Goal: Task Accomplishment & Management: Complete application form

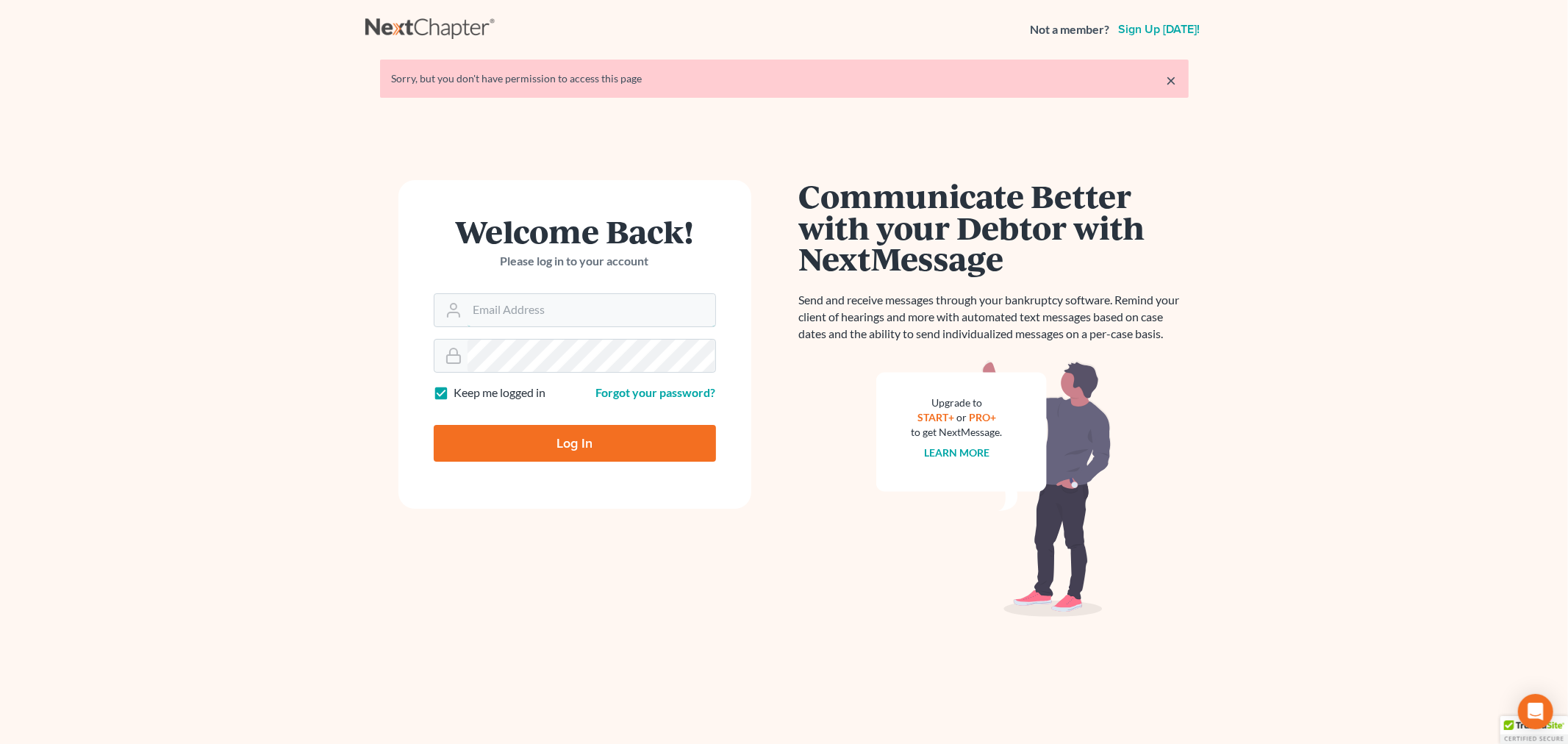
type input "sara@bulielaw.com"
click at [610, 451] on input "Log In" at bounding box center [575, 443] width 282 height 37
type input "Thinking..."
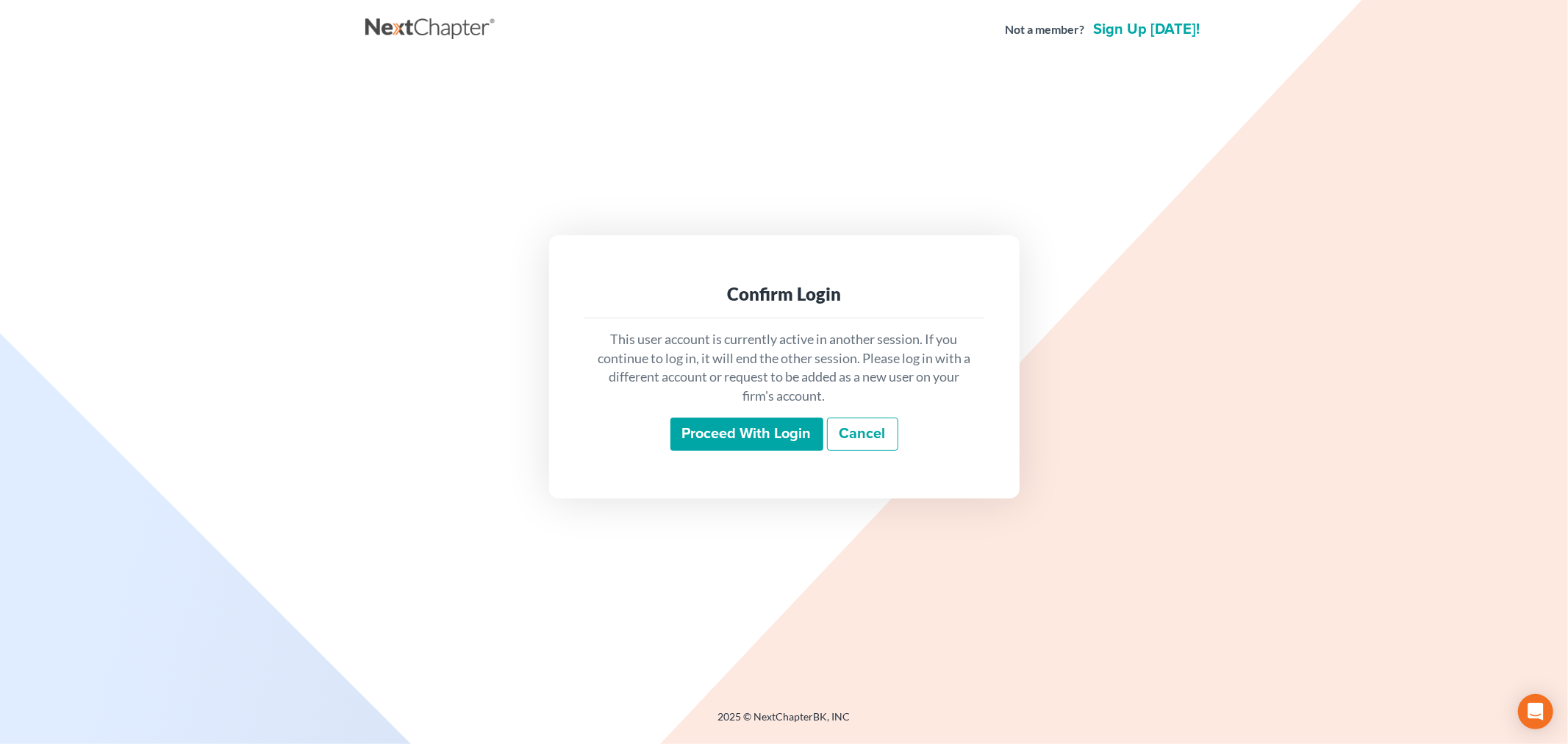
click at [761, 430] on input "Proceed with login" at bounding box center [746, 434] width 153 height 34
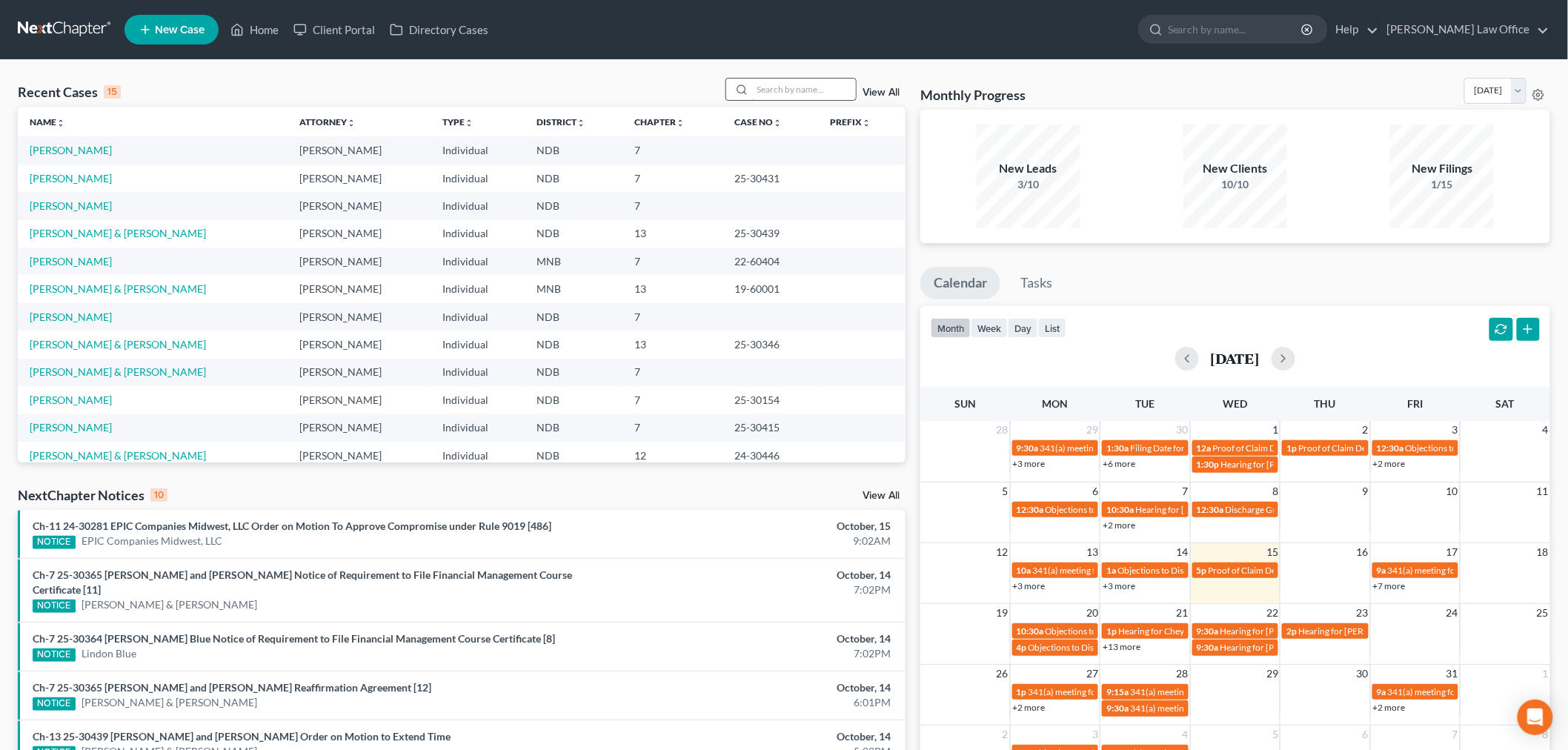
click at [786, 91] on input "search" at bounding box center [804, 89] width 104 height 22
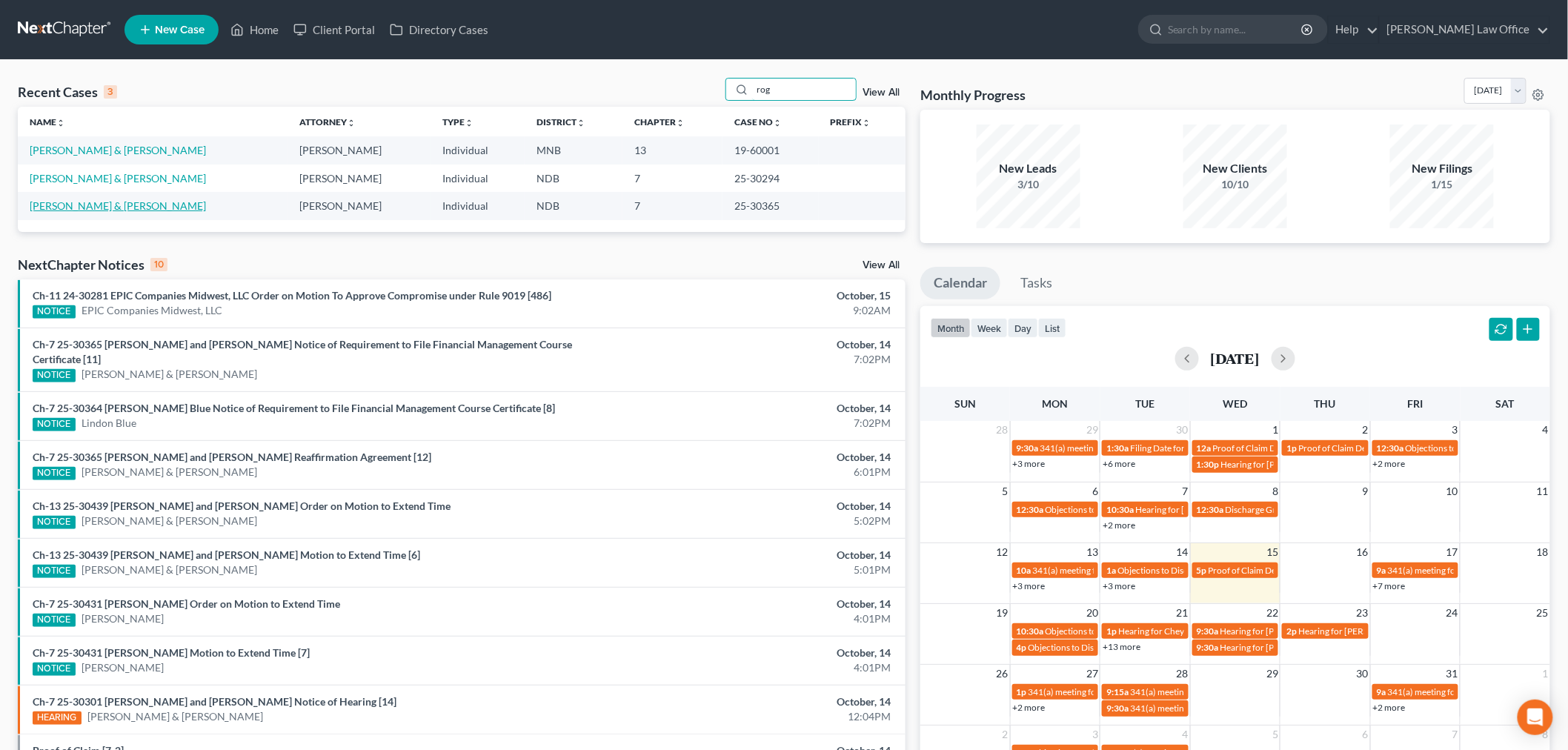
type input "rog"
click at [75, 208] on link "Rognlin, Laif & Amanda" at bounding box center [118, 205] width 176 height 12
select select "4"
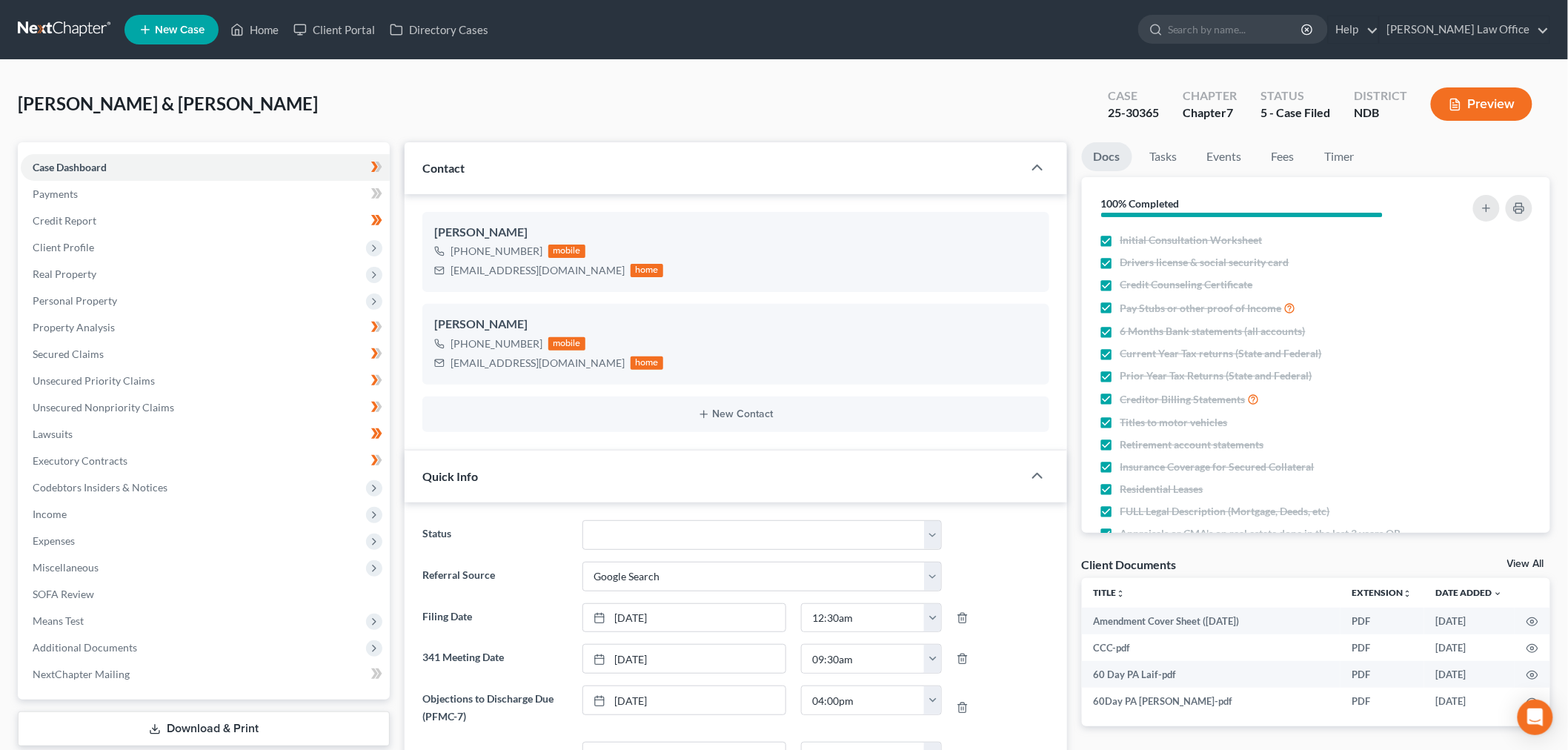
click at [47, 18] on link at bounding box center [65, 29] width 95 height 27
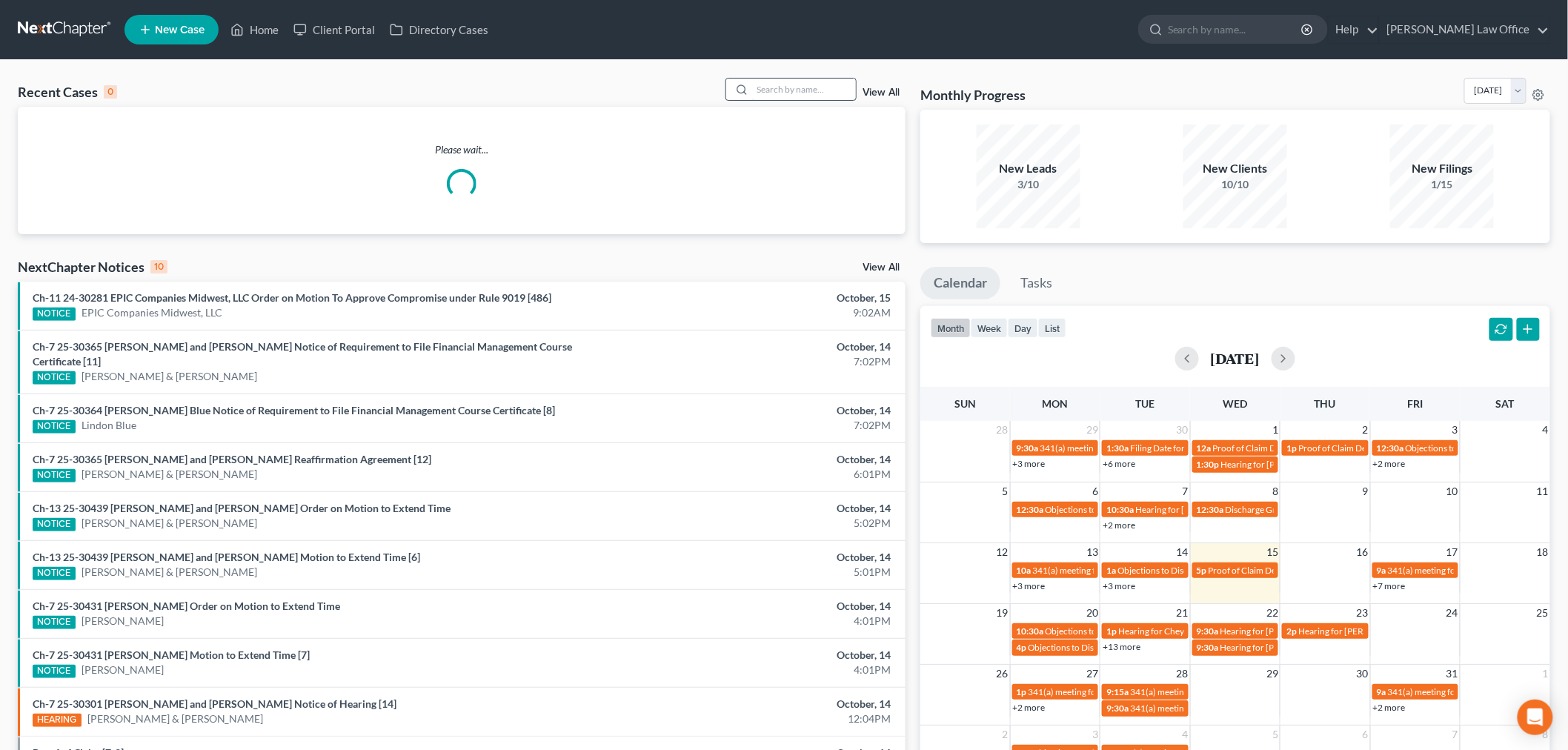
click at [772, 87] on input "search" at bounding box center [804, 89] width 104 height 22
type input "blue"
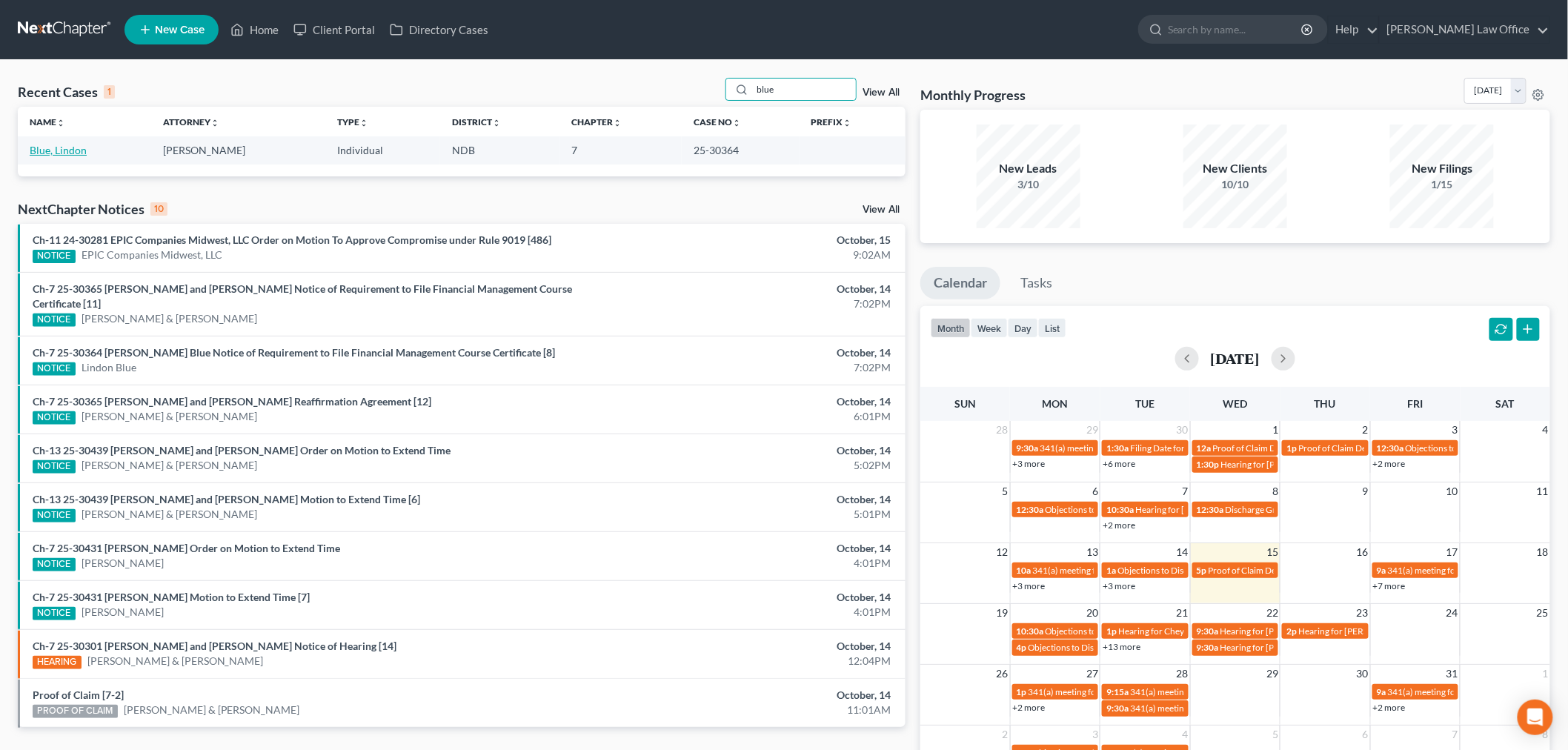
click at [70, 145] on link "Blue, Lindon" at bounding box center [58, 150] width 57 height 12
select select "0"
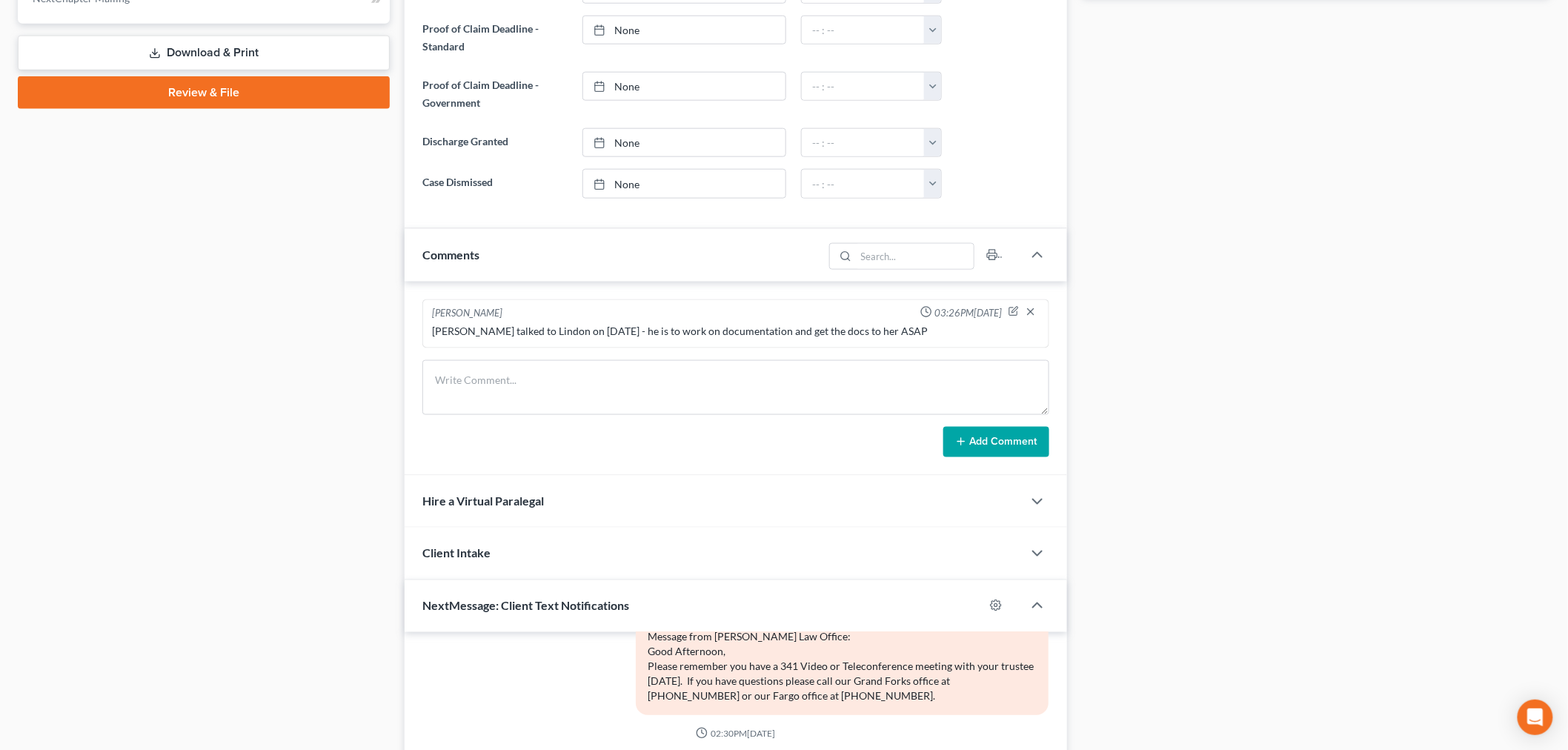
scroll to position [947, 0]
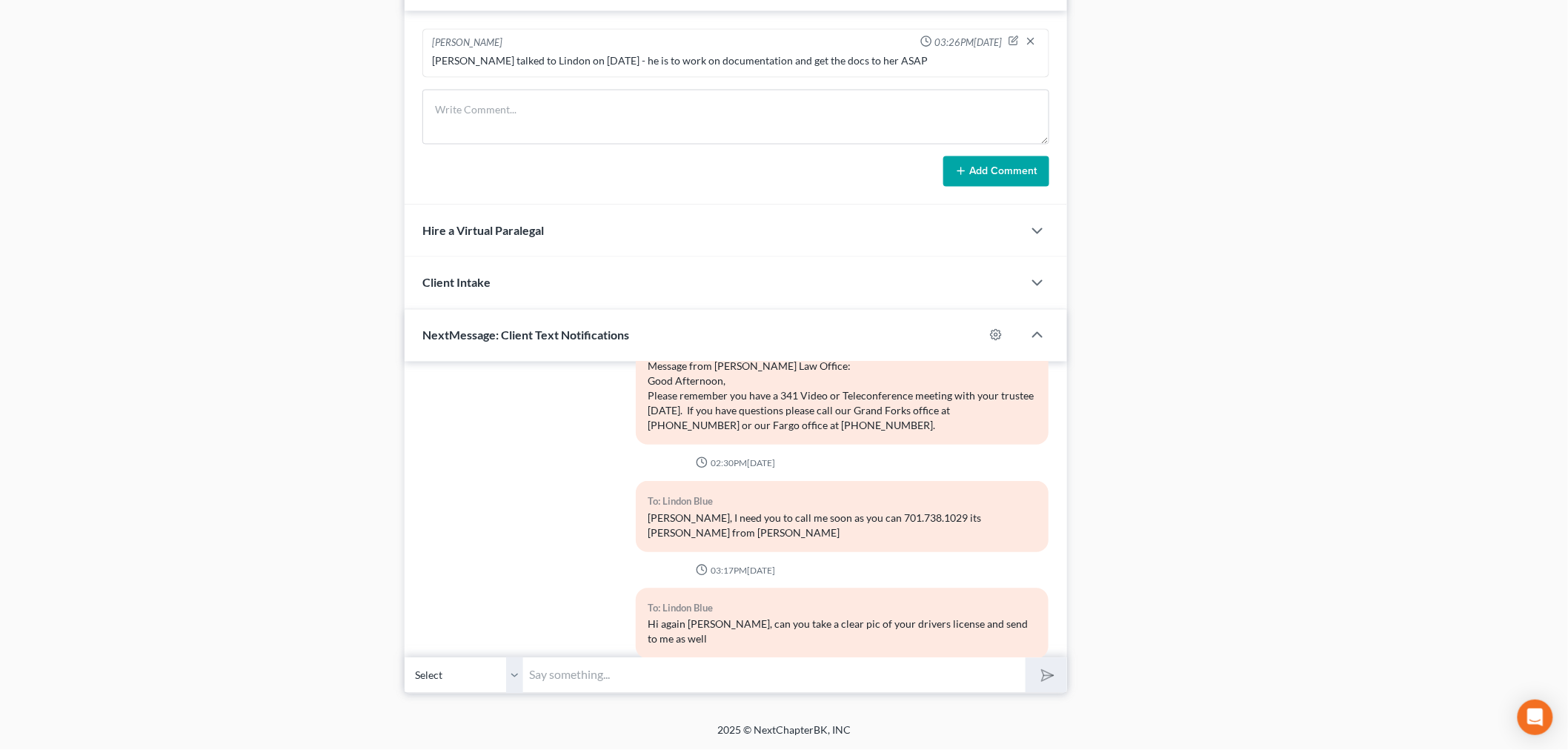
click at [727, 673] on input "text" at bounding box center [774, 675] width 502 height 36
type input "L"
type input "Hi Lindon, please check your email for a reminder about the 2nd round of credit…"
click at [1038, 675] on icon "submit" at bounding box center [1045, 675] width 21 height 21
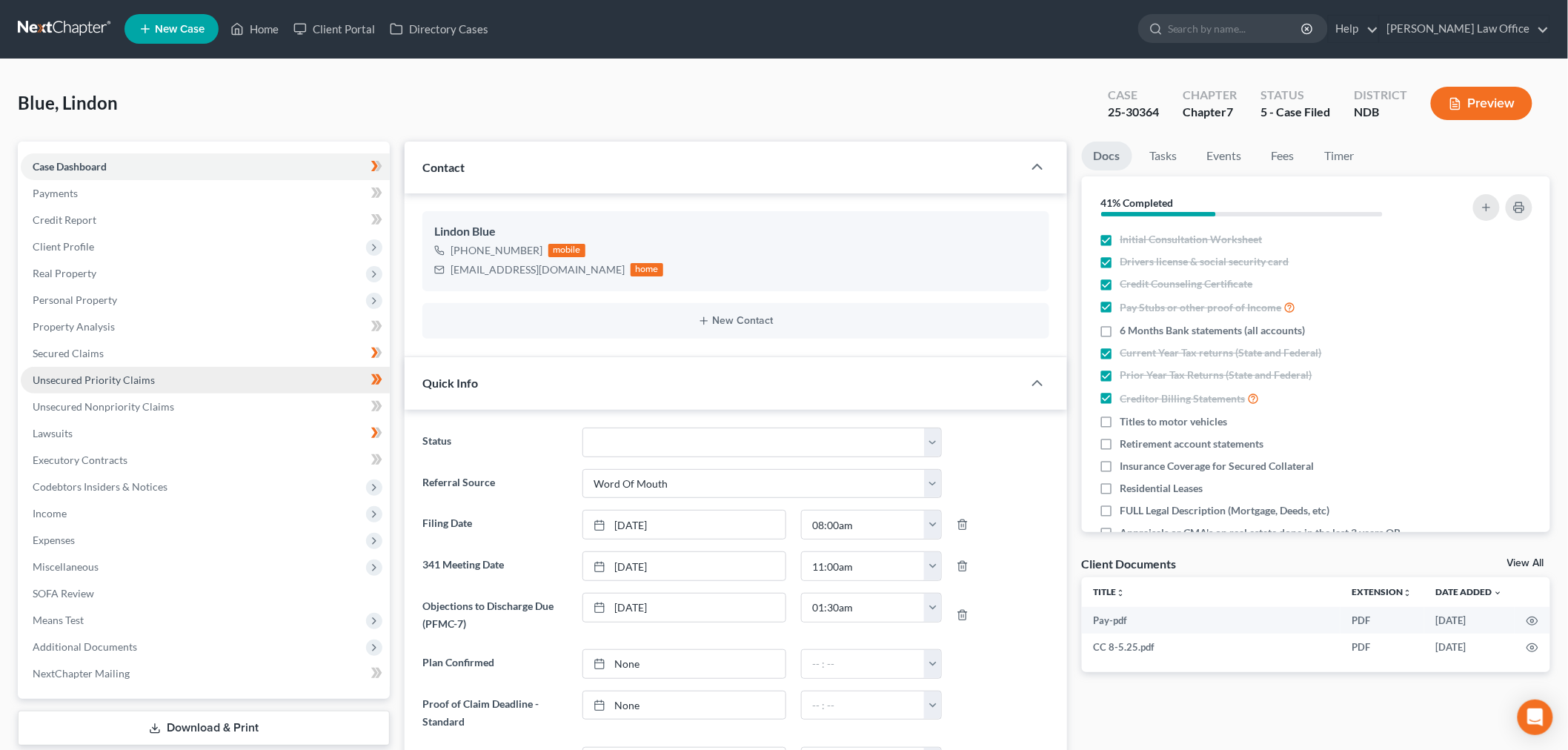
scroll to position [0, 0]
click at [68, 19] on link at bounding box center [65, 29] width 95 height 27
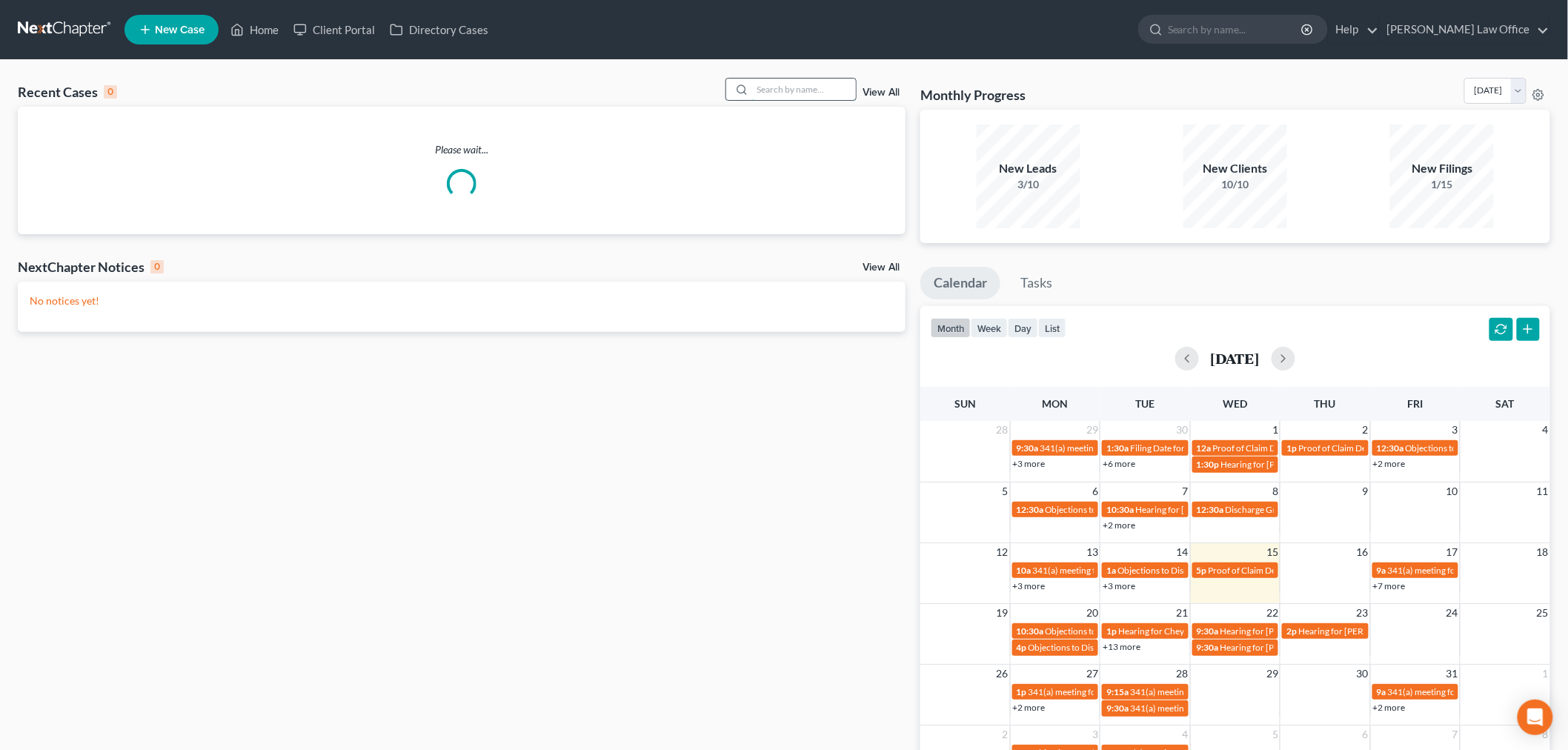
click at [790, 94] on input "search" at bounding box center [804, 89] width 104 height 22
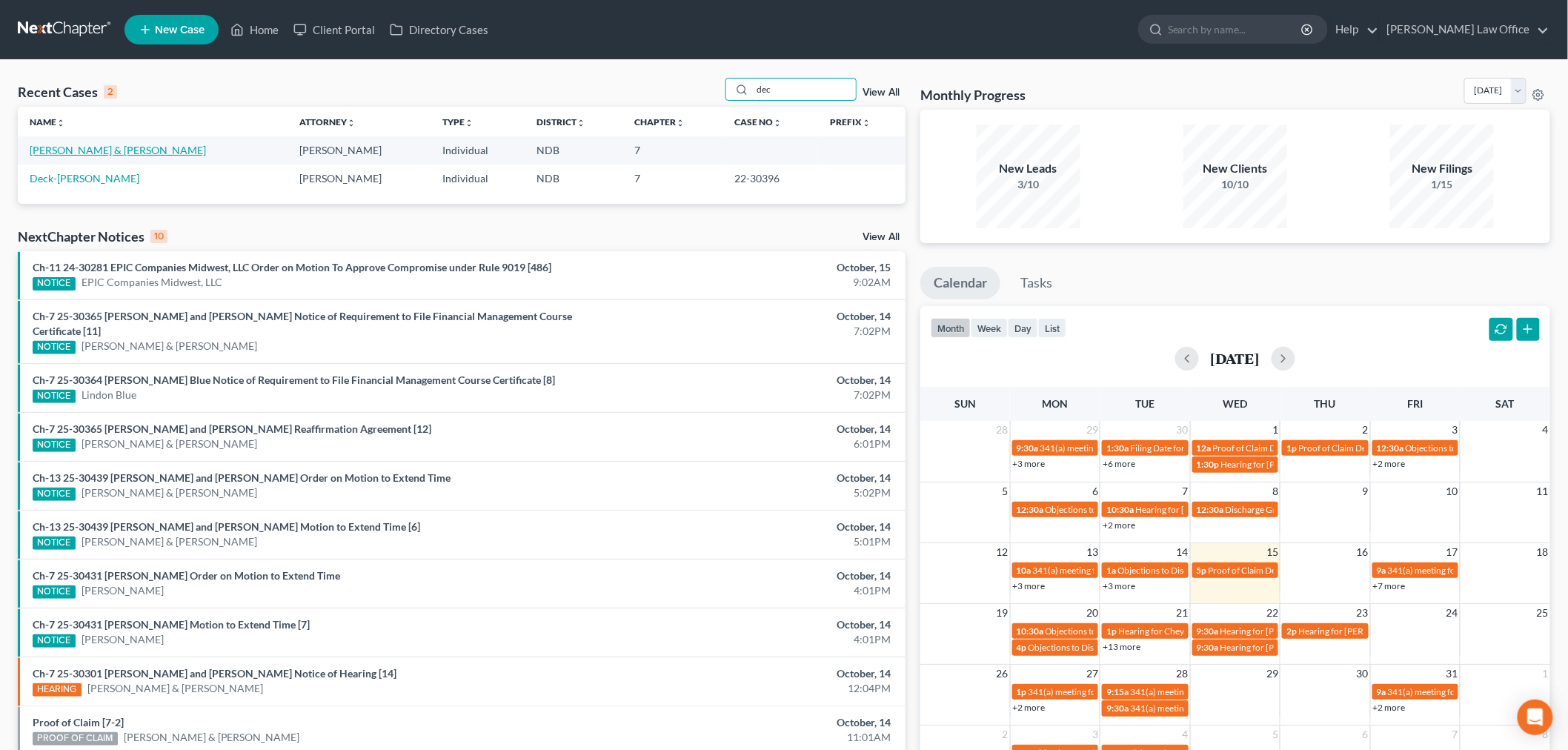
type input "dec"
click at [91, 152] on link "DeCoteau, Rhea & Fred" at bounding box center [118, 150] width 176 height 12
select select "0"
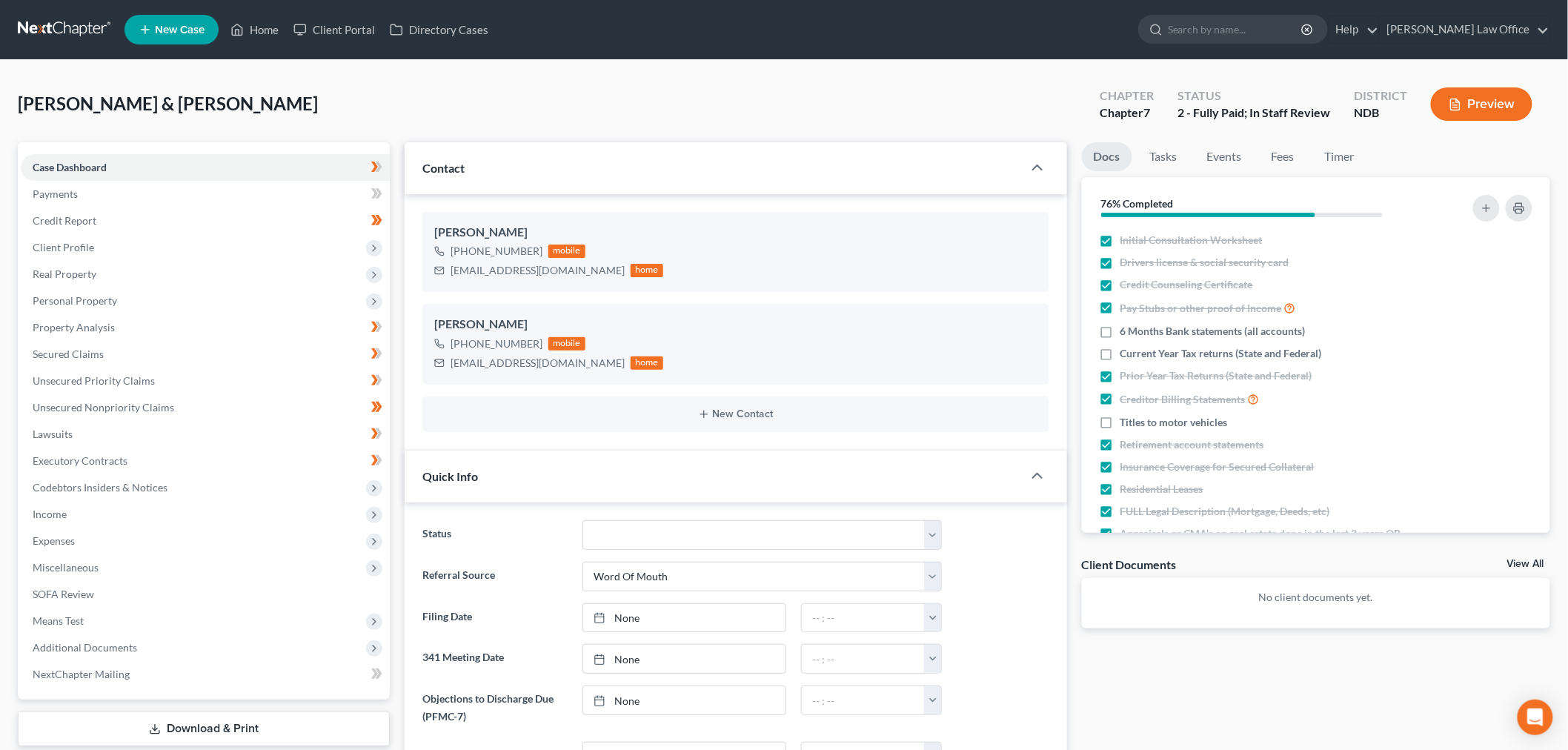
scroll to position [48, 0]
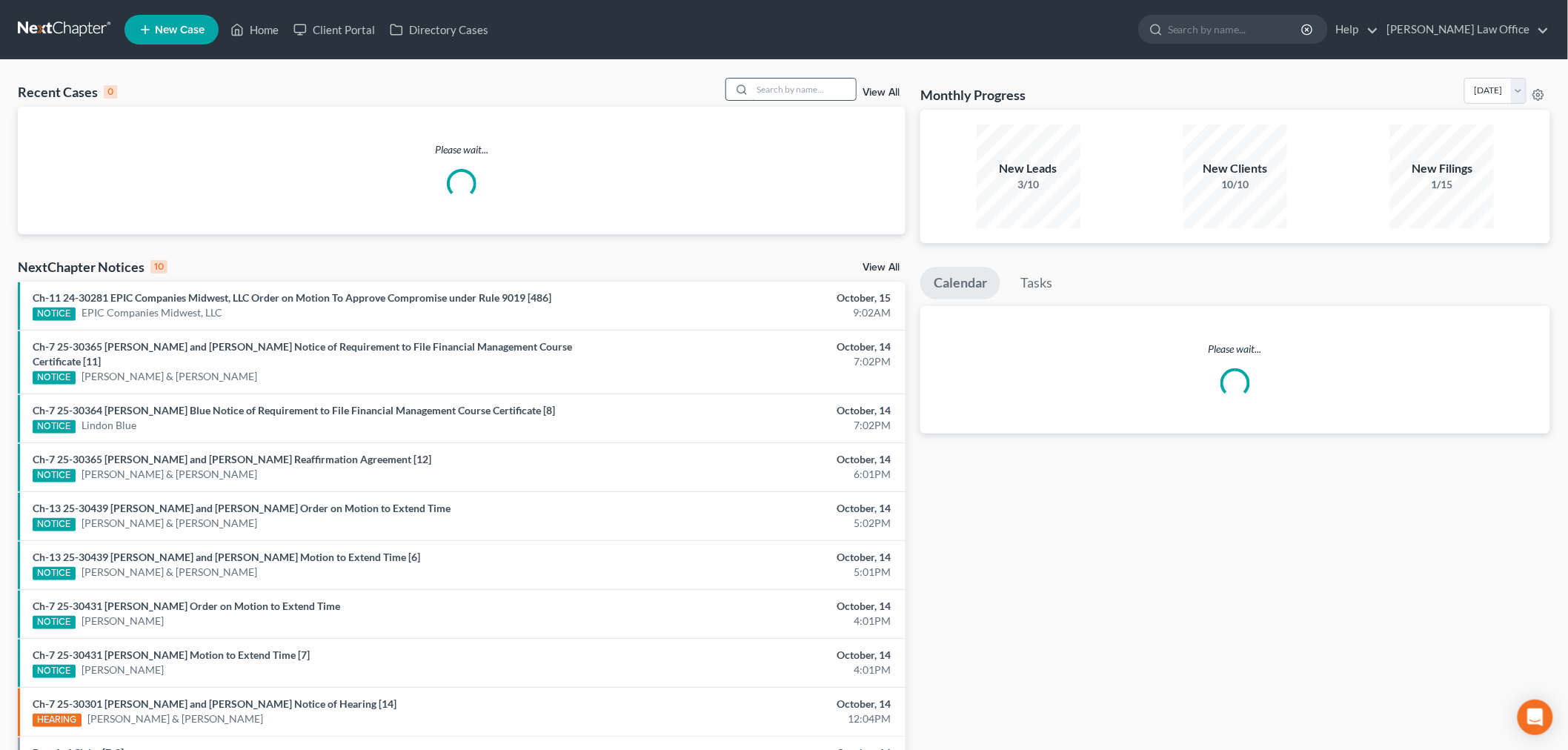
click at [795, 98] on input "search" at bounding box center [804, 89] width 104 height 22
type input "c"
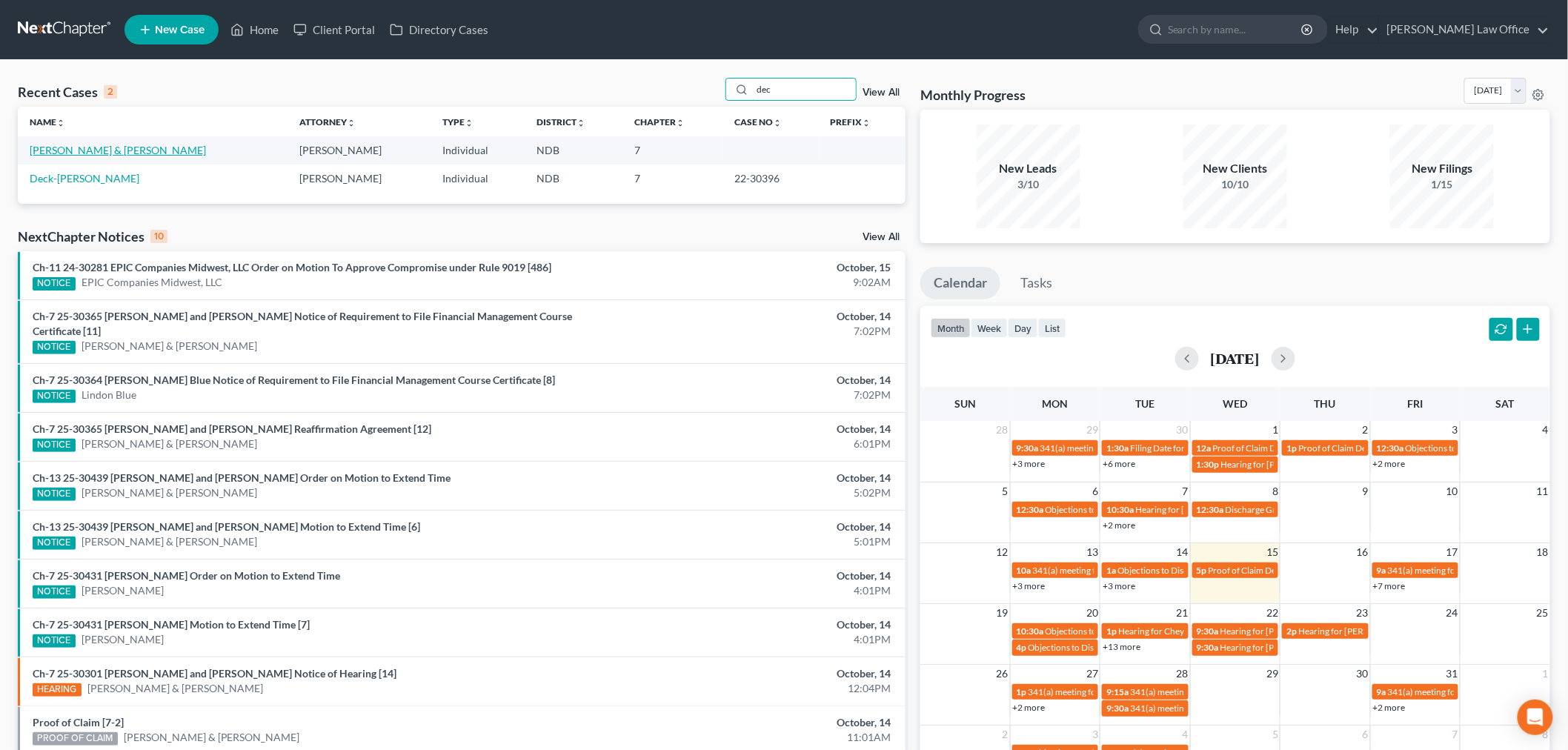
type input "dec"
click at [34, 151] on link "DeCoteau, Rhea & Fred" at bounding box center [118, 150] width 176 height 12
select select "0"
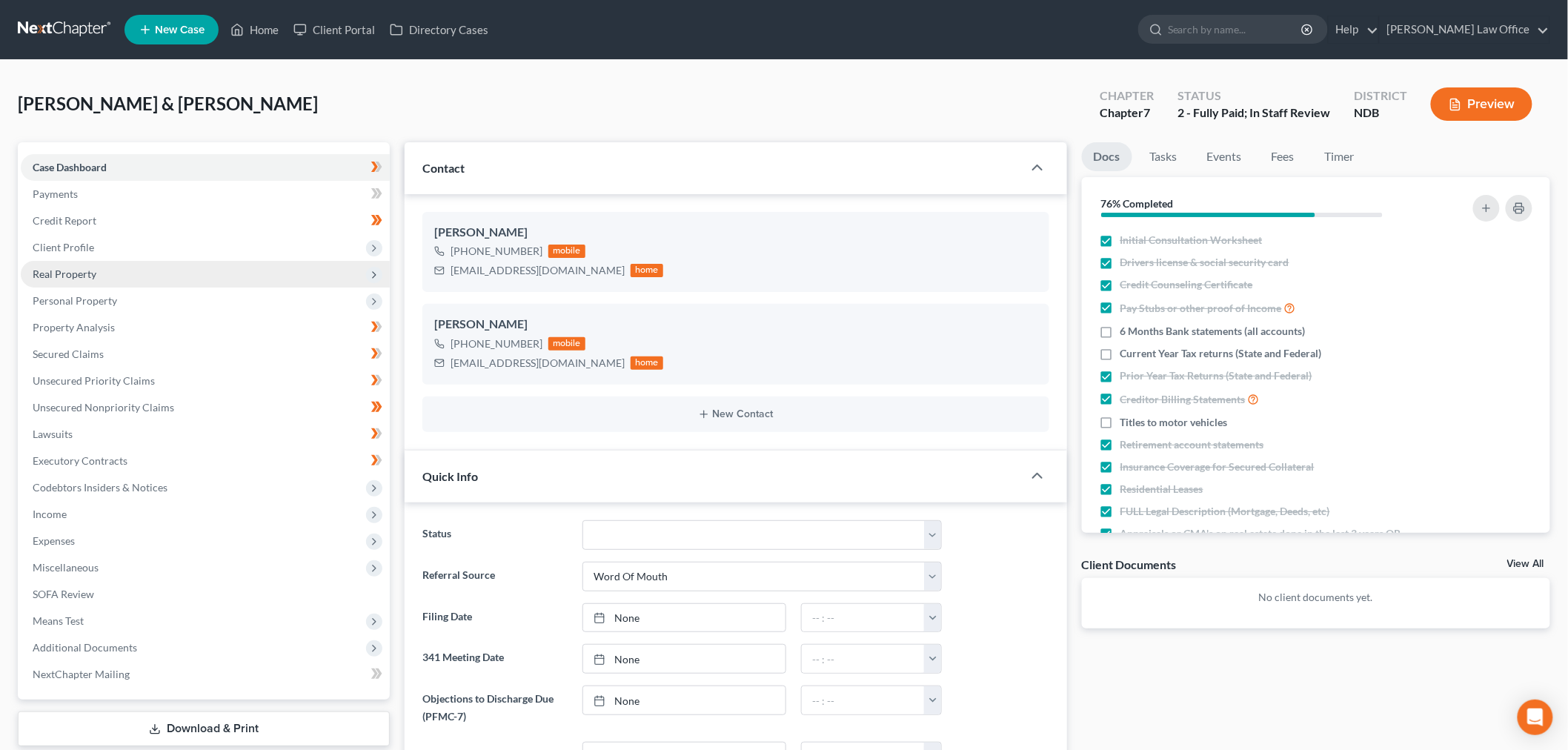
drag, startPoint x: 76, startPoint y: 270, endPoint x: 85, endPoint y: 271, distance: 9.1
click at [76, 270] on span "Real Property" at bounding box center [64, 274] width 64 height 12
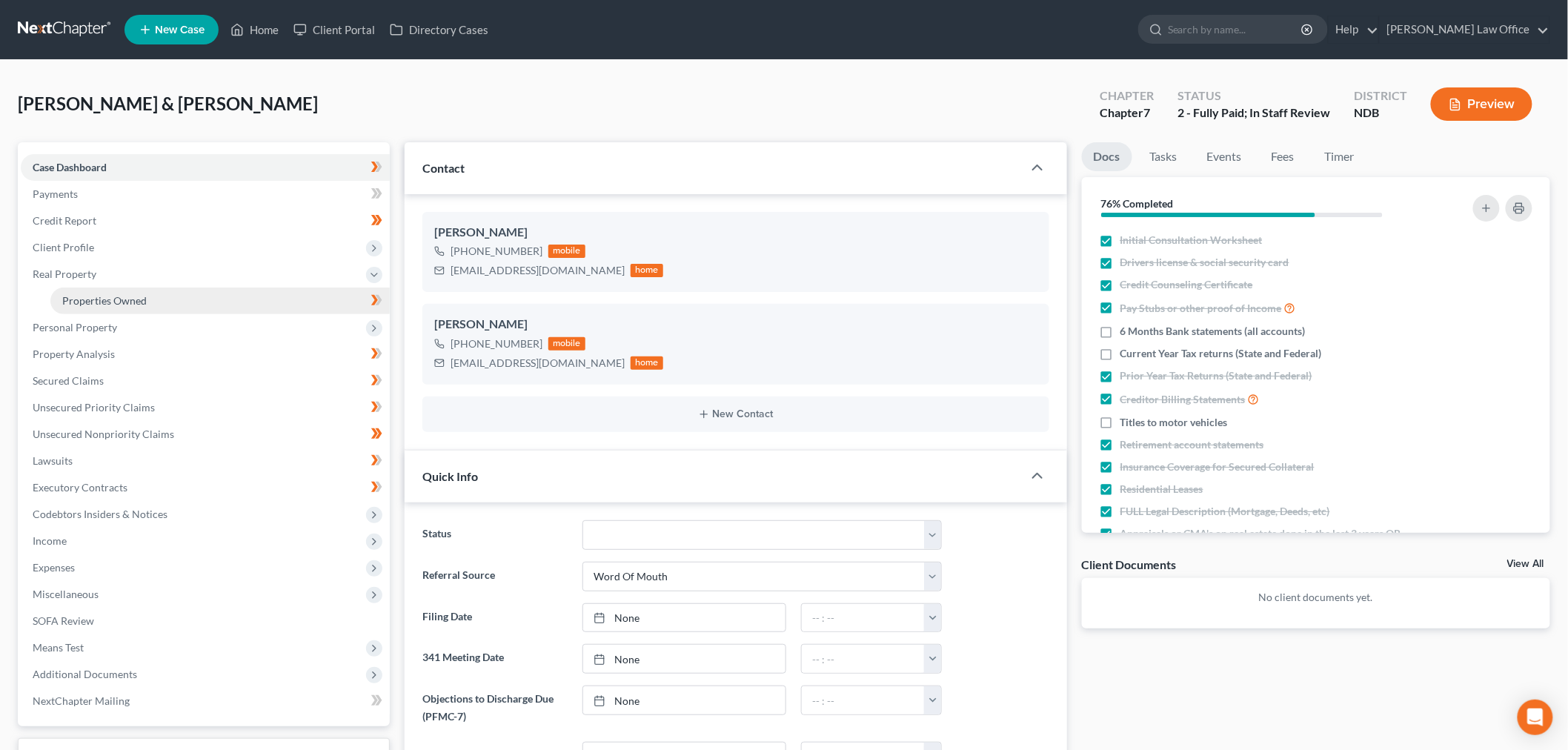
click at [135, 306] on link "Properties Owned" at bounding box center [220, 301] width 339 height 27
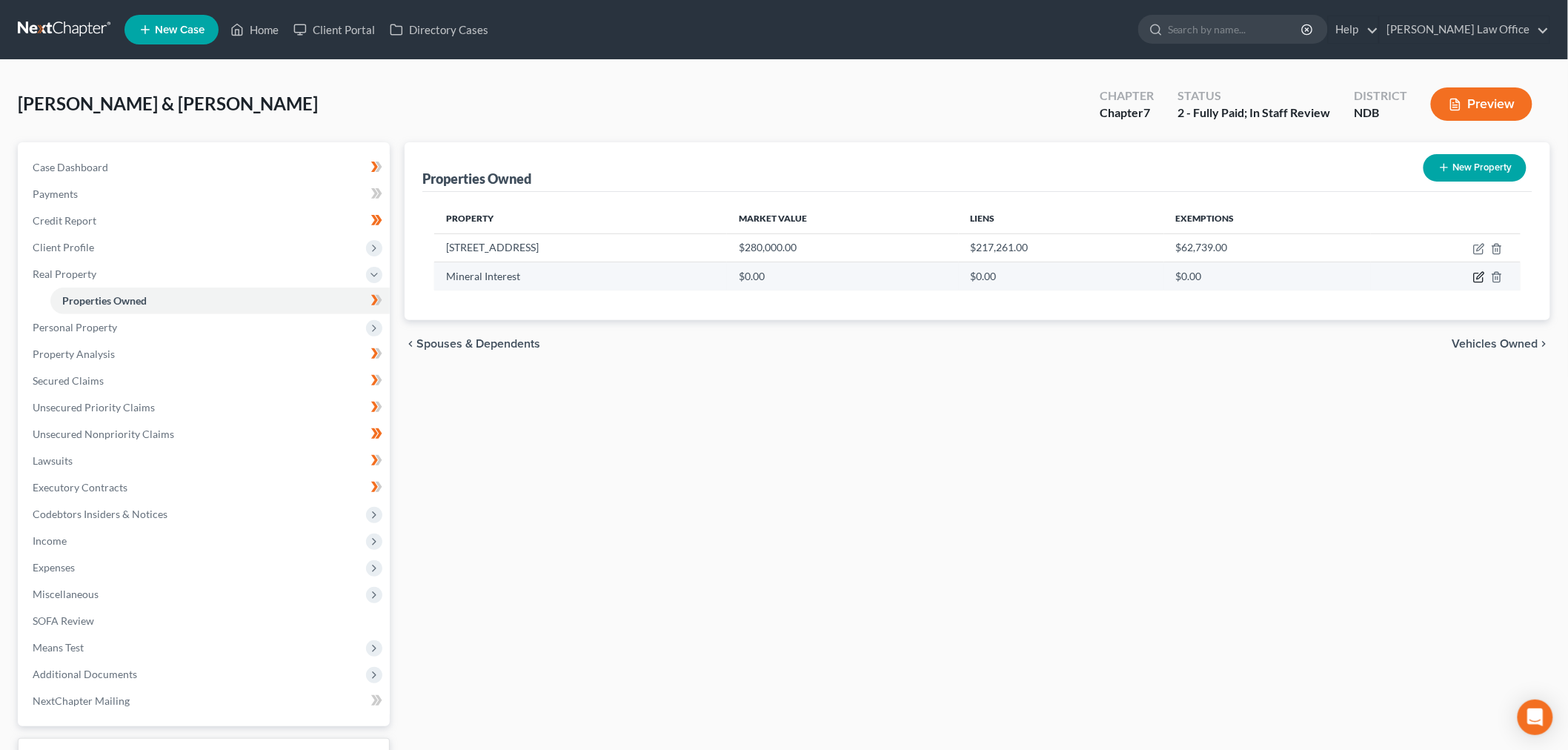
click at [1477, 275] on icon "button" at bounding box center [1479, 277] width 12 height 12
select select "29"
select select "2"
select select "0"
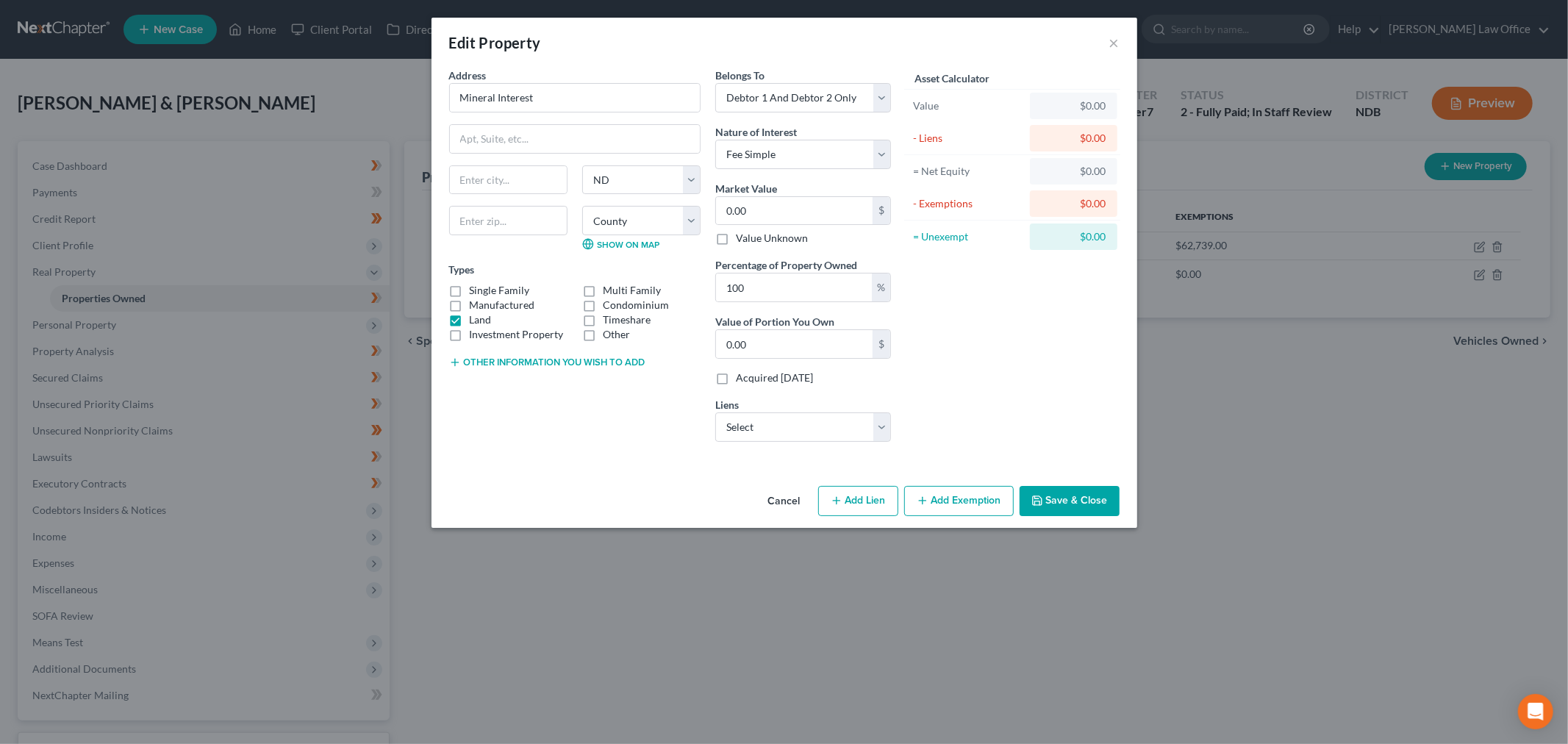
click at [1056, 493] on button "Save & Close" at bounding box center [1069, 501] width 100 height 31
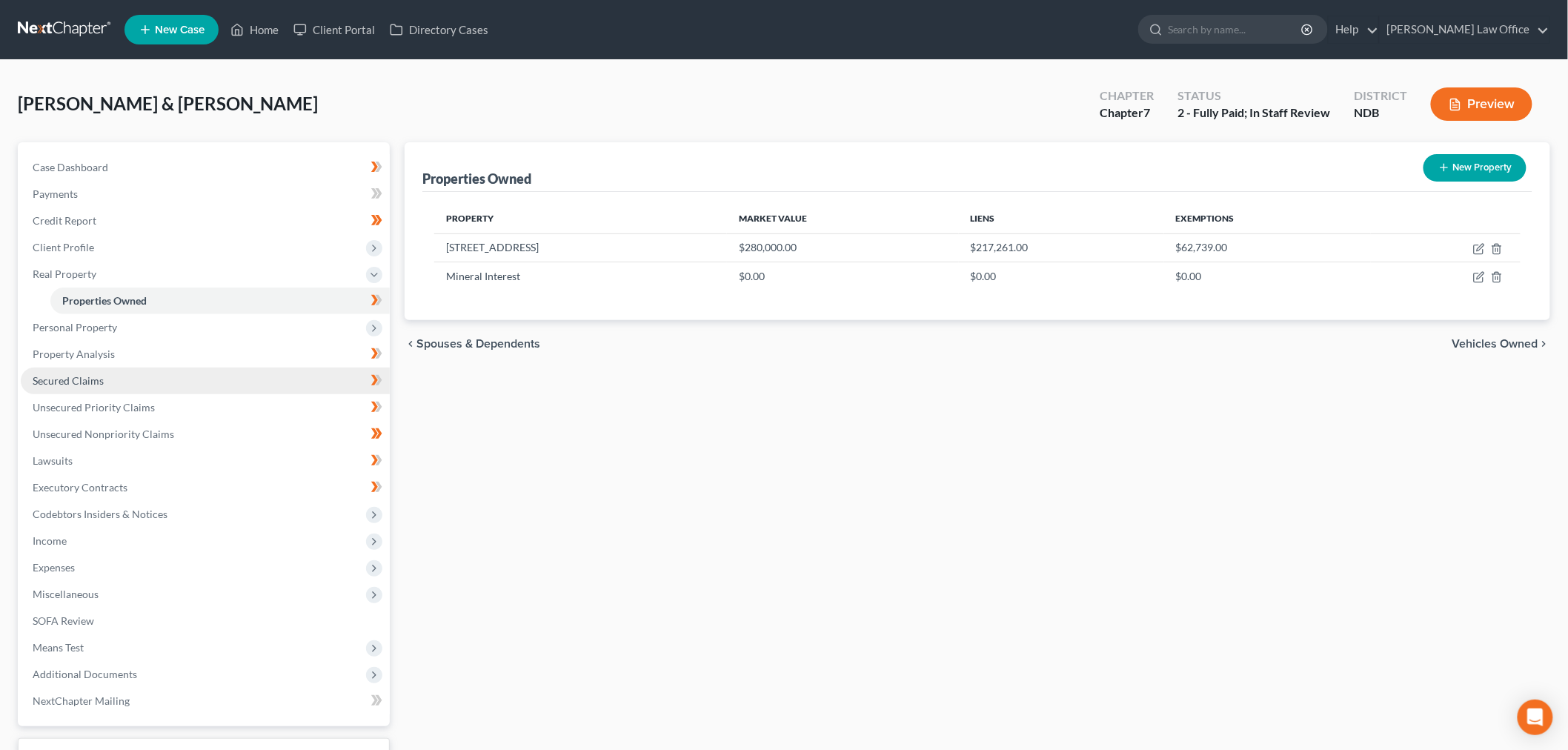
click at [96, 380] on span "Secured Claims" at bounding box center [68, 380] width 71 height 12
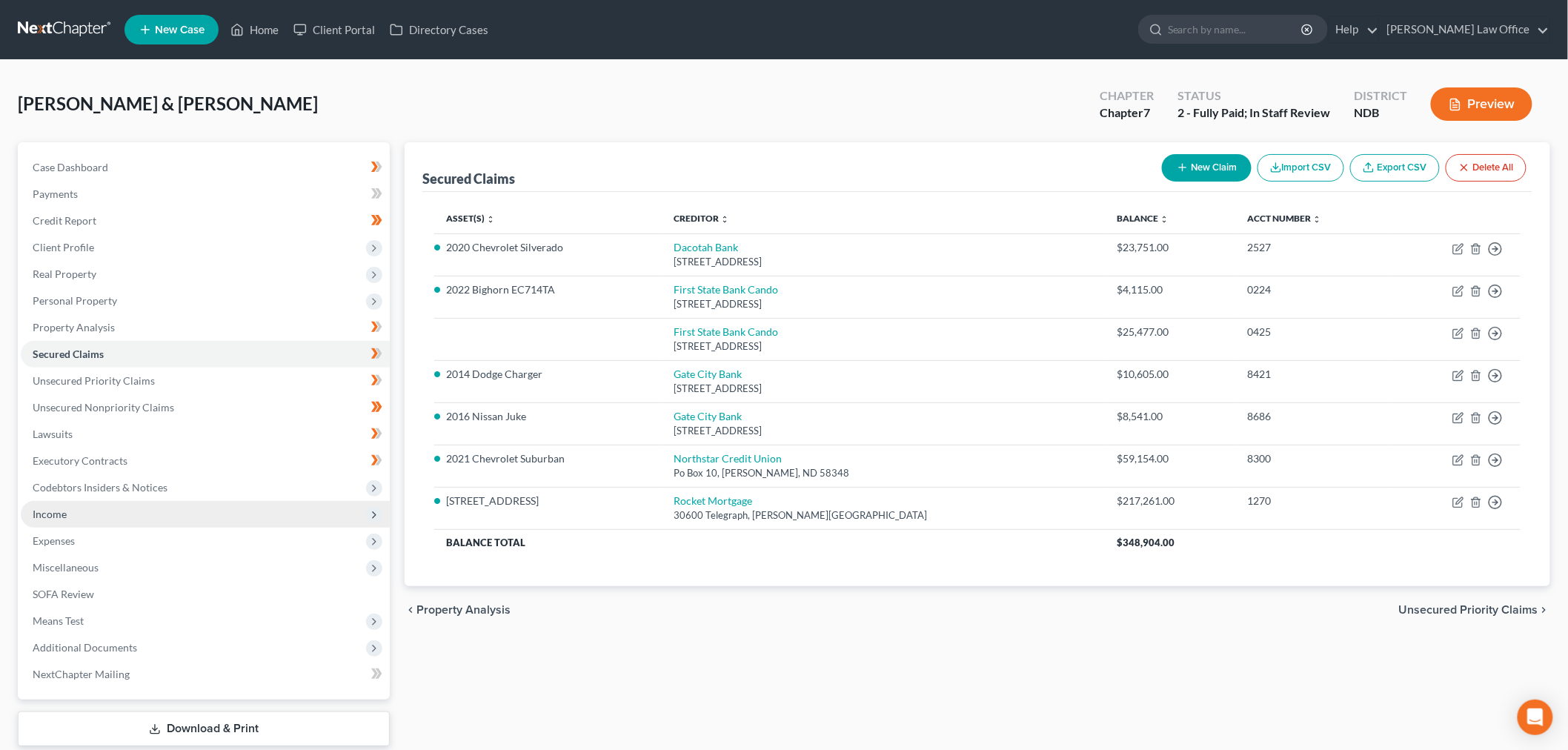
click at [133, 515] on span "Income" at bounding box center [205, 514] width 369 height 27
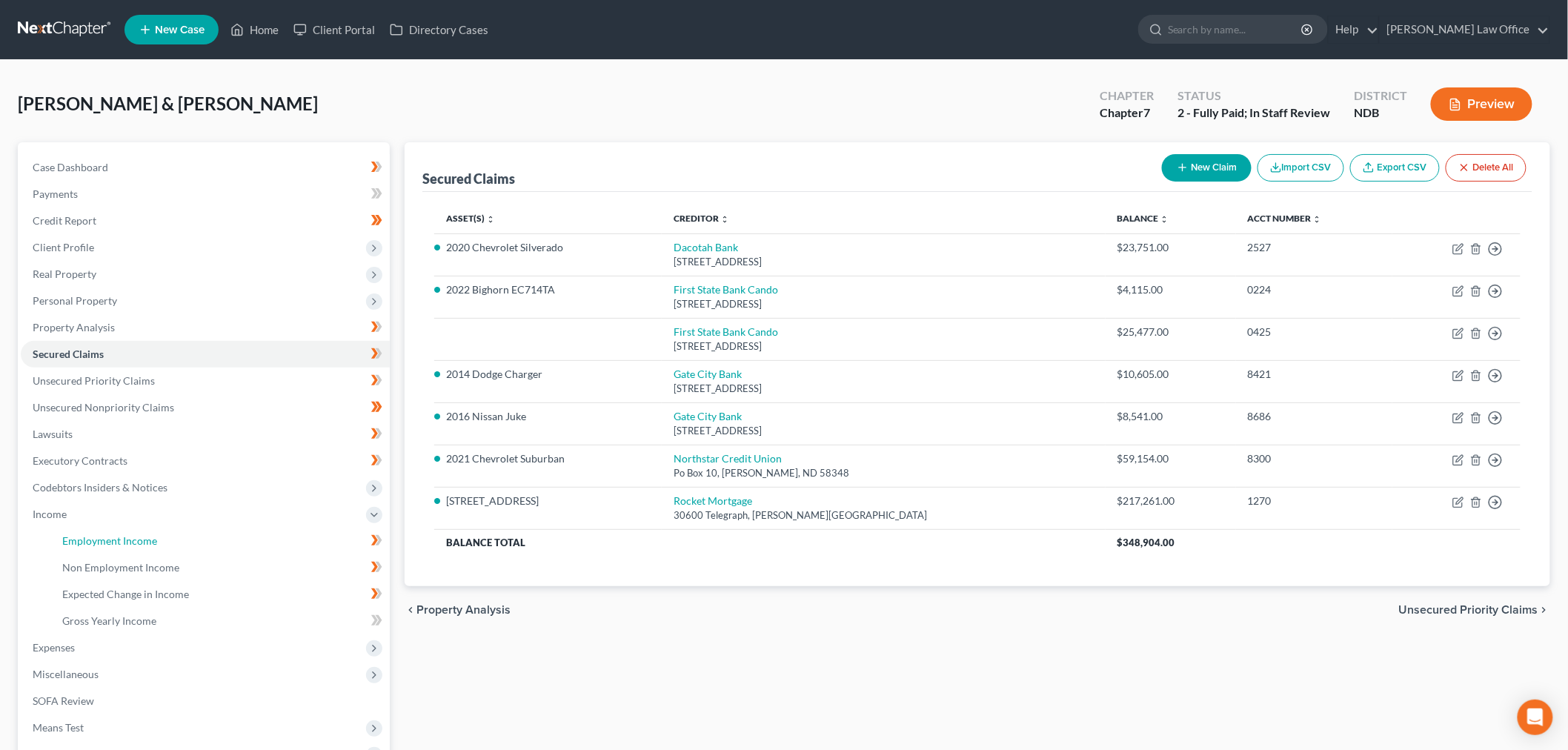
drag, startPoint x: 129, startPoint y: 542, endPoint x: 516, endPoint y: 532, distance: 387.1
click at [131, 542] on span "Employment Income" at bounding box center [109, 541] width 95 height 12
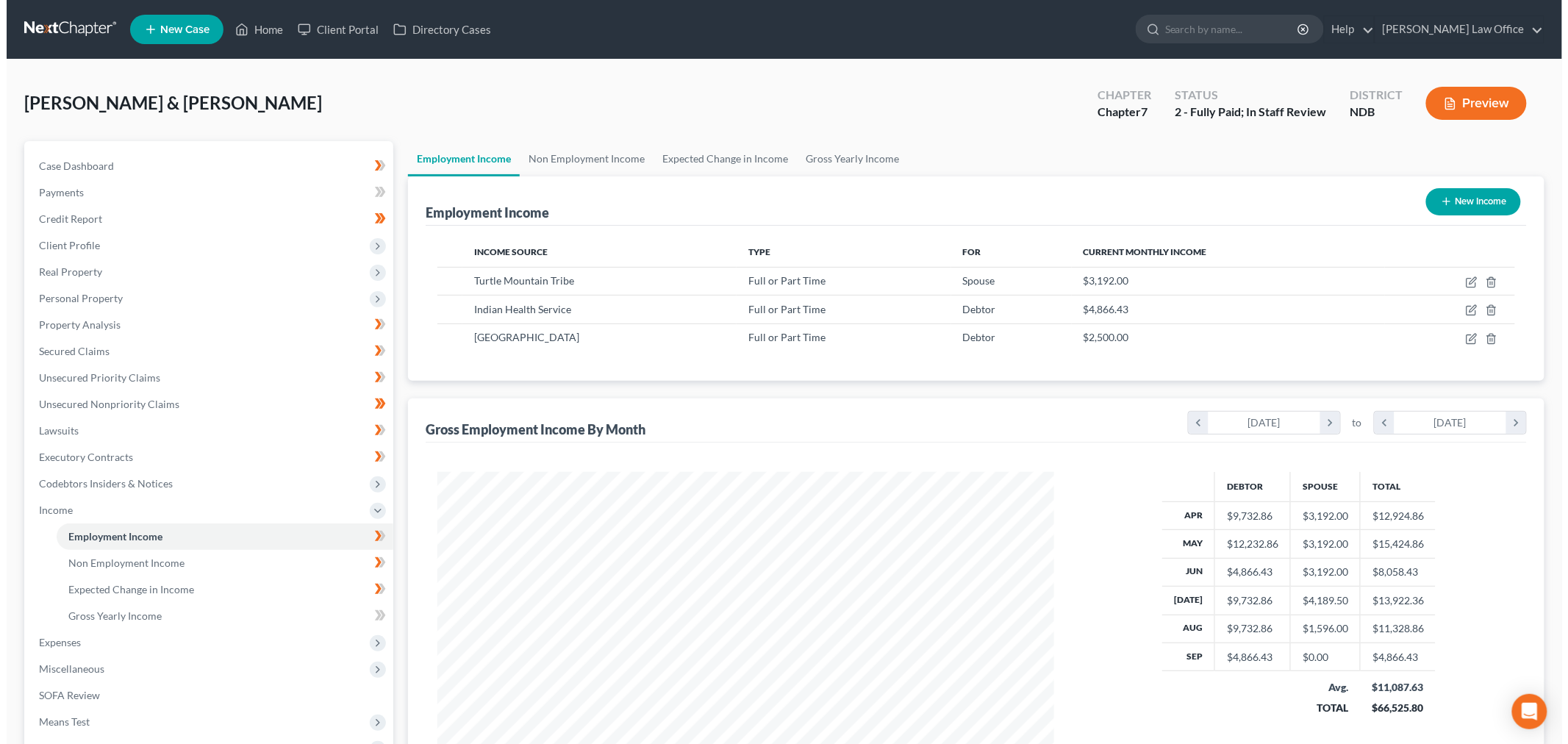
scroll to position [308, 646]
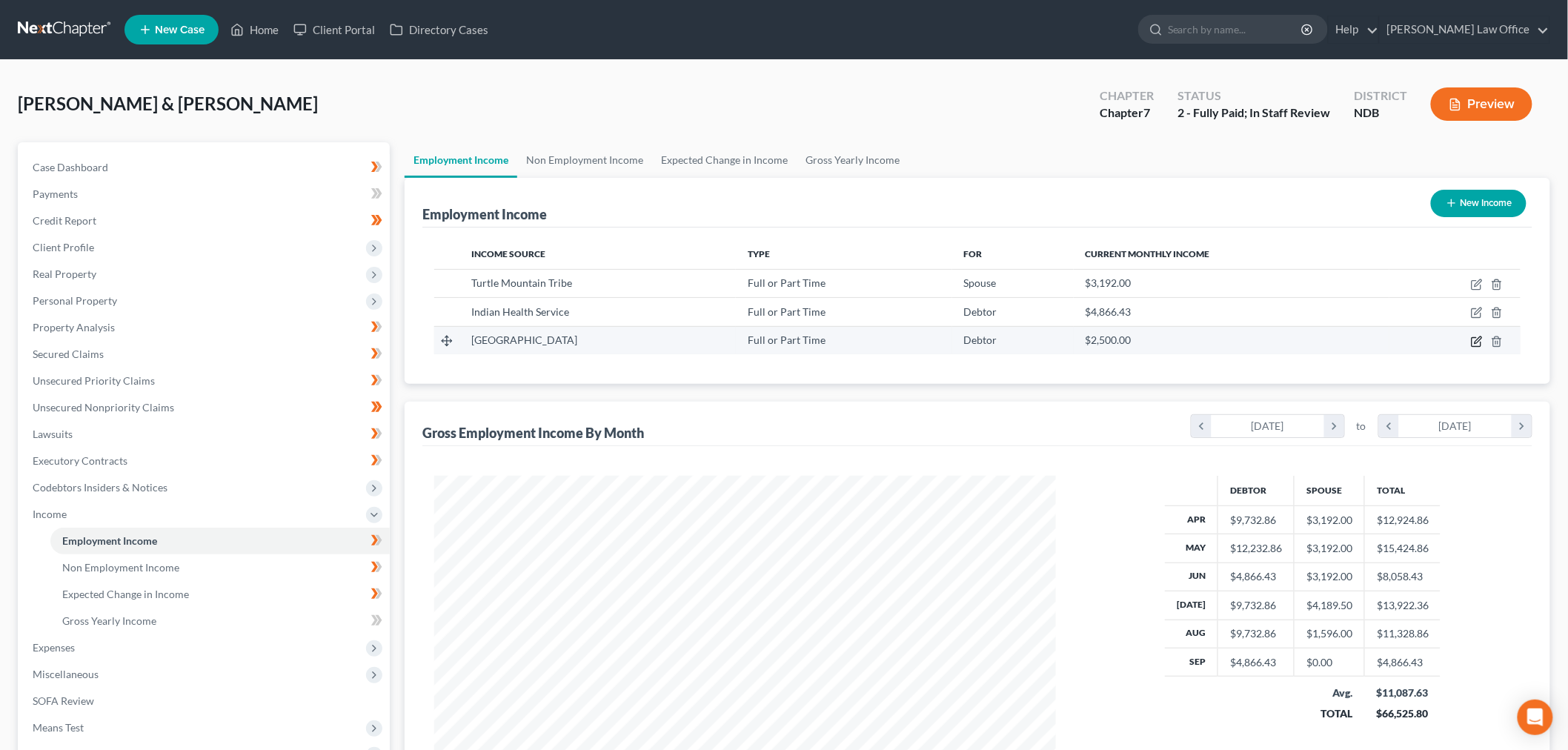
click at [1475, 344] on icon "button" at bounding box center [1476, 341] width 12 height 12
select select "0"
select select "29"
select select "0"
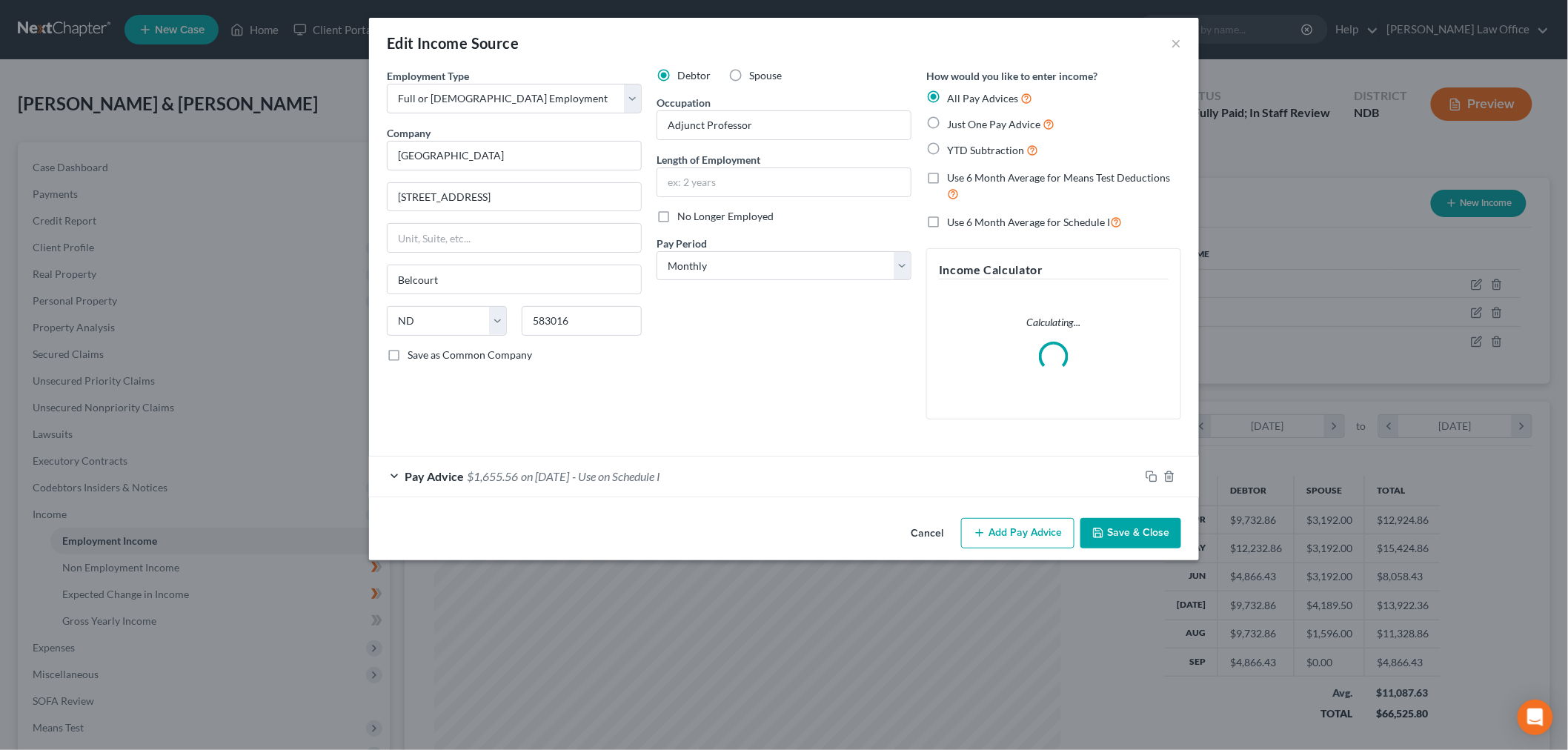
scroll to position [312, 656]
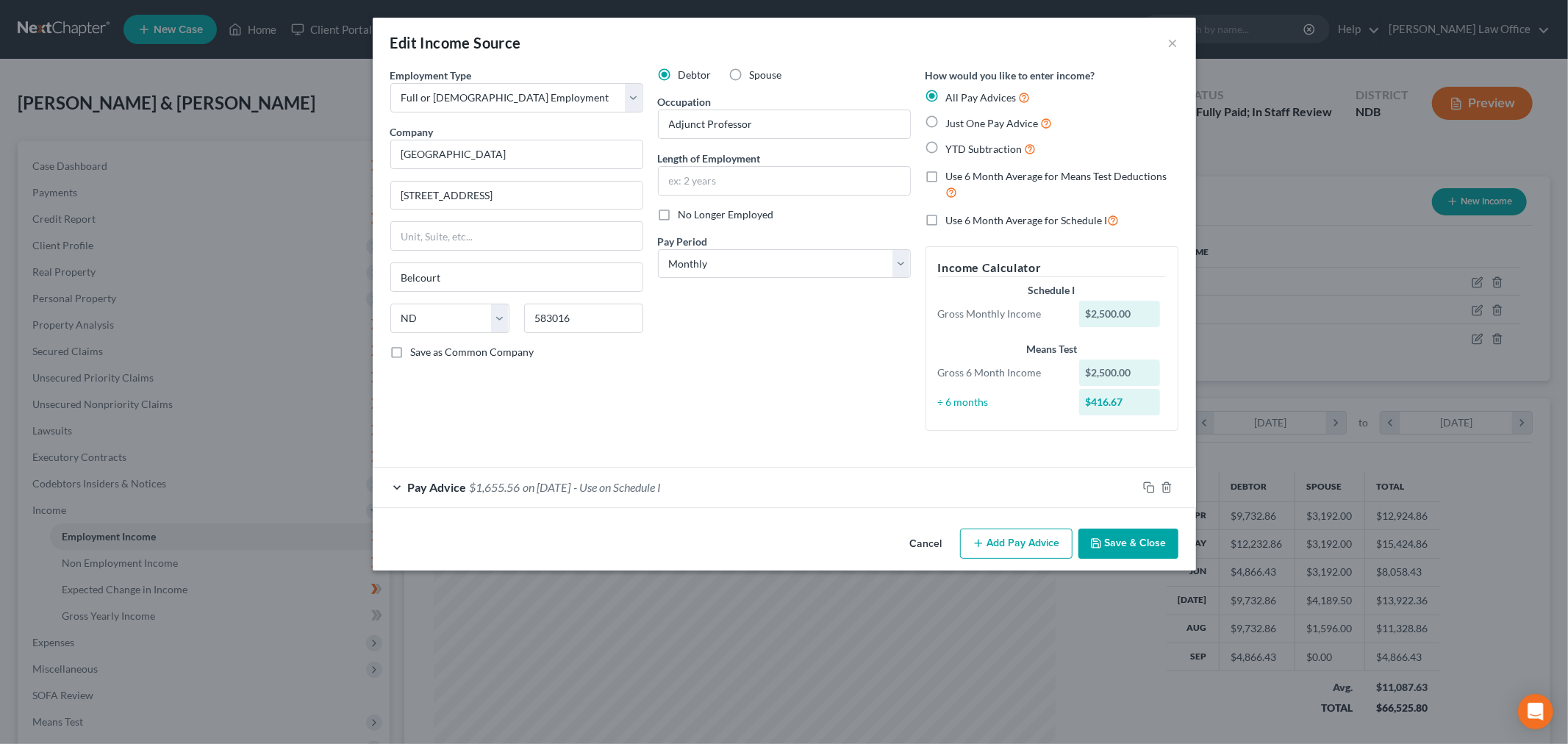
click at [1128, 550] on button "Save & Close" at bounding box center [1128, 544] width 100 height 31
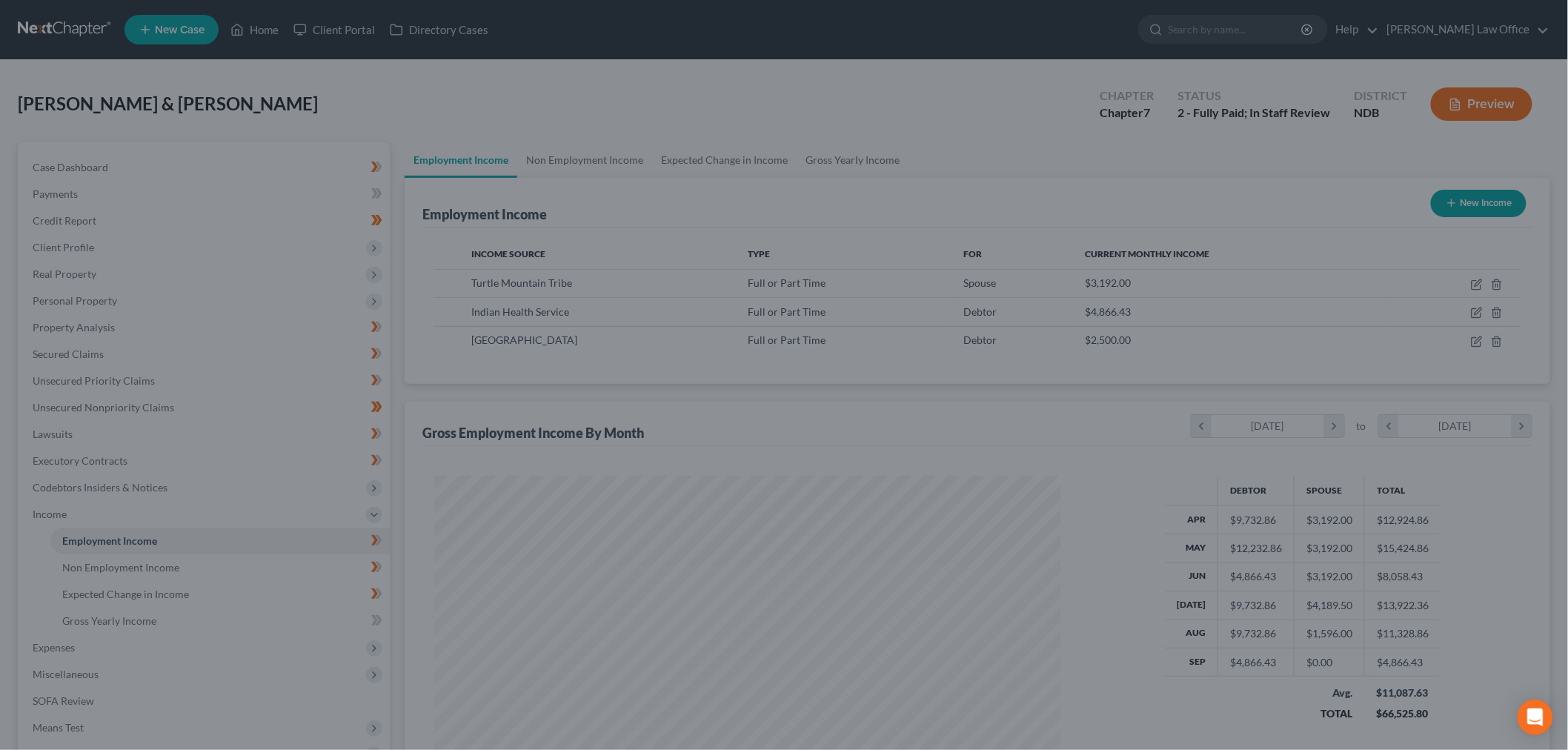
scroll to position [740650, 740455]
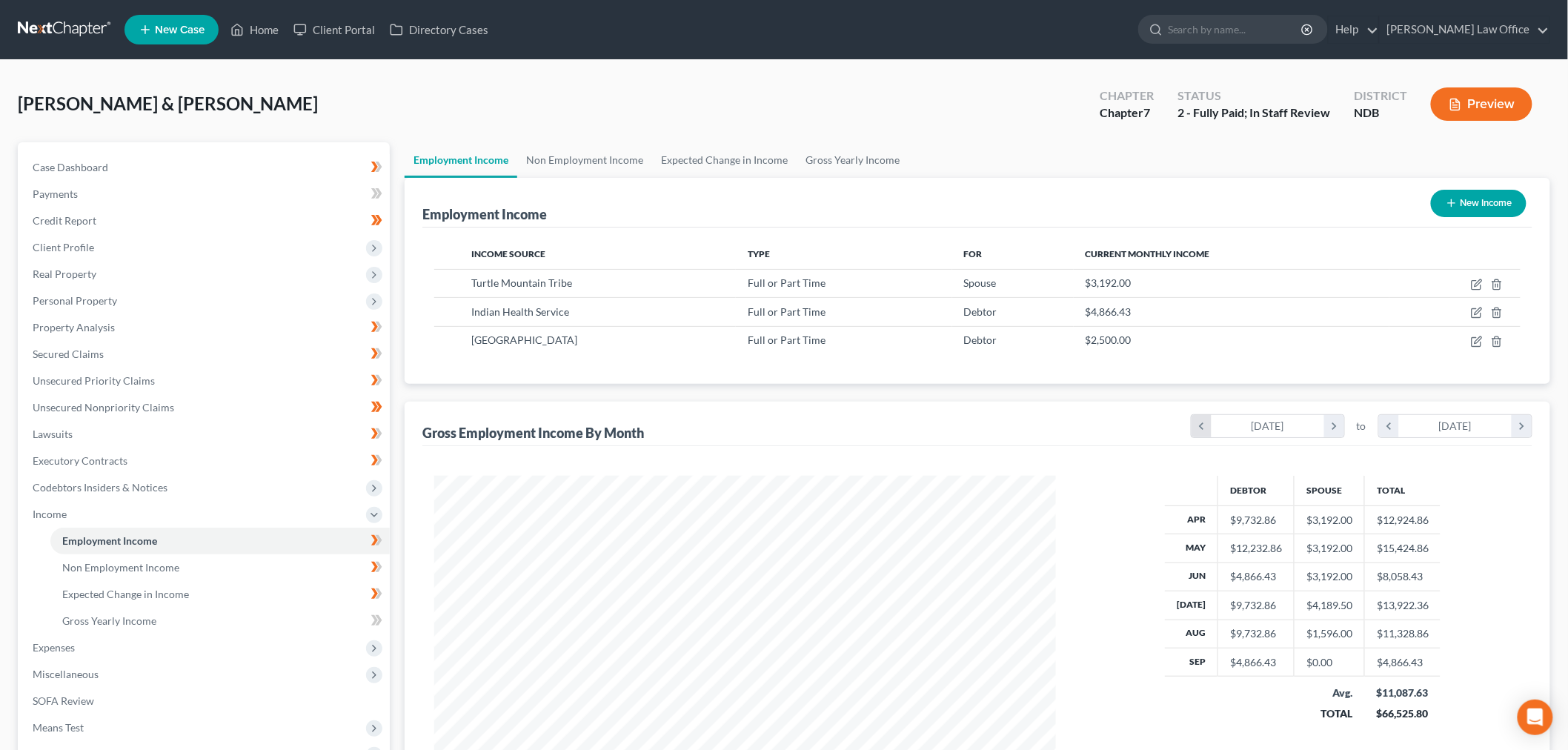
click at [1204, 430] on icon "chevron_left" at bounding box center [1202, 425] width 20 height 22
click at [1390, 424] on icon "chevron_left" at bounding box center [1390, 425] width 20 height 22
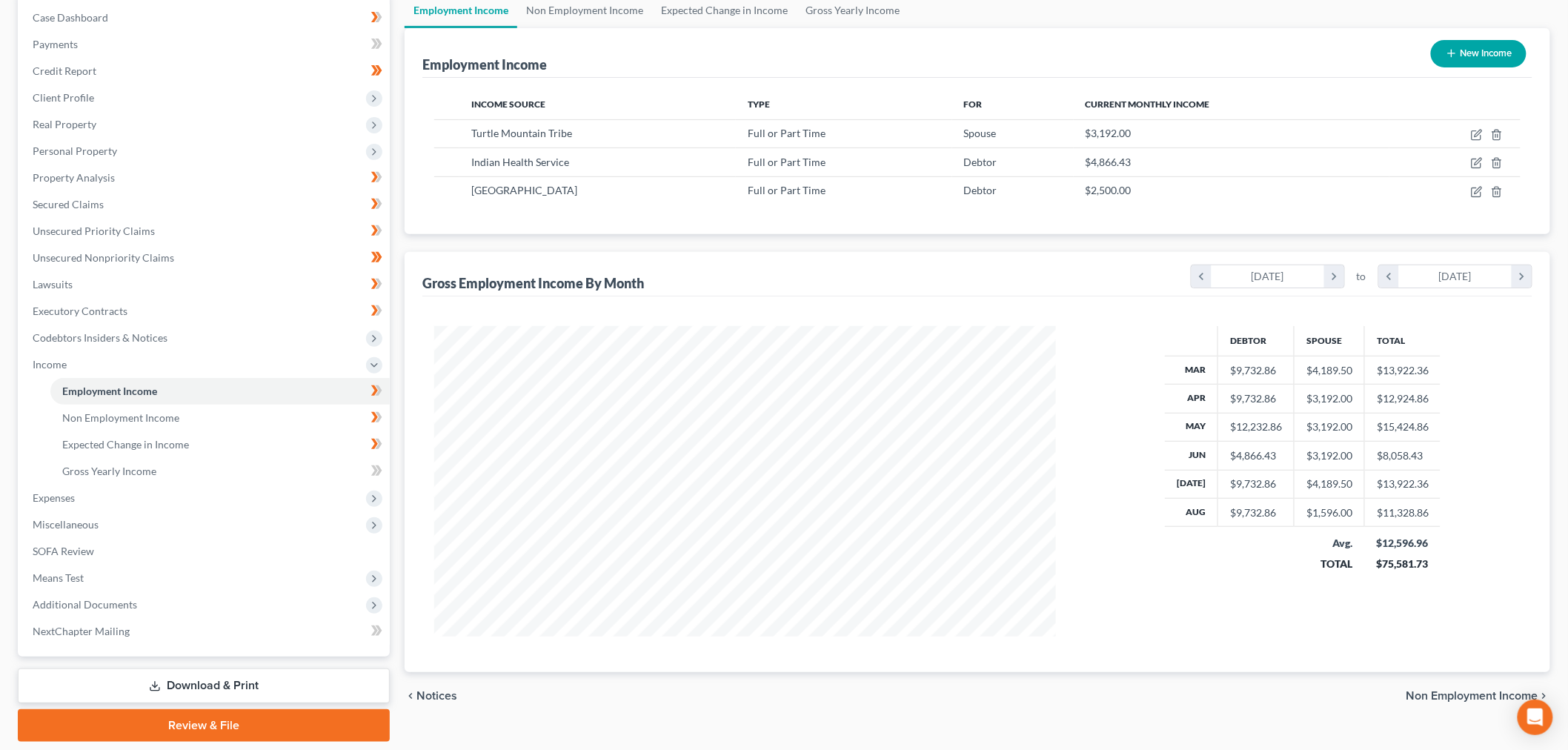
scroll to position [165, 0]
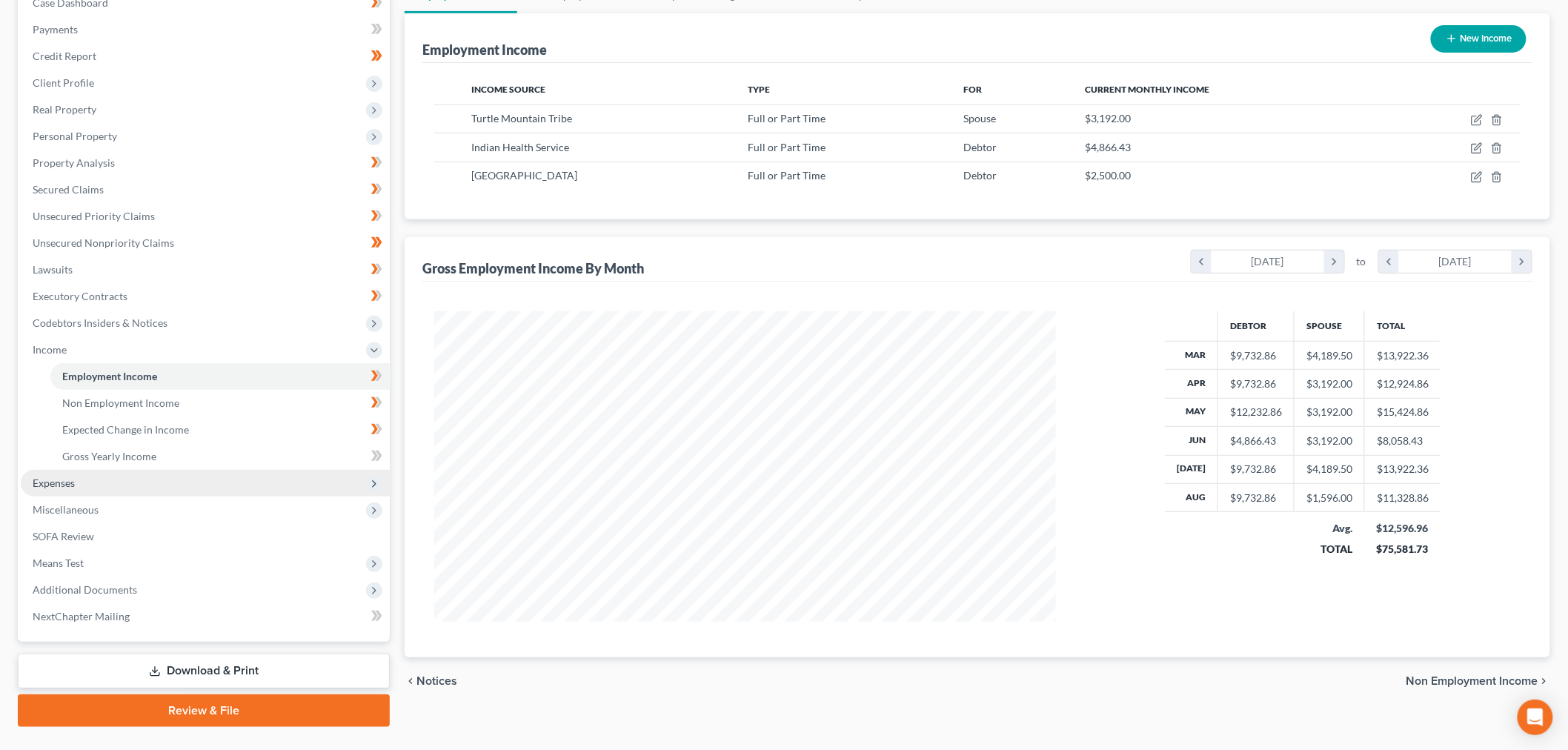
click at [64, 485] on span "Expenses" at bounding box center [53, 482] width 42 height 12
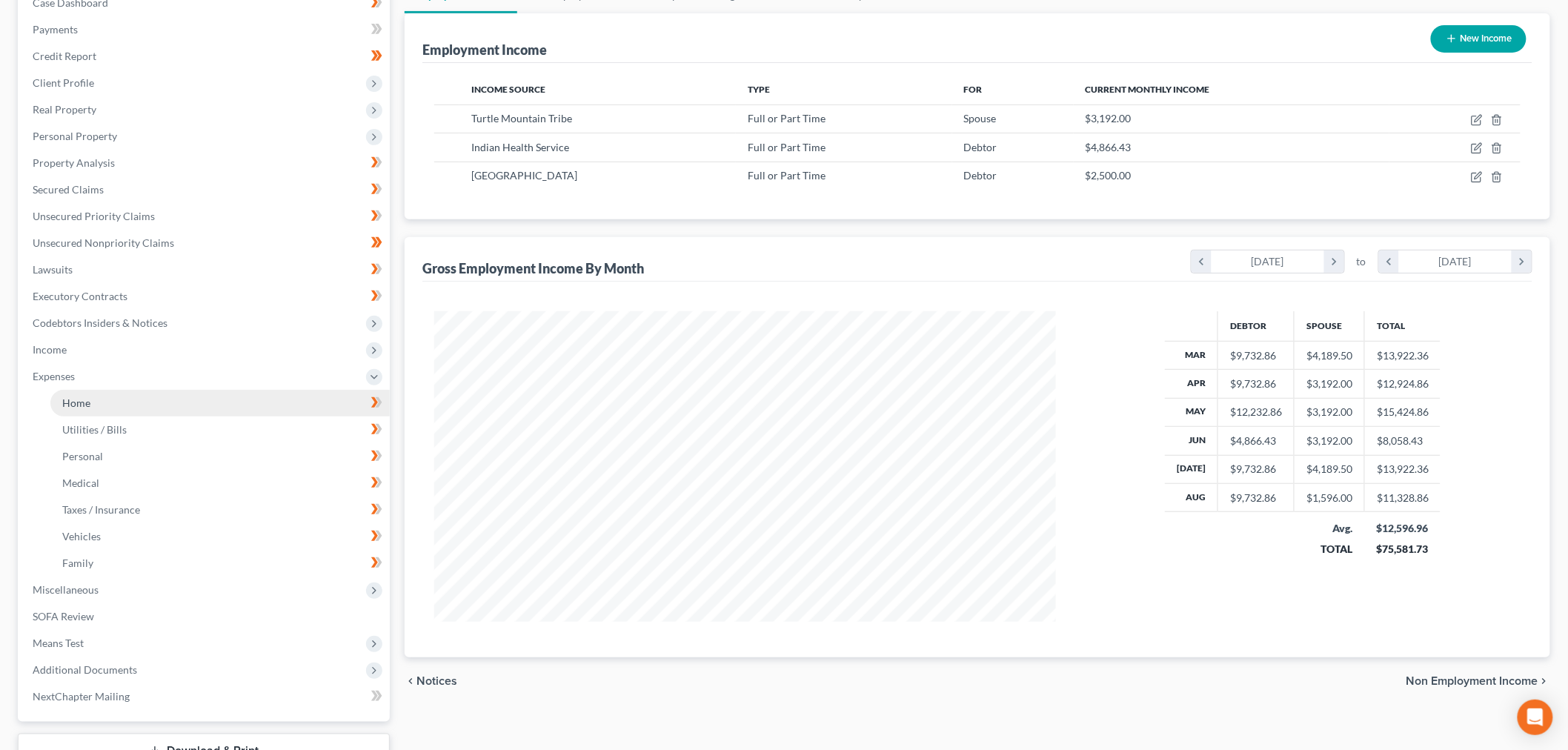
click at [94, 400] on link "Home" at bounding box center [220, 403] width 339 height 27
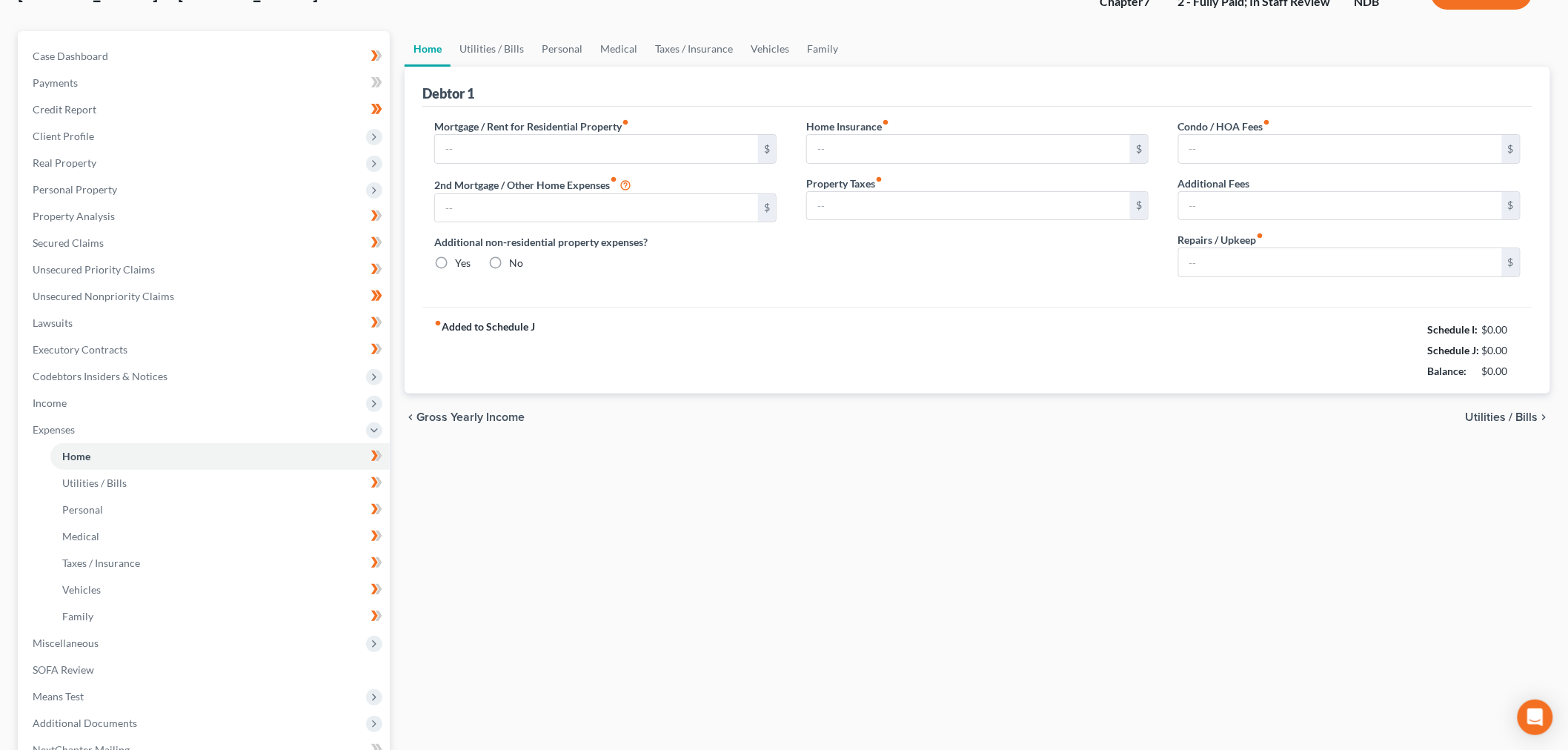
type input "2,000.00"
type input "0.00"
radio input "true"
type input "0.00"
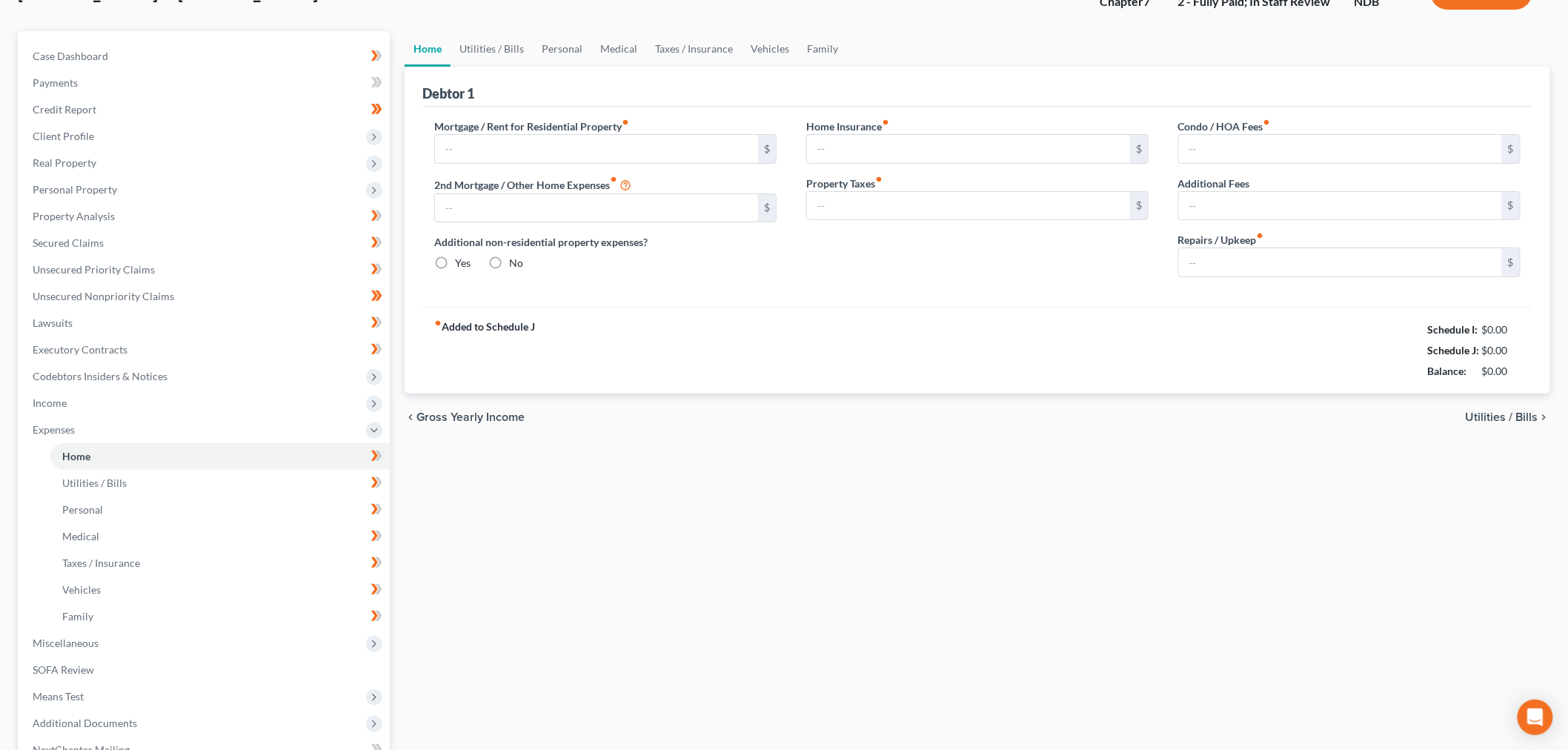
type input "0.00"
type input "100.00"
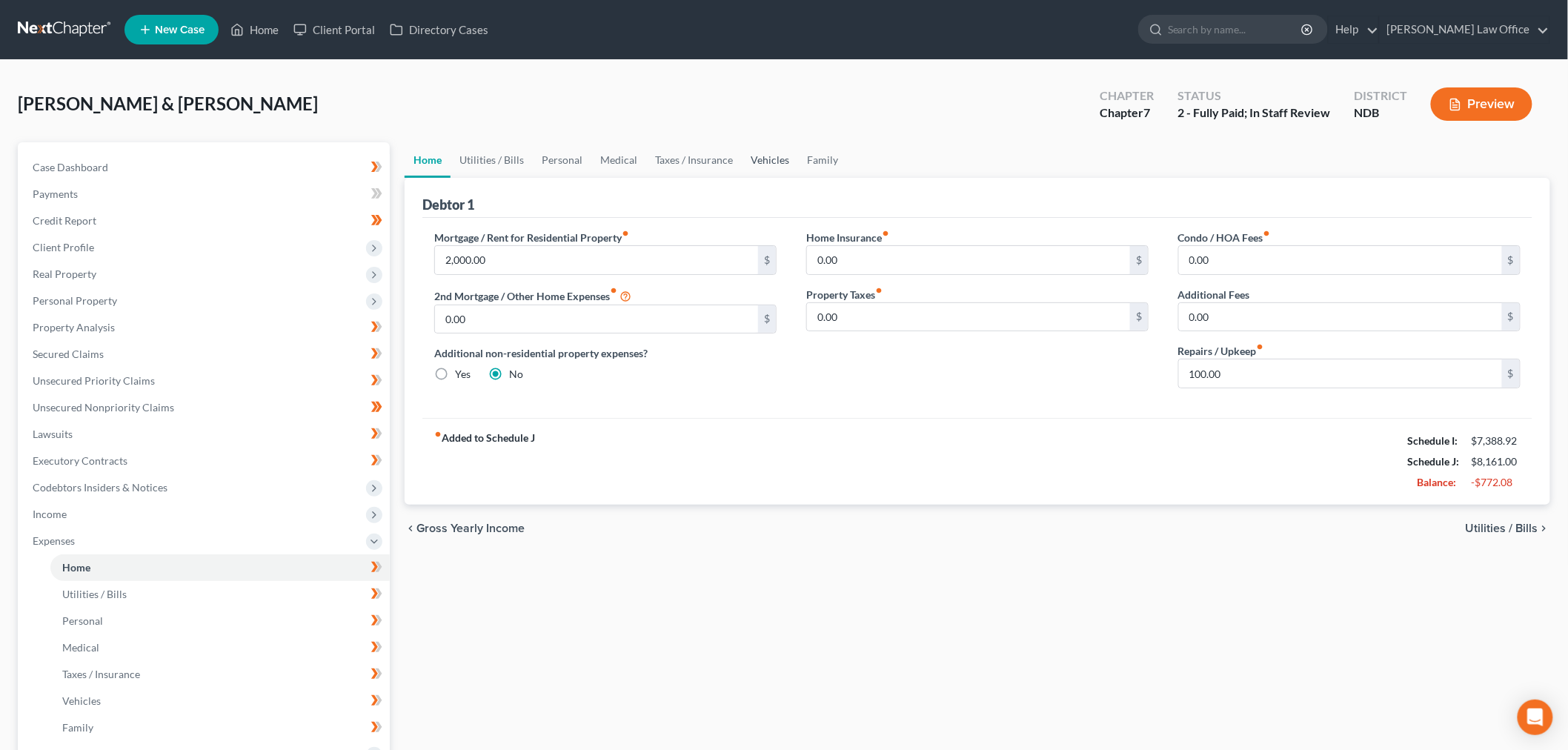
click at [752, 157] on link "Vehicles" at bounding box center [769, 160] width 56 height 35
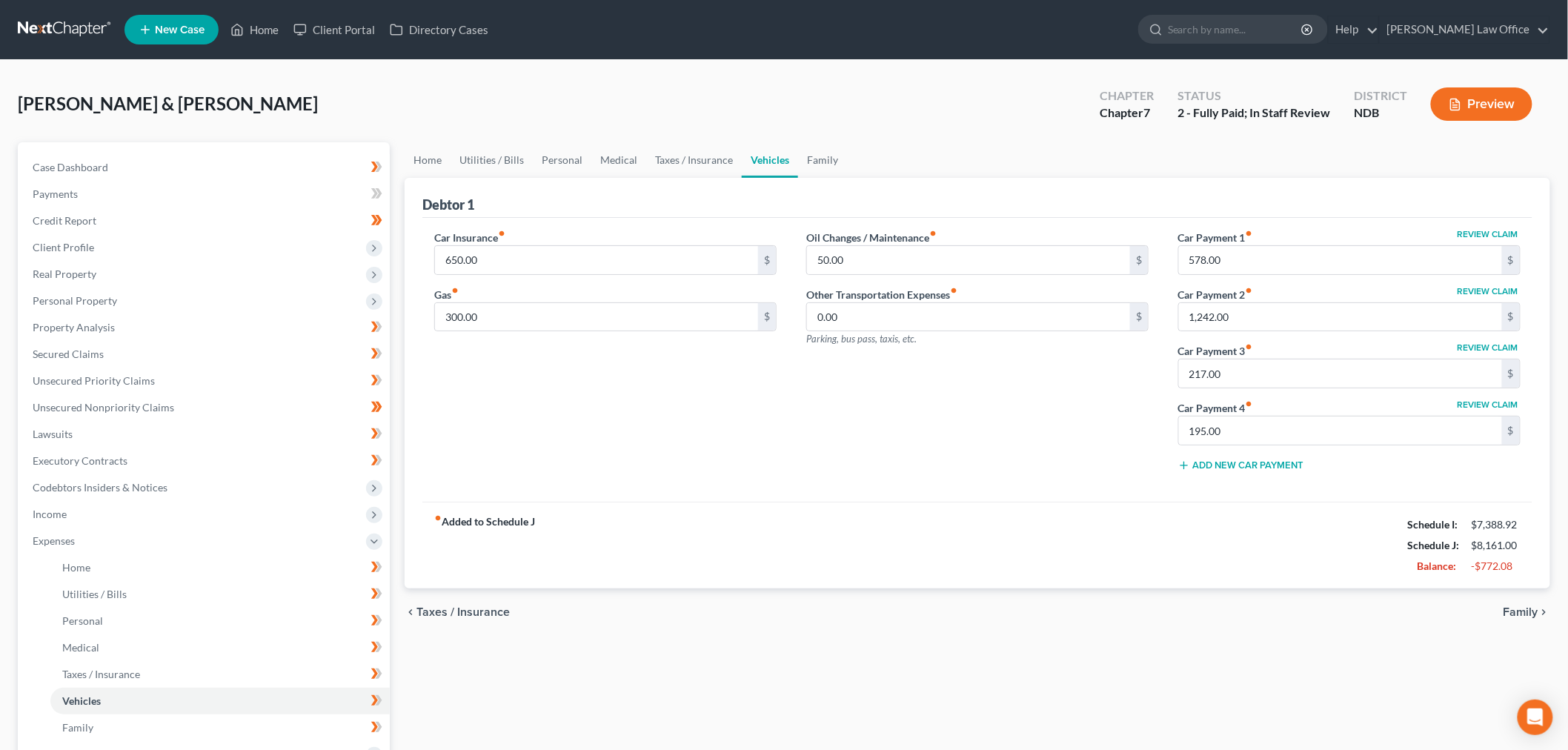
click at [1472, 344] on button "Review Claim" at bounding box center [1488, 348] width 65 height 9
select select "29"
select select "0"
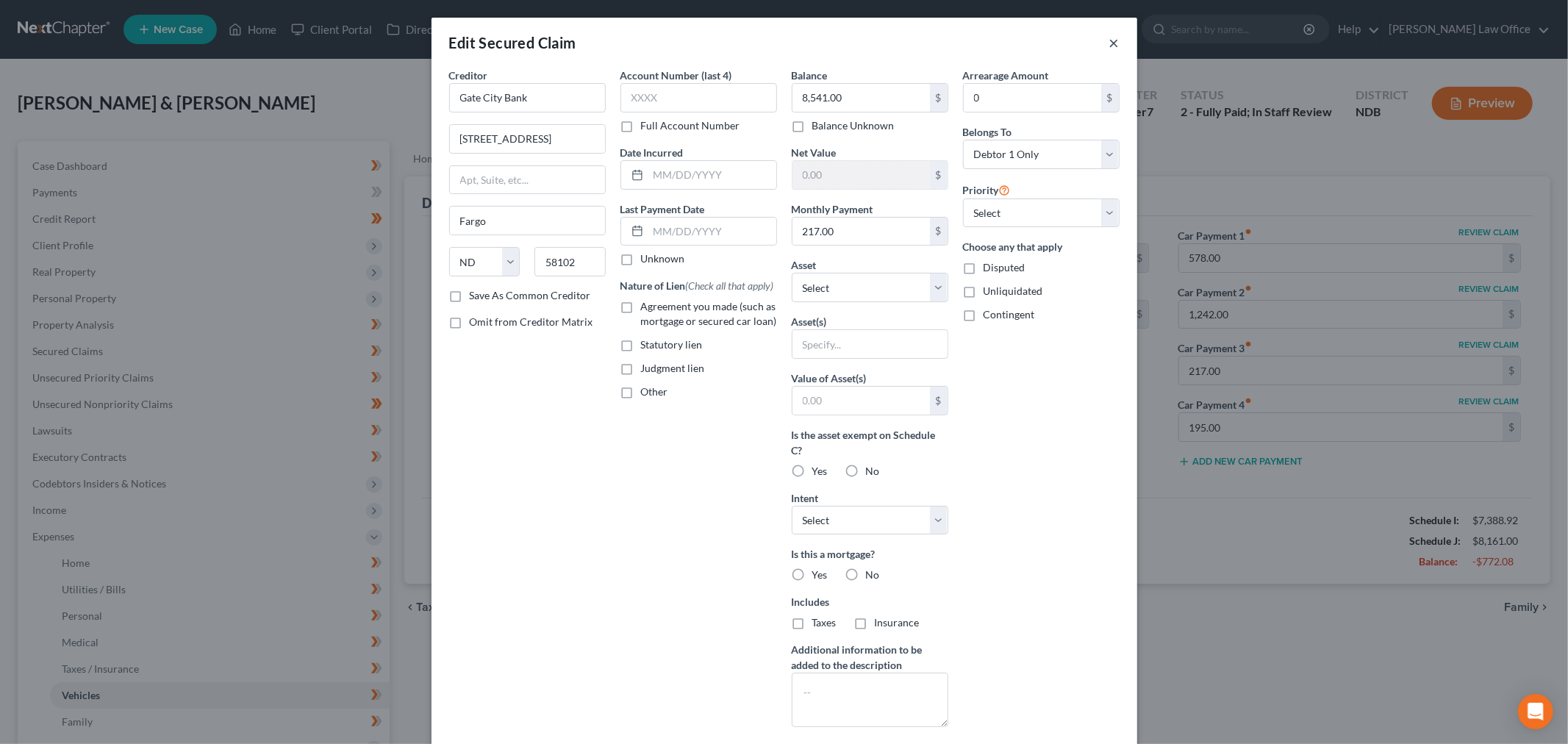
click at [1109, 42] on button "×" at bounding box center [1114, 42] width 10 height 18
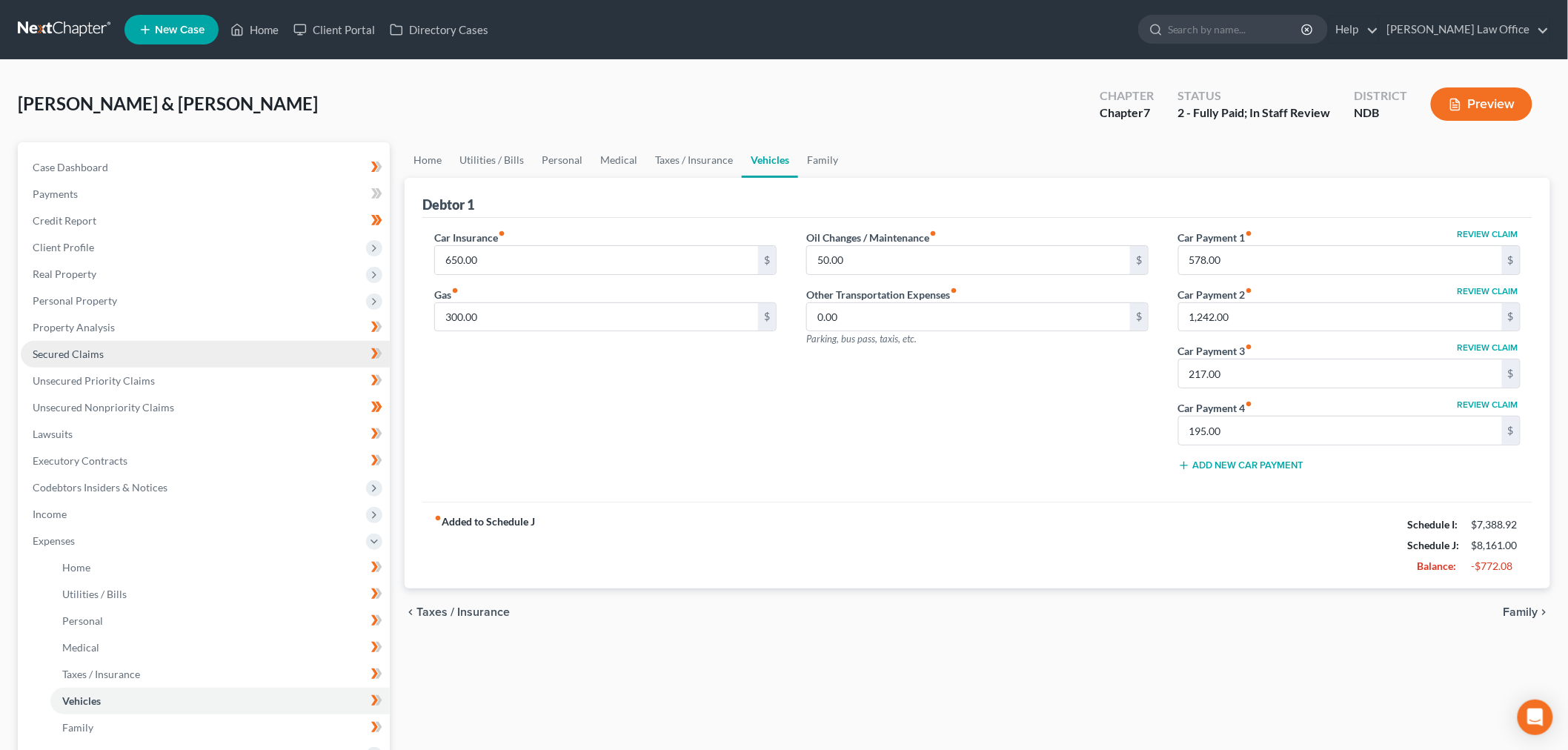
click at [88, 353] on span "Secured Claims" at bounding box center [68, 354] width 71 height 12
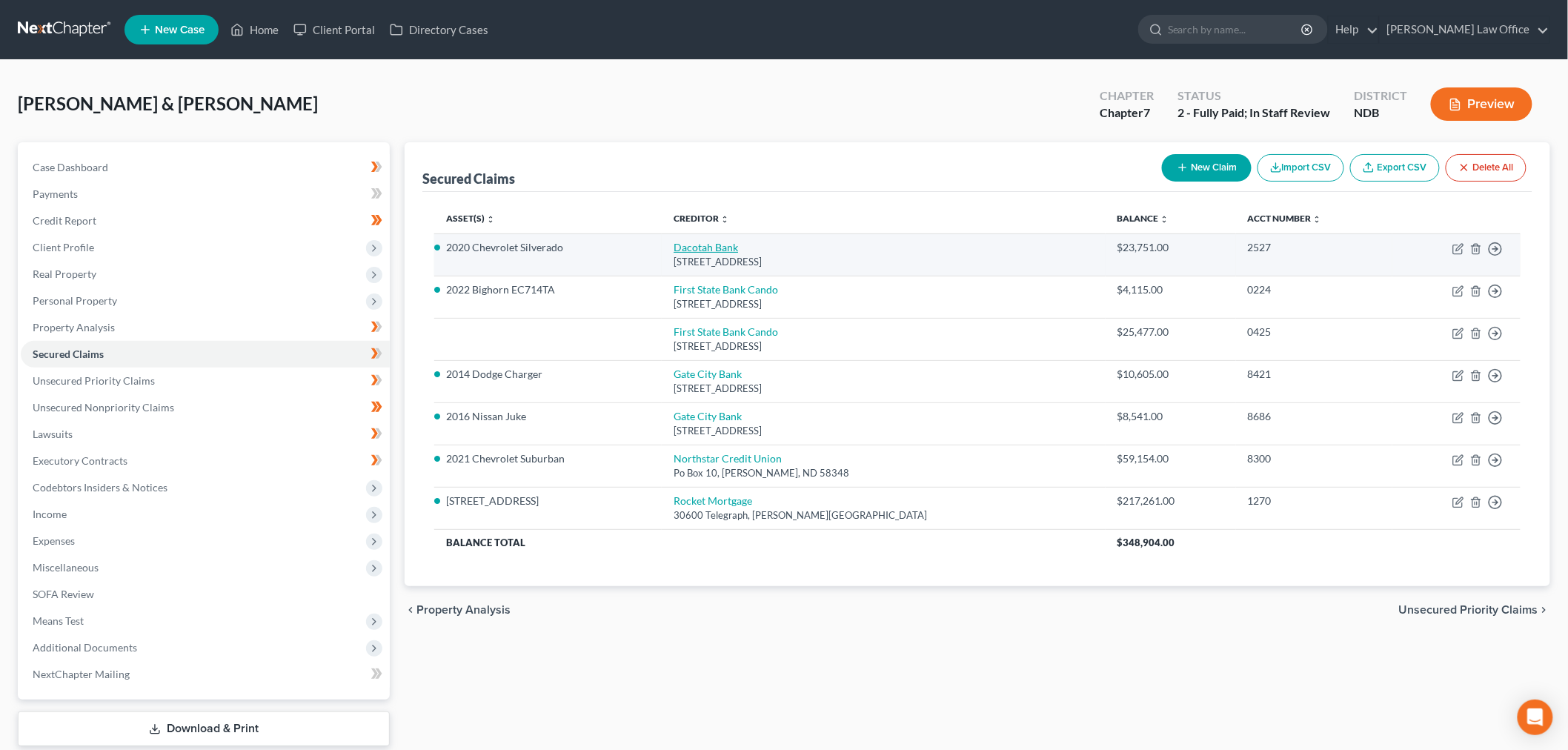
click at [702, 247] on link "Dacotah Bank" at bounding box center [706, 247] width 65 height 12
select select "43"
select select "9"
select select "2"
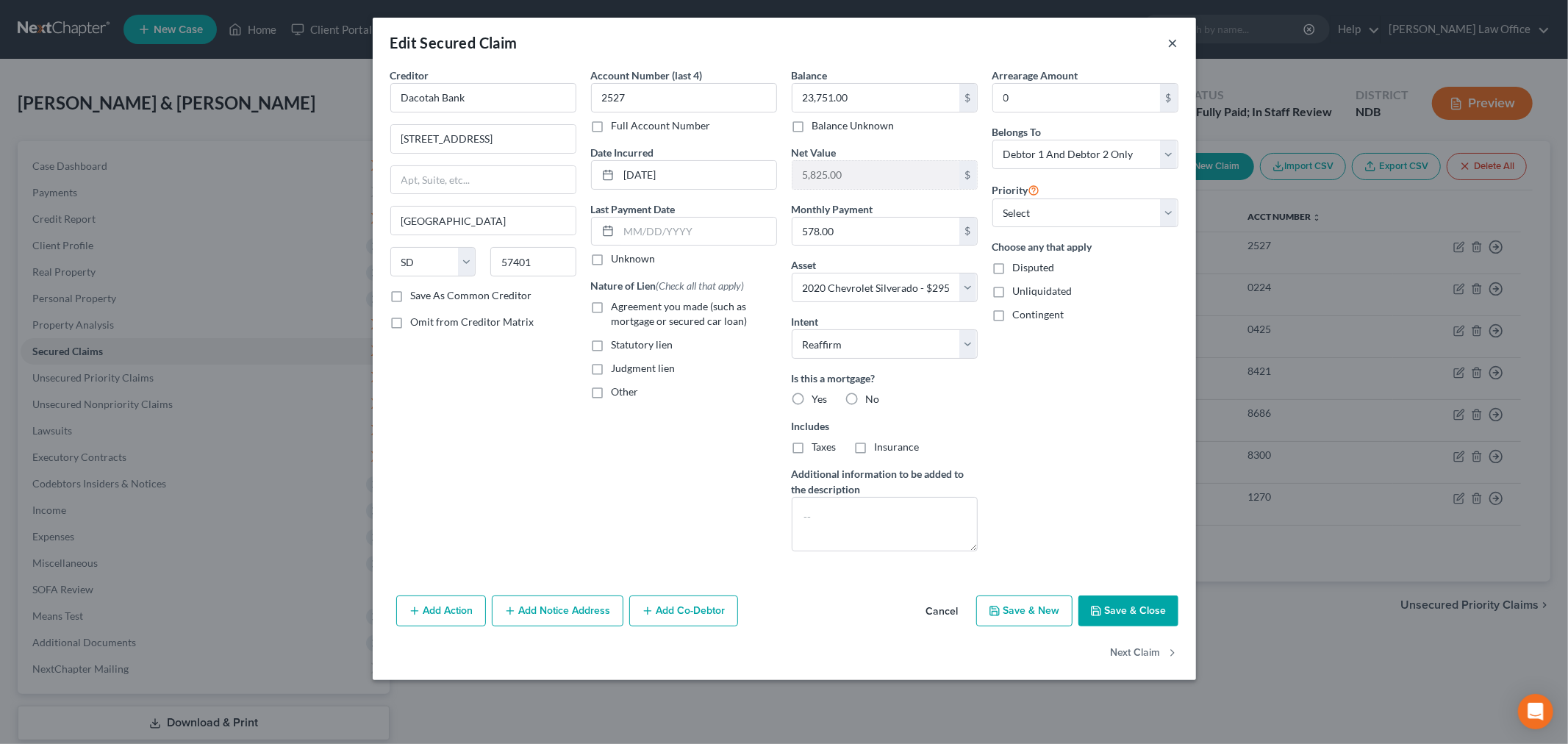
click at [1170, 42] on button "×" at bounding box center [1173, 42] width 10 height 18
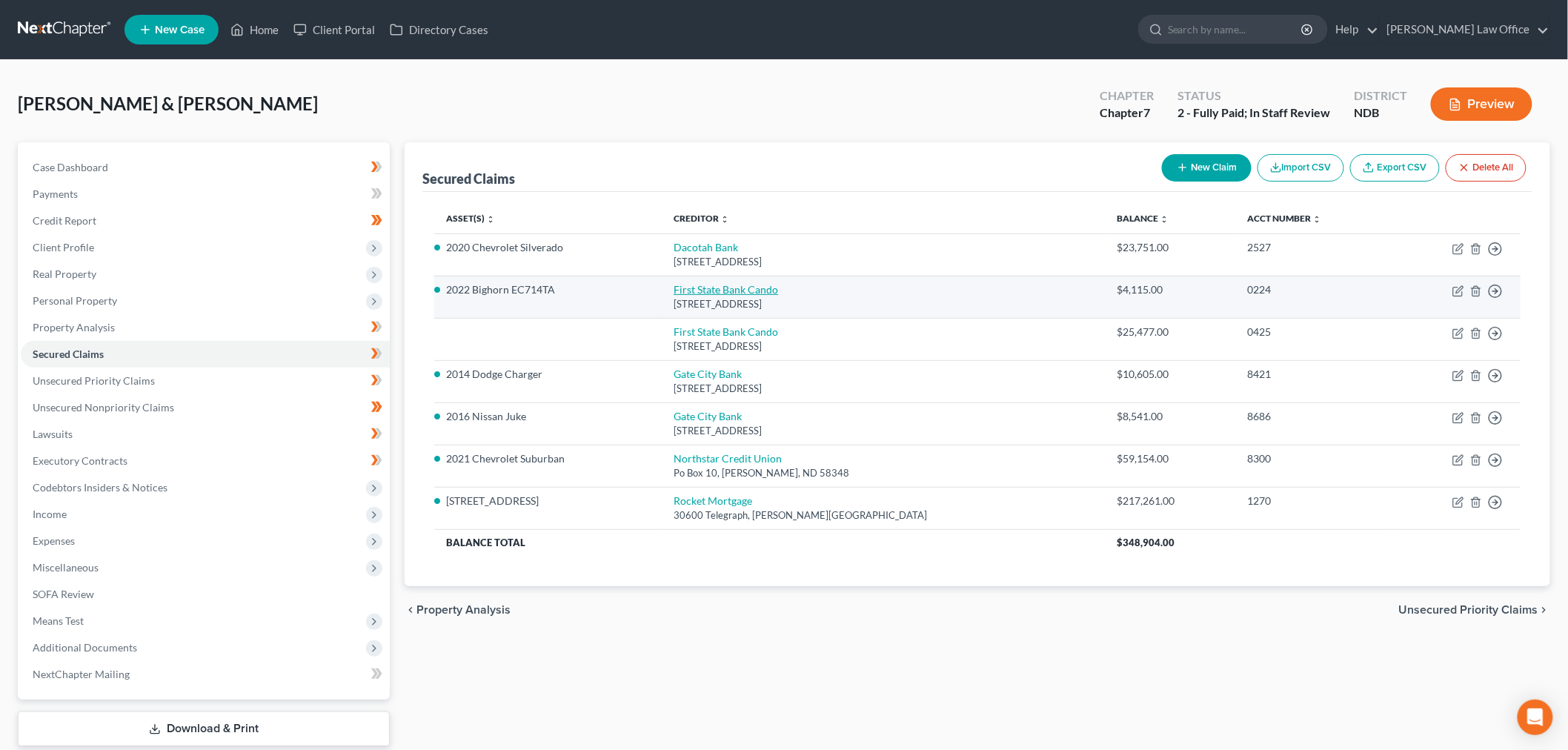
click at [730, 285] on link "First State Bank Cando" at bounding box center [726, 289] width 105 height 12
select select "29"
select select "4"
select select "2"
select select "1"
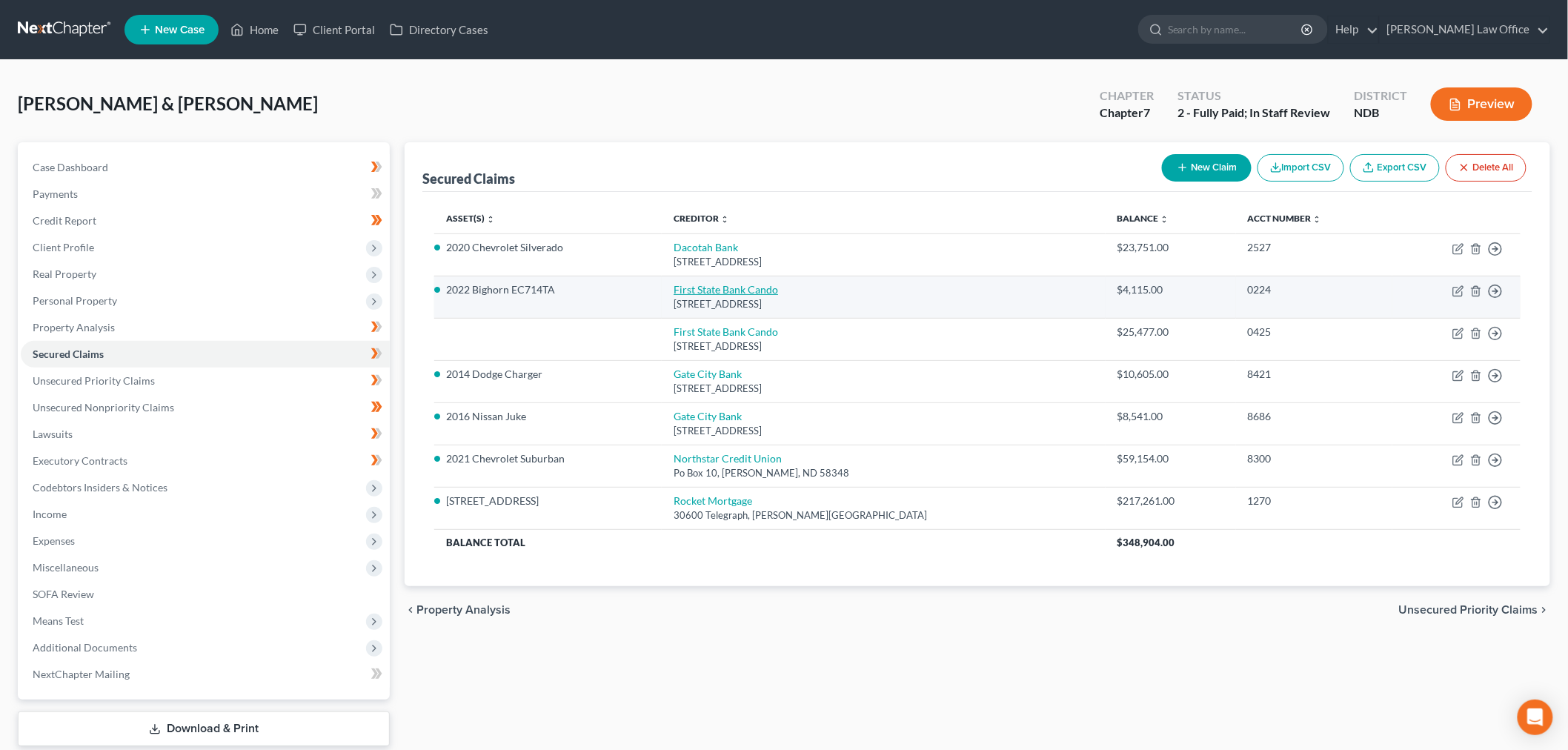
select select "2"
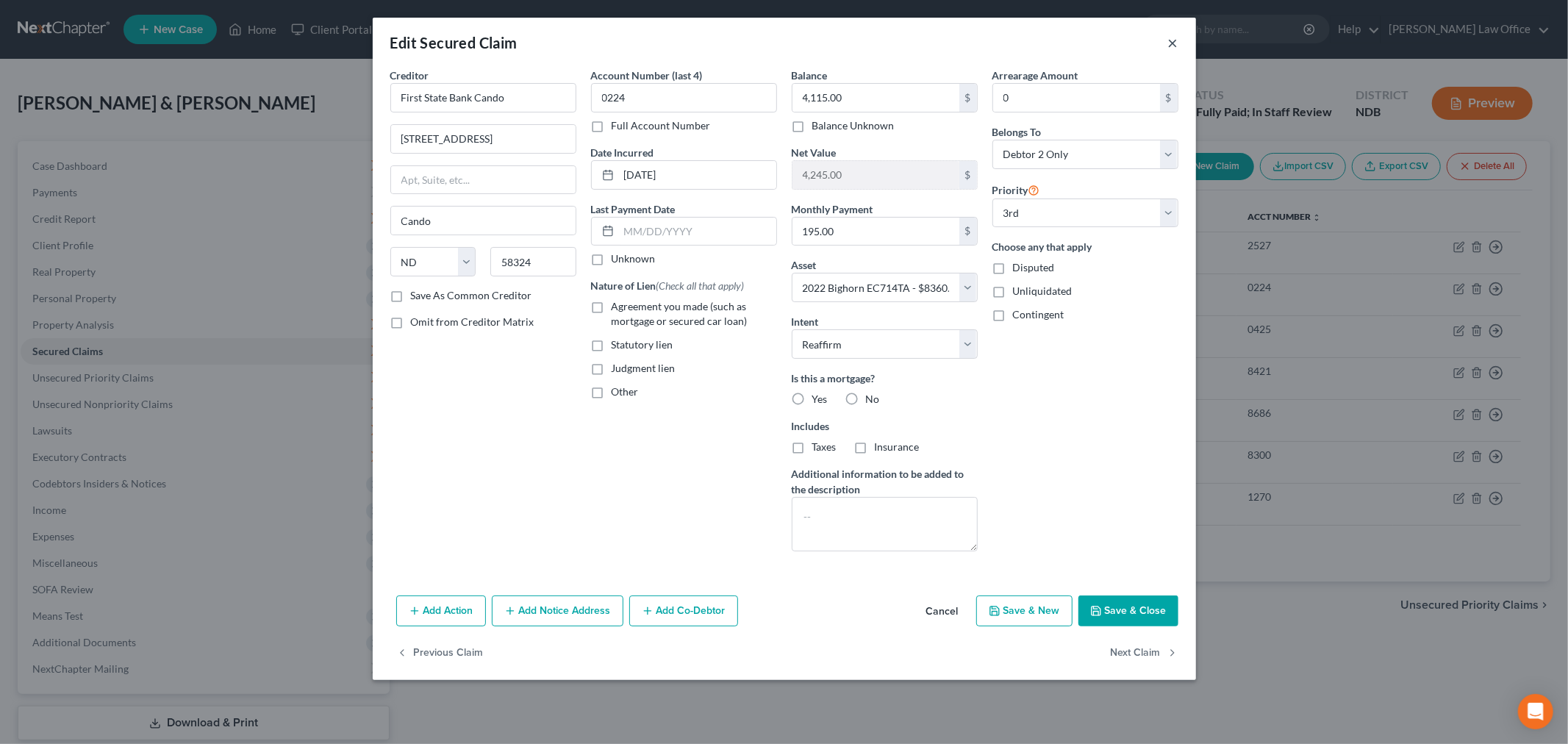
click at [1174, 41] on button "×" at bounding box center [1173, 42] width 10 height 18
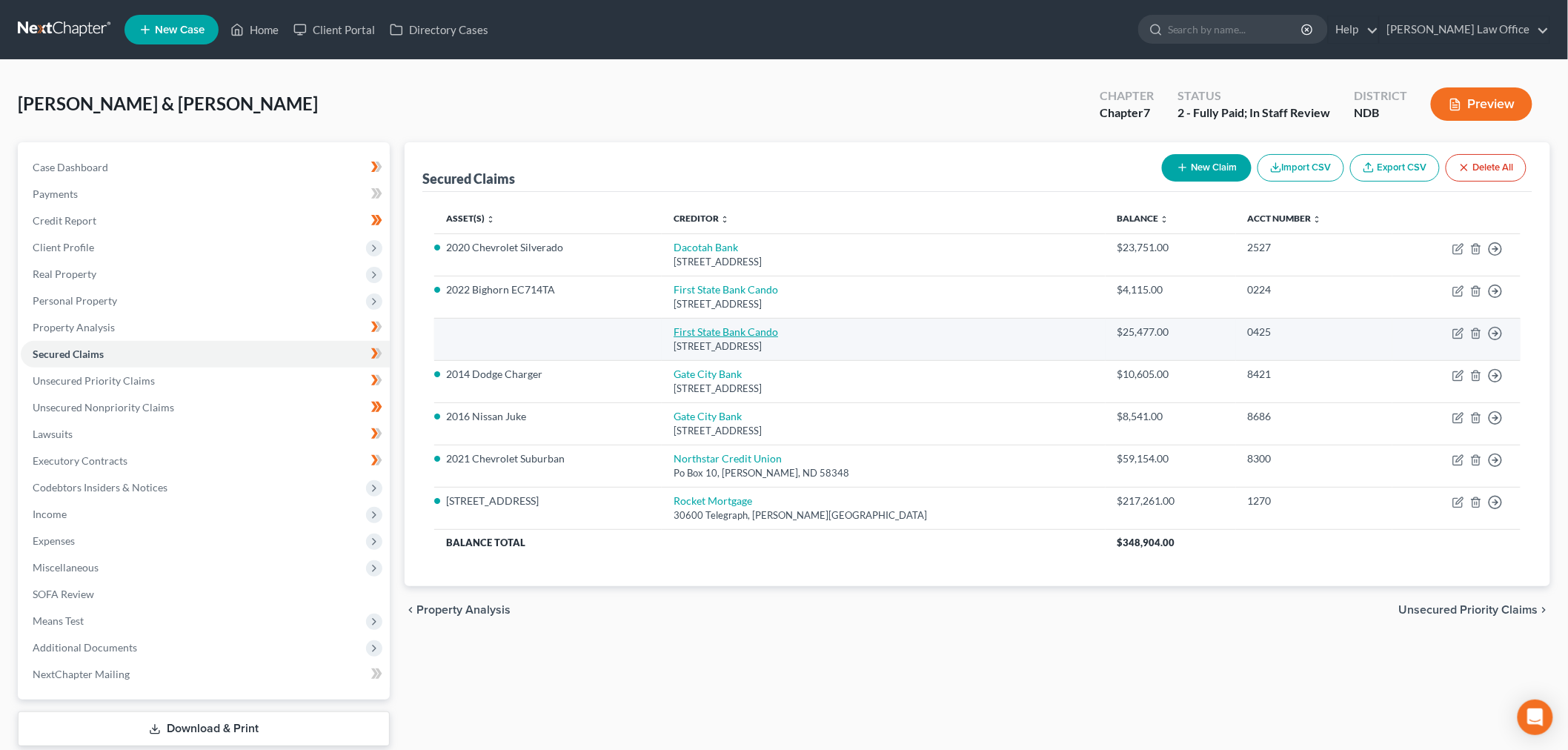
click at [778, 328] on link "First State Bank Cando" at bounding box center [726, 332] width 105 height 12
select select "29"
select select "0"
select select "1"
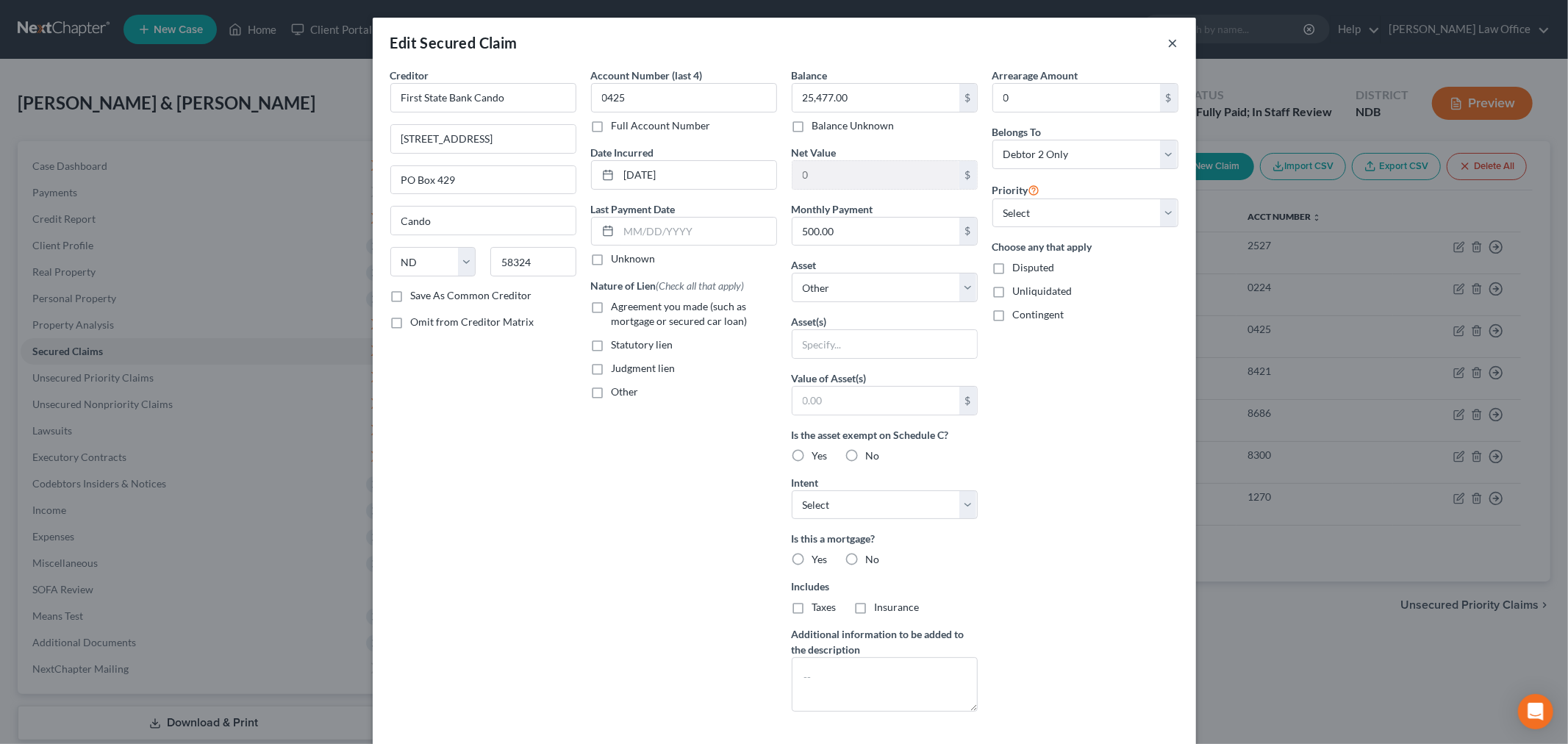
click at [1170, 39] on button "×" at bounding box center [1173, 42] width 10 height 18
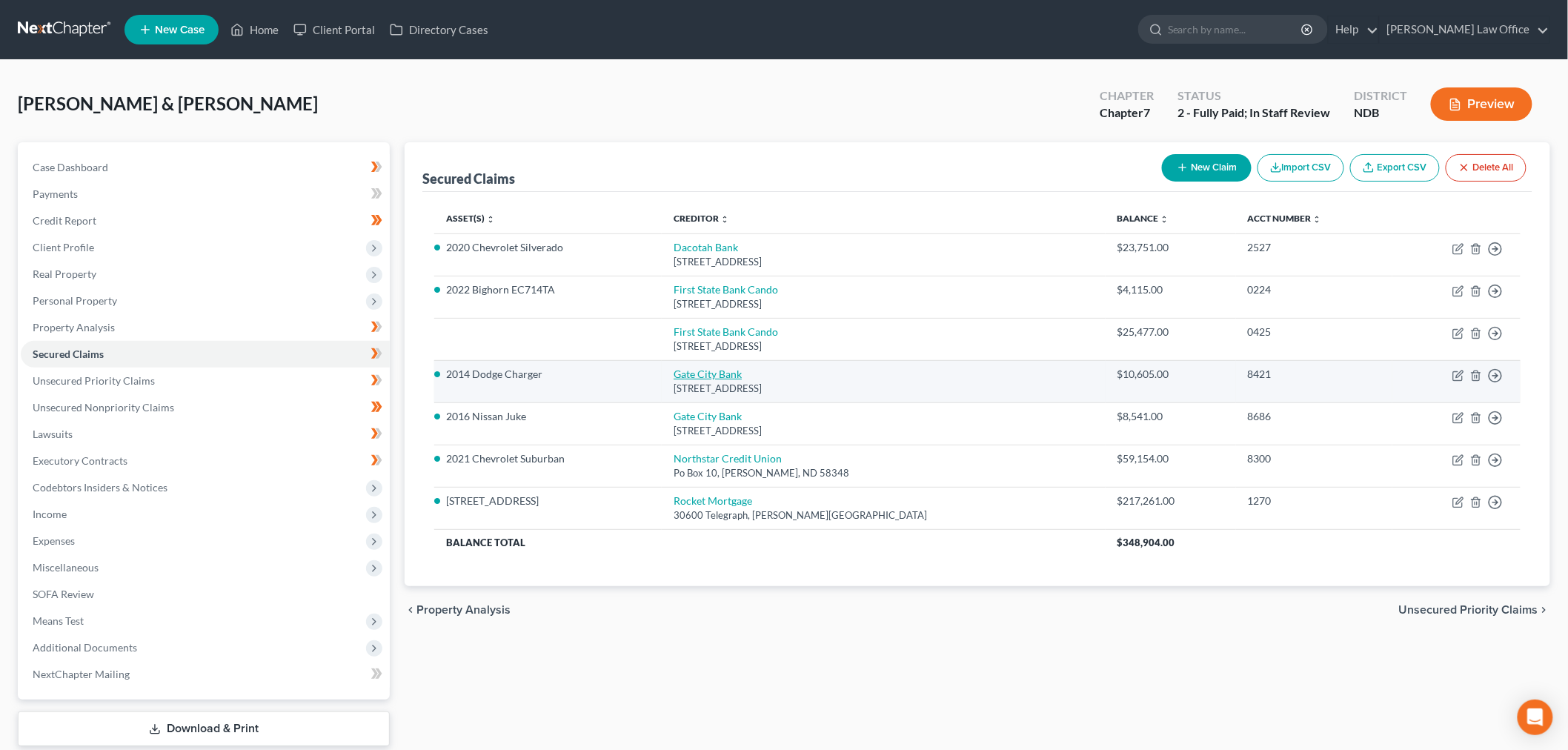
click at [731, 373] on link "Gate City Bank" at bounding box center [708, 374] width 68 height 12
select select "29"
select select "10"
select select "0"
select select "2"
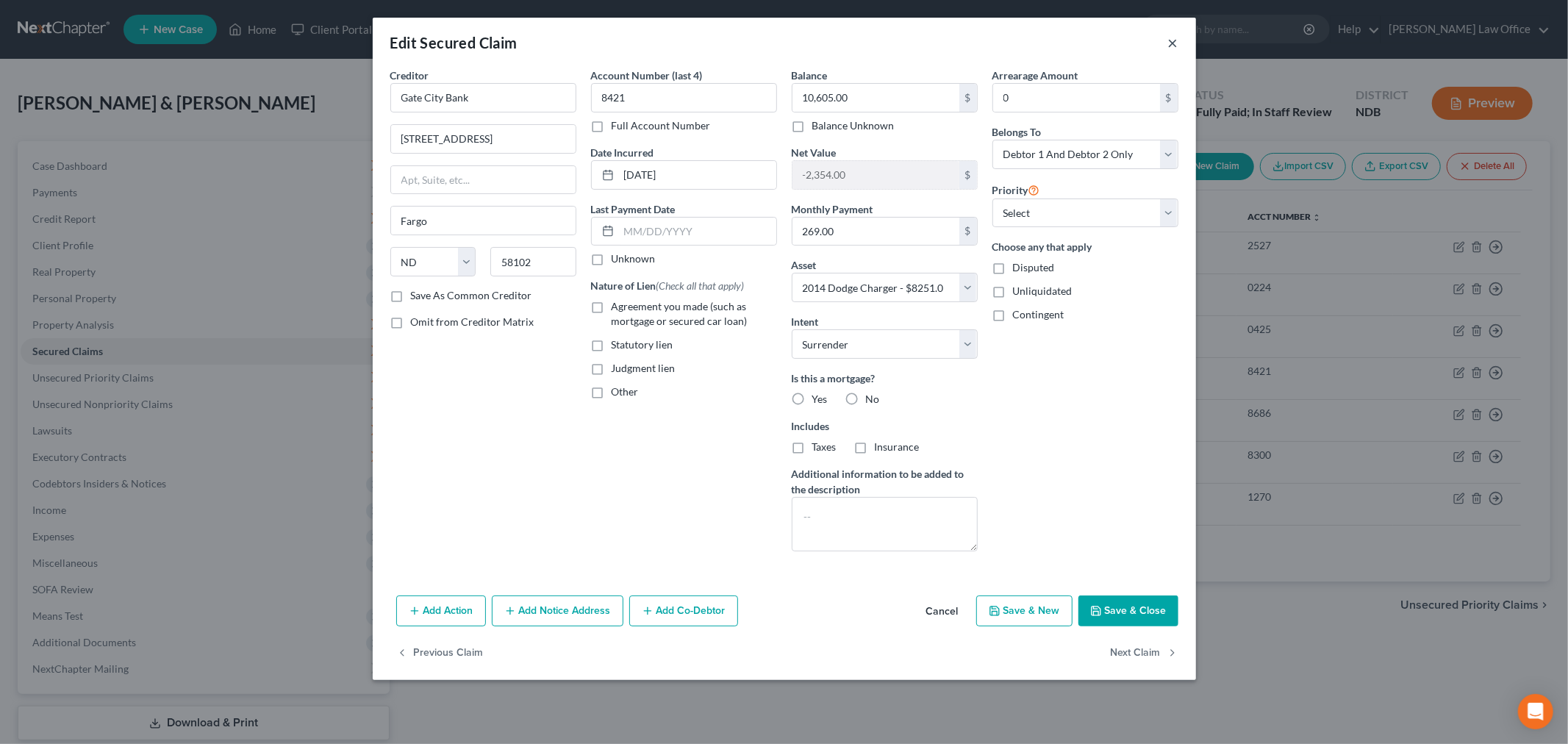
click at [1173, 41] on button "×" at bounding box center [1173, 42] width 10 height 18
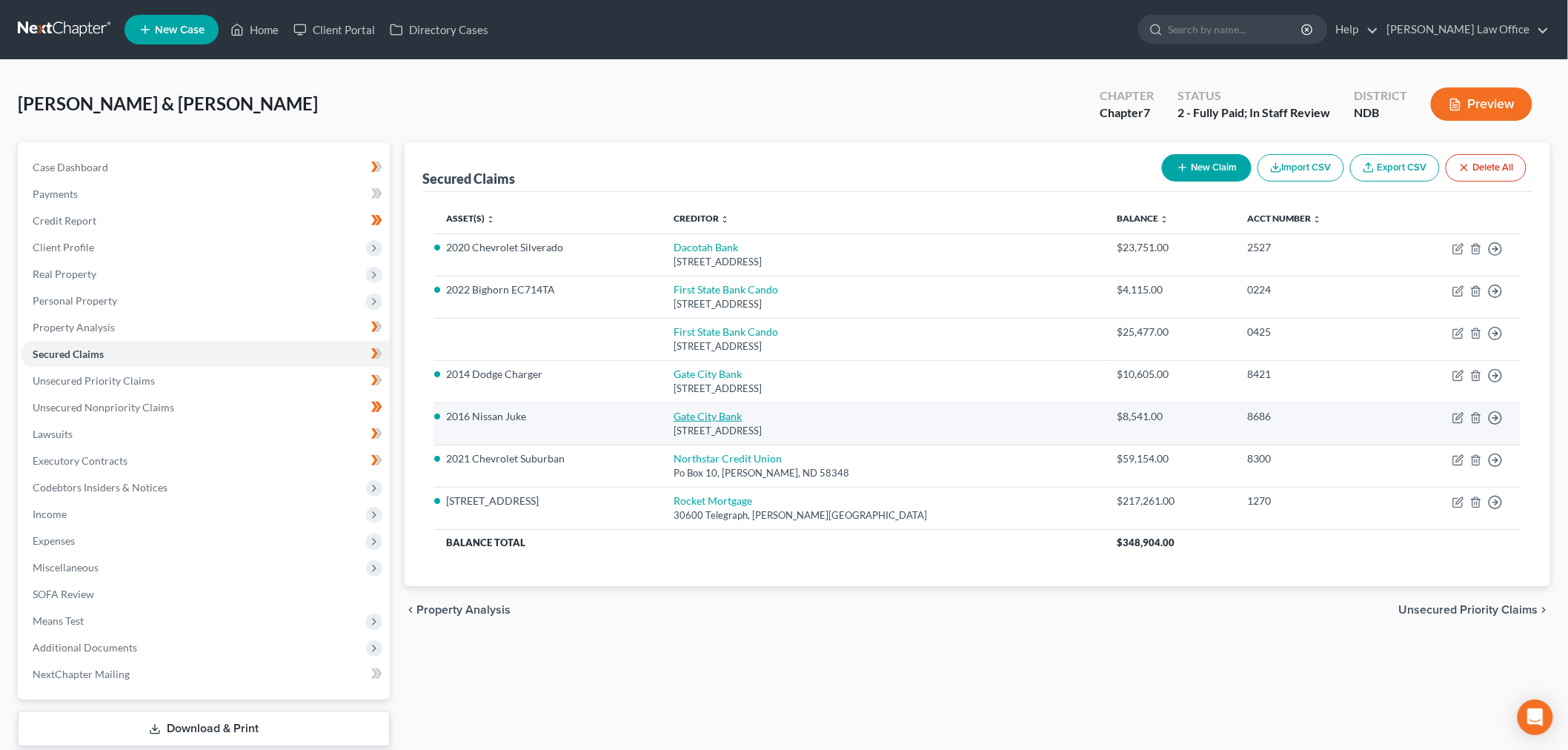
click at [742, 413] on link "Gate City Bank" at bounding box center [708, 416] width 68 height 12
select select "29"
select select "5"
select select "0"
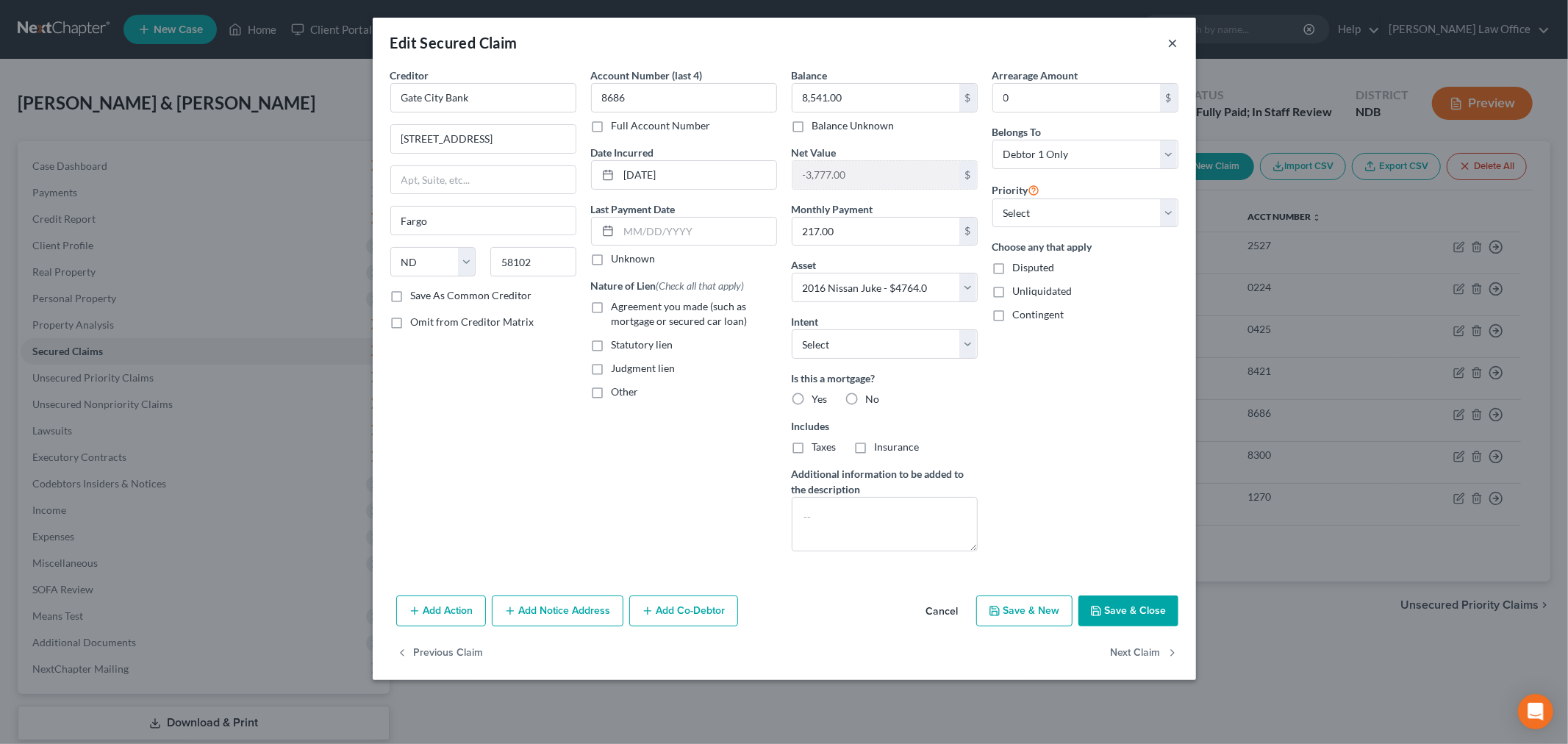
click at [1174, 42] on button "×" at bounding box center [1173, 42] width 10 height 18
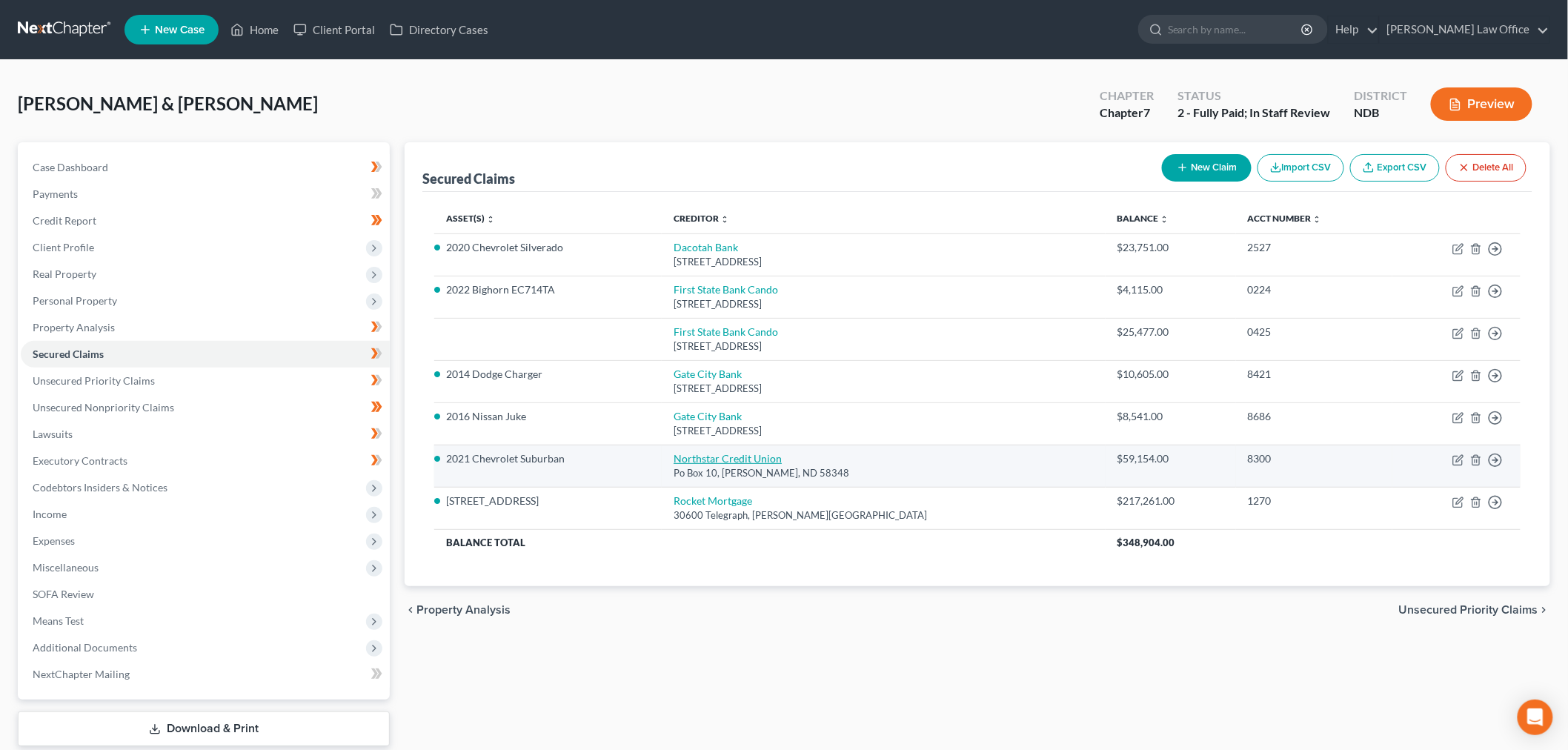
click at [751, 454] on link "Northstar Credit Union" at bounding box center [728, 458] width 108 height 12
select select "29"
select select "6"
select select "4"
select select "2"
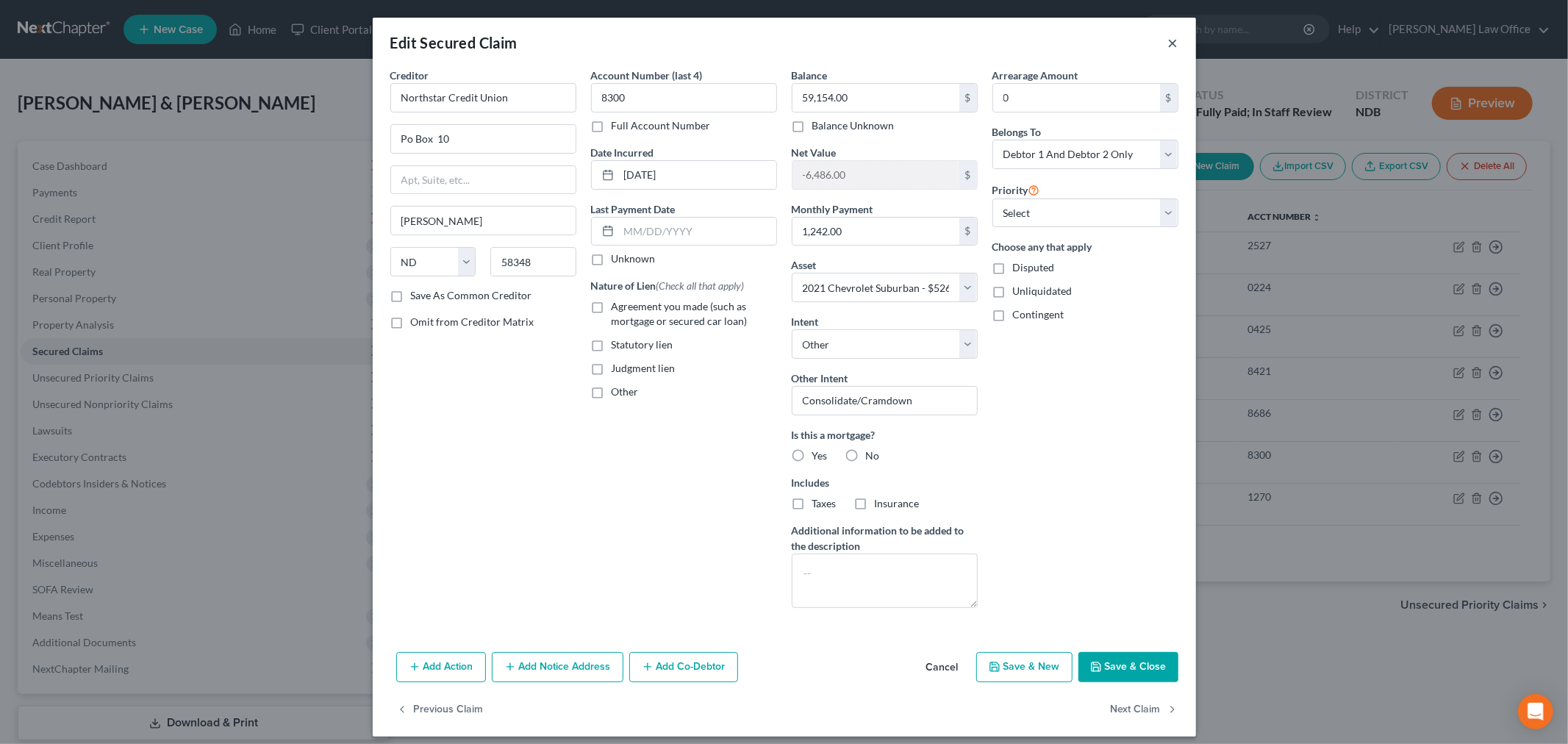
click at [1168, 44] on button "×" at bounding box center [1173, 42] width 10 height 18
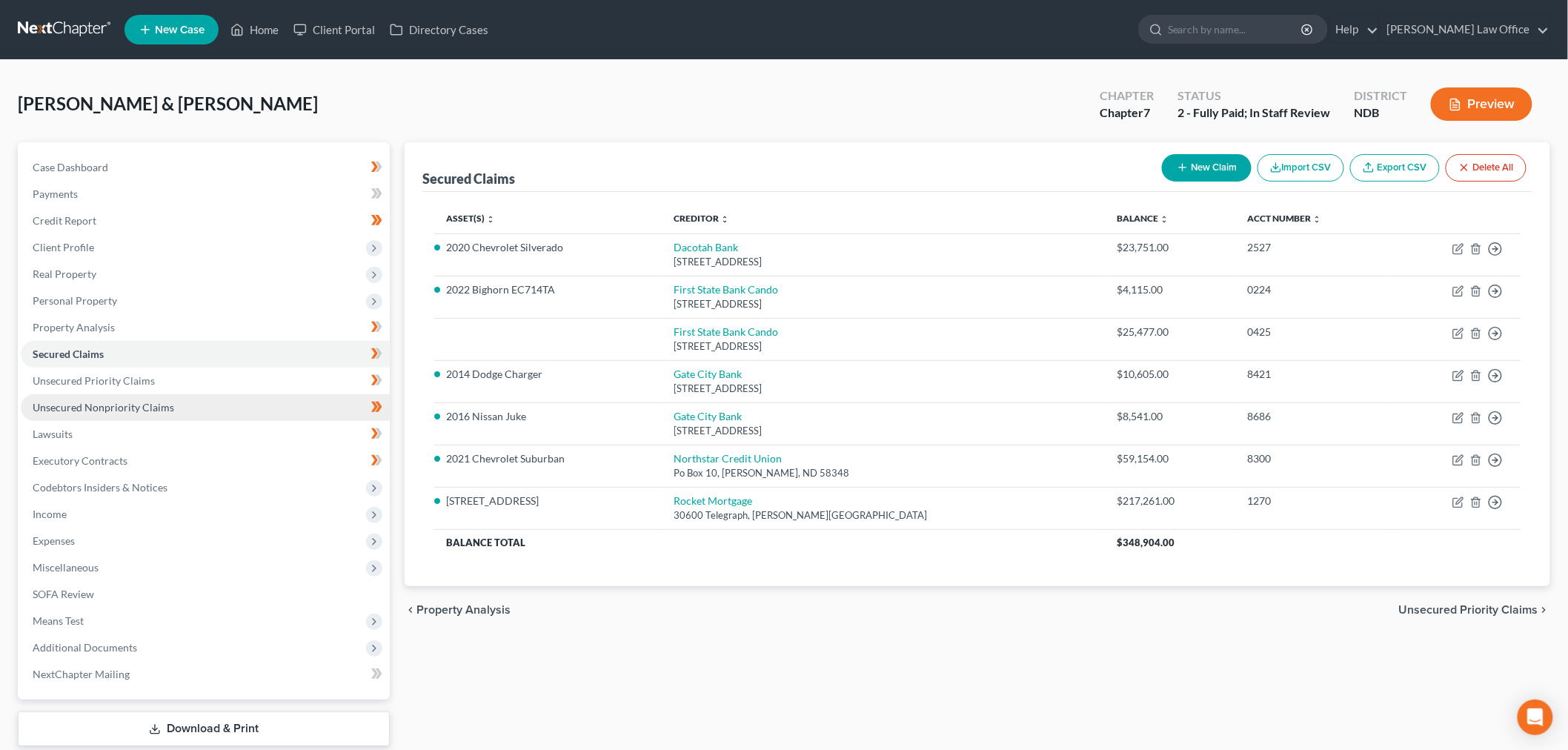
drag, startPoint x: 150, startPoint y: 395, endPoint x: 188, endPoint y: 408, distance: 40.2
click at [149, 395] on link "Unsecured Nonpriority Claims" at bounding box center [205, 407] width 369 height 27
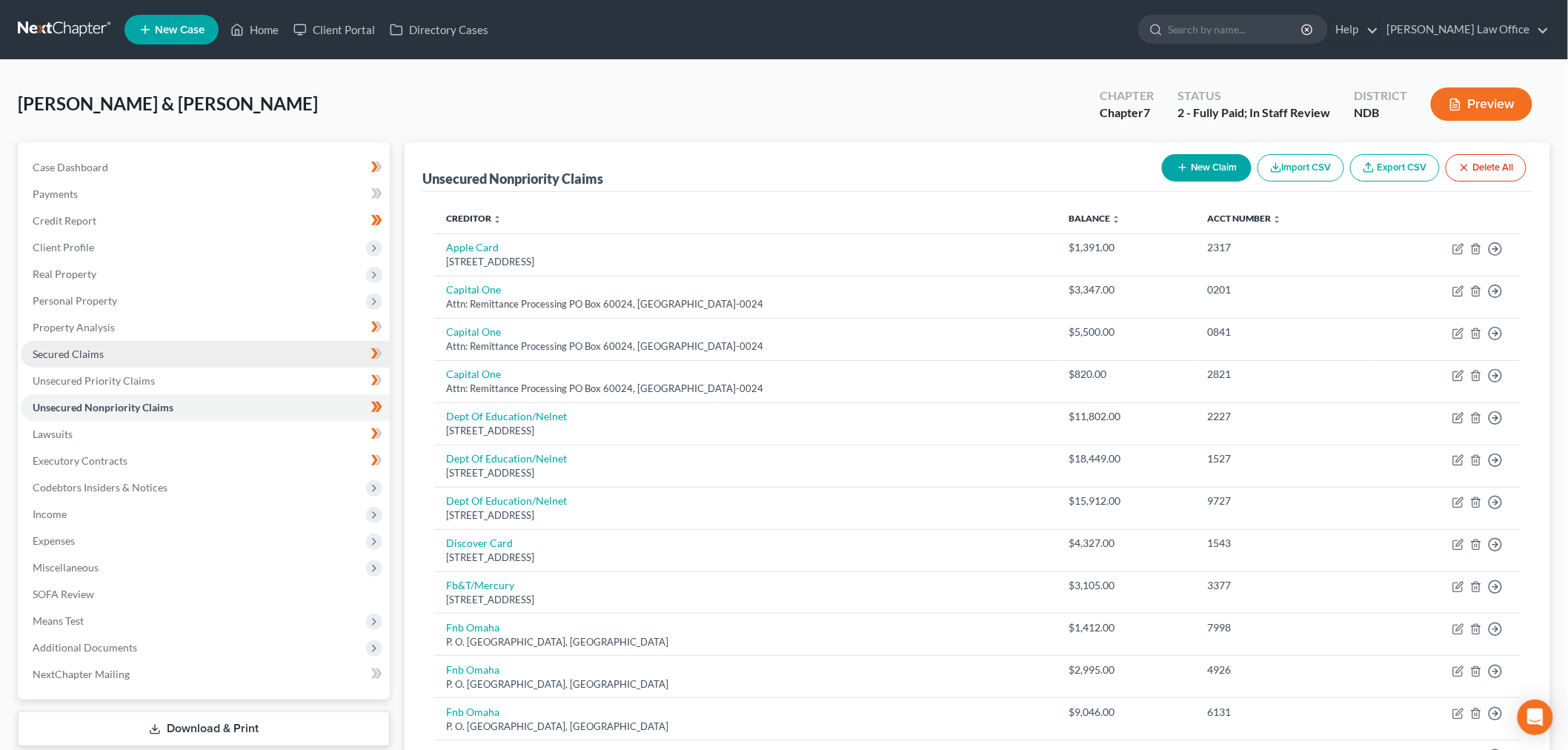
click at [158, 348] on link "Secured Claims" at bounding box center [205, 354] width 369 height 27
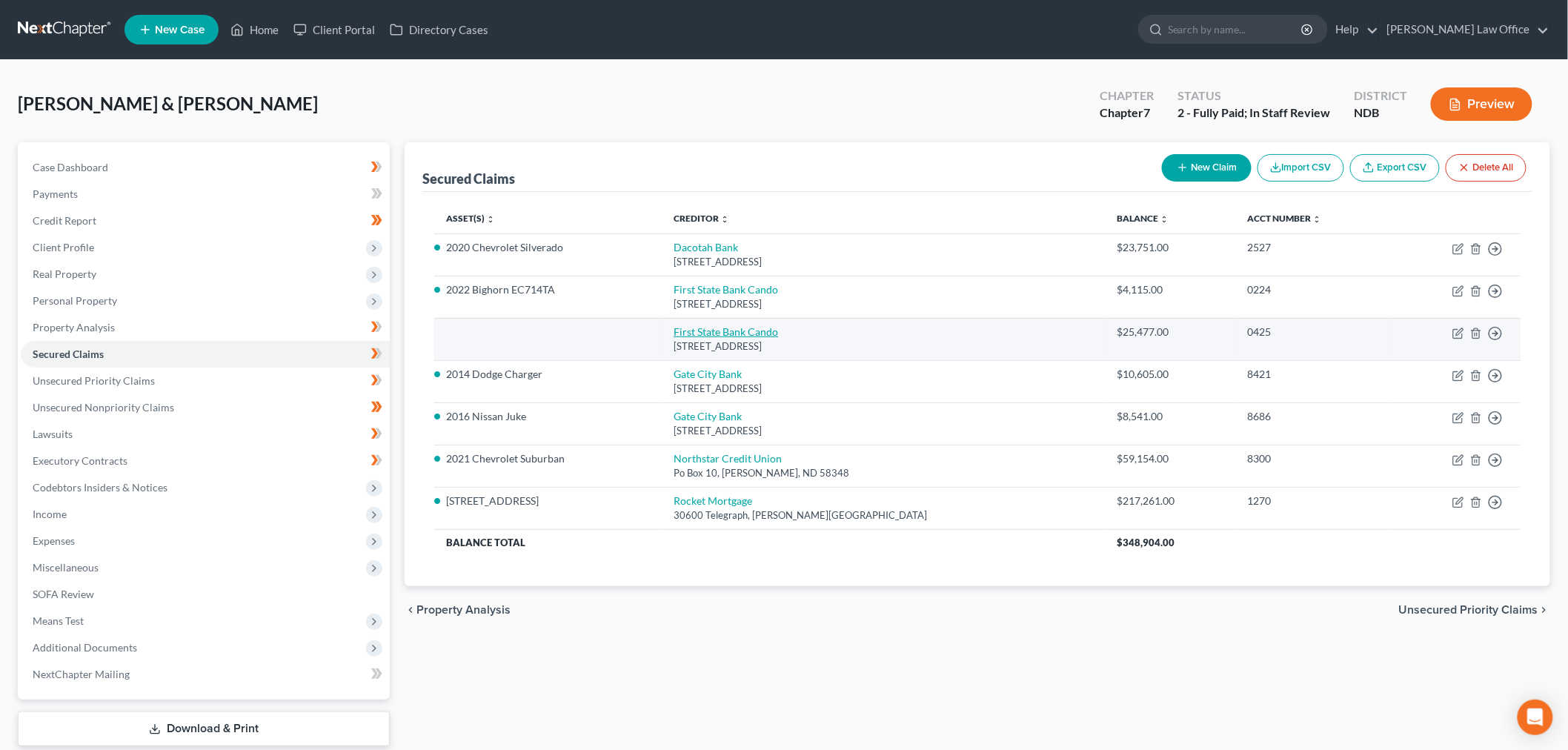
click at [767, 326] on link "First State Bank Cando" at bounding box center [726, 332] width 105 height 12
select select "29"
select select "0"
select select "1"
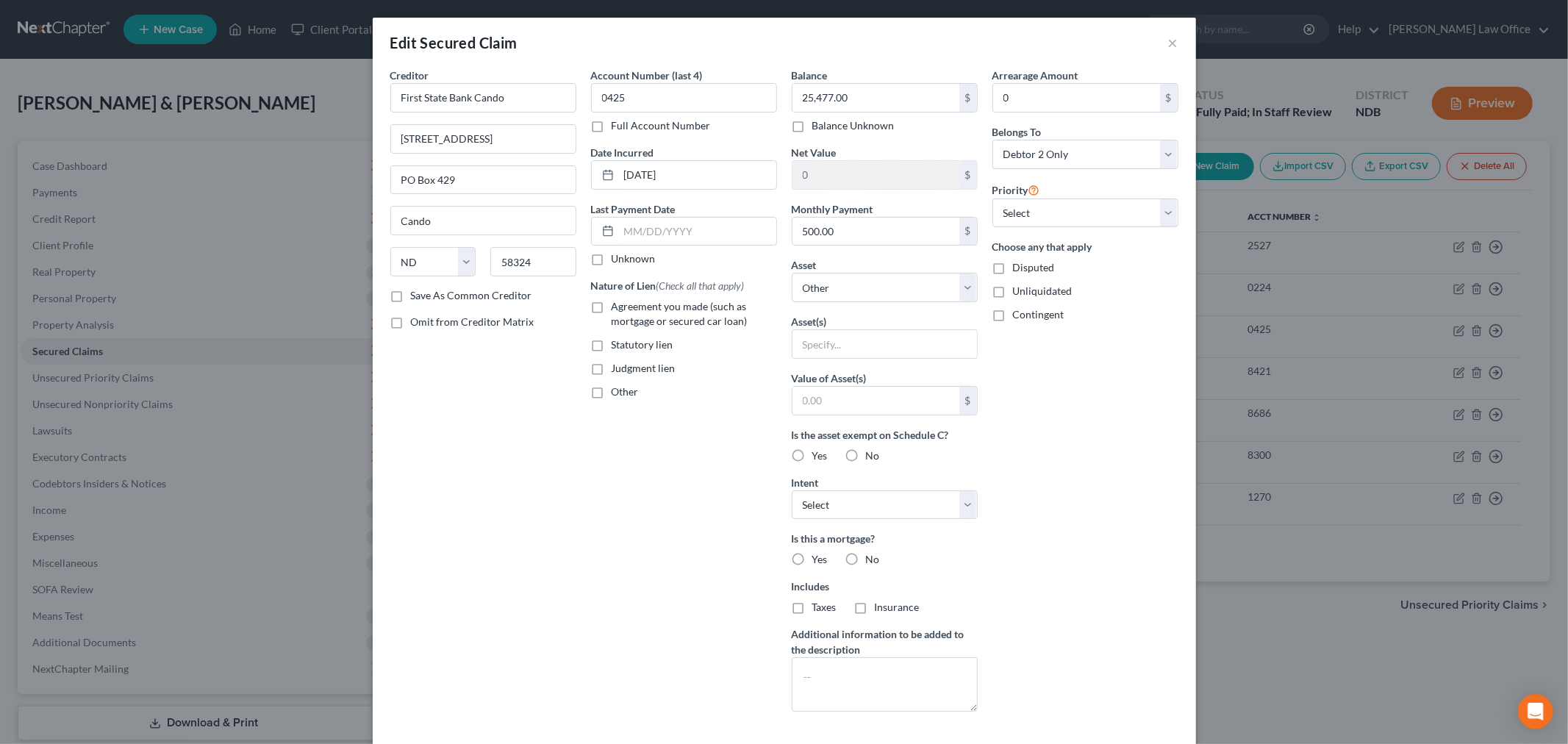
click at [1171, 43] on div "Edit Secured Claim ×" at bounding box center [784, 43] width 823 height 50
click at [1168, 40] on button "×" at bounding box center [1173, 42] width 10 height 18
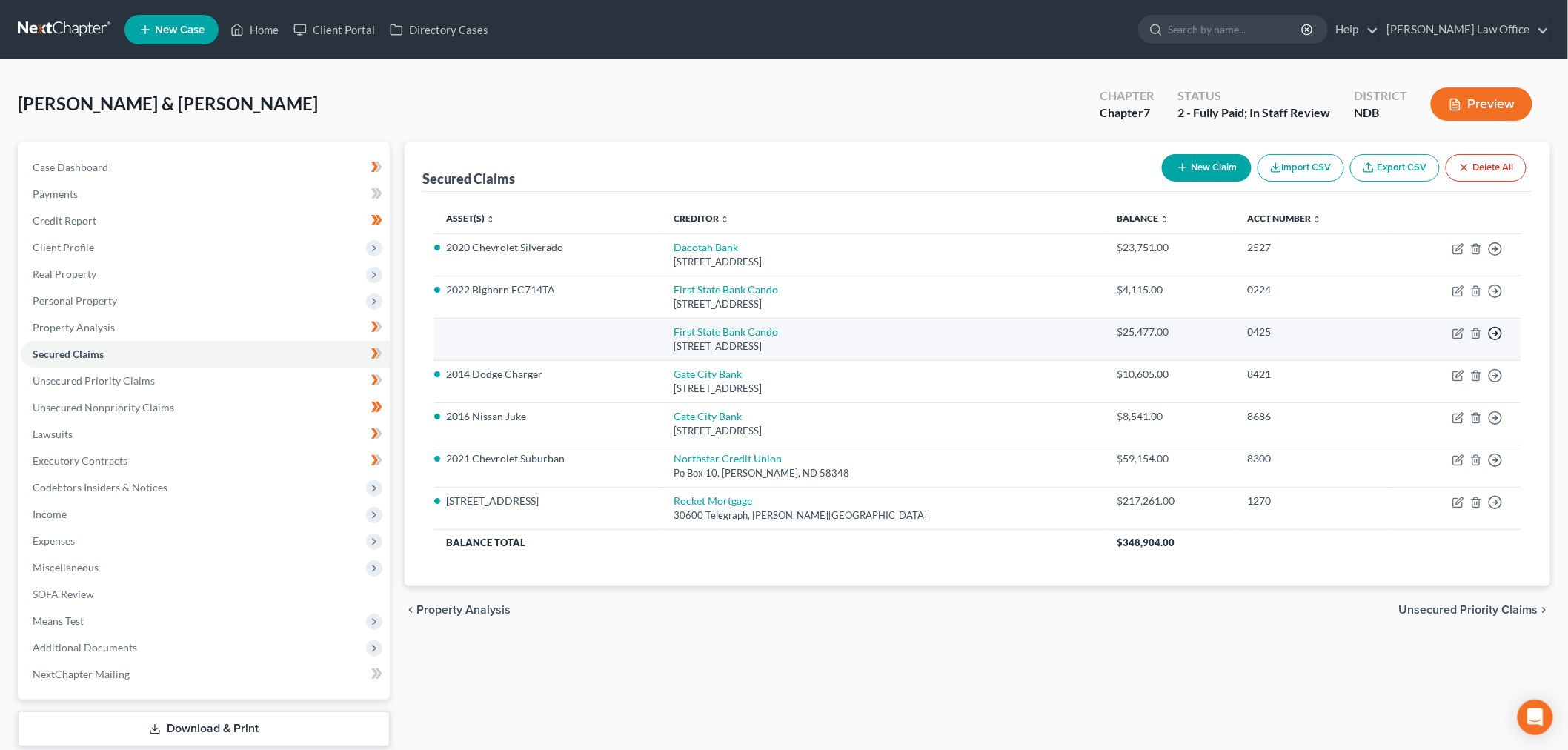
click at [1495, 331] on icon "button" at bounding box center [1495, 333] width 15 height 15
click at [1428, 361] on link "Move to F" at bounding box center [1427, 368] width 124 height 25
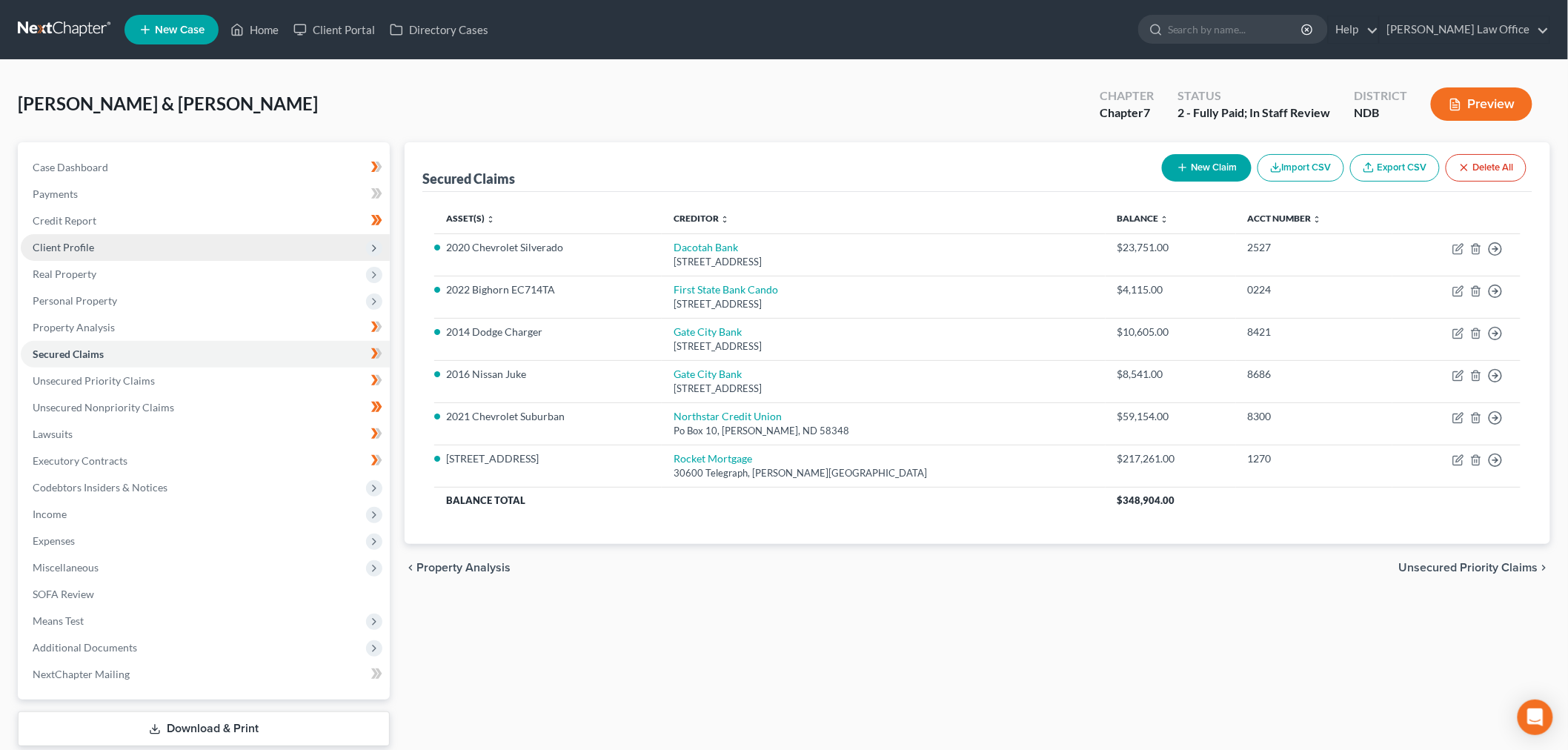
click at [102, 235] on span "Client Profile" at bounding box center [205, 247] width 369 height 27
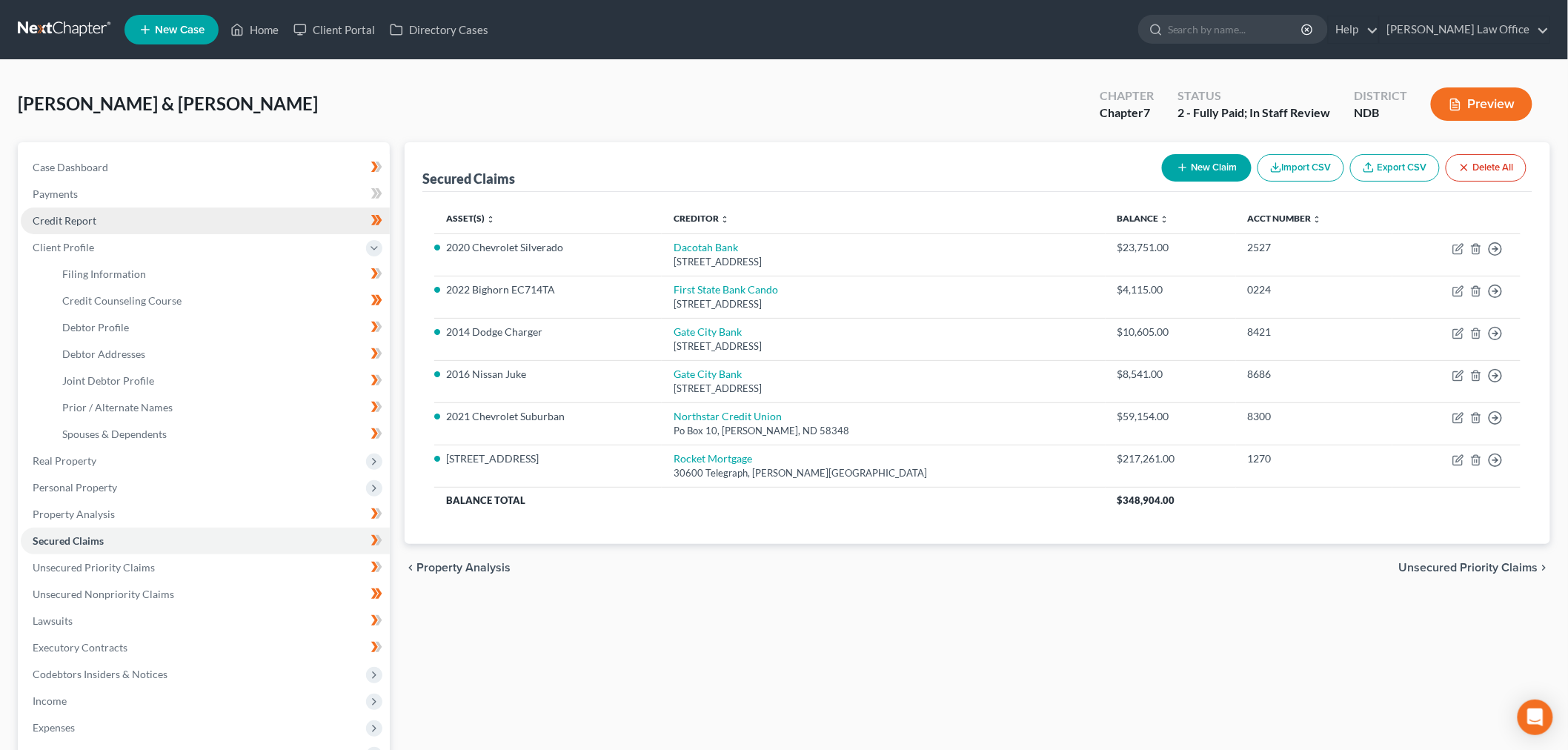
click at [75, 215] on span "Credit Report" at bounding box center [64, 220] width 64 height 12
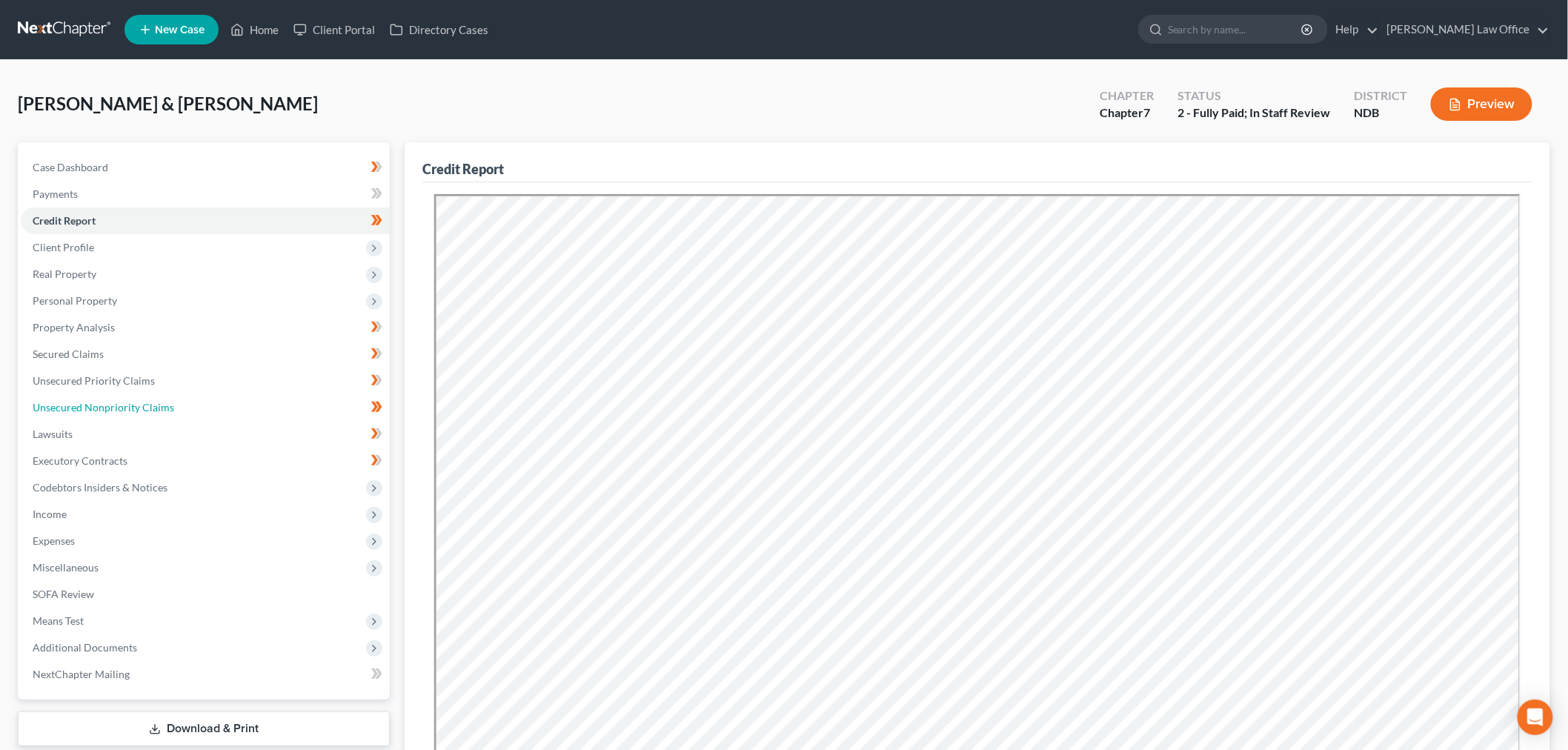
drag, startPoint x: 138, startPoint y: 408, endPoint x: 374, endPoint y: 427, distance: 236.8
click at [138, 408] on span "Unsecured Nonpriority Claims" at bounding box center [103, 407] width 142 height 12
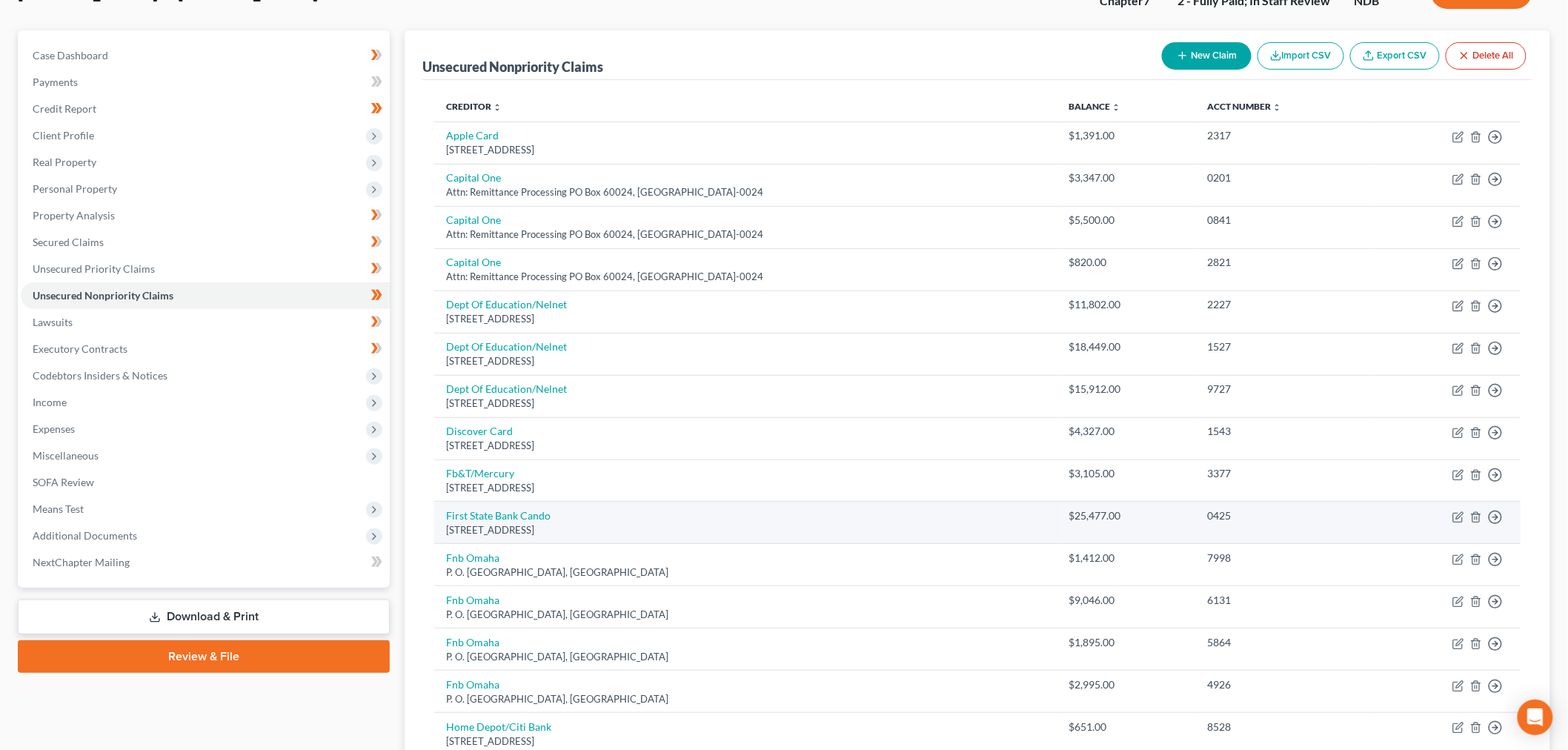
scroll to position [329, 0]
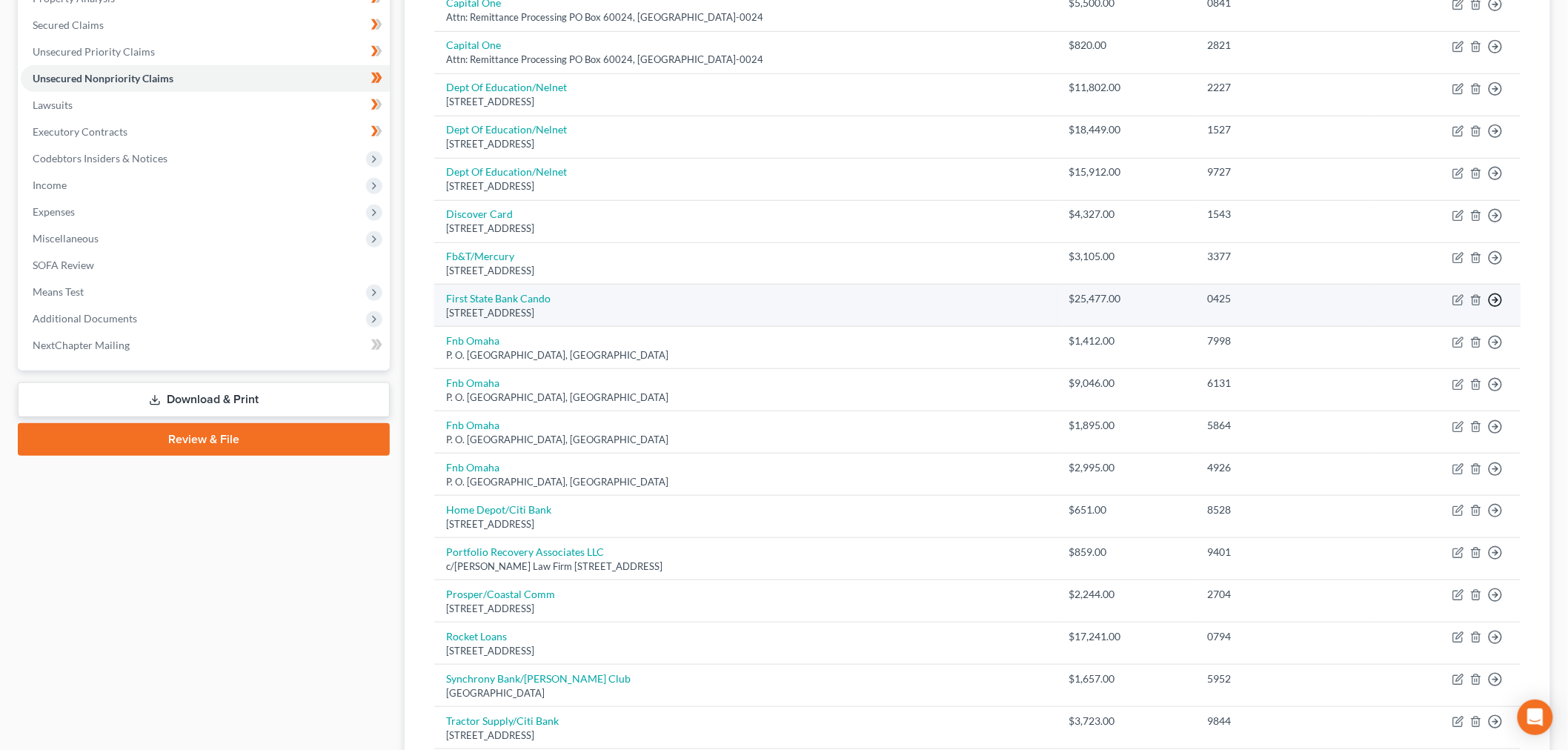
click at [1498, 304] on icon "button" at bounding box center [1495, 299] width 15 height 15
click at [1398, 308] on link "Move to D" at bounding box center [1427, 310] width 124 height 25
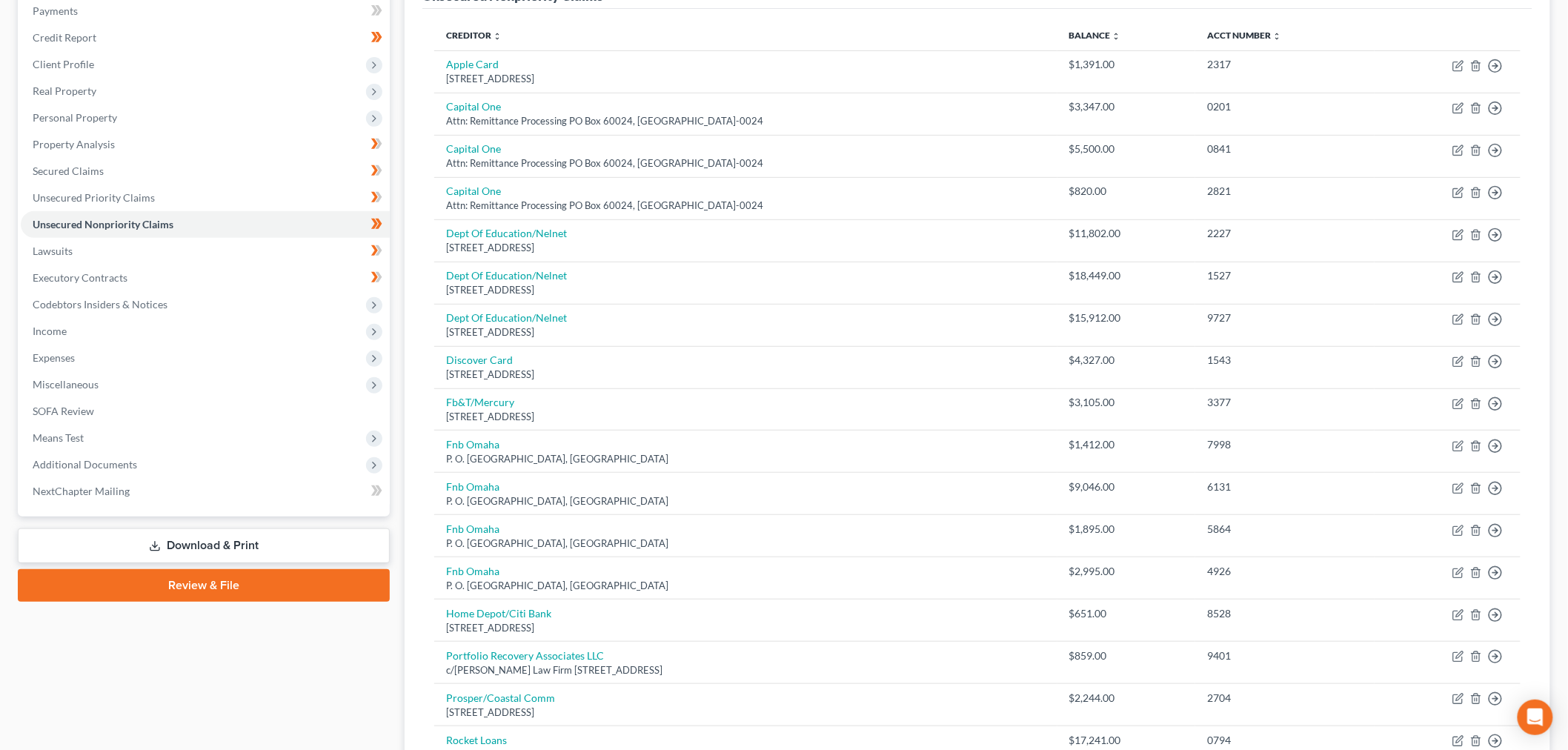
scroll to position [0, 0]
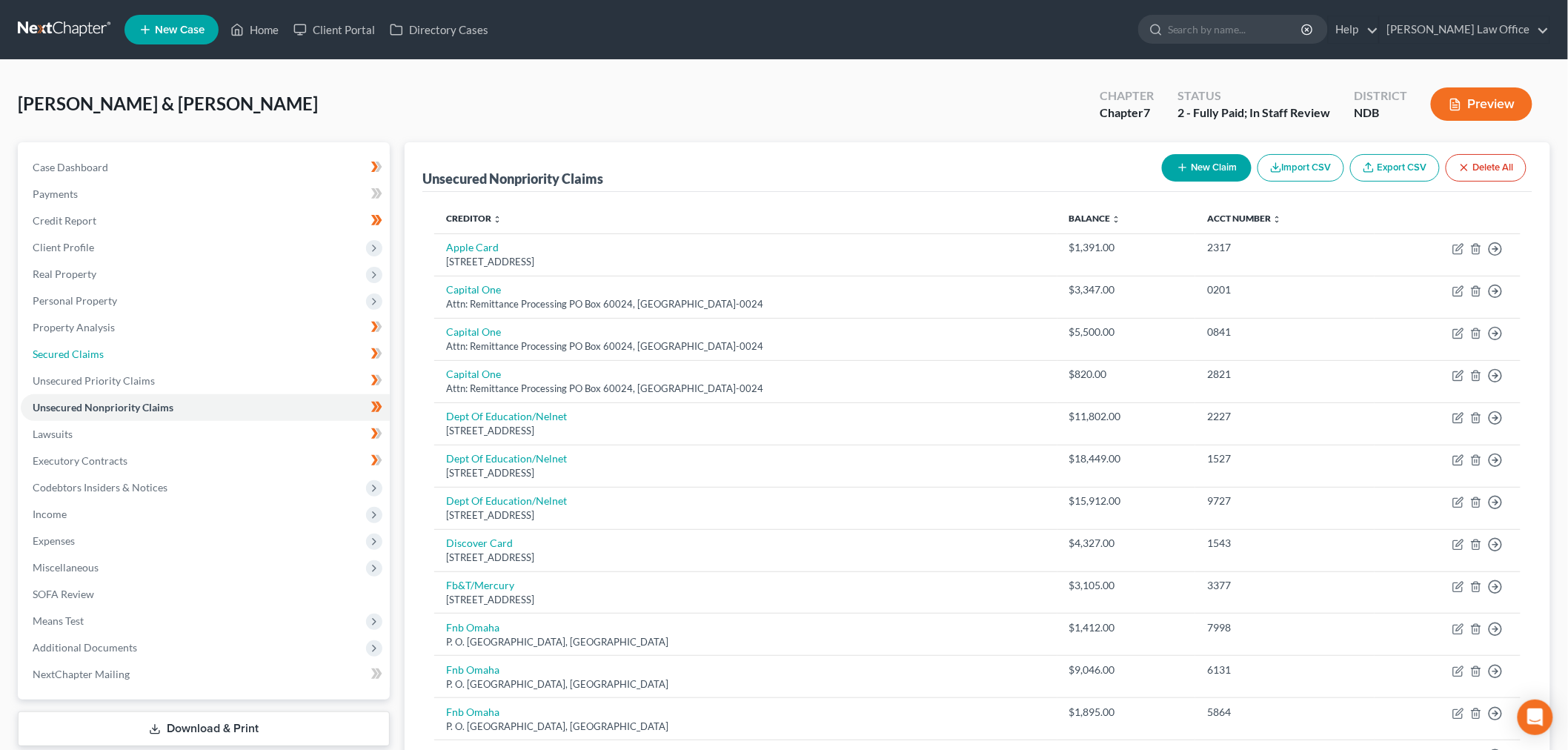
drag, startPoint x: 61, startPoint y: 354, endPoint x: 870, endPoint y: 496, distance: 821.4
click at [61, 354] on span "Secured Claims" at bounding box center [68, 354] width 71 height 12
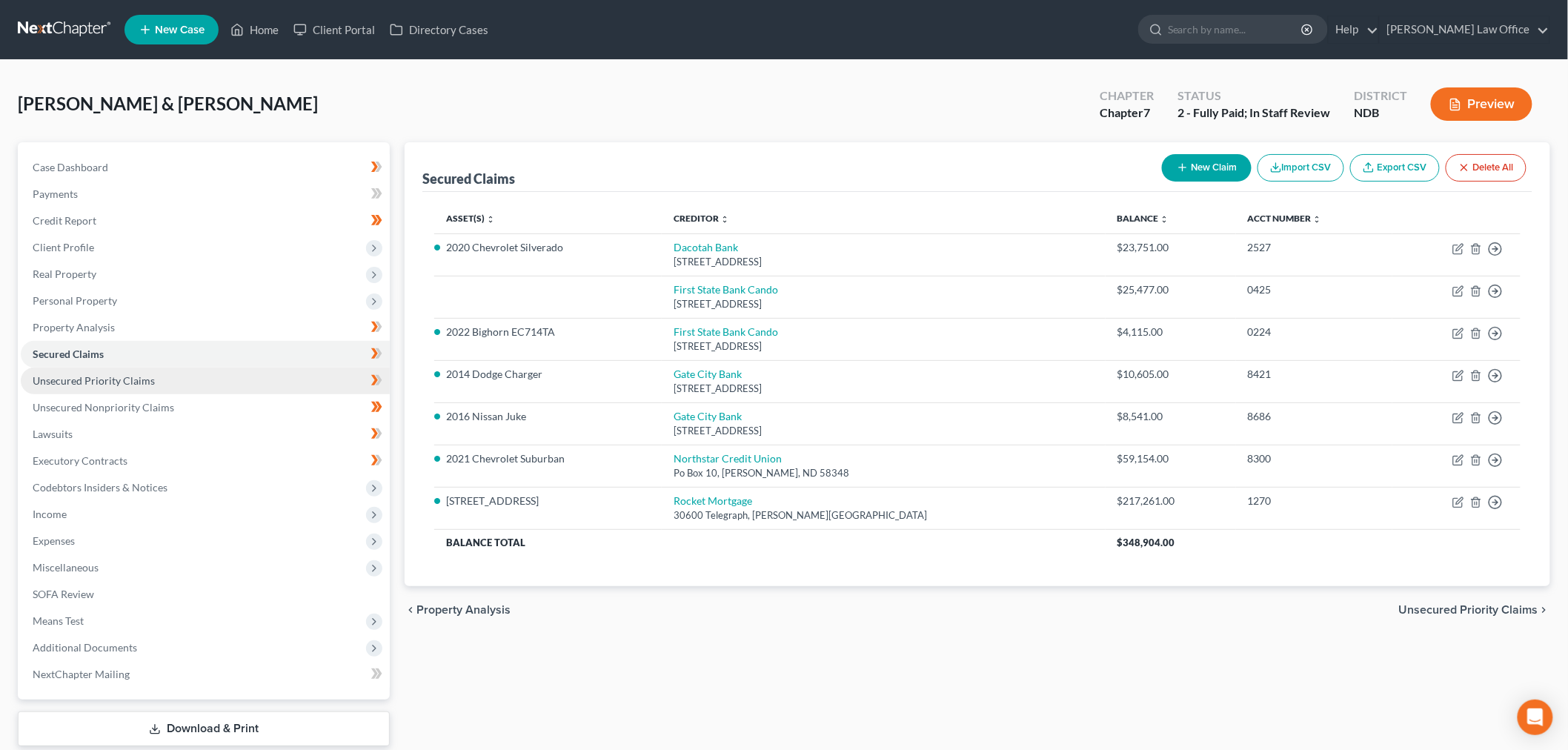
click at [105, 378] on span "Unsecured Priority Claims" at bounding box center [93, 380] width 122 height 12
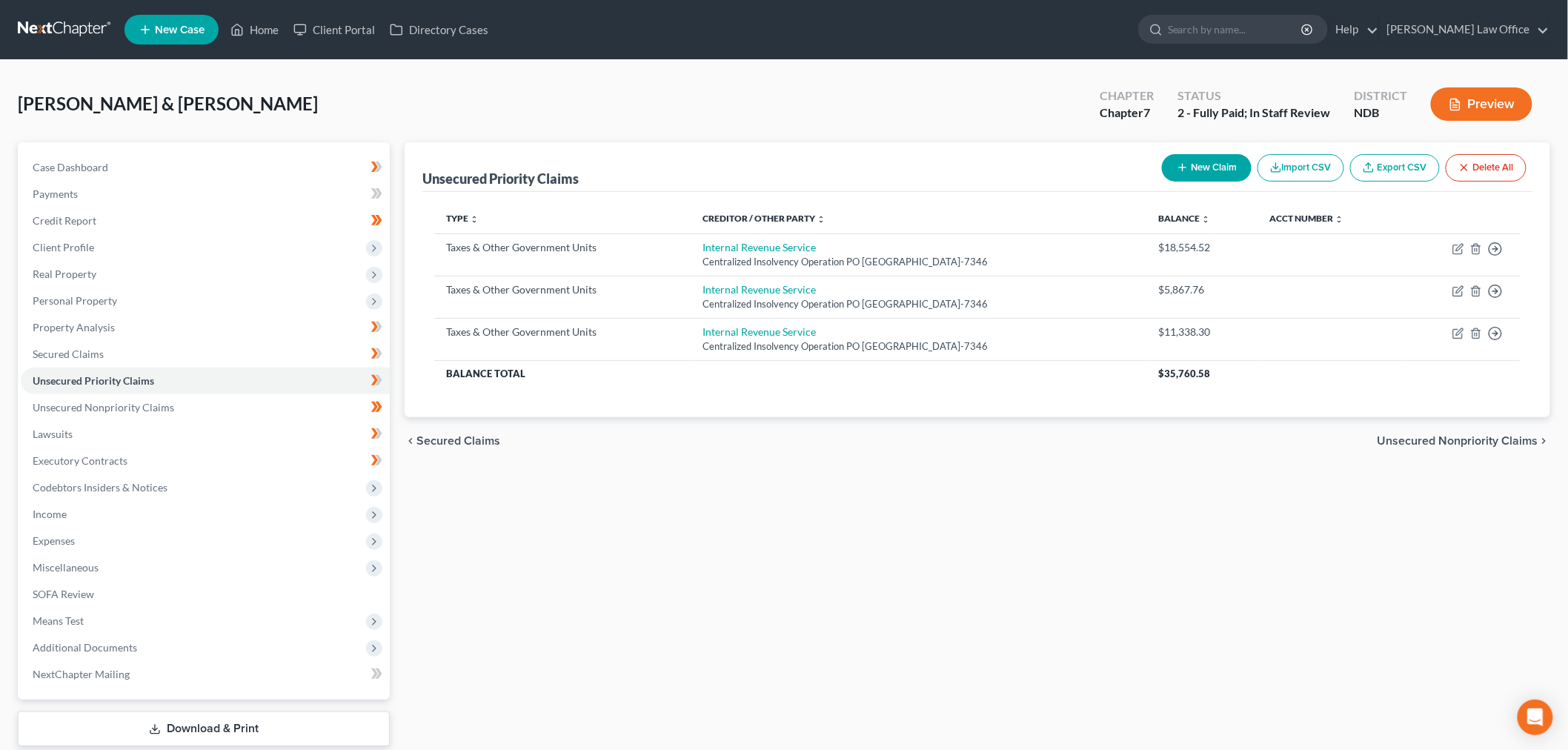
click at [1477, 96] on button "Preview" at bounding box center [1482, 104] width 102 height 33
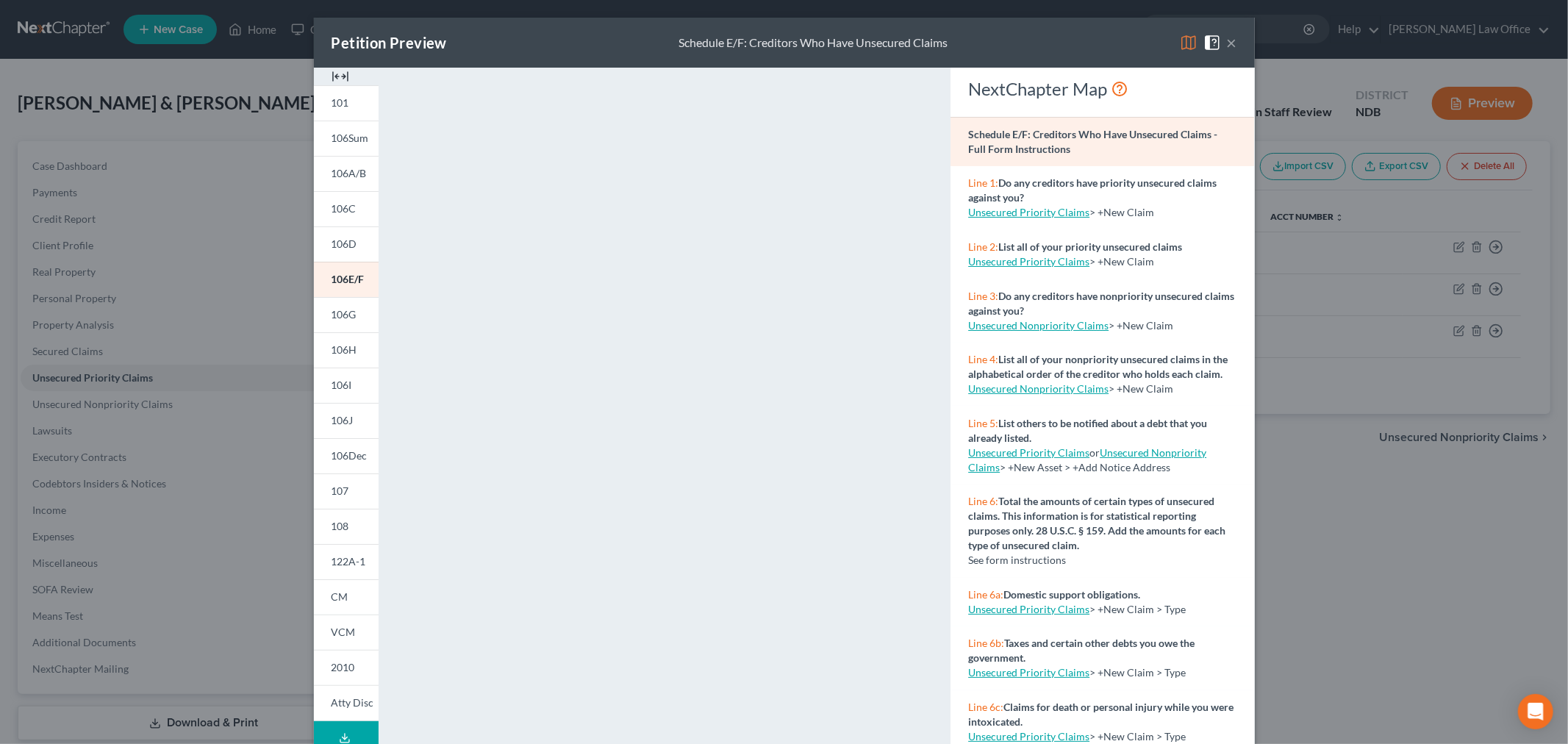
drag, startPoint x: 1391, startPoint y: 581, endPoint x: 1377, endPoint y: 582, distance: 14.0
click at [1391, 581] on div "Petition Preview Schedule E/F: Creditors Who Have Unsecured Claims × 101 106Sum…" at bounding box center [784, 372] width 1568 height 744
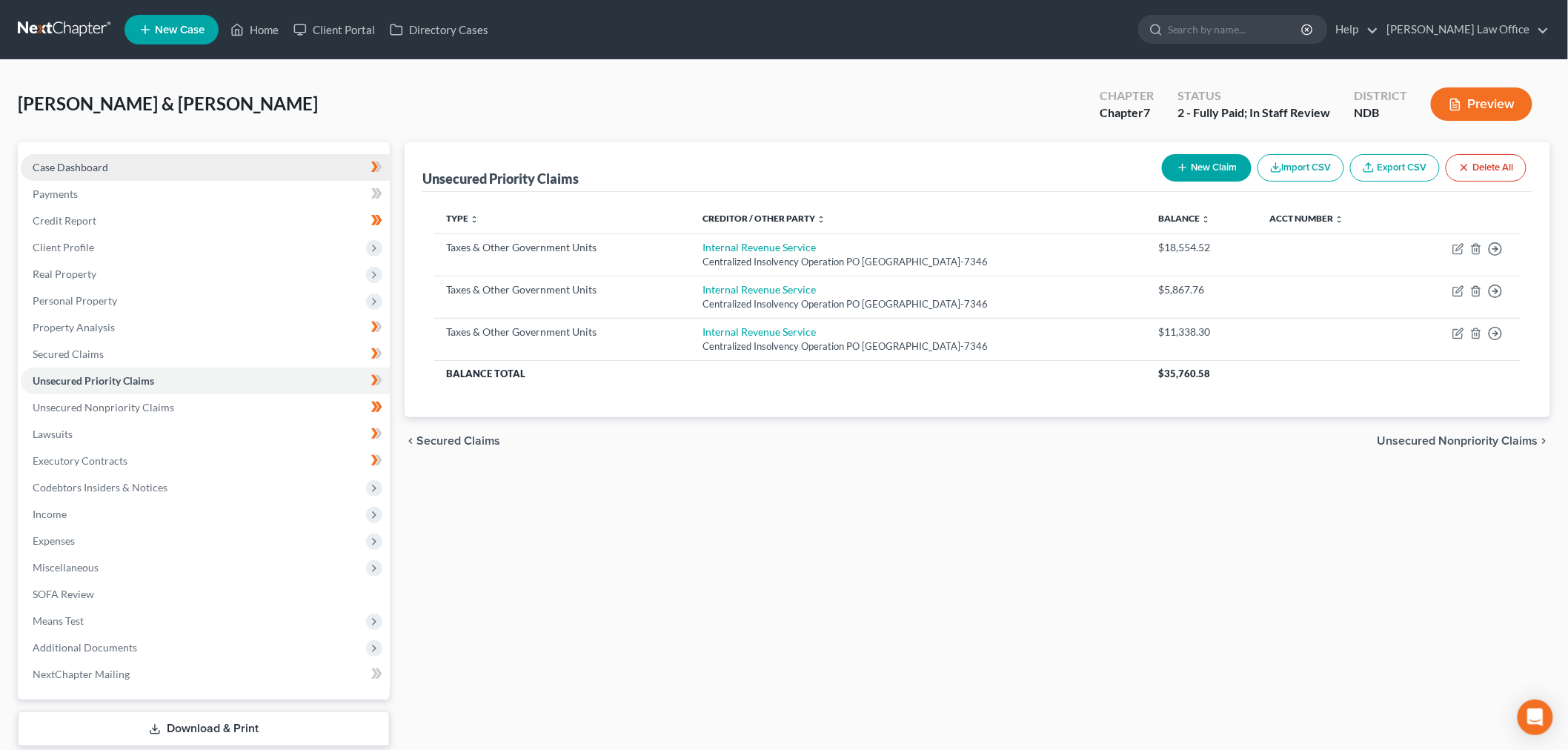
click at [146, 175] on link "Case Dashboard" at bounding box center [205, 167] width 369 height 27
select select "0"
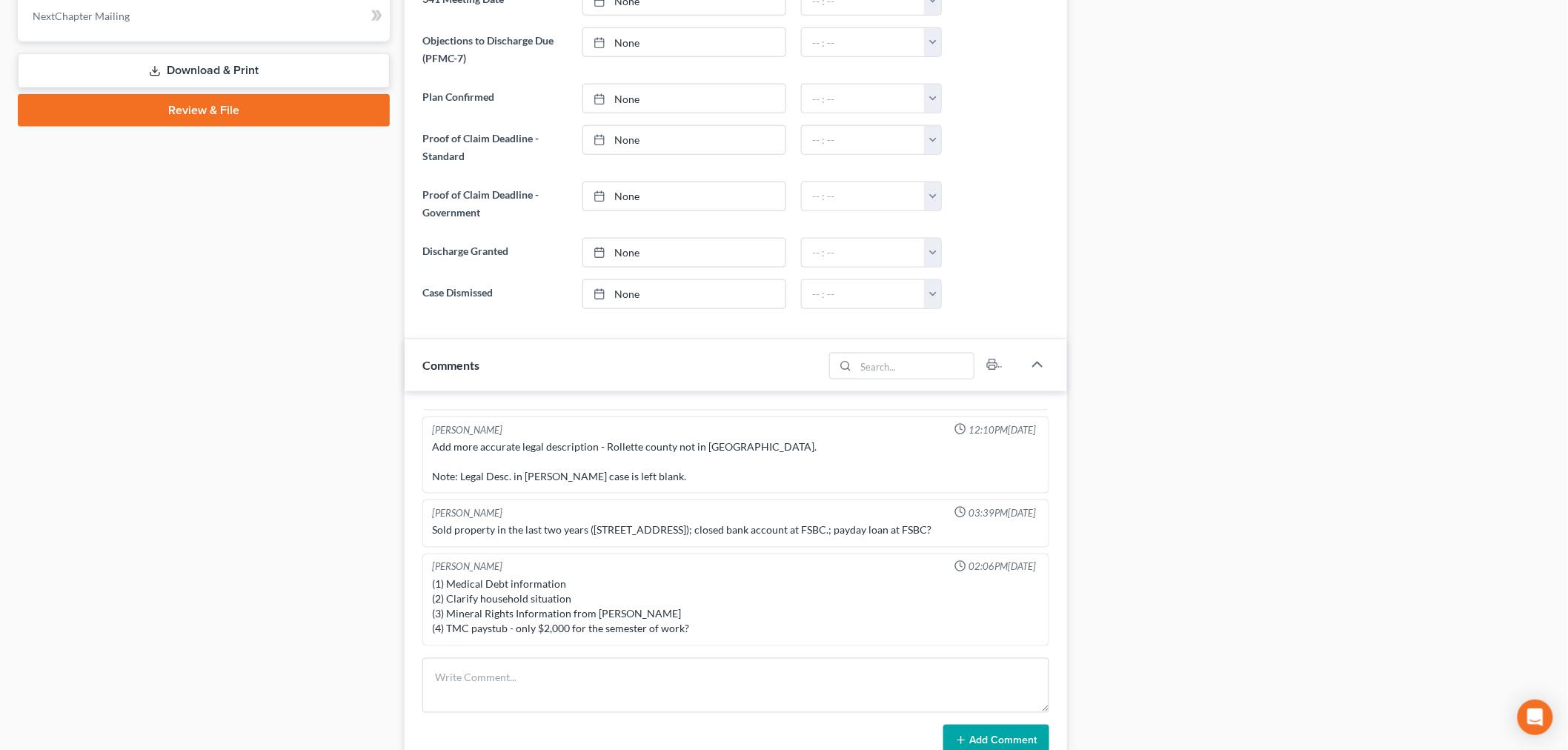
scroll to position [47, 0]
click at [1202, 338] on div "Docs Tasks Events Fees Timer 76% Completed Nothing here yet! Initial Consultati…" at bounding box center [1316, 208] width 484 height 1446
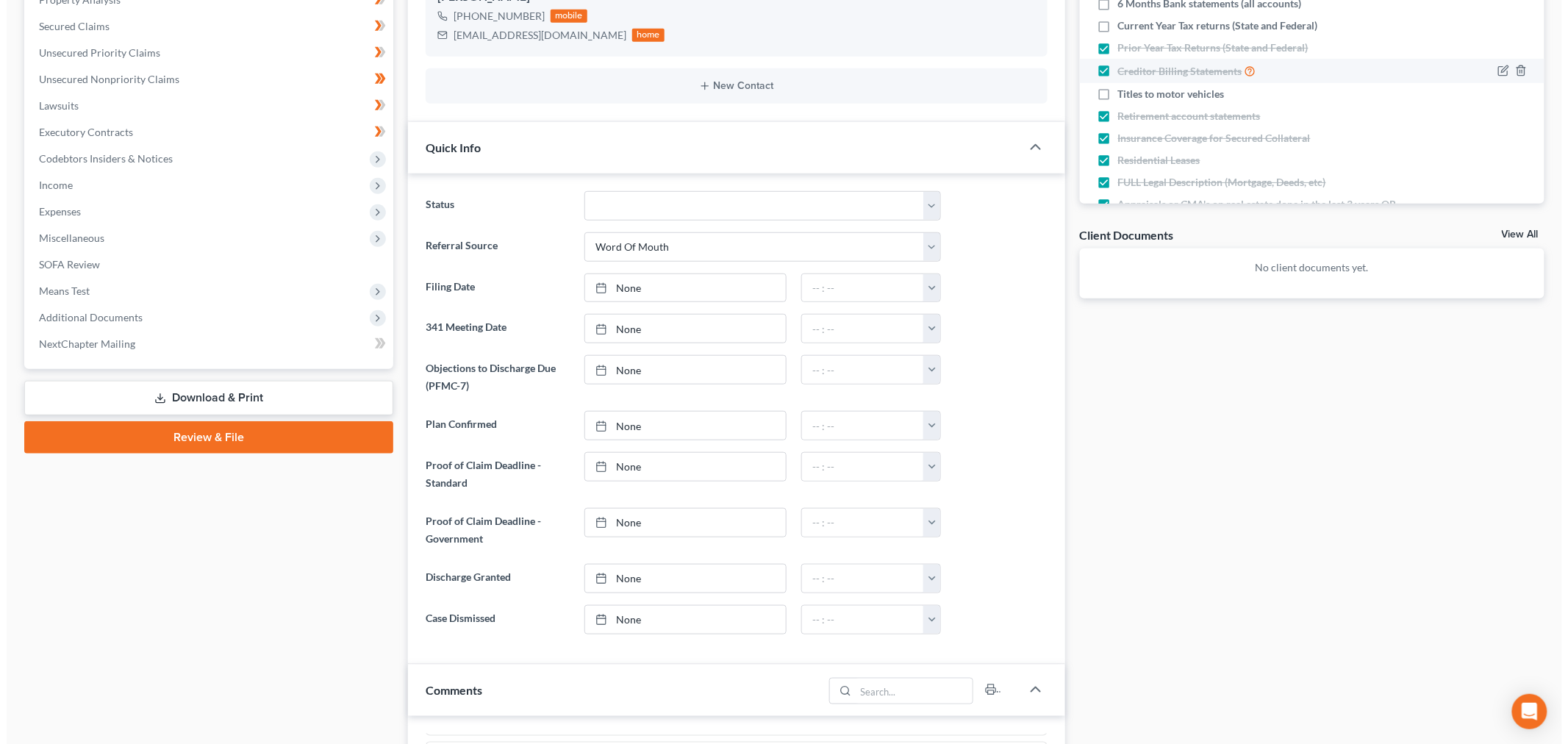
scroll to position [0, 0]
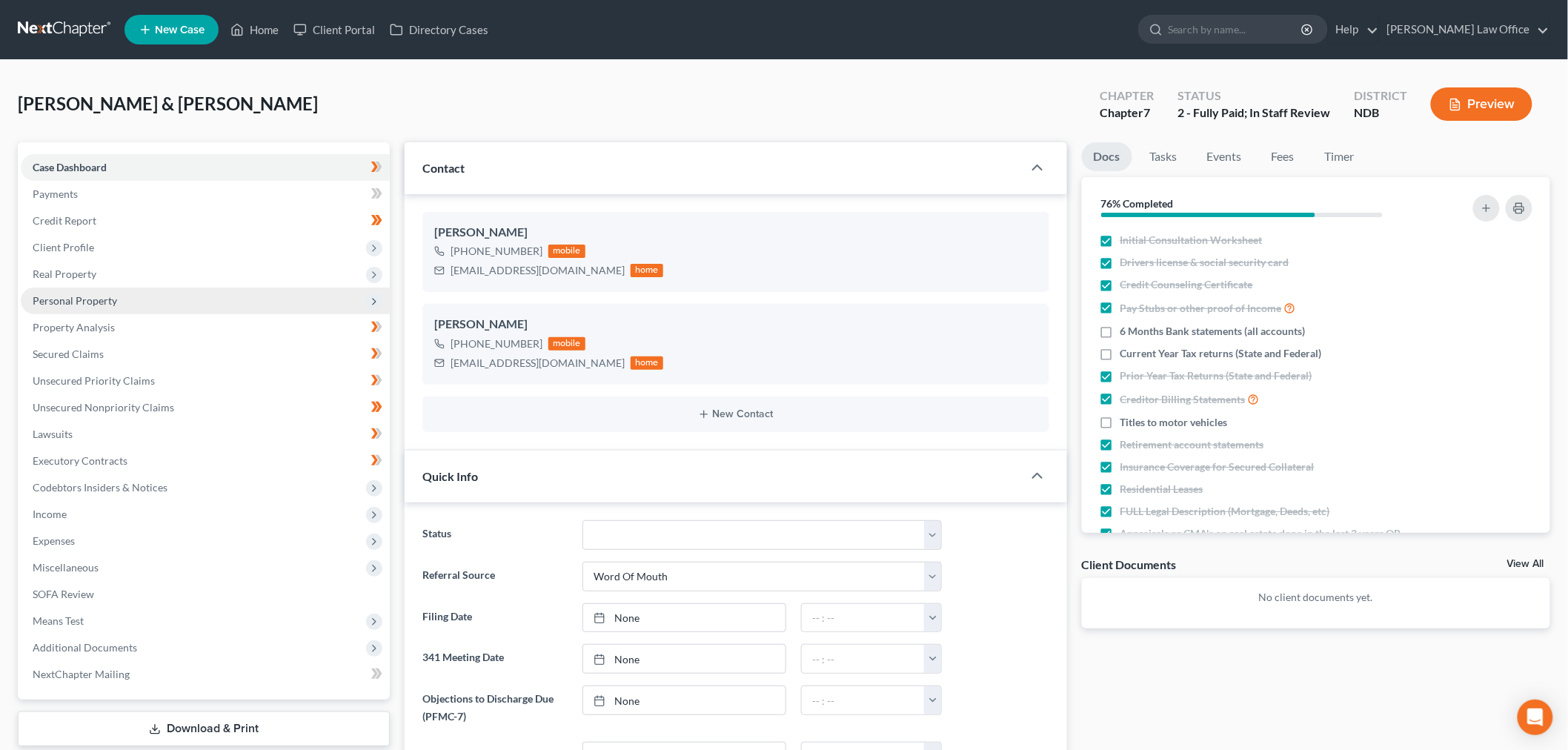
click at [122, 299] on span "Personal Property" at bounding box center [205, 301] width 369 height 27
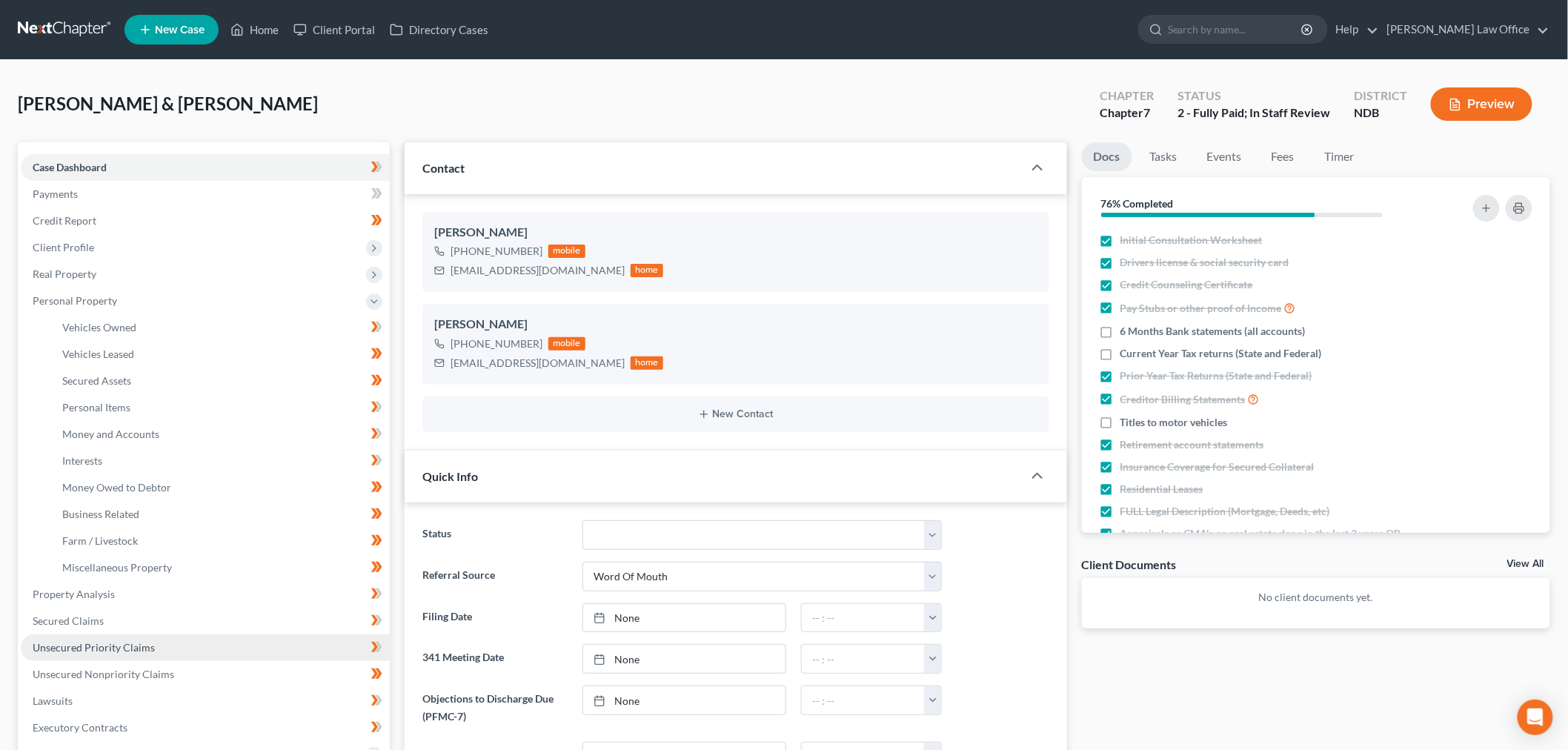
click at [135, 638] on link "Unsecured Priority Claims" at bounding box center [205, 648] width 369 height 27
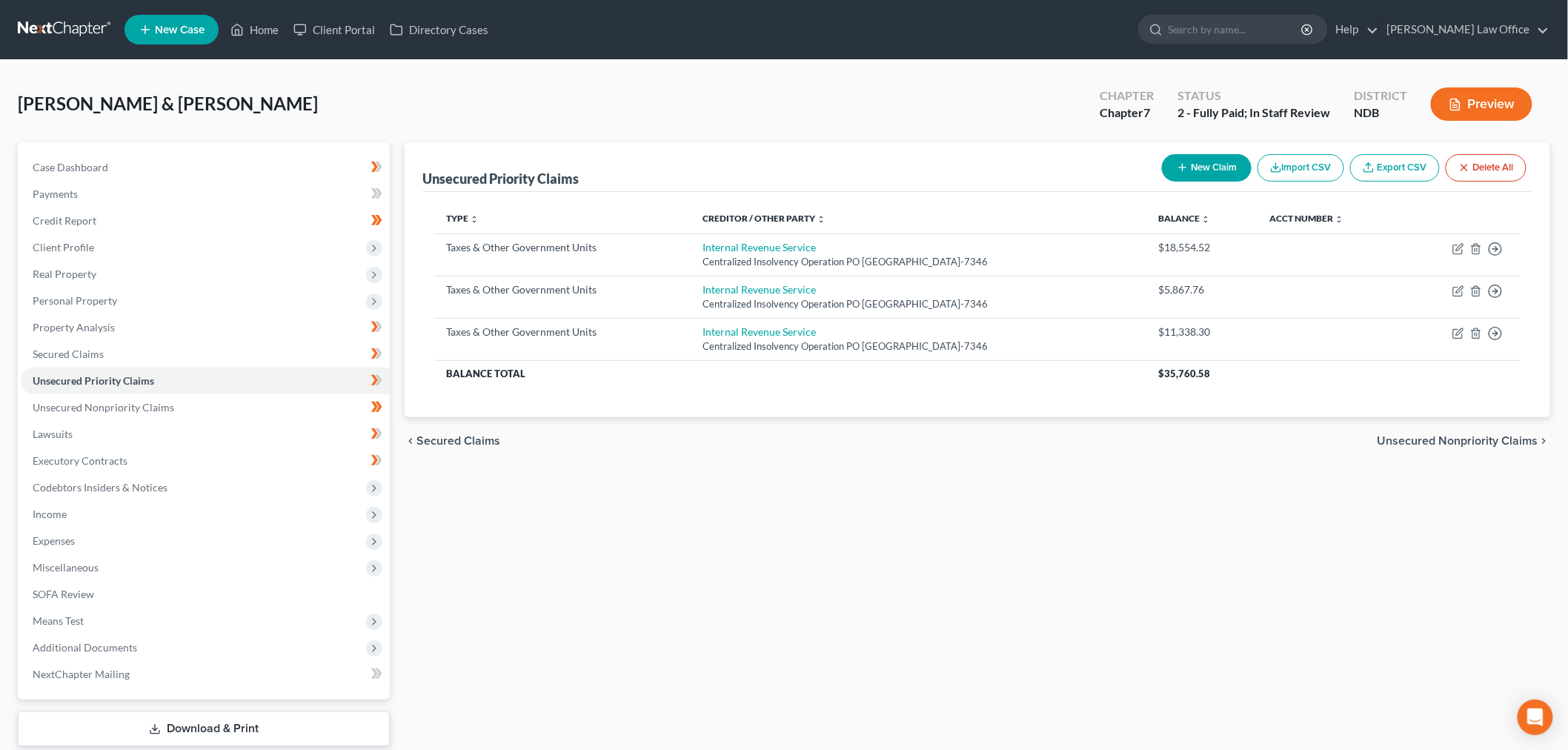
click at [1225, 166] on button "New Claim" at bounding box center [1206, 168] width 90 height 28
select select "2"
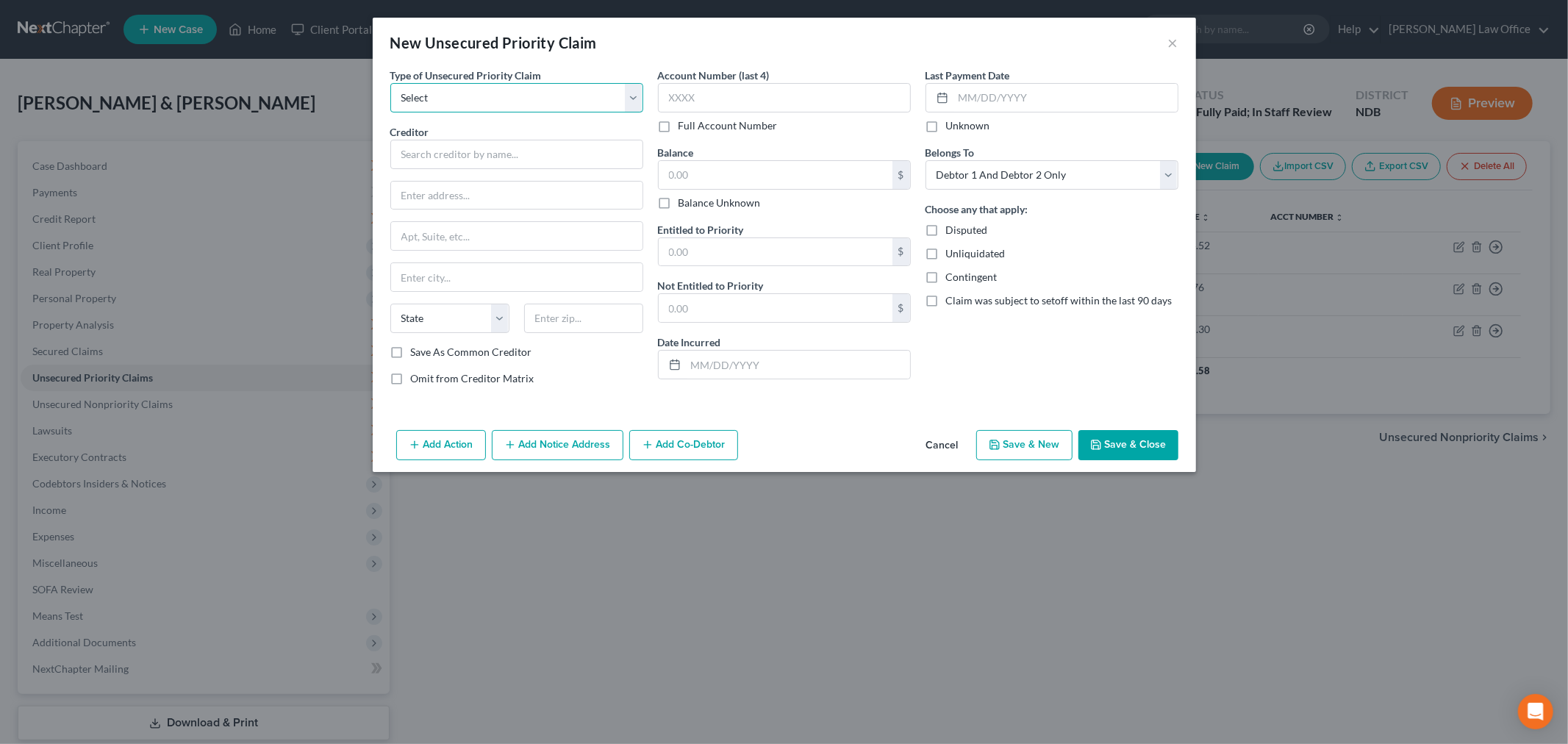
click at [533, 103] on select "Select Taxes & Other Government Units Domestic Support Obligations Extensions o…" at bounding box center [516, 98] width 253 height 30
select select "0"
click at [390, 83] on select "Select Taxes & Other Government Units Domestic Support Obligations Extensions o…" at bounding box center [516, 98] width 253 height 30
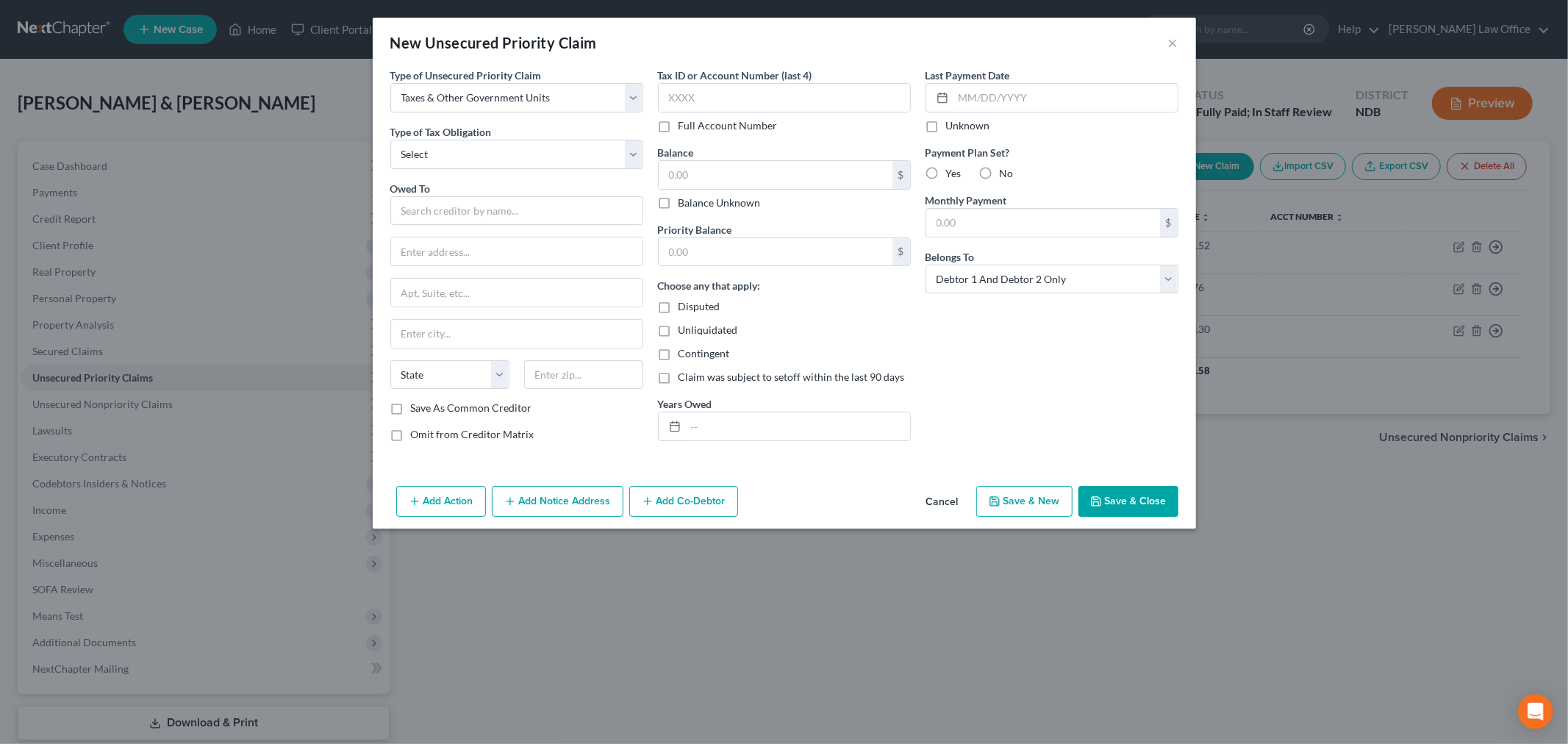
click at [478, 137] on span "Type of Tax Obligation" at bounding box center [440, 132] width 101 height 12
drag, startPoint x: 488, startPoint y: 147, endPoint x: 483, endPoint y: 168, distance: 21.6
click at [488, 147] on select "Select Federal City State Franchise Tax Board Other" at bounding box center [516, 154] width 253 height 30
select select "2"
click at [390, 140] on select "Select Federal City State Franchise Tax Board Other" at bounding box center [516, 154] width 253 height 30
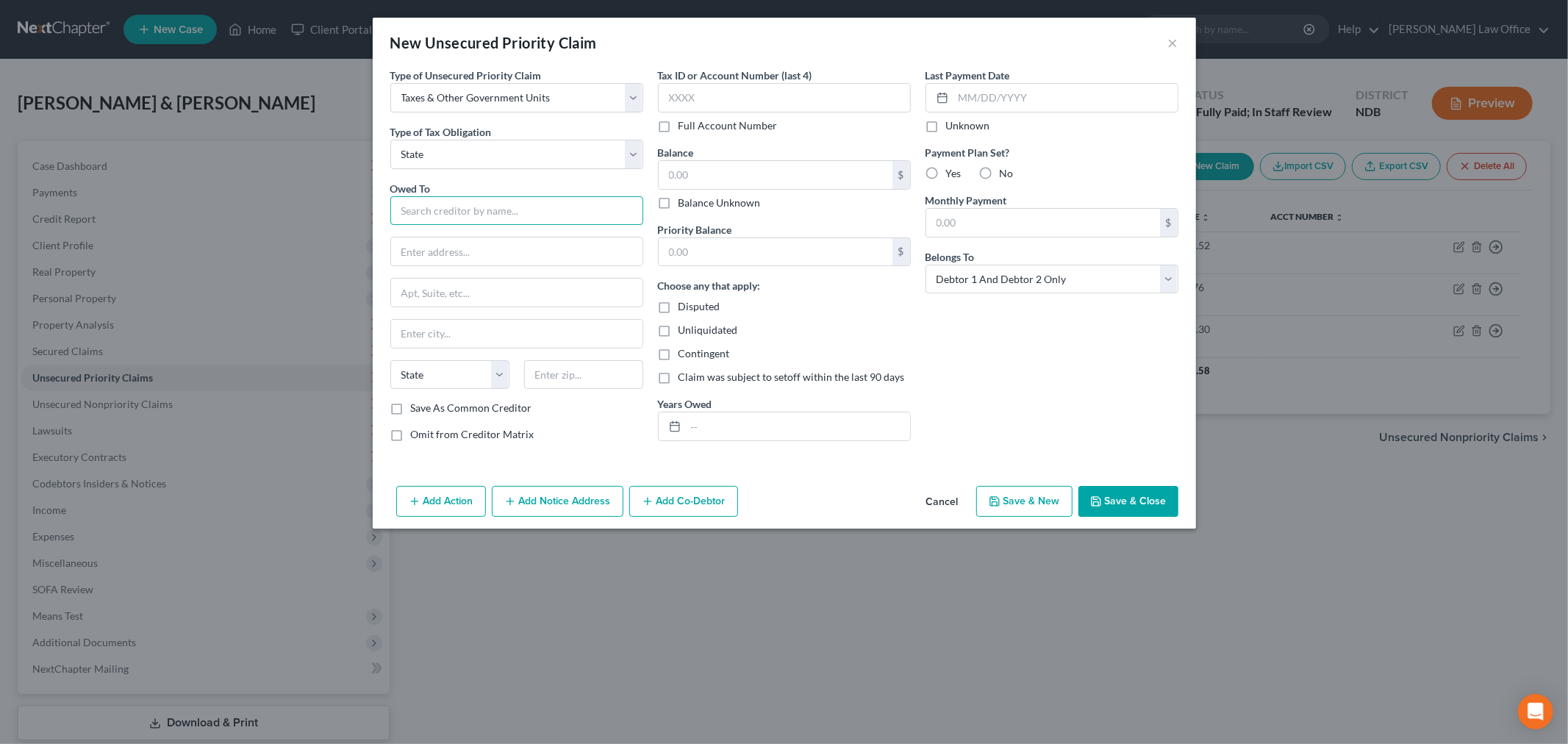
click at [450, 211] on input "text" at bounding box center [516, 211] width 253 height 30
type input "t"
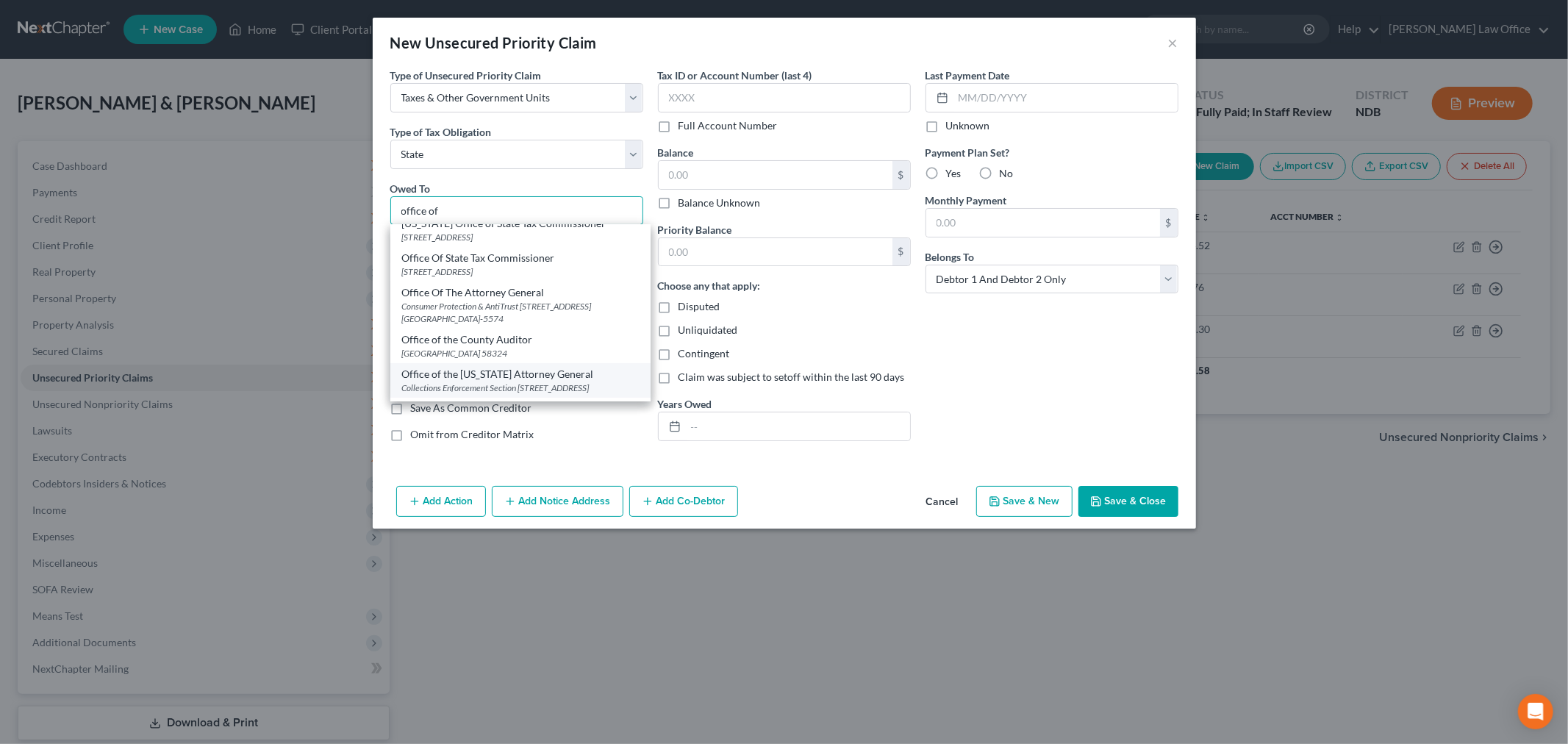
scroll to position [230, 0]
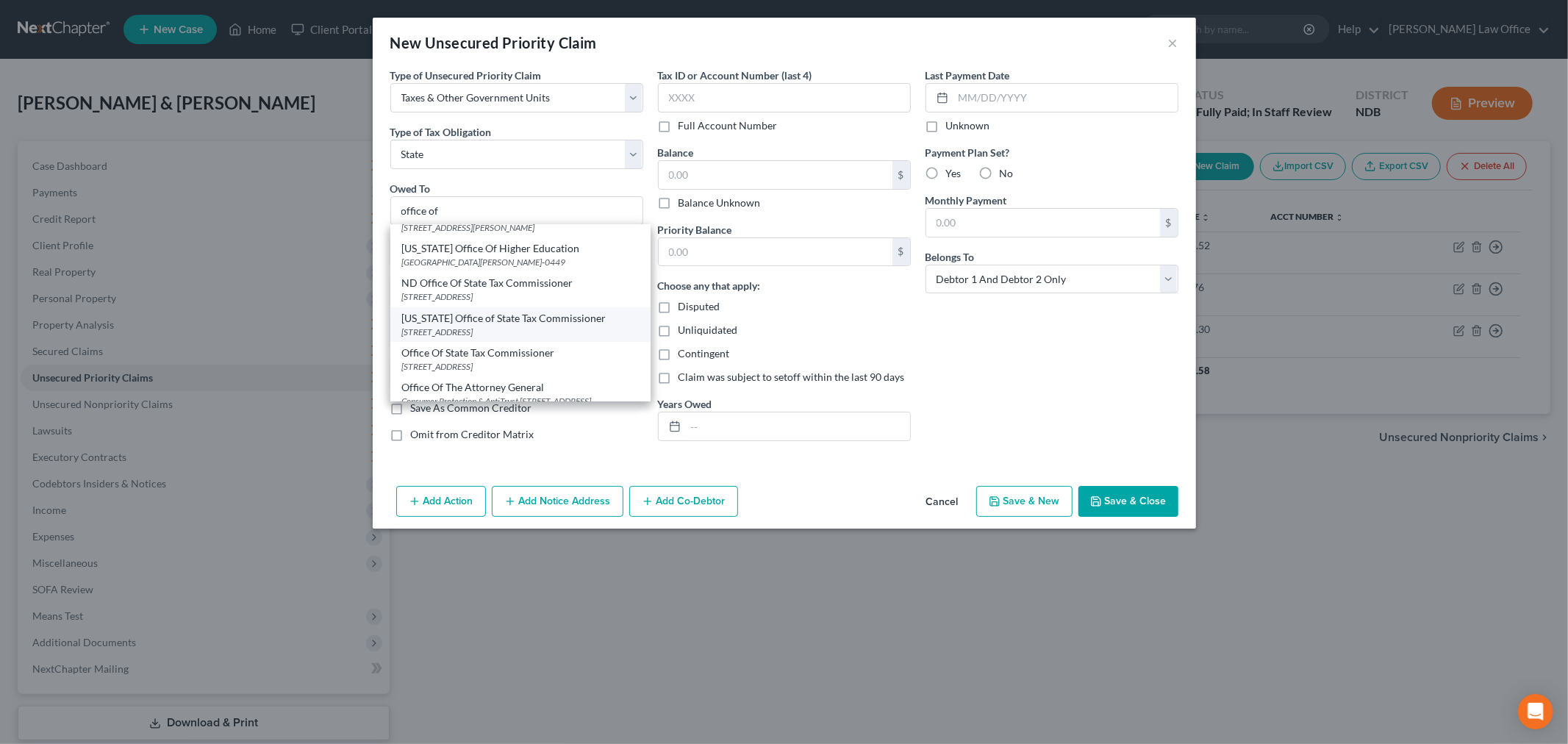
click at [497, 328] on div "600 East Boulevard Avenue Department 127, Bismarck, ND 58505-0552" at bounding box center [520, 332] width 237 height 12
type input "North Dakota Office of State Tax Commissioner"
type input "600 East Boulevard Avenue"
type input "Department 127"
type input "Bismarck"
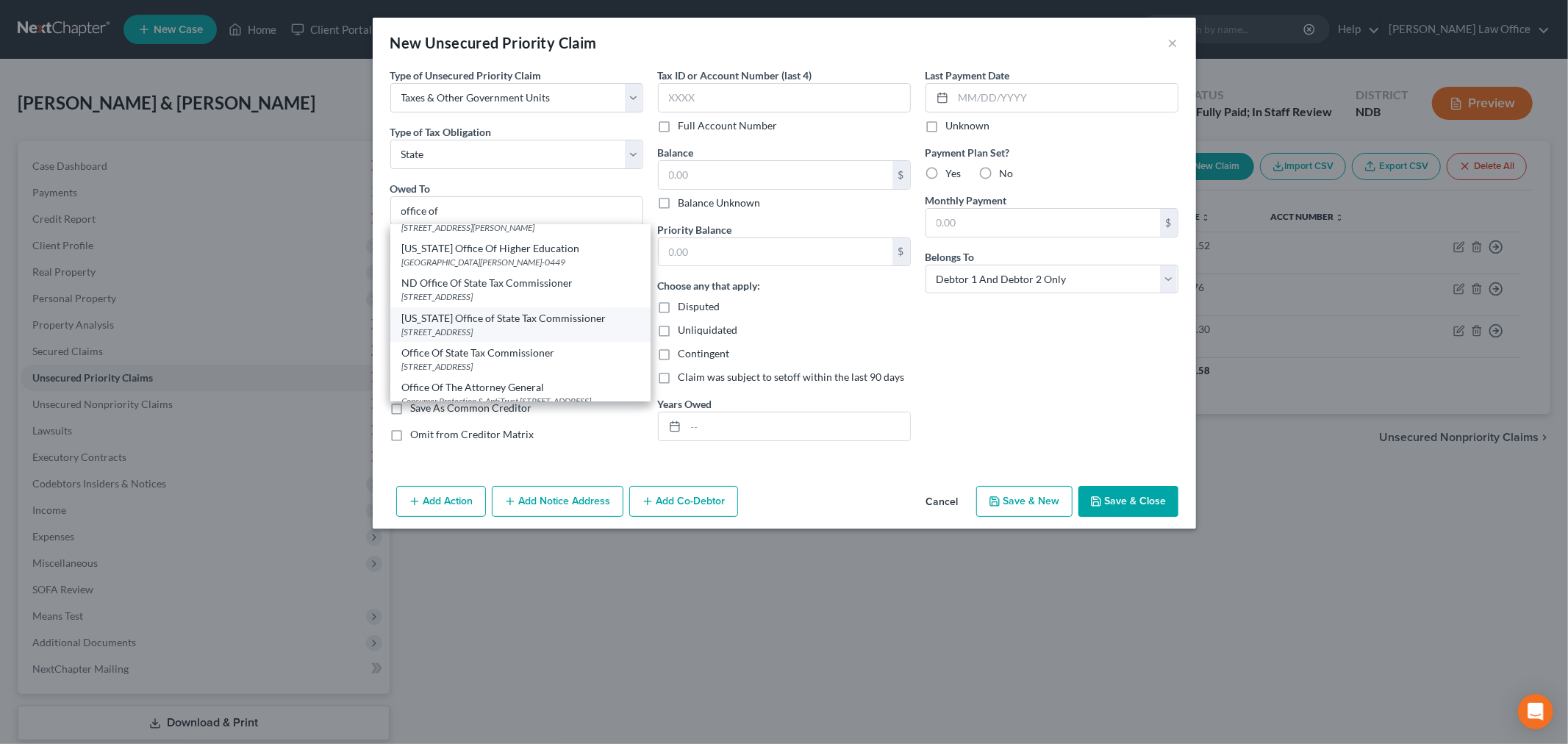
select select "29"
type input "58505-0552"
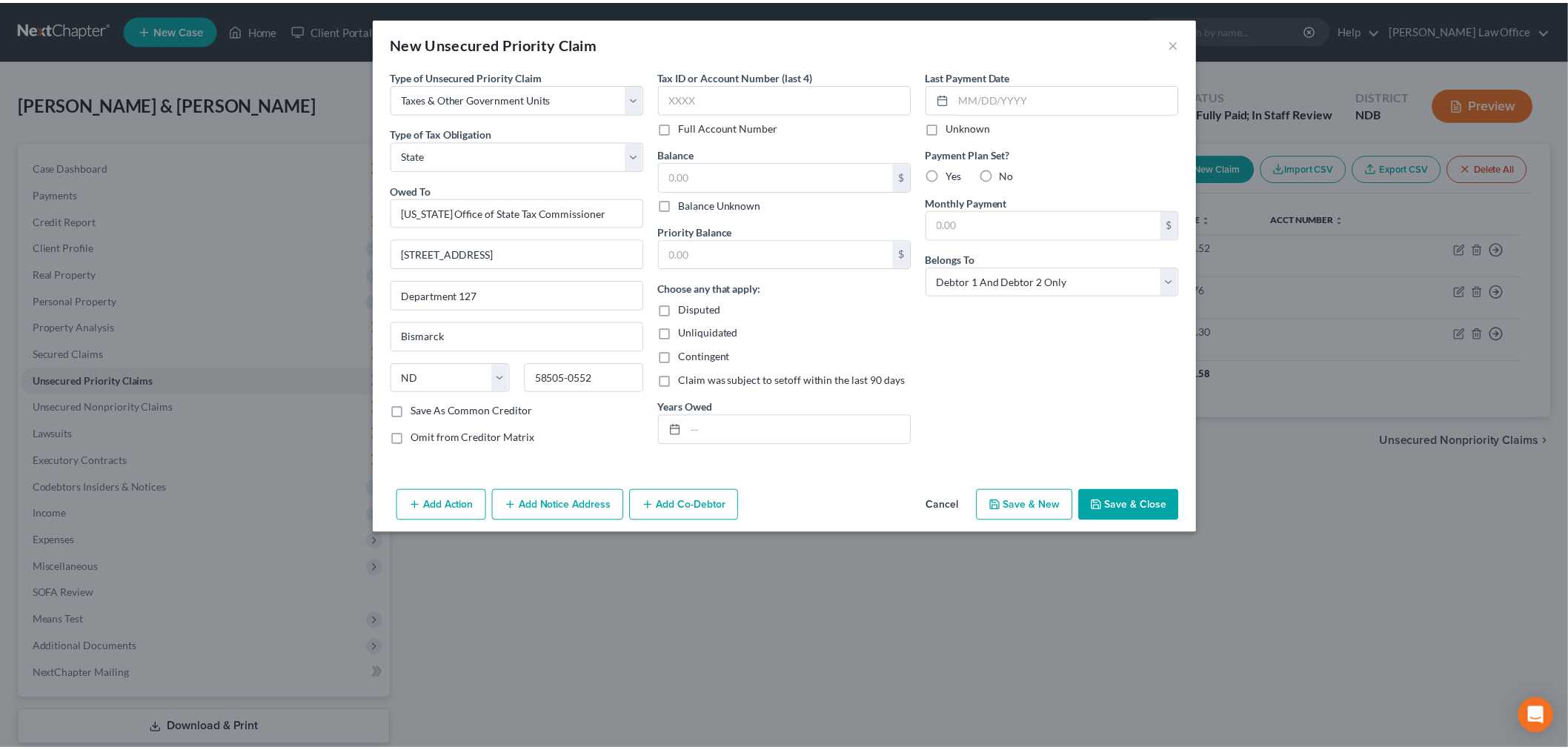
scroll to position [0, 0]
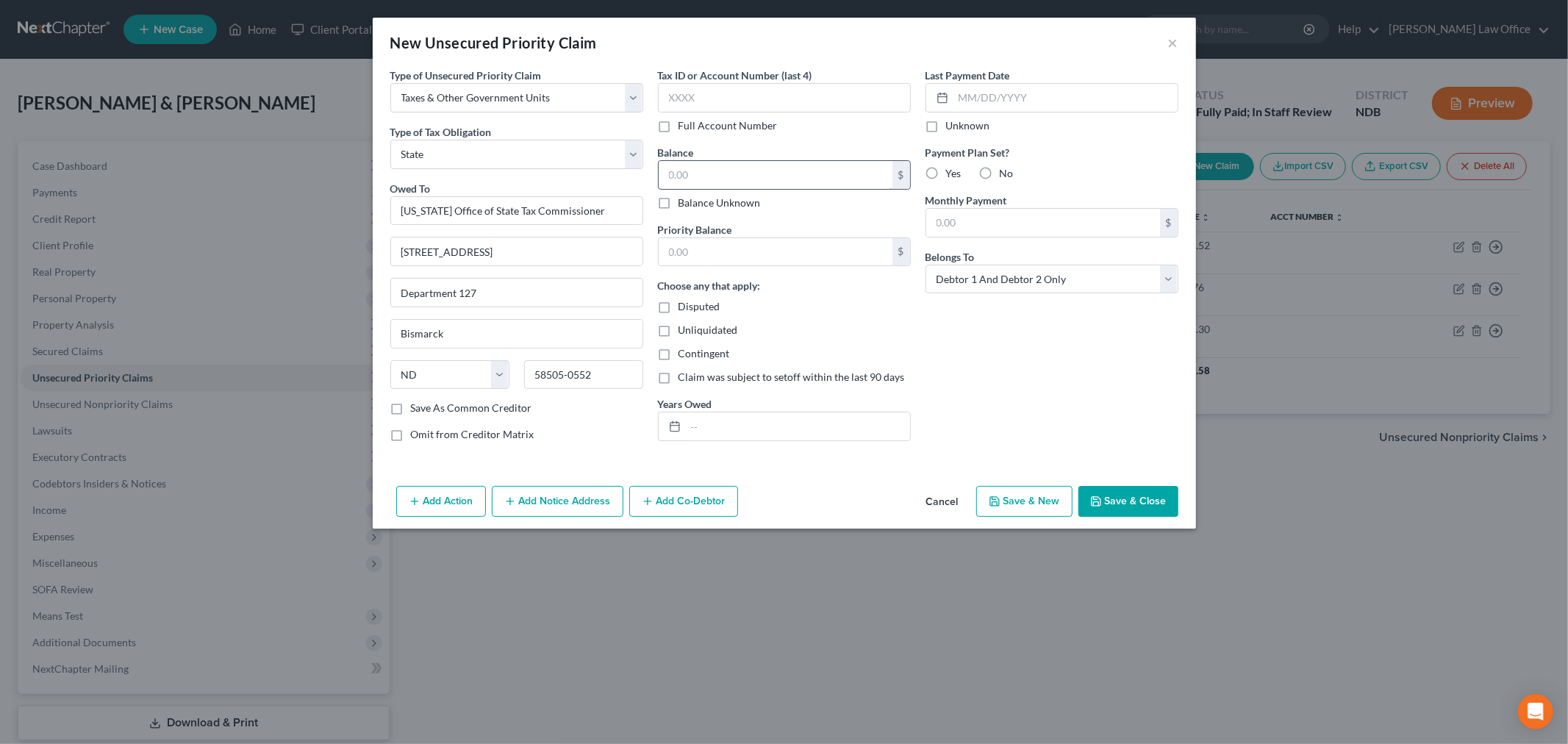
click at [754, 170] on input "text" at bounding box center [775, 175] width 233 height 28
type input "1,900"
click at [775, 247] on input "text" at bounding box center [775, 252] width 233 height 28
type input "1,900"
drag, startPoint x: 1121, startPoint y: 504, endPoint x: 895, endPoint y: 562, distance: 233.3
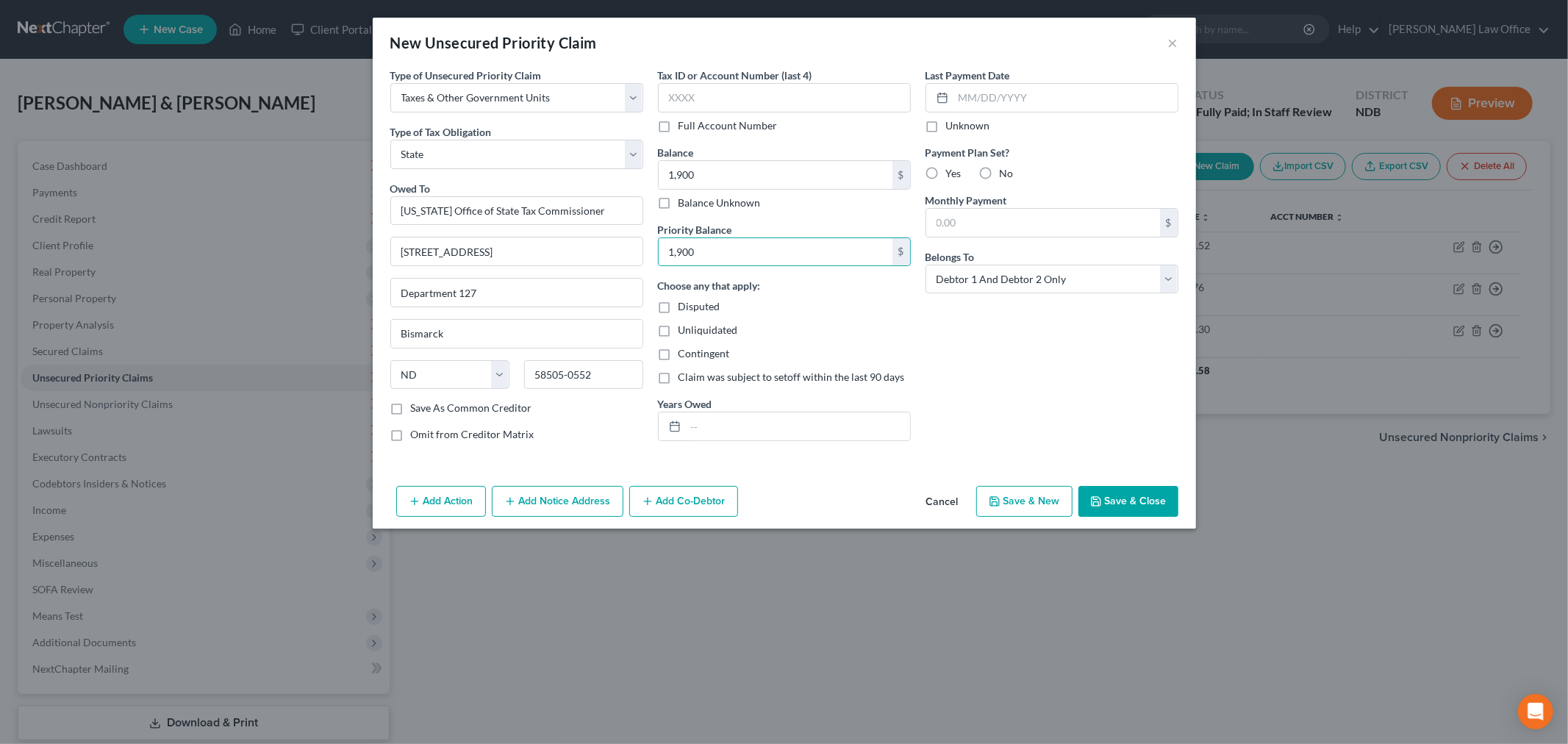
click at [1121, 504] on button "Save & Close" at bounding box center [1128, 501] width 100 height 31
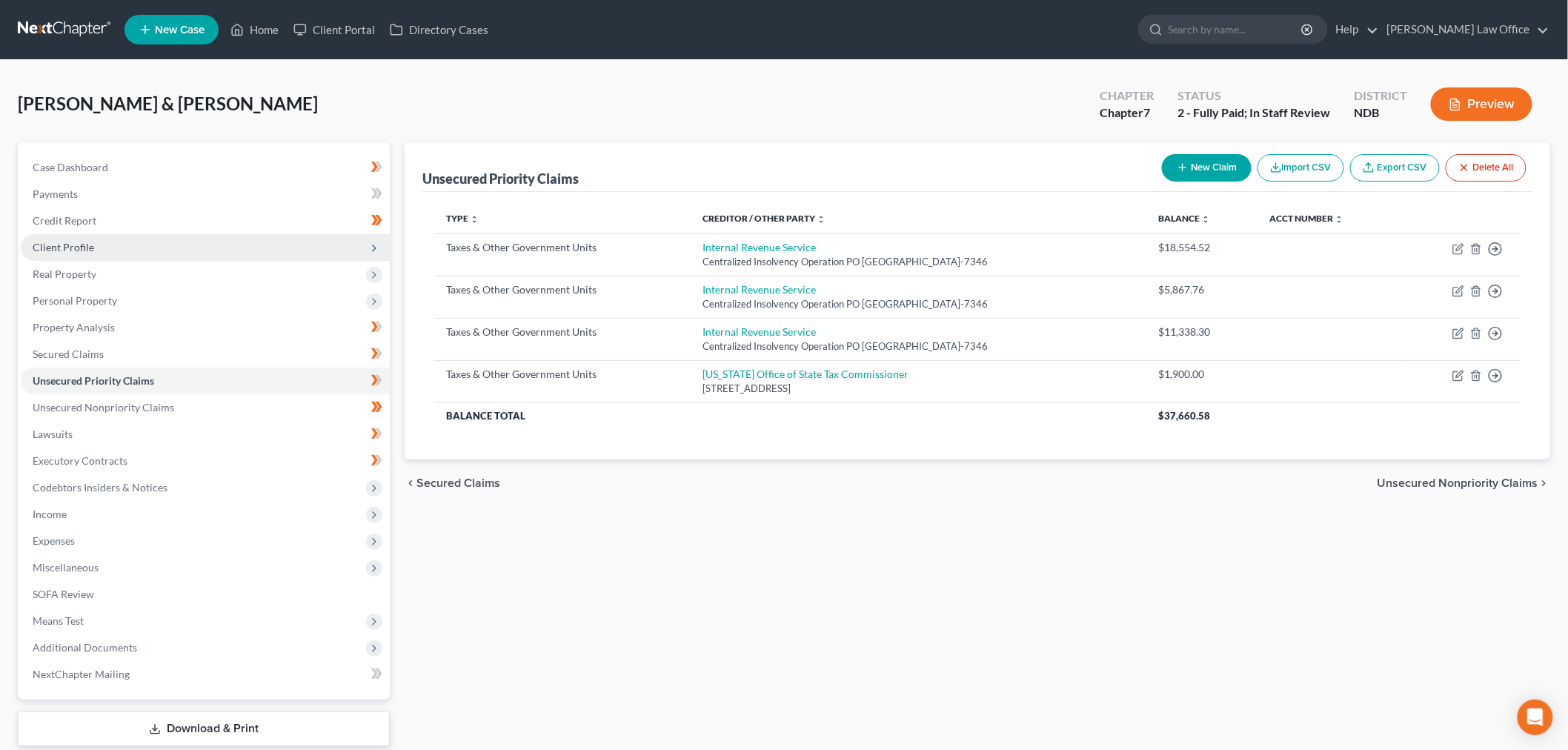
click at [116, 237] on span "Client Profile" at bounding box center [205, 247] width 369 height 27
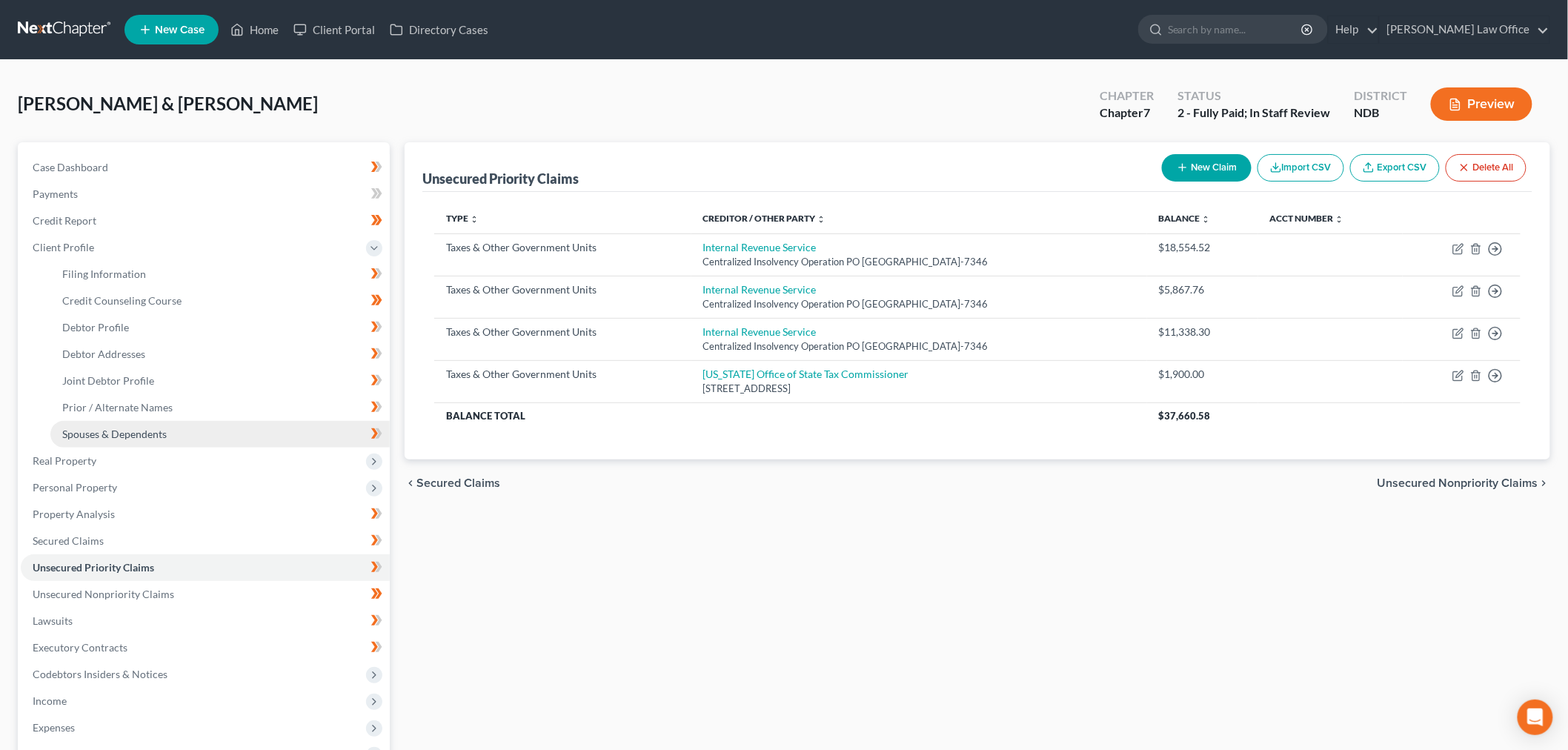
click at [158, 432] on span "Spouses & Dependents" at bounding box center [115, 434] width 105 height 12
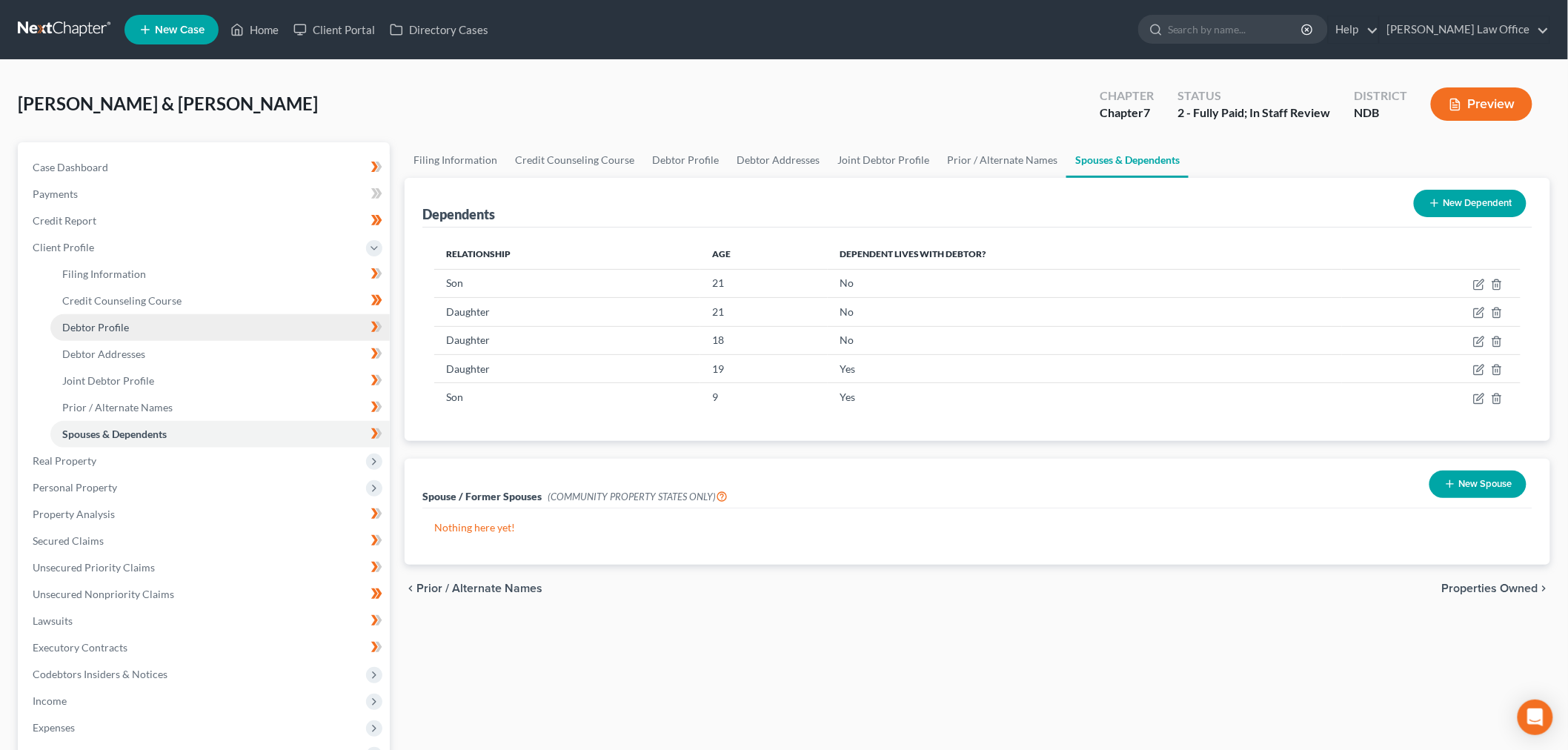
click at [117, 331] on span "Debtor Profile" at bounding box center [95, 327] width 67 height 12
select select "1"
select select "6"
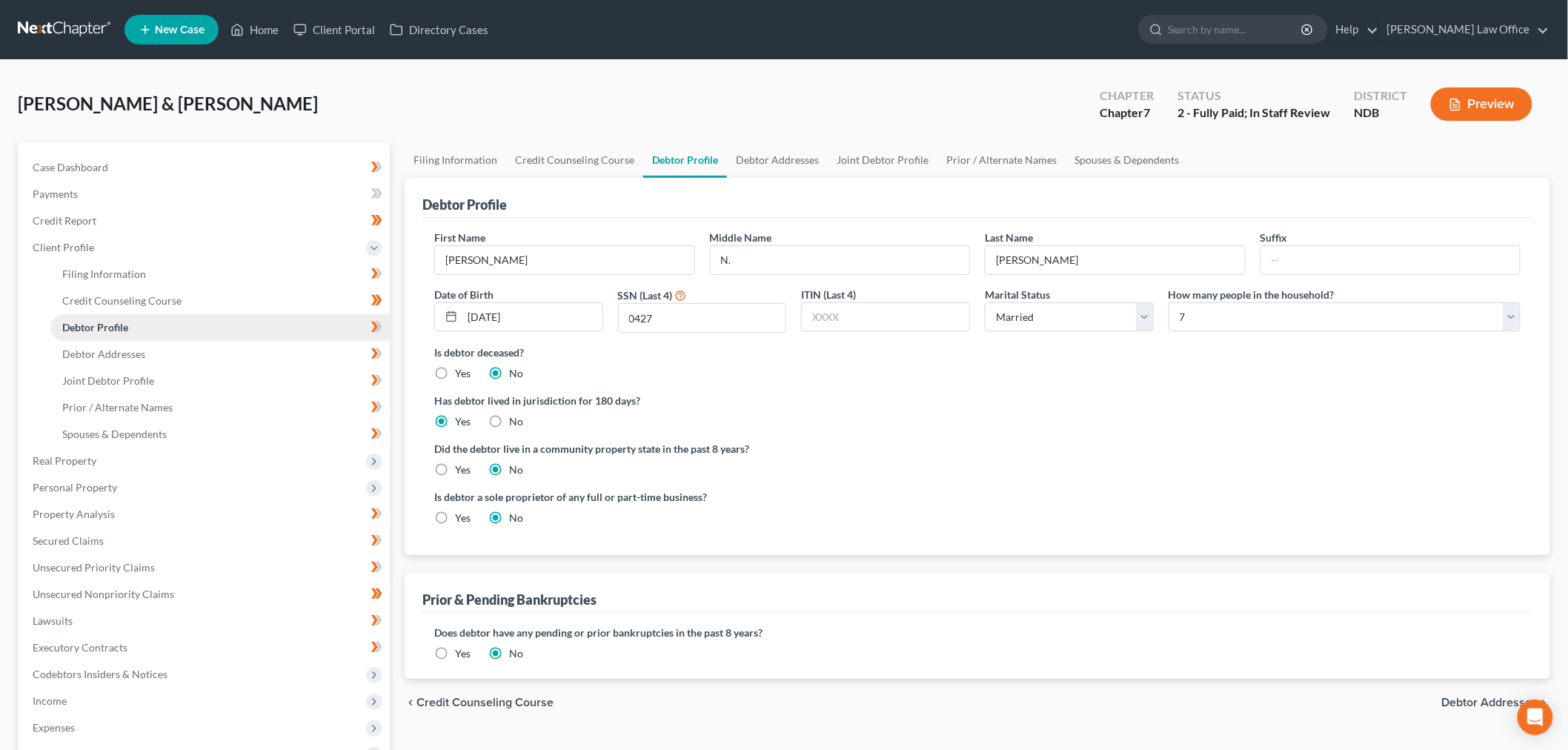
radio input "true"
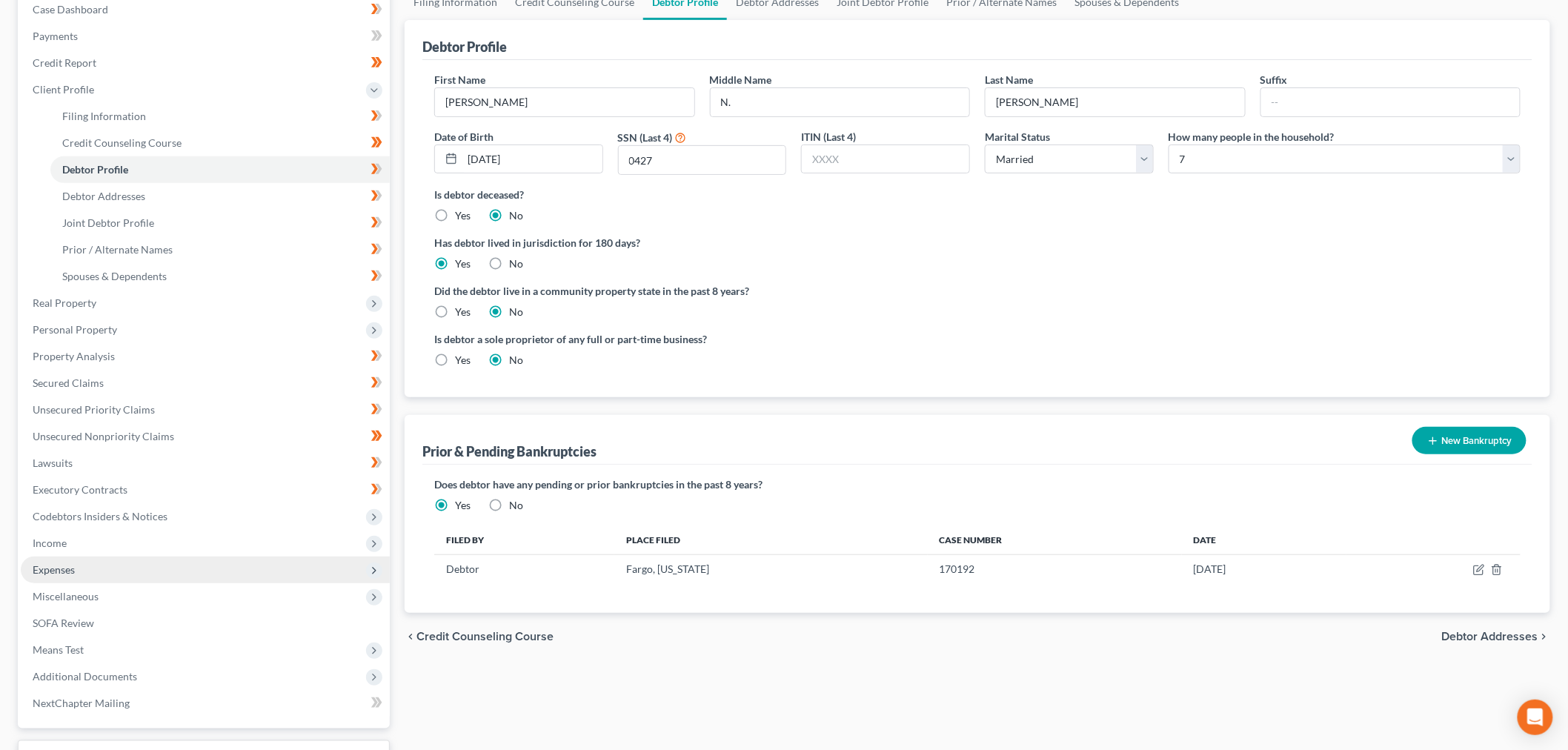
scroll to position [165, 0]
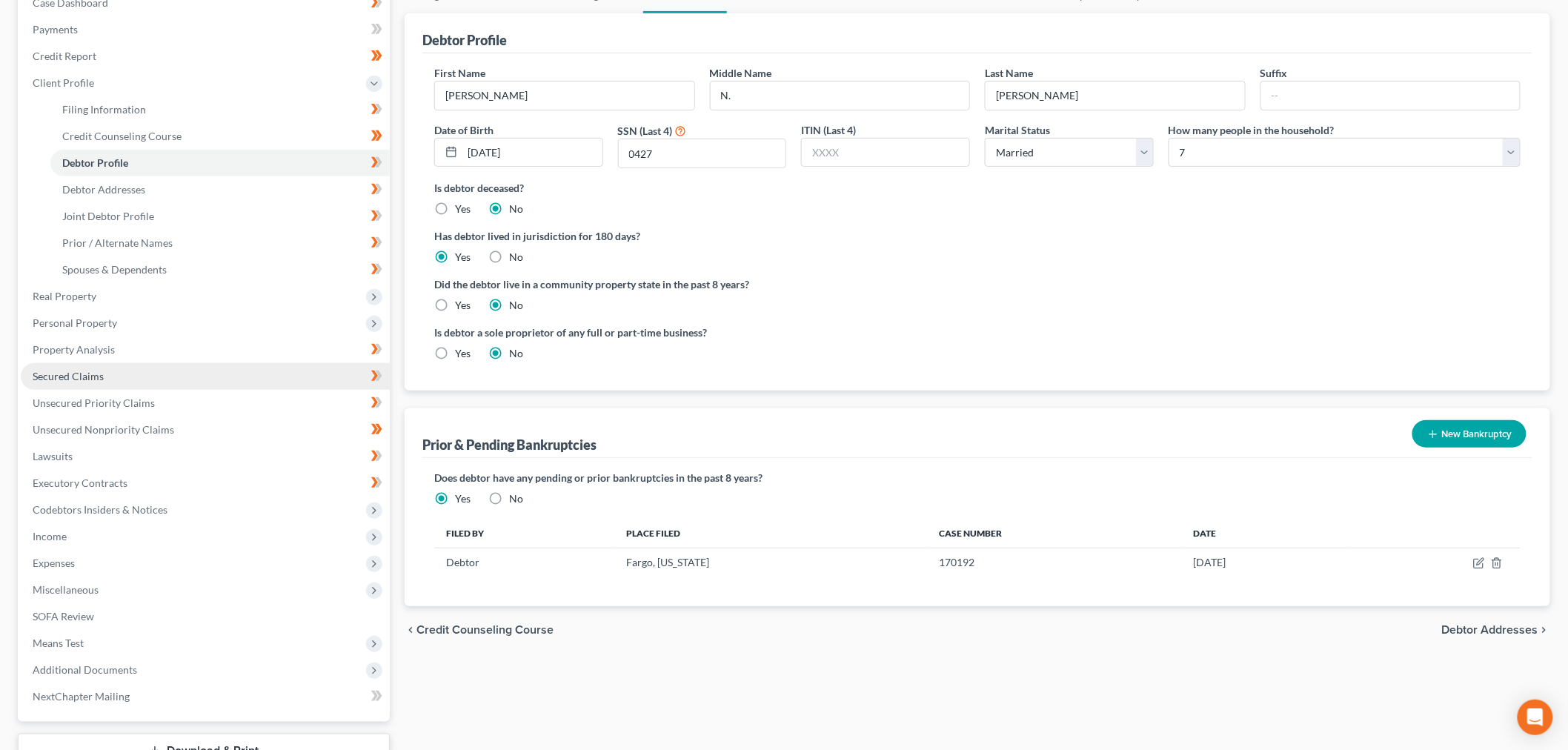
click at [74, 375] on span "Secured Claims" at bounding box center [68, 376] width 71 height 12
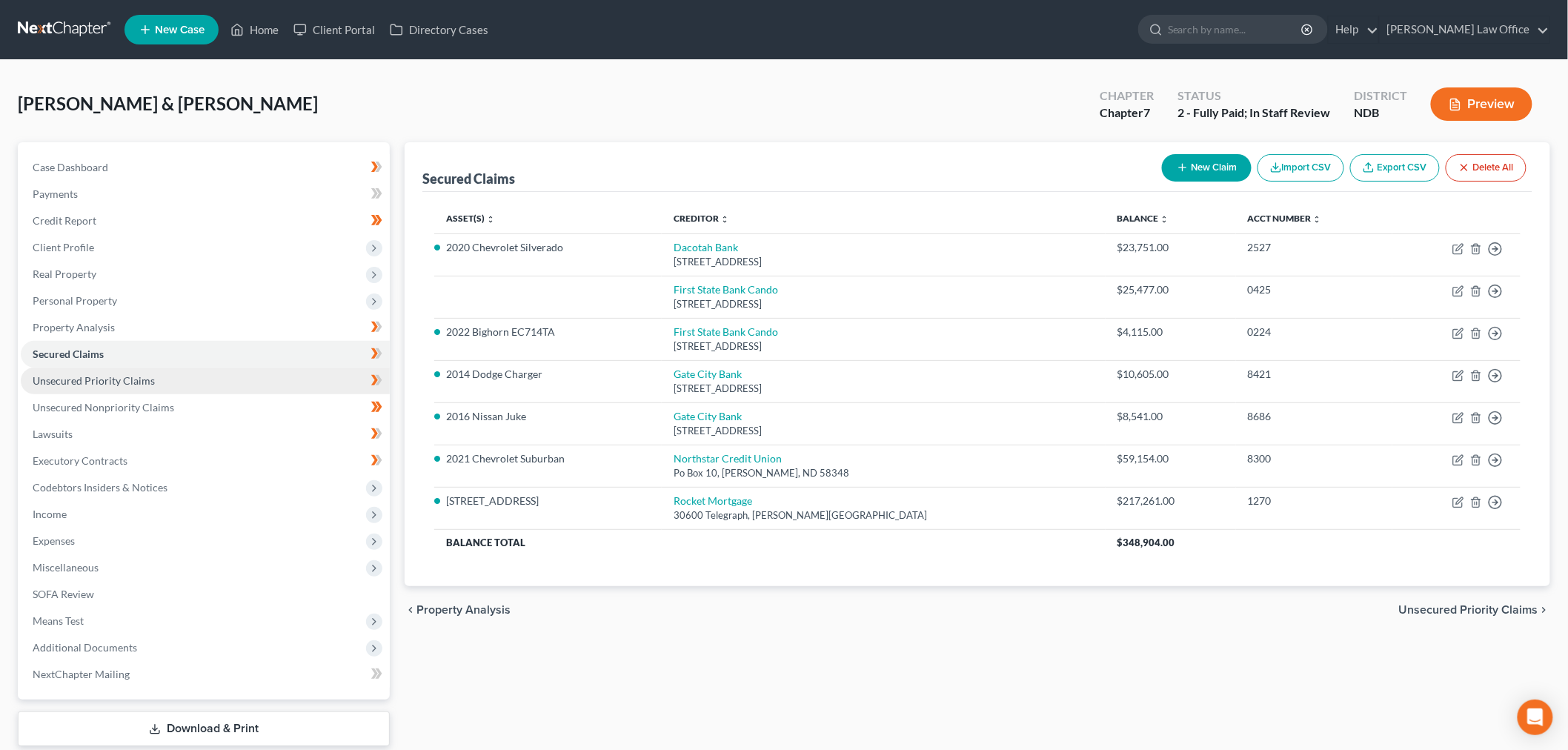
click at [160, 379] on link "Unsecured Priority Claims" at bounding box center [205, 381] width 369 height 27
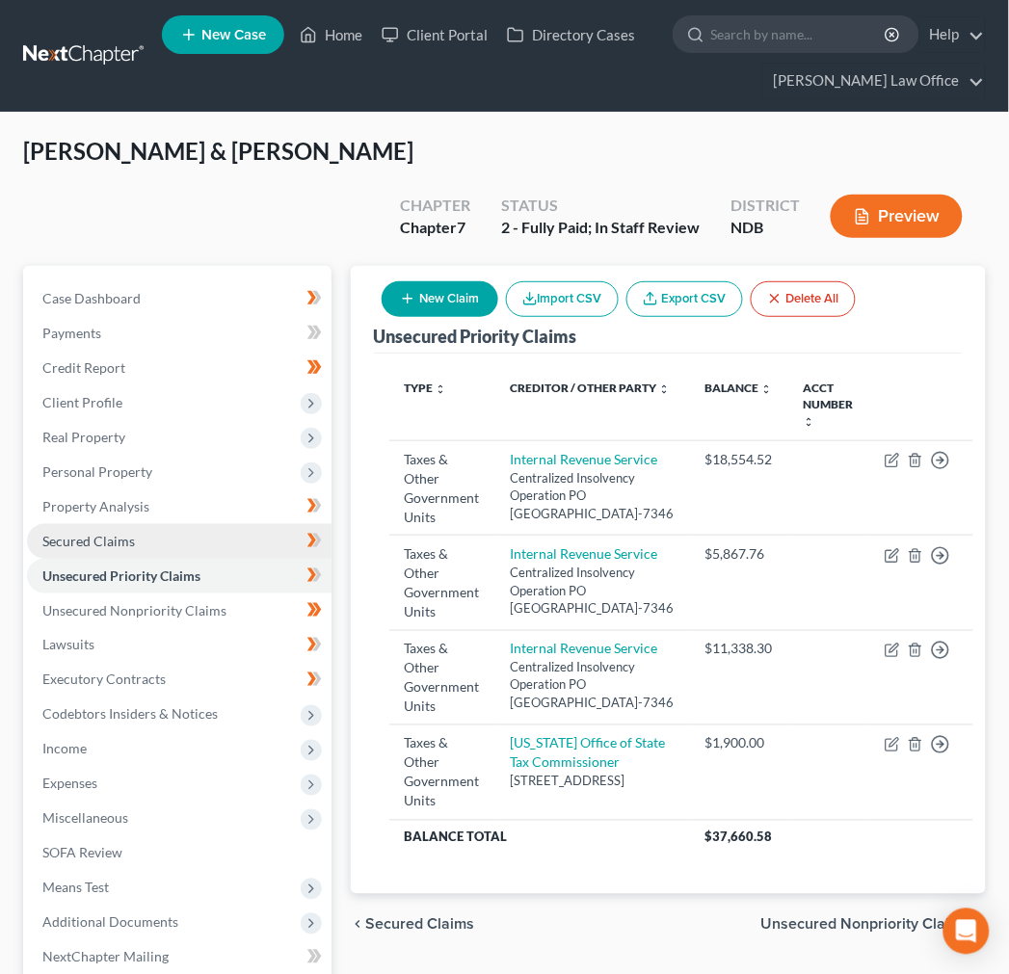
click at [162, 524] on link "Secured Claims" at bounding box center [179, 541] width 304 height 35
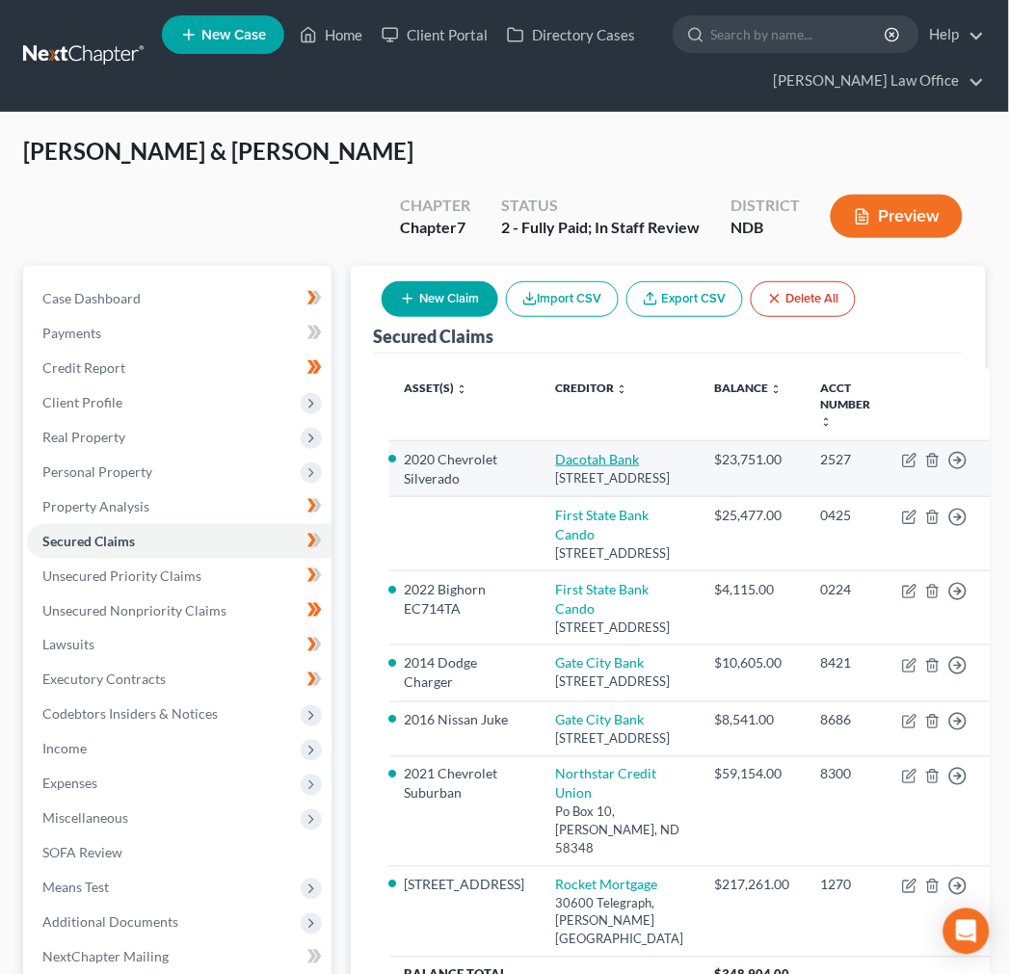
click at [582, 451] on link "Dacotah Bank" at bounding box center [598, 459] width 84 height 16
select select "43"
select select "2"
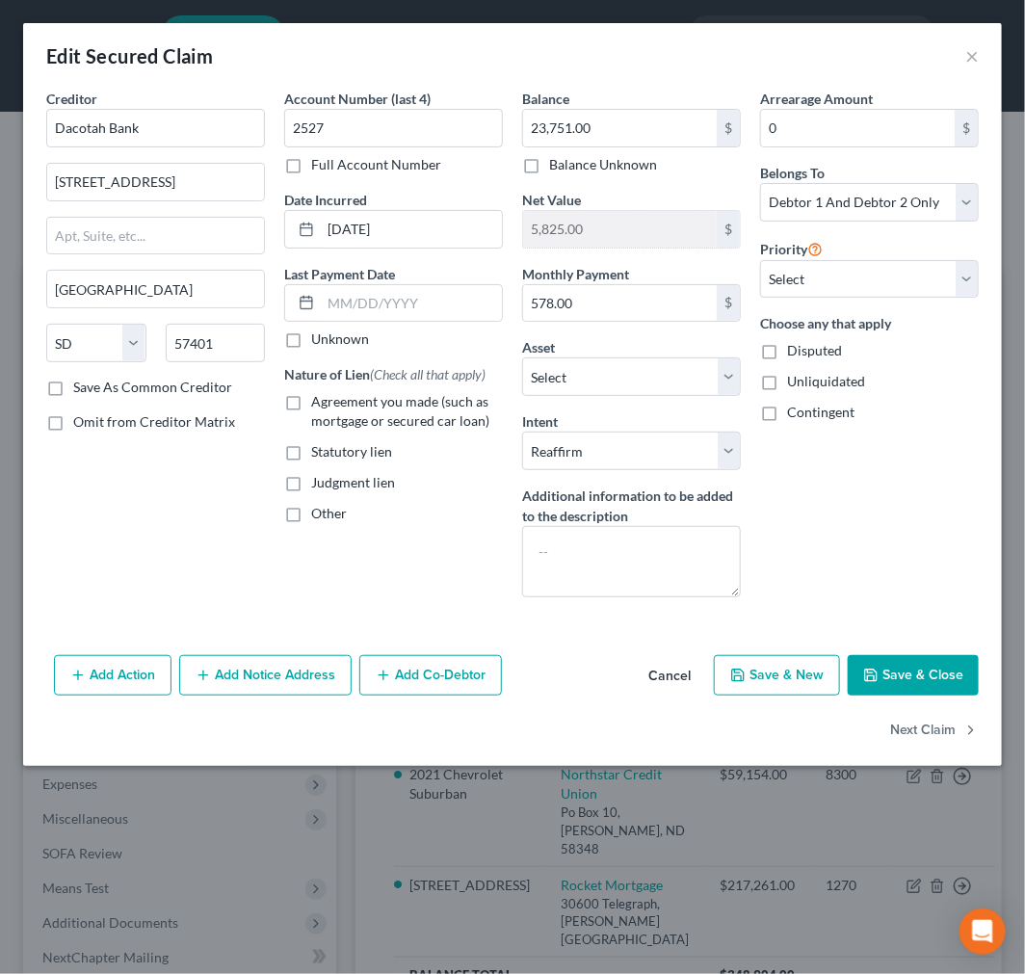
click at [903, 681] on button "Save & Close" at bounding box center [913, 675] width 131 height 40
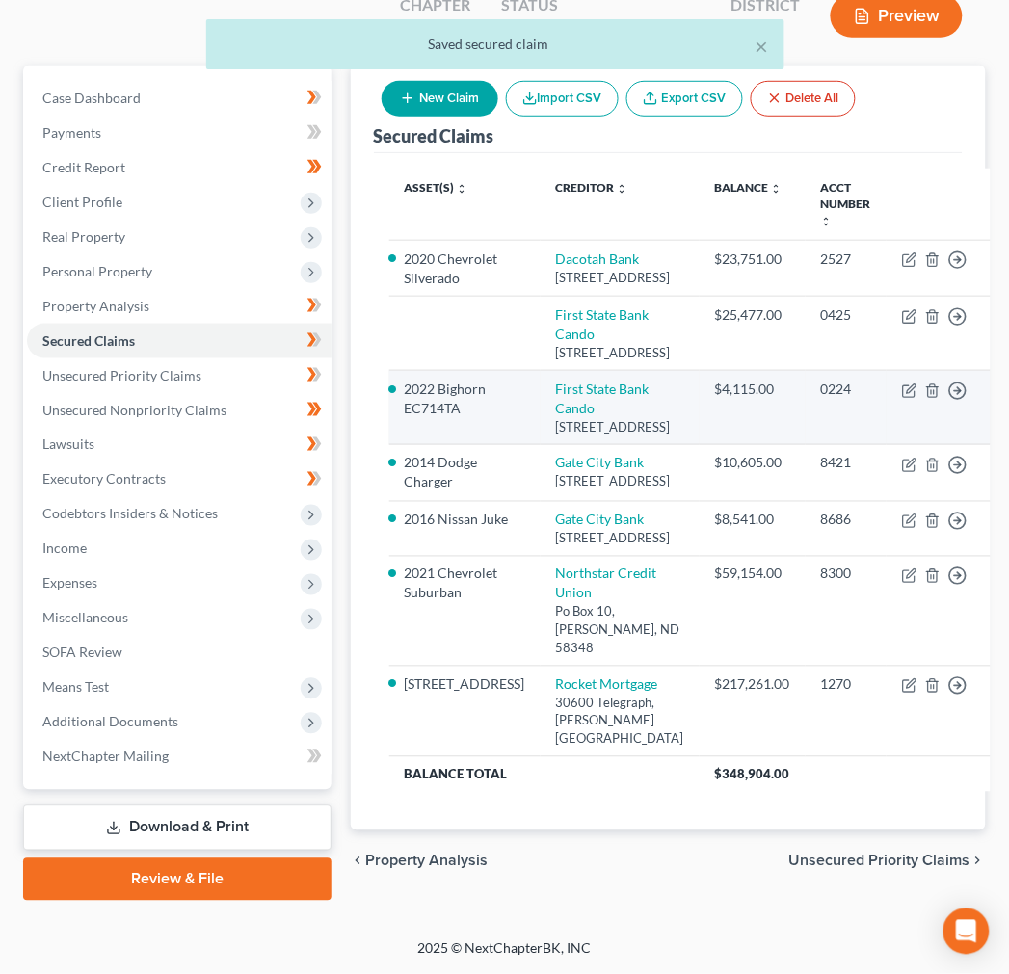
scroll to position [268, 0]
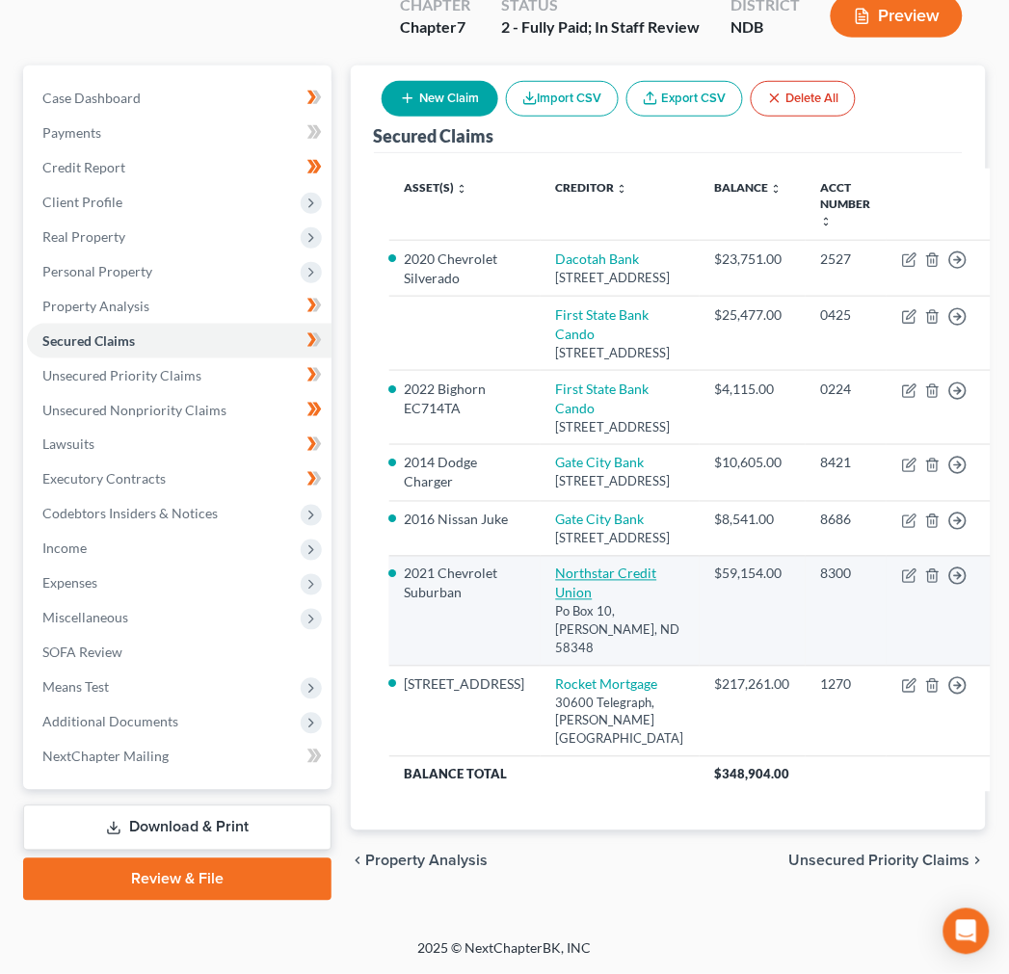
click at [561, 579] on link "Northstar Credit Union" at bounding box center [606, 583] width 101 height 36
select select "29"
select select "4"
select select "2"
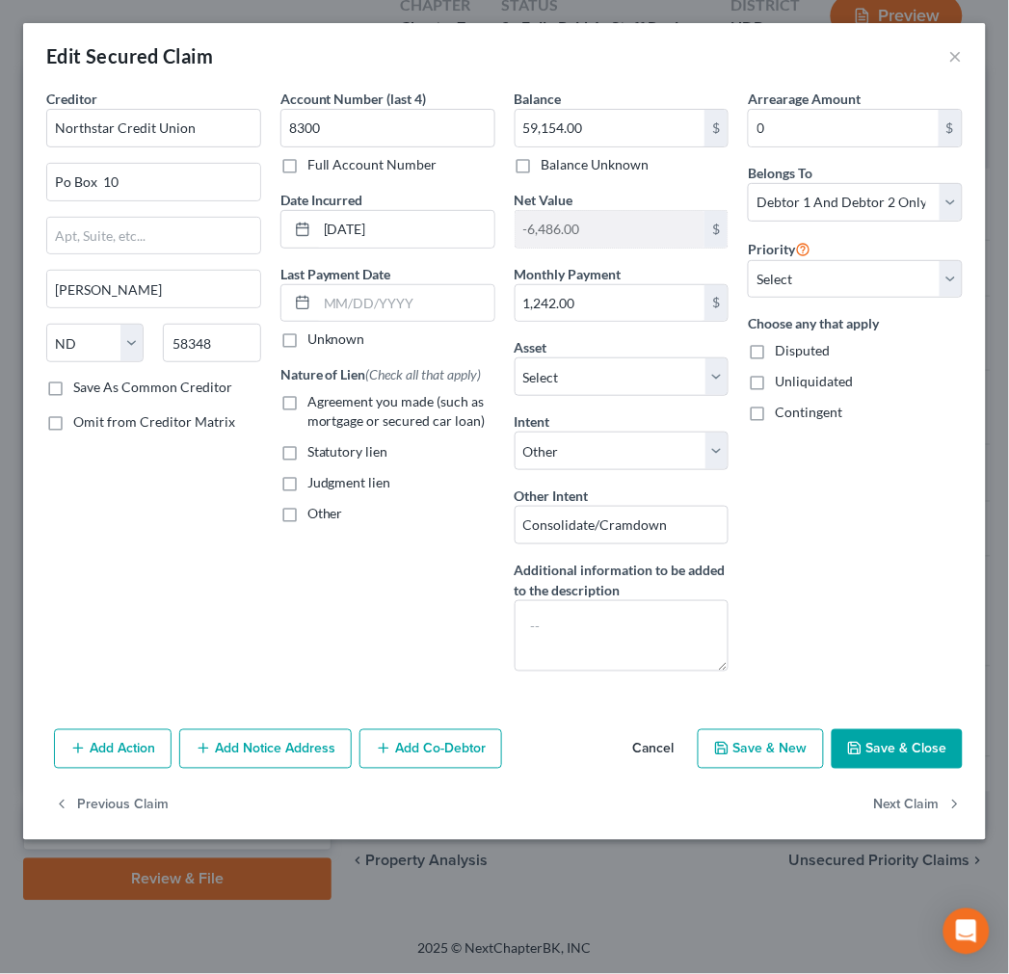
scroll to position [218, 0]
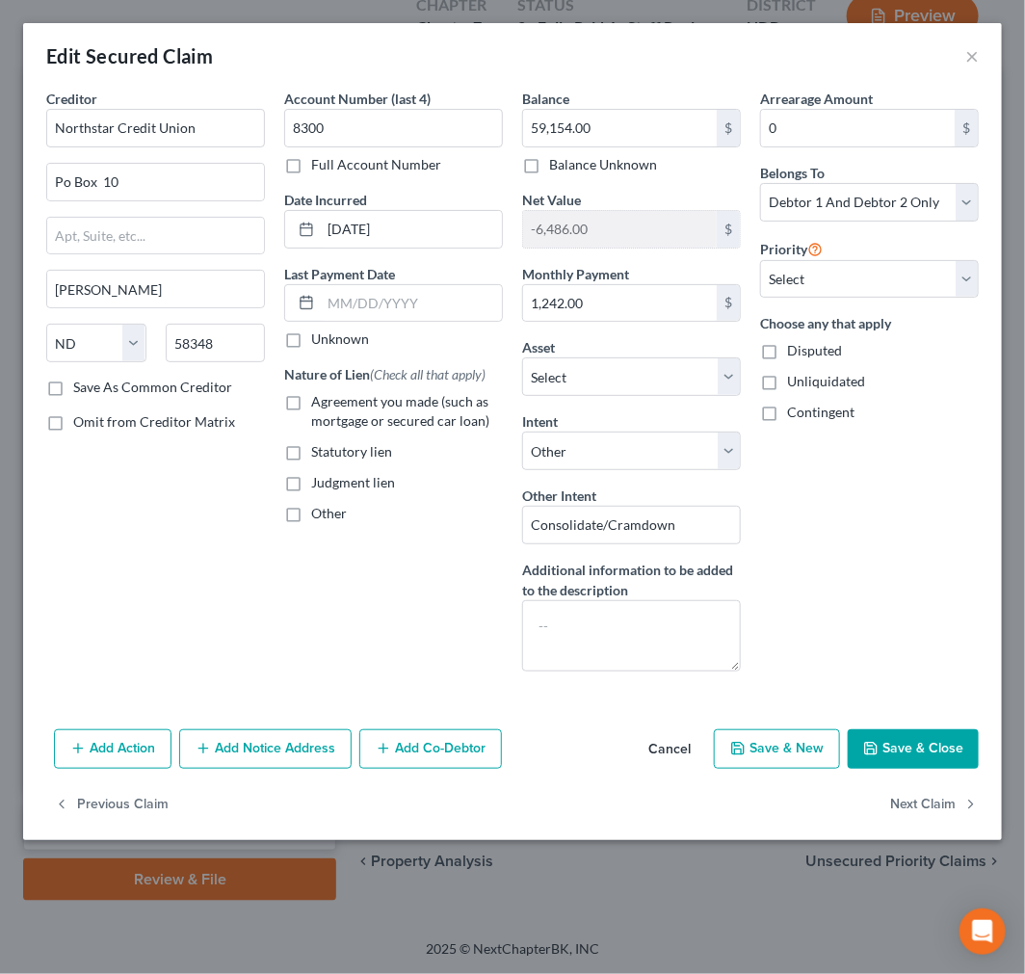
click at [311, 400] on label "Agreement you made (such as mortgage or secured car loan)" at bounding box center [407, 411] width 192 height 39
click at [319, 400] on input "Agreement you made (such as mortgage or secured car loan)" at bounding box center [325, 398] width 13 height 13
checkbox input "true"
click at [726, 370] on select "Select Other Multiple Assets 809 Main Ave E - $280000.0 2021 Enclosed Trailer -…" at bounding box center [631, 376] width 219 height 39
click at [904, 751] on button "Save & Close" at bounding box center [913, 749] width 131 height 40
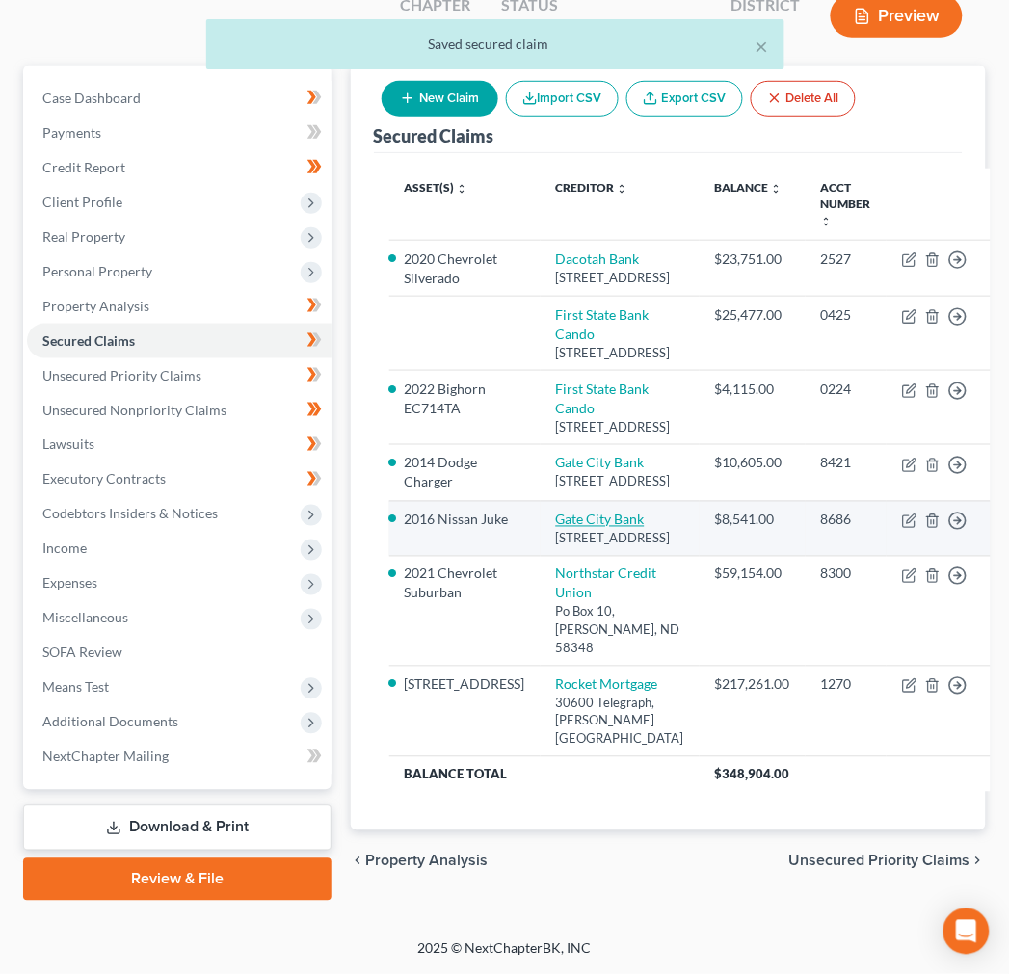
click at [556, 528] on link "Gate City Bank" at bounding box center [600, 519] width 89 height 16
select select "29"
select select "5"
select select "0"
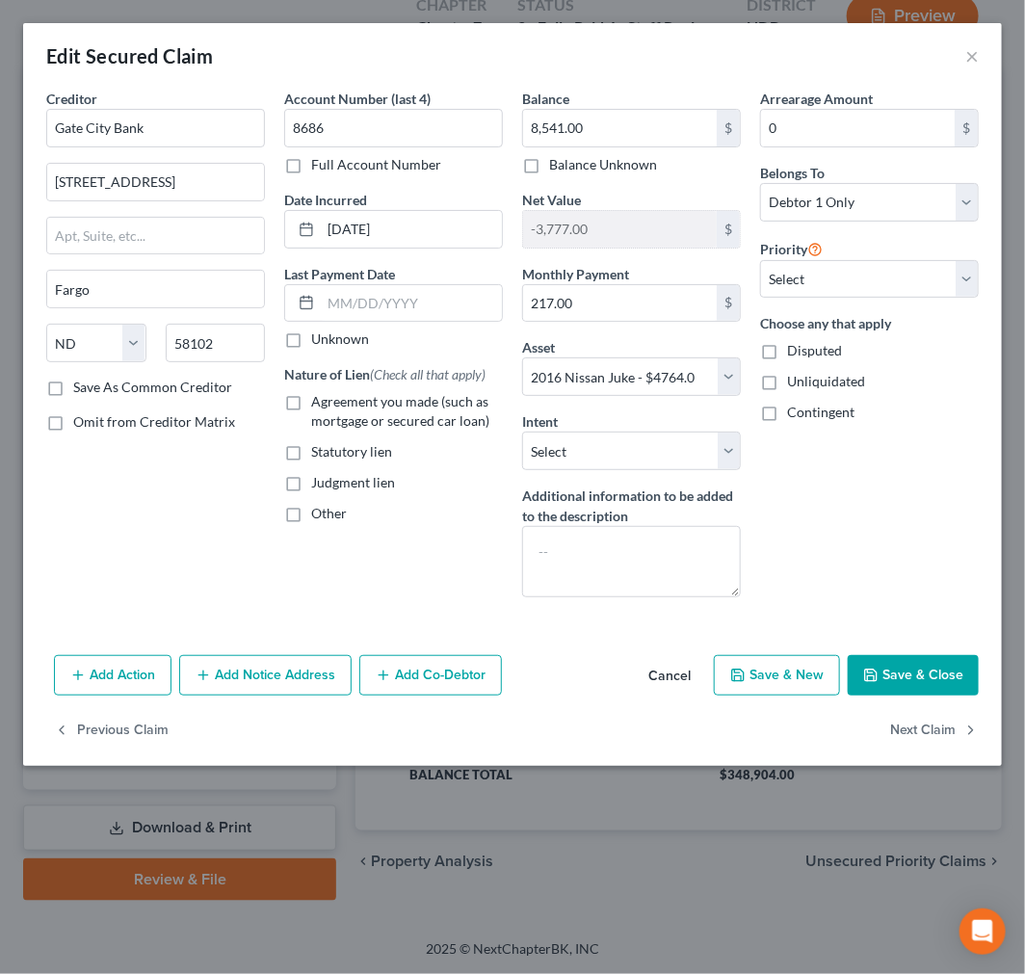
click at [678, 671] on button "Cancel" at bounding box center [669, 676] width 73 height 39
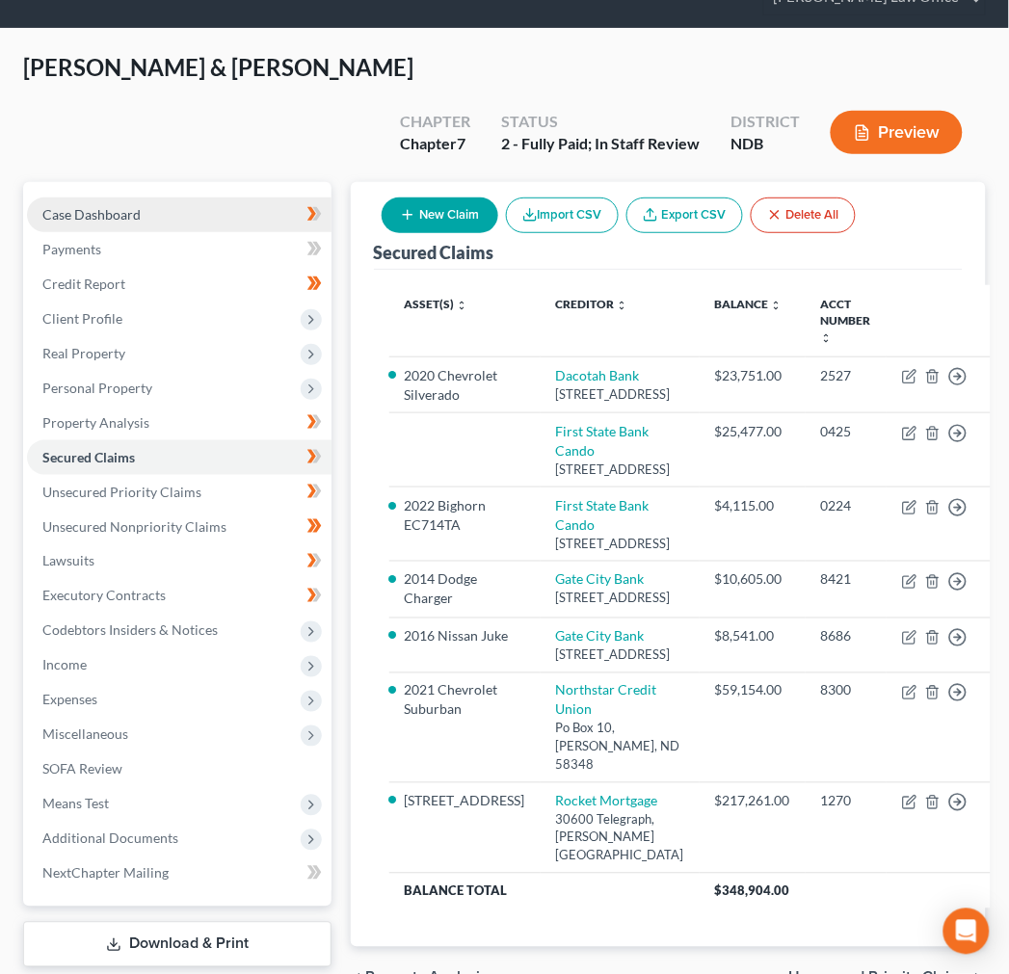
scroll to position [0, 0]
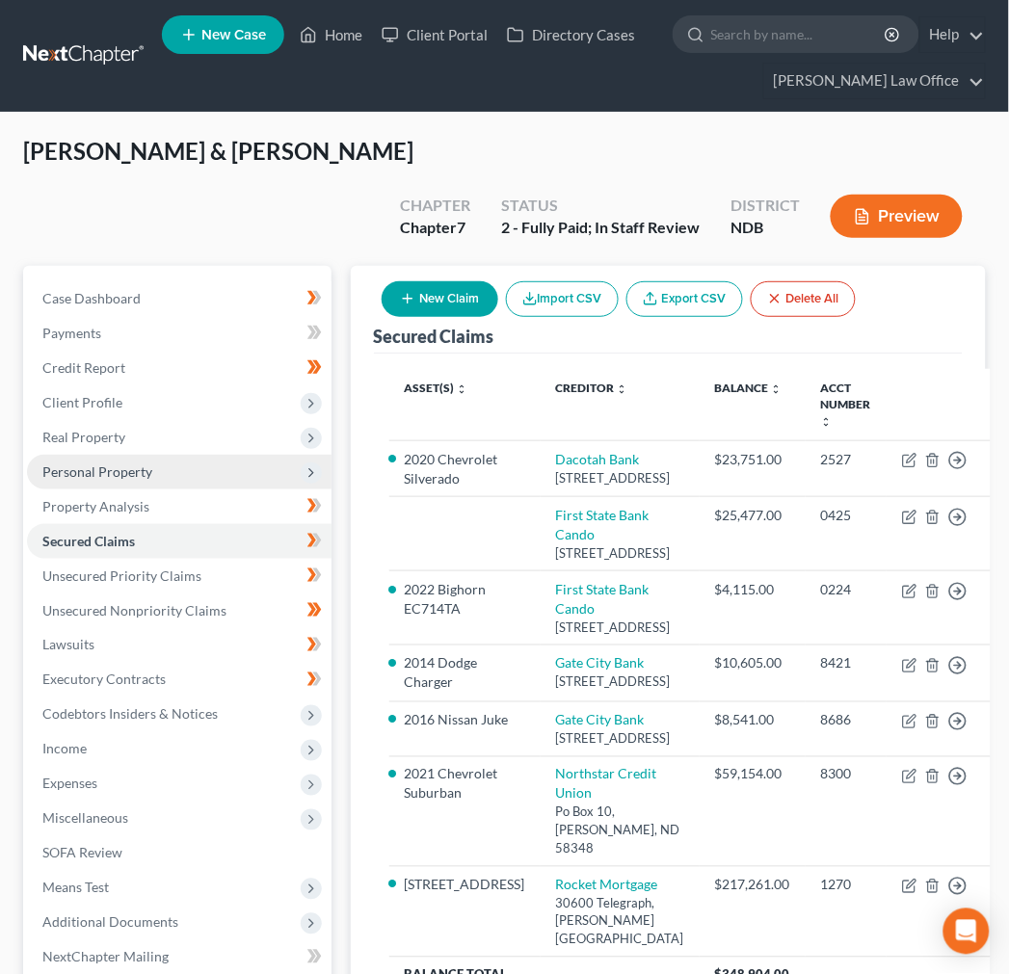
click at [107, 463] on span "Personal Property" at bounding box center [97, 471] width 110 height 16
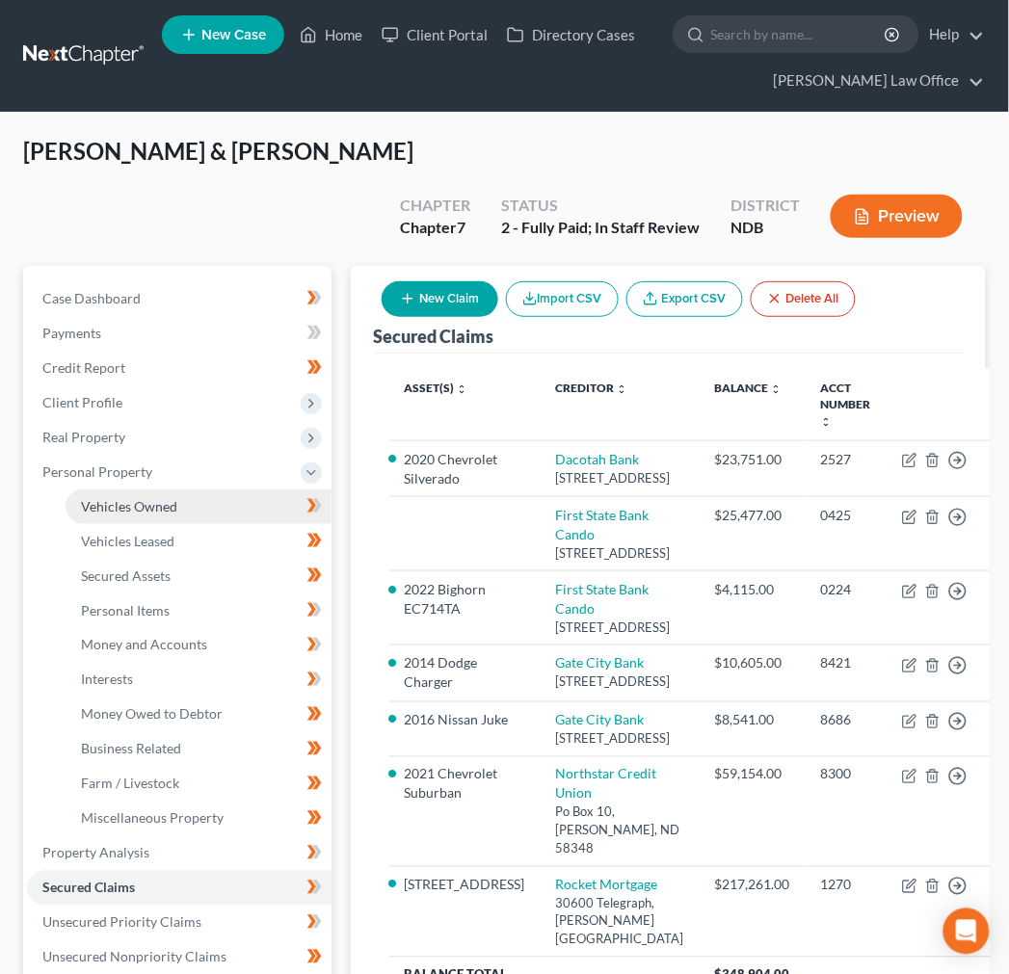
click at [144, 498] on span "Vehicles Owned" at bounding box center [129, 506] width 96 height 16
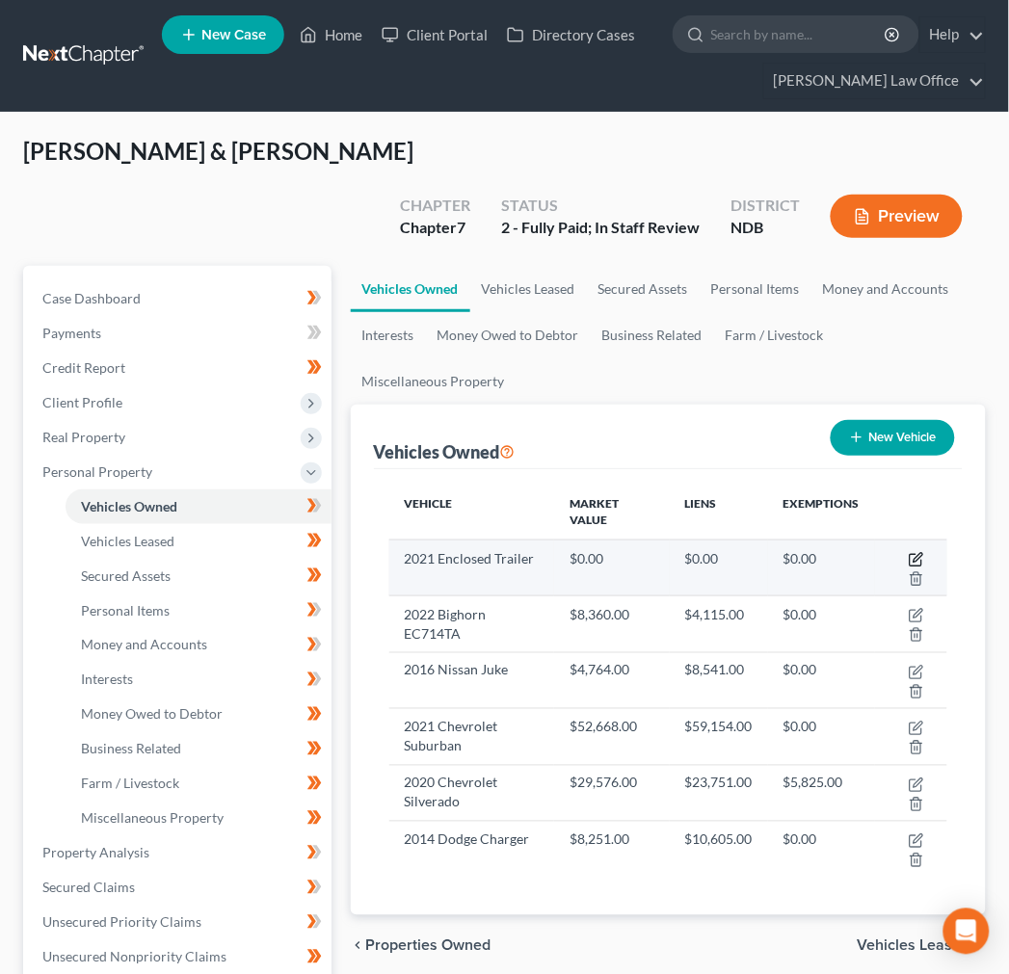
click at [918, 553] on icon "button" at bounding box center [917, 557] width 9 height 9
select select "2"
select select "5"
select select "2"
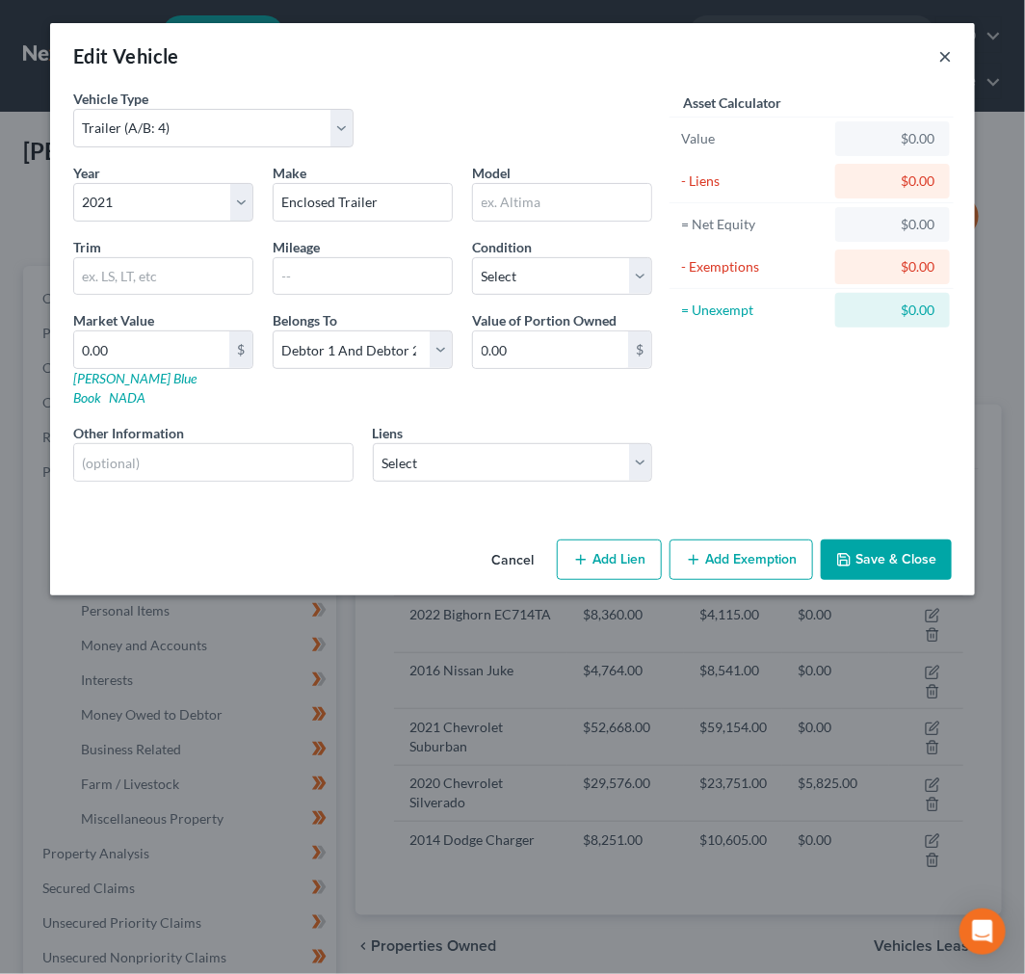
click at [945, 51] on button "×" at bounding box center [944, 55] width 13 height 23
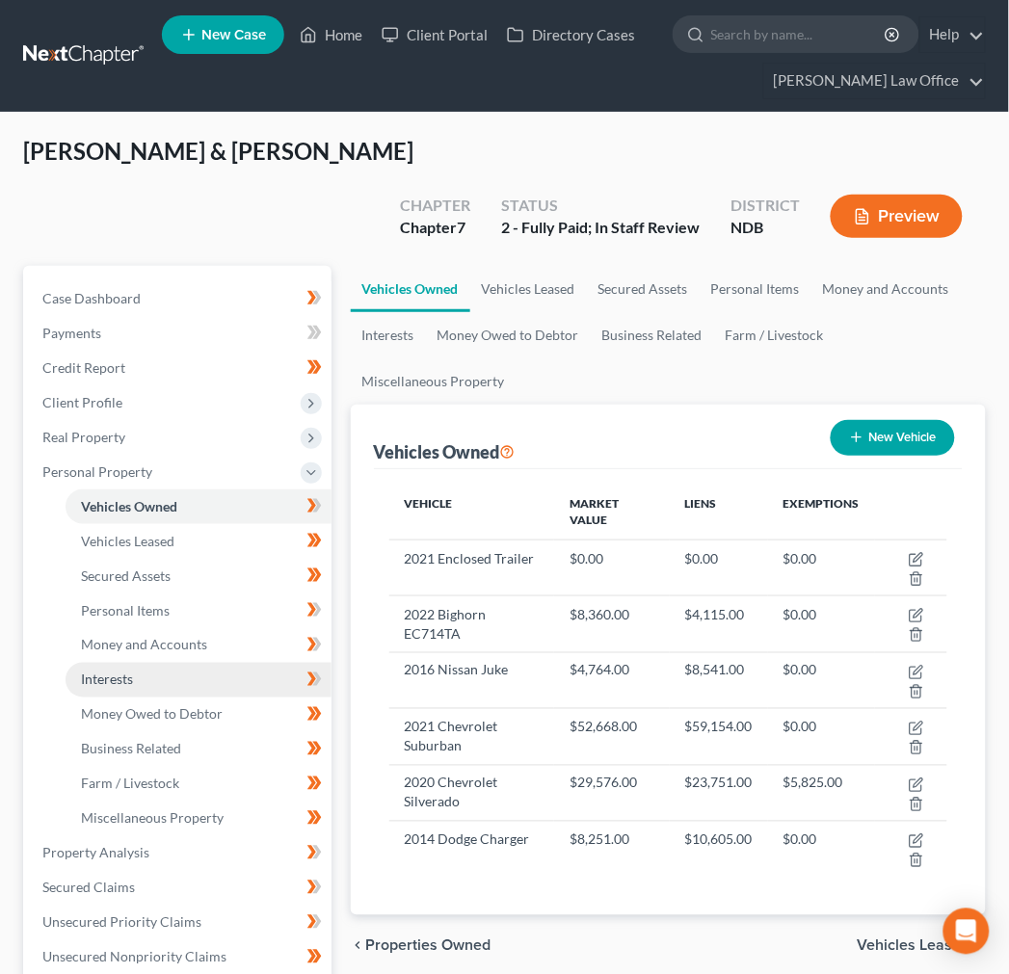
click at [130, 671] on span "Interests" at bounding box center [107, 679] width 52 height 16
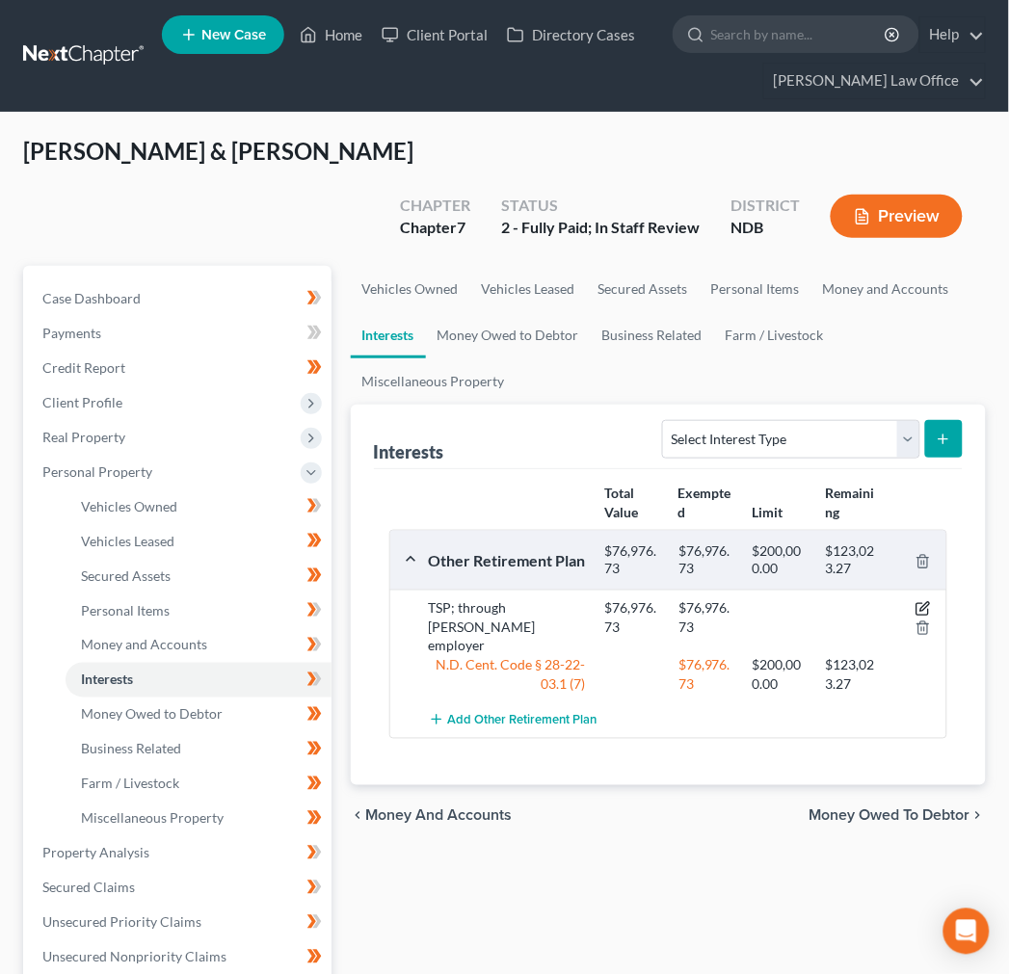
click at [921, 604] on icon "button" at bounding box center [922, 610] width 12 height 12
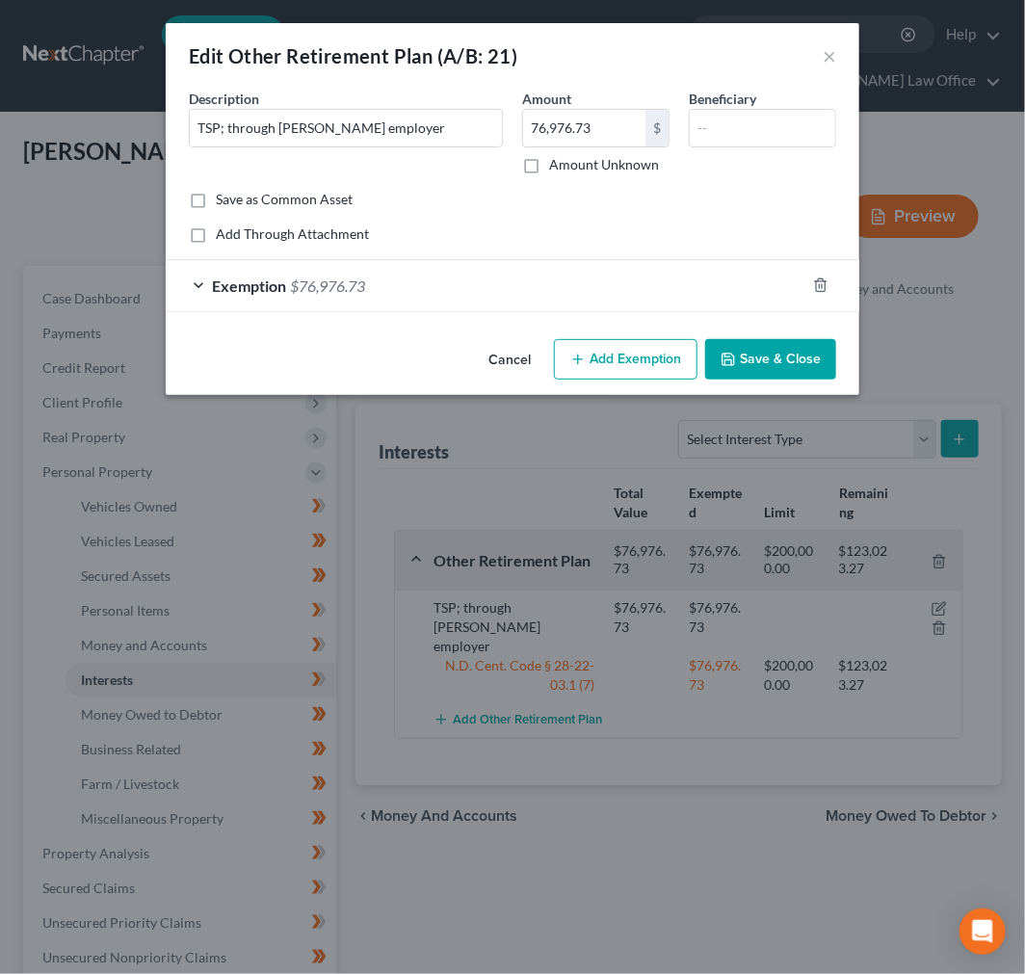
click at [784, 363] on button "Save & Close" at bounding box center [770, 359] width 131 height 40
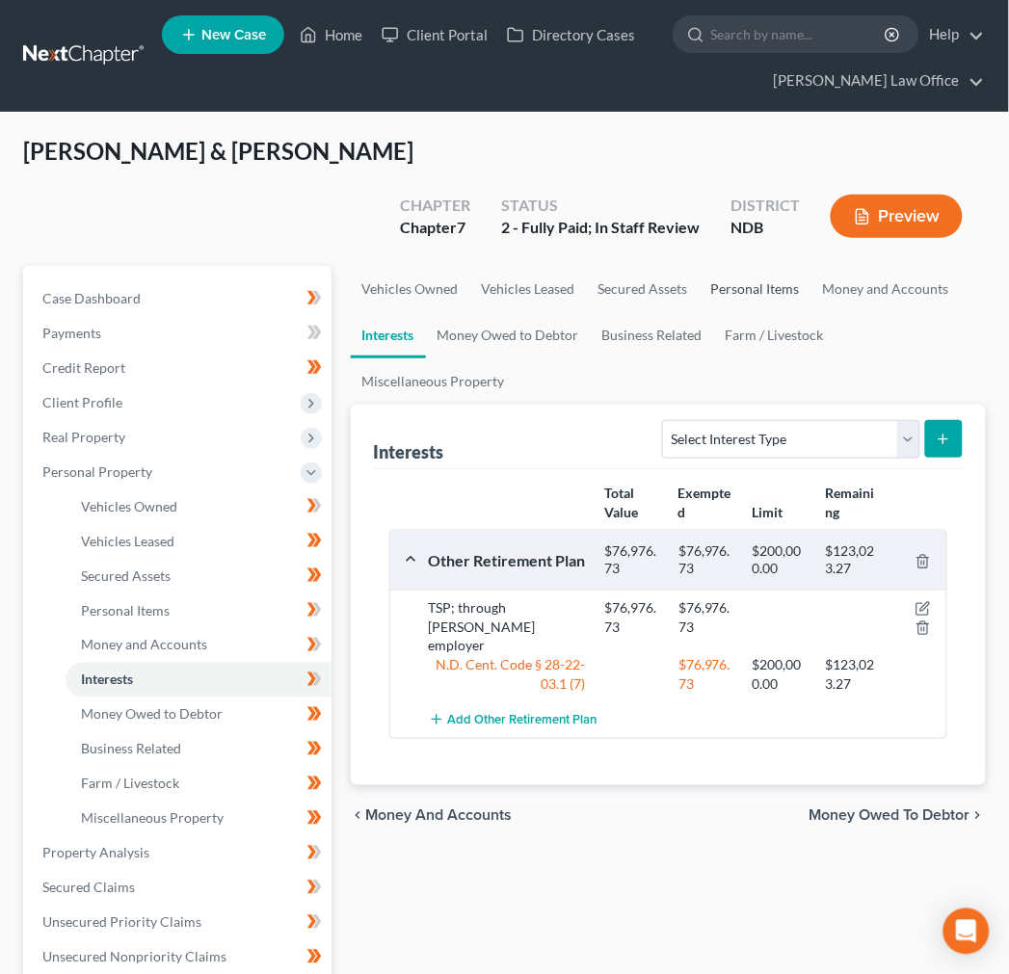
click at [785, 266] on link "Personal Items" at bounding box center [755, 289] width 112 height 46
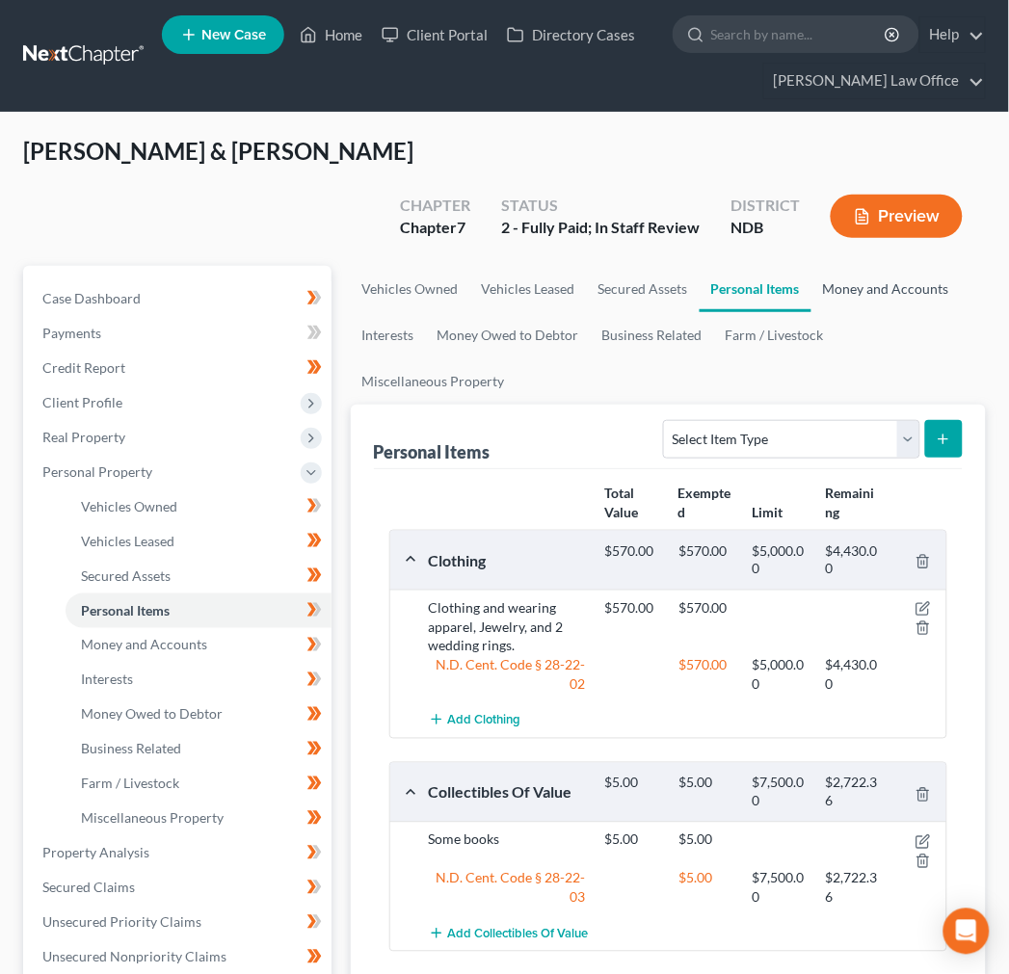
click at [877, 266] on link "Money and Accounts" at bounding box center [885, 289] width 149 height 46
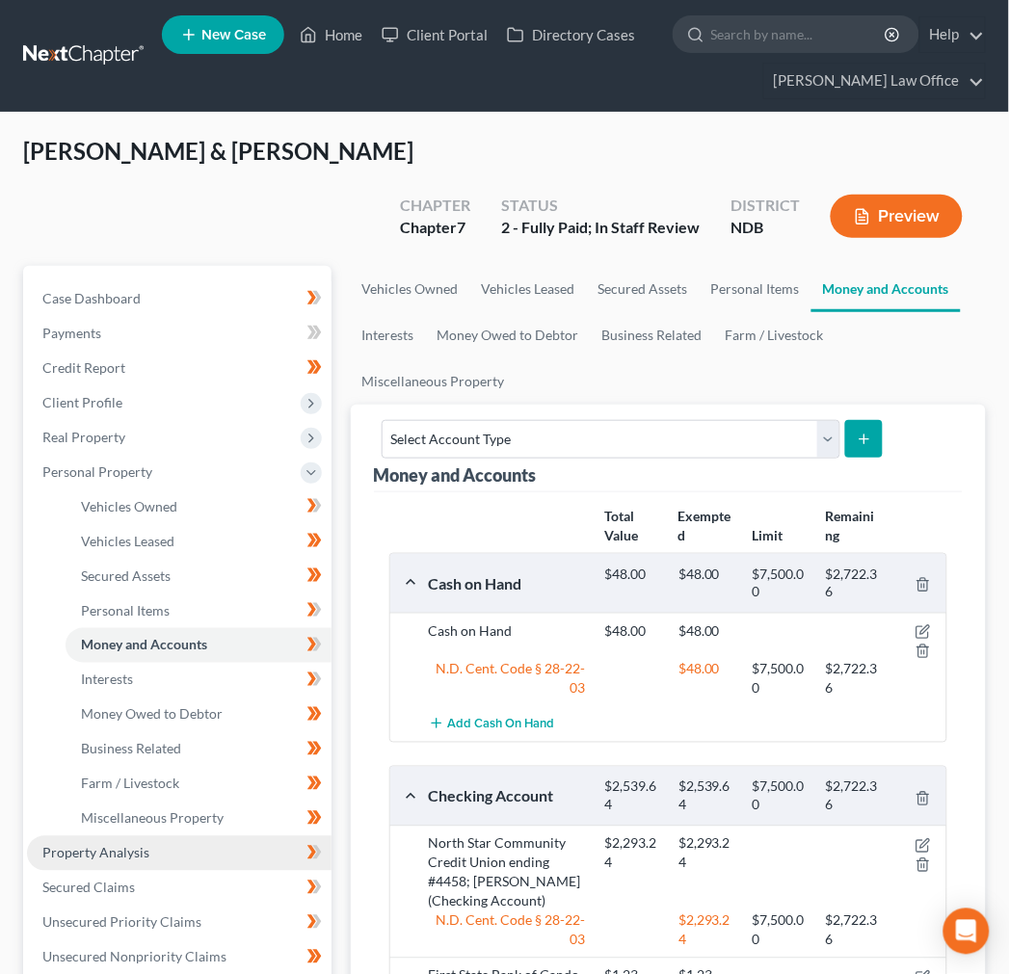
click at [75, 836] on link "Property Analysis" at bounding box center [179, 853] width 304 height 35
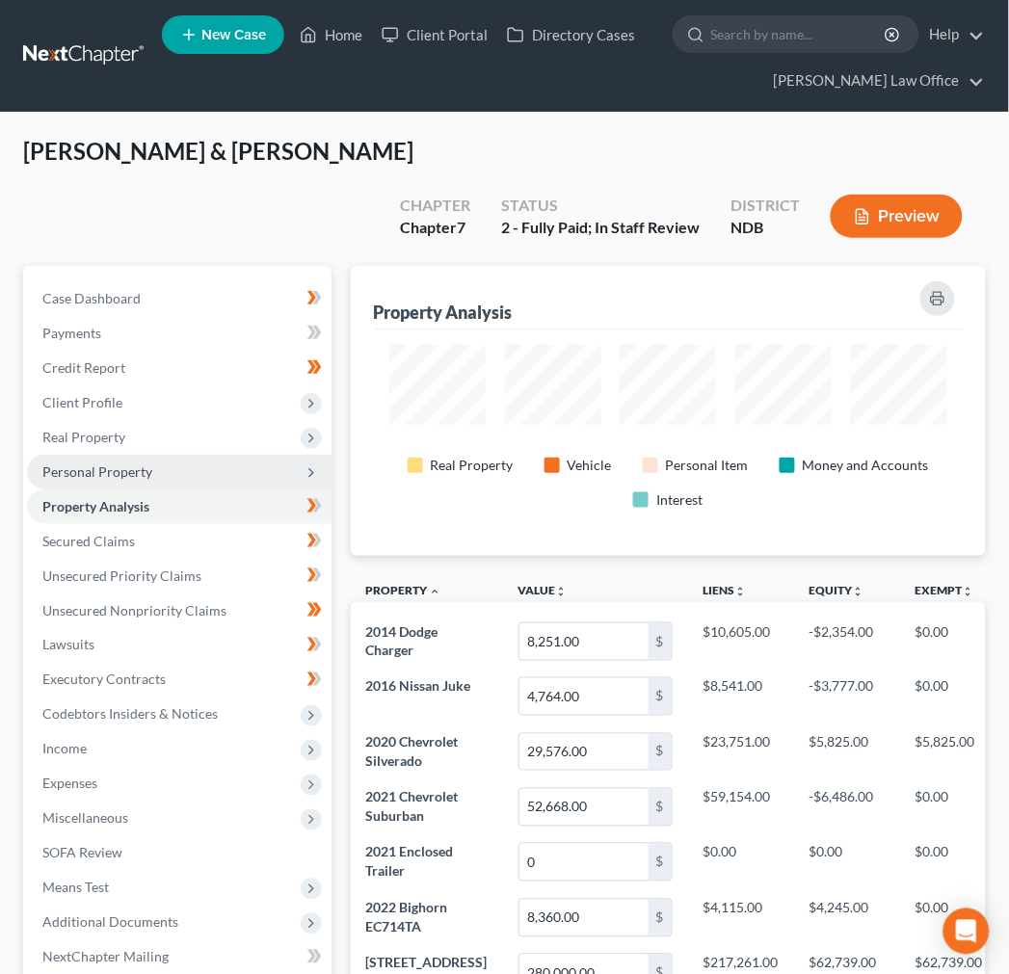
click at [118, 463] on span "Personal Property" at bounding box center [97, 471] width 110 height 16
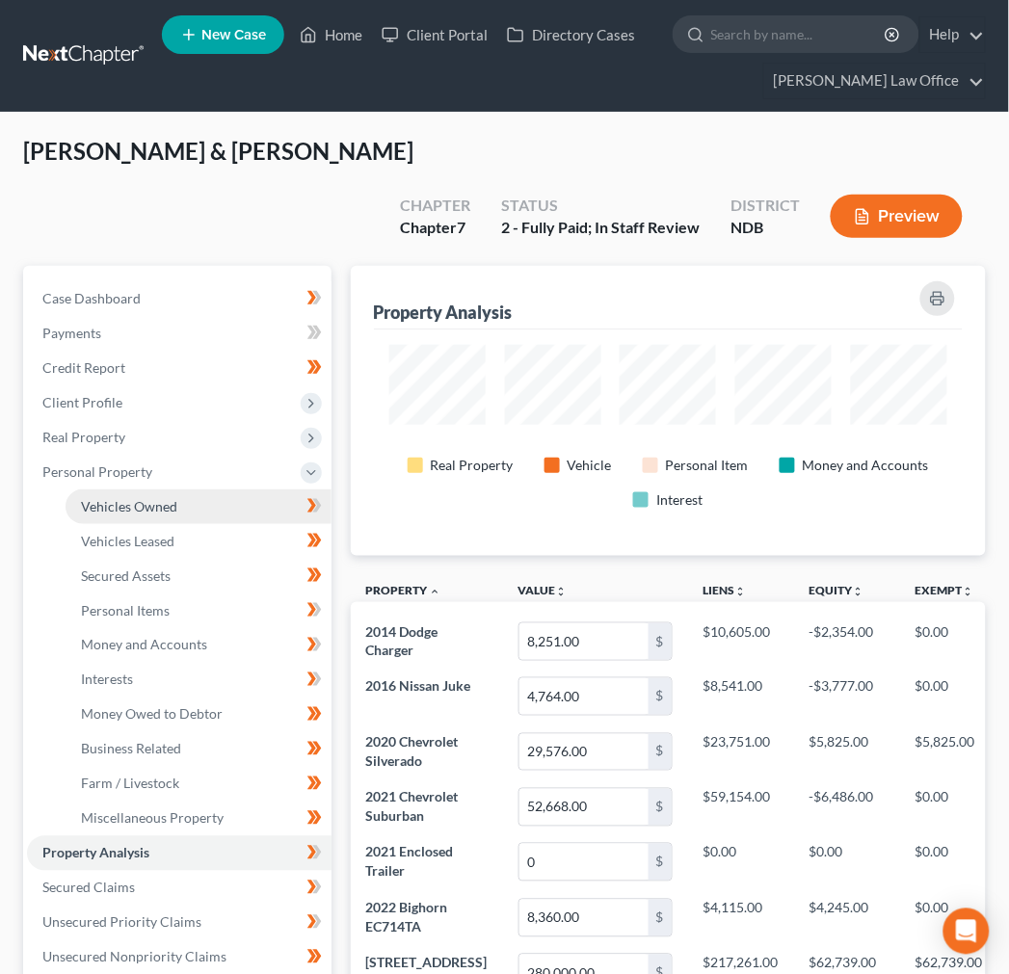
click at [159, 489] on link "Vehicles Owned" at bounding box center [199, 506] width 266 height 35
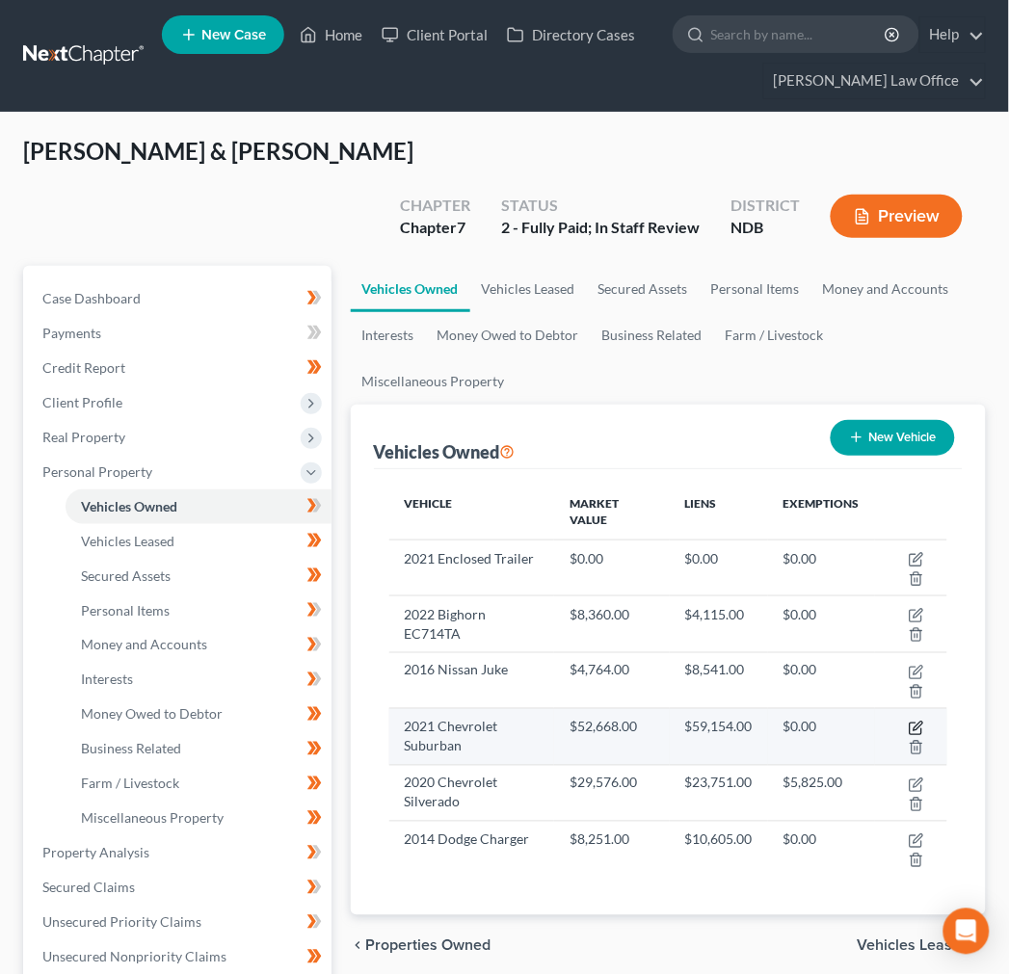
click at [913, 722] on icon "button" at bounding box center [917, 726] width 9 height 9
select select "0"
select select "5"
select select "2"
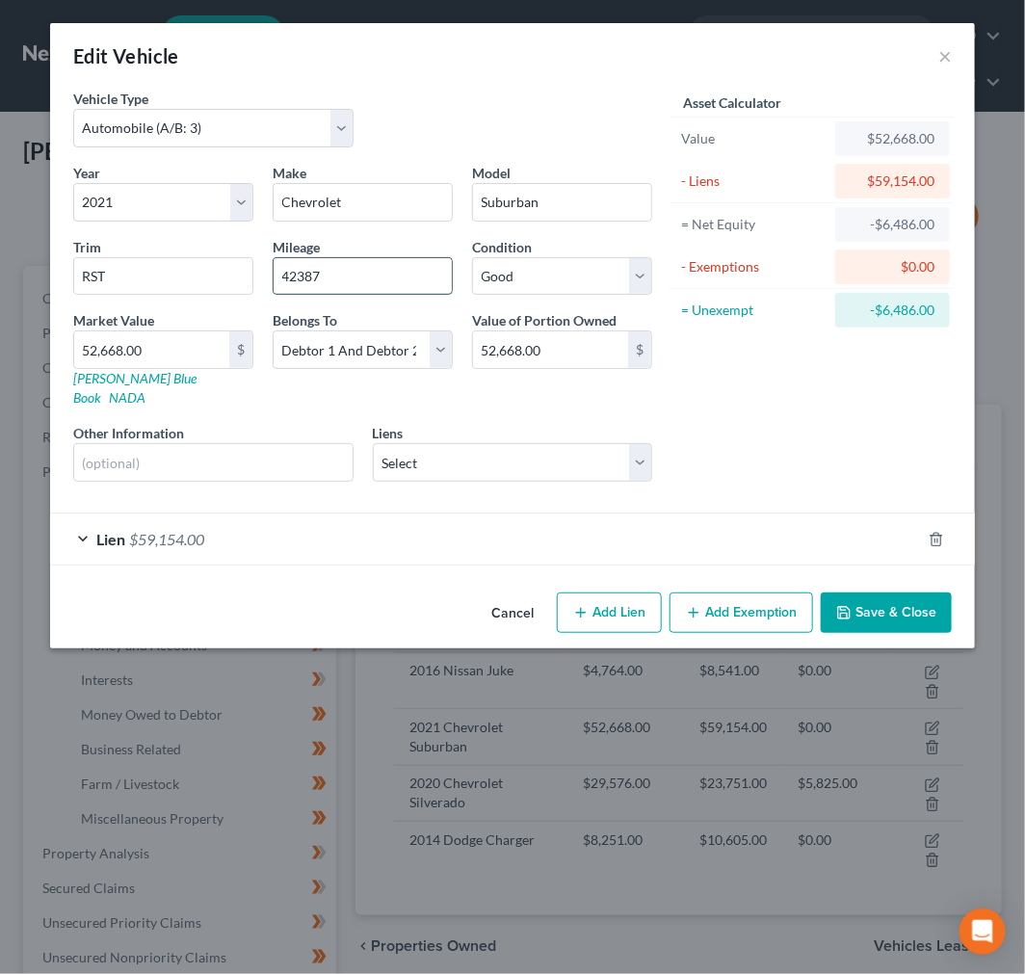
click at [339, 285] on input "42387" at bounding box center [363, 276] width 178 height 37
click at [906, 597] on button "Save & Close" at bounding box center [886, 612] width 131 height 40
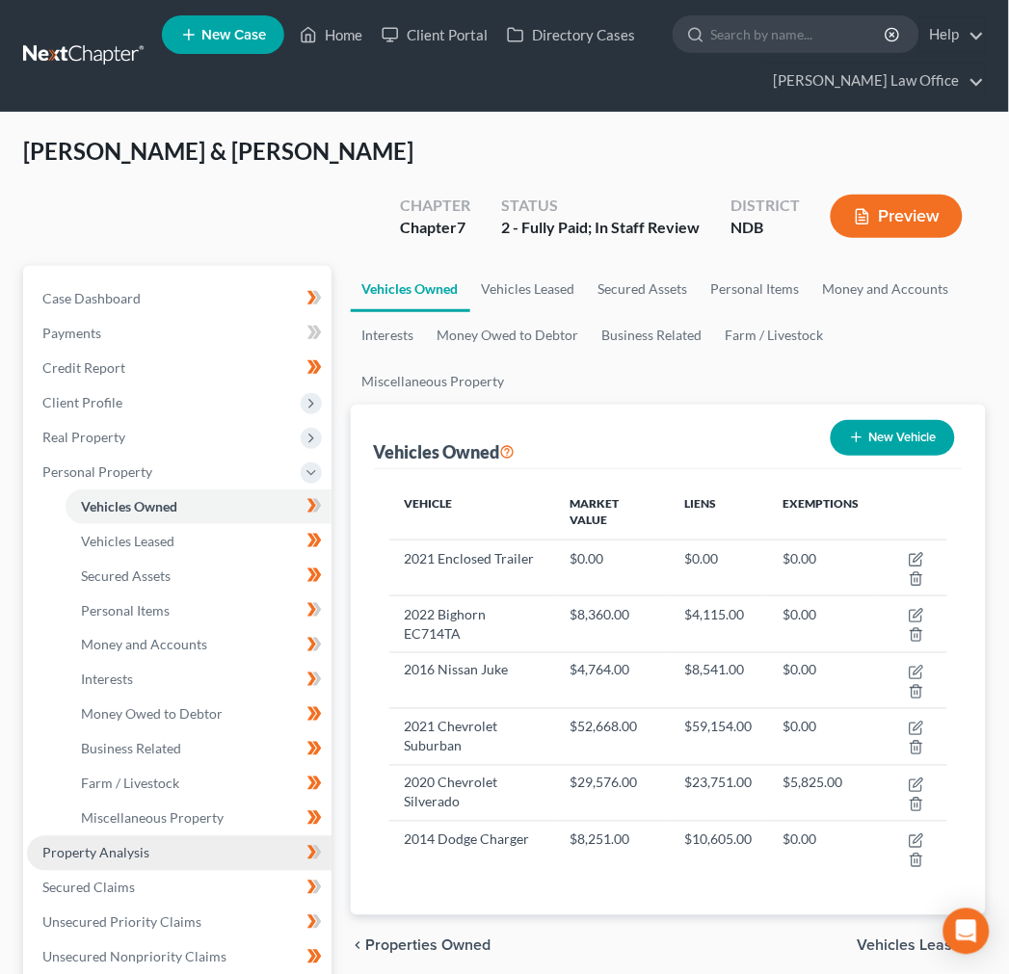
drag, startPoint x: 109, startPoint y: 802, endPoint x: 183, endPoint y: 799, distance: 74.2
click at [109, 845] on span "Property Analysis" at bounding box center [95, 853] width 107 height 16
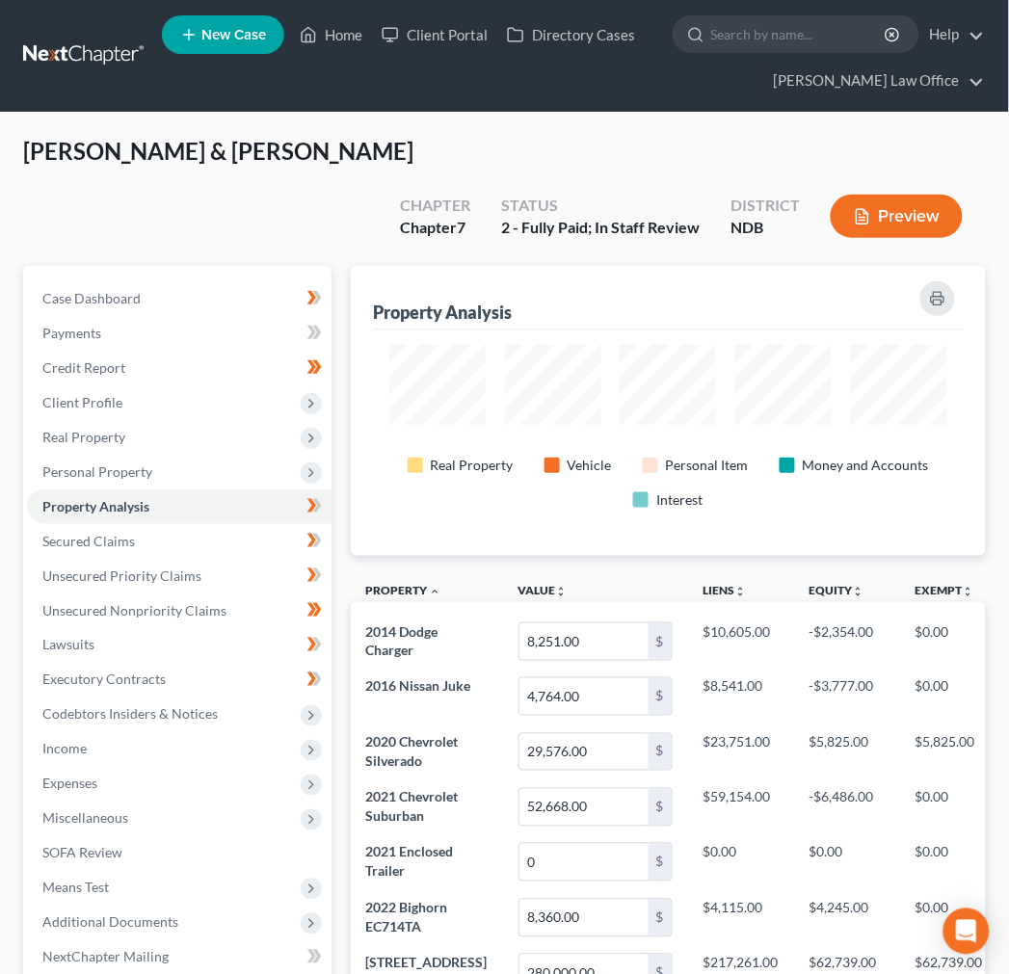
scroll to position [290, 636]
click at [110, 871] on span "Means Test" at bounding box center [179, 888] width 304 height 35
drag, startPoint x: 199, startPoint y: 911, endPoint x: 520, endPoint y: 918, distance: 320.8
click at [197, 949] on span "Means Test Qualifier" at bounding box center [142, 957] width 122 height 16
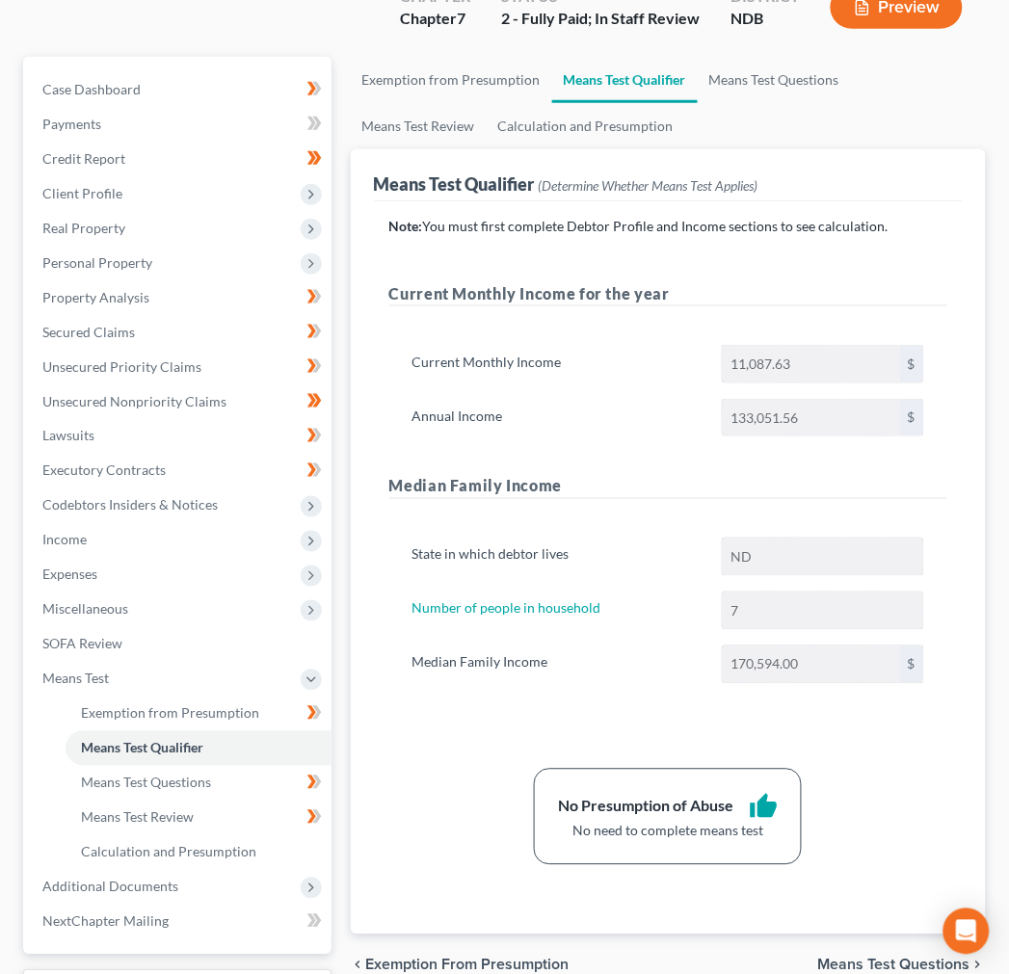
scroll to position [325, 0]
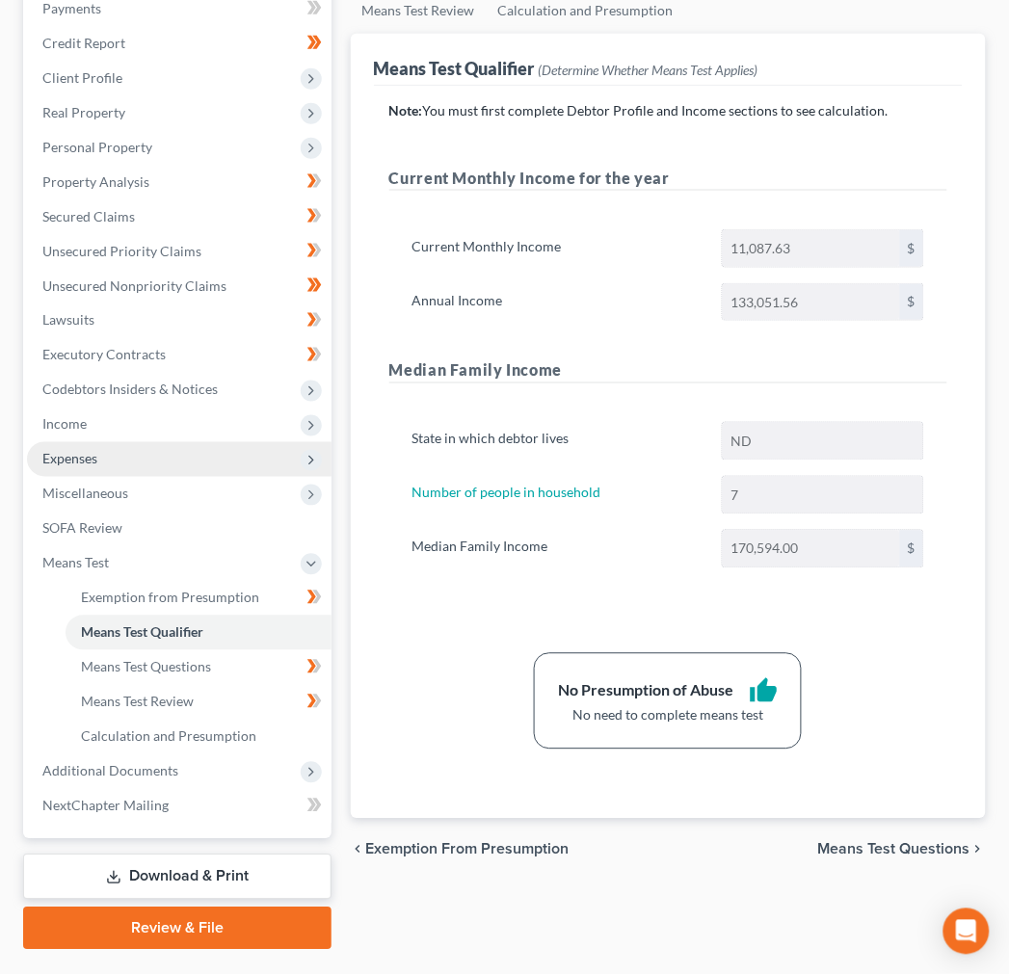
click at [110, 442] on span "Expenses" at bounding box center [179, 459] width 304 height 35
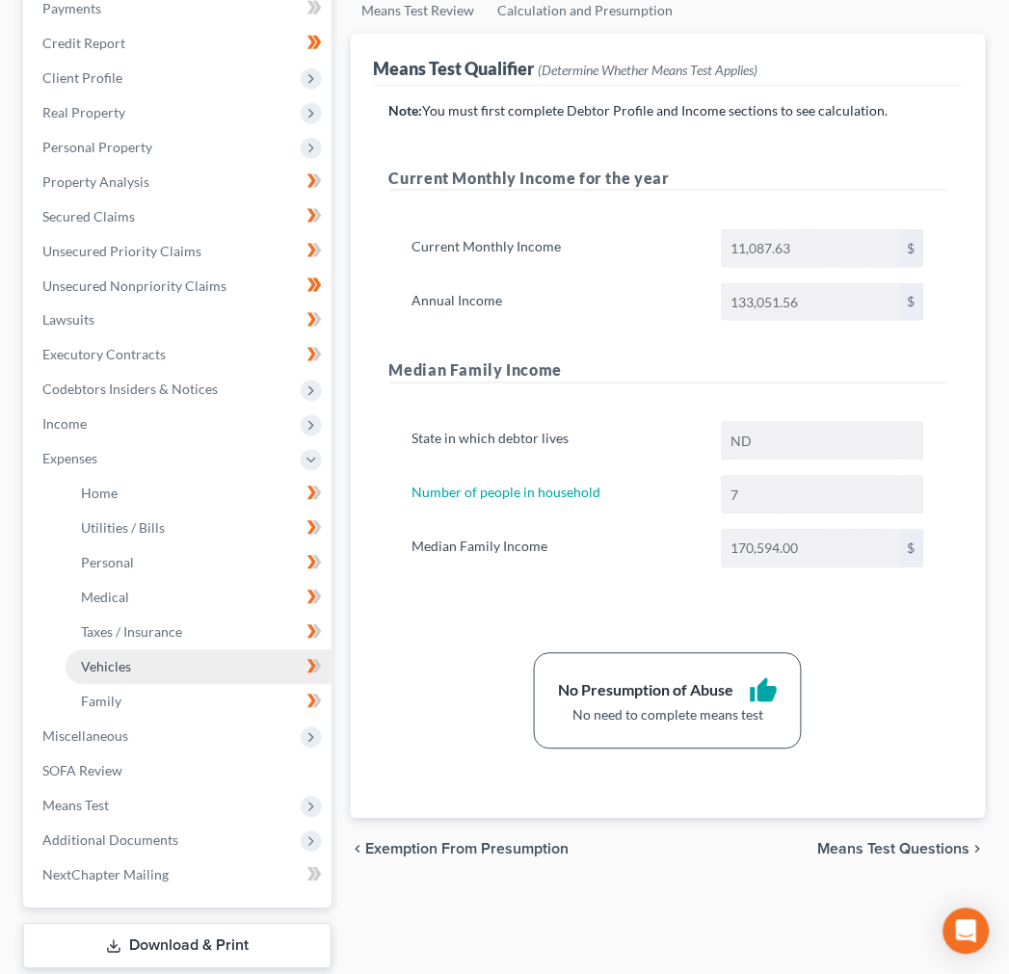
click at [155, 650] on link "Vehicles" at bounding box center [199, 667] width 266 height 35
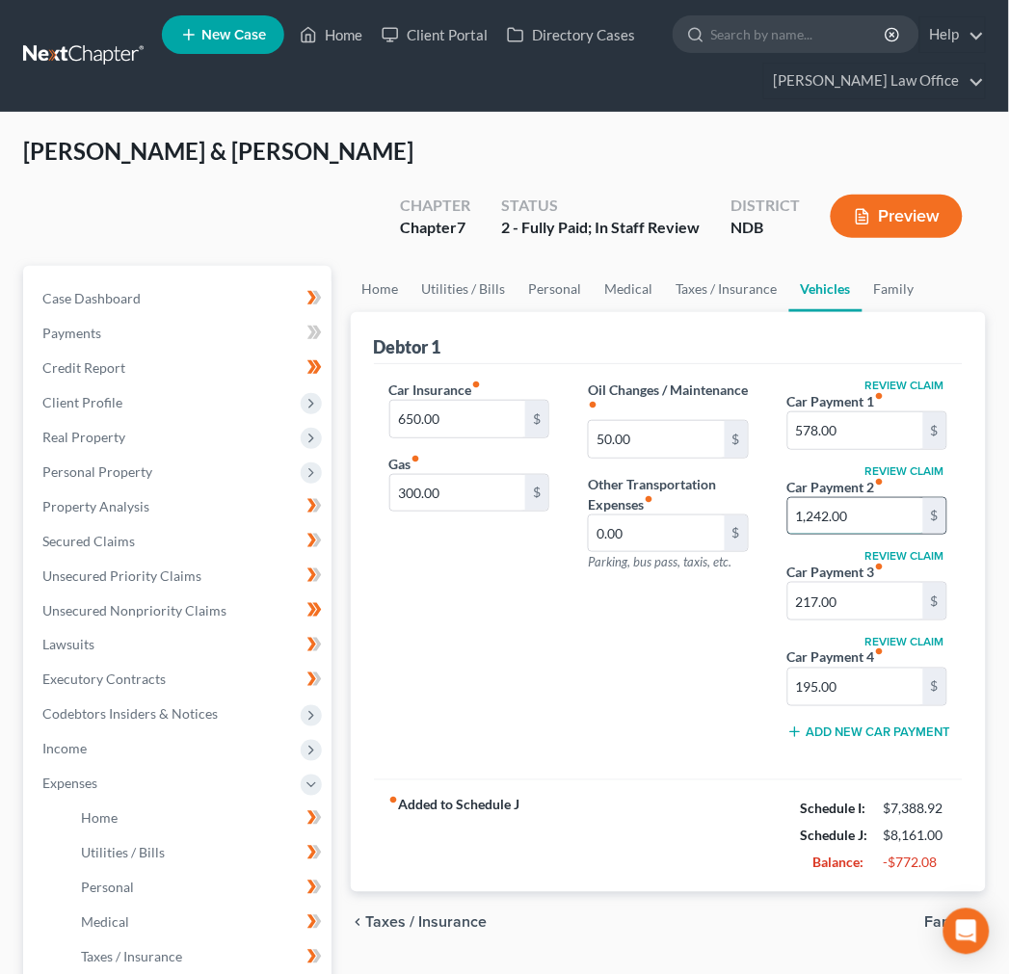
click at [871, 498] on input "1,242.00" at bounding box center [855, 516] width 135 height 37
click at [869, 668] on input "195.00" at bounding box center [855, 686] width 135 height 37
click at [687, 642] on div "Oil Changes / Maintenance fiber_manual_record 50.00 $ Other Transportation Expe…" at bounding box center [667, 568] width 198 height 377
click at [717, 266] on link "Taxes / Insurance" at bounding box center [727, 289] width 124 height 46
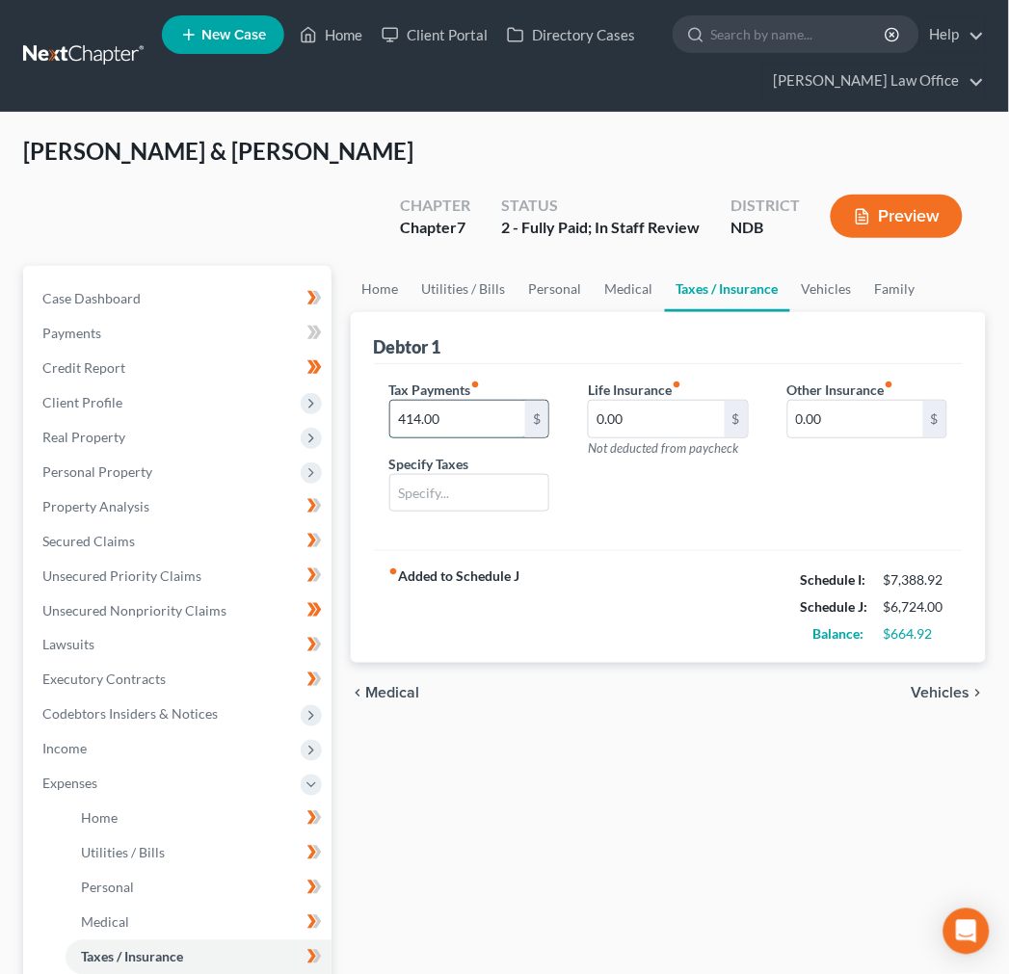
click at [477, 401] on input "414.00" at bounding box center [457, 419] width 135 height 37
click at [642, 266] on link "Medical" at bounding box center [628, 289] width 71 height 46
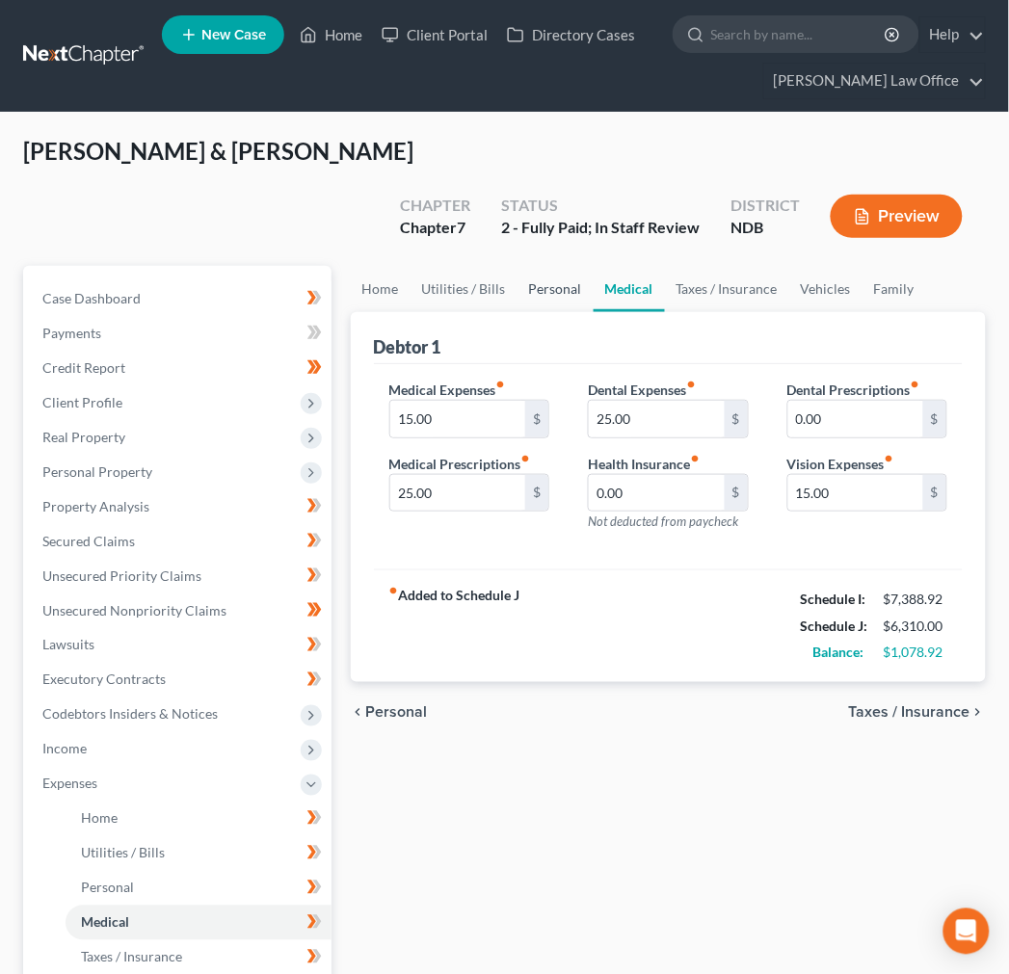
click at [553, 266] on link "Personal" at bounding box center [555, 289] width 76 height 46
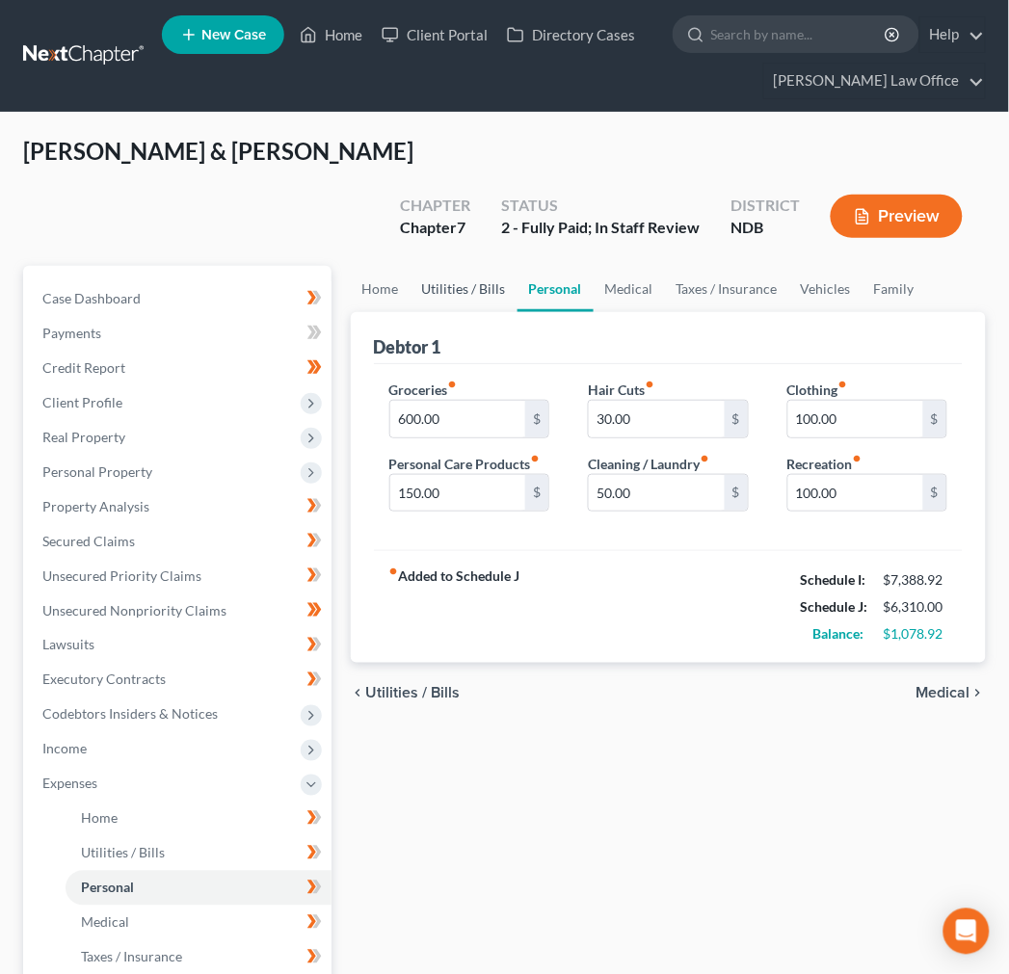
click at [485, 266] on link "Utilities / Bills" at bounding box center [463, 289] width 107 height 46
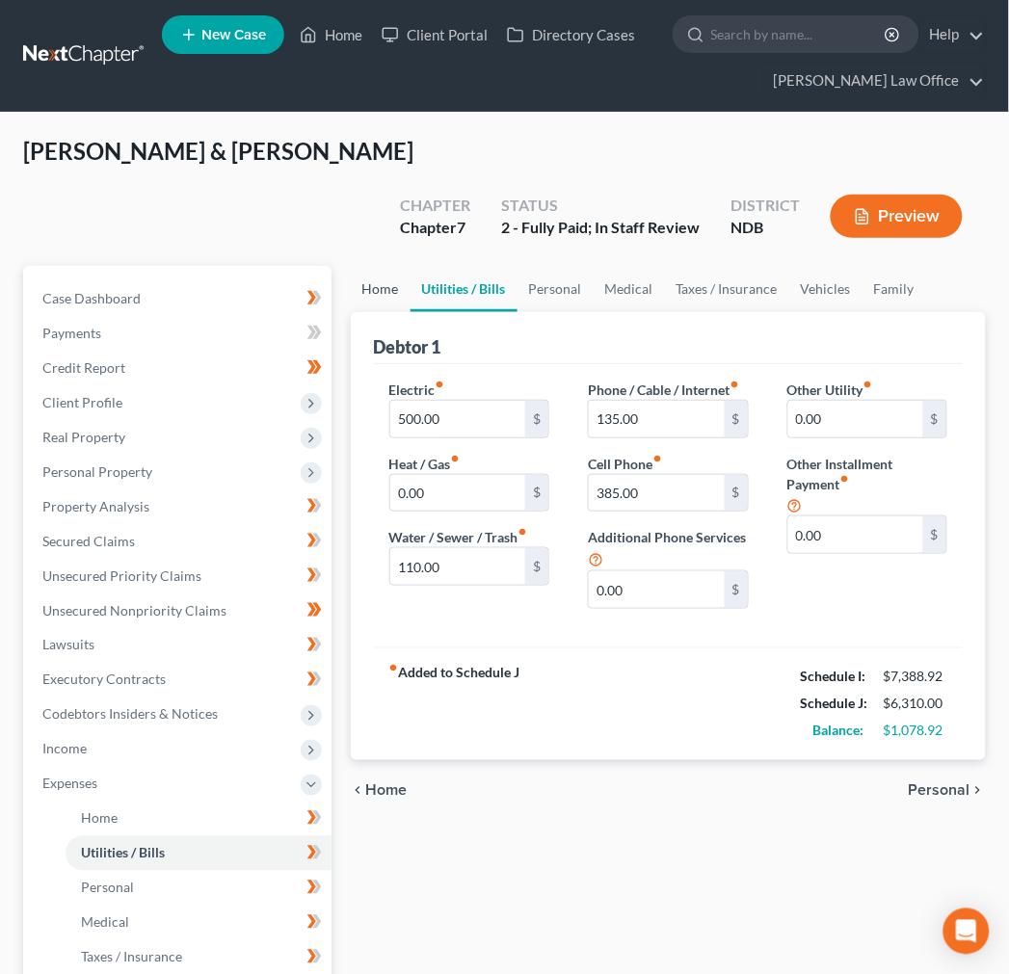
click at [367, 266] on link "Home" at bounding box center [381, 289] width 60 height 46
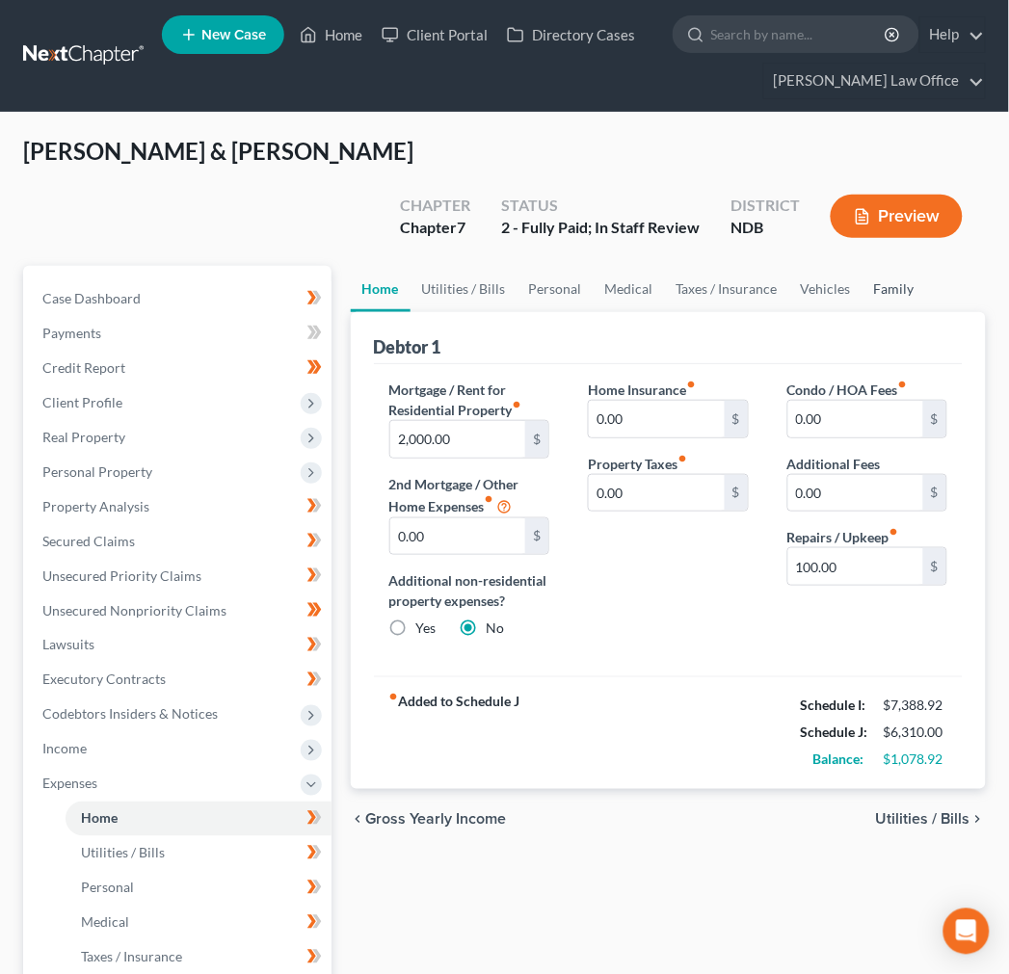
click at [894, 266] on link "Family" at bounding box center [894, 289] width 64 height 46
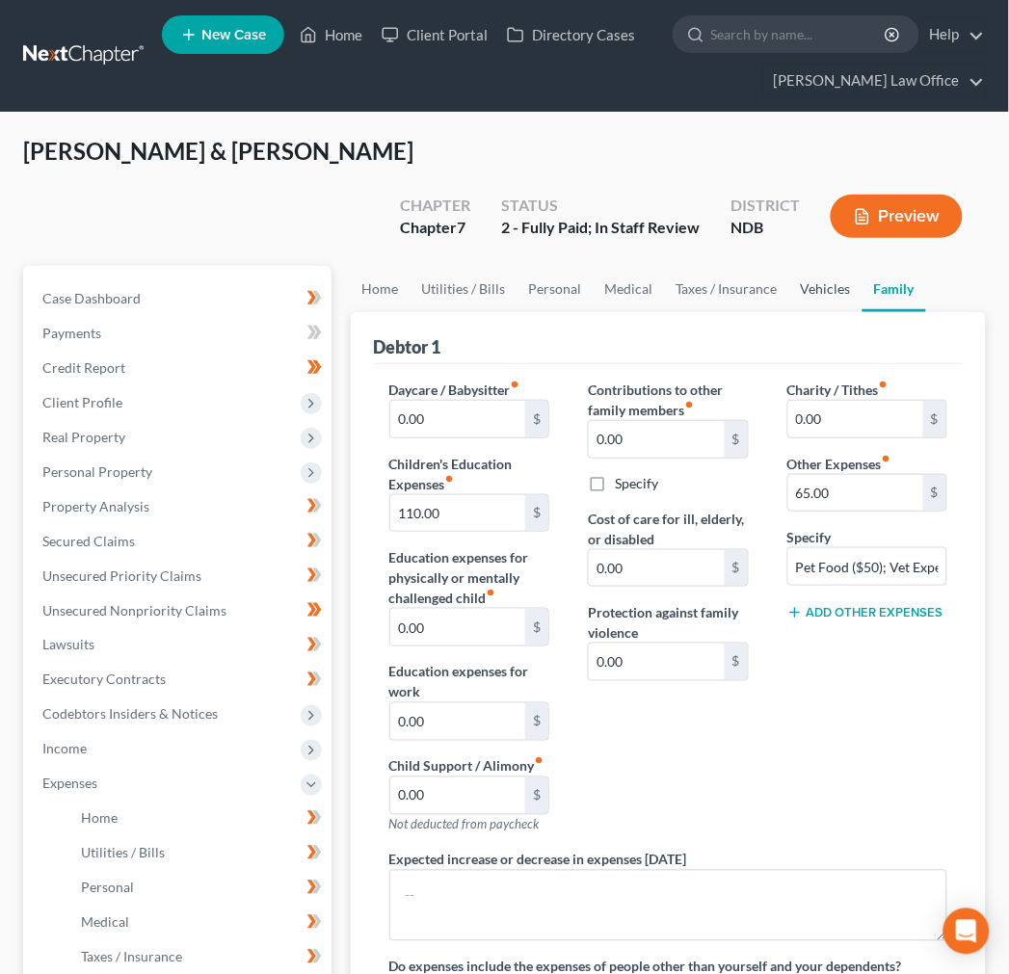
click at [814, 266] on link "Vehicles" at bounding box center [825, 289] width 73 height 46
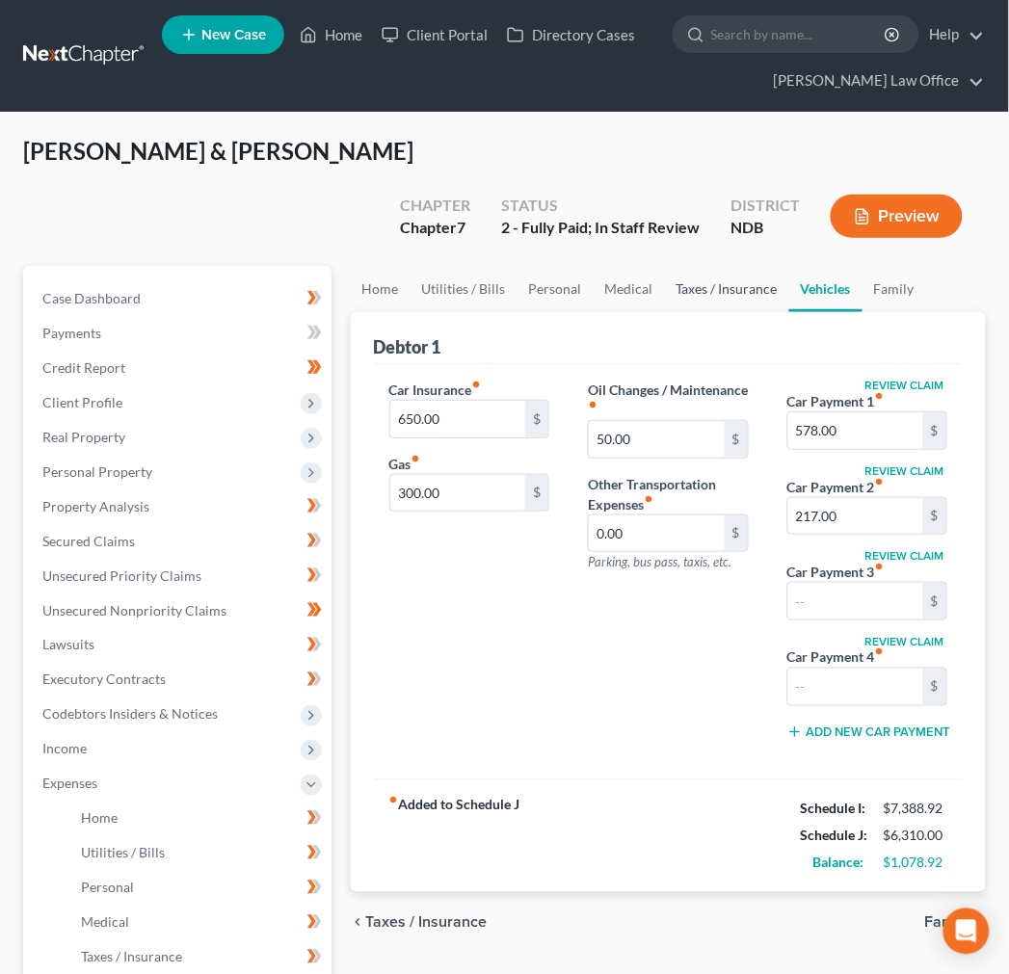
click at [738, 266] on link "Taxes / Insurance" at bounding box center [727, 289] width 124 height 46
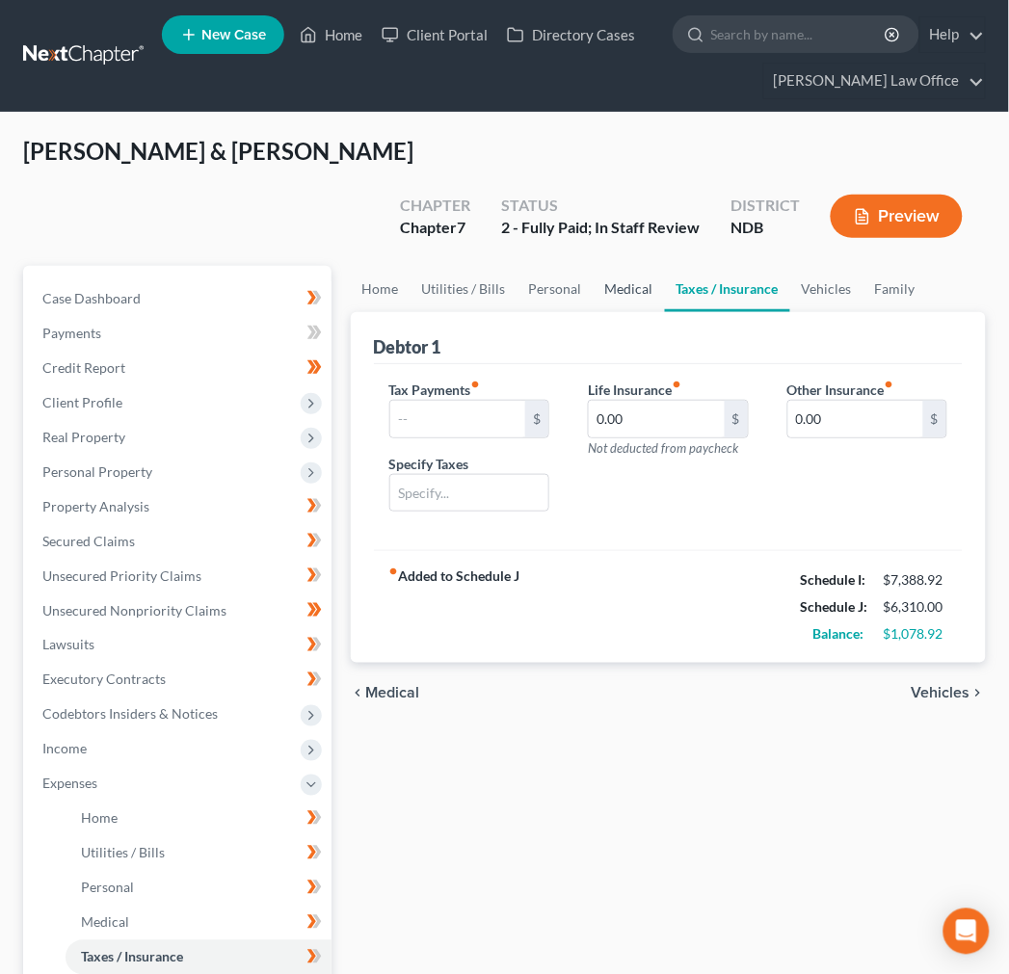
click at [636, 266] on link "Medical" at bounding box center [628, 289] width 71 height 46
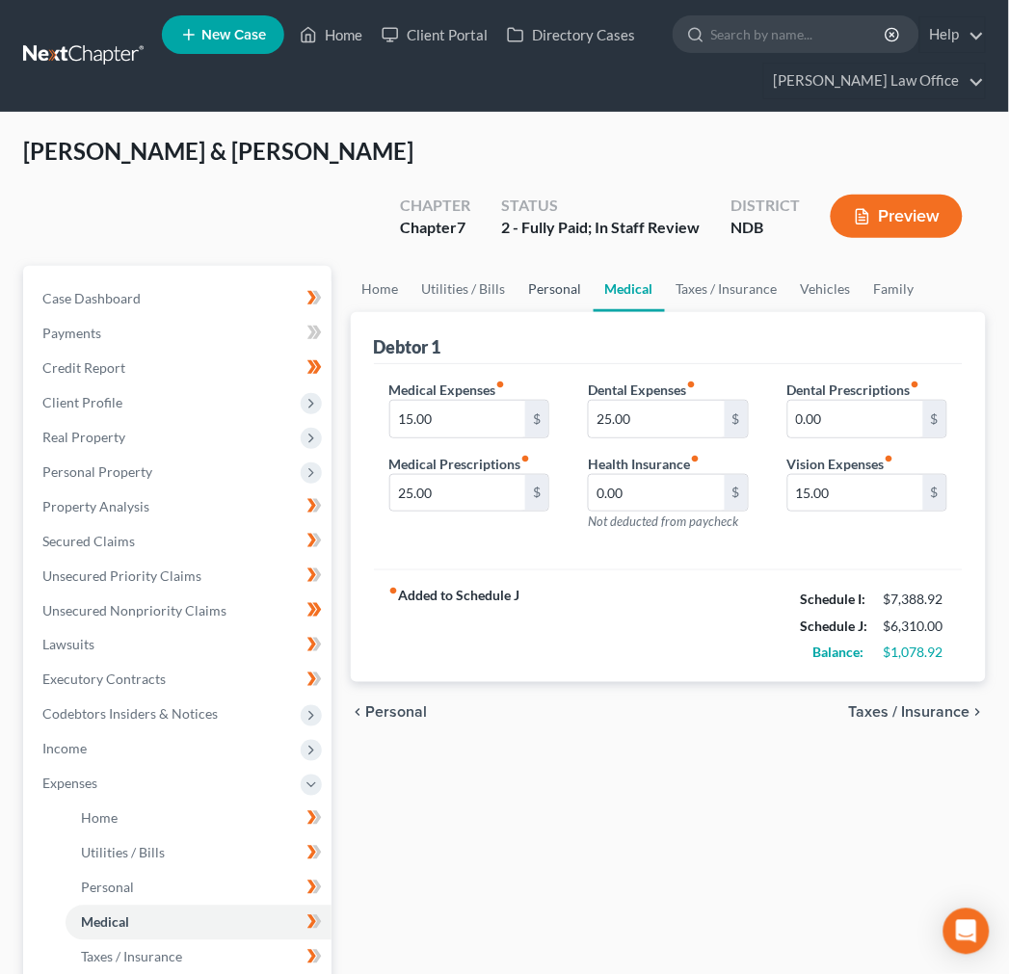
click at [545, 266] on link "Personal" at bounding box center [555, 289] width 76 height 46
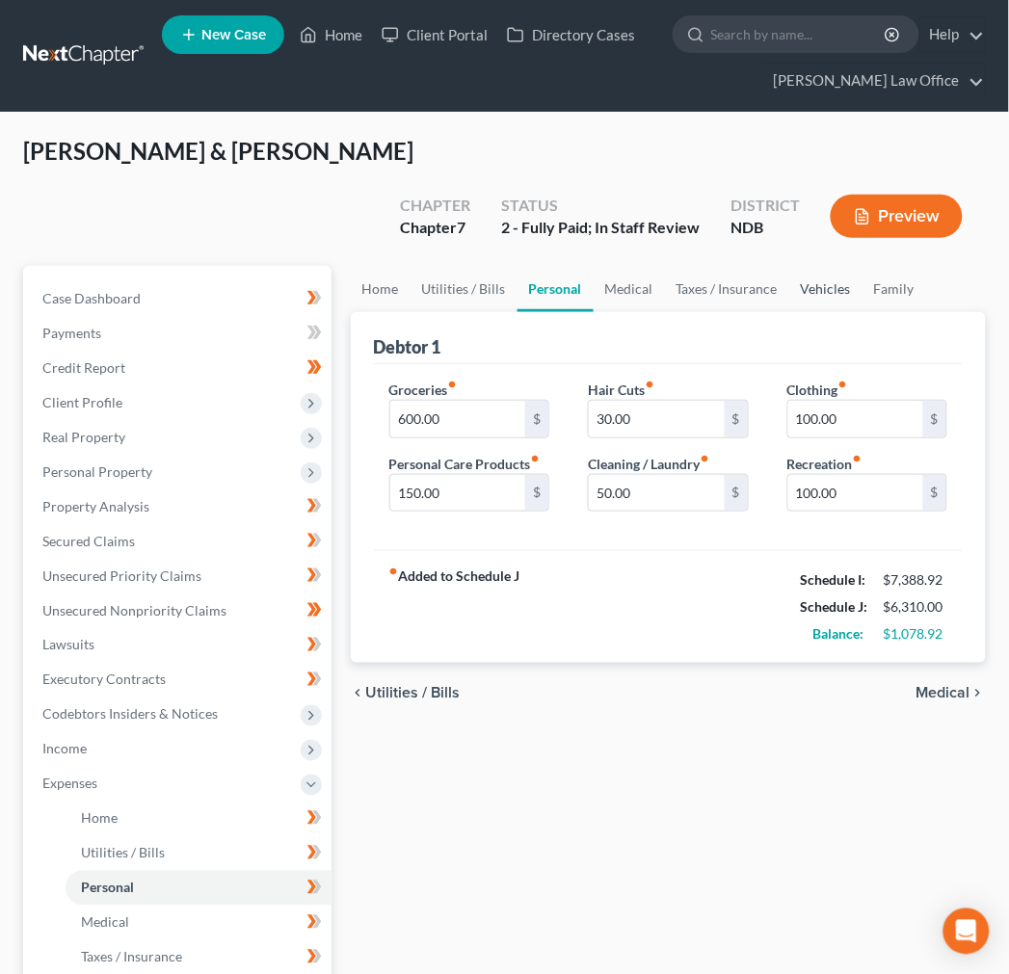
click at [826, 266] on link "Vehicles" at bounding box center [825, 289] width 73 height 46
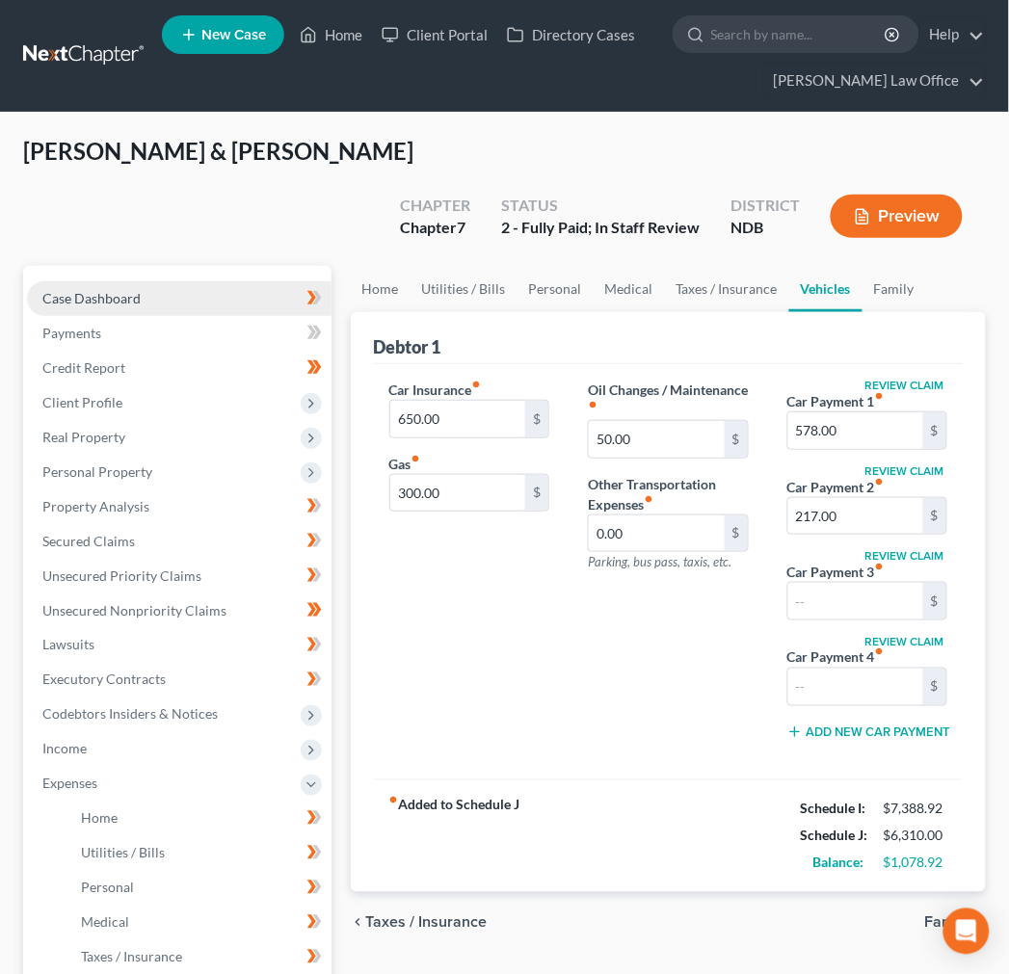
click at [123, 290] on span "Case Dashboard" at bounding box center [91, 298] width 98 height 16
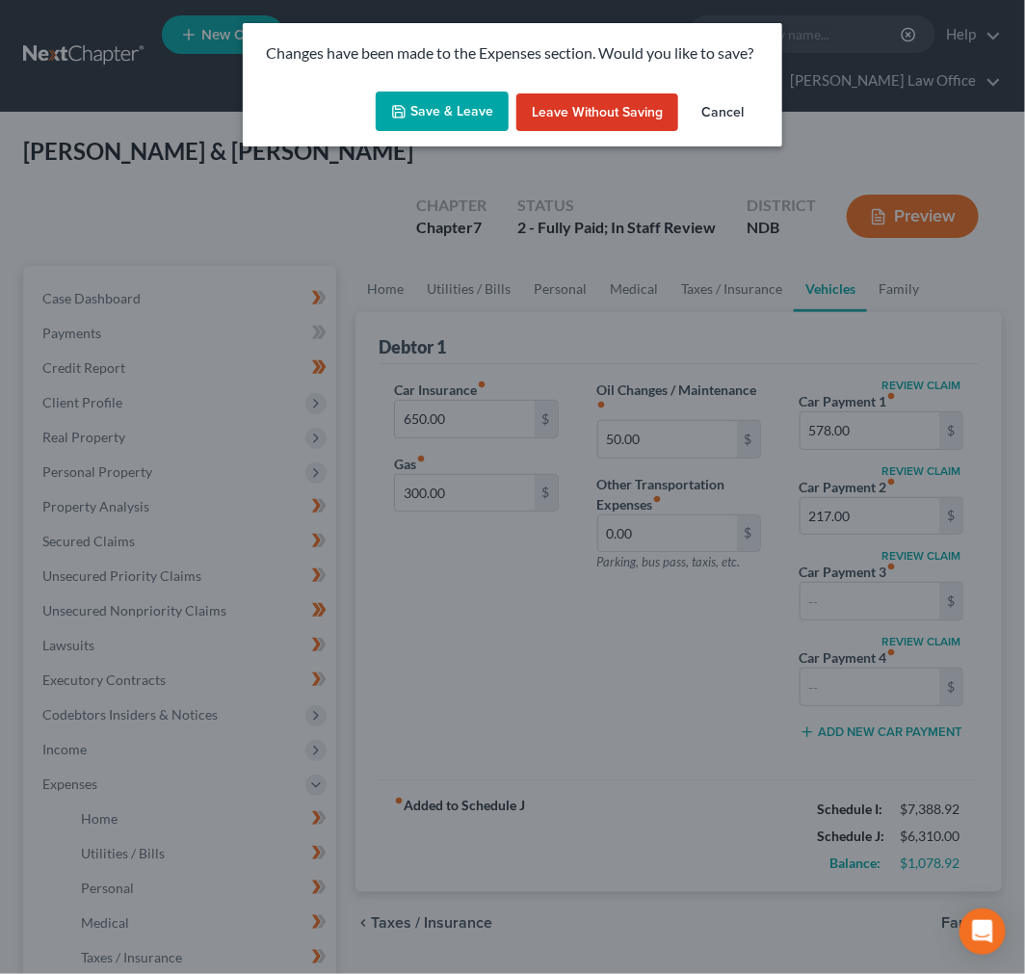
click at [456, 92] on button "Save & Leave" at bounding box center [442, 112] width 133 height 40
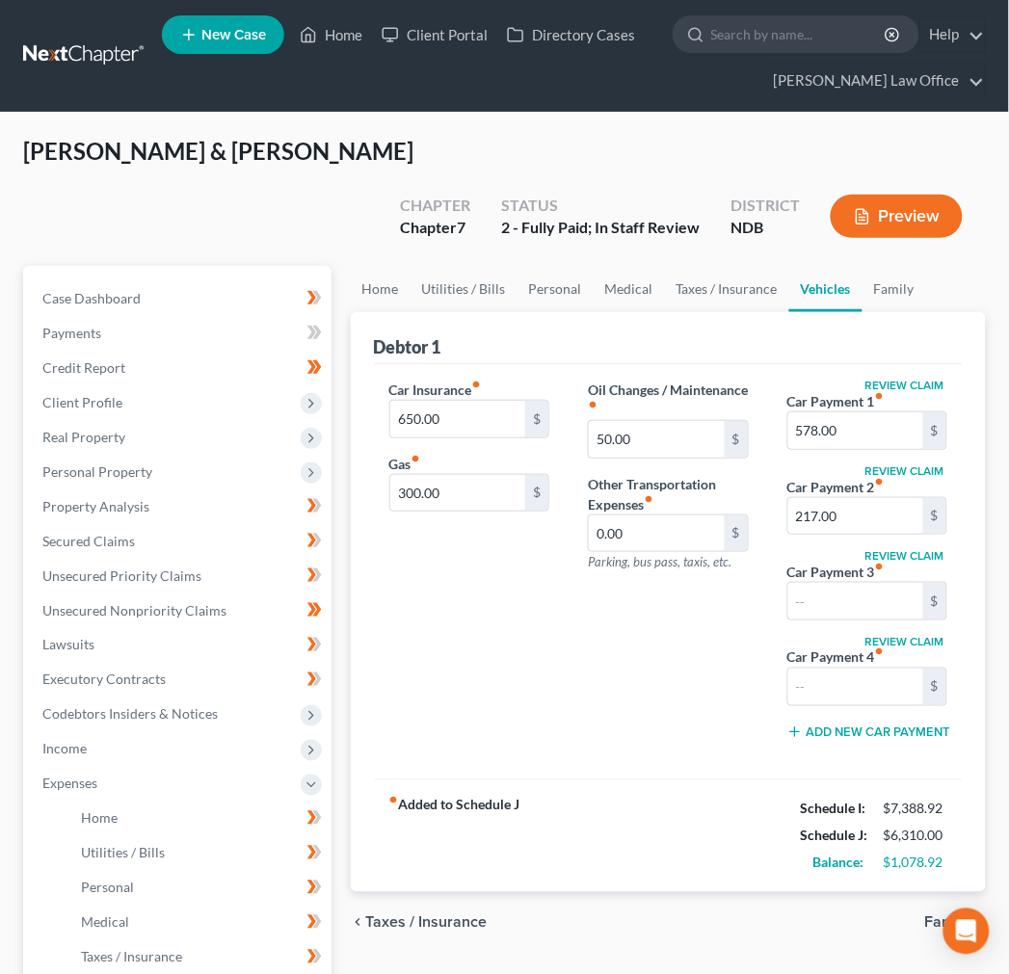
select select "5"
select select "0"
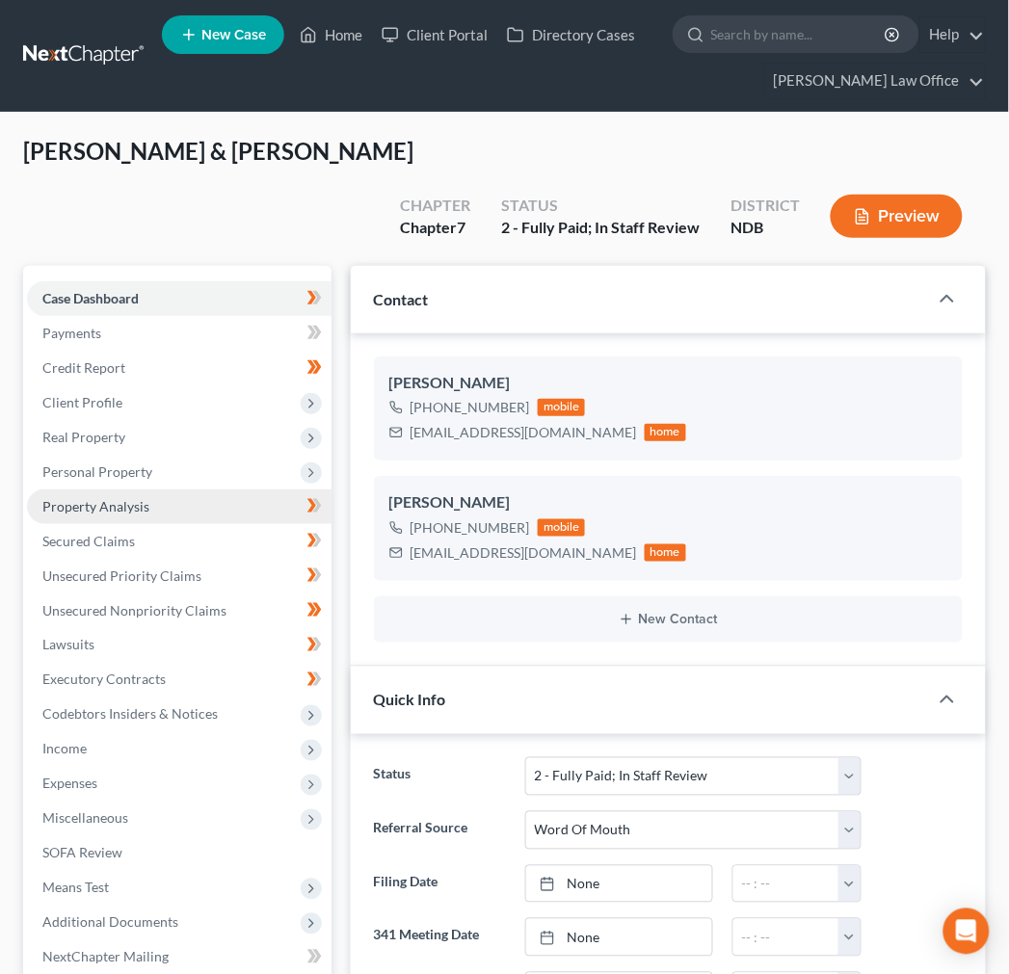
scroll to position [81, 0]
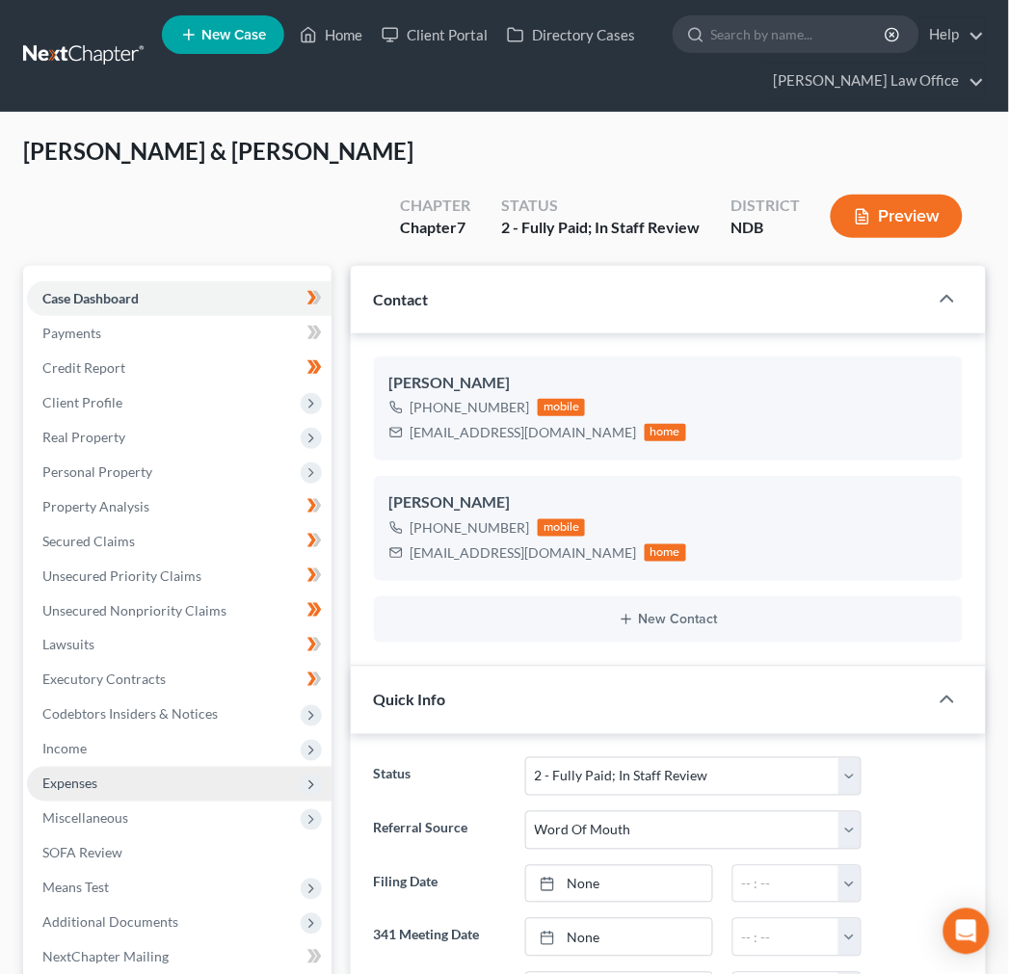
click at [101, 767] on span "Expenses" at bounding box center [179, 784] width 304 height 35
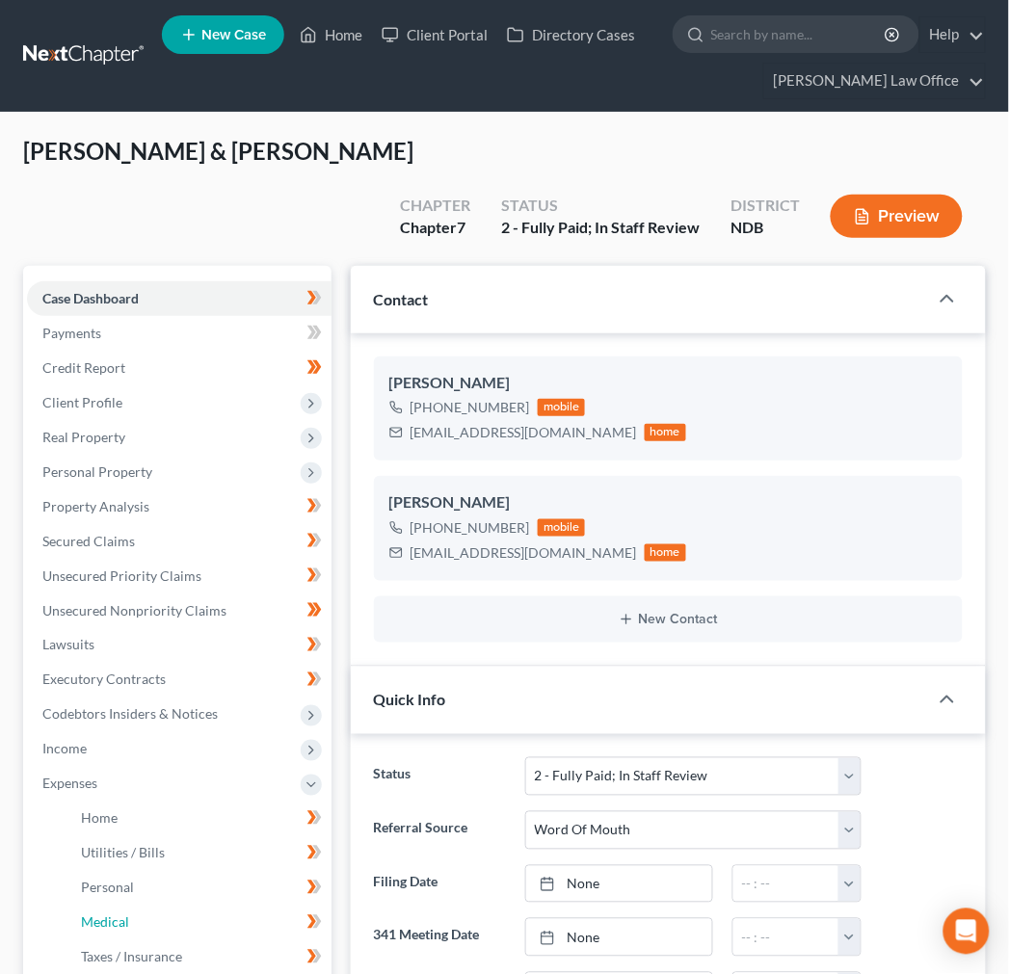
drag, startPoint x: 157, startPoint y: 888, endPoint x: 526, endPoint y: 918, distance: 370.1
click at [158, 905] on link "Medical" at bounding box center [199, 922] width 266 height 35
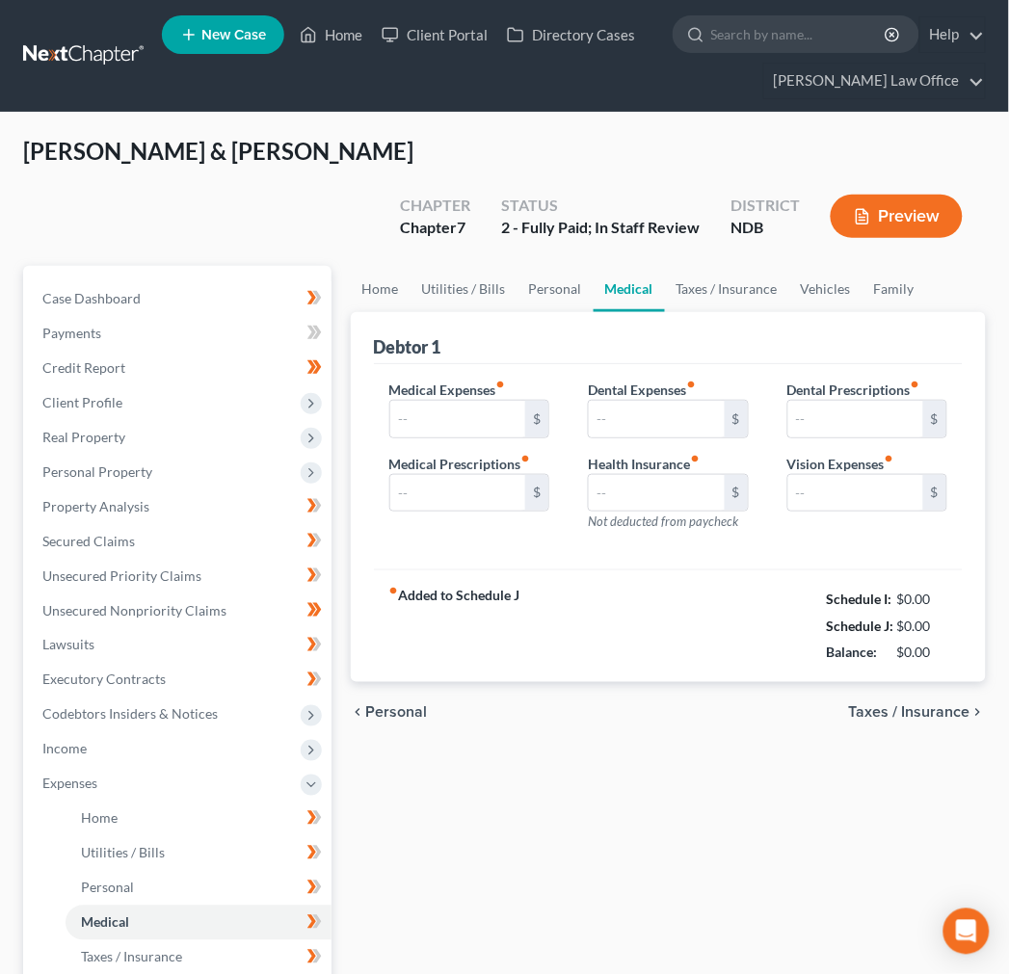
type input "15.00"
type input "25.00"
type input "0.00"
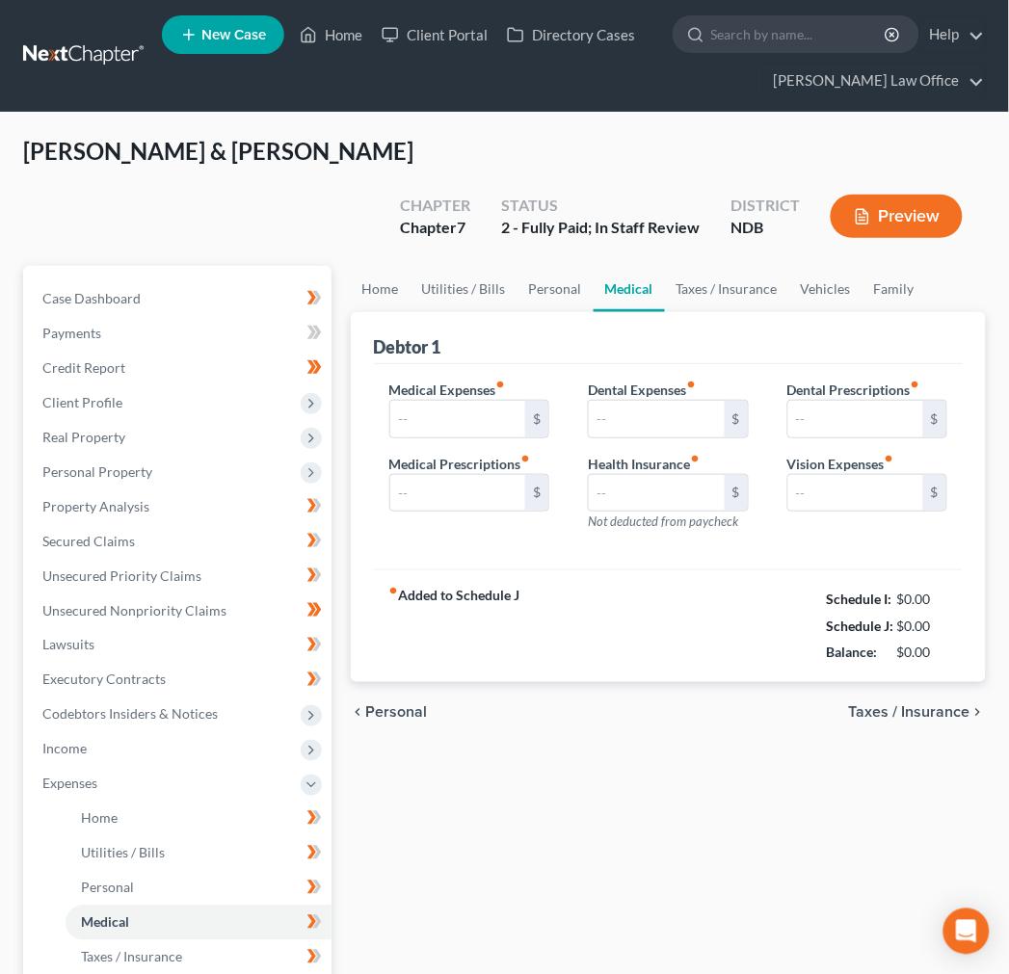
type input "15.00"
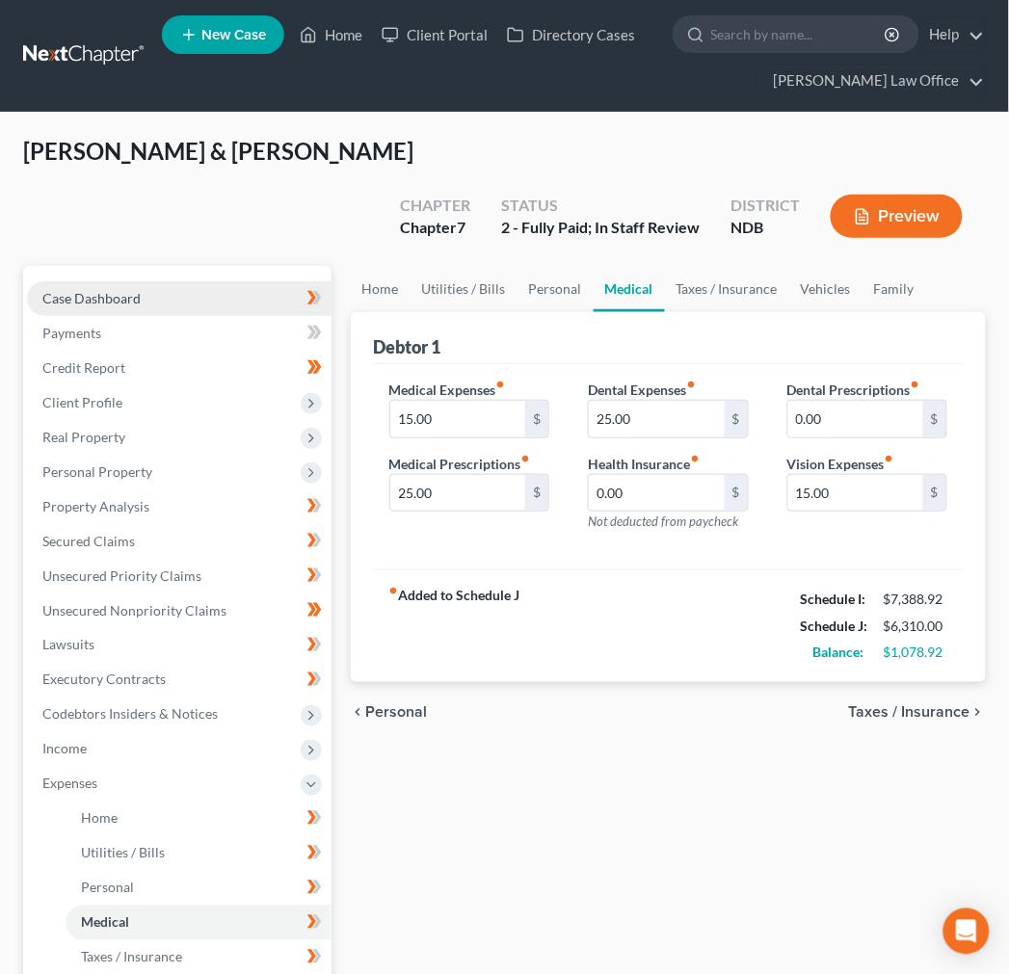
click at [126, 281] on link "Case Dashboard" at bounding box center [179, 298] width 304 height 35
select select "5"
select select "0"
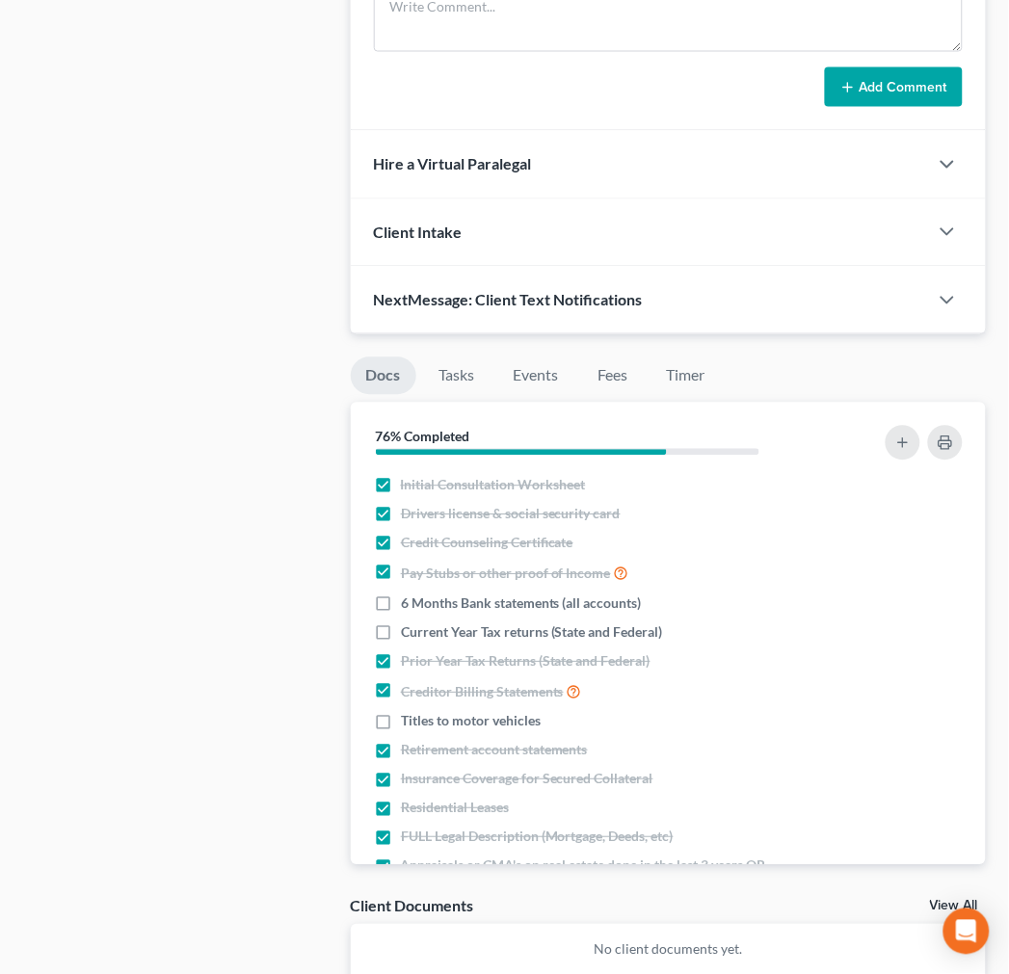
scroll to position [1819, 0]
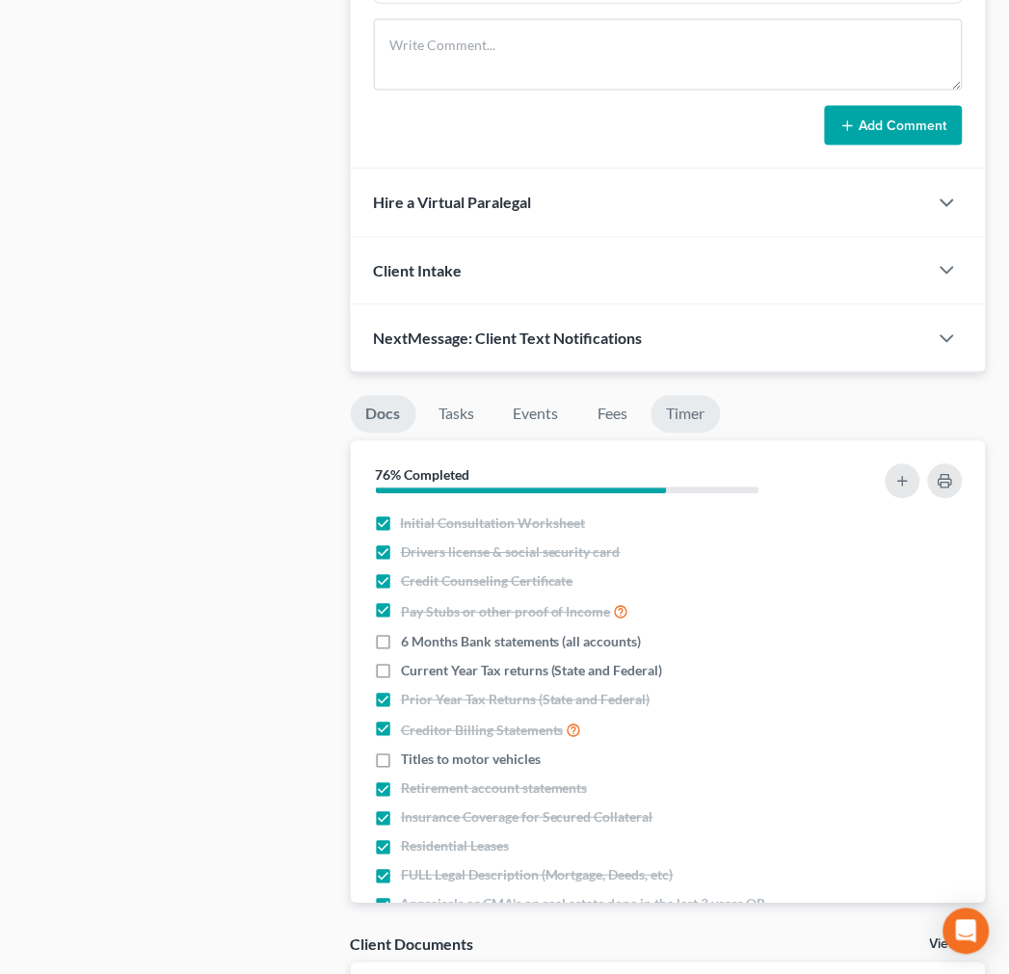
click at [698, 396] on link "Timer" at bounding box center [685, 415] width 69 height 38
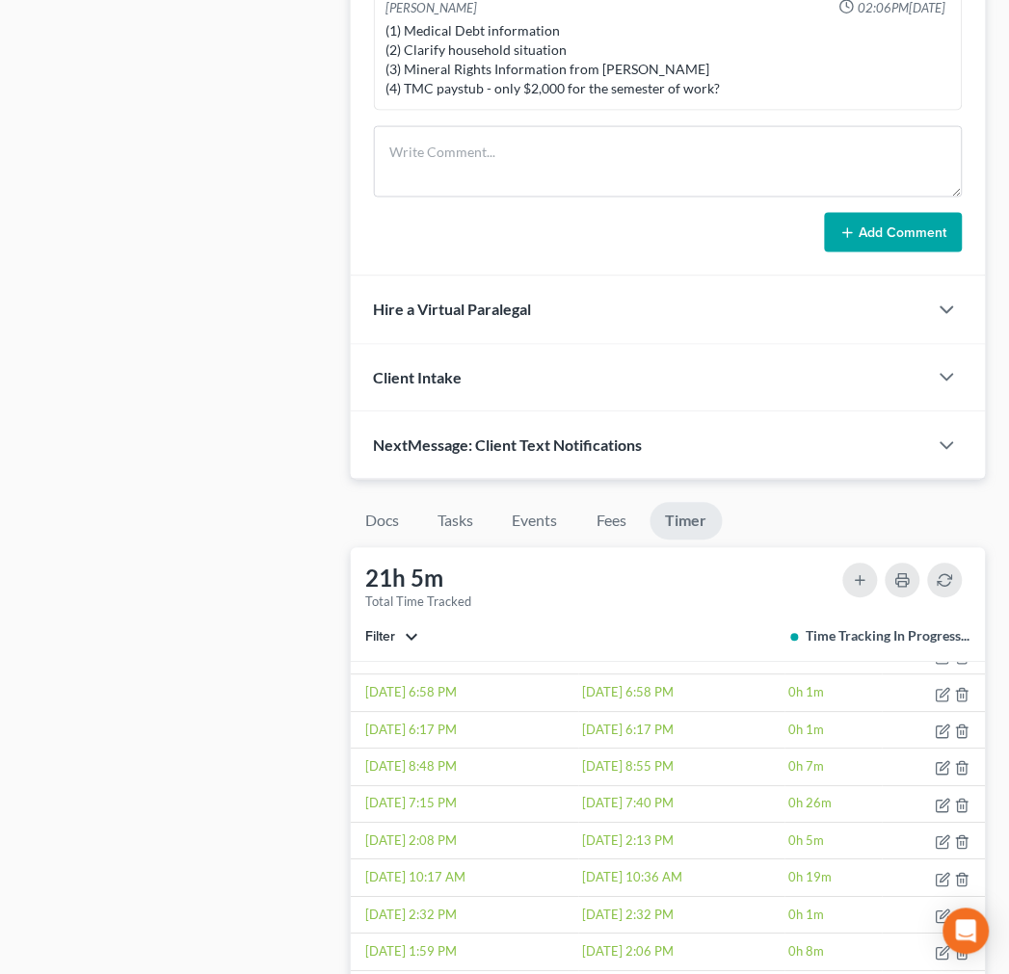
scroll to position [0, 0]
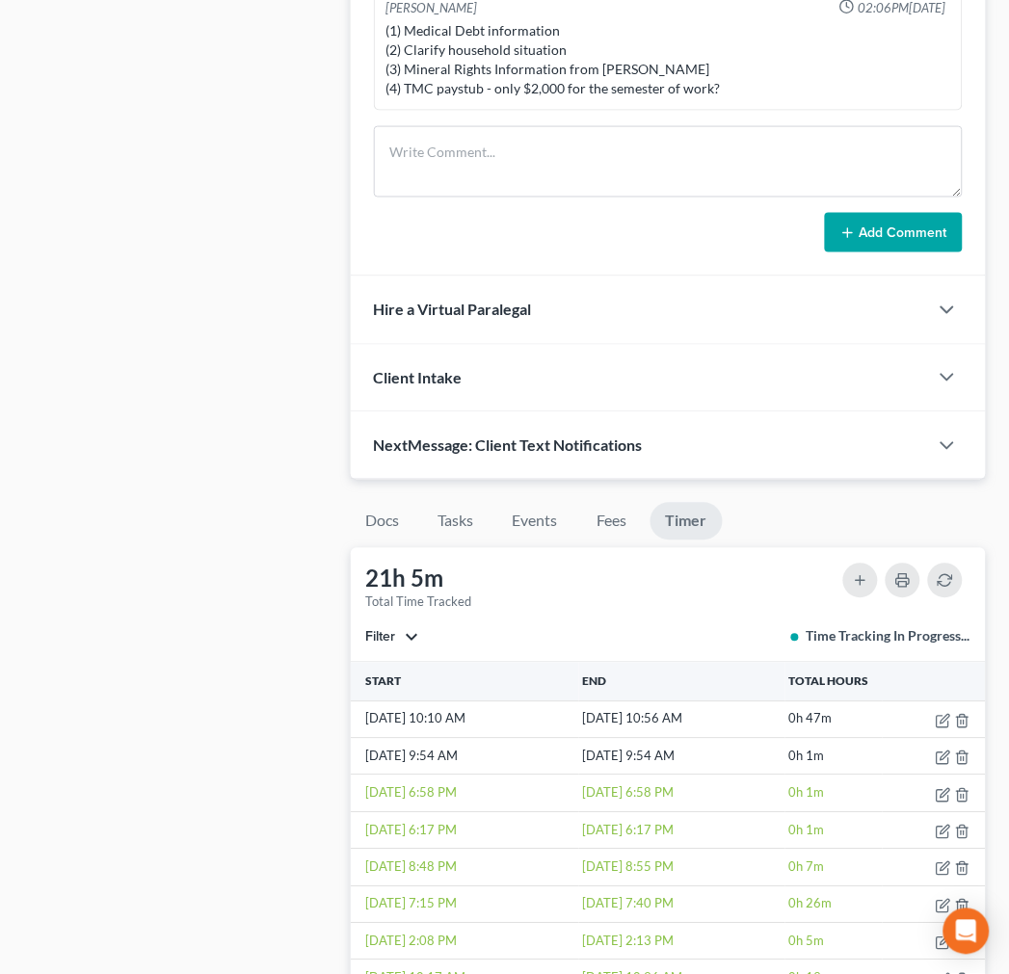
click at [409, 631] on button "Filter" at bounding box center [392, 637] width 53 height 13
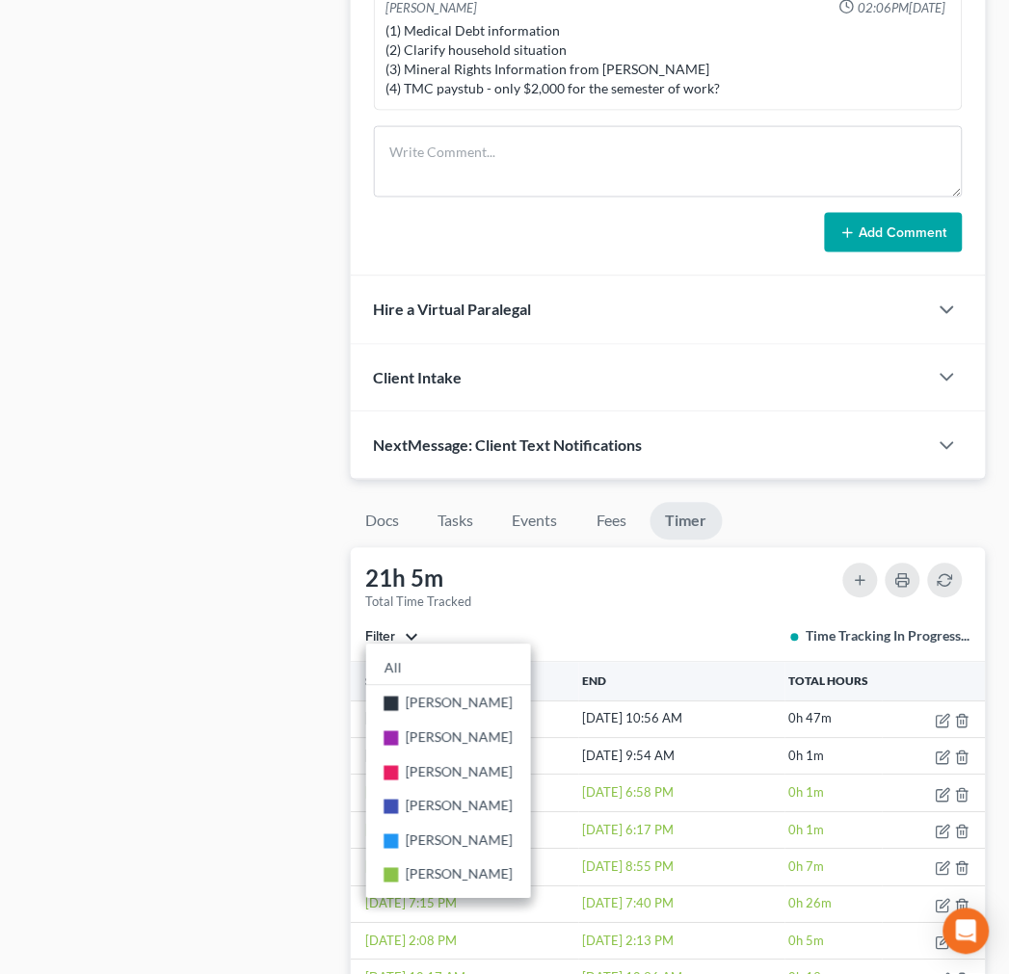
click at [679, 548] on div "21h 5m Total Time Tracked Filter All stop Sara Diaz stop Alan Sorensen stop Tra…" at bounding box center [668, 605] width 635 height 114
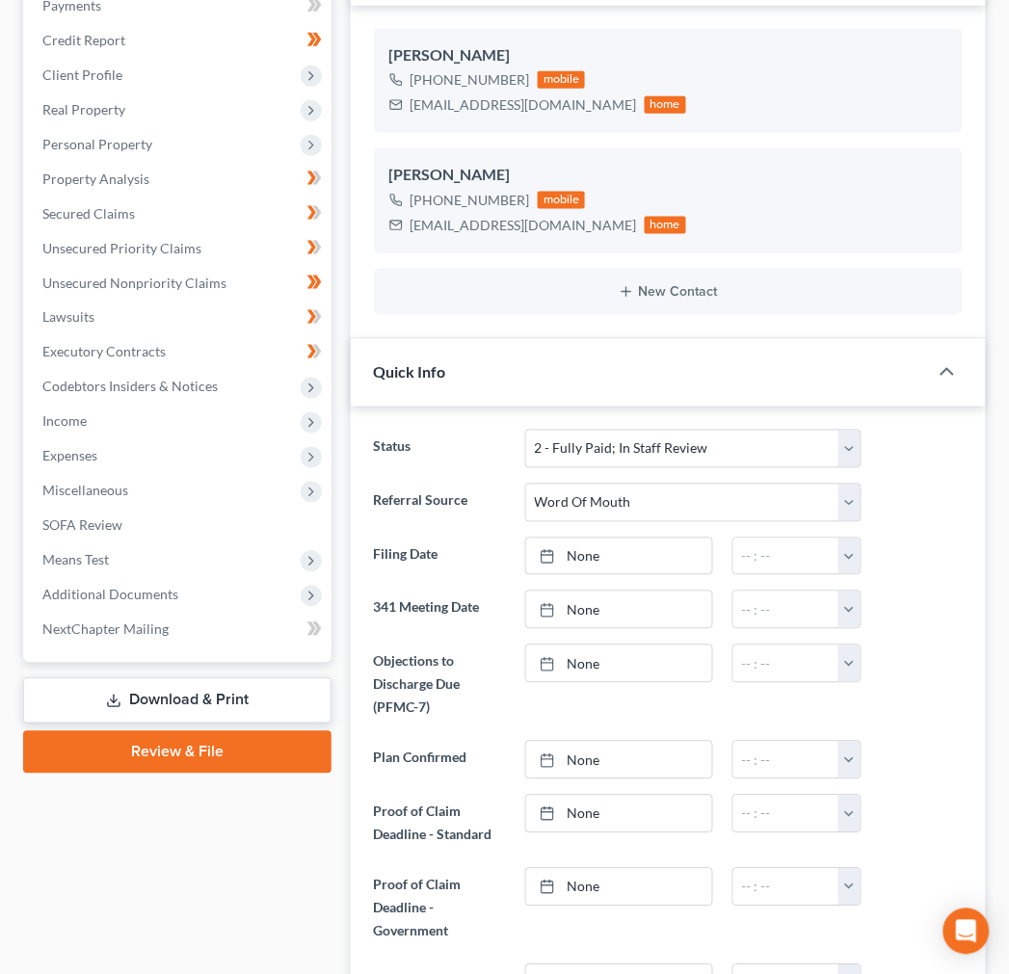
scroll to position [107, 0]
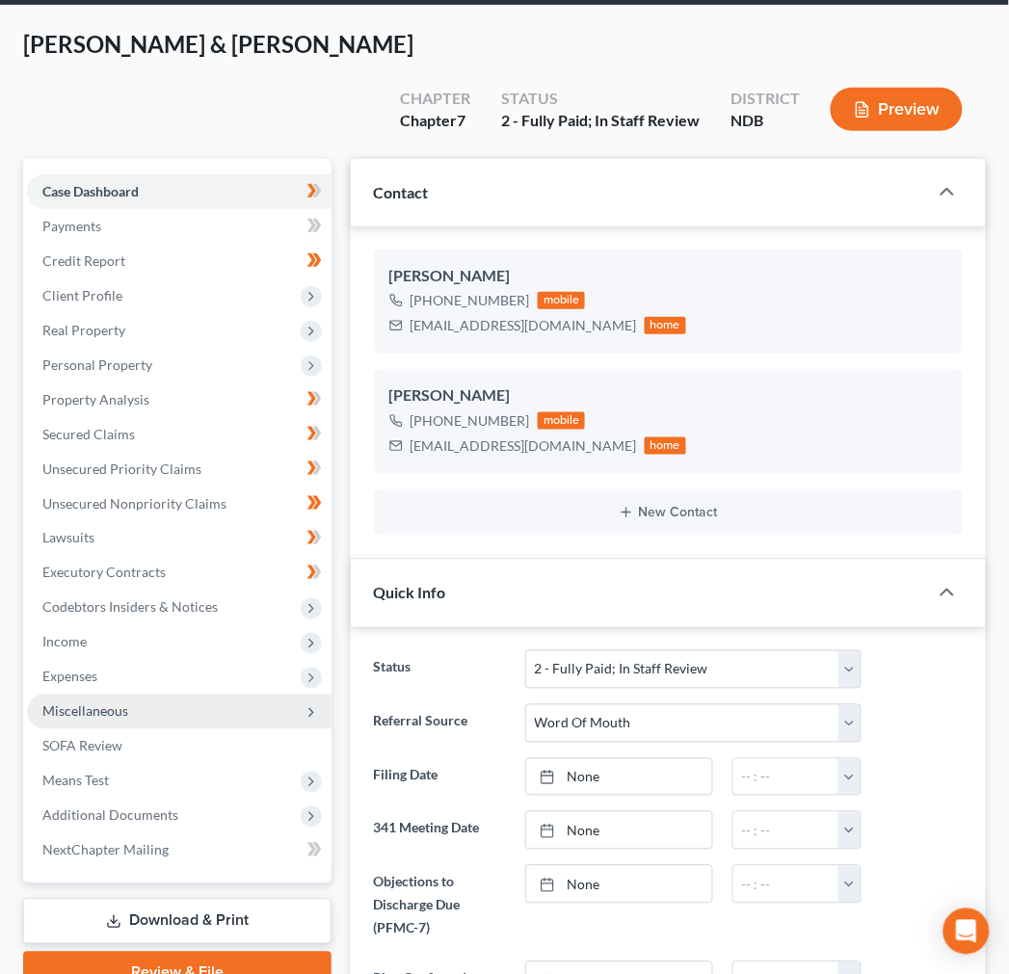
drag, startPoint x: 100, startPoint y: 633, endPoint x: 94, endPoint y: 668, distance: 35.2
click at [100, 660] on span "Expenses" at bounding box center [179, 677] width 304 height 35
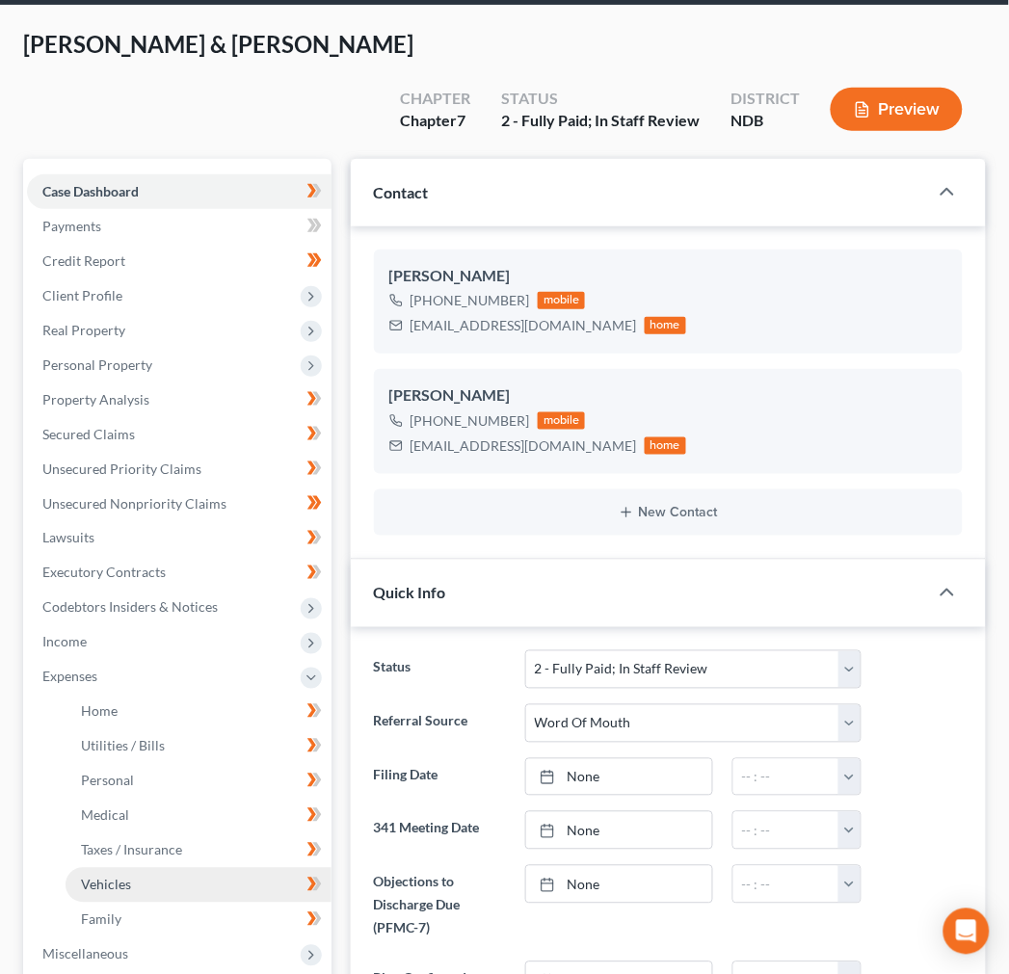
click at [121, 877] on span "Vehicles" at bounding box center [106, 885] width 50 height 16
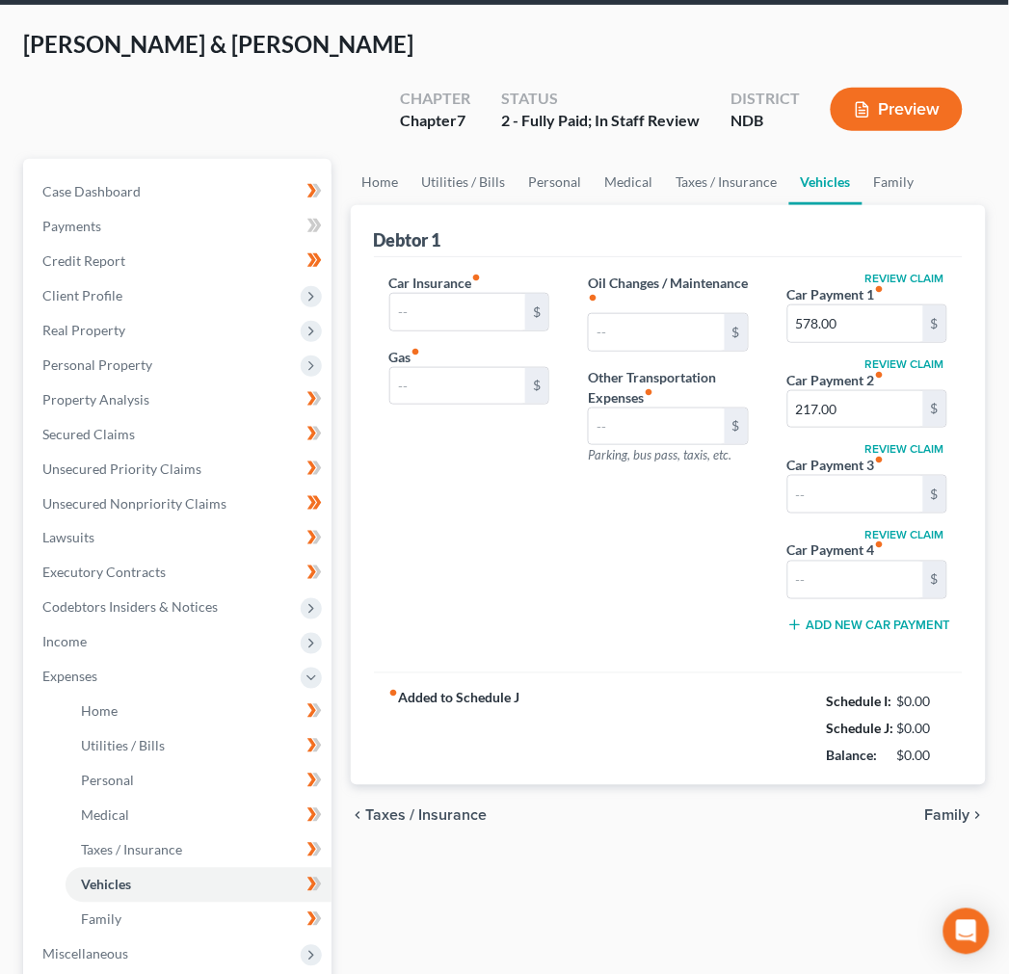
scroll to position [4, 0]
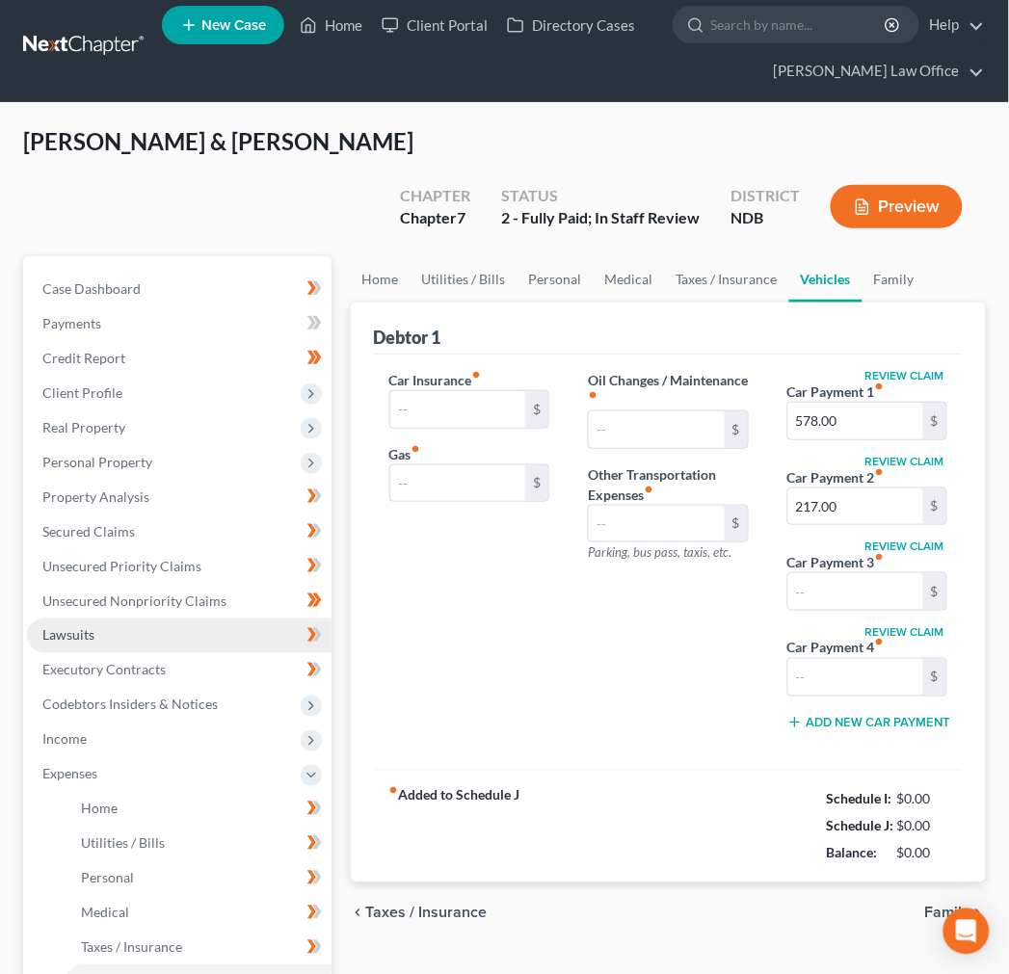
type input "650.00"
type input "300.00"
type input "50.00"
type input "0.00"
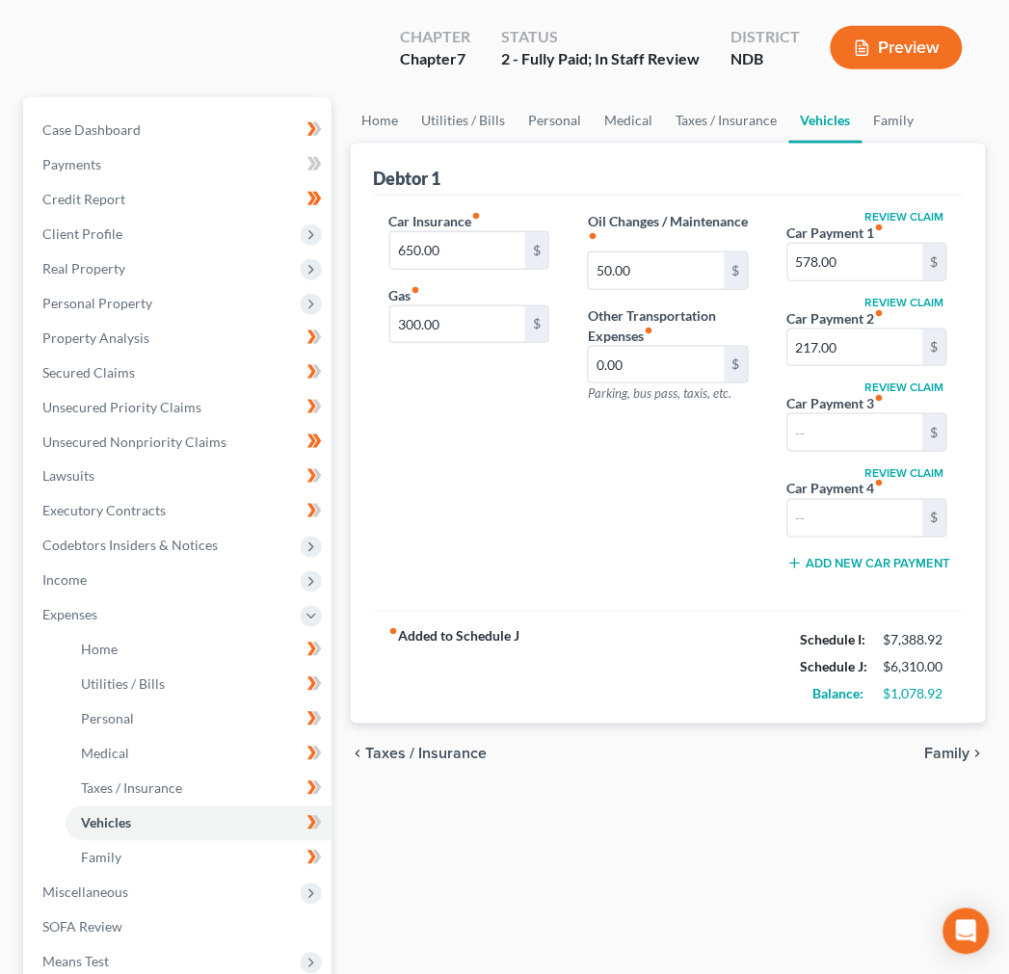
scroll to position [0, 0]
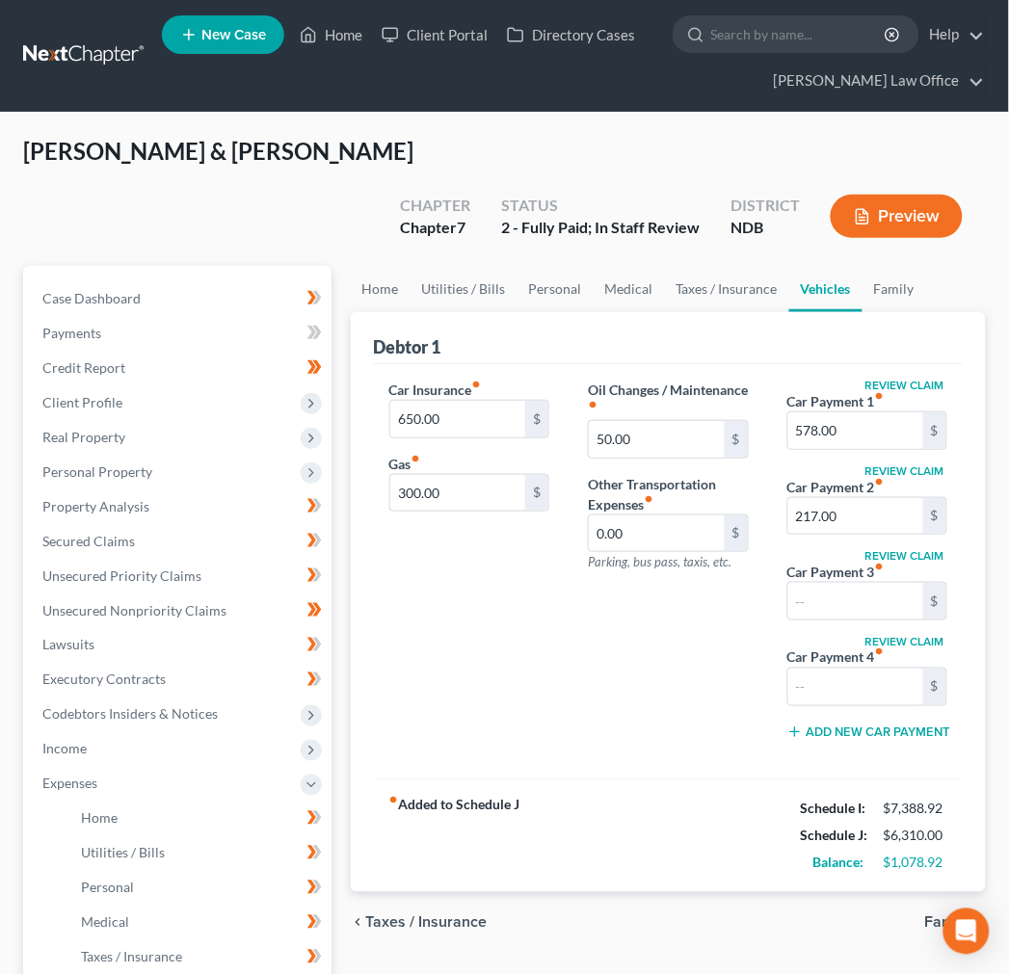
click at [908, 380] on button "Review Claim" at bounding box center [904, 386] width 85 height 12
select select "43"
select select "2"
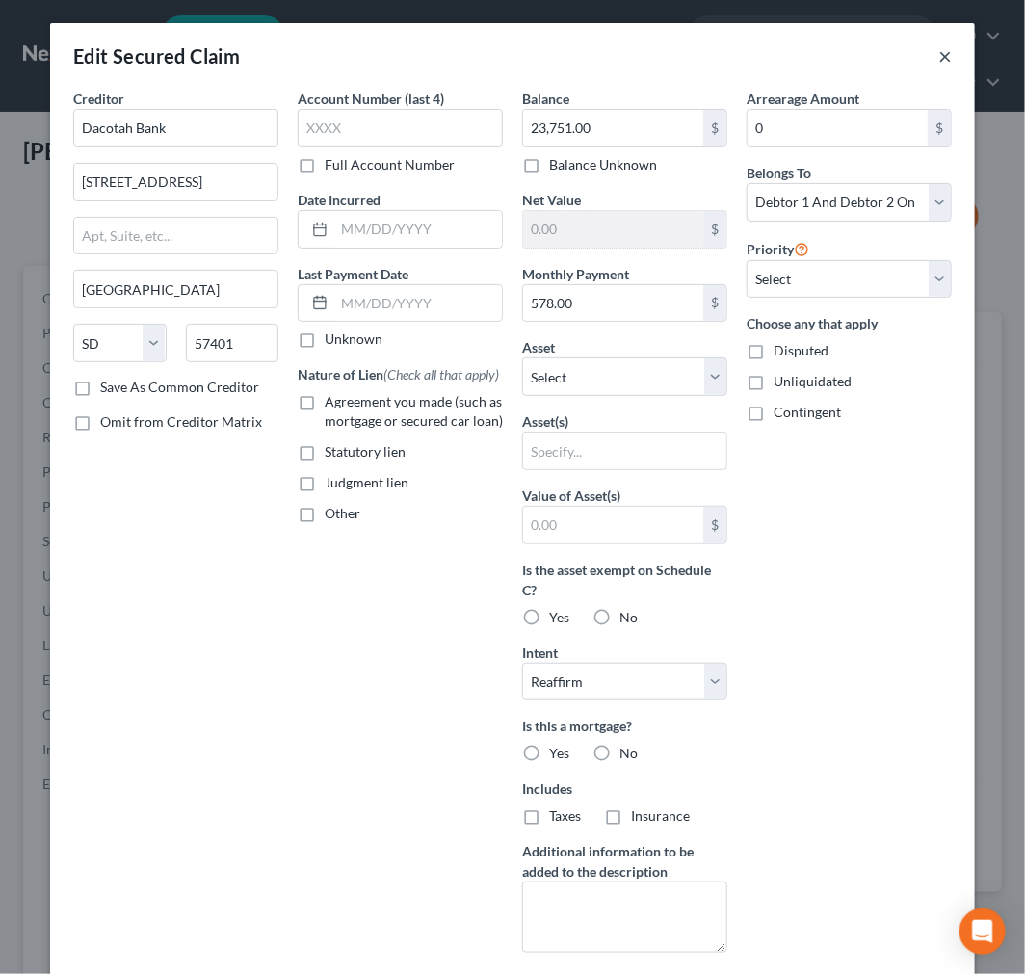
drag, startPoint x: 939, startPoint y: 55, endPoint x: 925, endPoint y: 223, distance: 169.2
click at [938, 55] on button "×" at bounding box center [944, 55] width 13 height 23
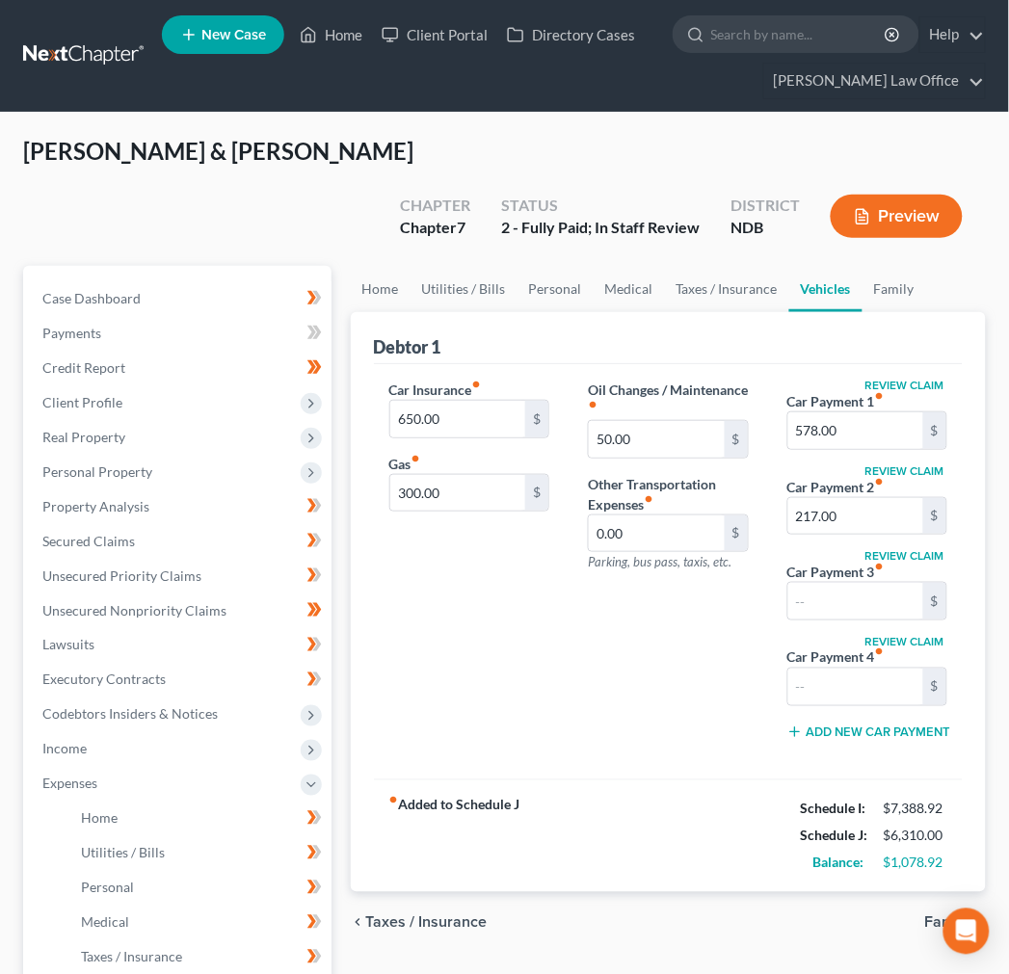
click at [905, 501] on div "Review Claim Car Payment 1 fiber_manual_record 578.00 $ Review Claim Car Paymen…" at bounding box center [867, 568] width 198 height 377
click at [907, 550] on button "Review Claim" at bounding box center [904, 556] width 85 height 12
select select "29"
select select "0"
select select "4"
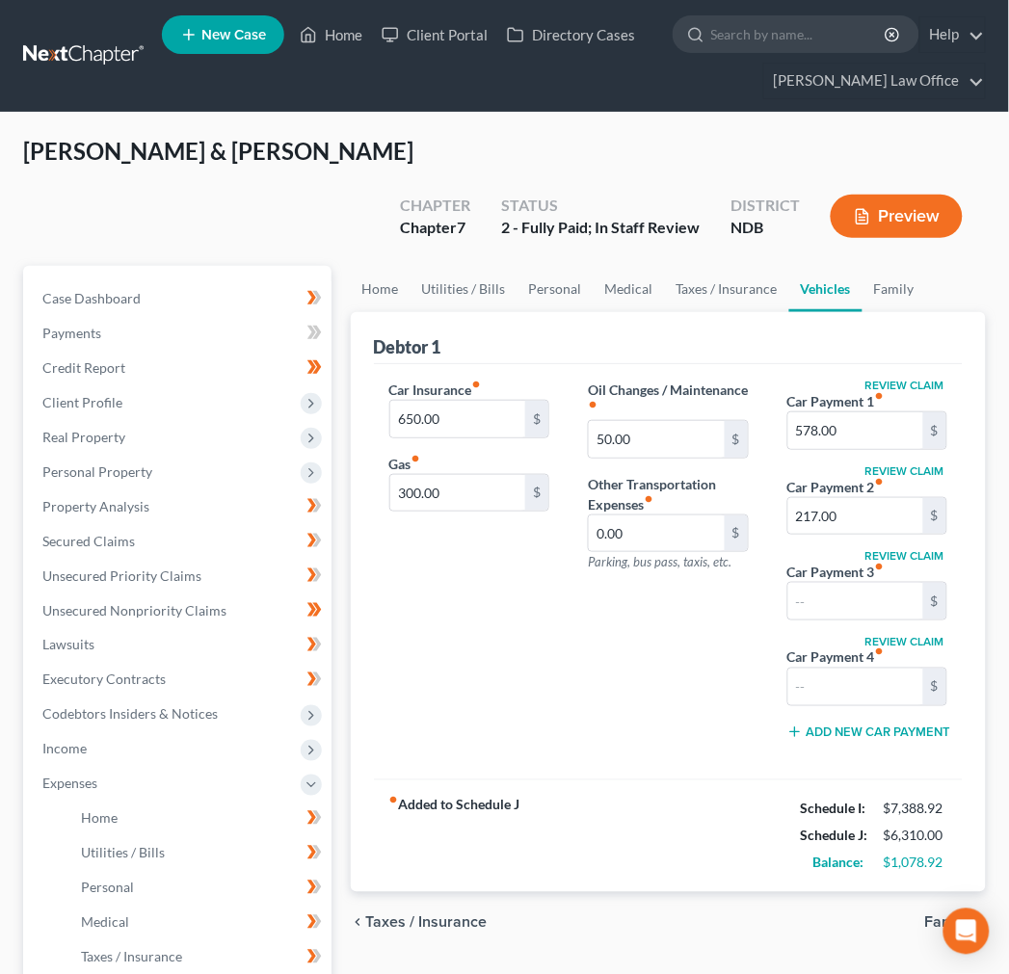
select select "2"
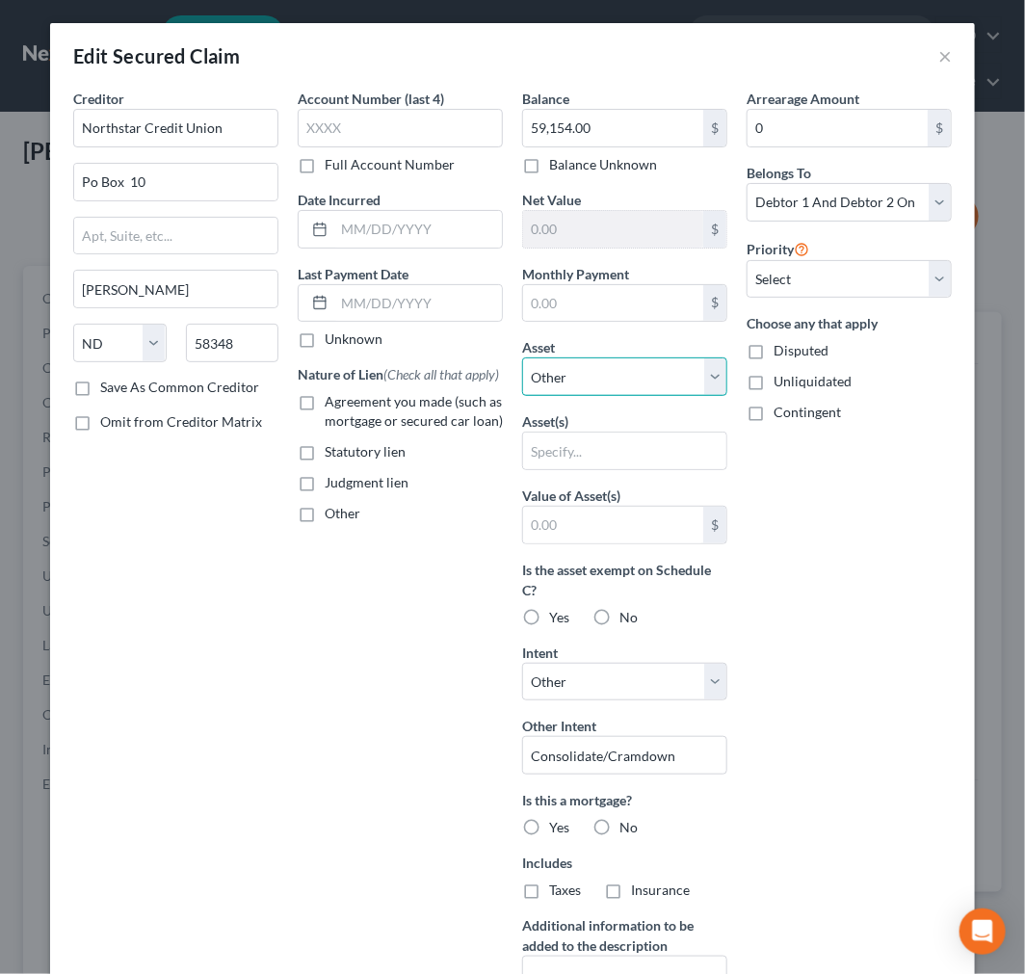
click at [622, 380] on select "Select Other Multiple Assets 809 Main Ave E - $280000.0 2021 Enclosed Trailer -…" at bounding box center [624, 376] width 205 height 39
drag, startPoint x: 622, startPoint y: 380, endPoint x: 595, endPoint y: 349, distance: 41.0
click at [622, 380] on select "Select Other Multiple Assets 809 Main Ave E - $280000.0 2021 Enclosed Trailer -…" at bounding box center [624, 376] width 205 height 39
click at [938, 55] on button "×" at bounding box center [944, 55] width 13 height 23
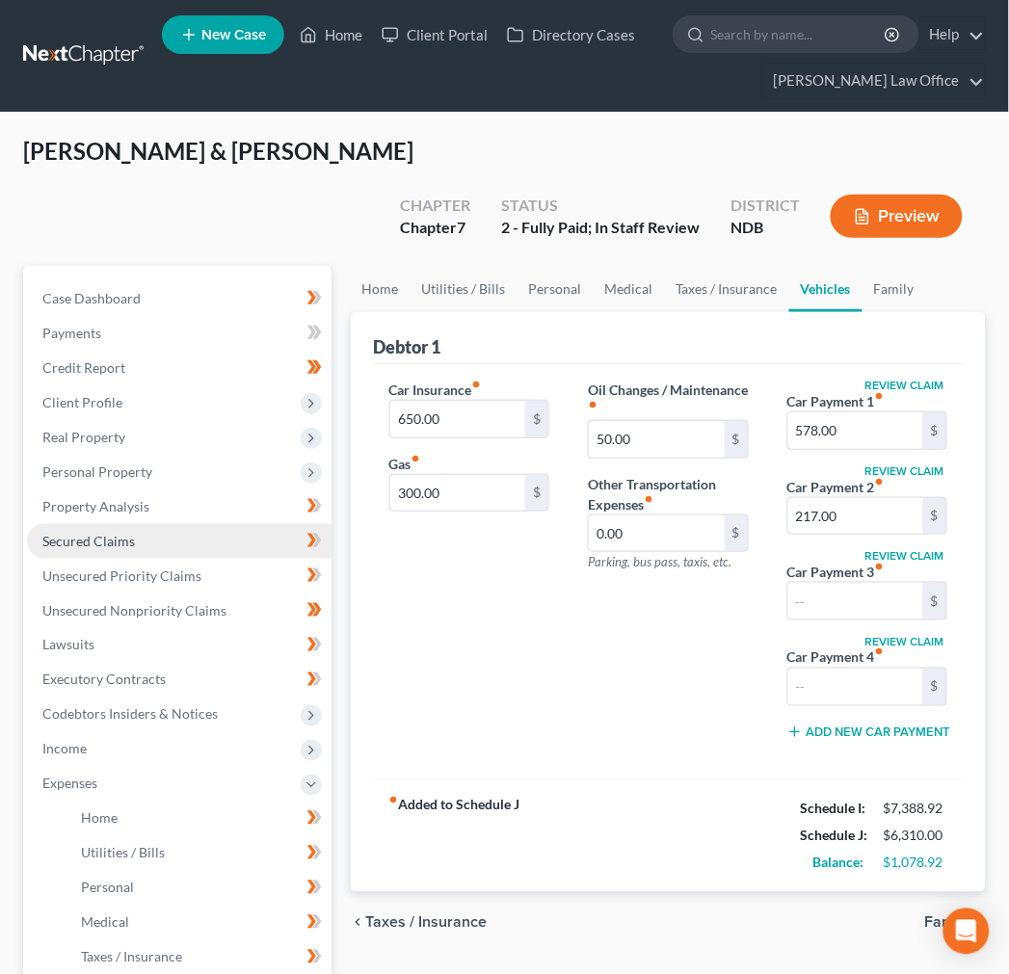
click at [88, 533] on span "Secured Claims" at bounding box center [88, 541] width 92 height 16
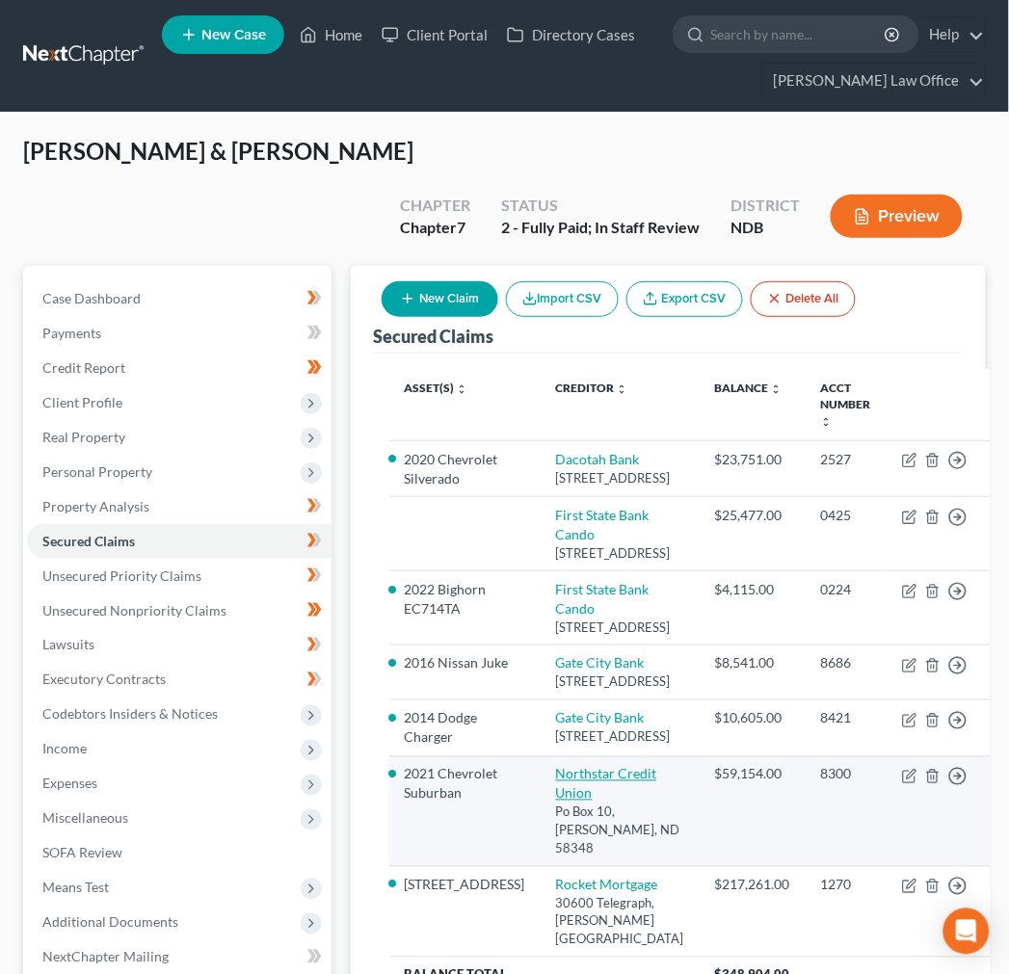
click at [585, 801] on link "Northstar Credit Union" at bounding box center [606, 784] width 101 height 36
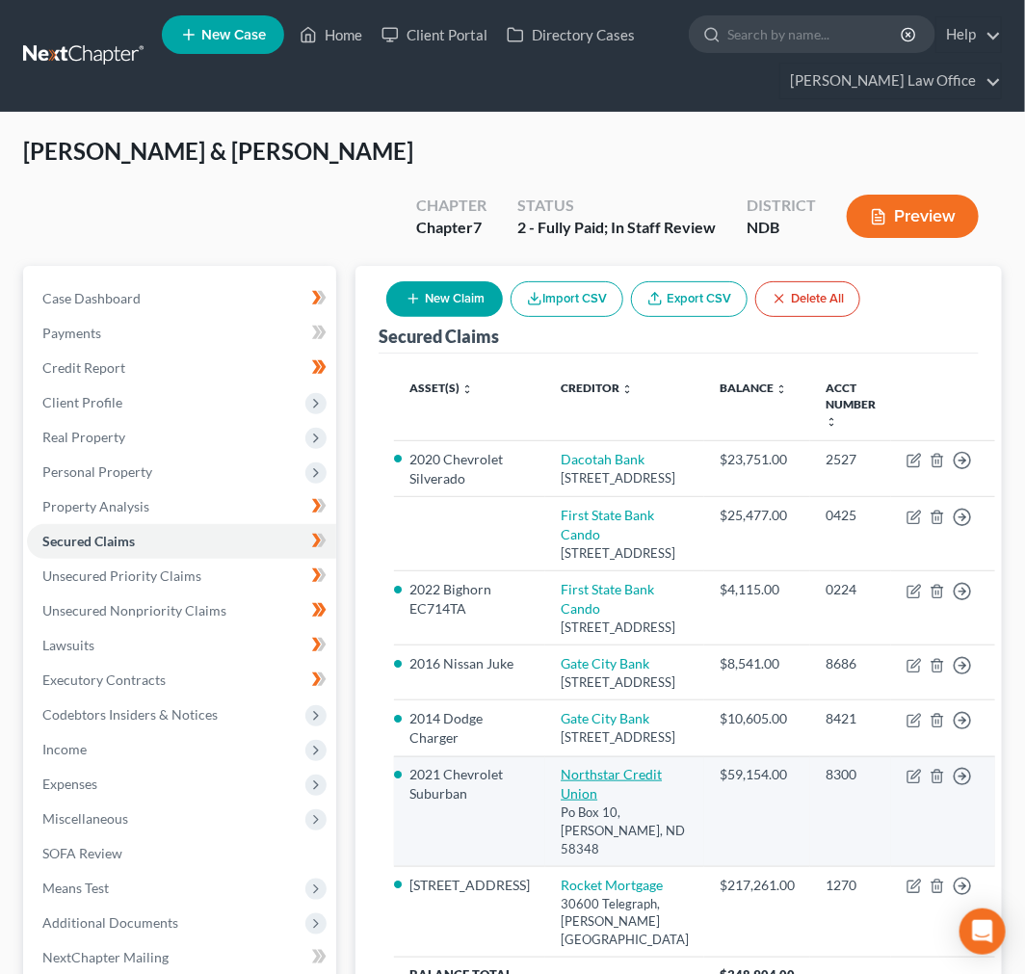
select select "29"
select select "6"
select select "4"
select select "2"
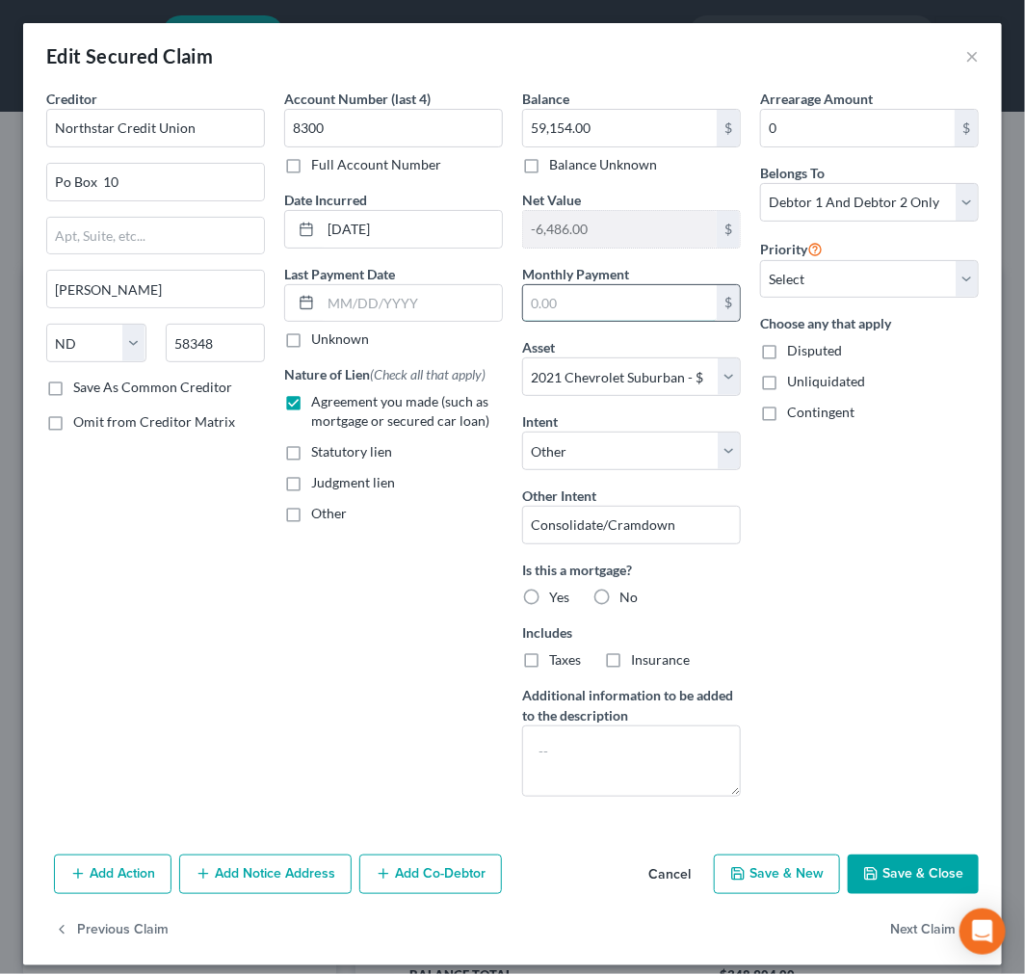
click at [633, 311] on input "text" at bounding box center [620, 303] width 194 height 37
type input "1,242"
click at [875, 849] on div "Add Action Add Notice Address Add Co-Debtor Cancel Save & New Save & Close" at bounding box center [512, 879] width 979 height 64
click at [874, 868] on button "Save & Close" at bounding box center [913, 874] width 131 height 40
select select
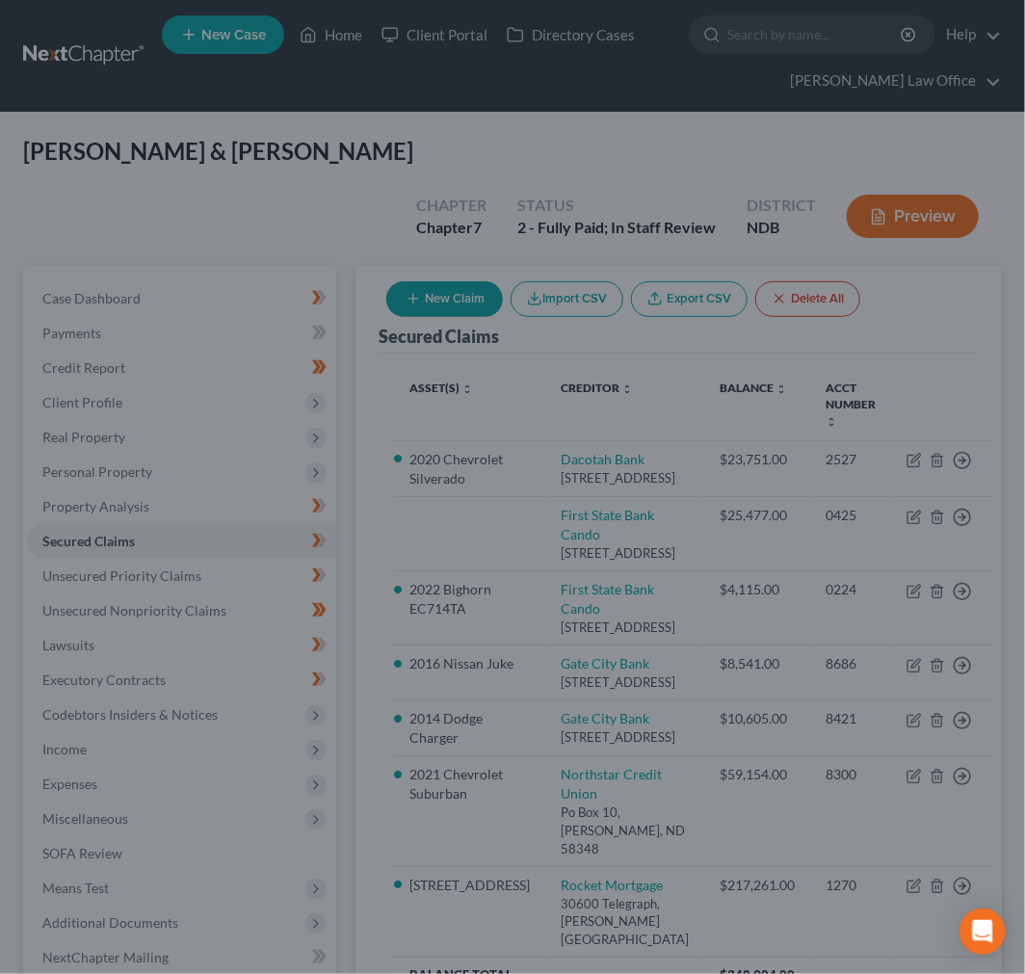
type input "1,242.00"
select select "6"
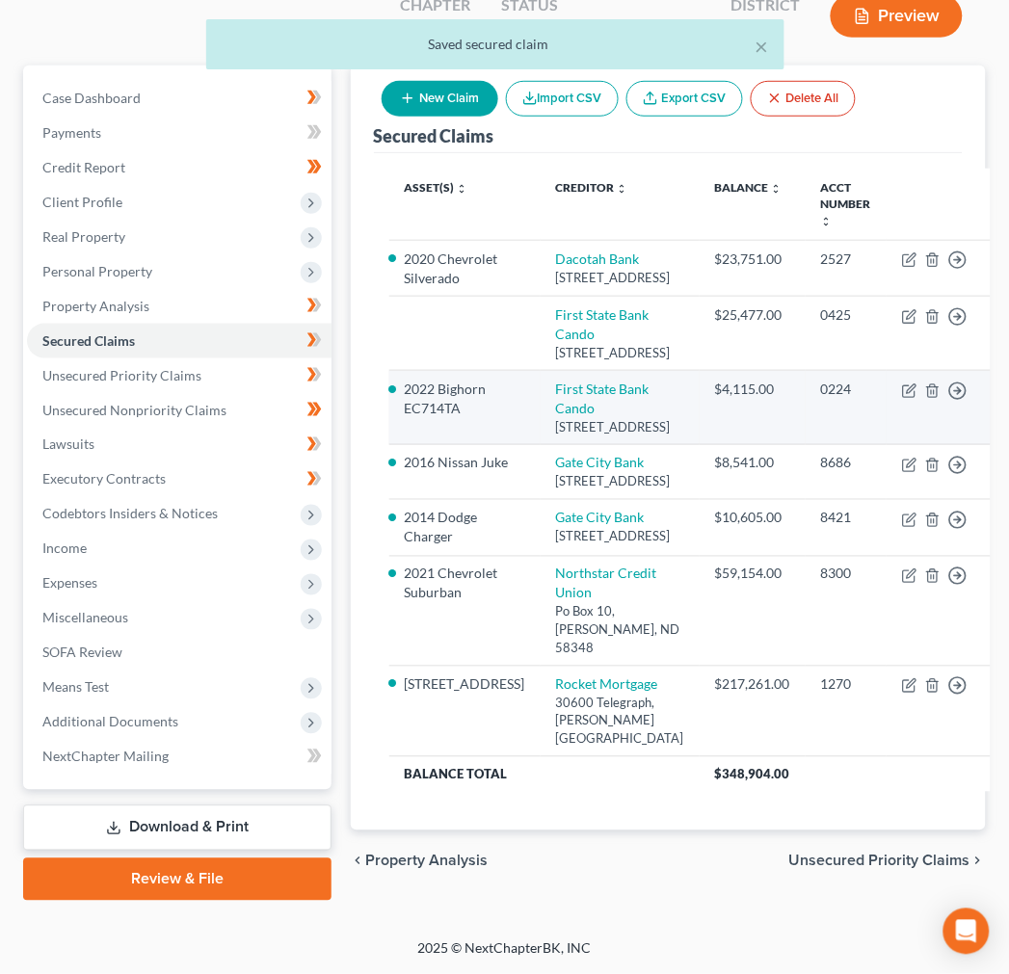
scroll to position [268, 0]
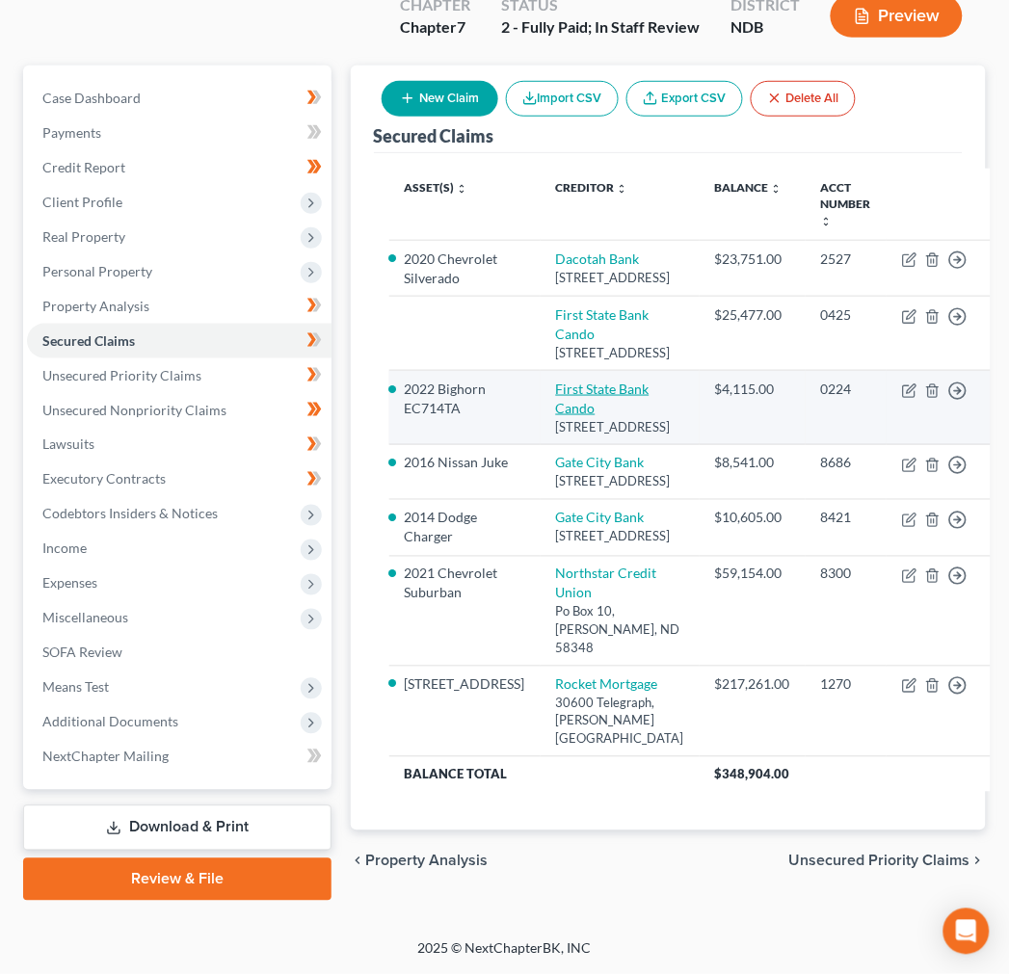
click at [573, 380] on link "First State Bank Cando" at bounding box center [602, 398] width 93 height 36
select select "29"
select select "2"
select select "1"
select select "2"
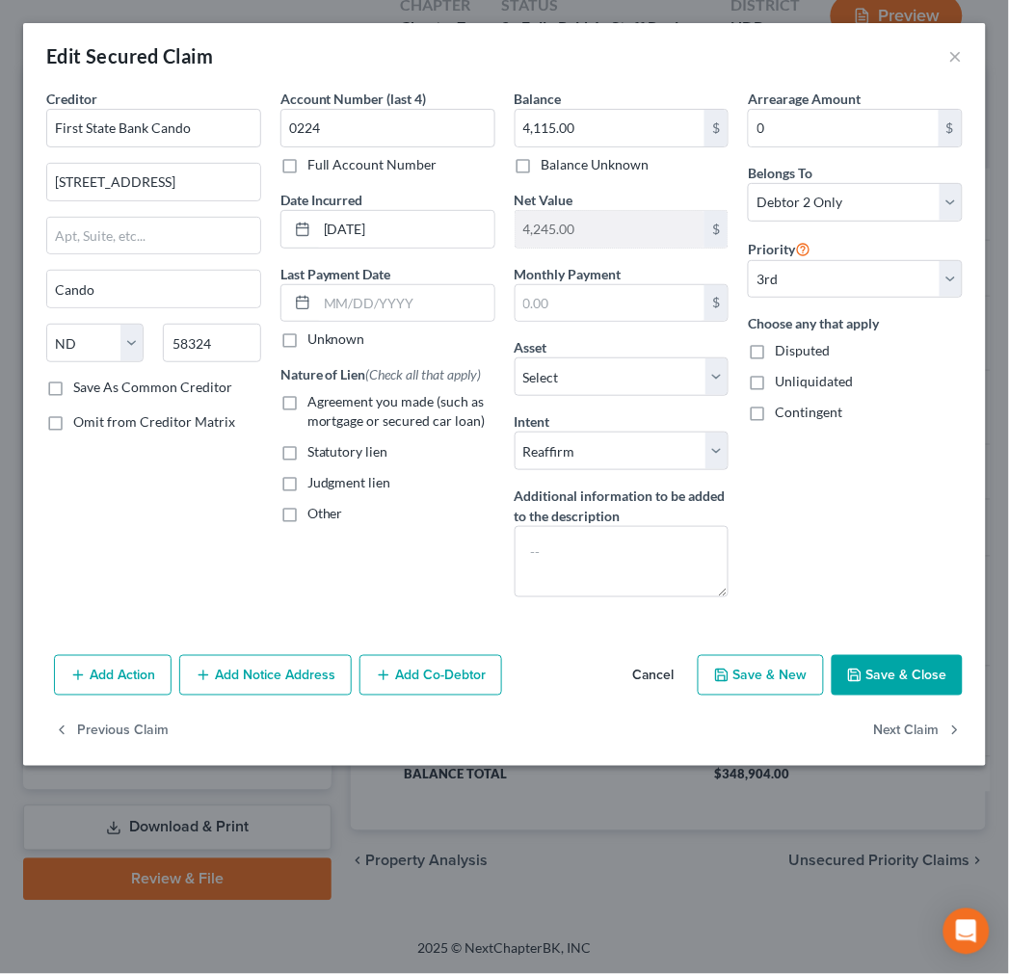
scroll to position [218, 0]
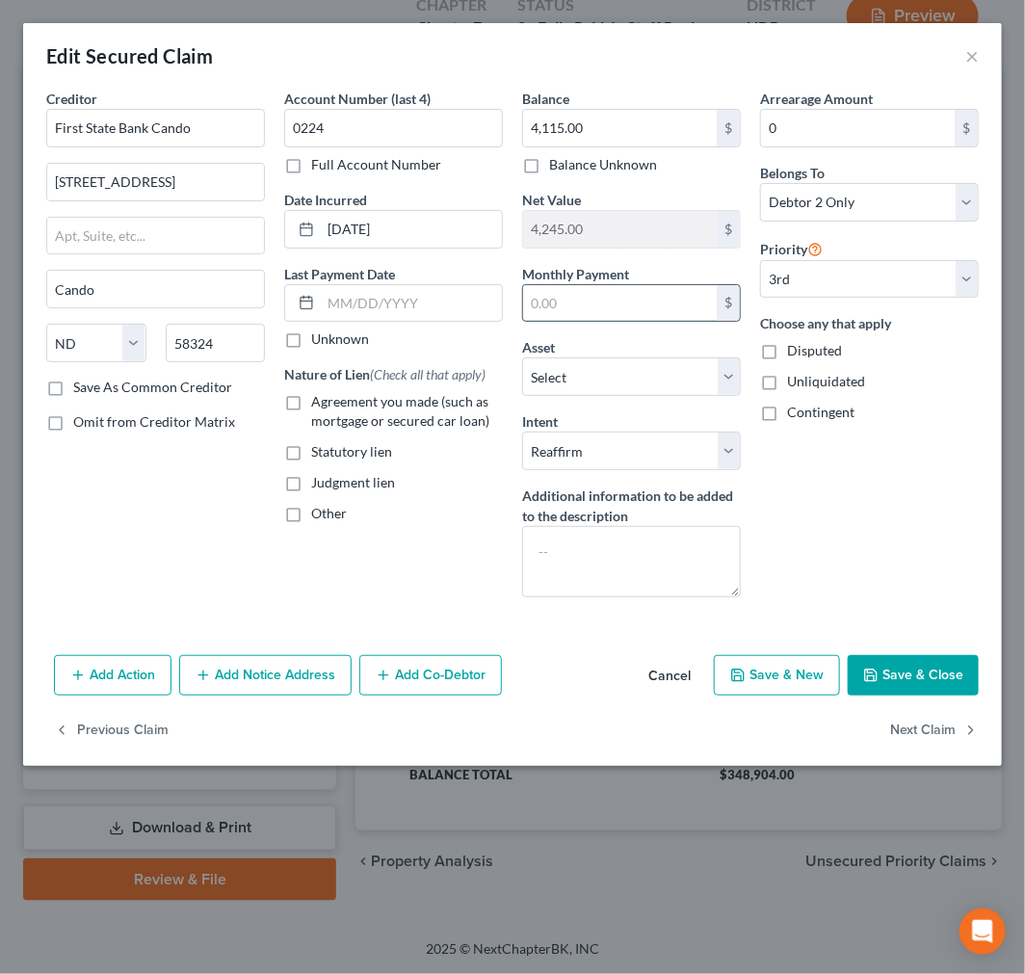
click at [607, 301] on input "text" at bounding box center [620, 303] width 194 height 37
type input "195"
click at [909, 677] on button "Save & Close" at bounding box center [913, 675] width 131 height 40
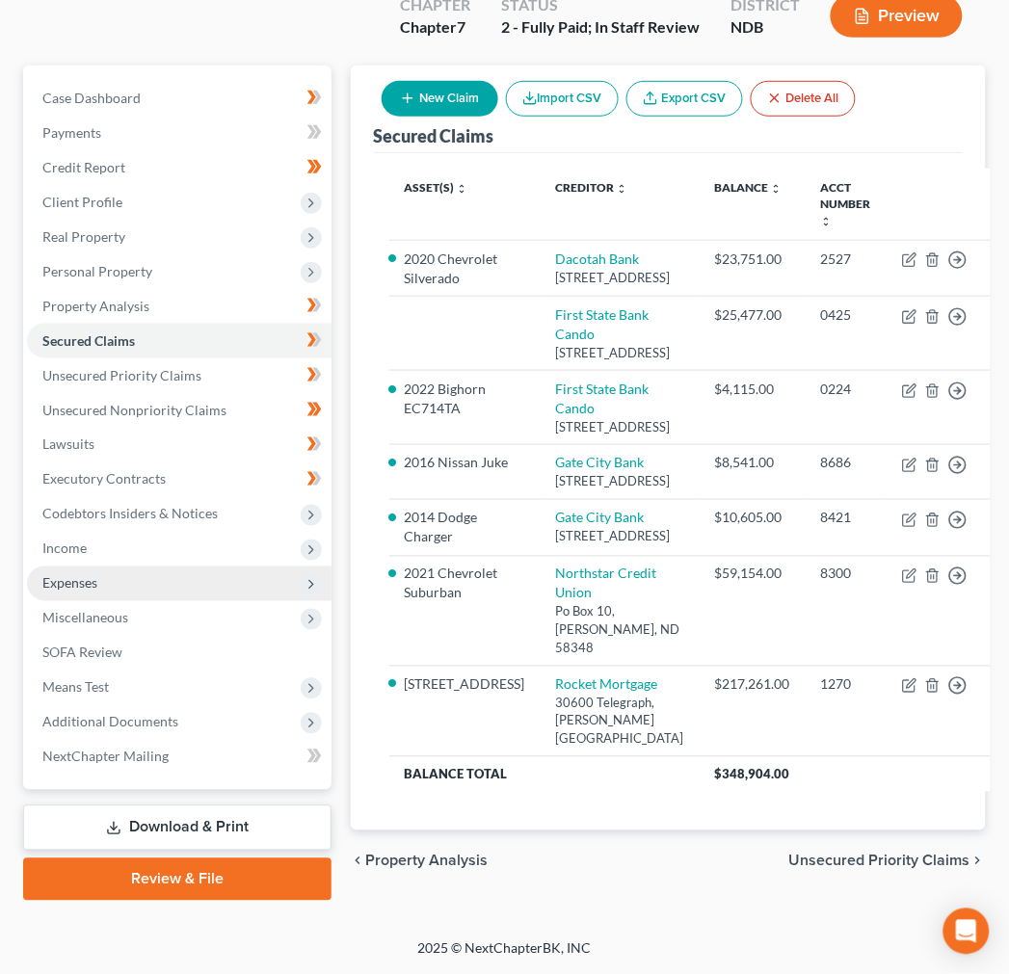
click at [148, 566] on span "Expenses" at bounding box center [179, 583] width 304 height 35
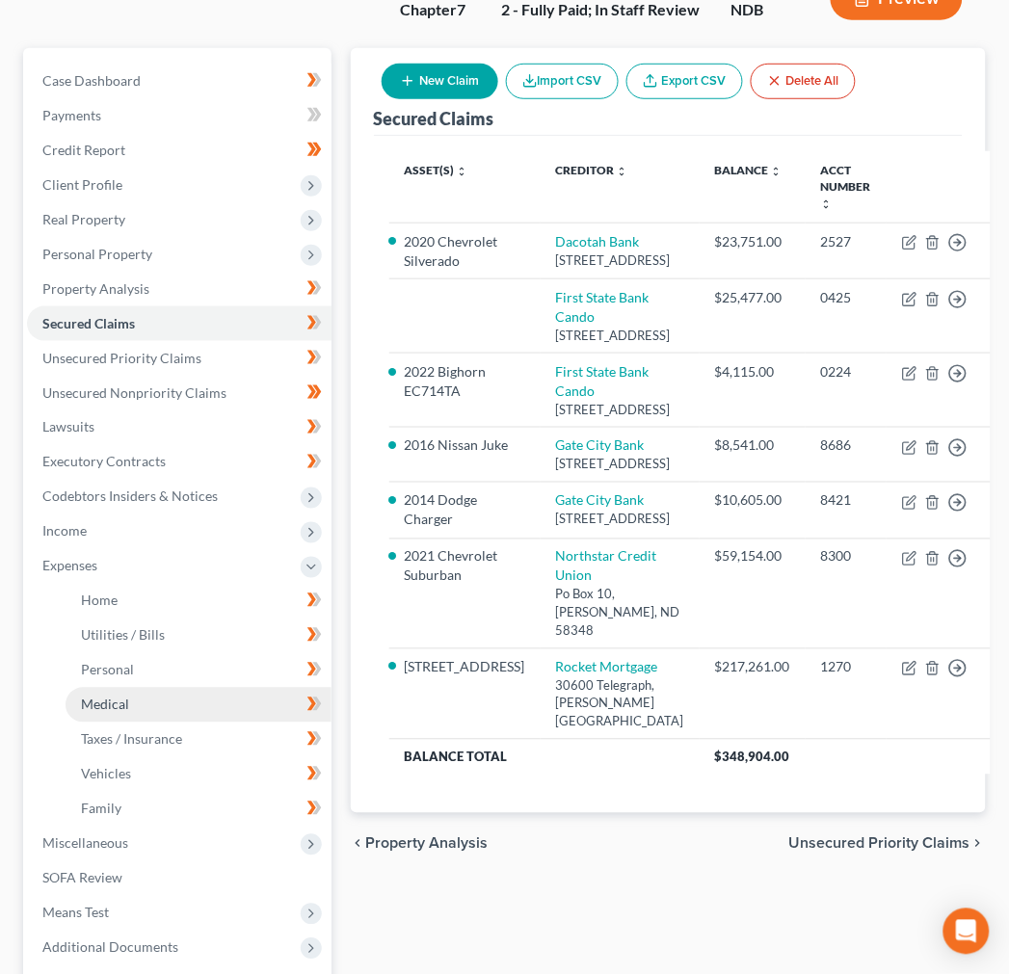
click at [130, 688] on link "Medical" at bounding box center [199, 705] width 266 height 35
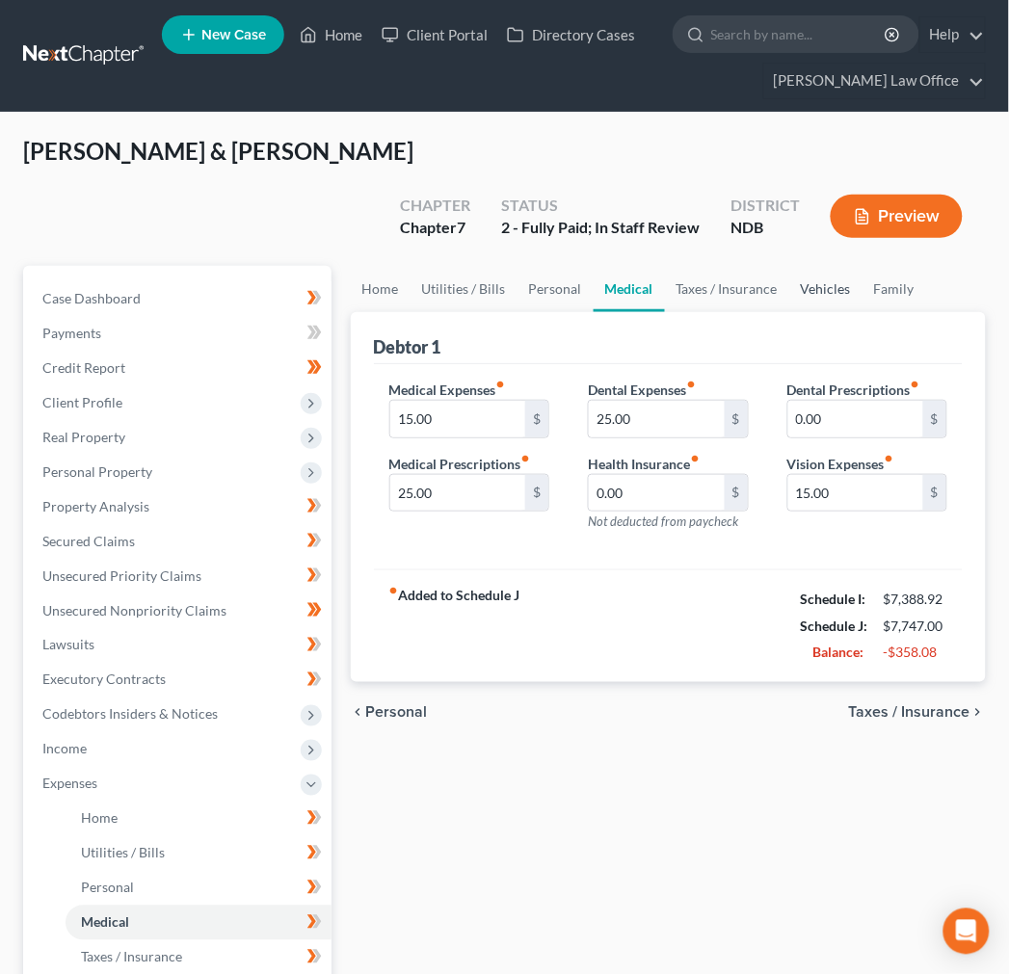
click at [829, 266] on link "Vehicles" at bounding box center [825, 289] width 73 height 46
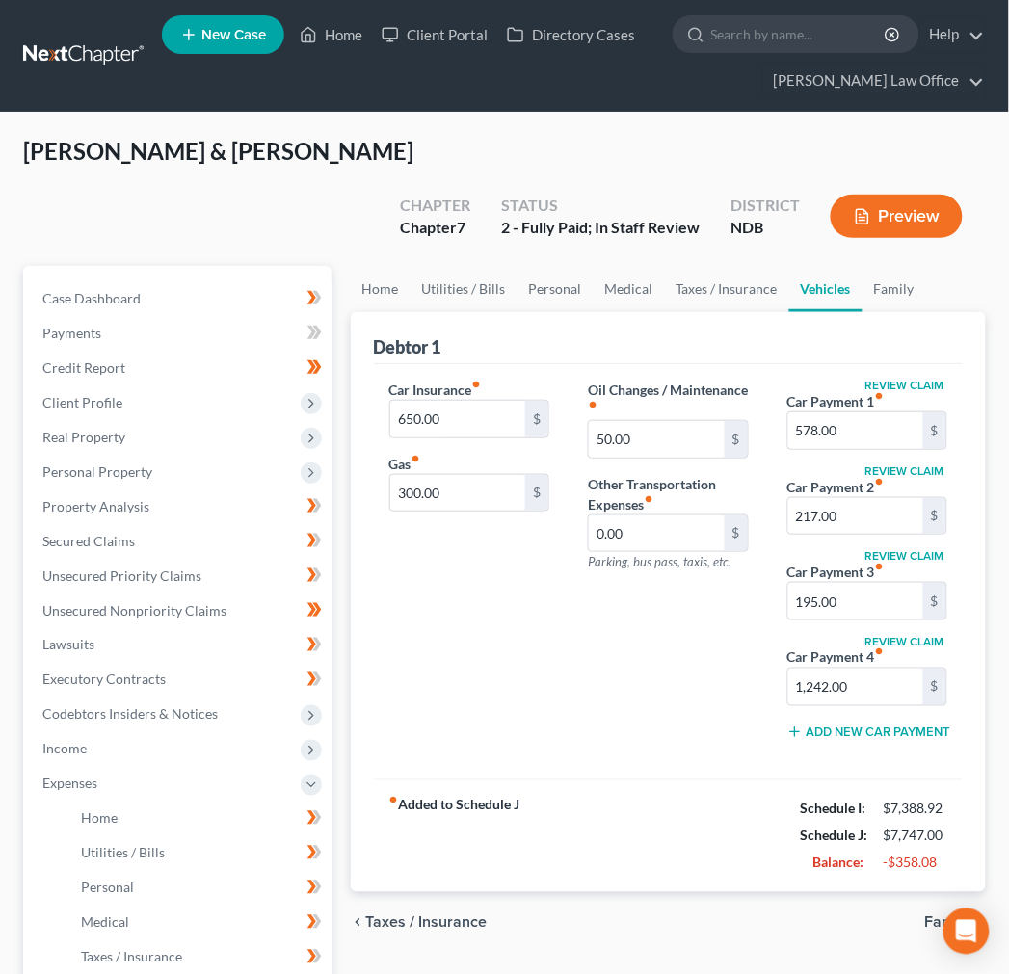
click at [592, 660] on div "Oil Changes / Maintenance fiber_manual_record 50.00 $ Other Transportation Expe…" at bounding box center [667, 568] width 198 height 377
click at [888, 266] on link "Family" at bounding box center [894, 289] width 64 height 46
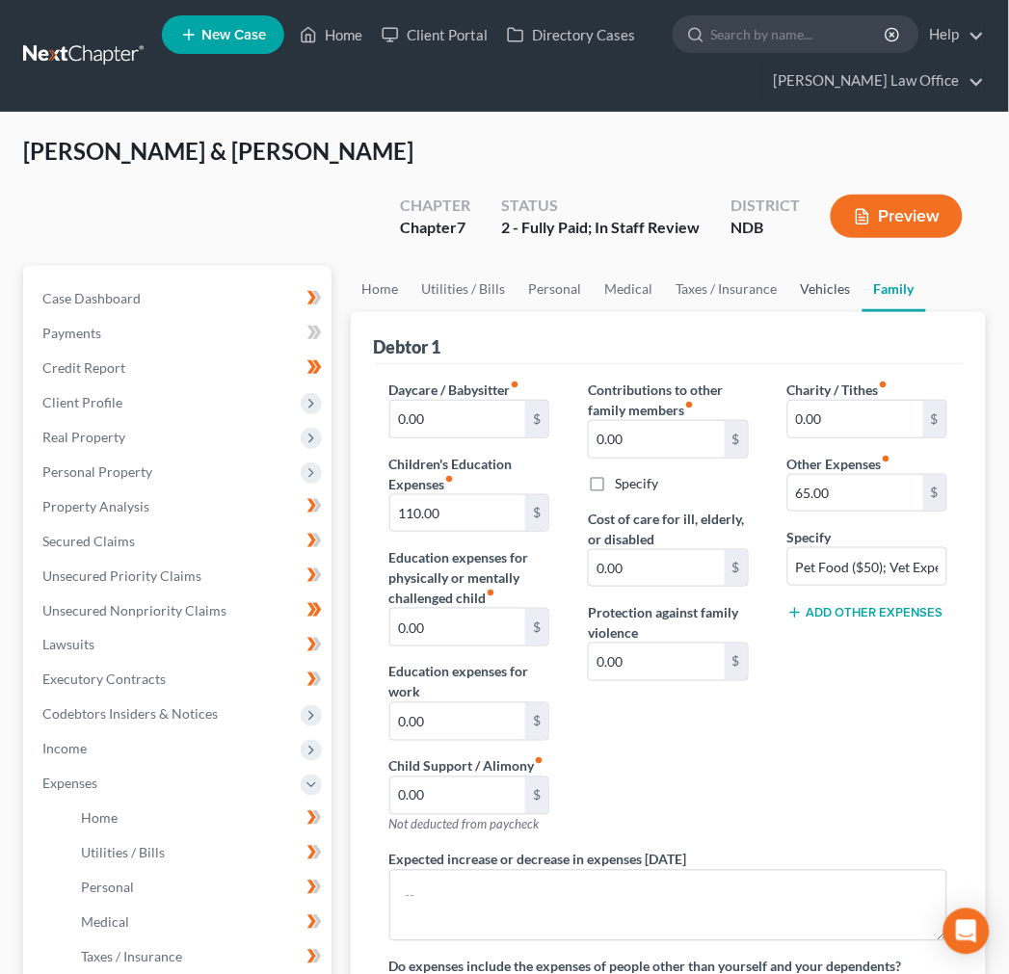
click at [810, 266] on link "Vehicles" at bounding box center [825, 289] width 73 height 46
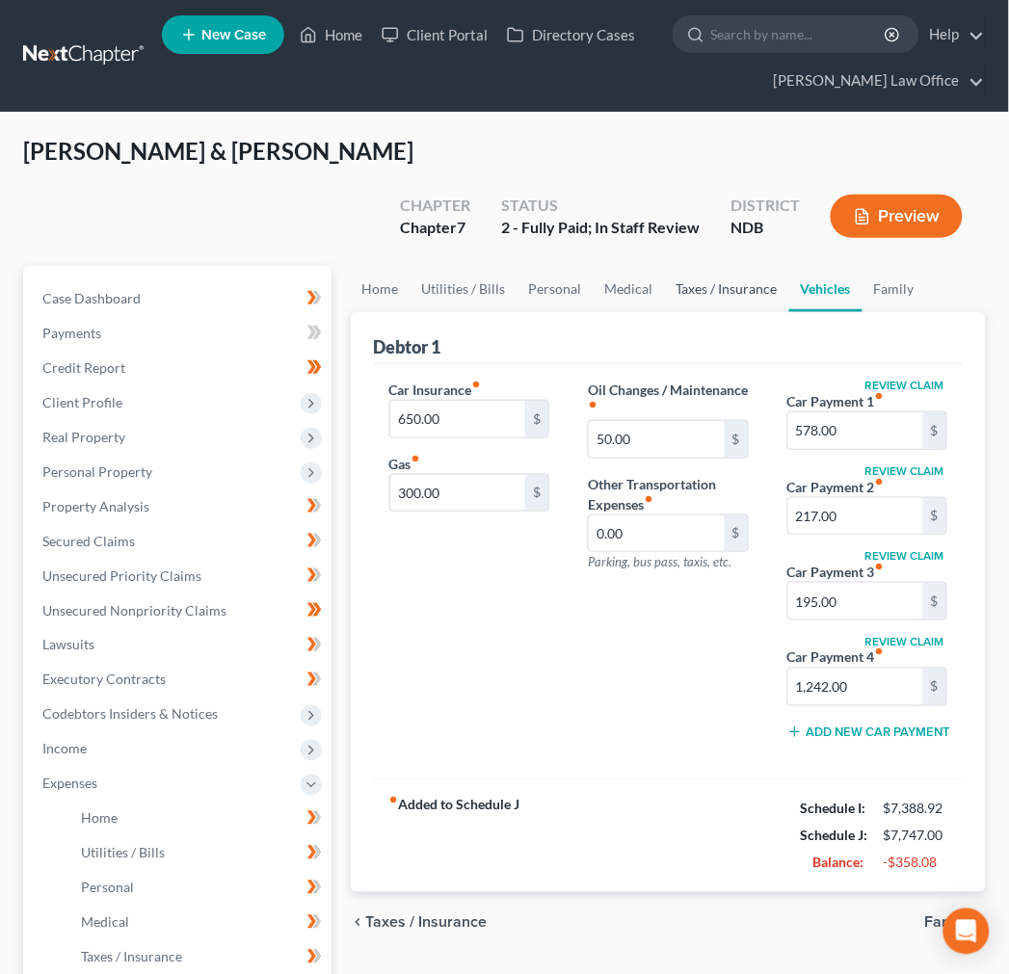
click at [700, 266] on link "Taxes / Insurance" at bounding box center [727, 289] width 124 height 46
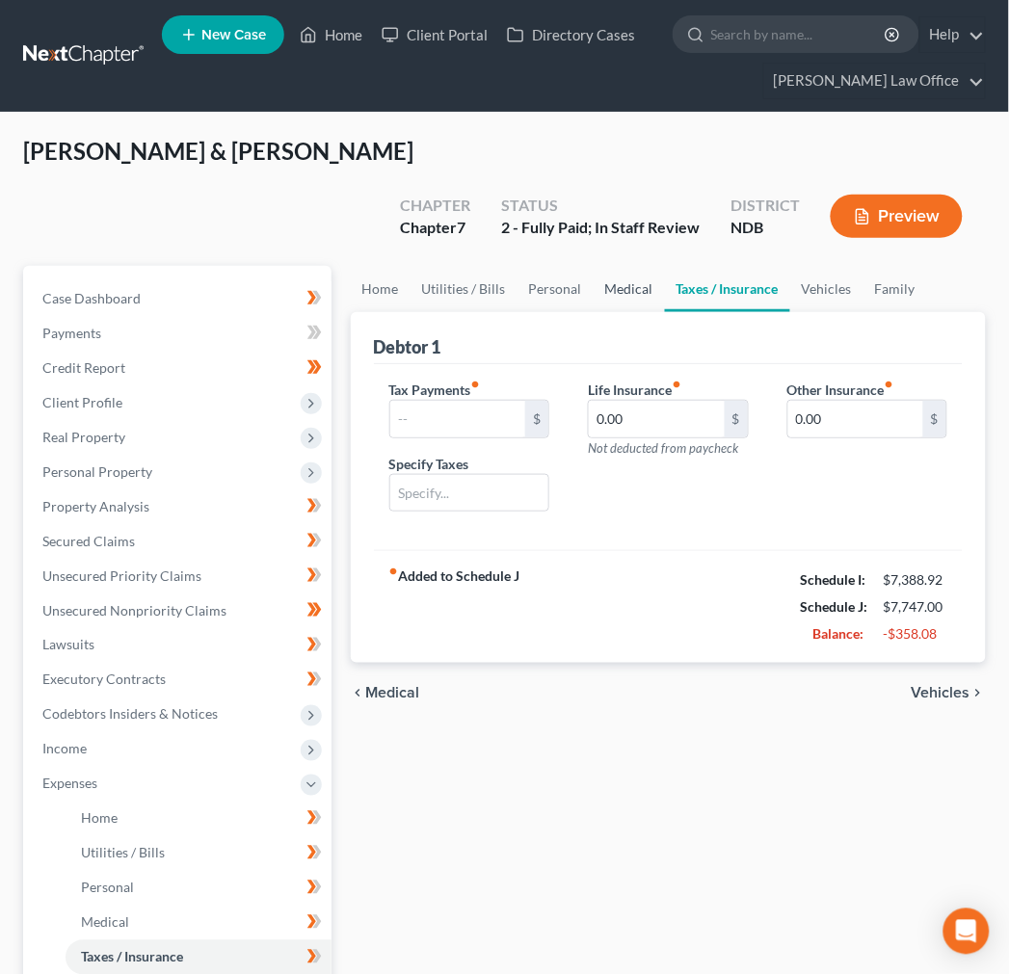
click at [608, 266] on link "Medical" at bounding box center [628, 289] width 71 height 46
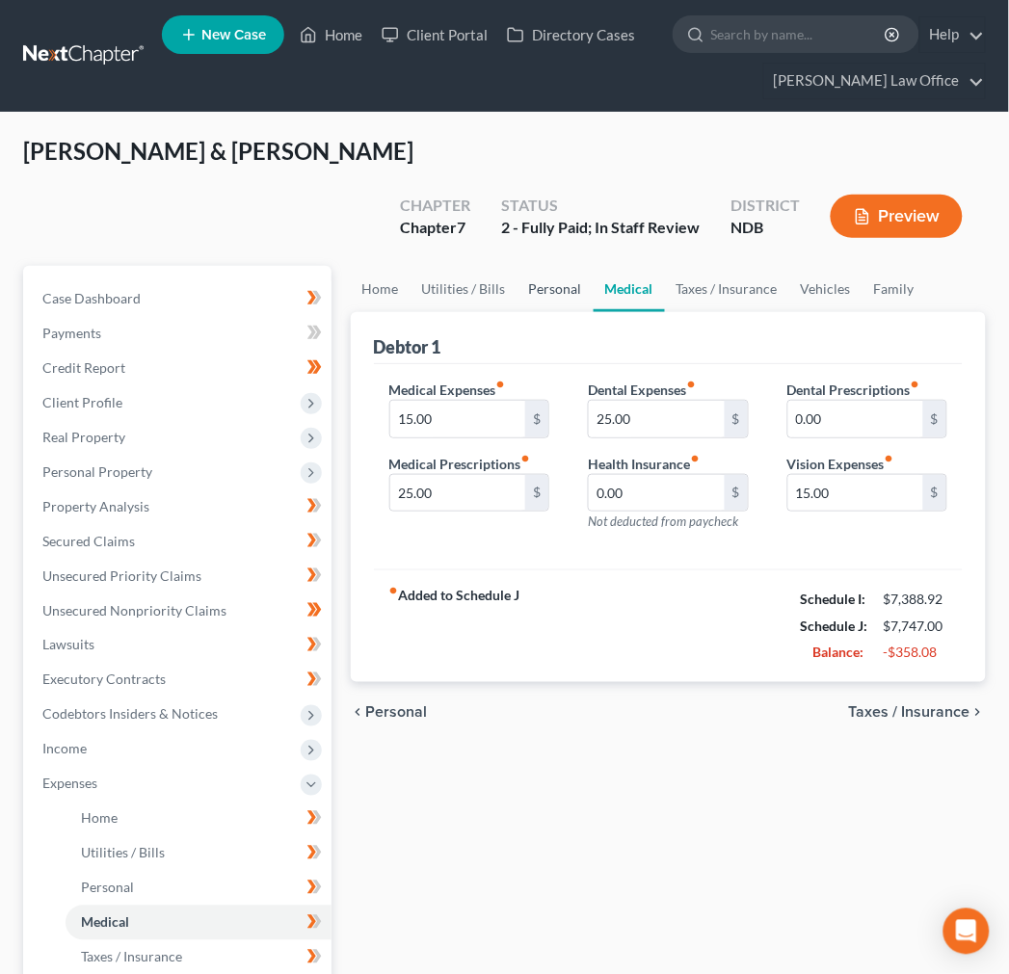
click at [525, 266] on link "Personal" at bounding box center [555, 289] width 76 height 46
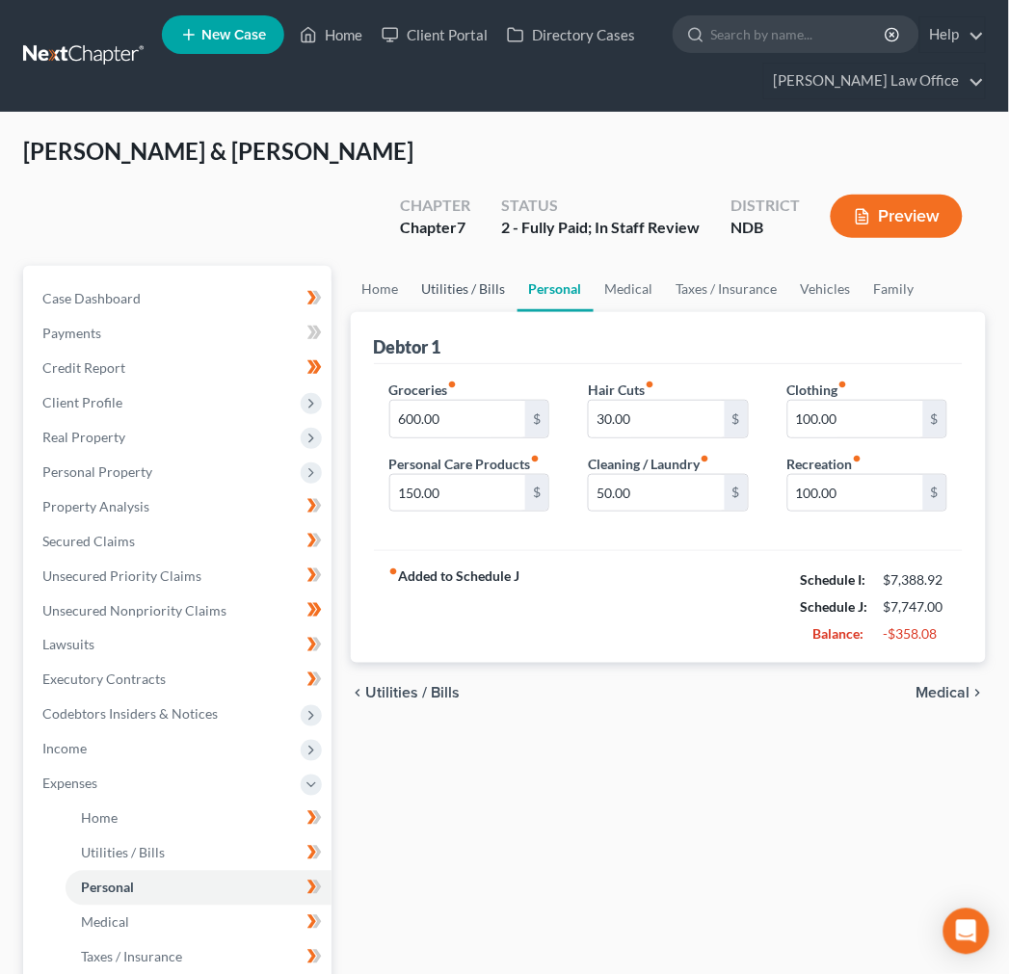
click at [469, 266] on link "Utilities / Bills" at bounding box center [463, 289] width 107 height 46
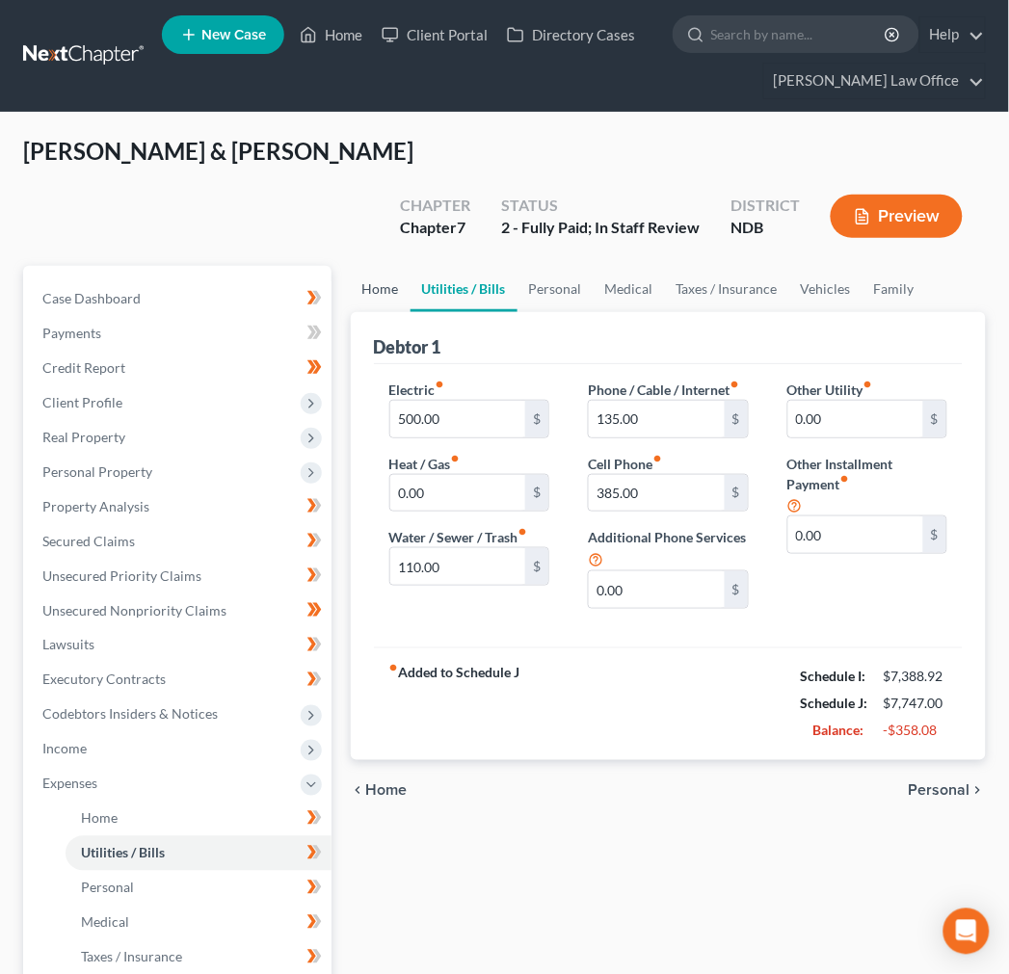
click at [374, 266] on link "Home" at bounding box center [381, 289] width 60 height 46
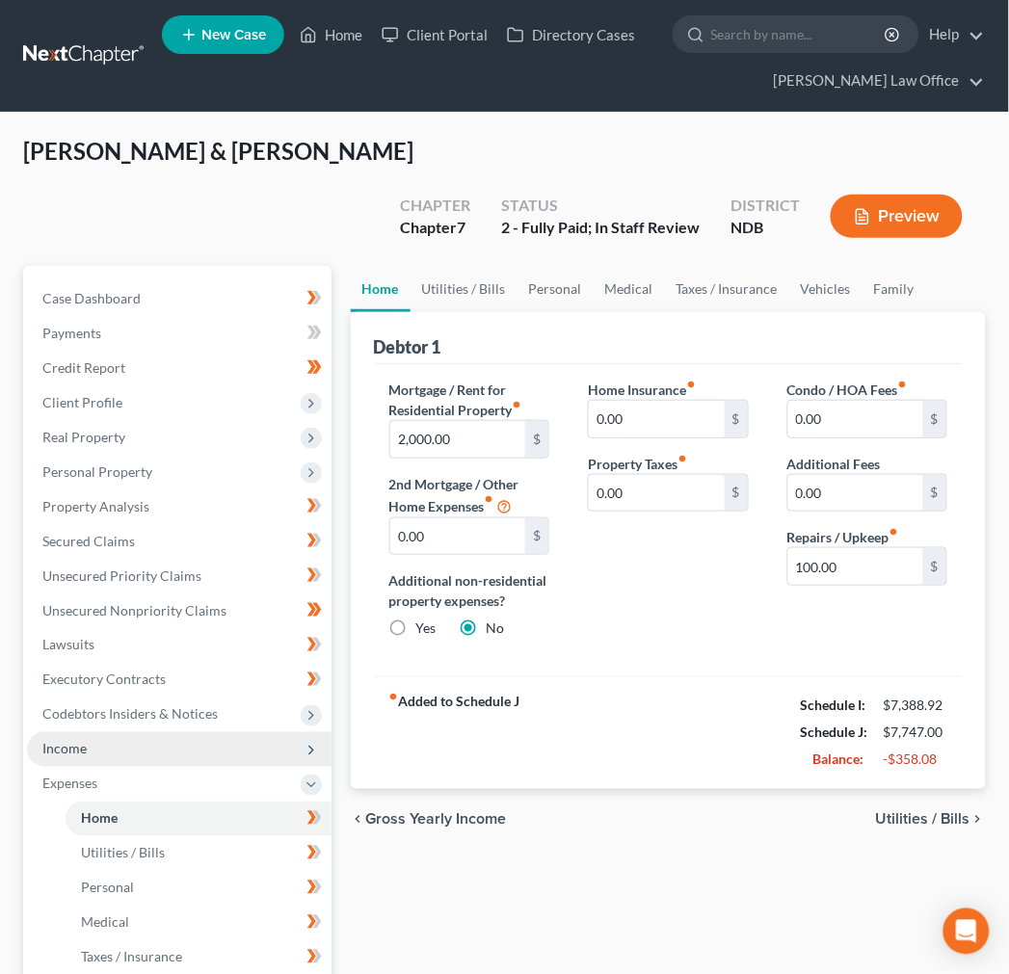
click at [43, 732] on span "Income" at bounding box center [179, 749] width 304 height 35
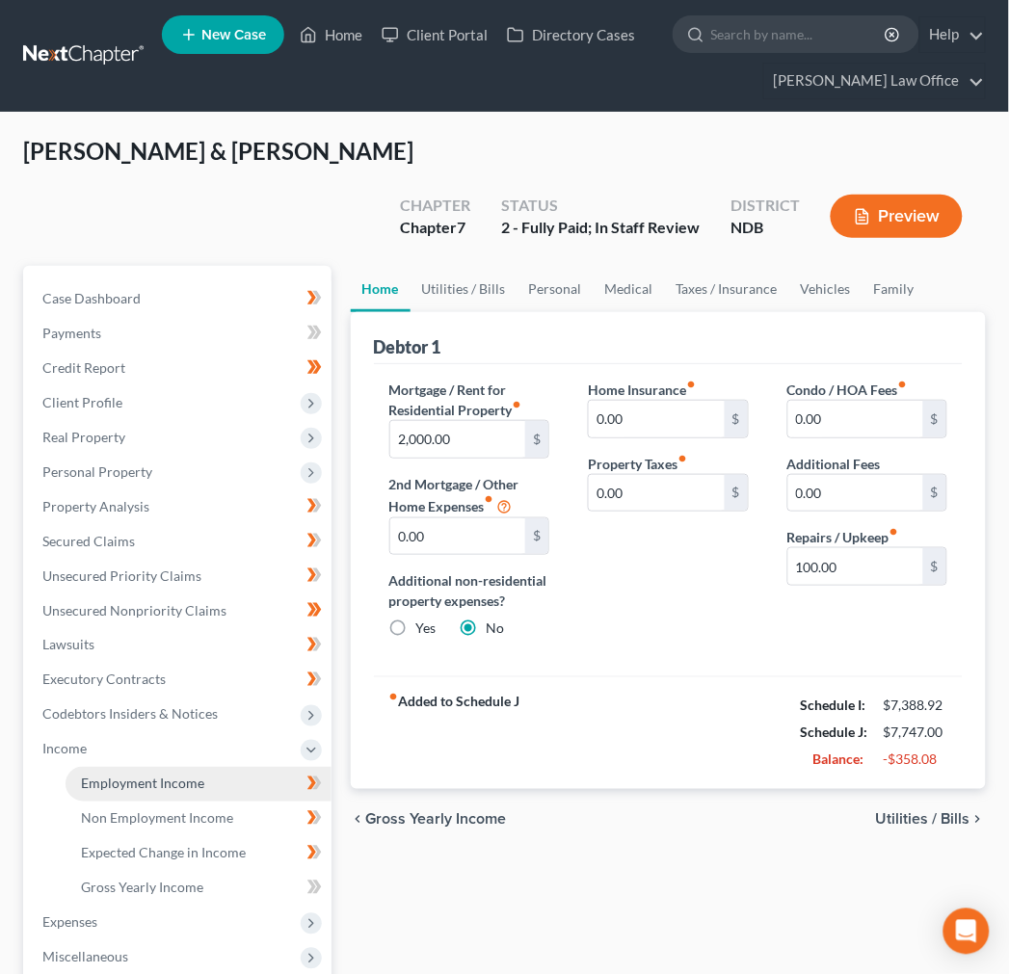
click at [141, 775] on span "Employment Income" at bounding box center [142, 783] width 123 height 16
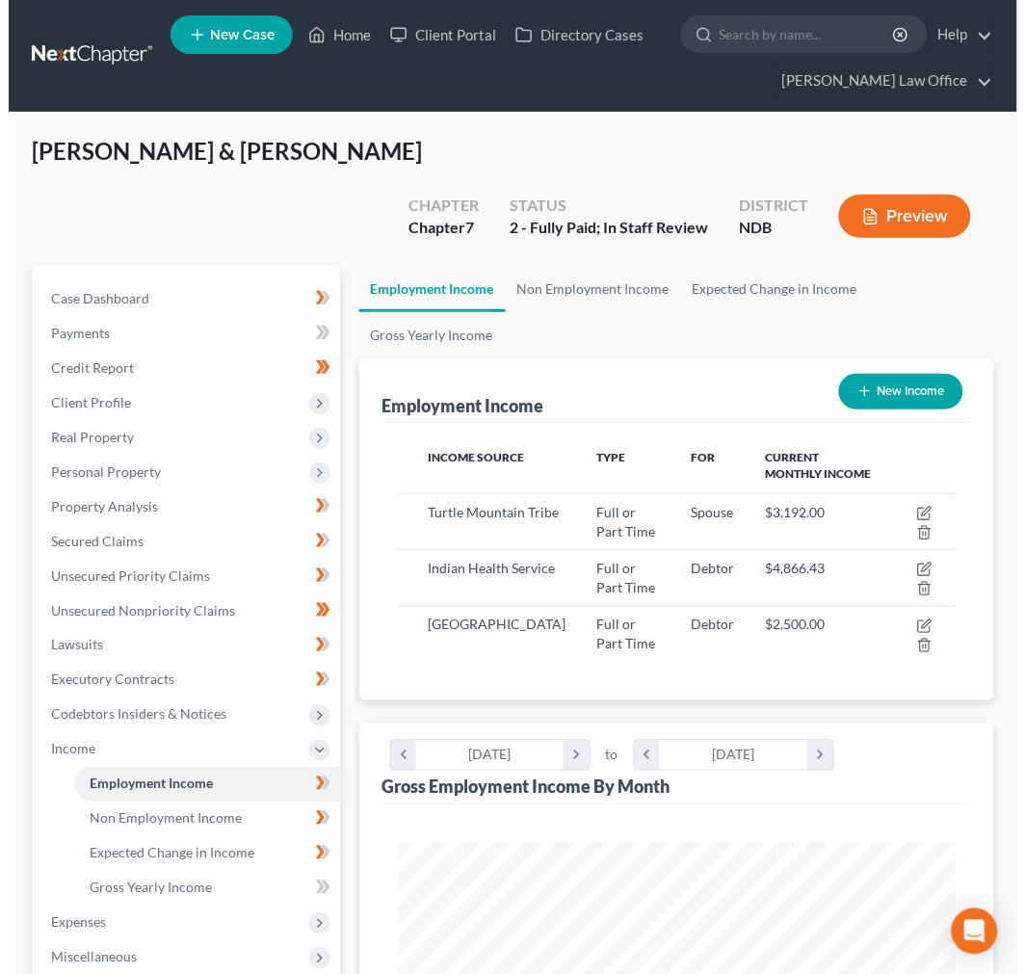
scroll to position [279, 597]
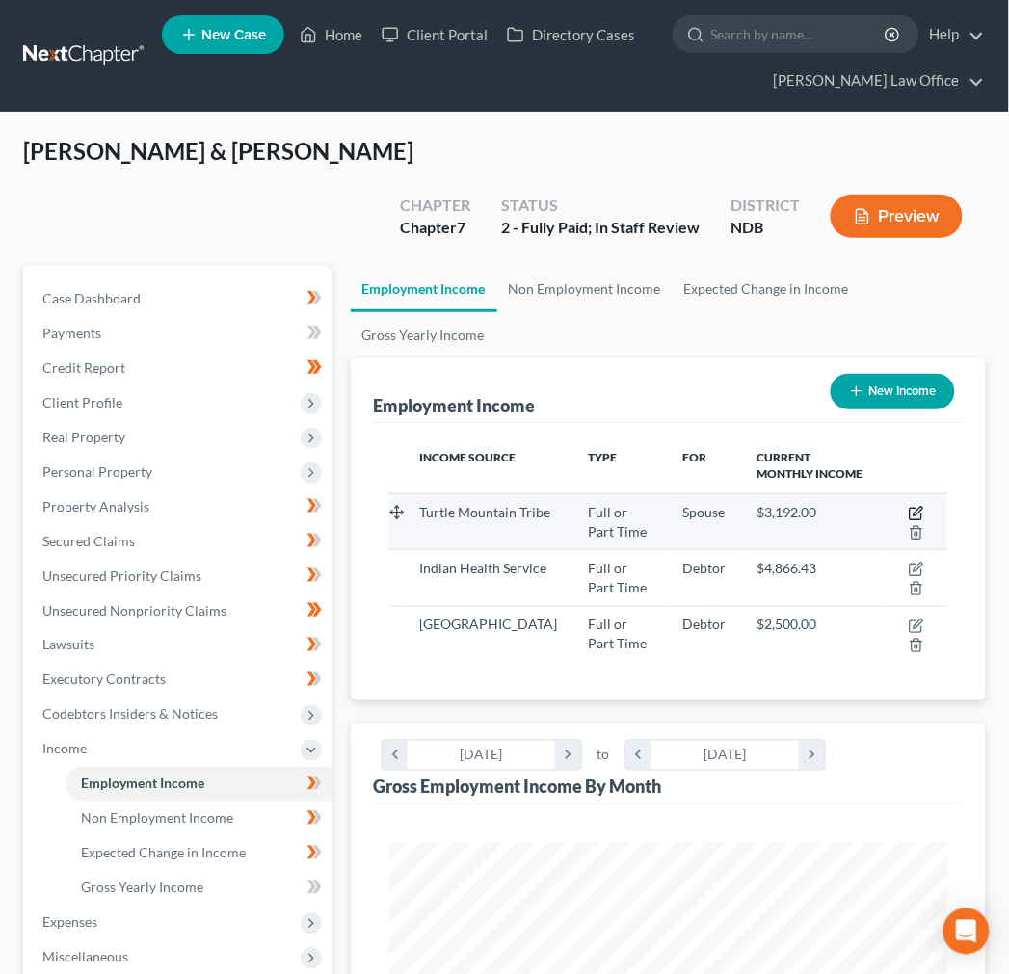
click at [916, 507] on icon "button" at bounding box center [917, 511] width 9 height 9
select select "0"
select select "29"
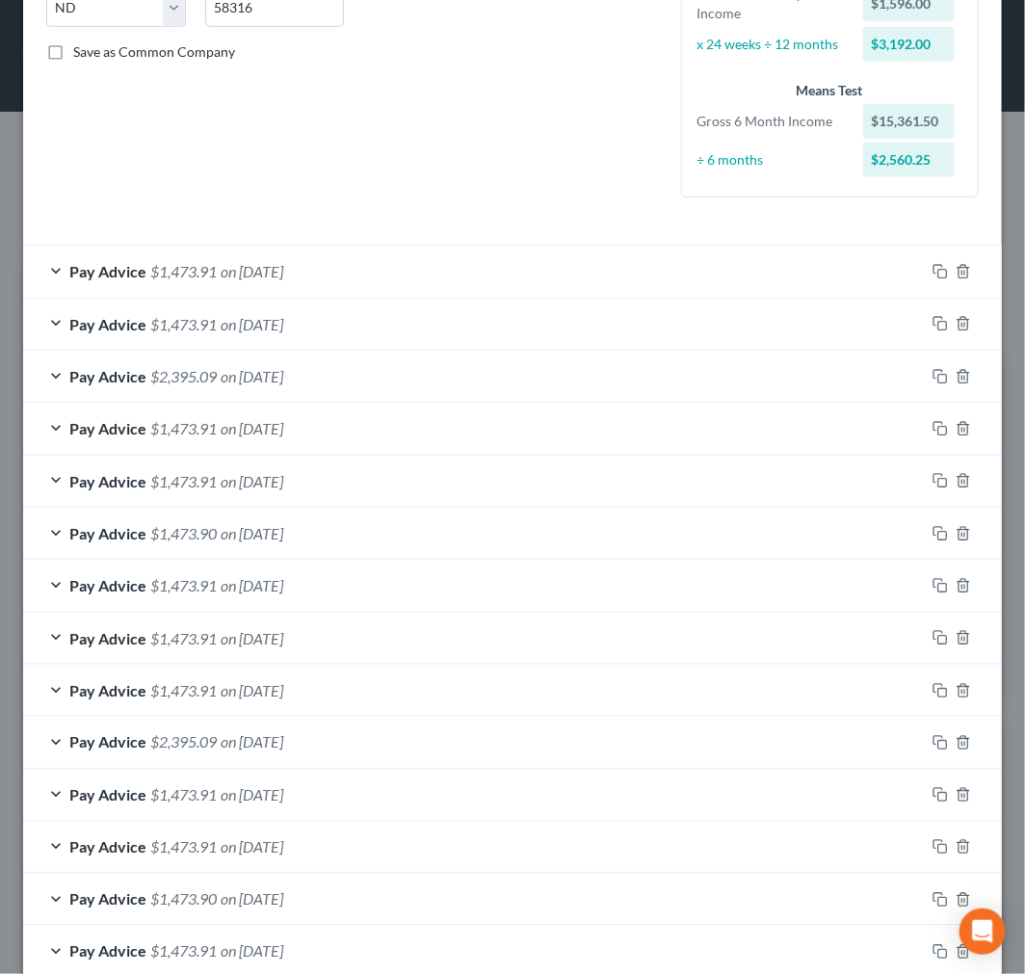
scroll to position [428, 0]
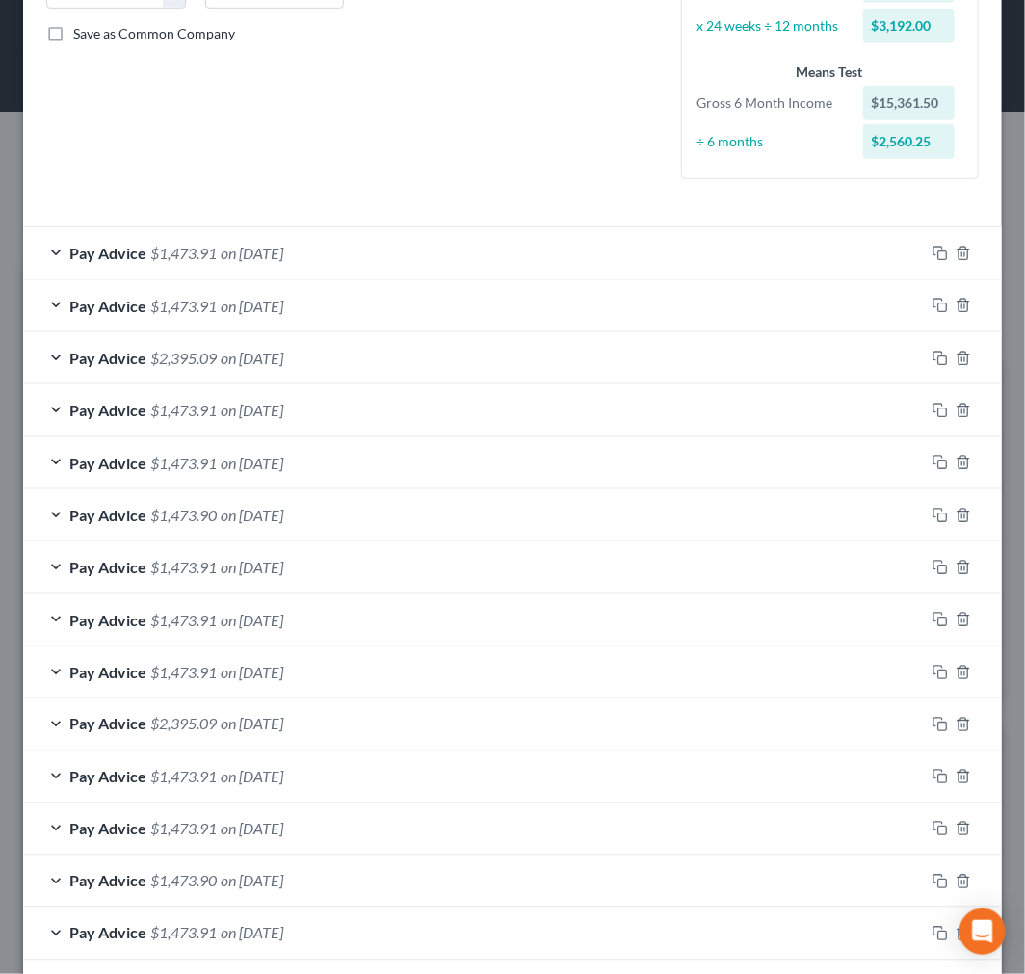
click at [195, 350] on span "$2,395.09" at bounding box center [183, 358] width 66 height 18
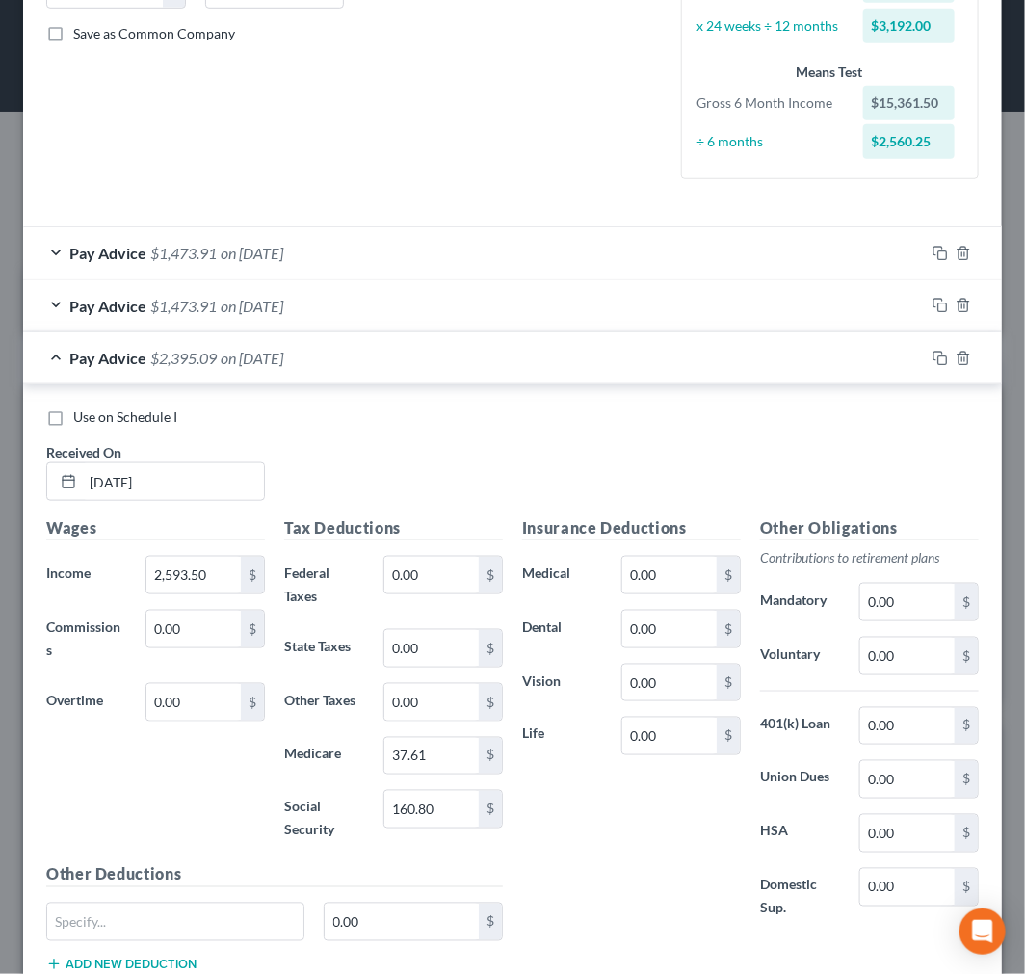
click at [348, 254] on div "Pay Advice $1,473.91 on 08/07/2025" at bounding box center [474, 252] width 902 height 51
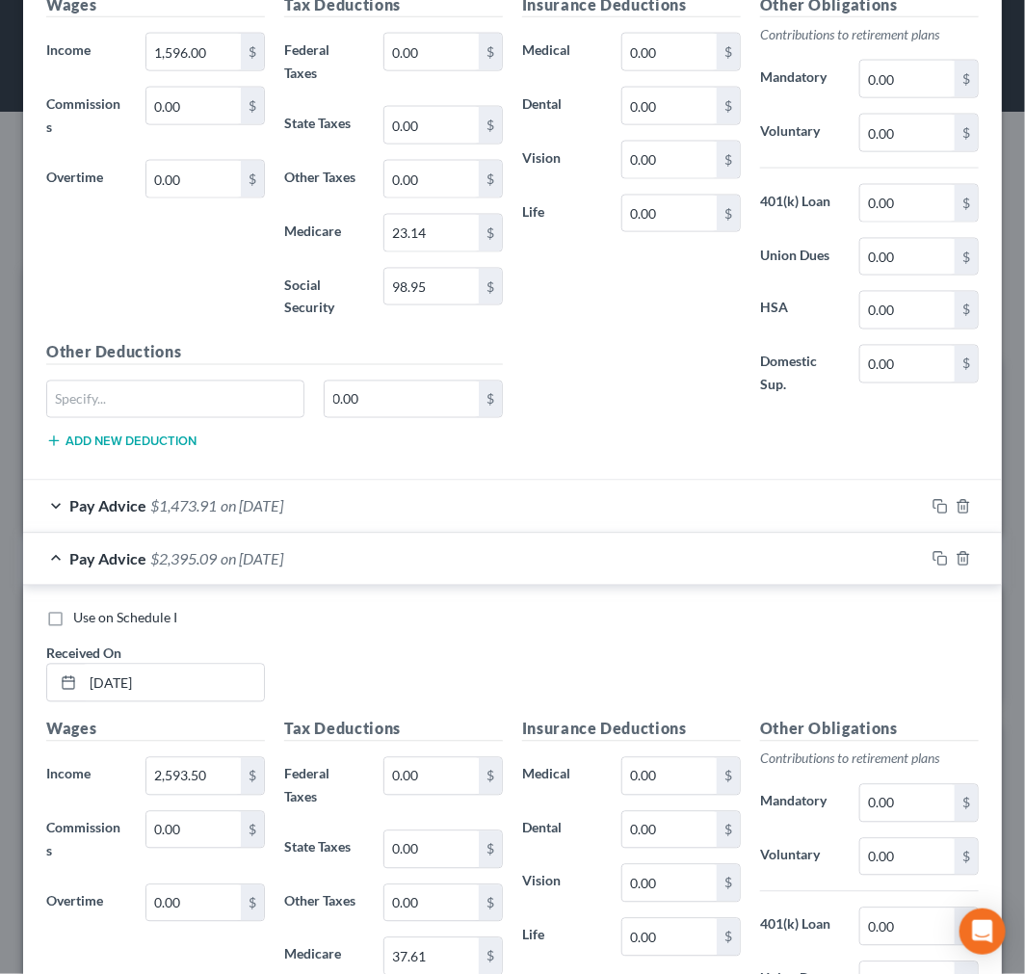
scroll to position [1284, 0]
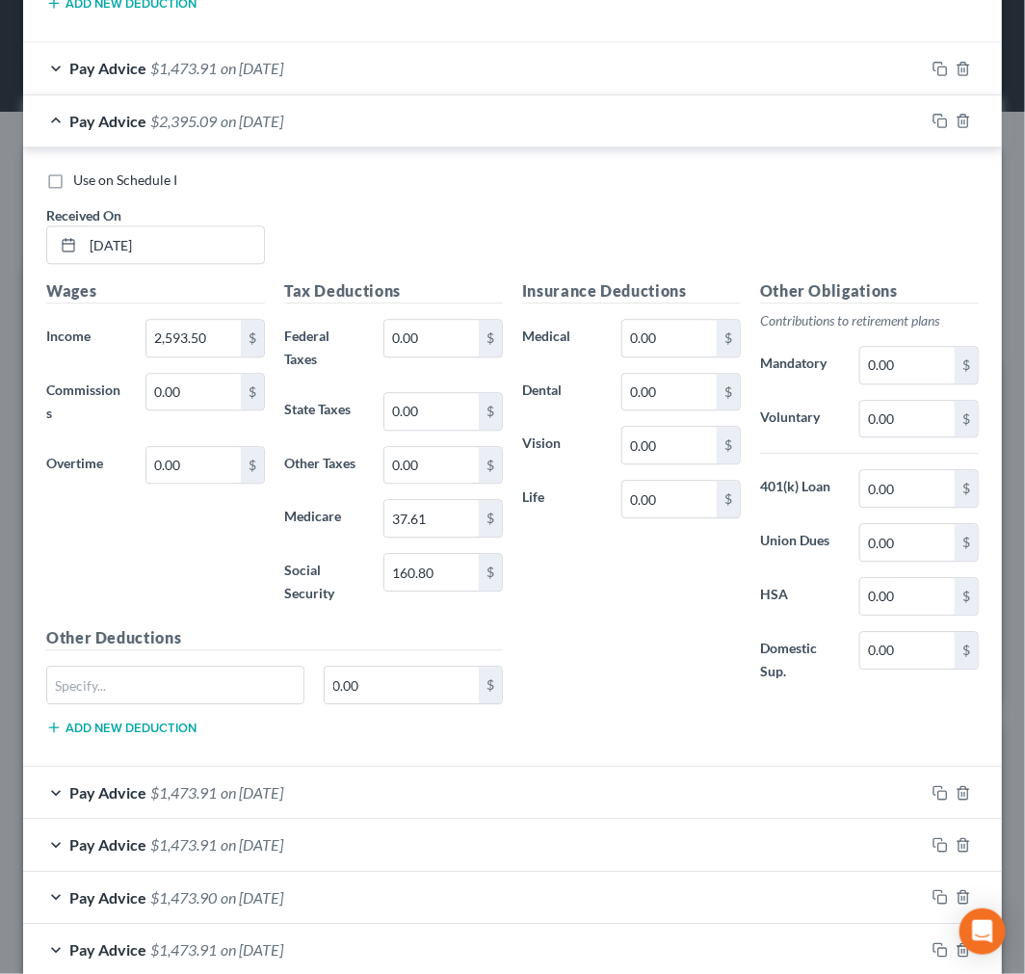
click at [59, 131] on div "Pay Advice $2,395.09 on 07/10/2025" at bounding box center [474, 120] width 902 height 51
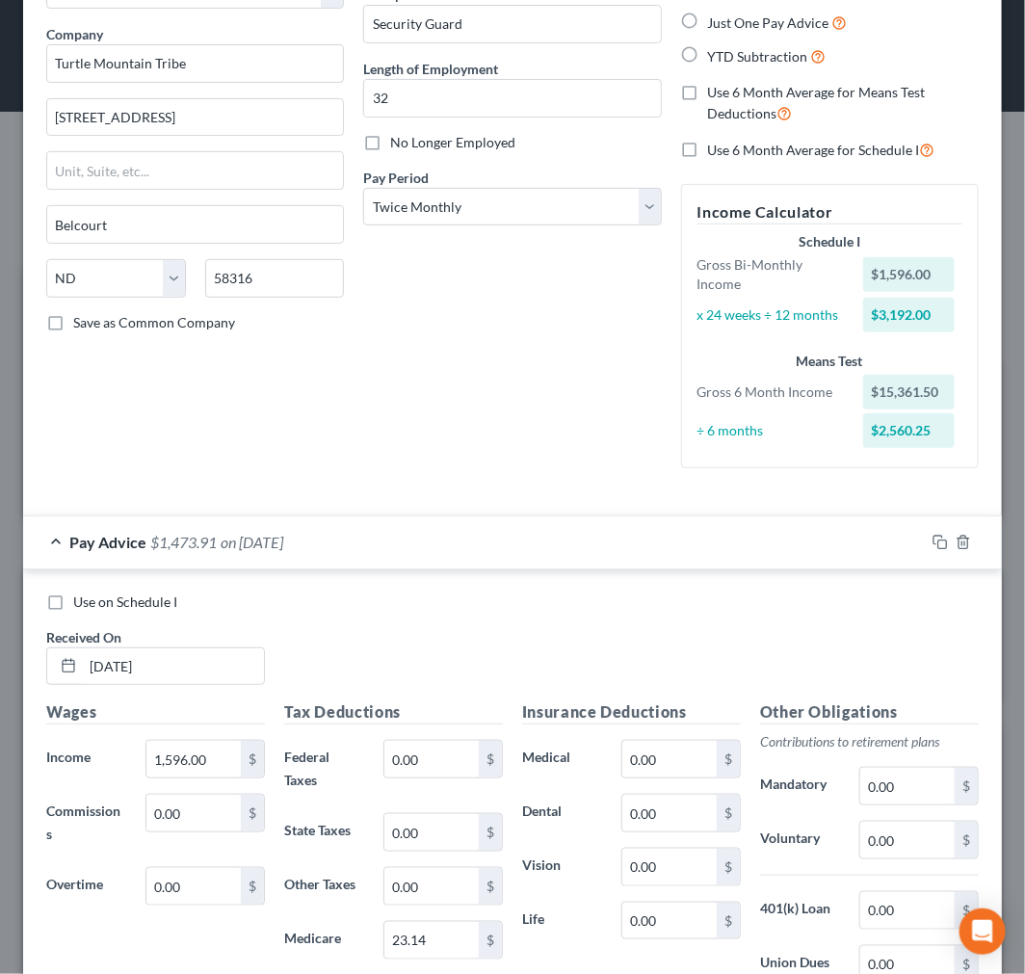
scroll to position [122, 0]
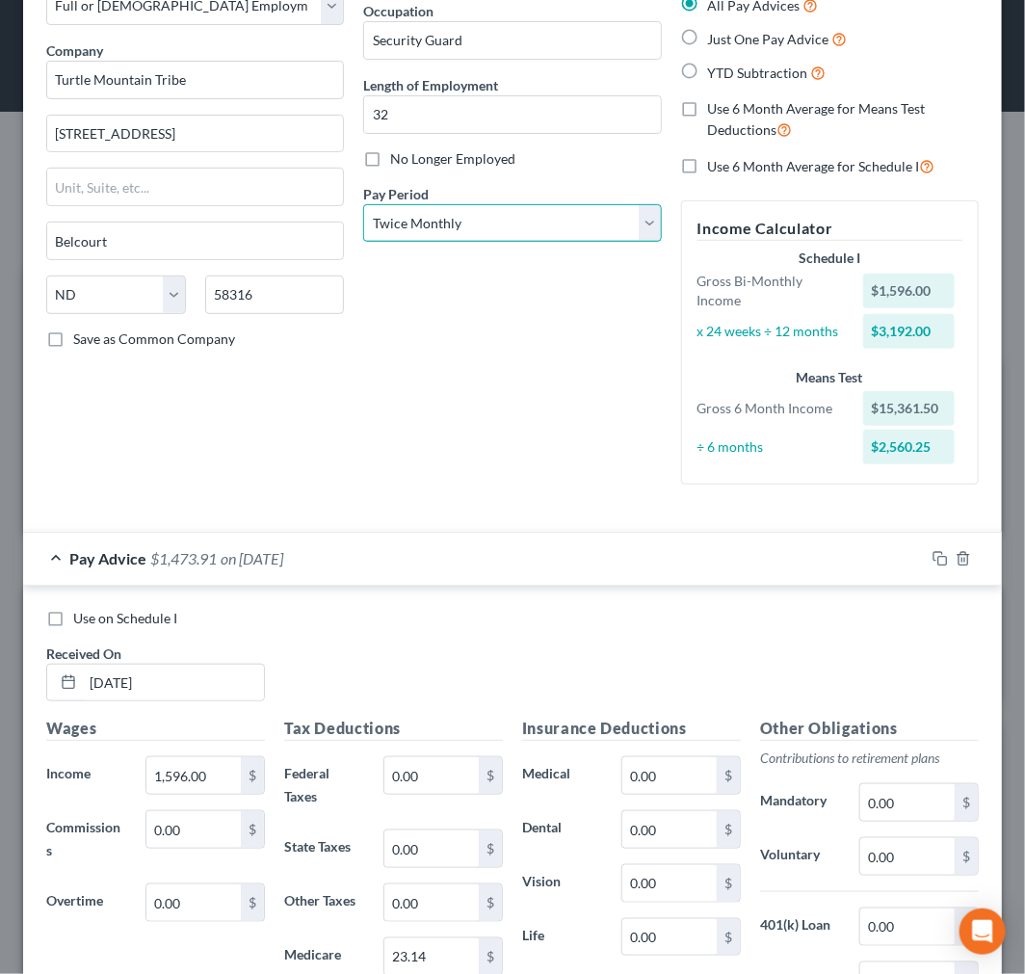
drag, startPoint x: 568, startPoint y: 209, endPoint x: 551, endPoint y: 216, distance: 18.6
click at [568, 209] on select "Select Monthly Twice Monthly Every Other Week Weekly" at bounding box center [512, 223] width 298 height 39
select select "2"
click at [363, 204] on select "Select Monthly Twice Monthly Every Other Week Weekly" at bounding box center [512, 223] width 298 height 39
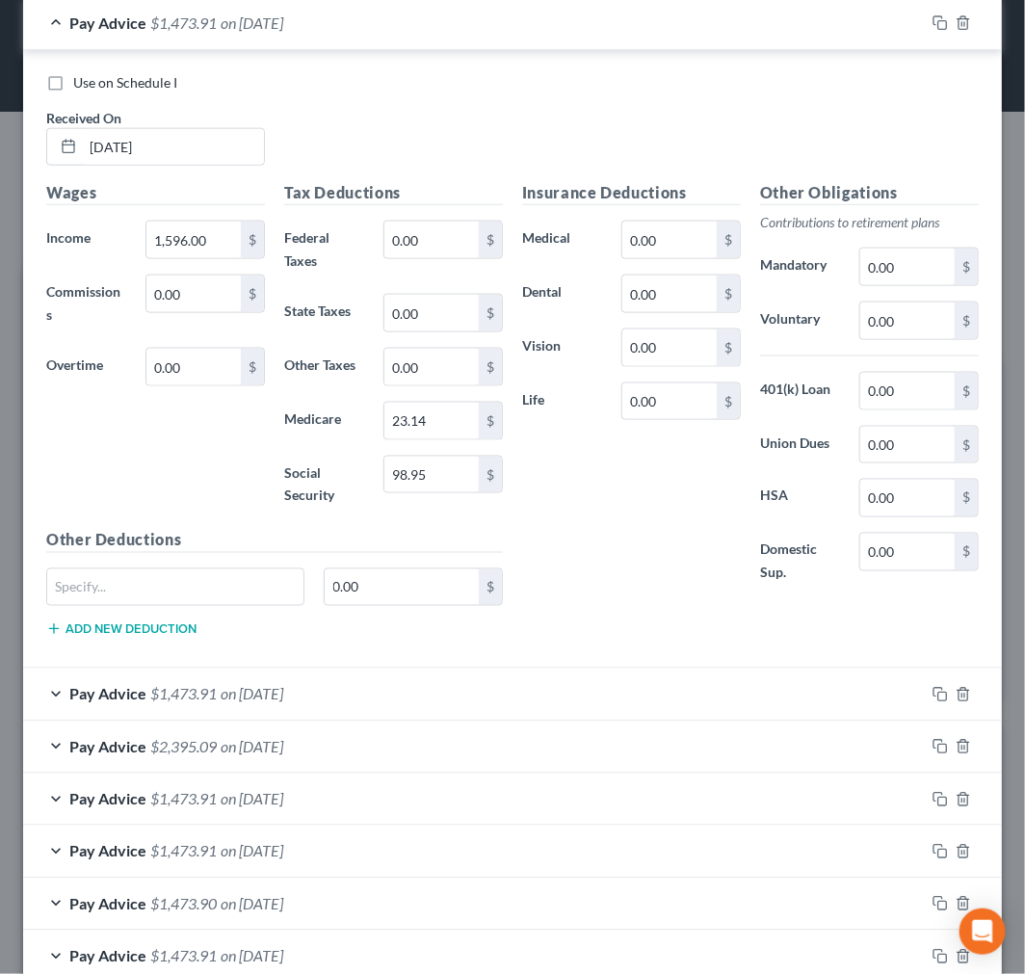
scroll to position [444, 0]
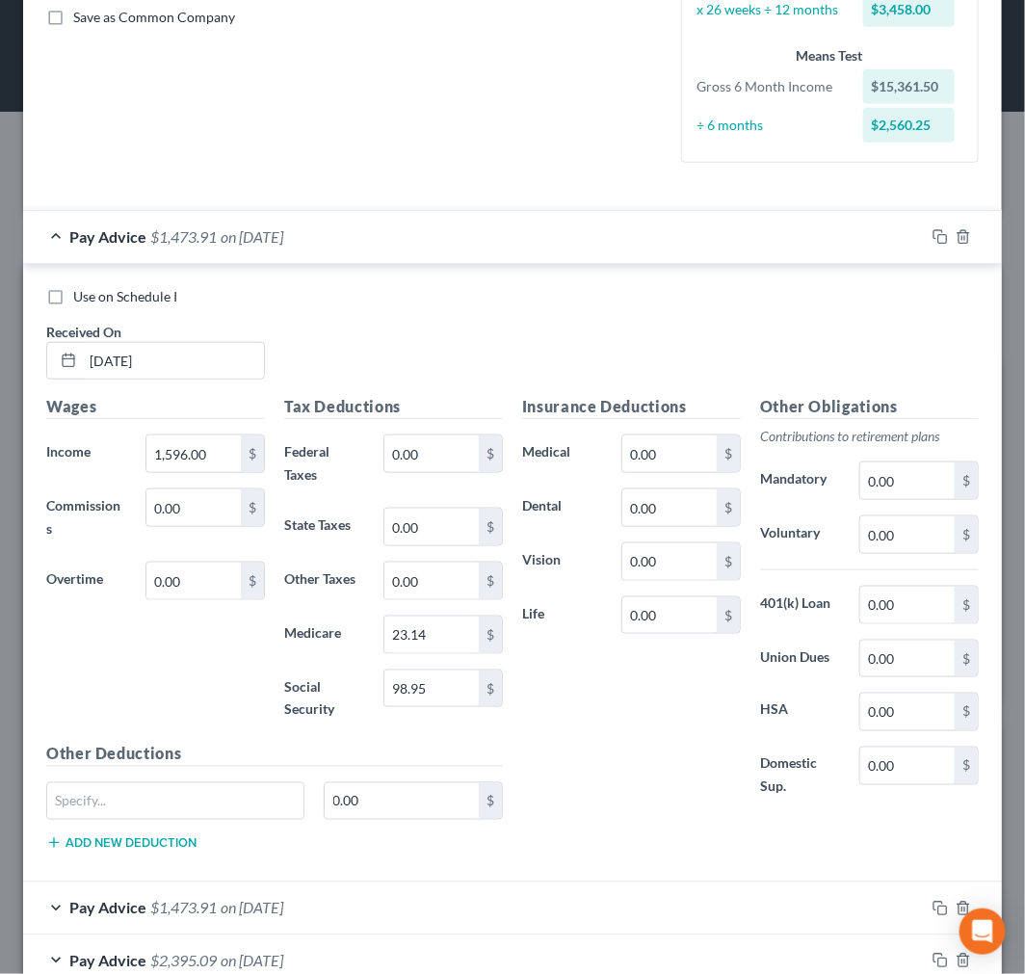
click at [50, 231] on div "Pay Advice $1,473.91 on 08/07/2025" at bounding box center [474, 236] width 902 height 51
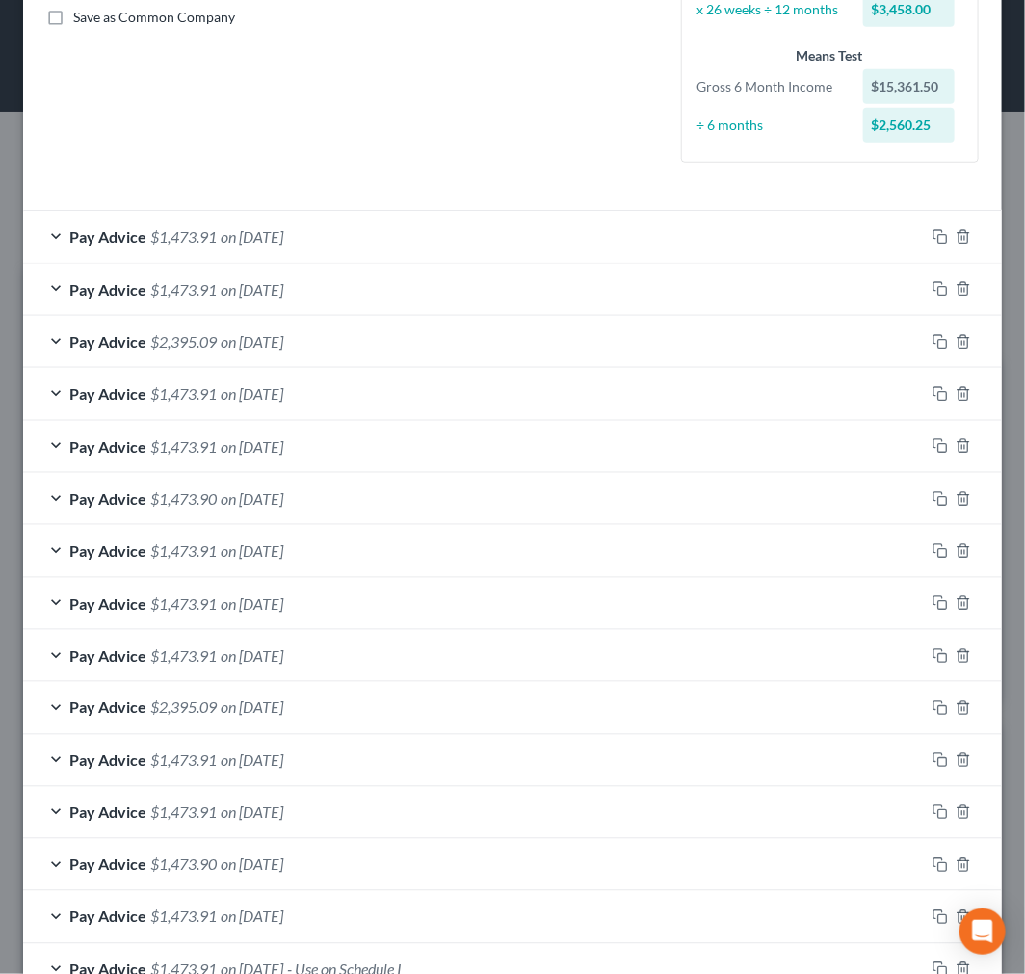
click at [294, 484] on div "Pay Advice $1,473.90 on 05/15/2025" at bounding box center [474, 498] width 902 height 51
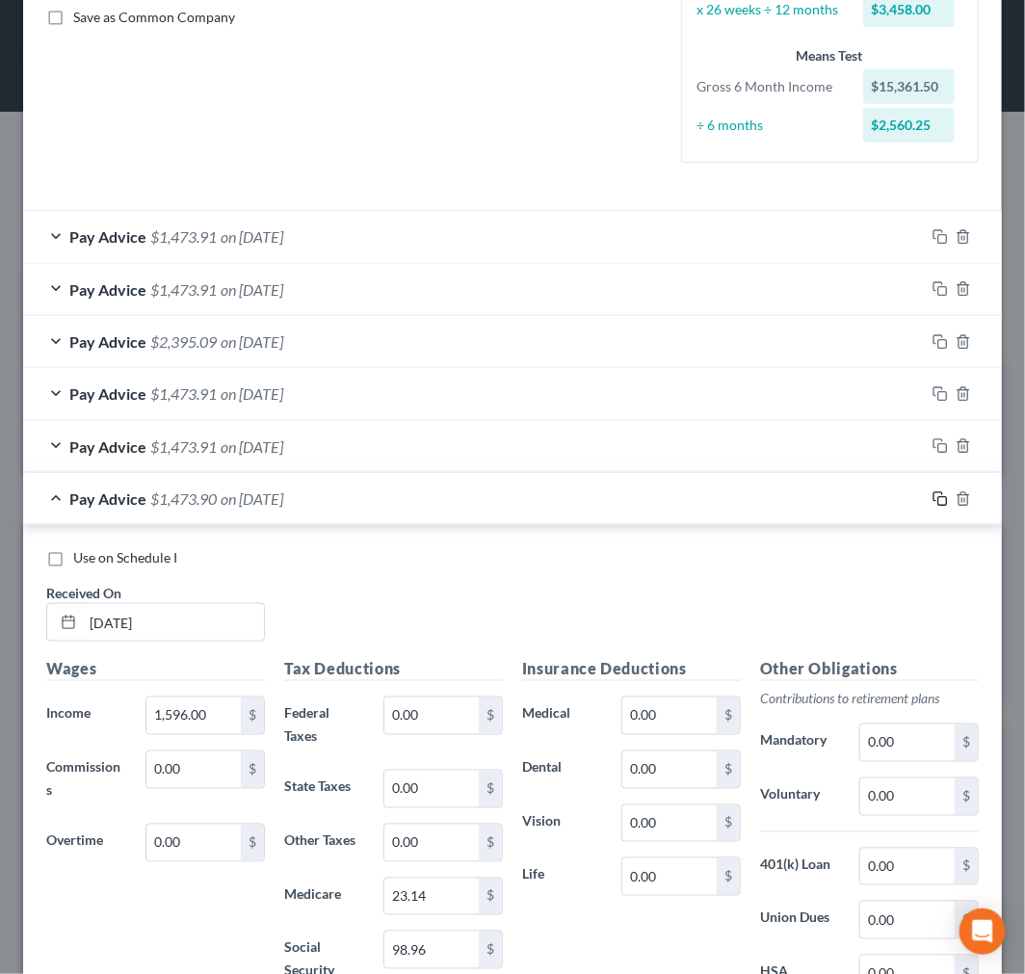
click at [932, 502] on icon "button" at bounding box center [939, 498] width 15 height 15
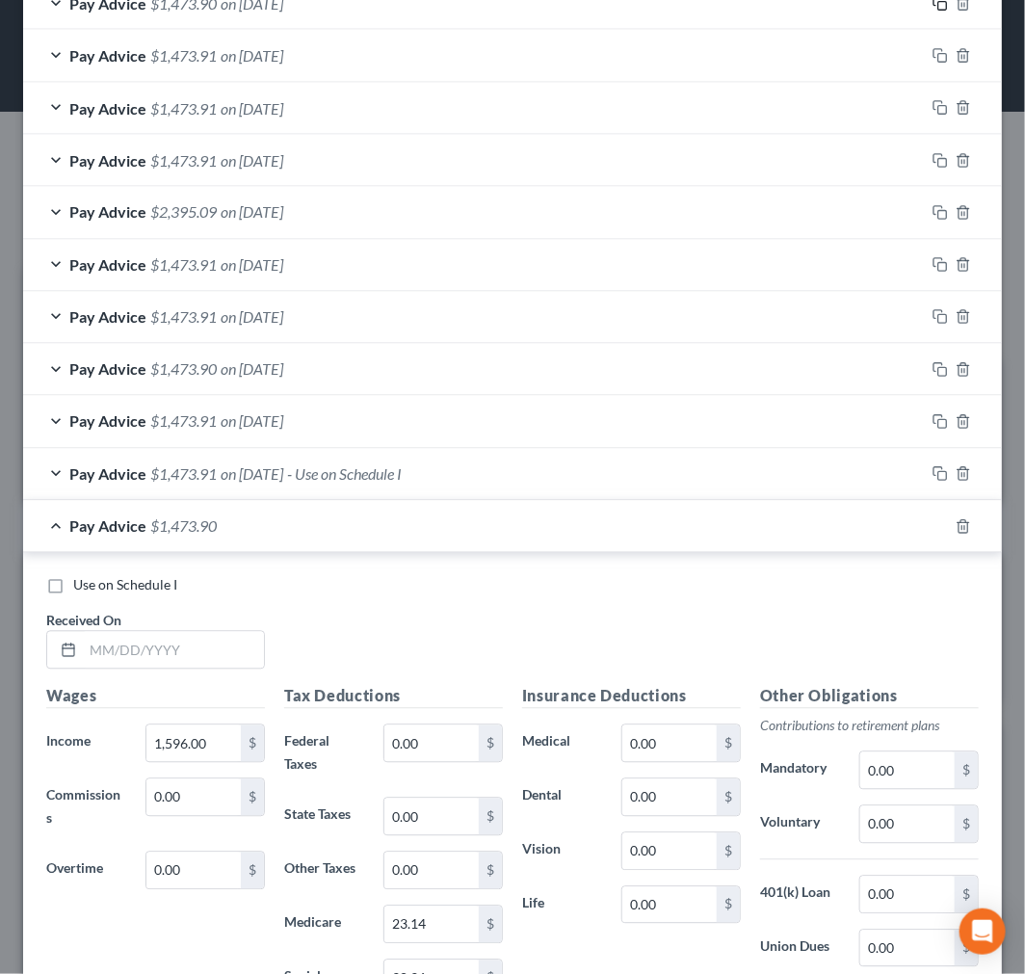
scroll to position [1245, 0]
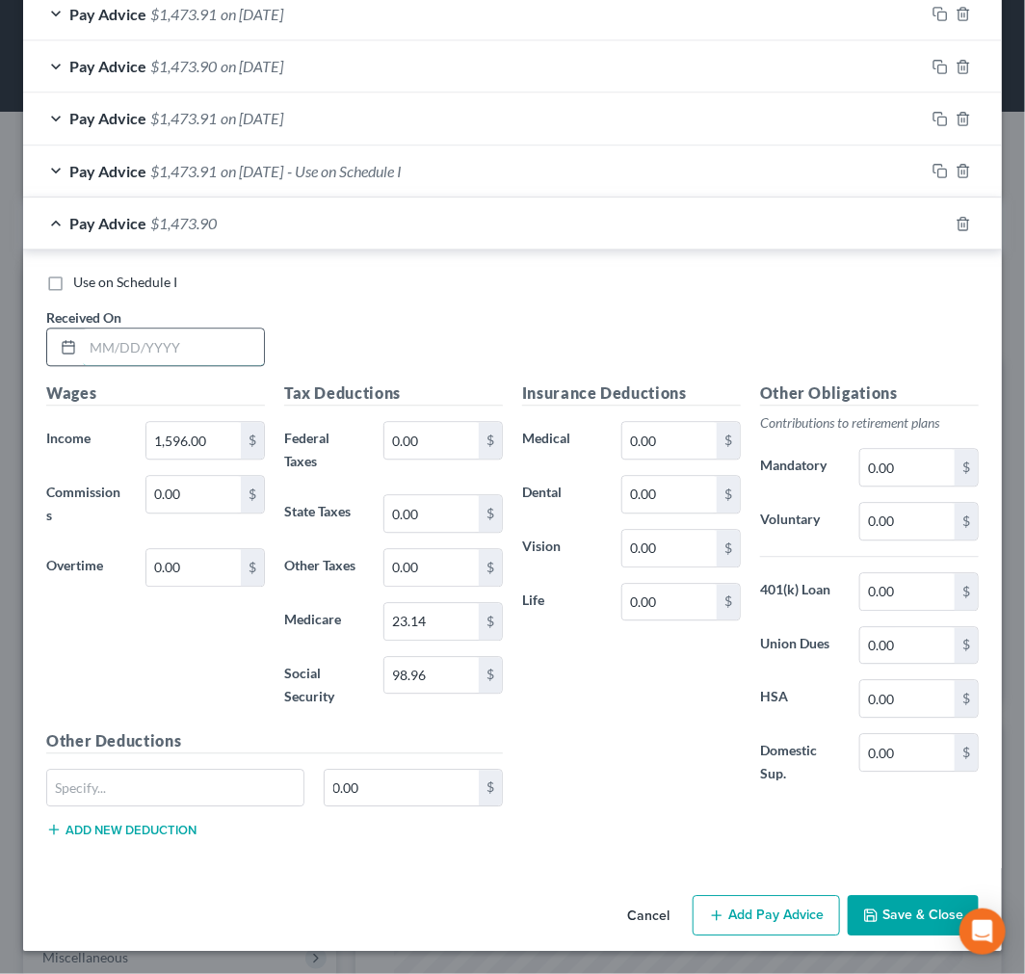
click at [150, 352] on input "text" at bounding box center [173, 346] width 181 height 37
type input "05/29/25"
click at [402, 162] on span "- Use on Schedule I" at bounding box center [344, 171] width 115 height 18
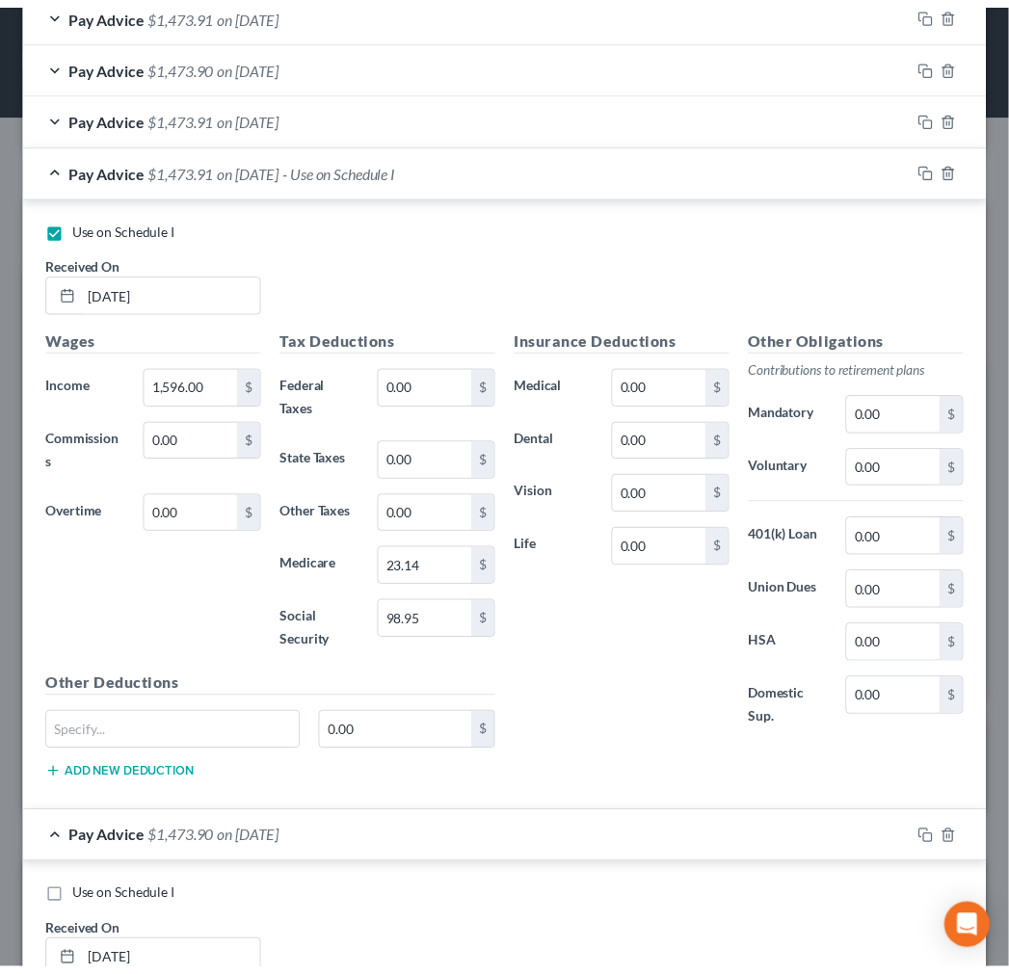
scroll to position [1865, 0]
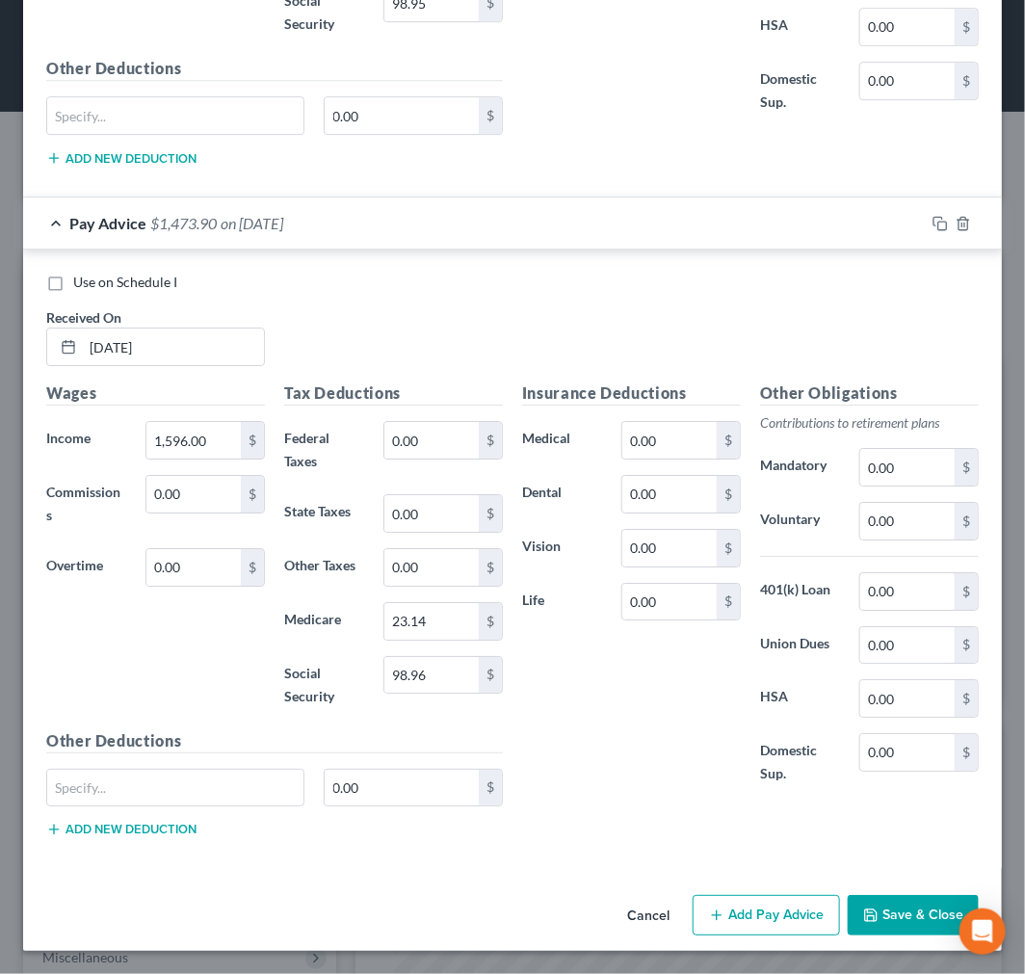
drag, startPoint x: 917, startPoint y: 911, endPoint x: 904, endPoint y: 907, distance: 14.0
click at [917, 911] on button "Save & Close" at bounding box center [913, 915] width 131 height 40
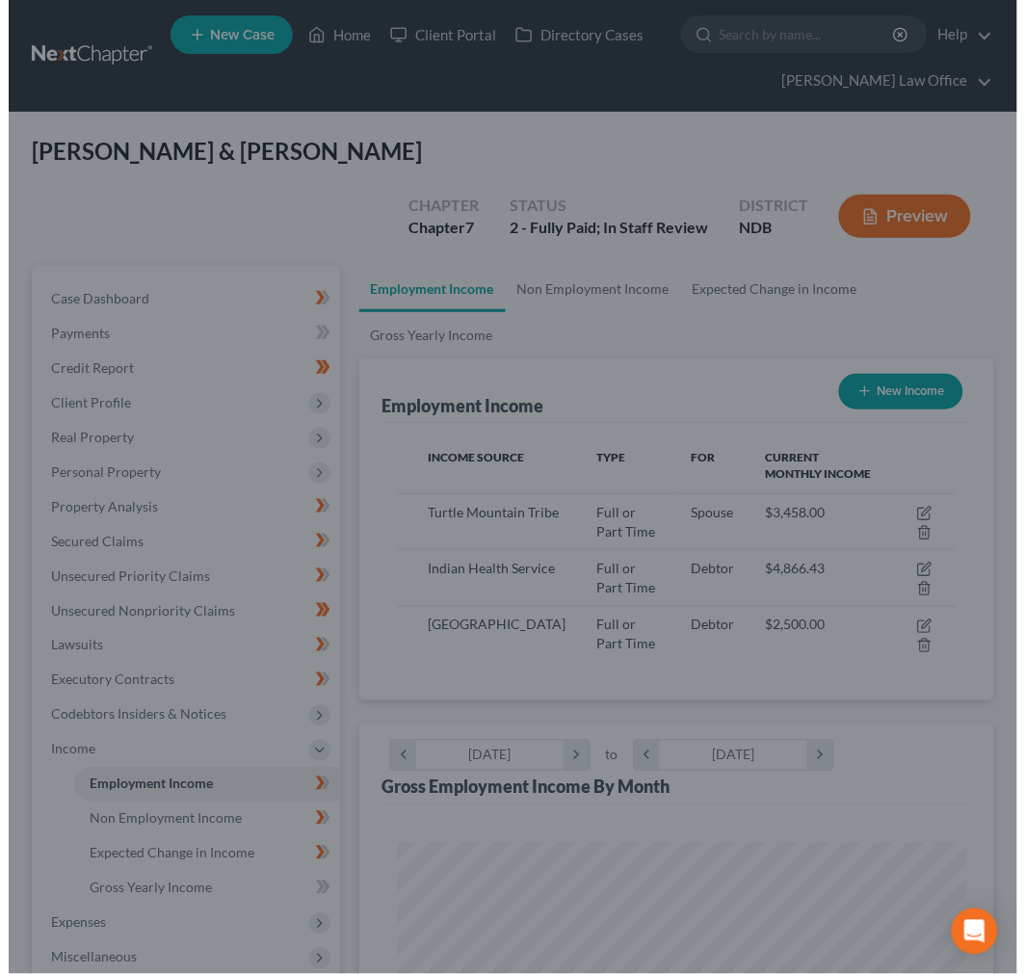
scroll to position [962970, 962652]
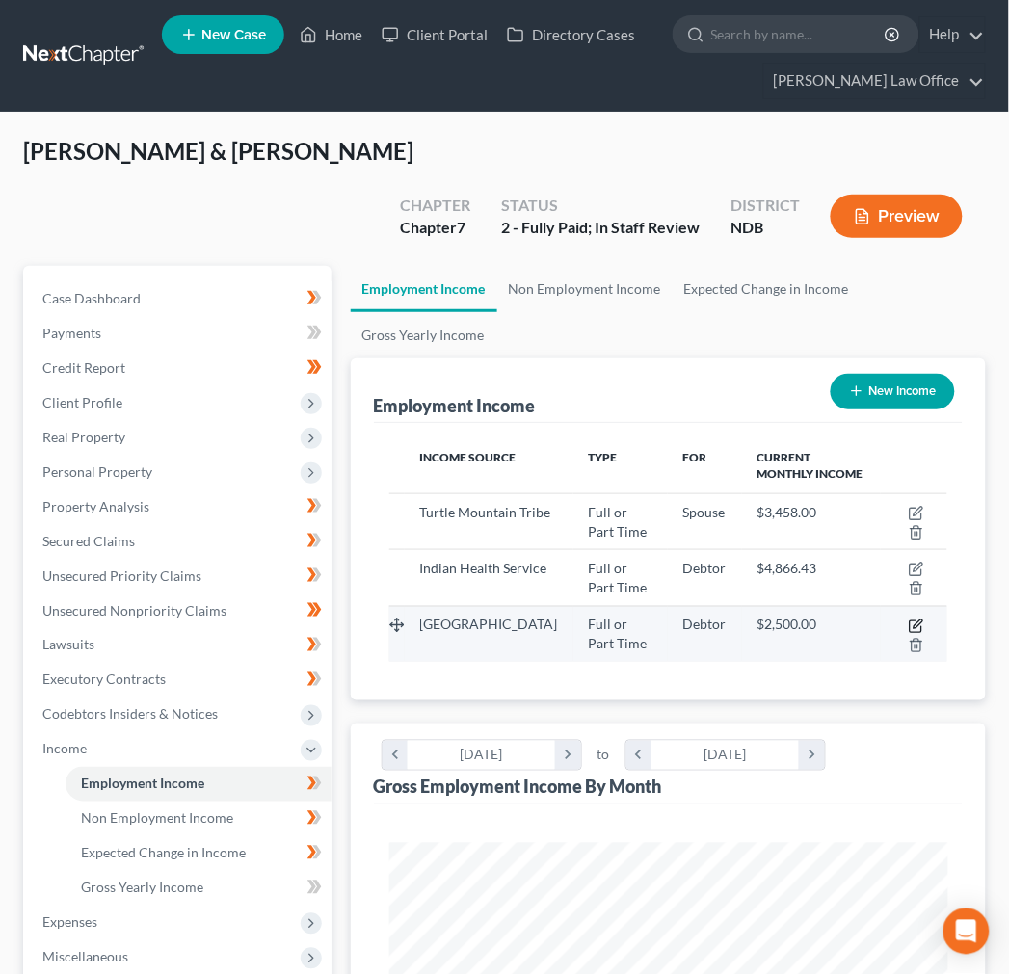
click at [918, 618] on icon "button" at bounding box center [915, 625] width 15 height 15
select select "0"
select select "29"
select select "0"
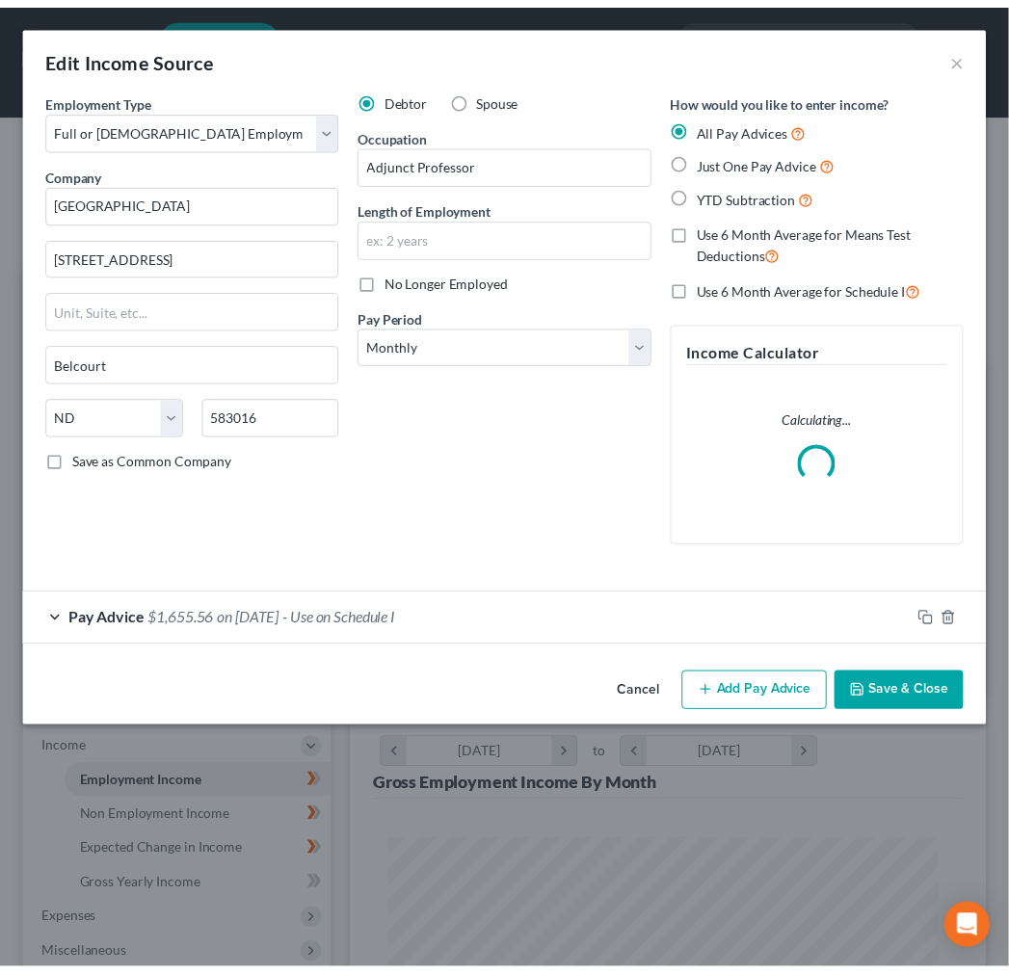
scroll to position [283, 608]
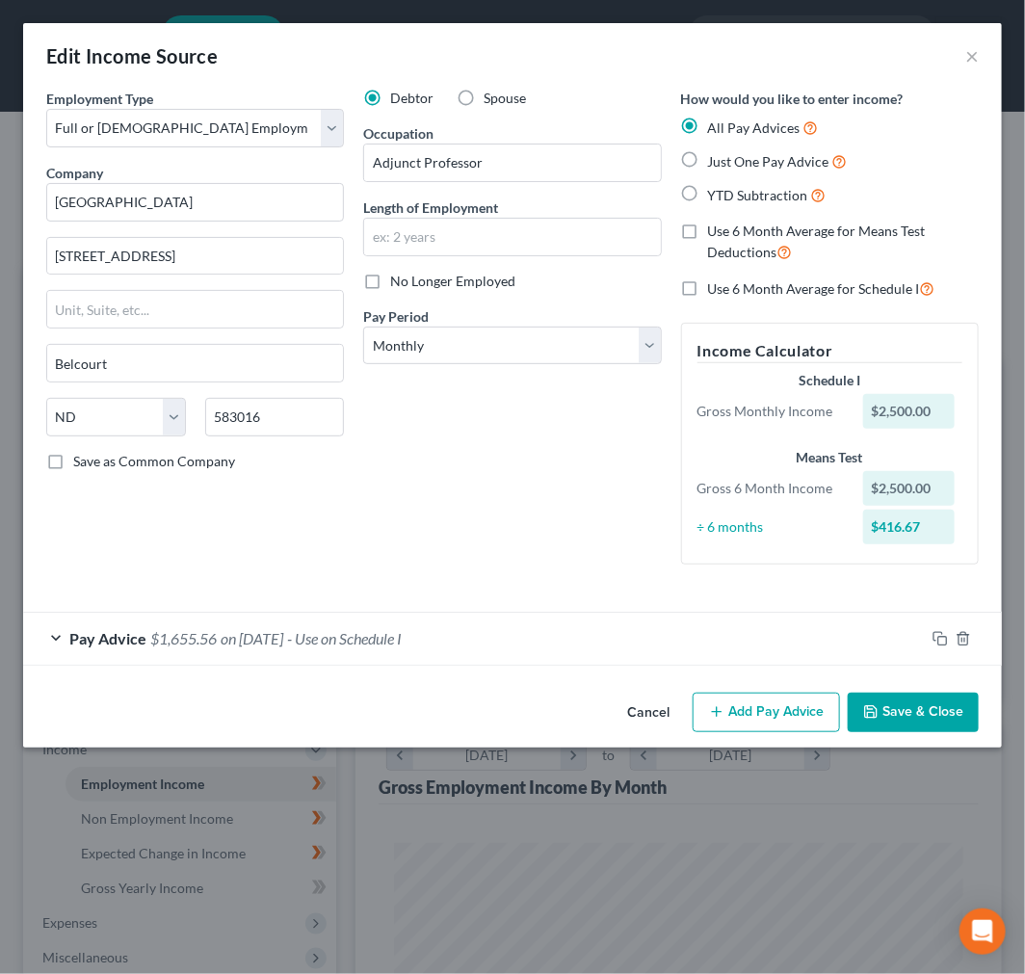
click at [888, 698] on button "Save & Close" at bounding box center [913, 713] width 131 height 40
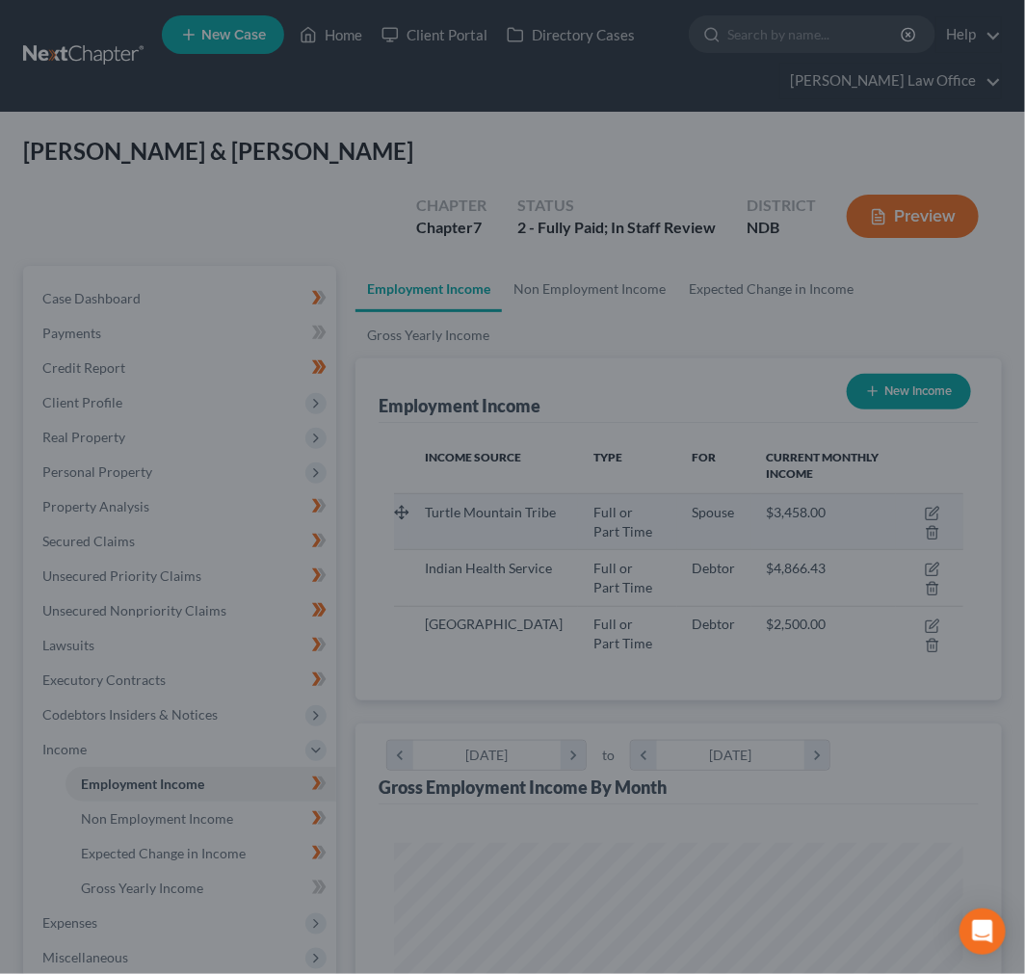
scroll to position [962970, 962652]
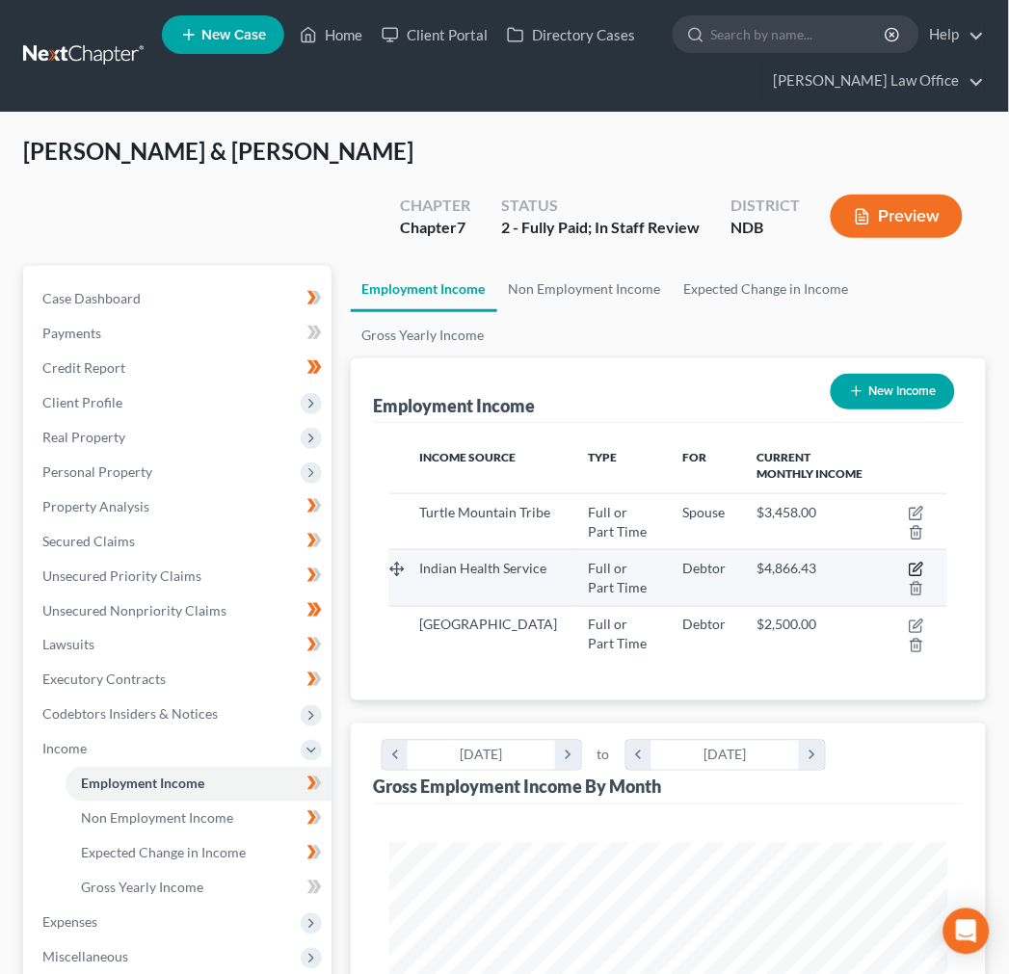
click at [917, 564] on icon "button" at bounding box center [917, 568] width 9 height 9
select select "0"
select select "29"
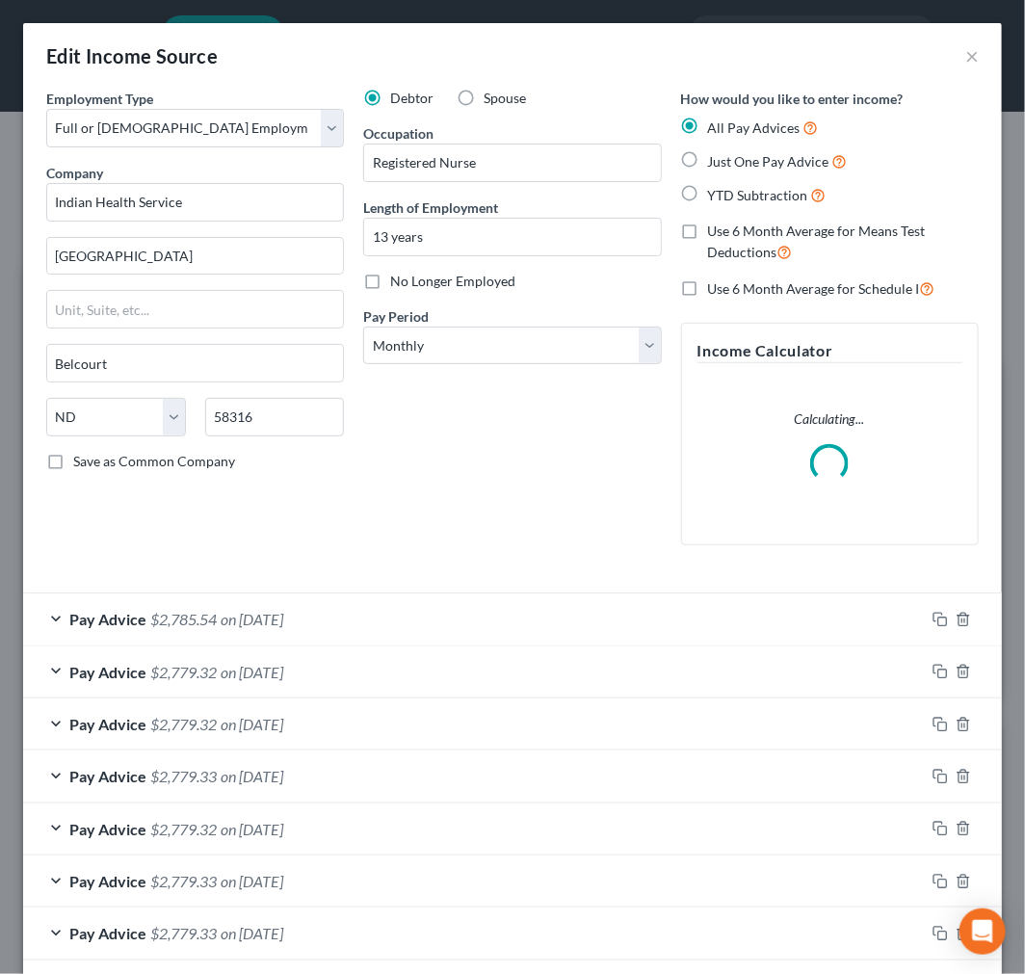
scroll to position [283, 608]
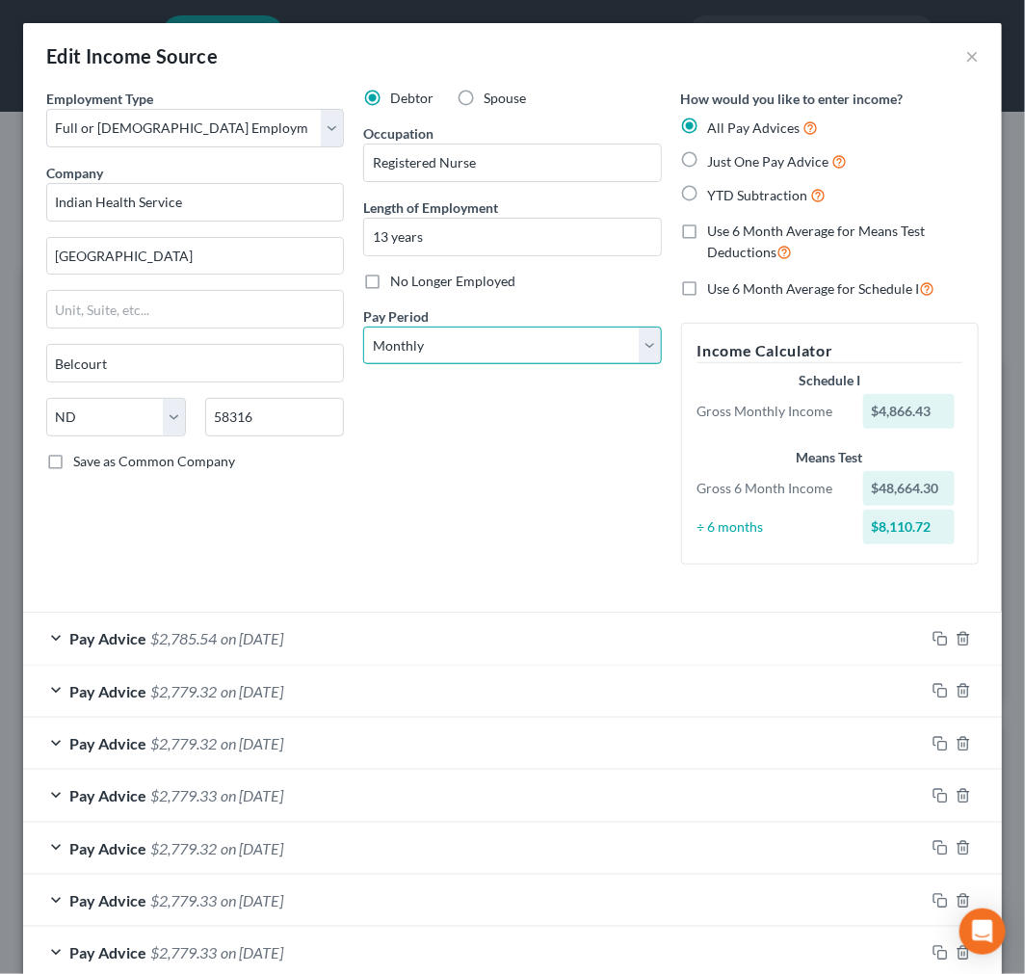
click at [430, 348] on select "Select Monthly Twice Monthly Every Other Week Weekly" at bounding box center [512, 346] width 298 height 39
select select "2"
click at [363, 327] on select "Select Monthly Twice Monthly Every Other Week Weekly" at bounding box center [512, 346] width 298 height 39
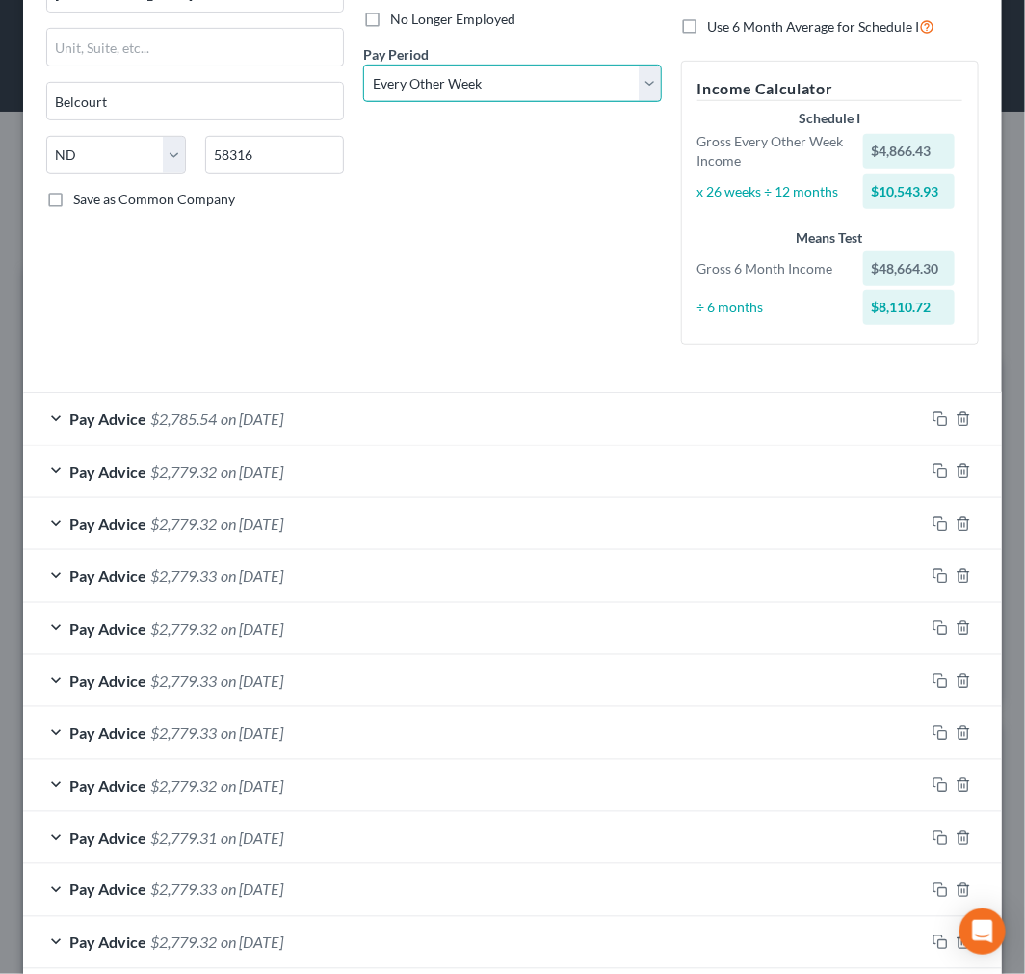
scroll to position [416, 0]
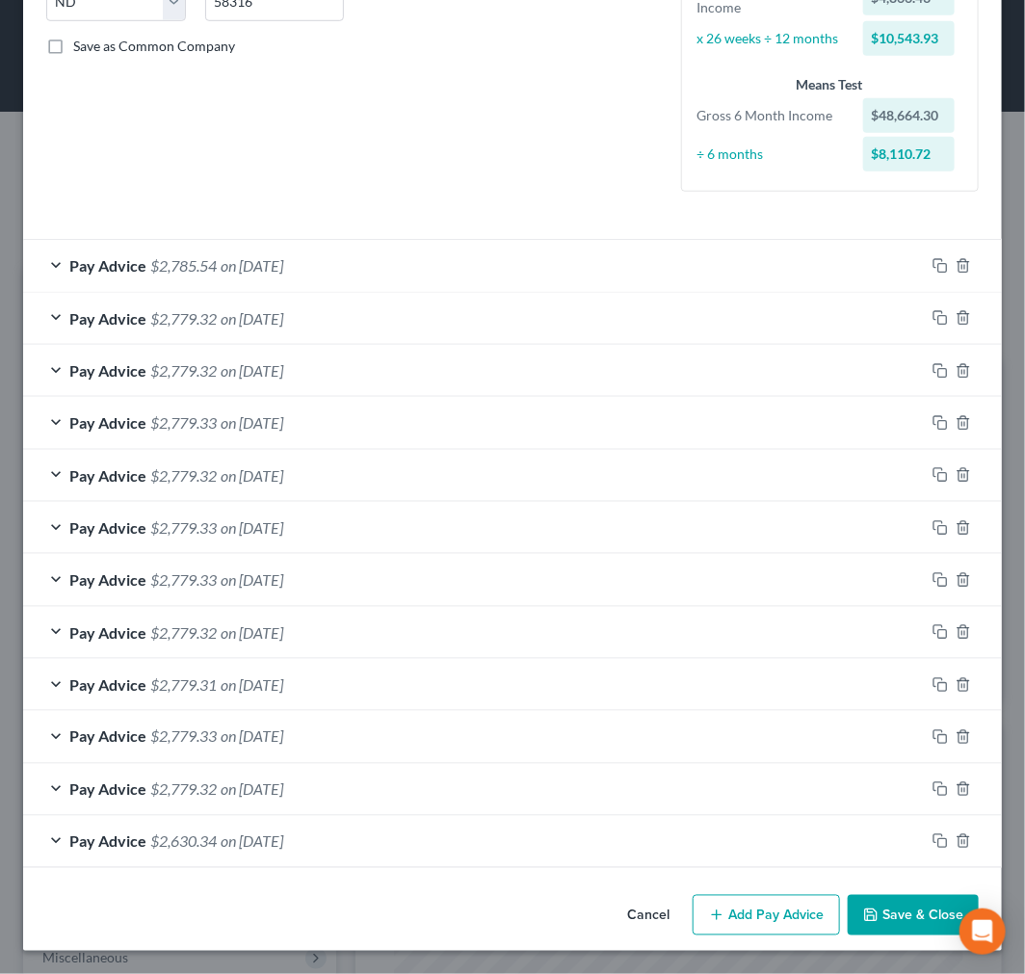
click at [376, 282] on div "Pay Advice $2,785.54 on 09/12/2025" at bounding box center [474, 265] width 902 height 51
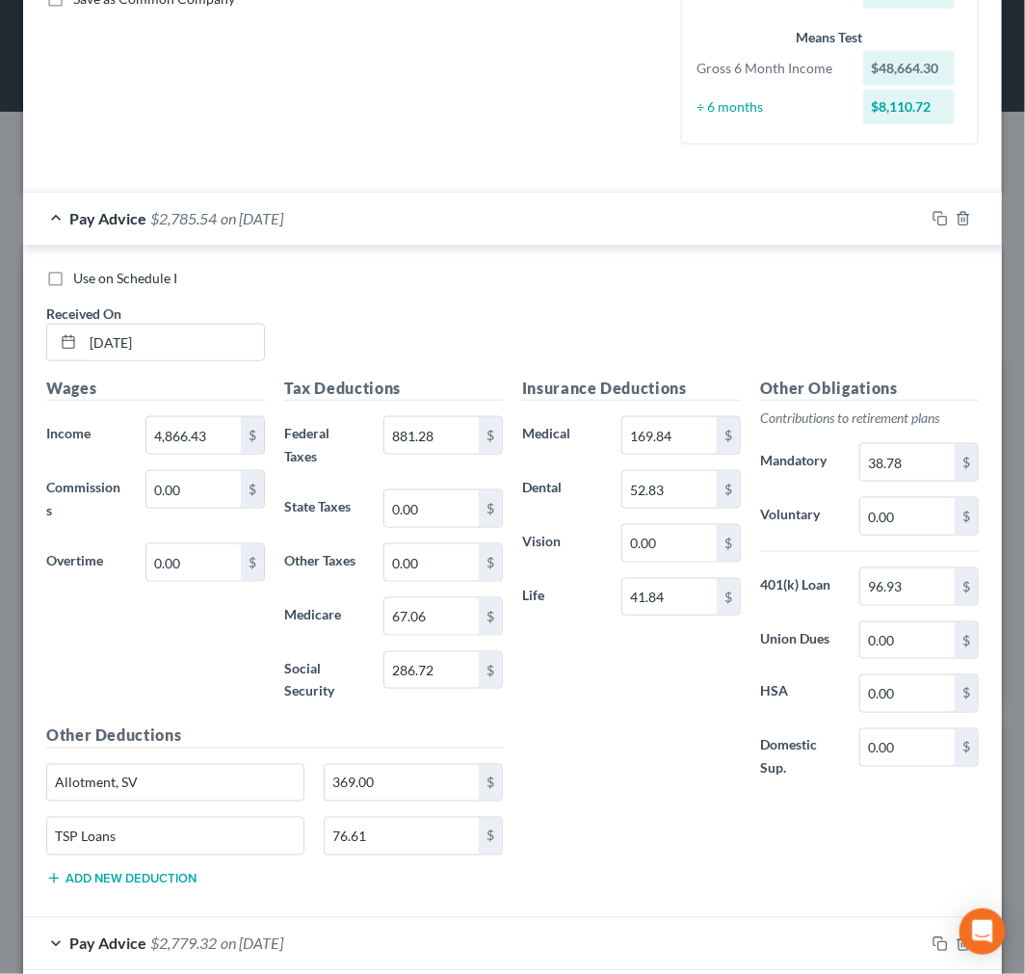
scroll to position [535, 0]
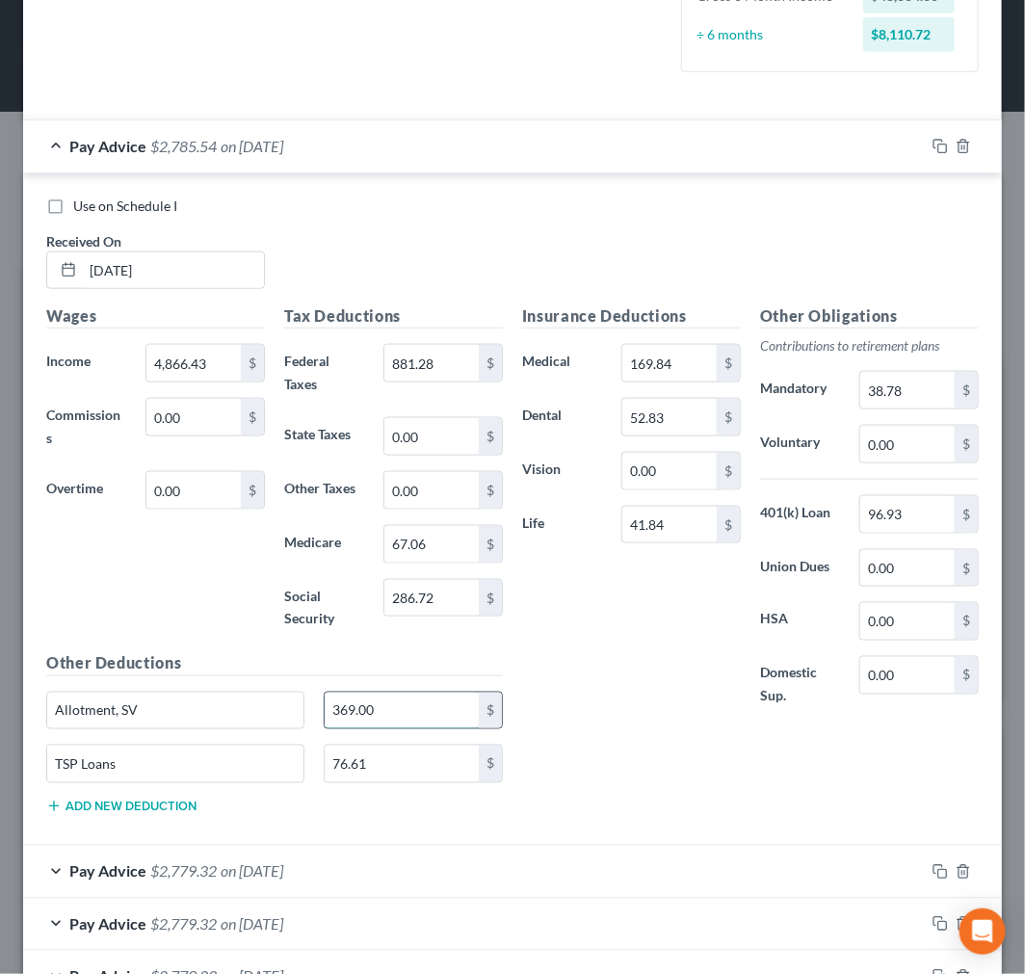
click at [422, 711] on input "369.00" at bounding box center [402, 711] width 154 height 37
click at [909, 515] on input "96.93" at bounding box center [907, 514] width 94 height 37
type input "173.54"
click at [244, 766] on input "TSP Loans" at bounding box center [175, 764] width 256 height 37
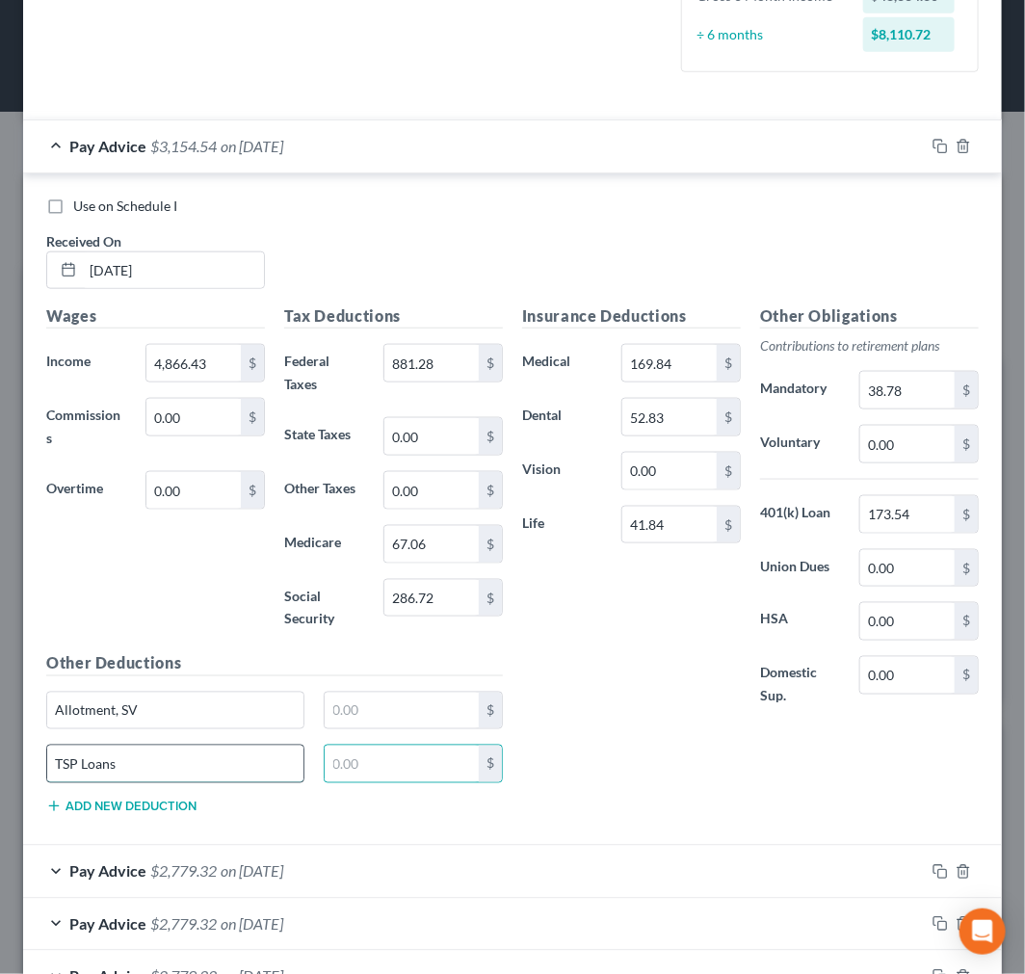
click at [244, 767] on input "TSP Loans" at bounding box center [175, 764] width 256 height 37
click at [227, 718] on input "Allotment, SV" at bounding box center [175, 711] width 256 height 37
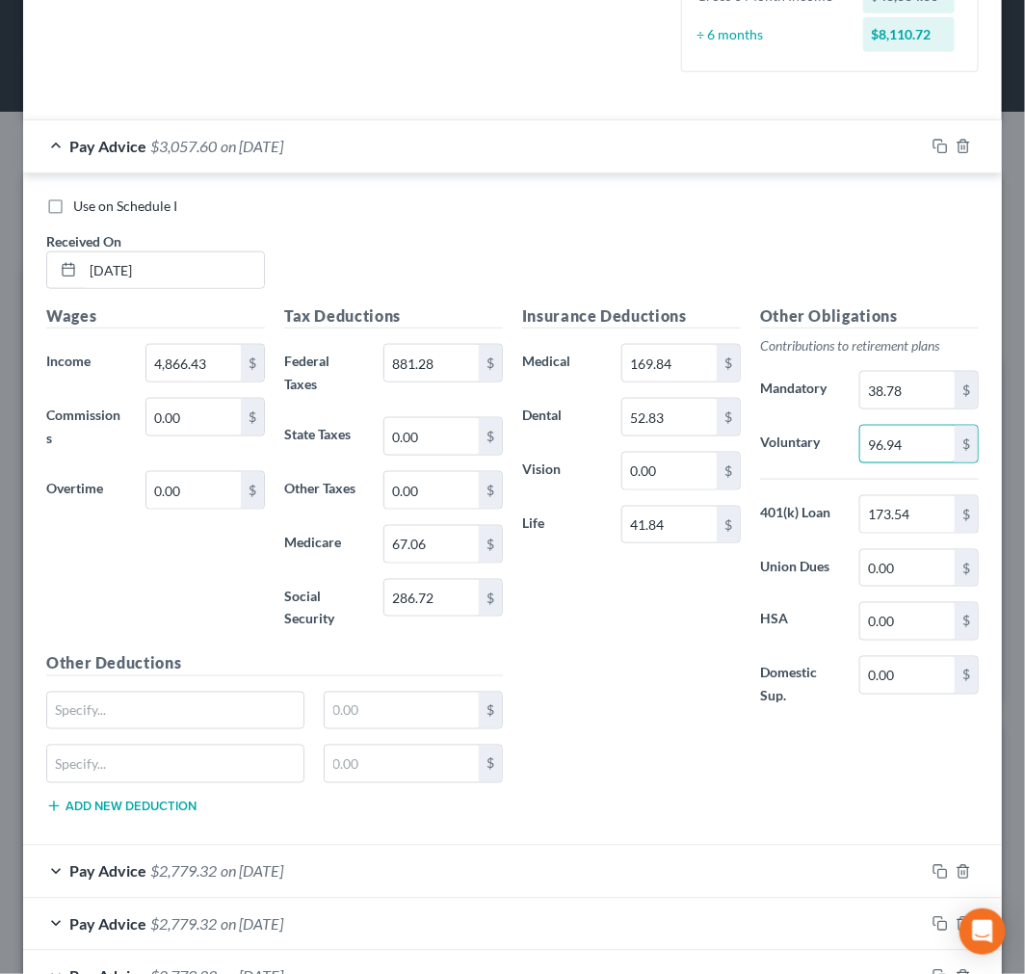
type input "96.94"
click at [73, 206] on label "Use on Schedule I" at bounding box center [125, 206] width 104 height 19
click at [81, 206] on input "Use on Schedule I" at bounding box center [87, 203] width 13 height 13
checkbox input "true"
type input "76.61"
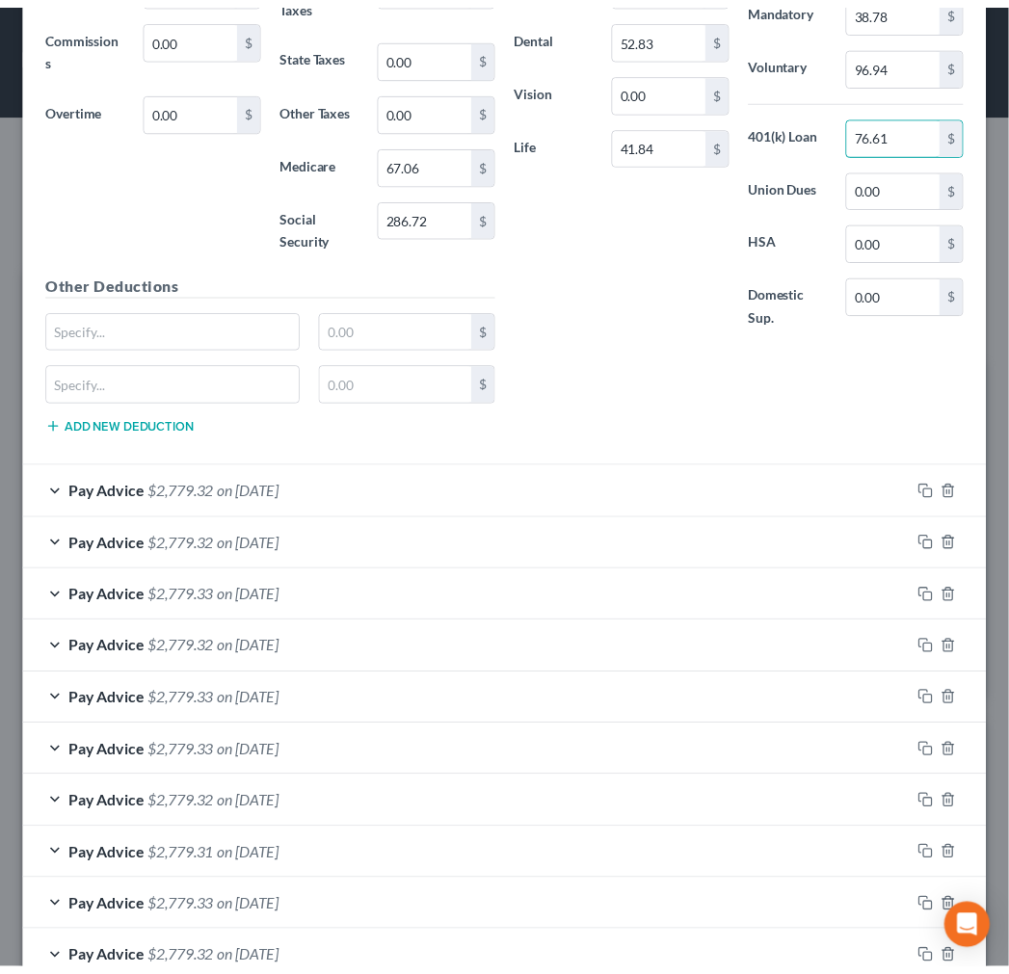
scroll to position [1090, 0]
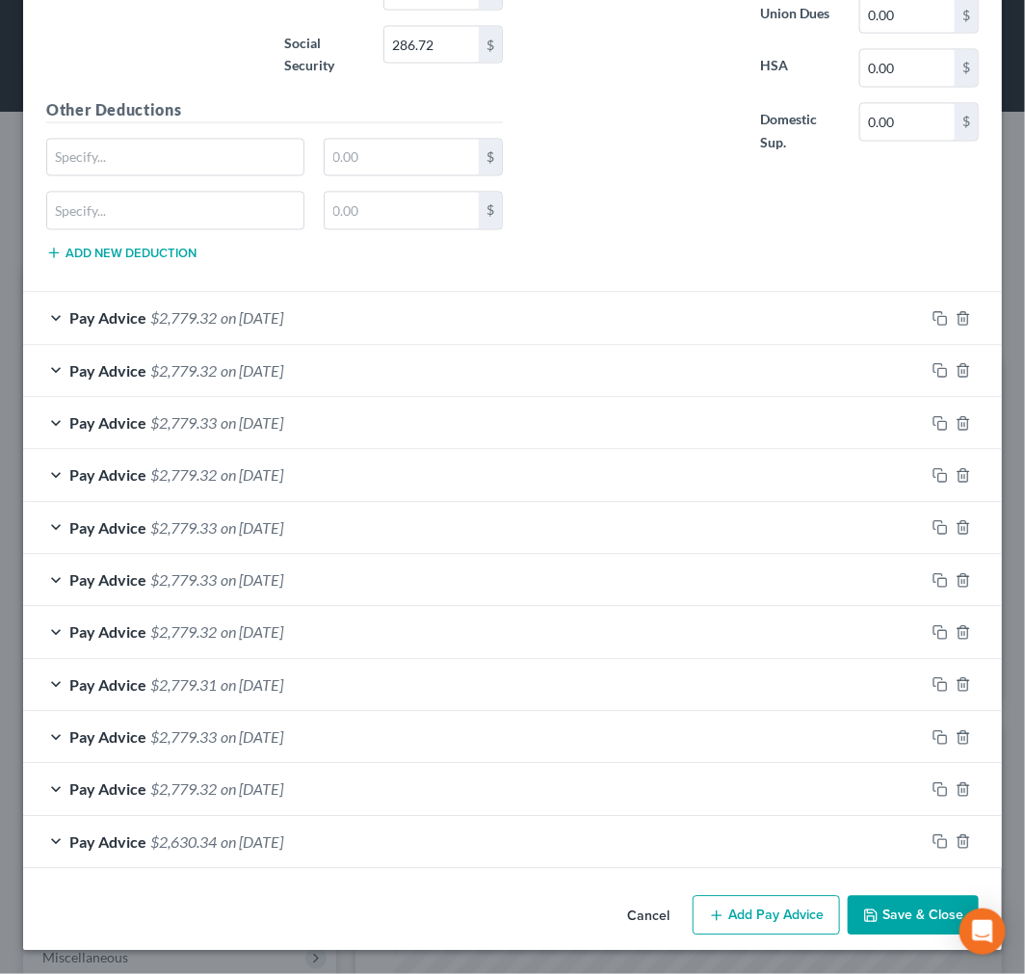
click at [872, 907] on button "Save & Close" at bounding box center [913, 916] width 131 height 40
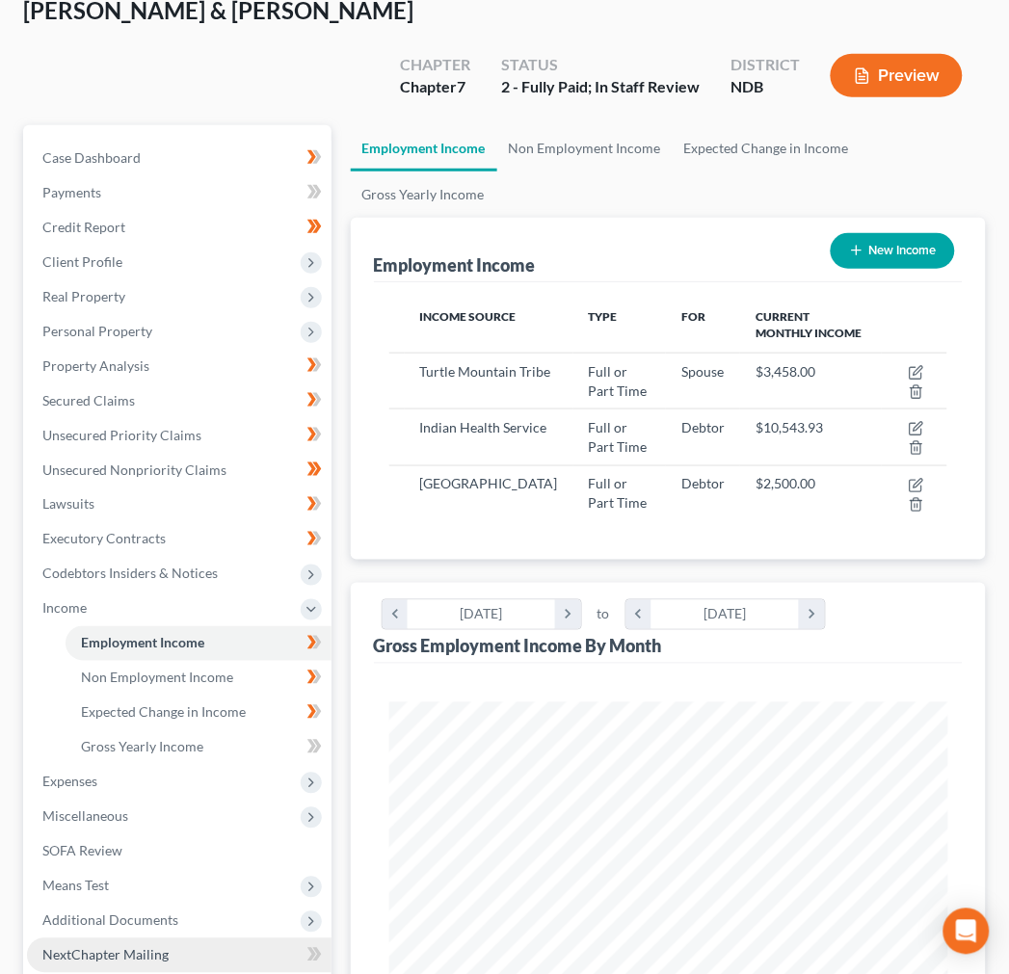
scroll to position [321, 0]
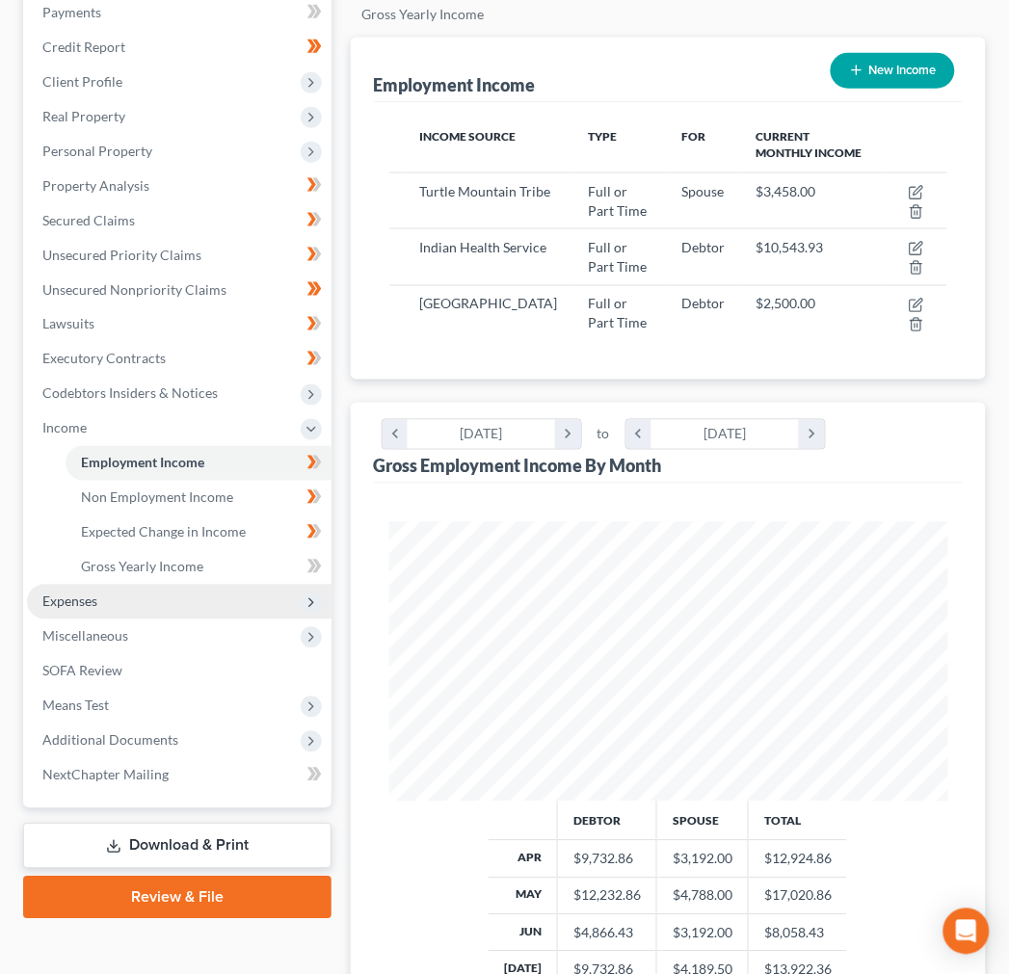
click at [73, 593] on span "Expenses" at bounding box center [69, 601] width 55 height 16
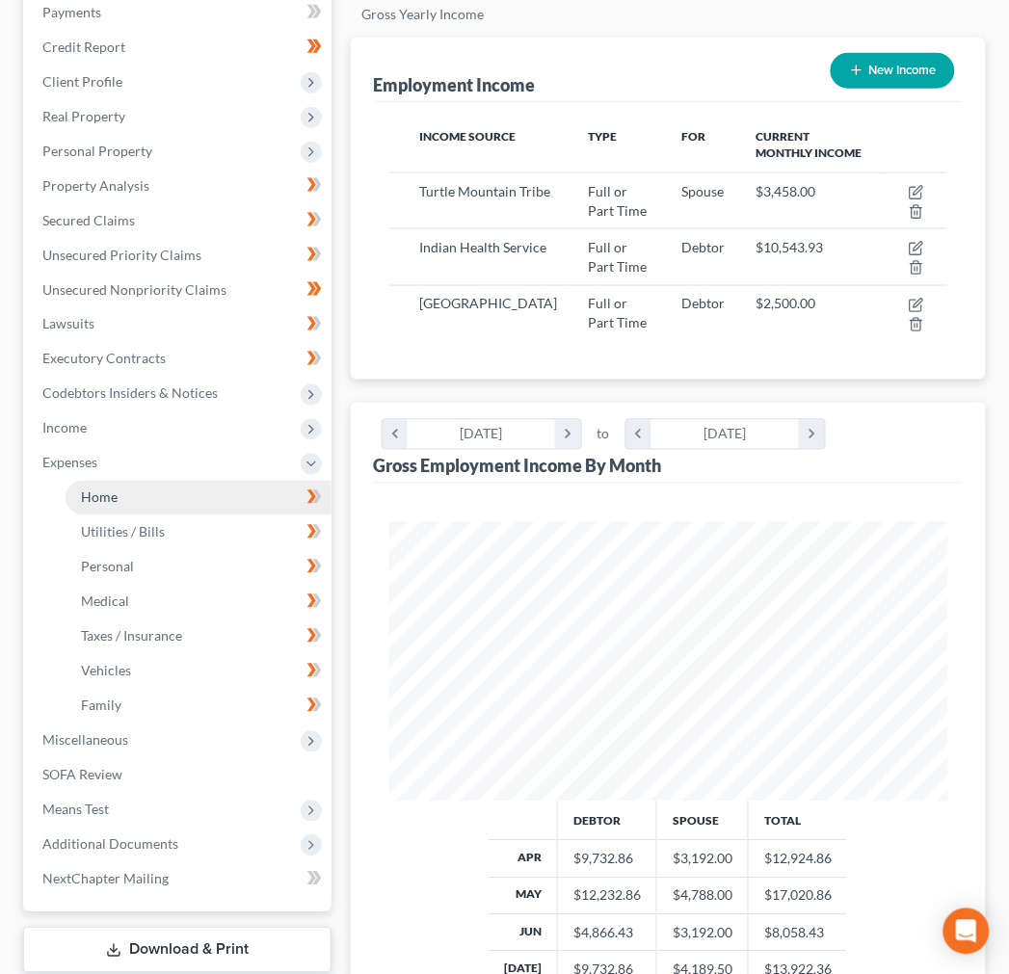
click at [132, 481] on link "Home" at bounding box center [199, 498] width 266 height 35
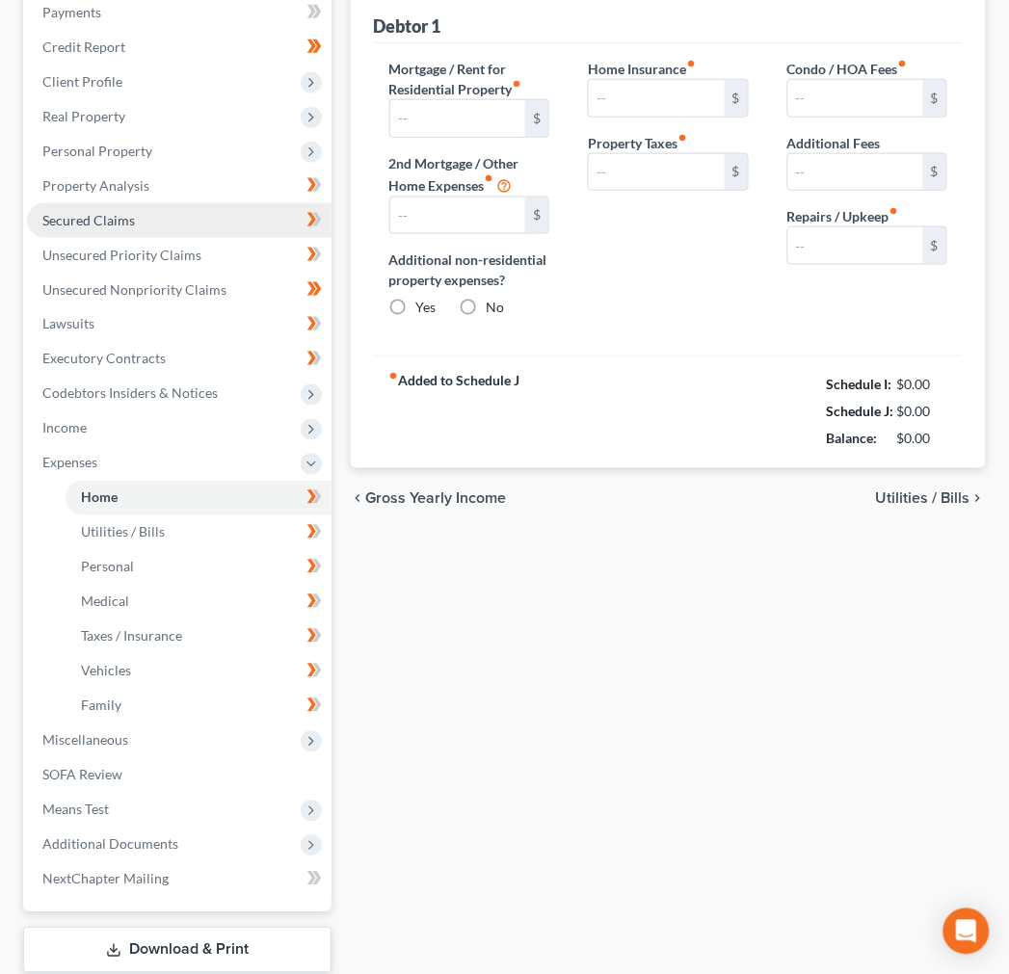
type input "2,000.00"
type input "0.00"
radio input "true"
type input "0.00"
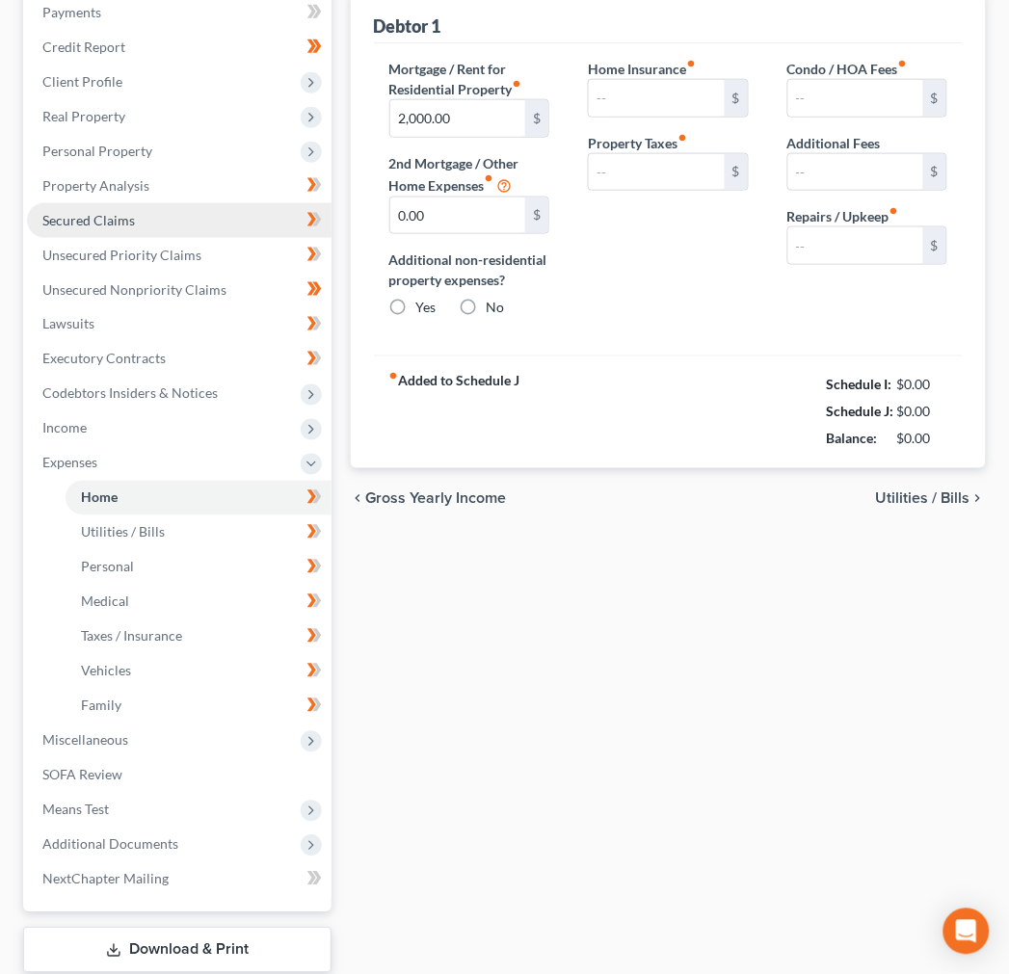
type input "0.00"
type input "100.00"
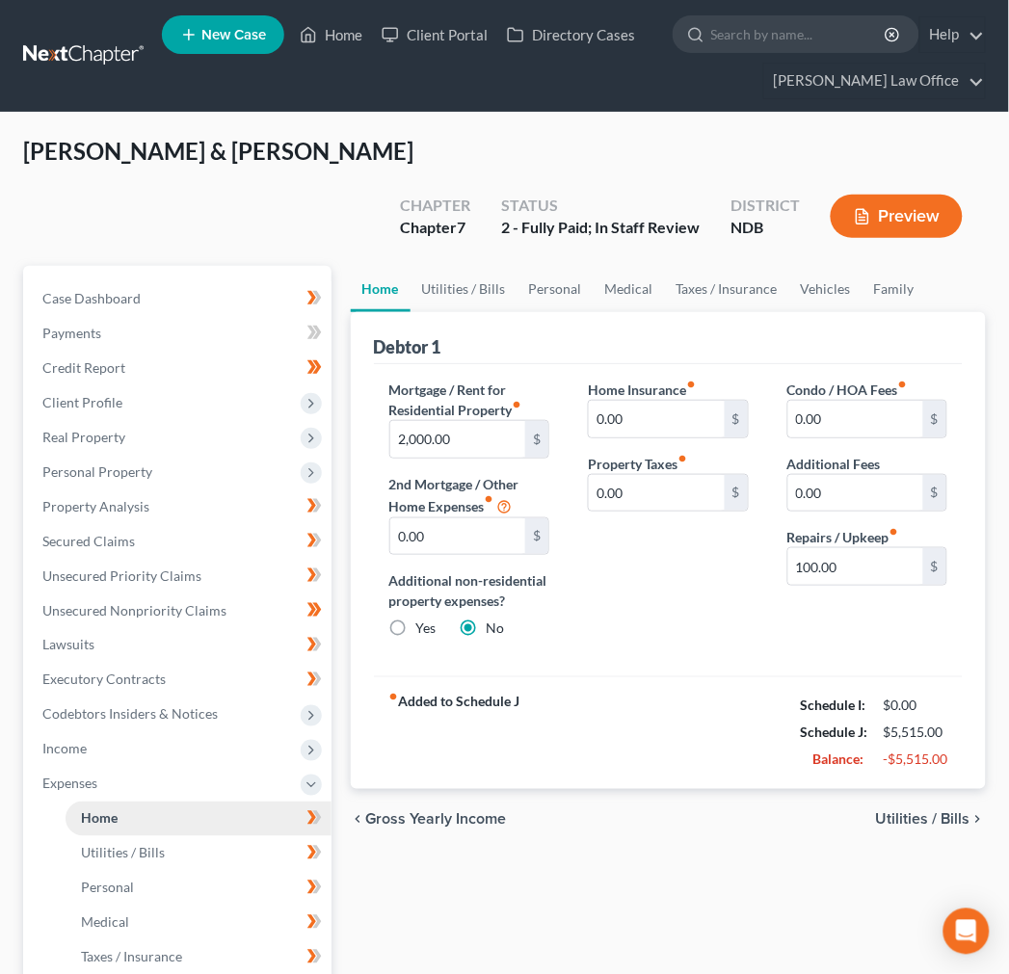
click at [133, 801] on link "Home" at bounding box center [199, 818] width 266 height 35
drag, startPoint x: 477, startPoint y: 237, endPoint x: 626, endPoint y: 256, distance: 150.5
click at [477, 266] on link "Utilities / Bills" at bounding box center [463, 289] width 107 height 46
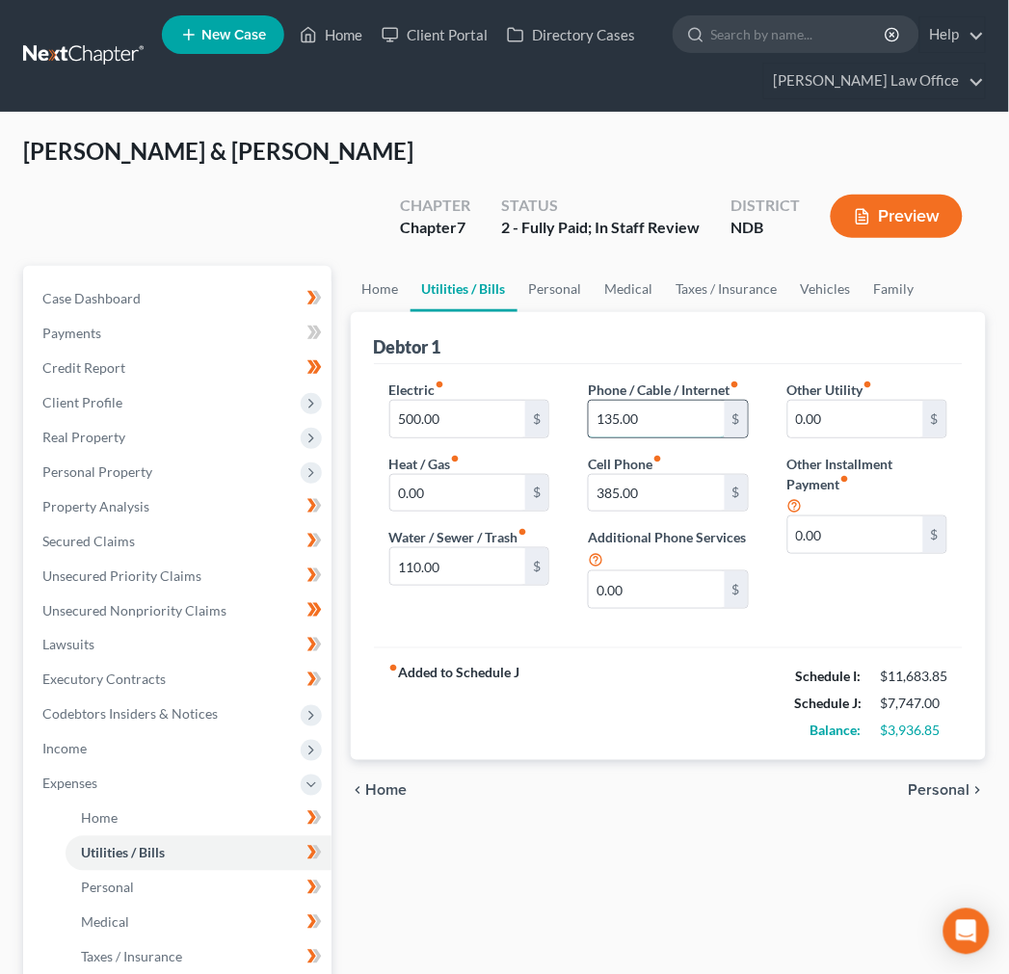
click at [676, 401] on input "135.00" at bounding box center [656, 419] width 135 height 37
type input "250"
click at [559, 266] on link "Personal" at bounding box center [555, 289] width 76 height 46
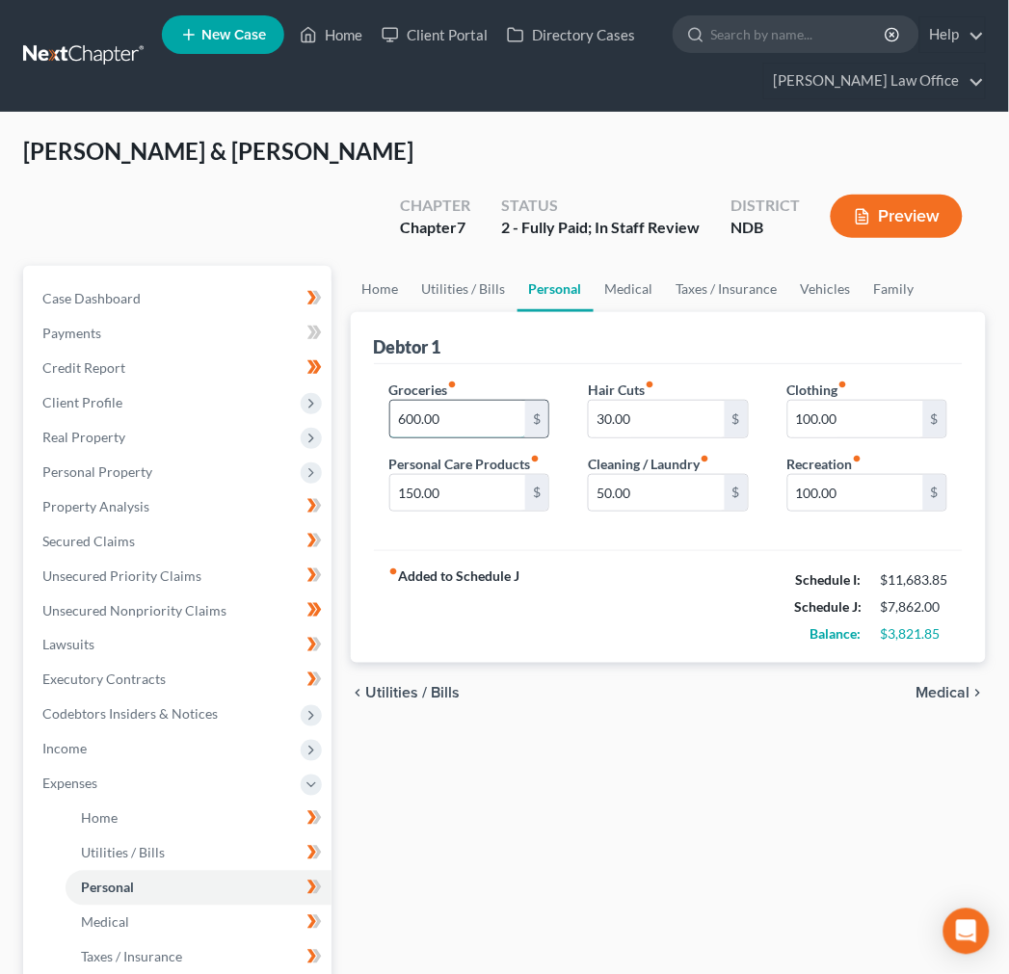
click at [508, 401] on input "600.00" at bounding box center [457, 419] width 135 height 37
type input "1,500"
click at [872, 401] on input "100.00" at bounding box center [855, 419] width 135 height 37
type input "250"
click at [591, 572] on div "fiber_manual_record Added to Schedule J Schedule I: $11,683.85 Schedule J: $8,9…" at bounding box center [668, 606] width 589 height 113
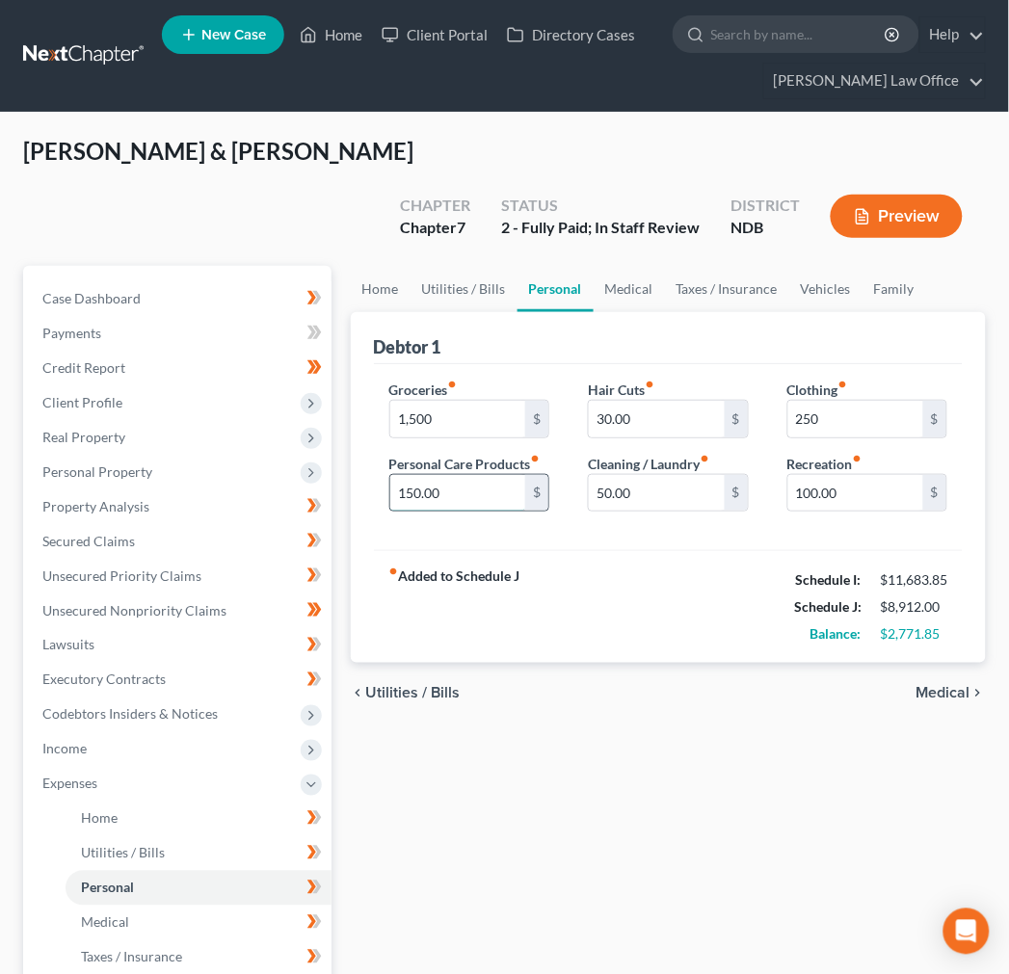
click at [493, 475] on input "150.00" at bounding box center [457, 493] width 135 height 37
click at [642, 266] on link "Medical" at bounding box center [628, 289] width 71 height 46
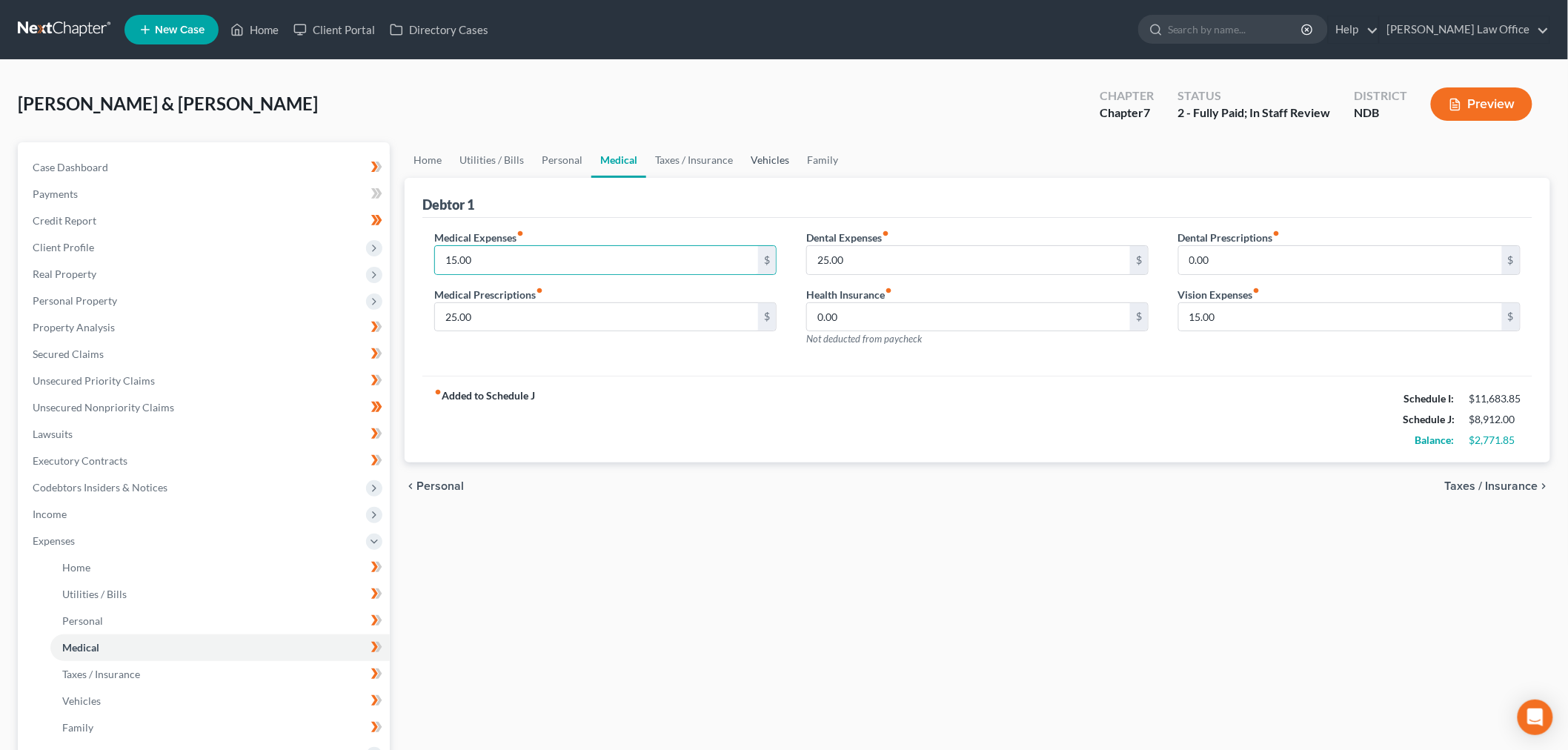
click at [776, 156] on link "Vehicles" at bounding box center [769, 160] width 56 height 35
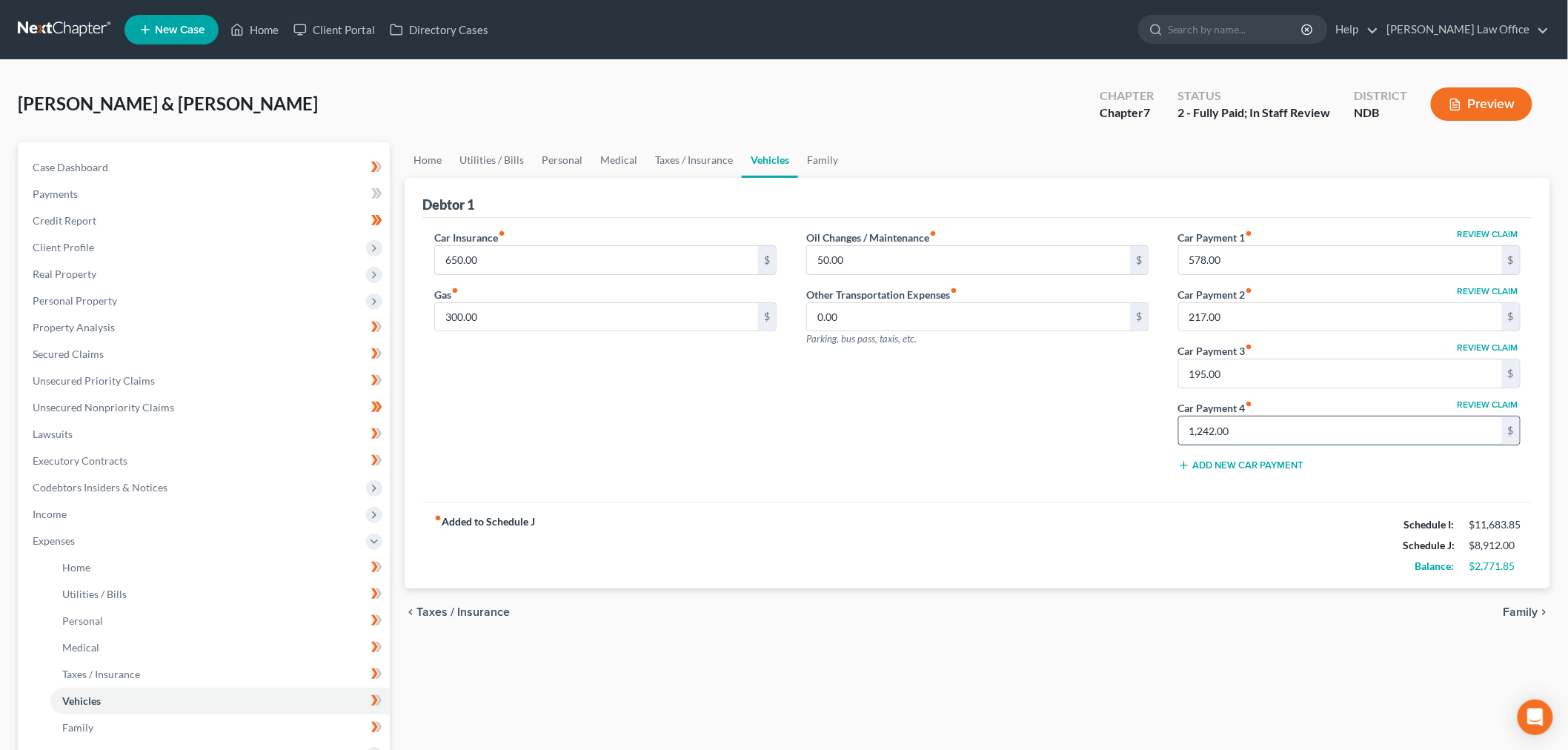
click at [1366, 437] on input "1,242.00" at bounding box center [1341, 430] width 323 height 28
click at [821, 163] on link "Family" at bounding box center [822, 160] width 49 height 35
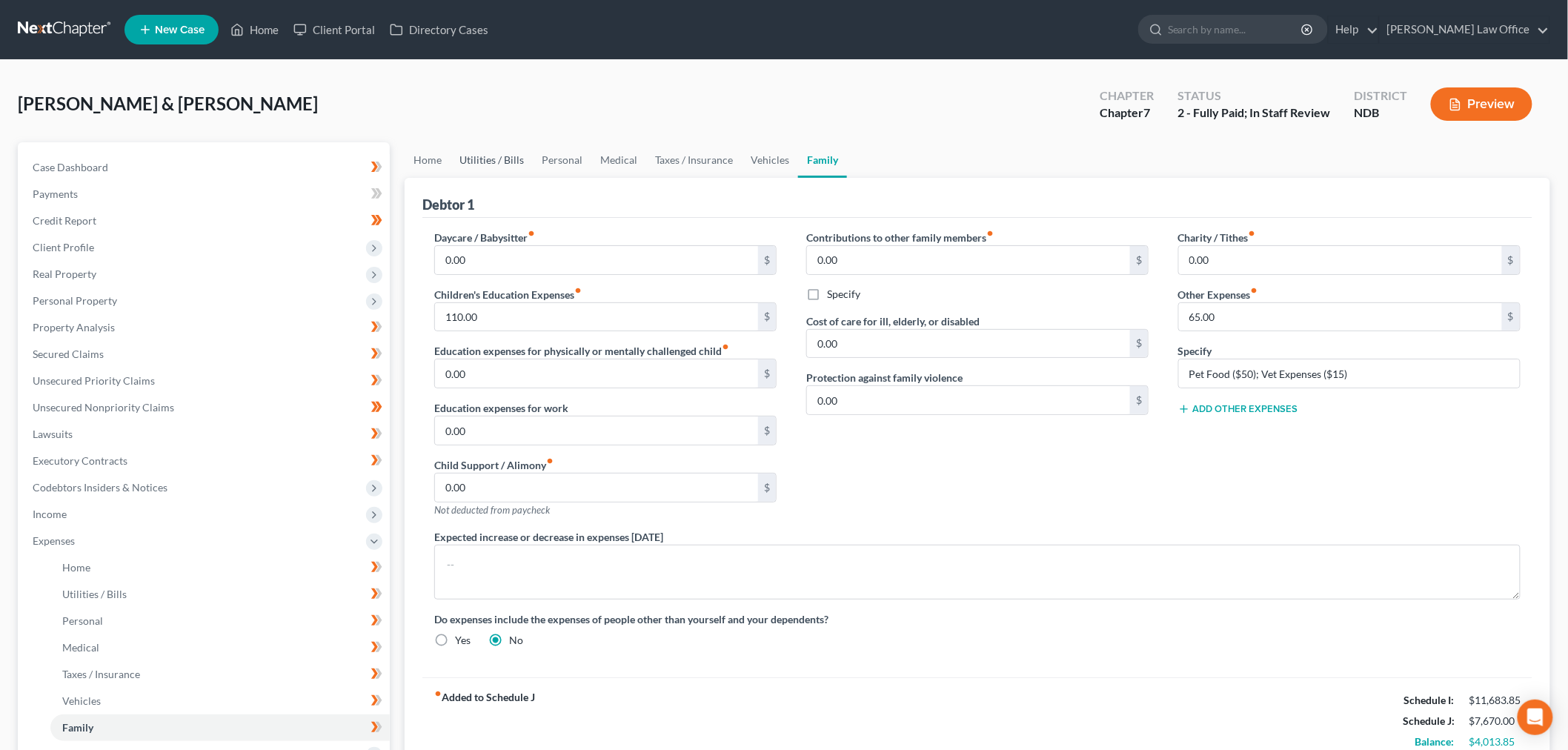
click at [526, 158] on link "Utilities / Bills" at bounding box center [492, 160] width 82 height 35
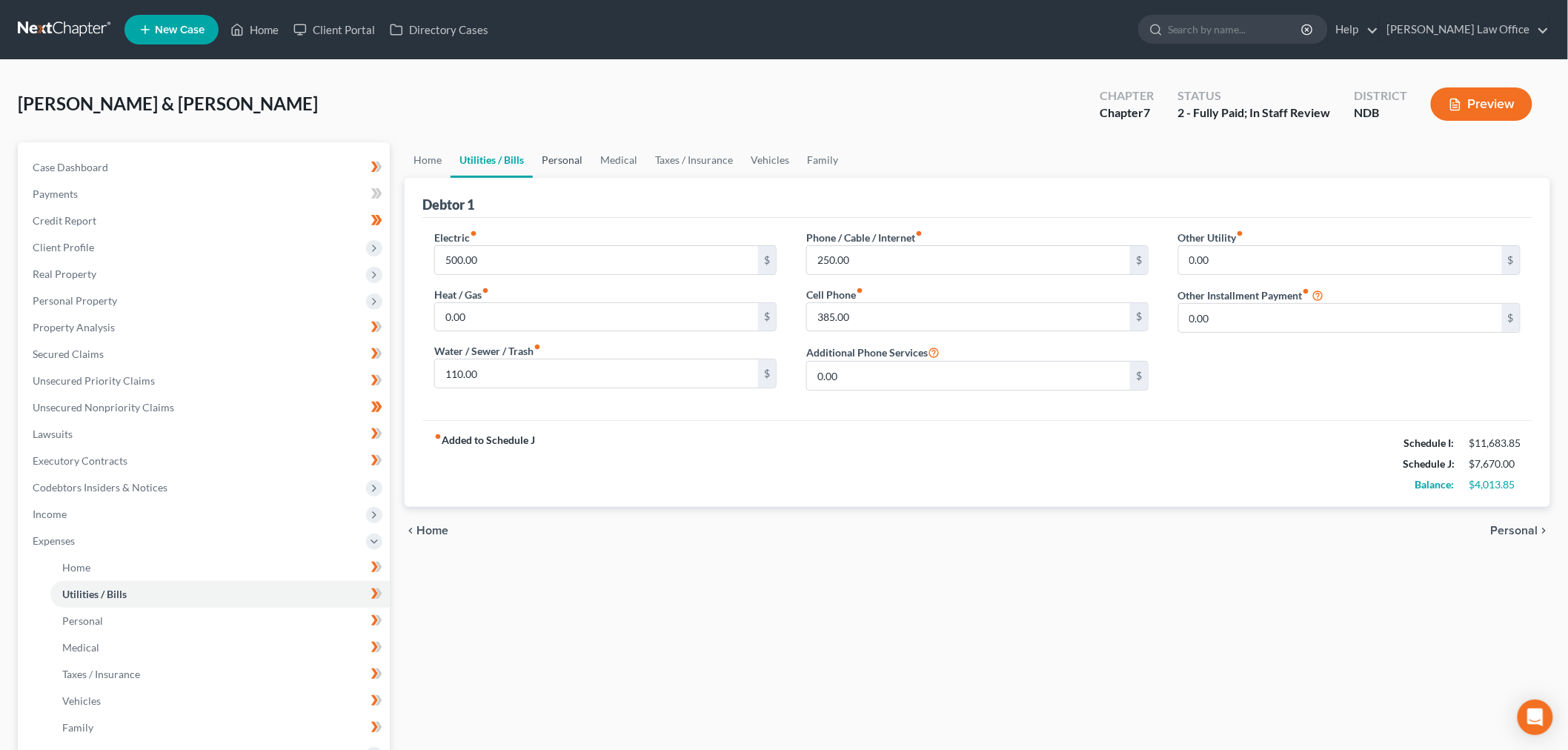
click at [549, 158] on link "Personal" at bounding box center [562, 160] width 58 height 35
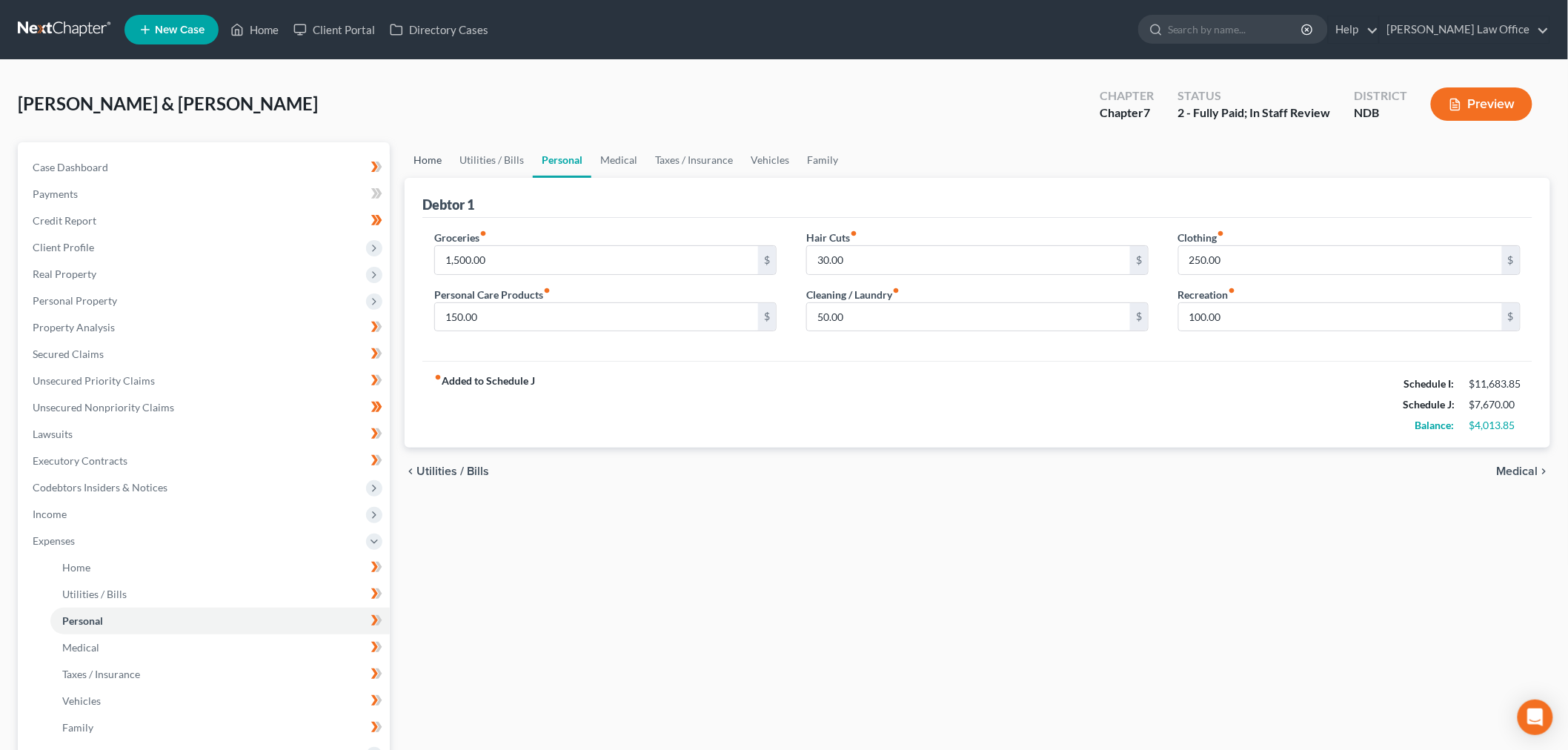
click at [439, 156] on link "Home" at bounding box center [428, 160] width 46 height 35
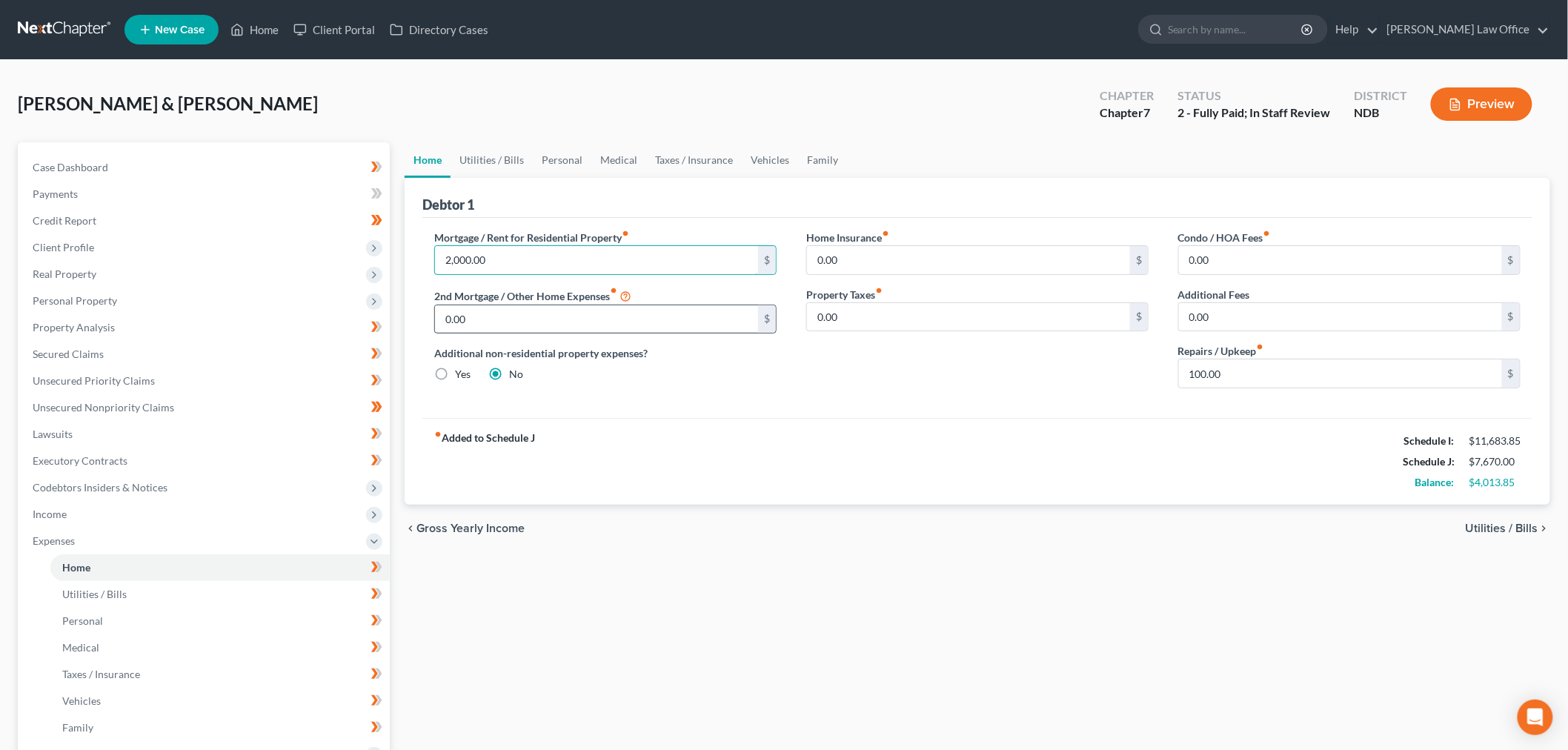
drag, startPoint x: 526, startPoint y: 260, endPoint x: 493, endPoint y: 305, distance: 55.8
click at [527, 259] on input "2,000.00" at bounding box center [596, 260] width 323 height 28
type input "2,095"
click at [507, 152] on link "Utilities / Bills" at bounding box center [492, 160] width 82 height 35
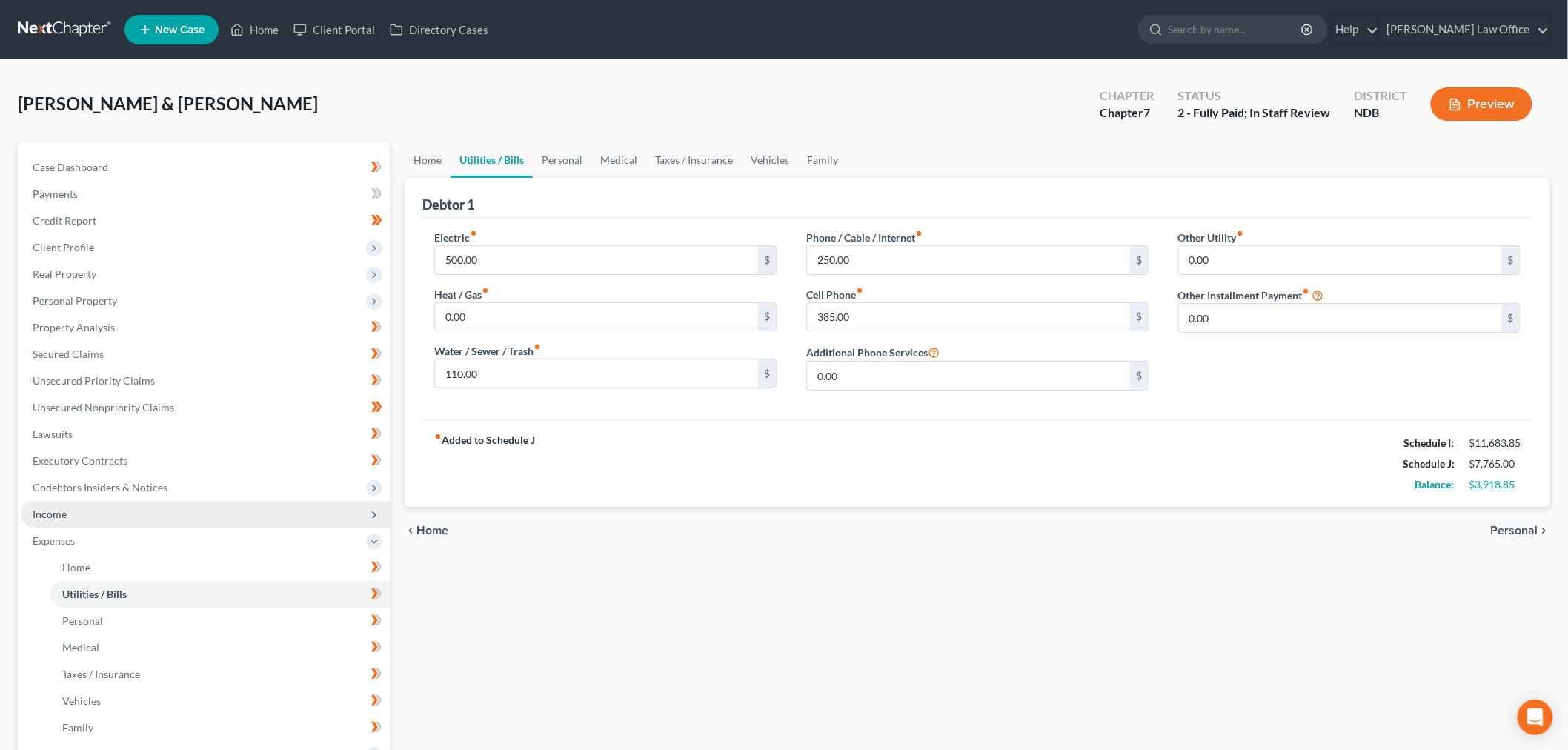
click at [88, 502] on span "Income" at bounding box center [205, 514] width 369 height 27
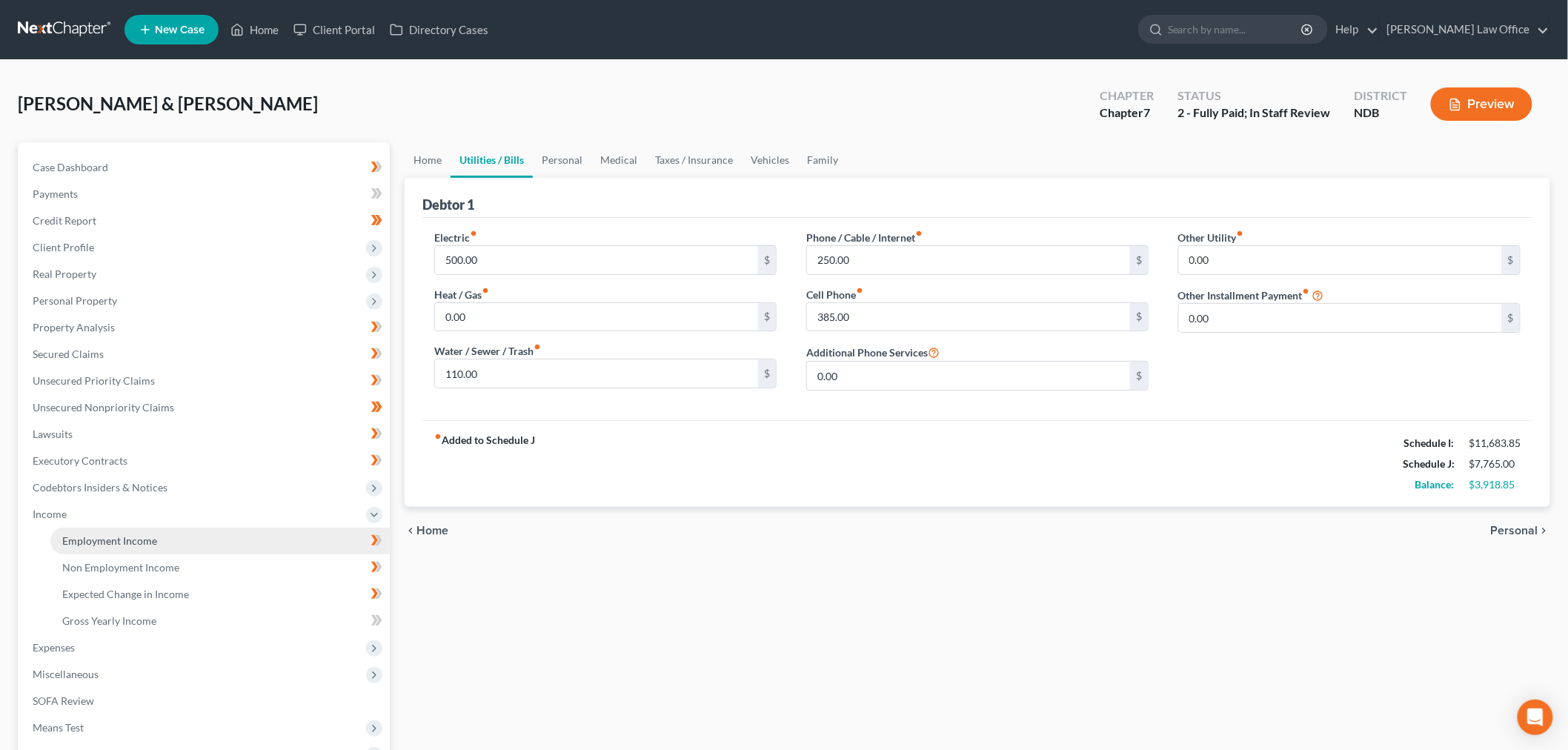
click at [106, 535] on span "Employment Income" at bounding box center [109, 541] width 95 height 12
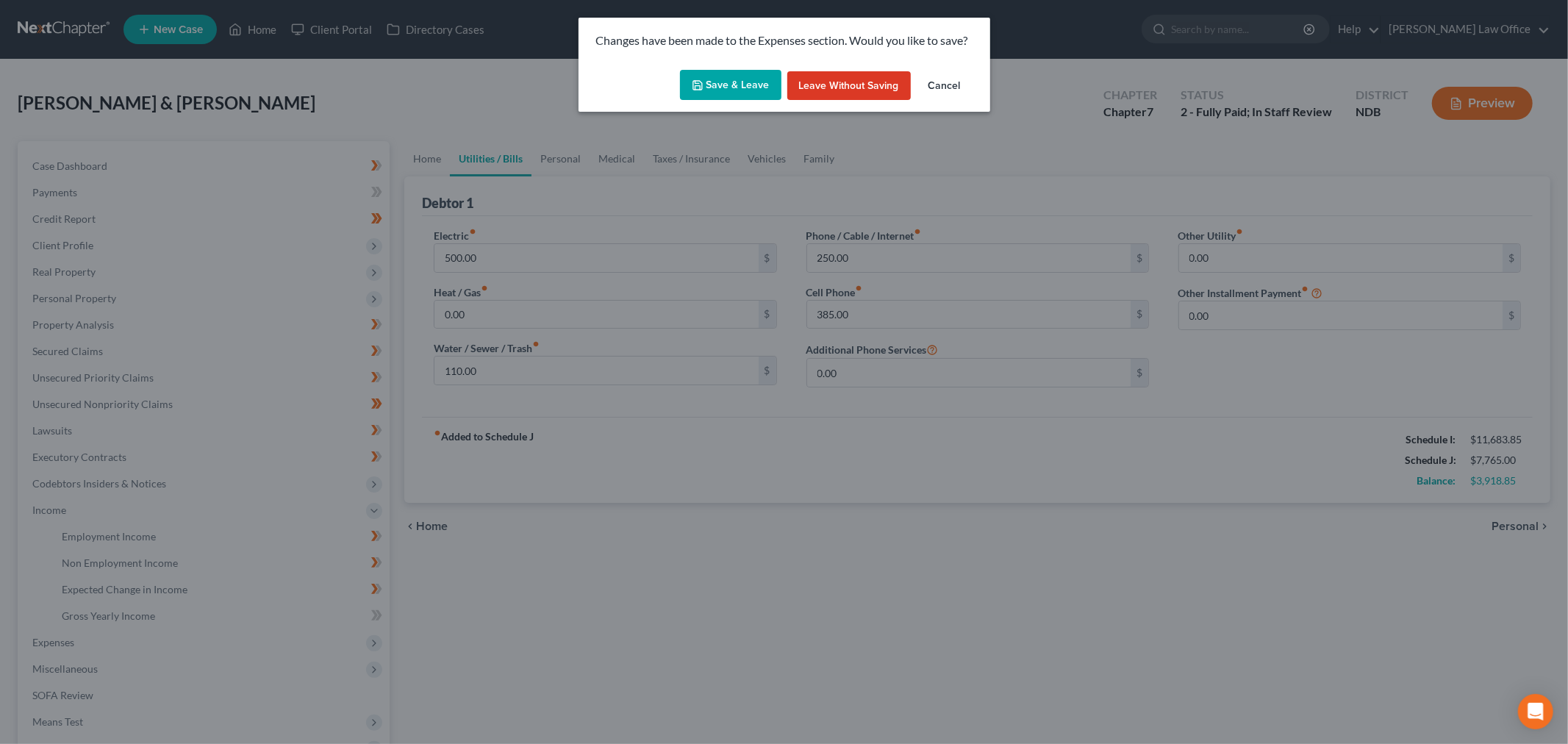
click at [716, 79] on button "Save & Leave" at bounding box center [730, 85] width 101 height 31
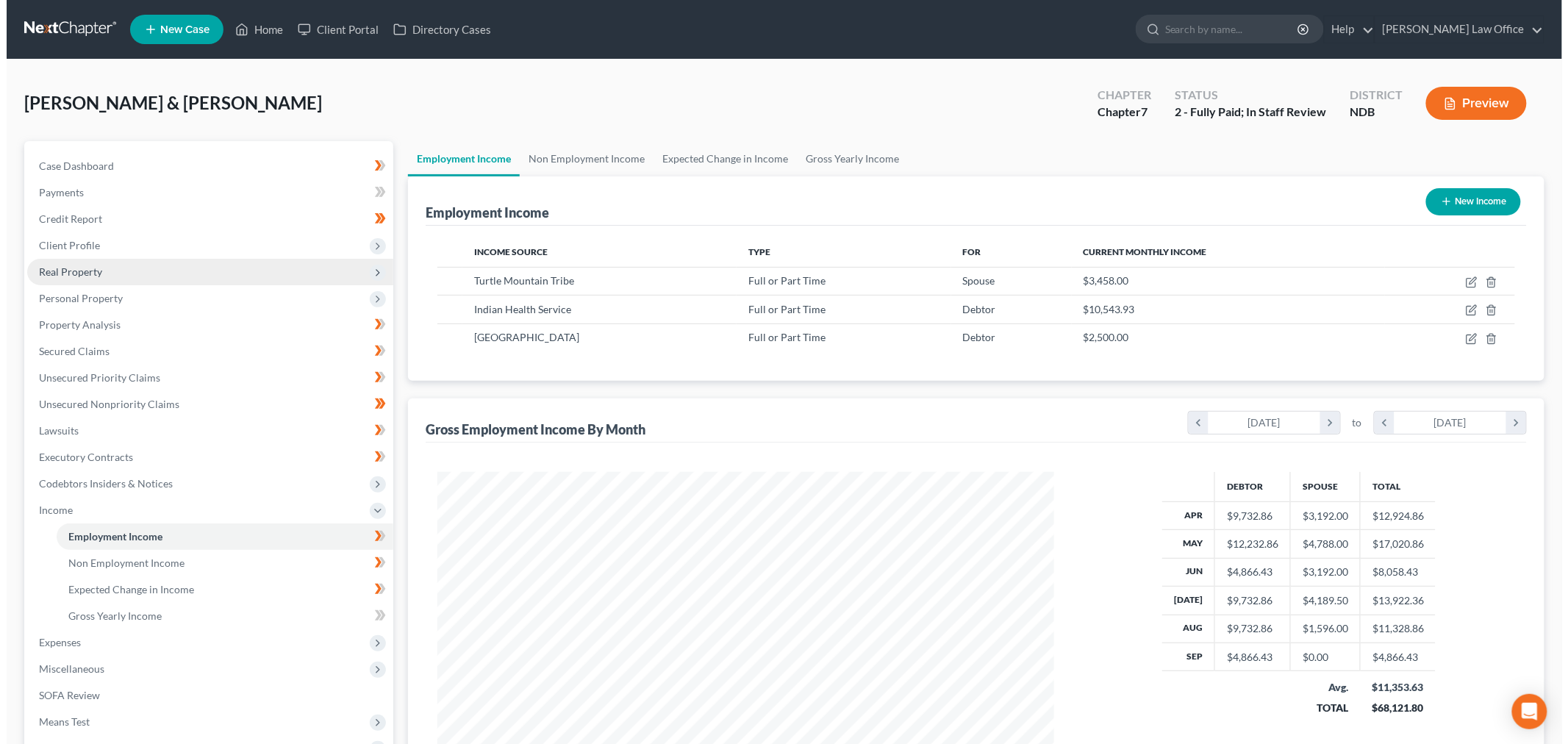
scroll to position [308, 646]
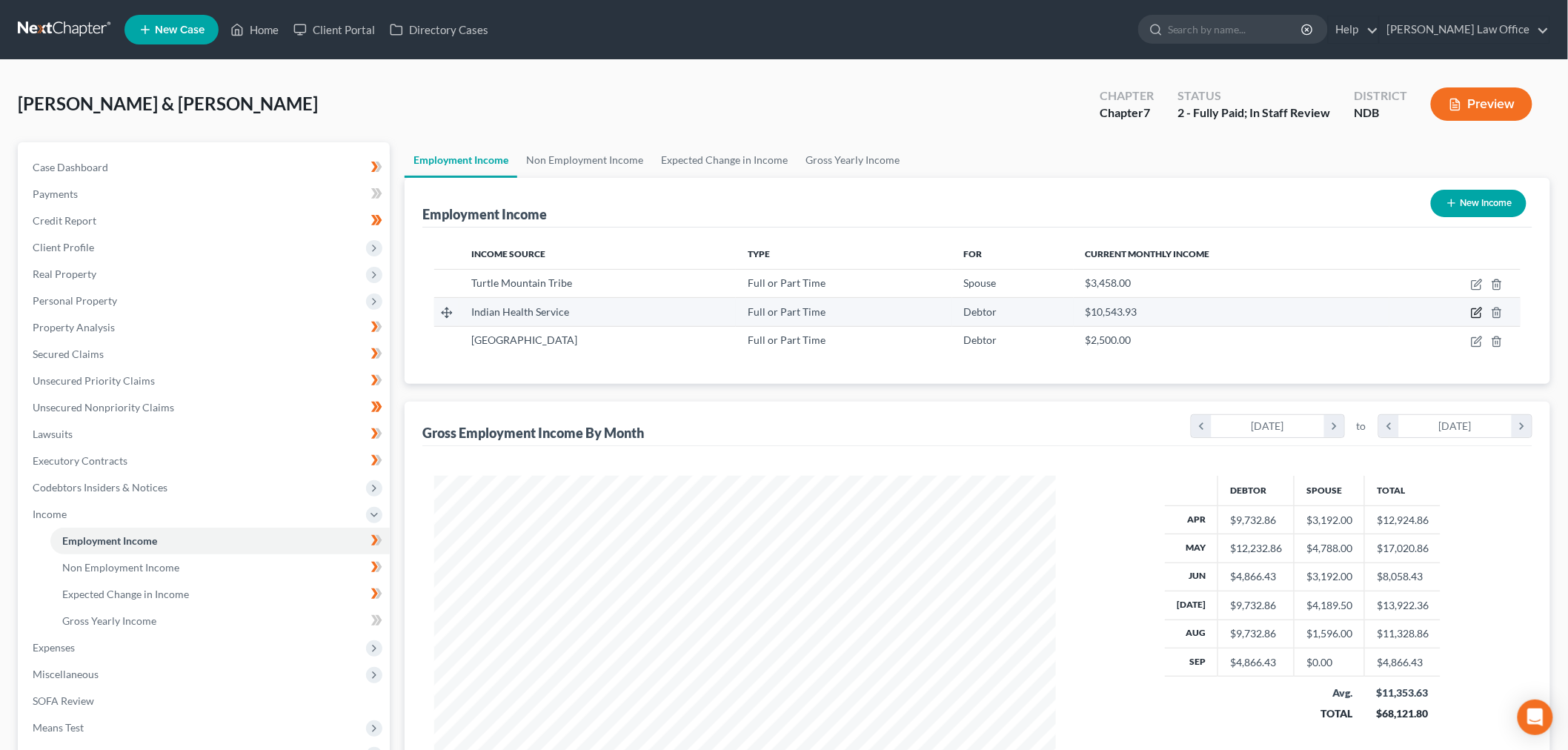
click at [1478, 314] on icon "button" at bounding box center [1476, 312] width 12 height 12
select select "0"
select select "29"
select select "2"
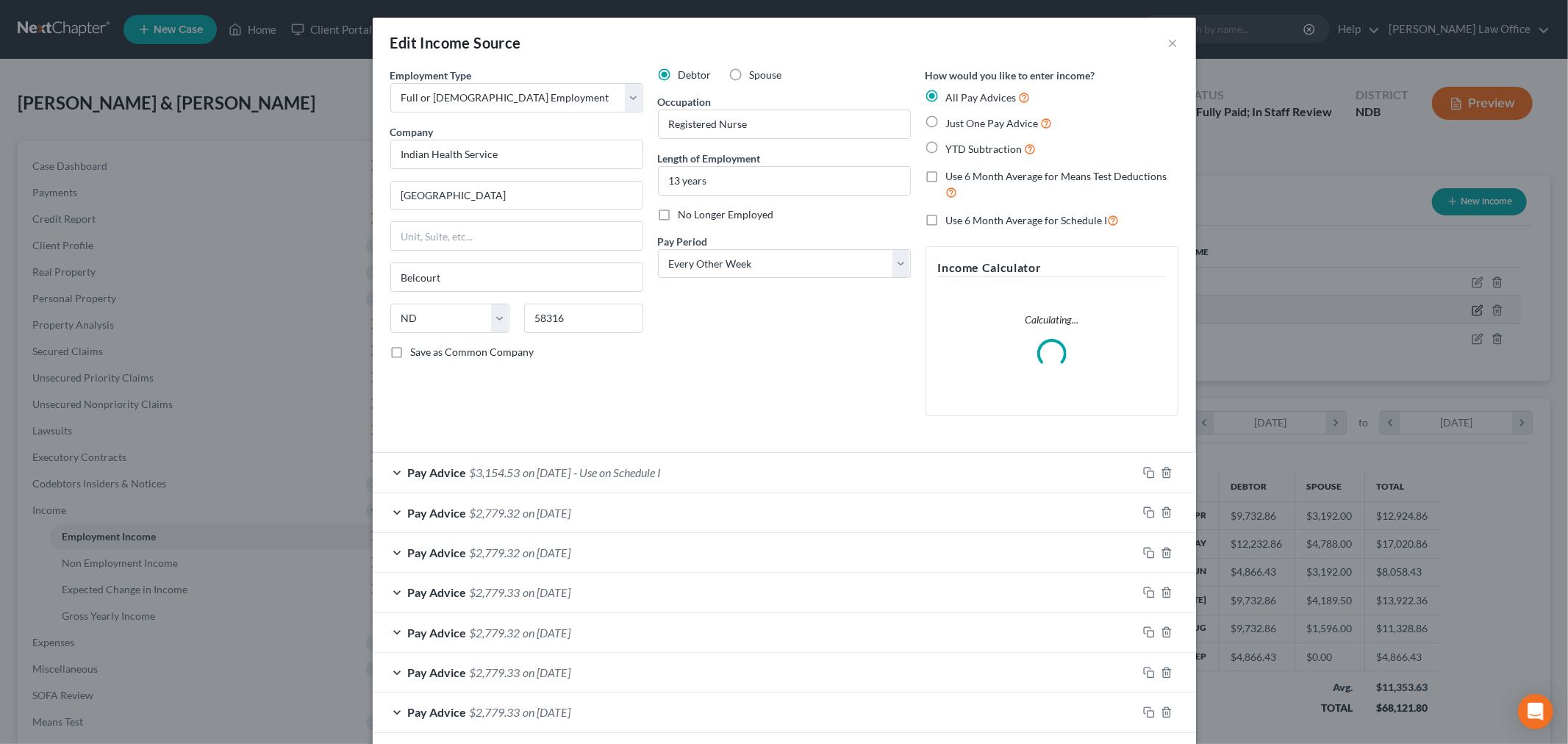
scroll to position [310, 651]
click at [626, 469] on span "- Use on Schedule I" at bounding box center [617, 472] width 88 height 14
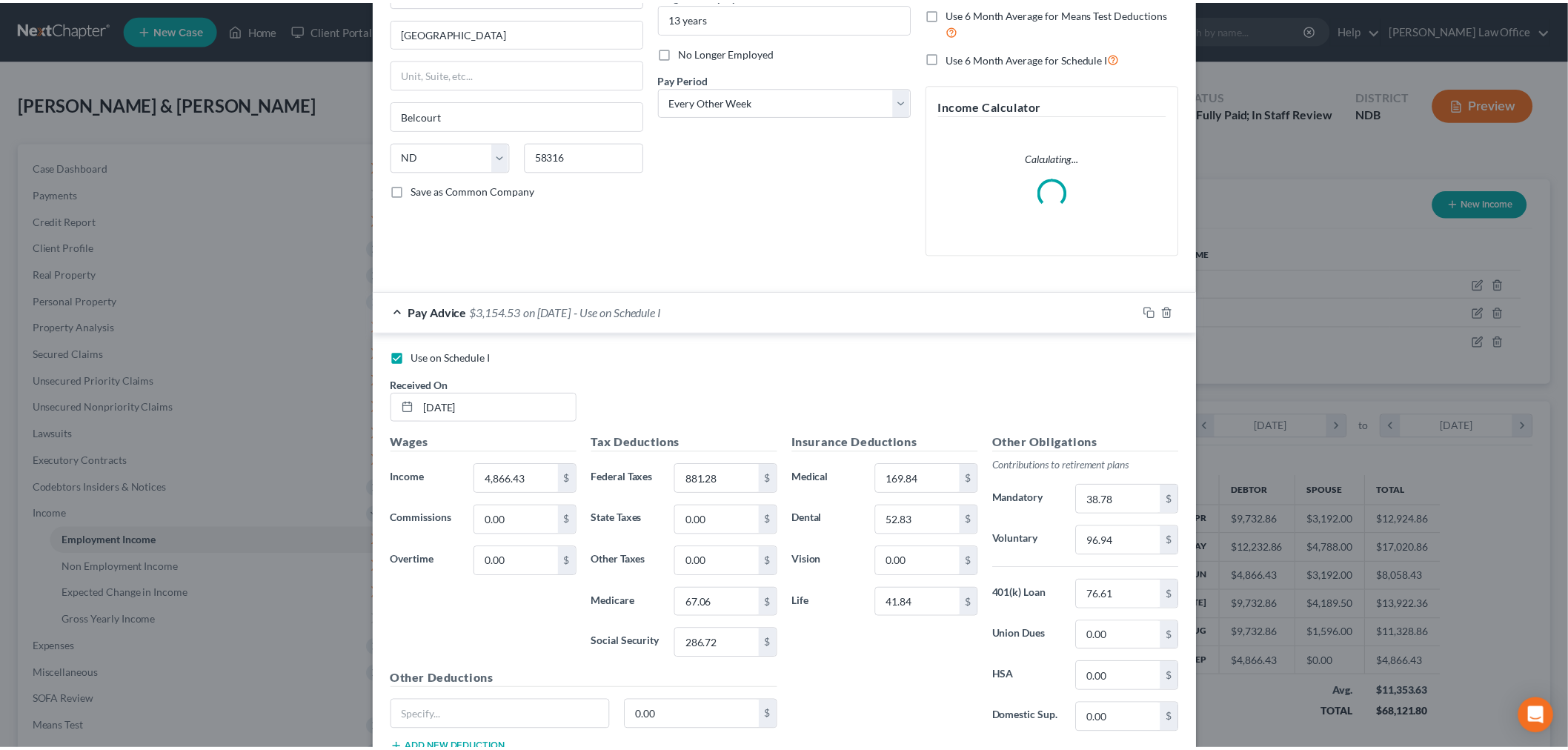
scroll to position [719, 0]
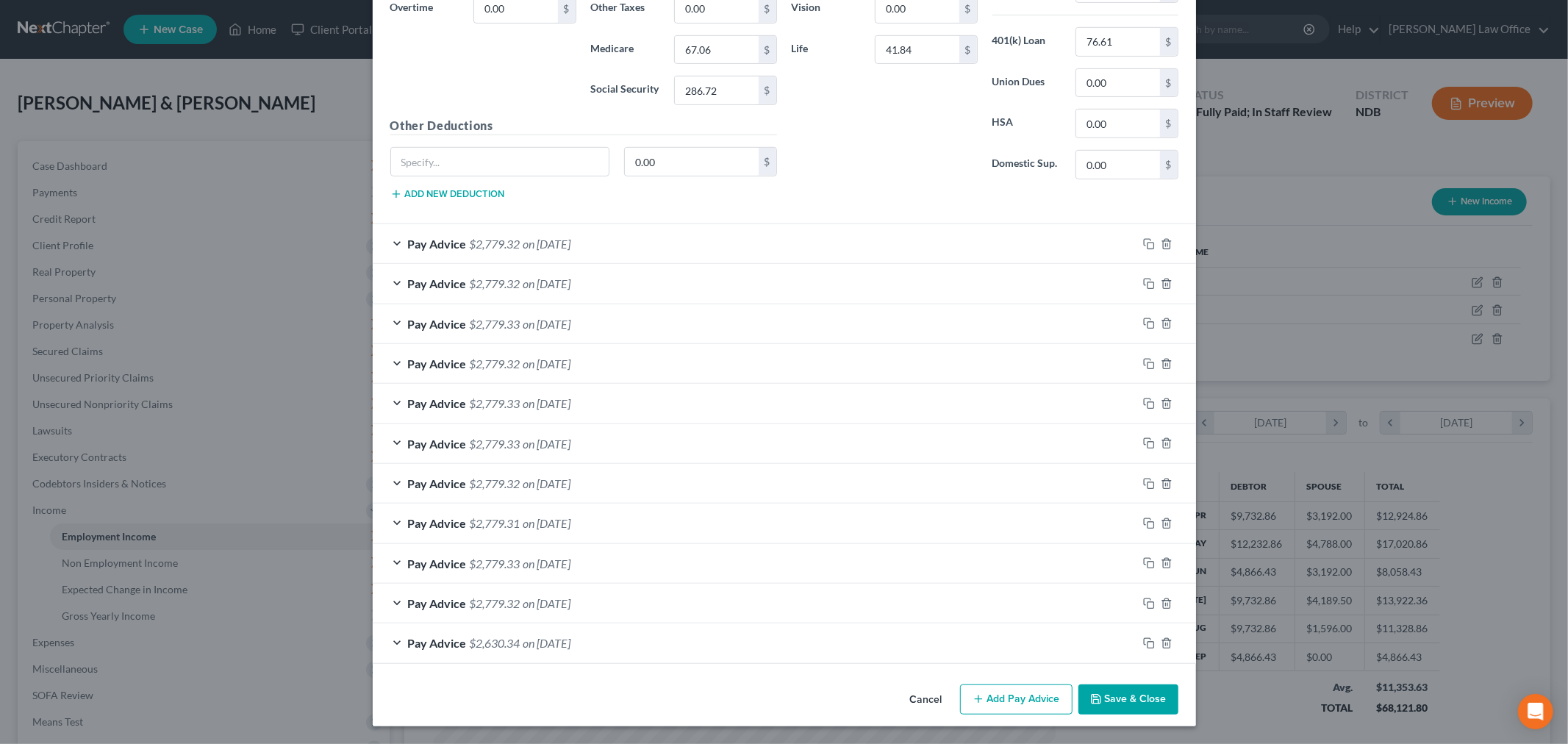
click at [1113, 700] on button "Save & Close" at bounding box center [1128, 700] width 100 height 31
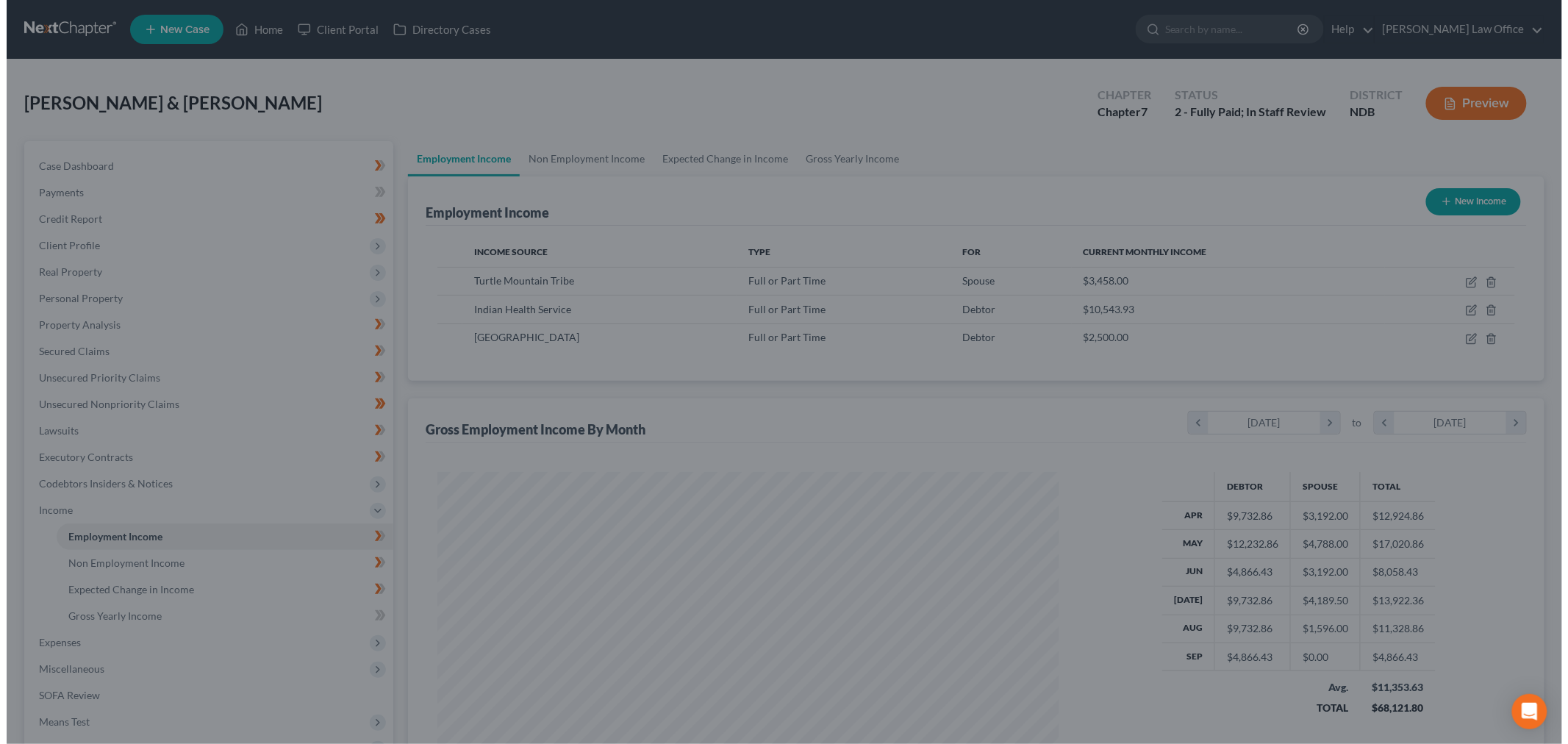
scroll to position [734725, 734329]
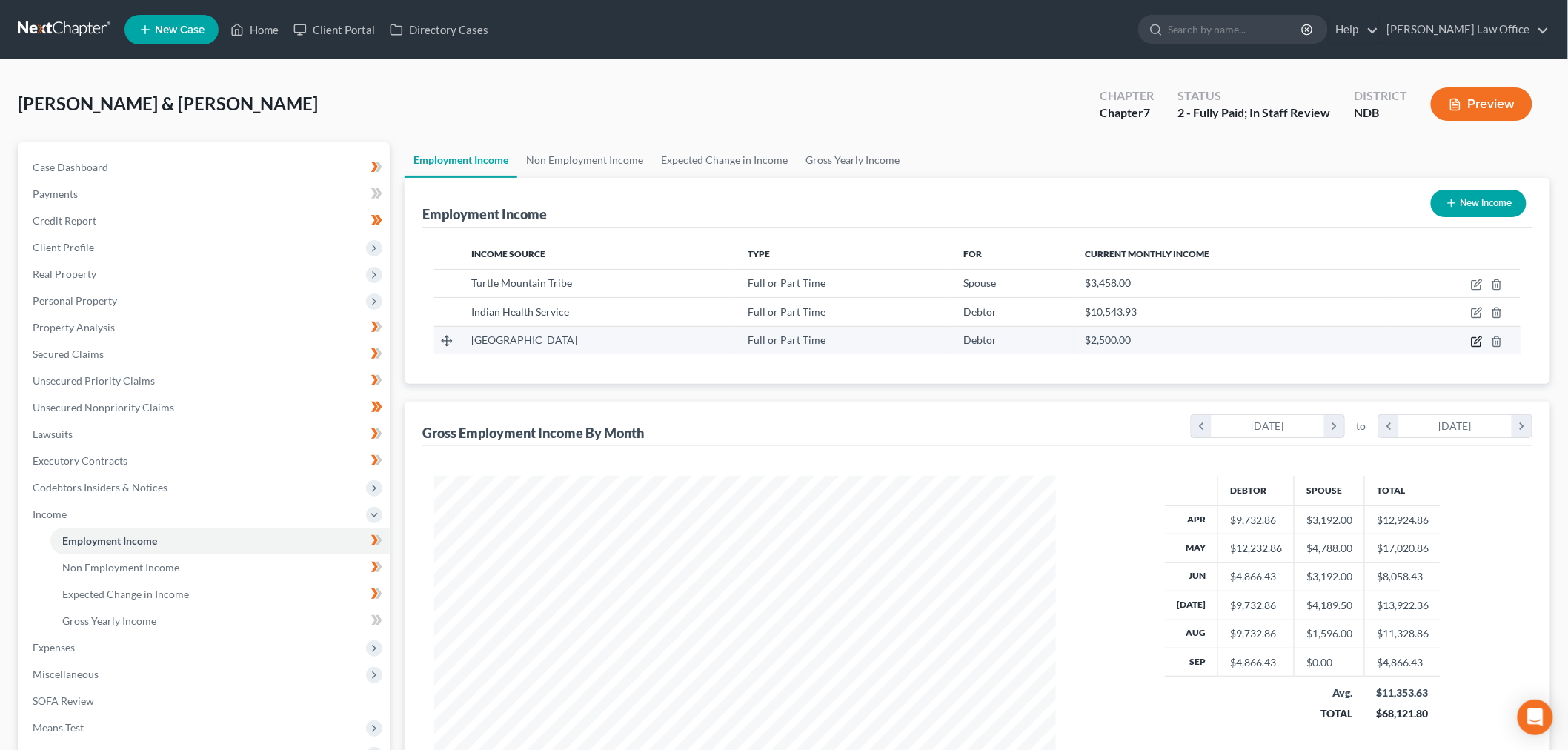
click at [1480, 343] on icon "button" at bounding box center [1476, 341] width 12 height 12
select select "0"
select select "29"
select select "0"
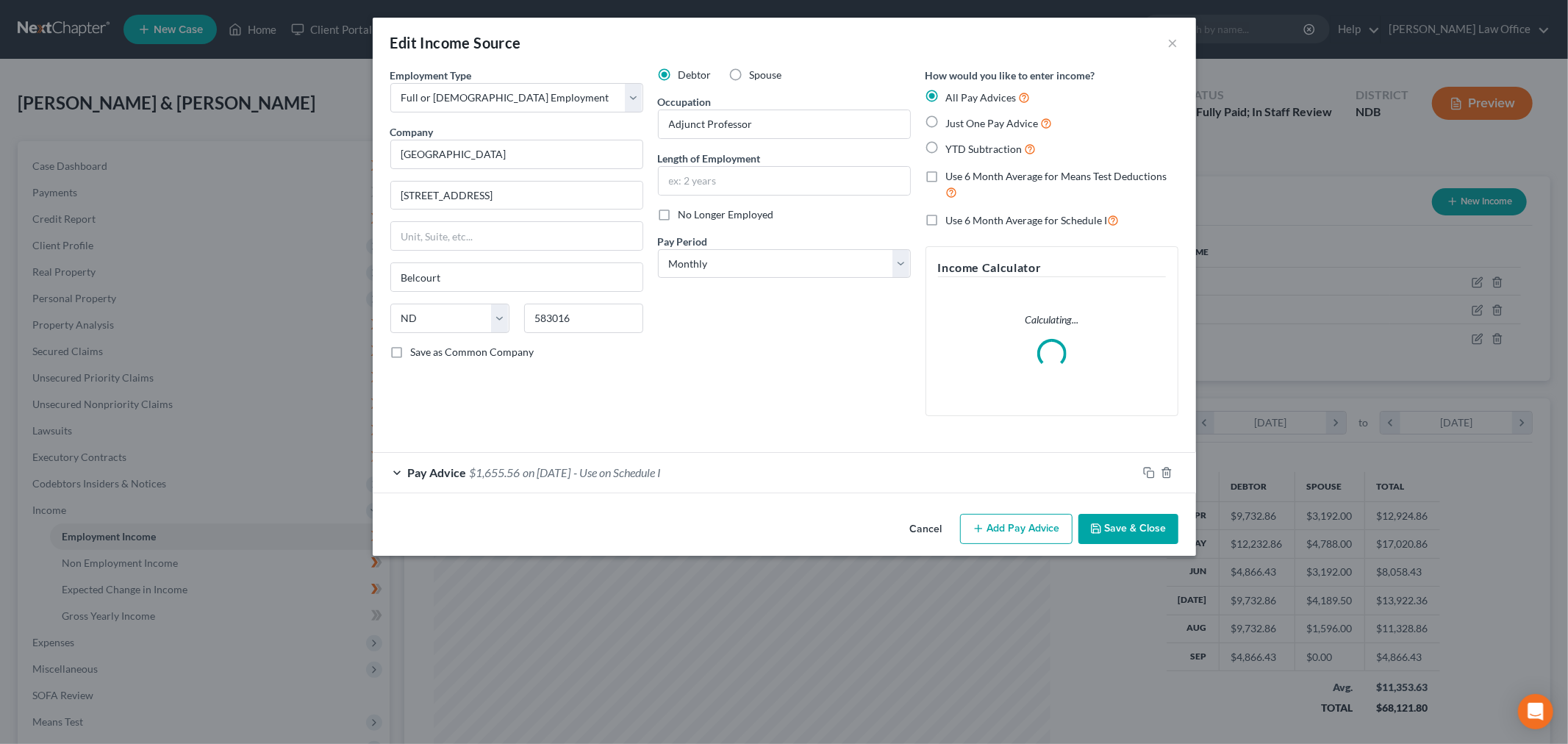
scroll to position [310, 651]
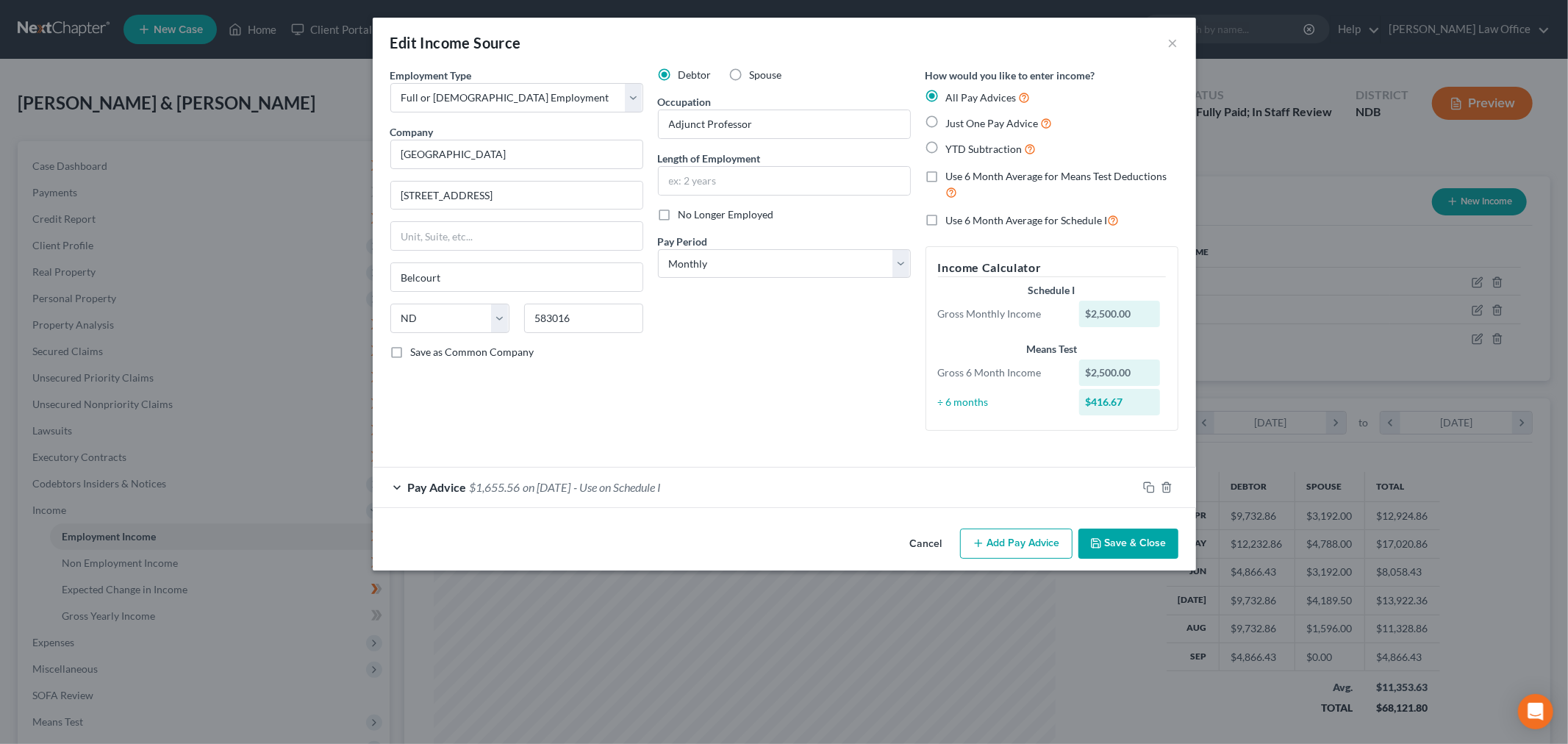
drag, startPoint x: 916, startPoint y: 486, endPoint x: 482, endPoint y: 512, distance: 434.8
click at [916, 487] on div "Pay Advice $1,655.56 on 05/10/2025 - Use on Schedule I" at bounding box center [755, 487] width 765 height 39
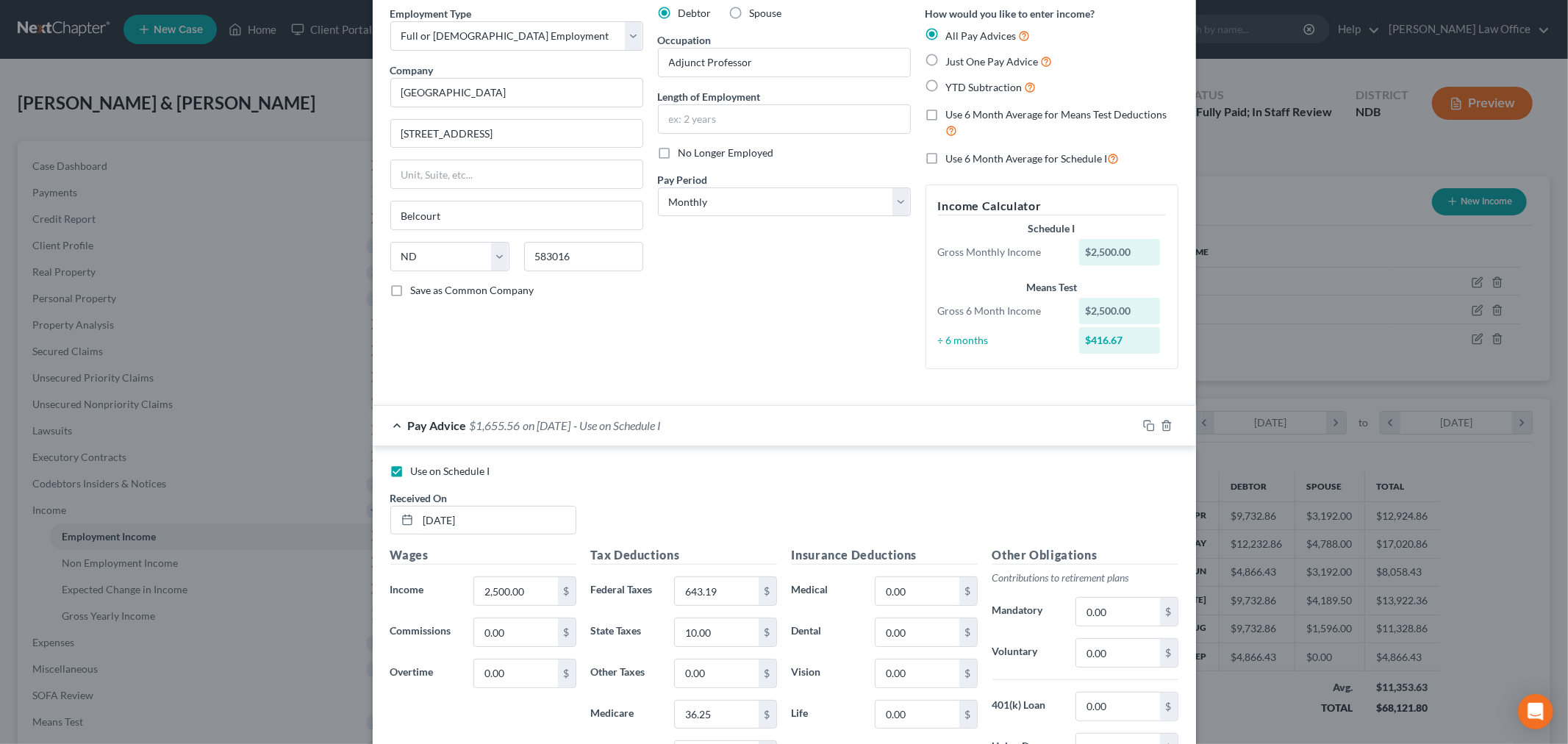
scroll to position [163, 0]
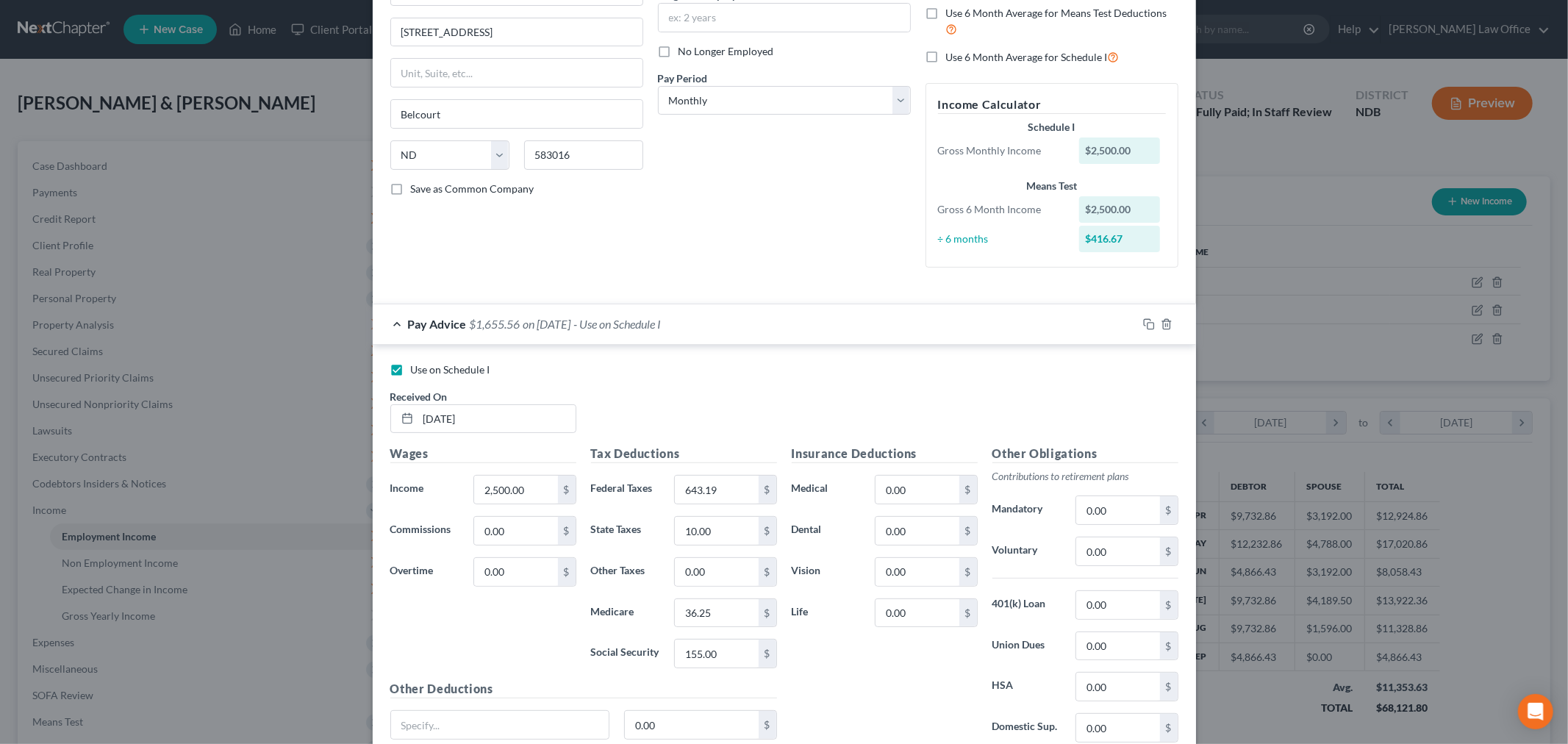
click at [411, 369] on label "Use on Schedule I" at bounding box center [450, 369] width 79 height 14
click at [417, 369] on input "Use on Schedule I" at bounding box center [421, 367] width 10 height 10
checkbox input "false"
click at [1148, 323] on rect "button" at bounding box center [1151, 326] width 7 height 7
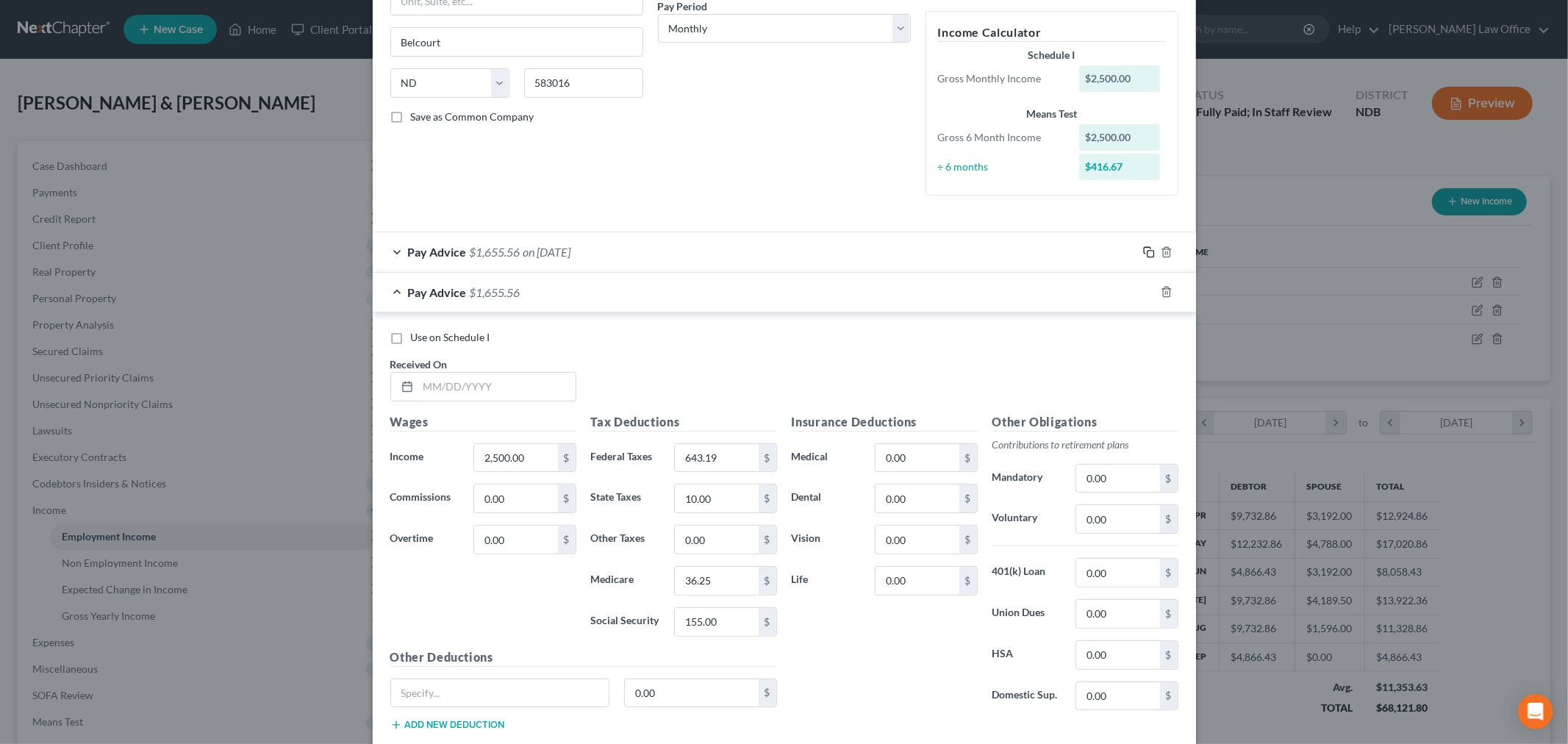
scroll to position [245, 0]
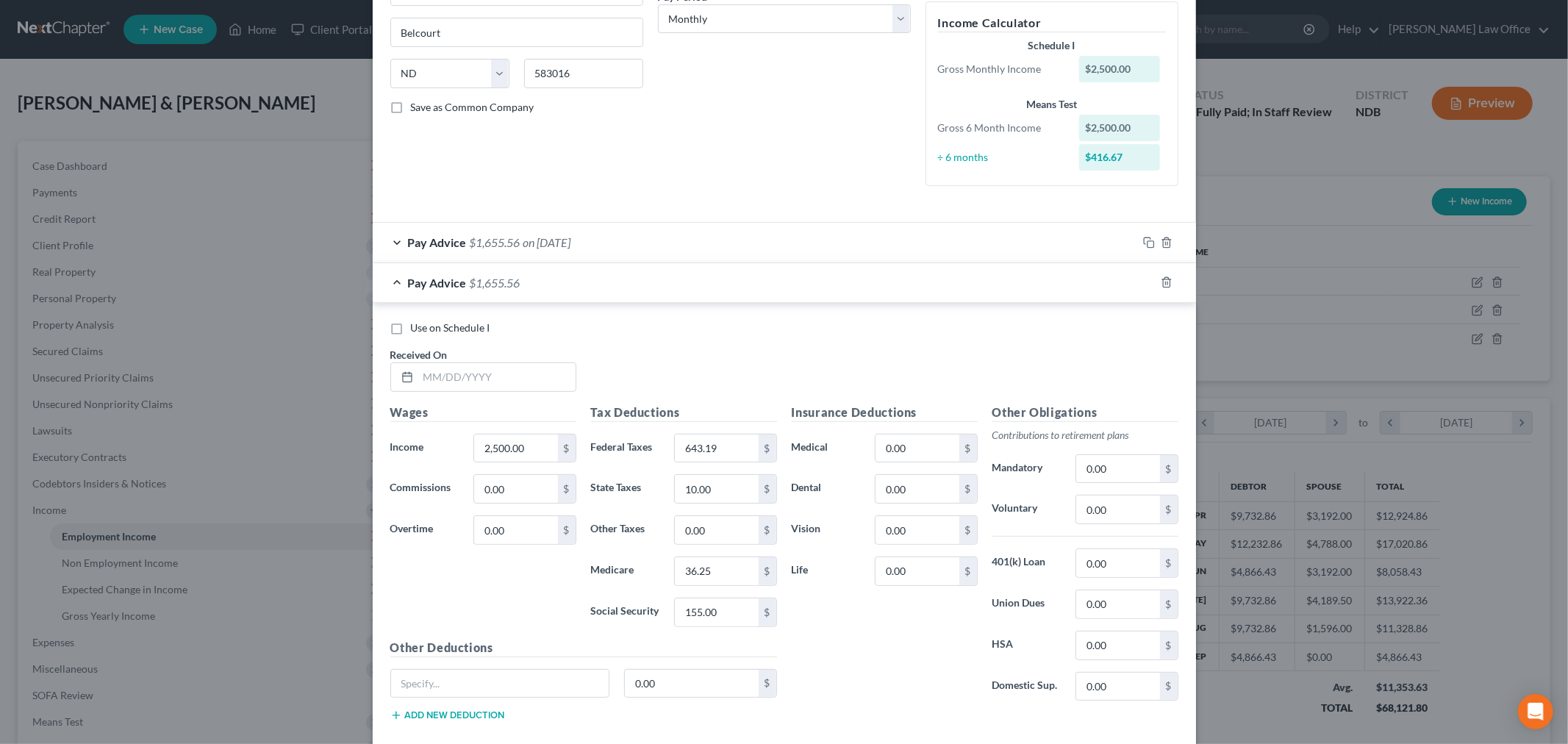
click at [411, 330] on label "Use on Schedule I" at bounding box center [450, 327] width 79 height 14
click at [417, 330] on input "Use on Schedule I" at bounding box center [421, 325] width 10 height 10
checkbox input "true"
drag, startPoint x: 469, startPoint y: 378, endPoint x: 452, endPoint y: 361, distance: 24.0
click at [469, 378] on input "text" at bounding box center [497, 377] width 157 height 28
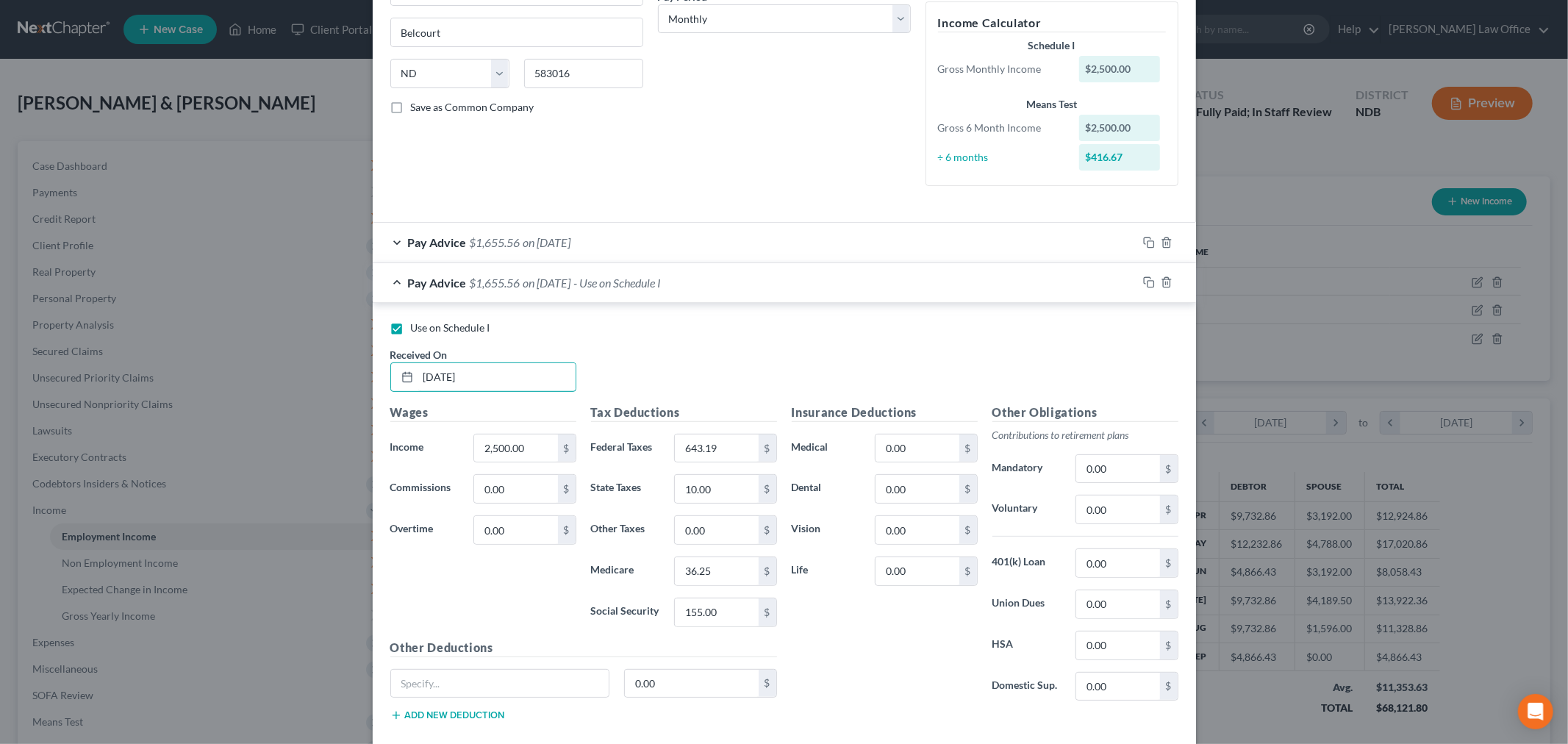
type input "10/15/25"
type input "416.67"
type input "42"
type input "1"
type input "25.83"
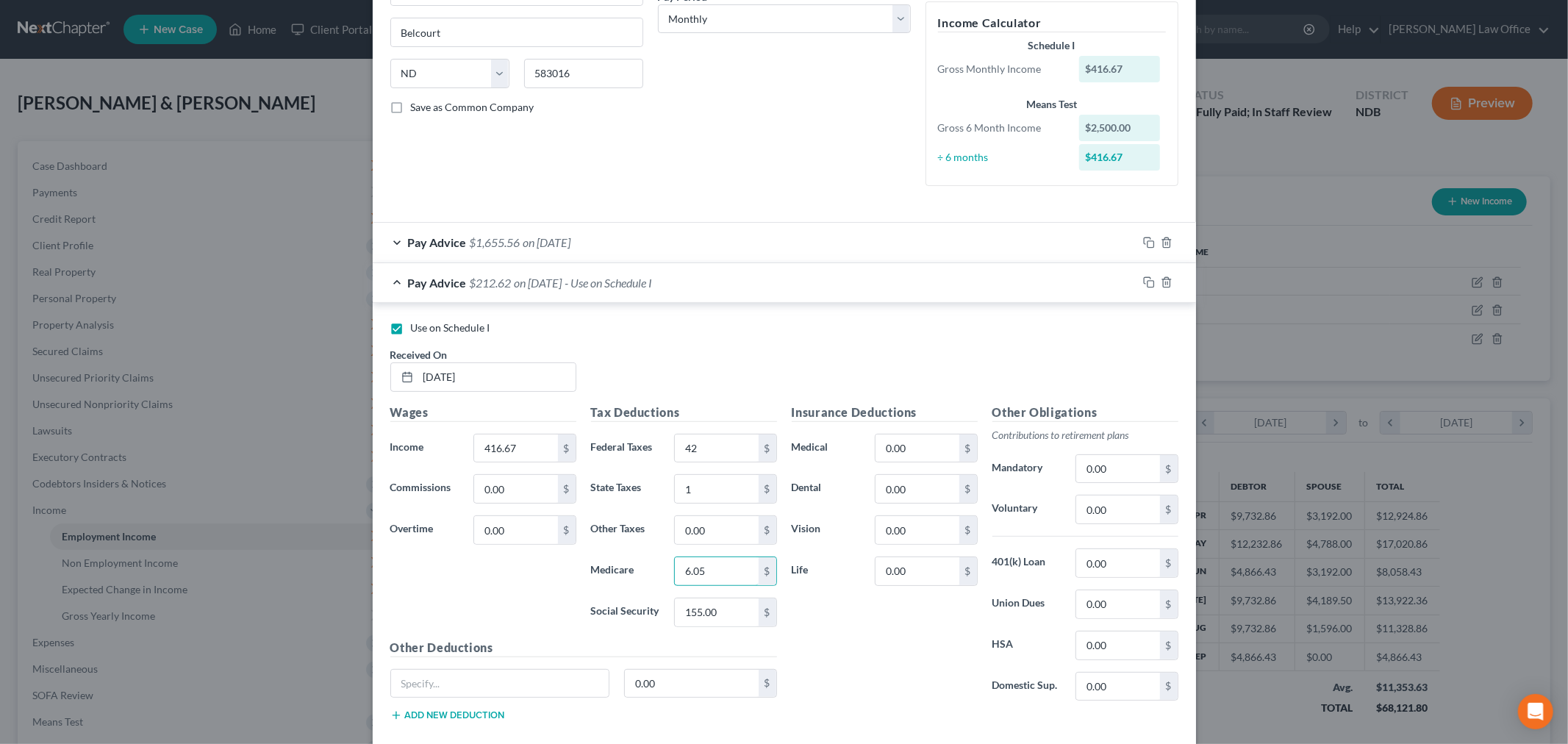
type input "6.05"
type input "25.84"
click at [719, 498] on input "1" at bounding box center [716, 488] width 83 height 28
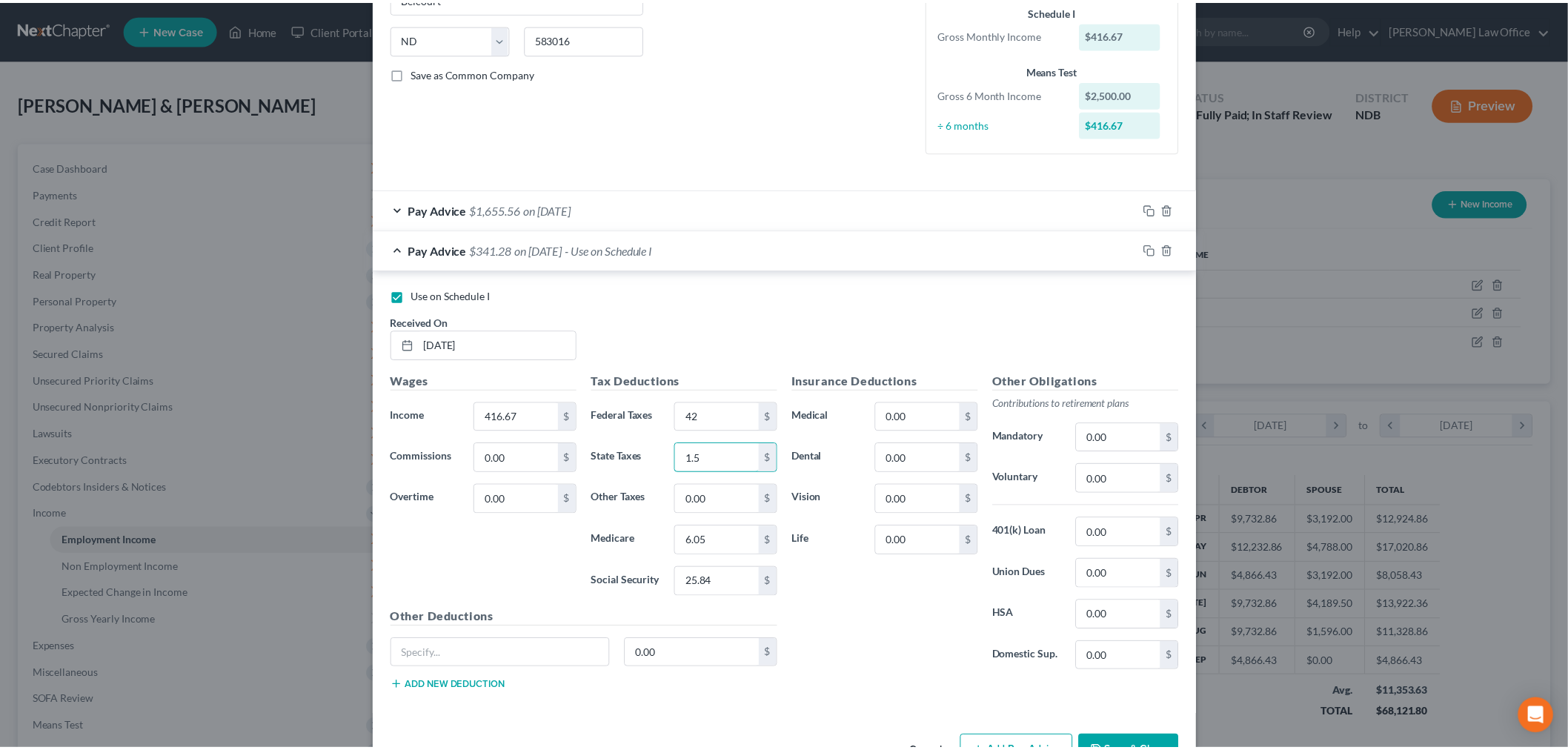
scroll to position [330, 0]
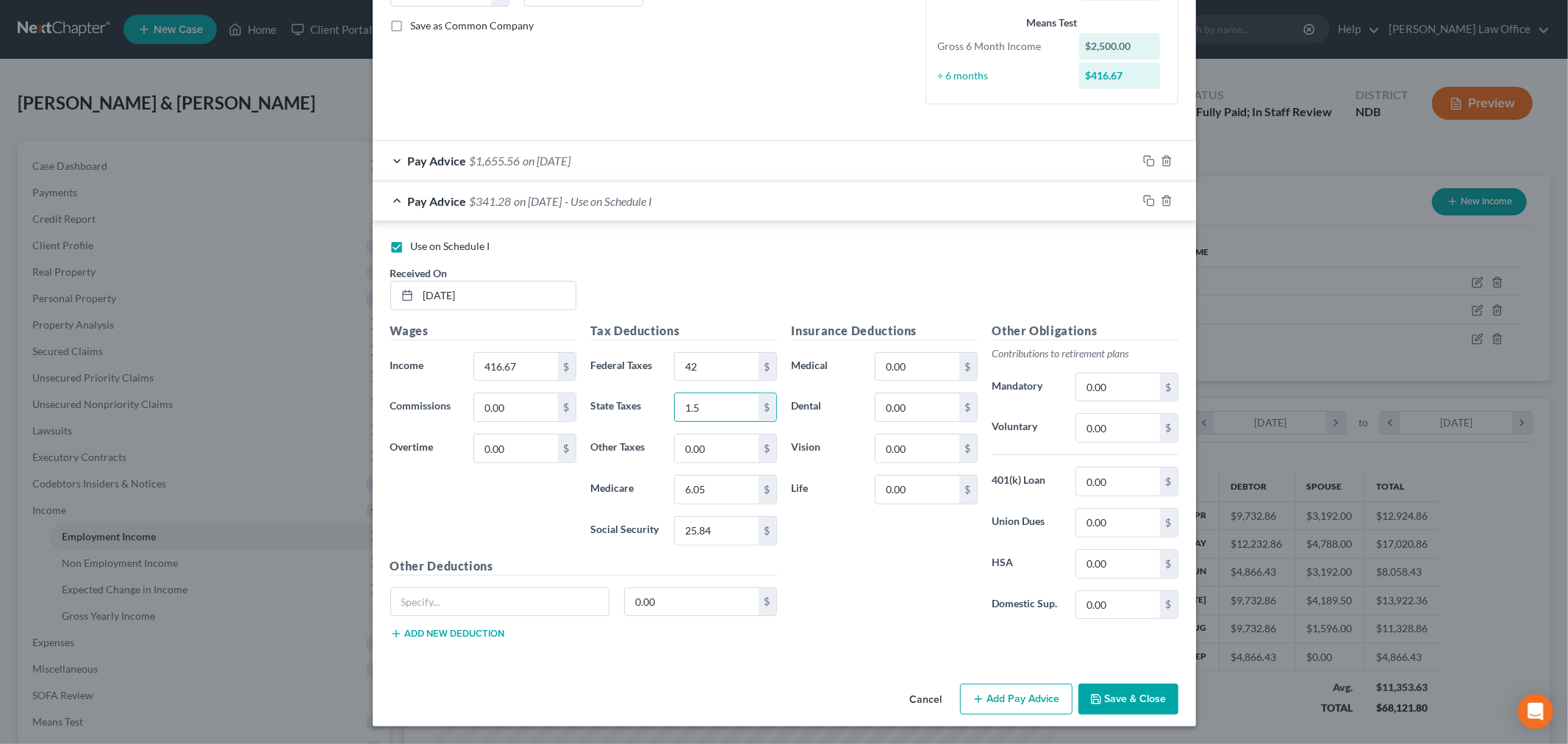
type input "1.5"
click at [1103, 700] on button "Save & Close" at bounding box center [1128, 699] width 100 height 31
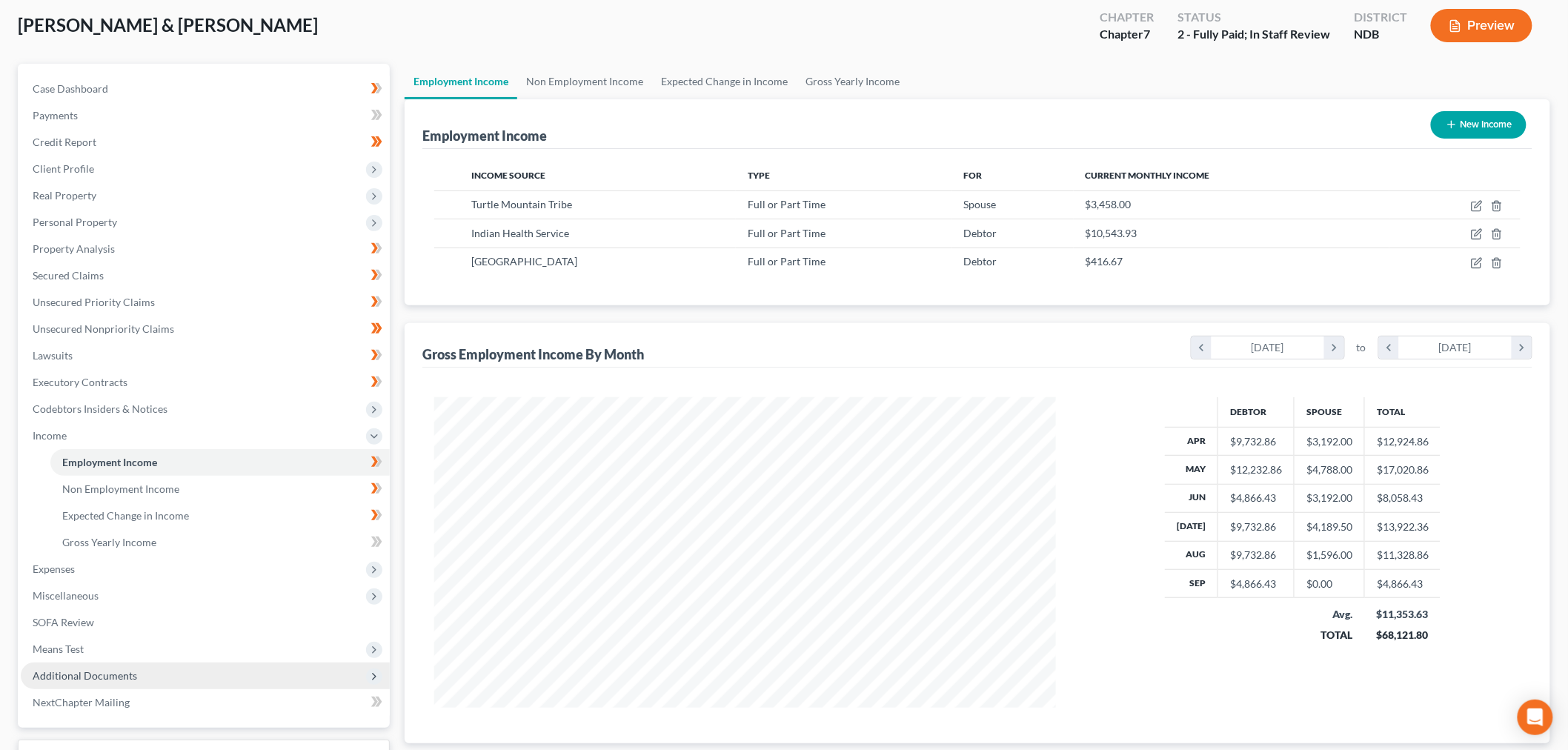
scroll to position [195, 0]
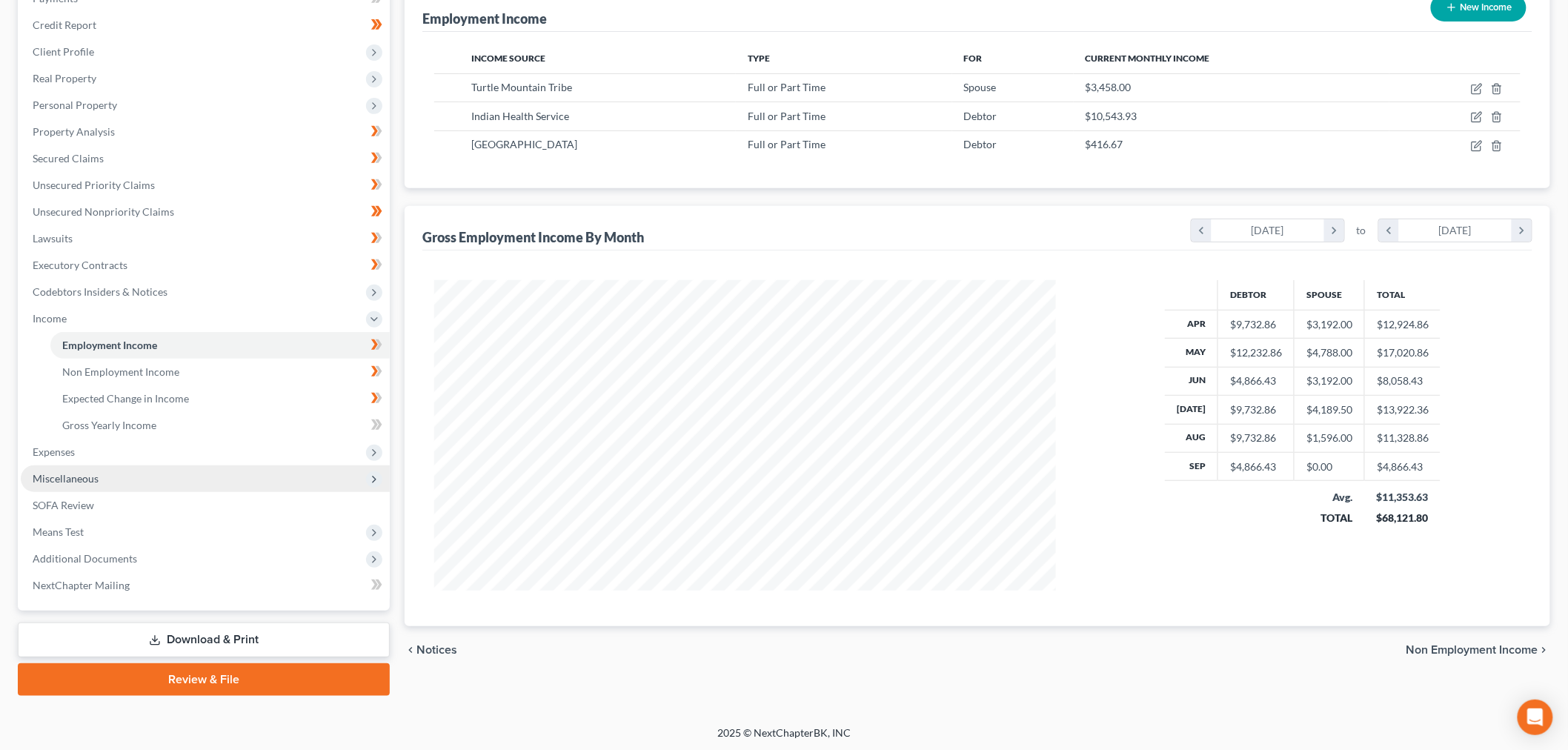
drag, startPoint x: 94, startPoint y: 446, endPoint x: 93, endPoint y: 479, distance: 33.0
click at [94, 446] on span "Expenses" at bounding box center [205, 452] width 369 height 27
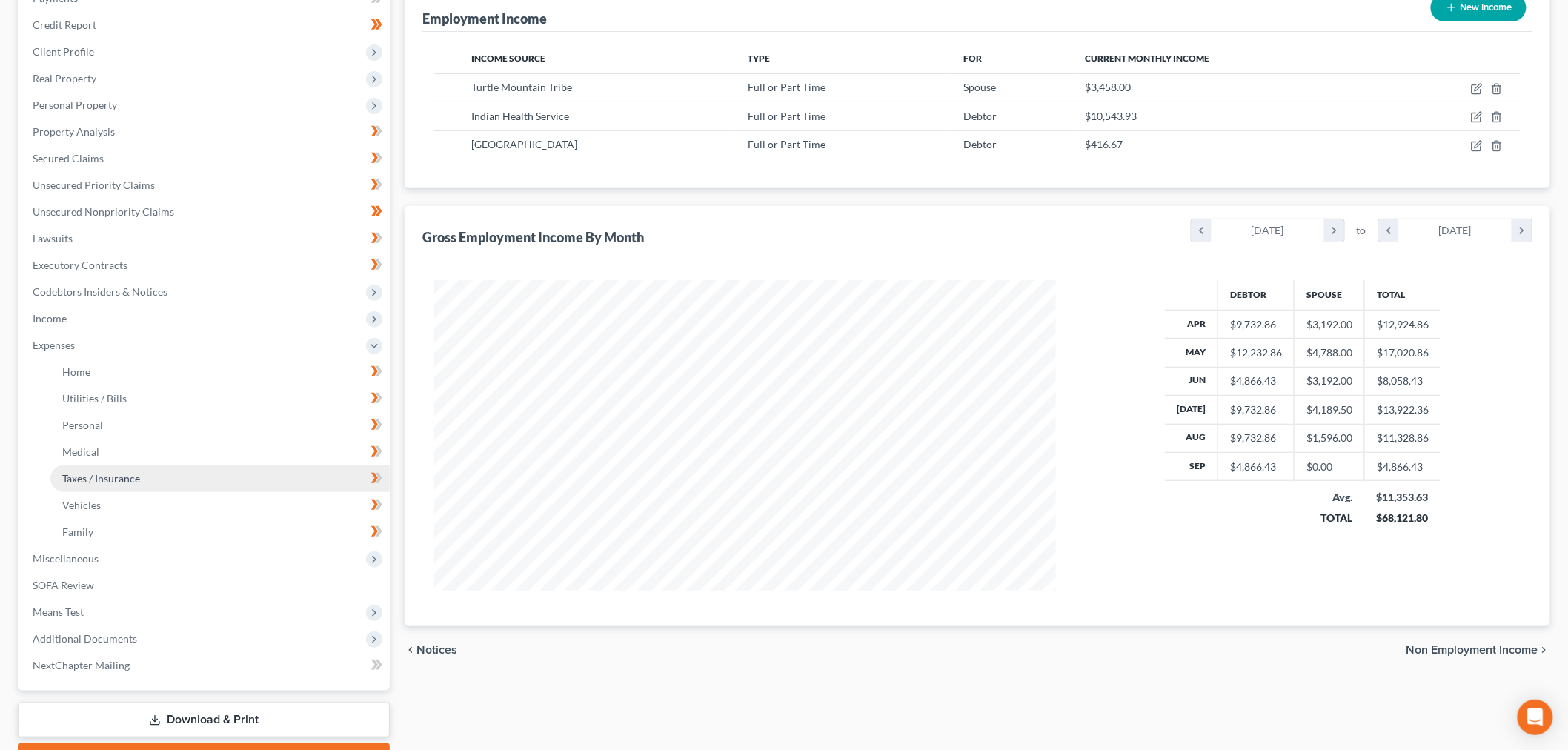
click at [92, 474] on span "Taxes / Insurance" at bounding box center [101, 478] width 78 height 12
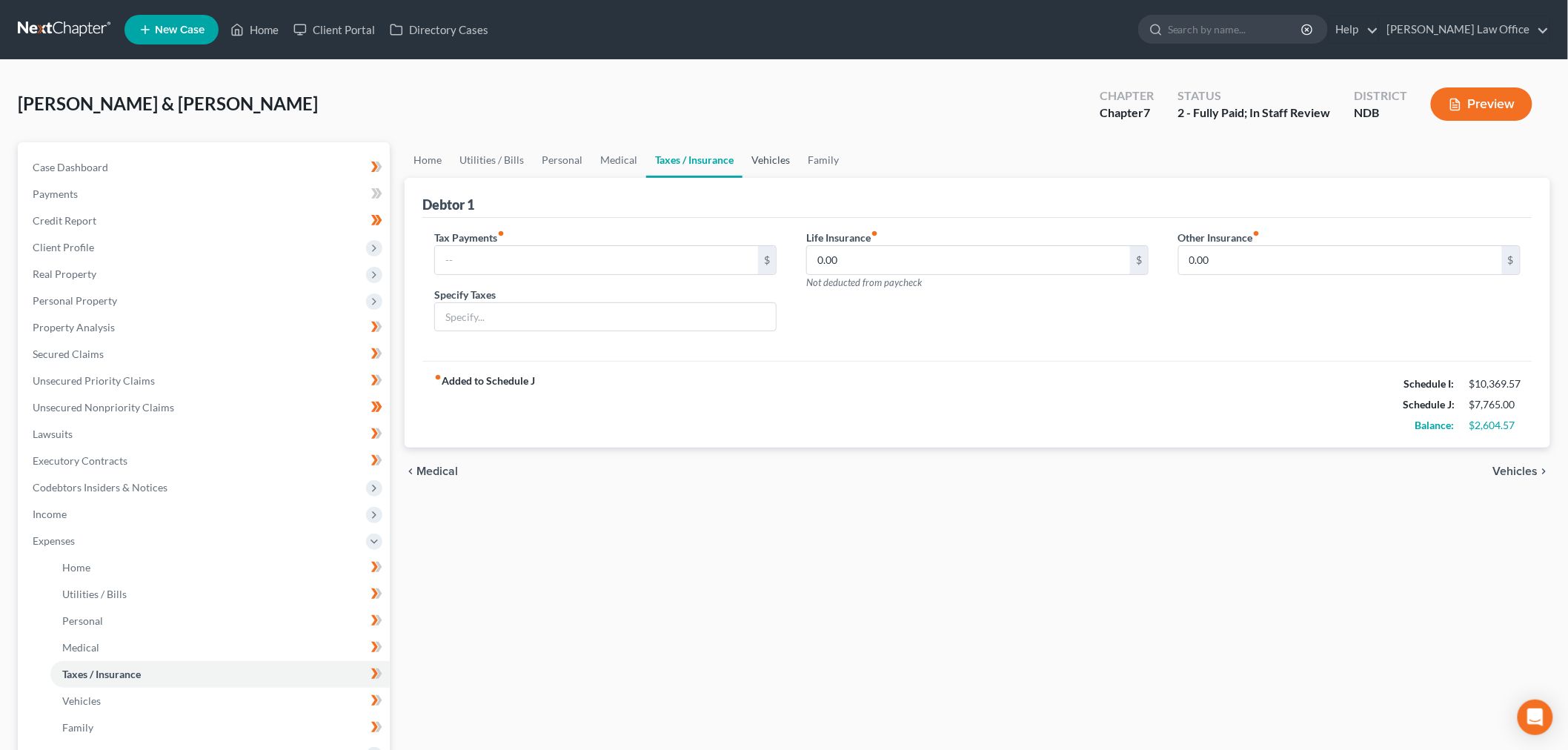
click at [769, 163] on link "Vehicles" at bounding box center [770, 160] width 56 height 35
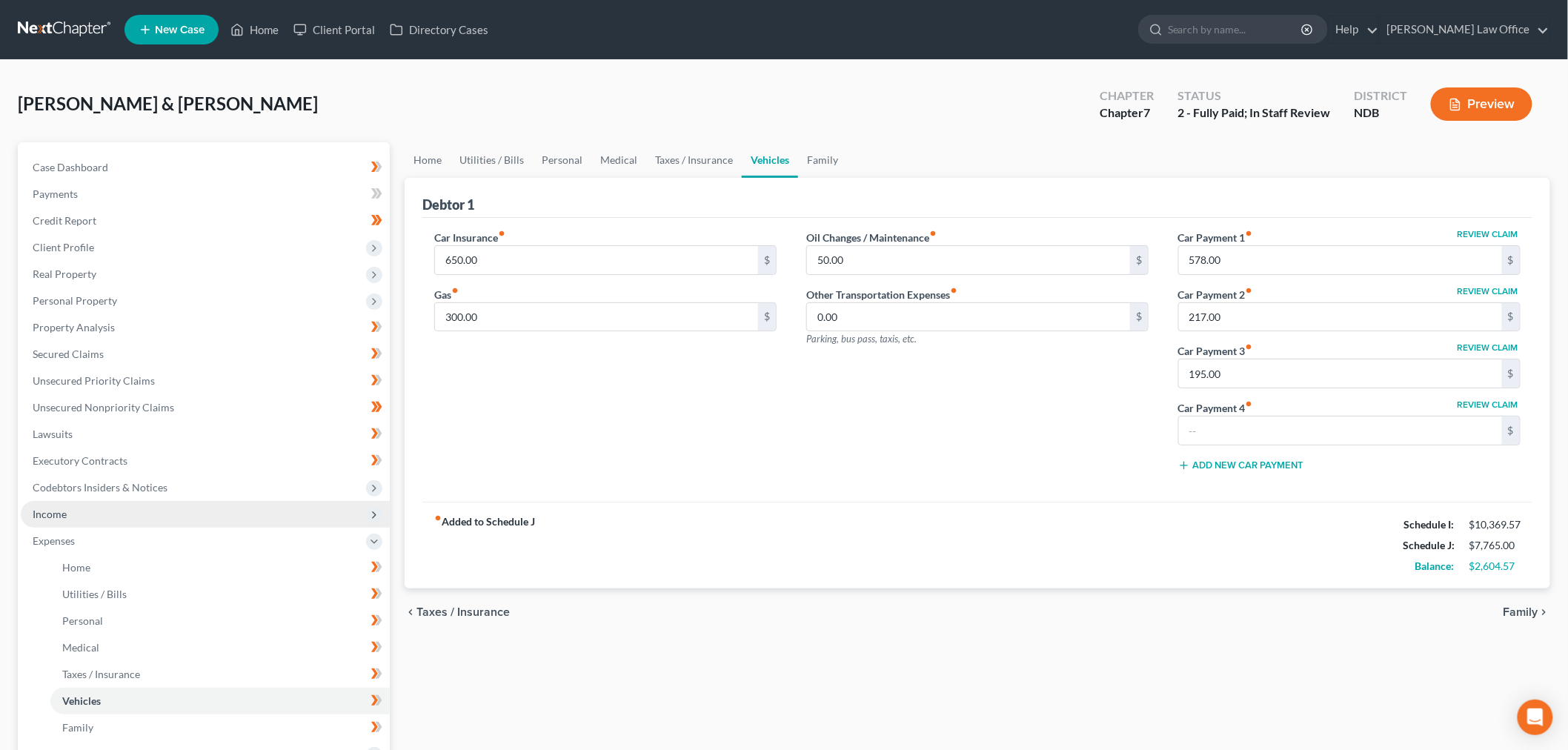
click at [108, 519] on span "Income" at bounding box center [205, 514] width 369 height 27
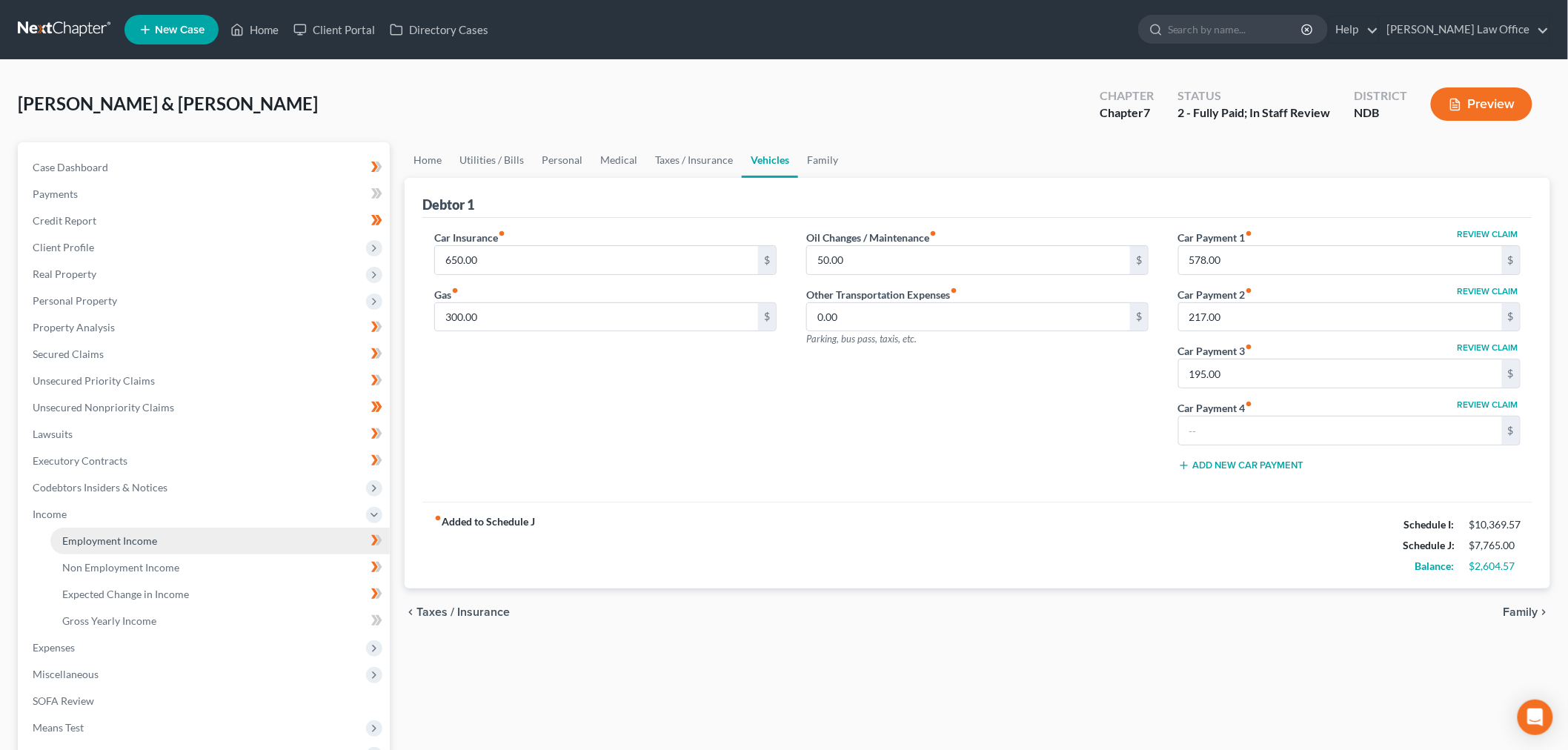
click at [105, 535] on span "Employment Income" at bounding box center [109, 541] width 95 height 12
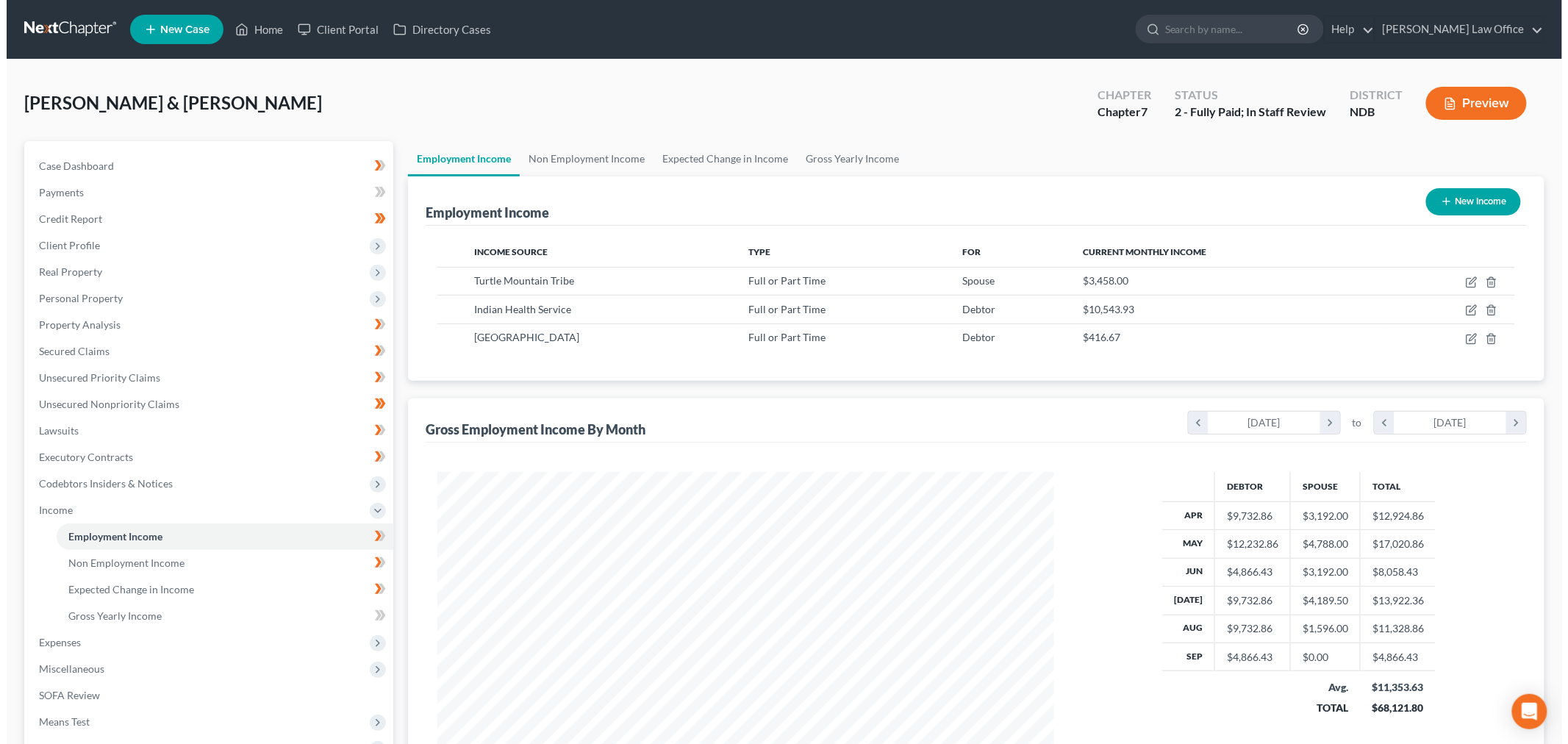
scroll to position [308, 646]
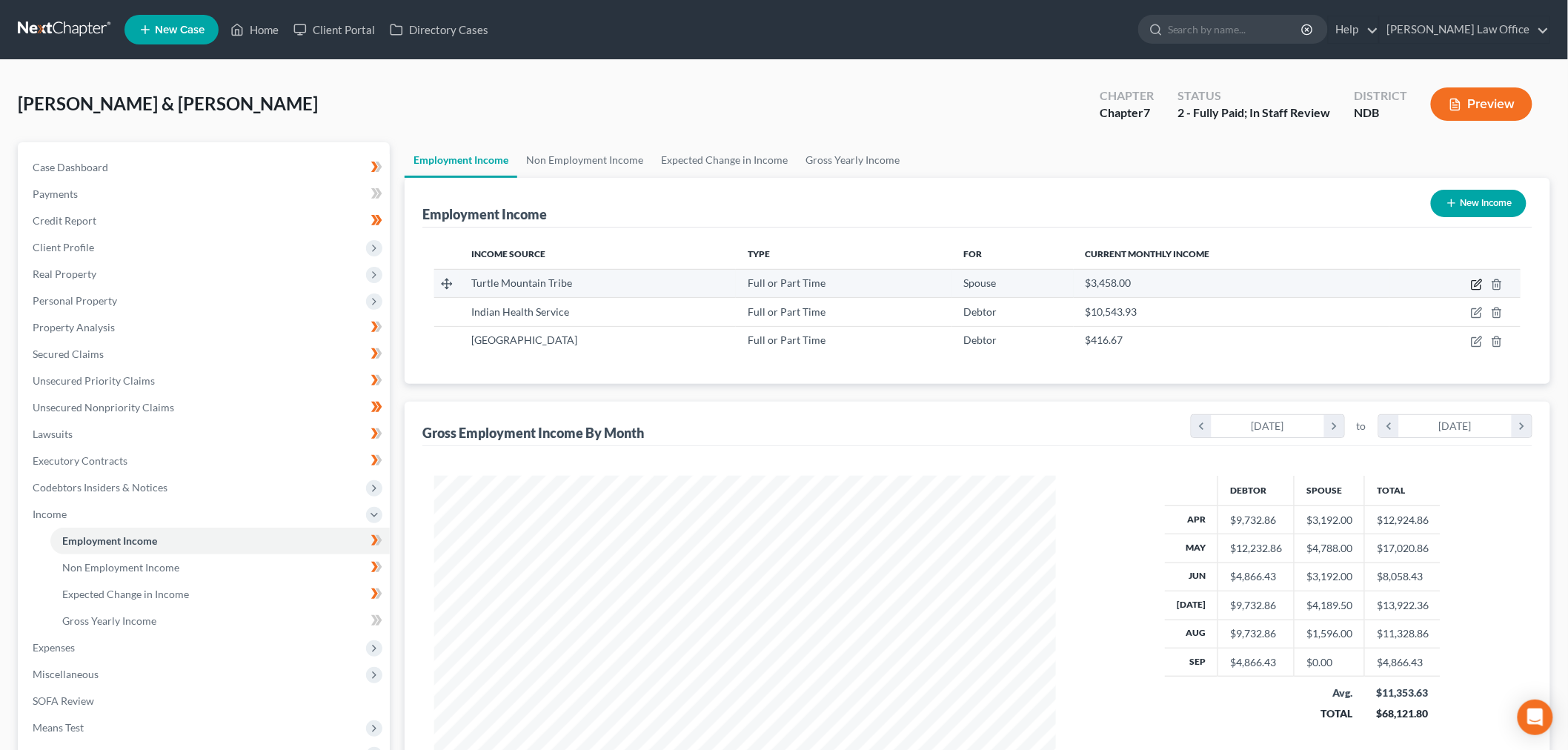
click at [1476, 283] on icon "button" at bounding box center [1478, 282] width 7 height 7
select select "0"
select select "29"
select select "2"
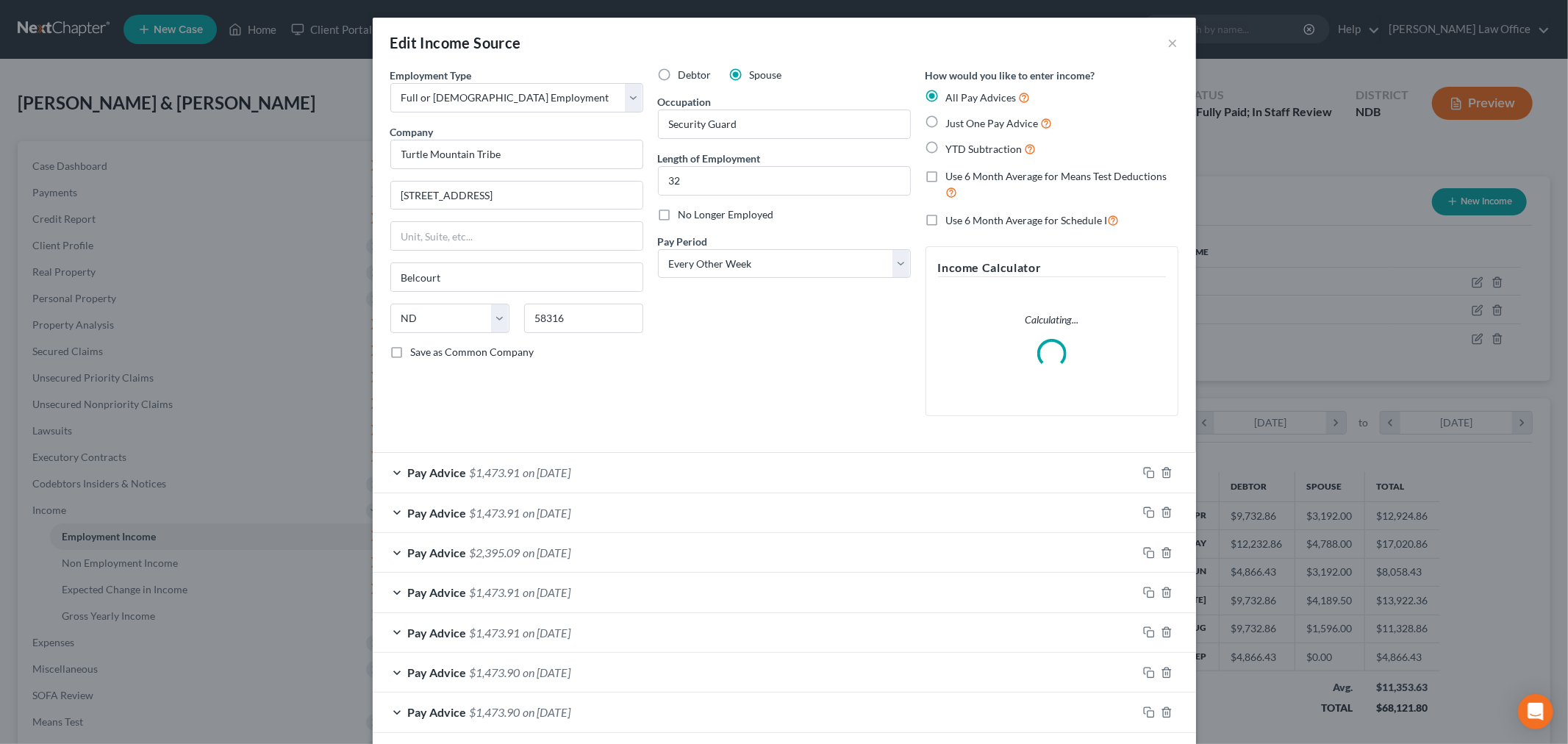
scroll to position [310, 651]
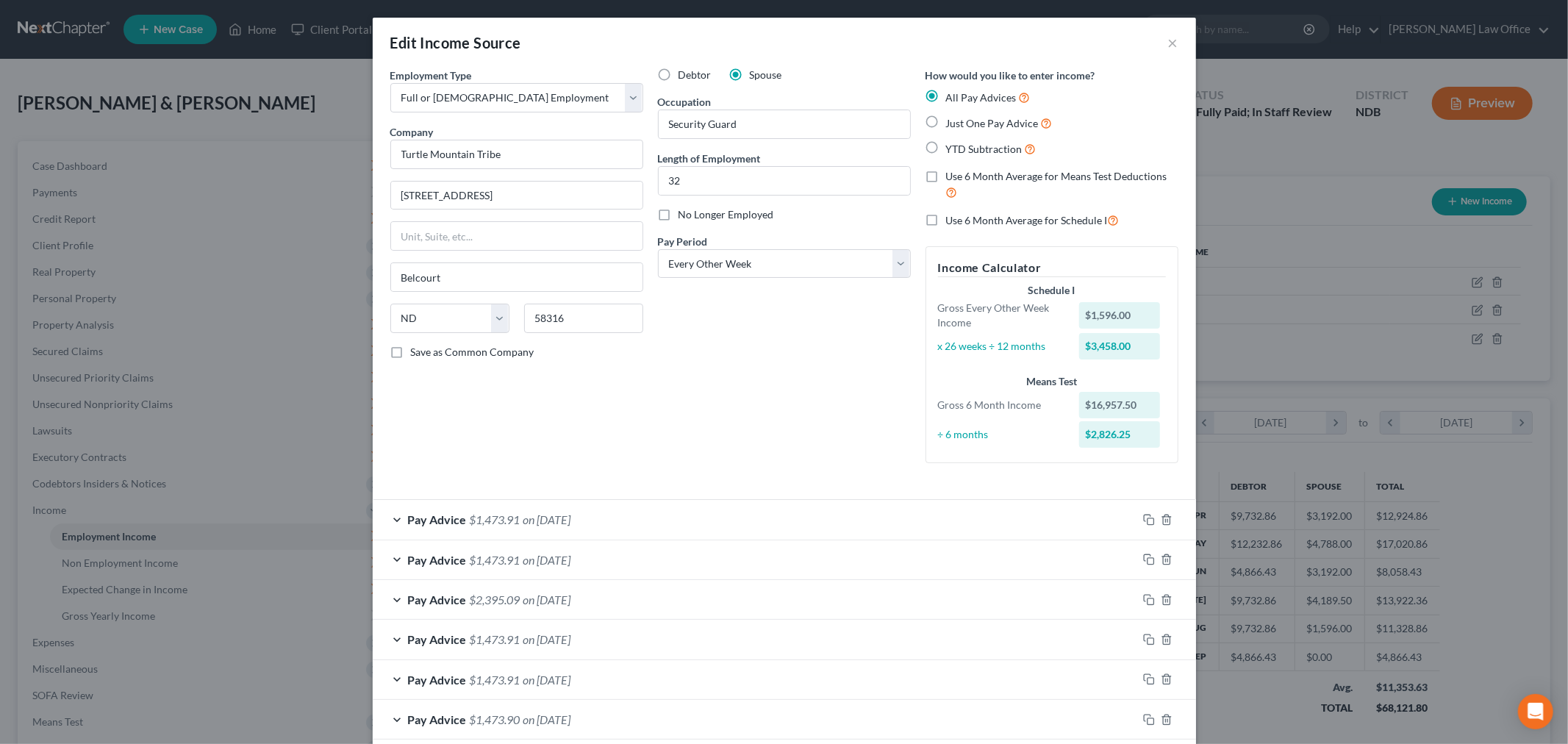
click at [519, 537] on div "Pay Advice $1,473.91 on 08/07/2025" at bounding box center [755, 519] width 765 height 39
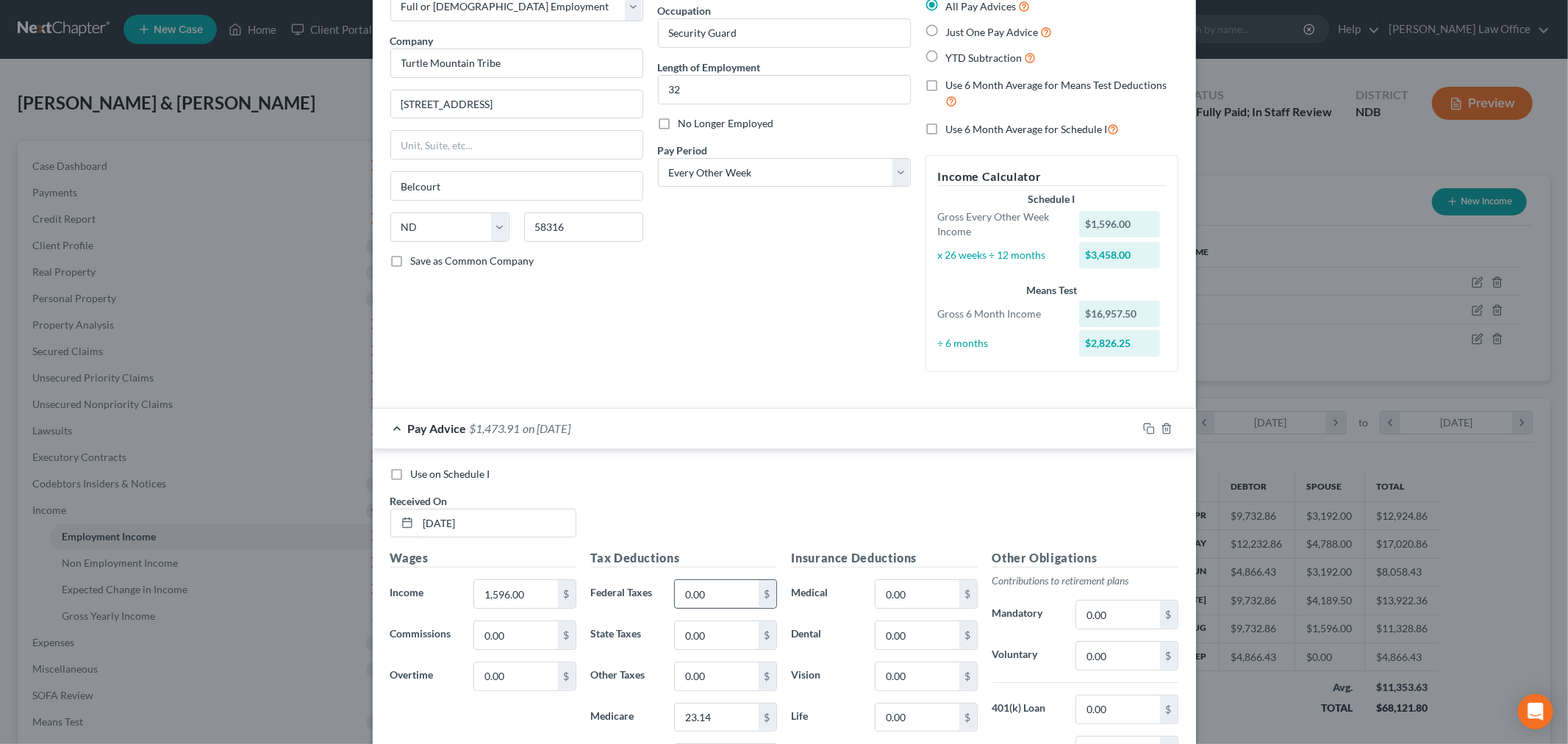
scroll to position [245, 0]
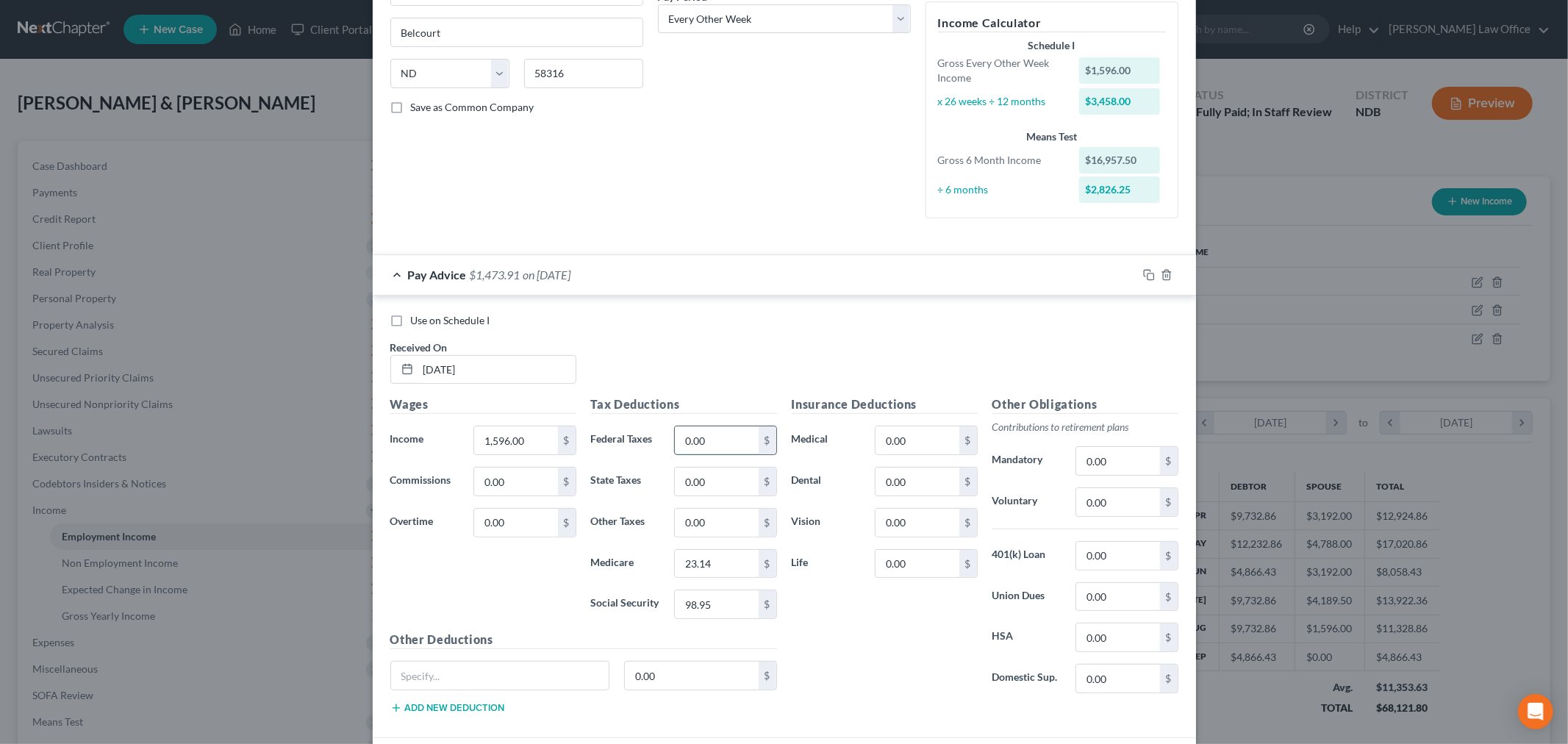
drag, startPoint x: 736, startPoint y: 440, endPoint x: 694, endPoint y: 440, distance: 42.0
click at [736, 440] on input "0.00" at bounding box center [716, 440] width 83 height 28
type input "159.6"
type input "5"
drag, startPoint x: 774, startPoint y: 239, endPoint x: 939, endPoint y: 327, distance: 187.0
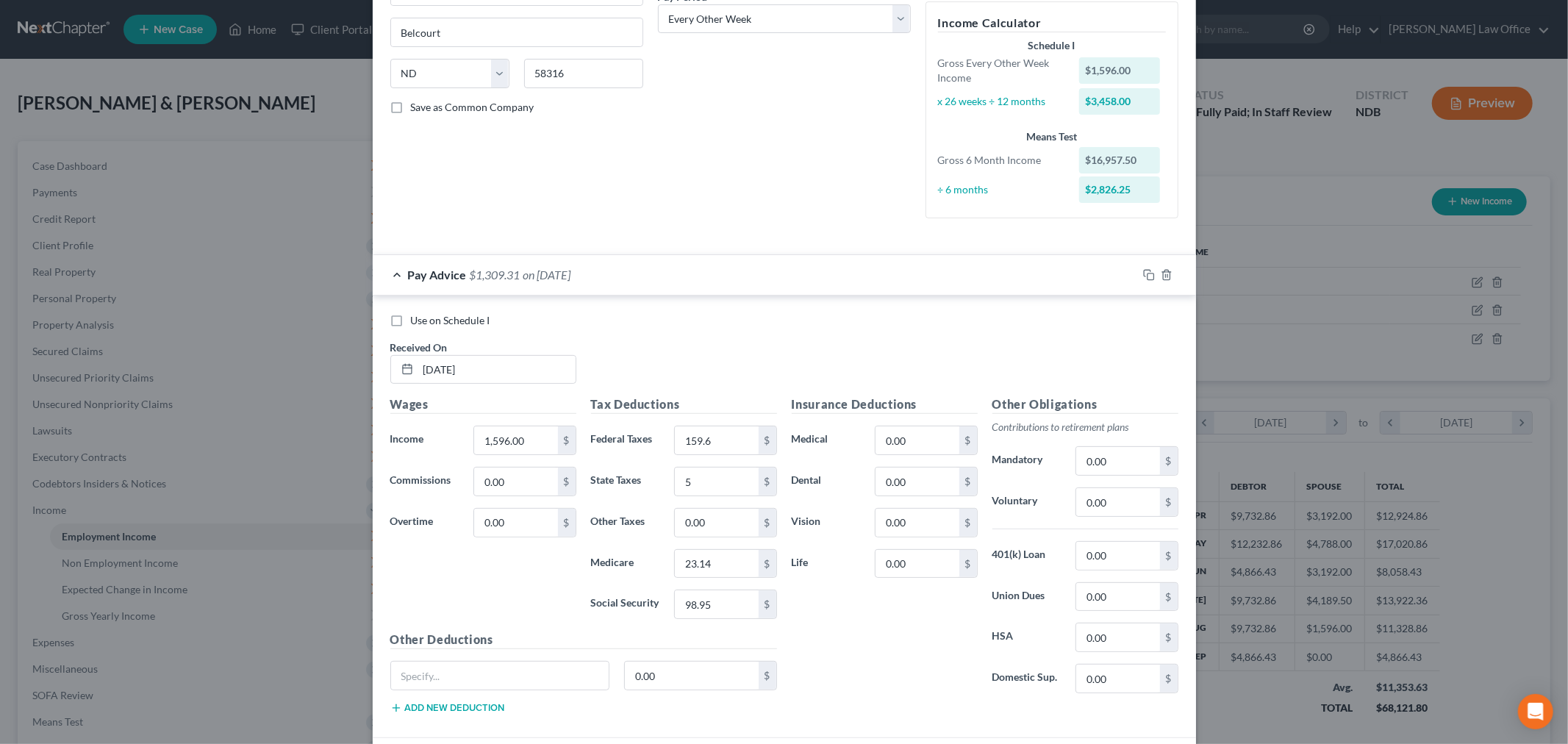
click at [774, 239] on div "Employment Type * Select Full or Part Time Employment Self Employment Company *…" at bounding box center [784, 33] width 803 height 420
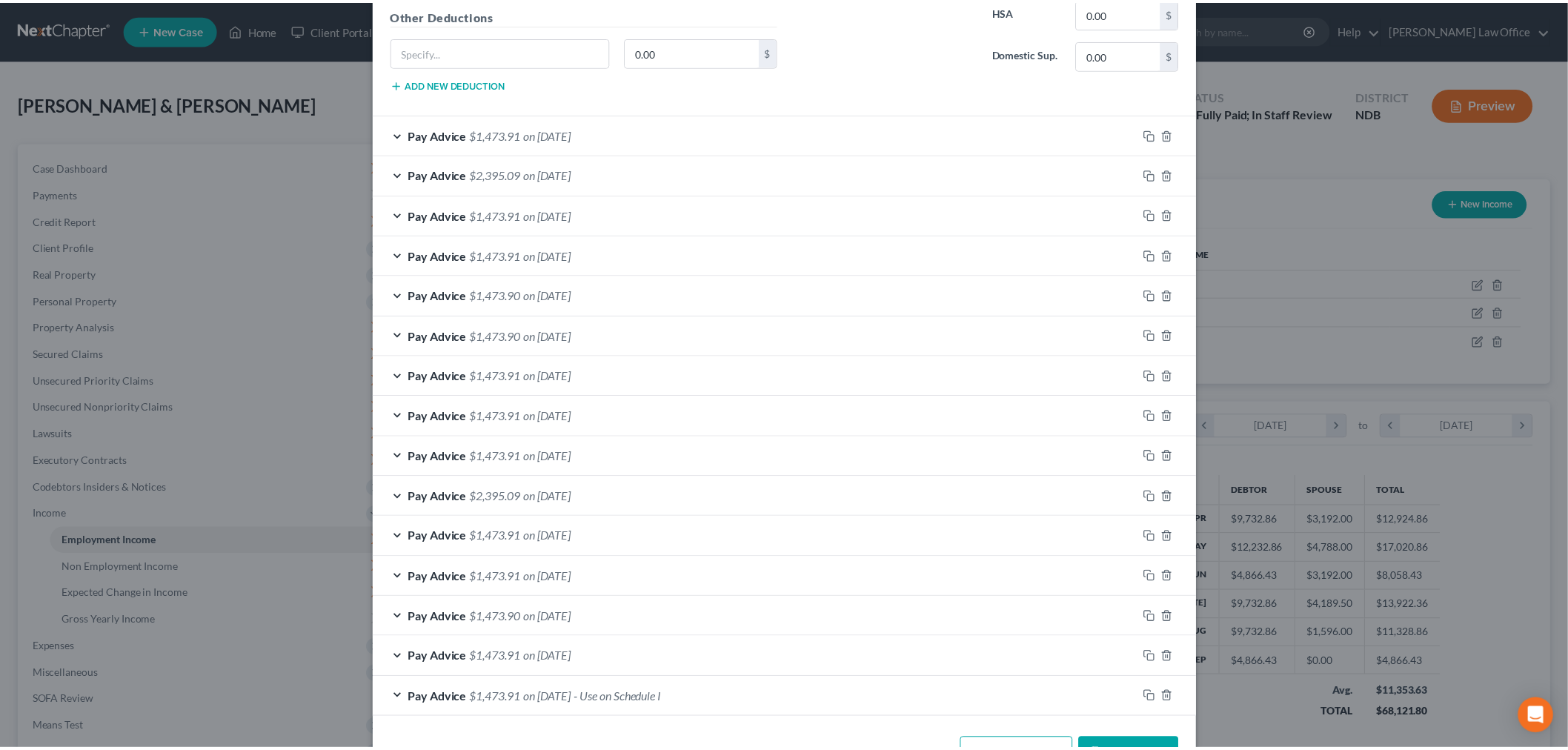
scroll to position [928, 0]
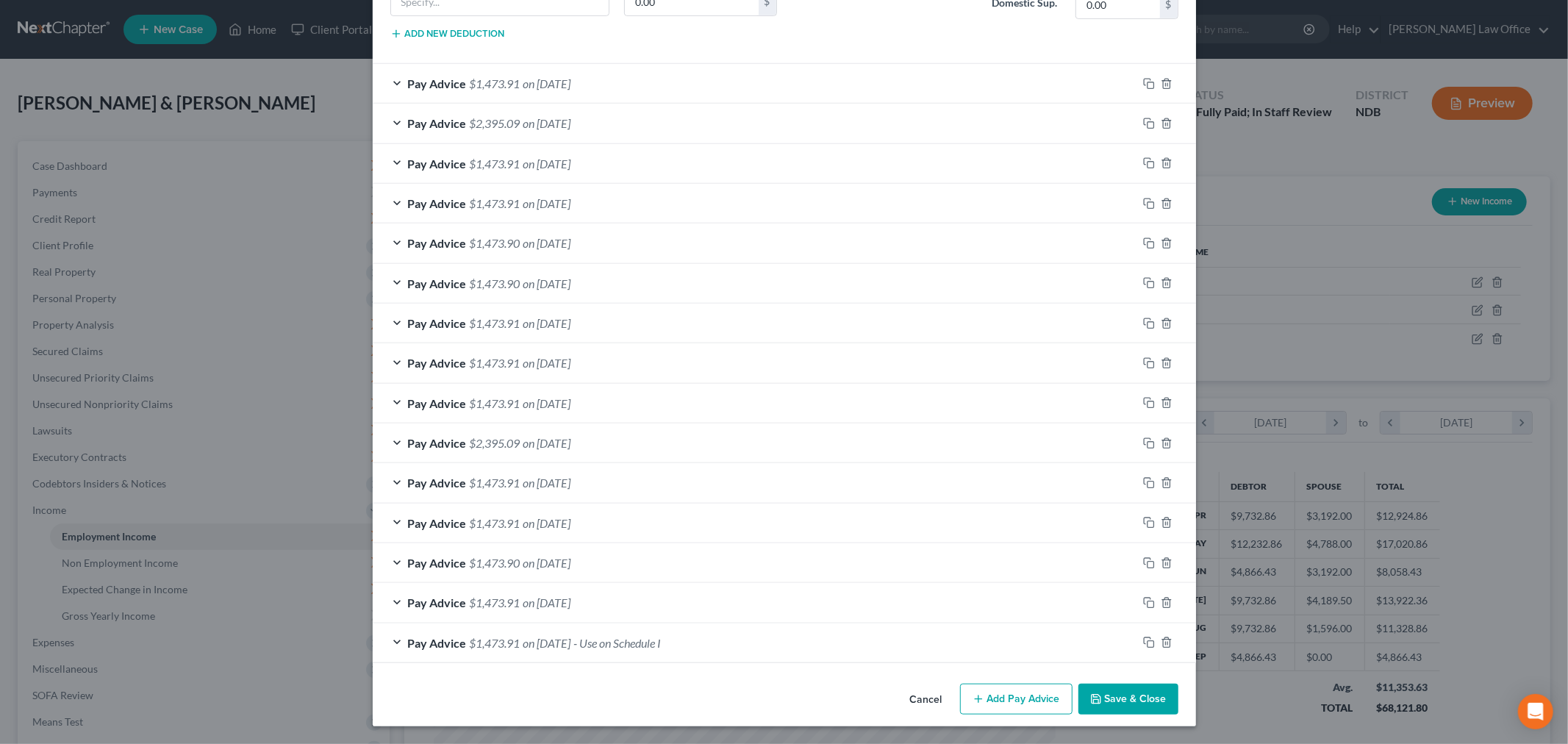
click at [1152, 704] on button "Save & Close" at bounding box center [1128, 699] width 100 height 31
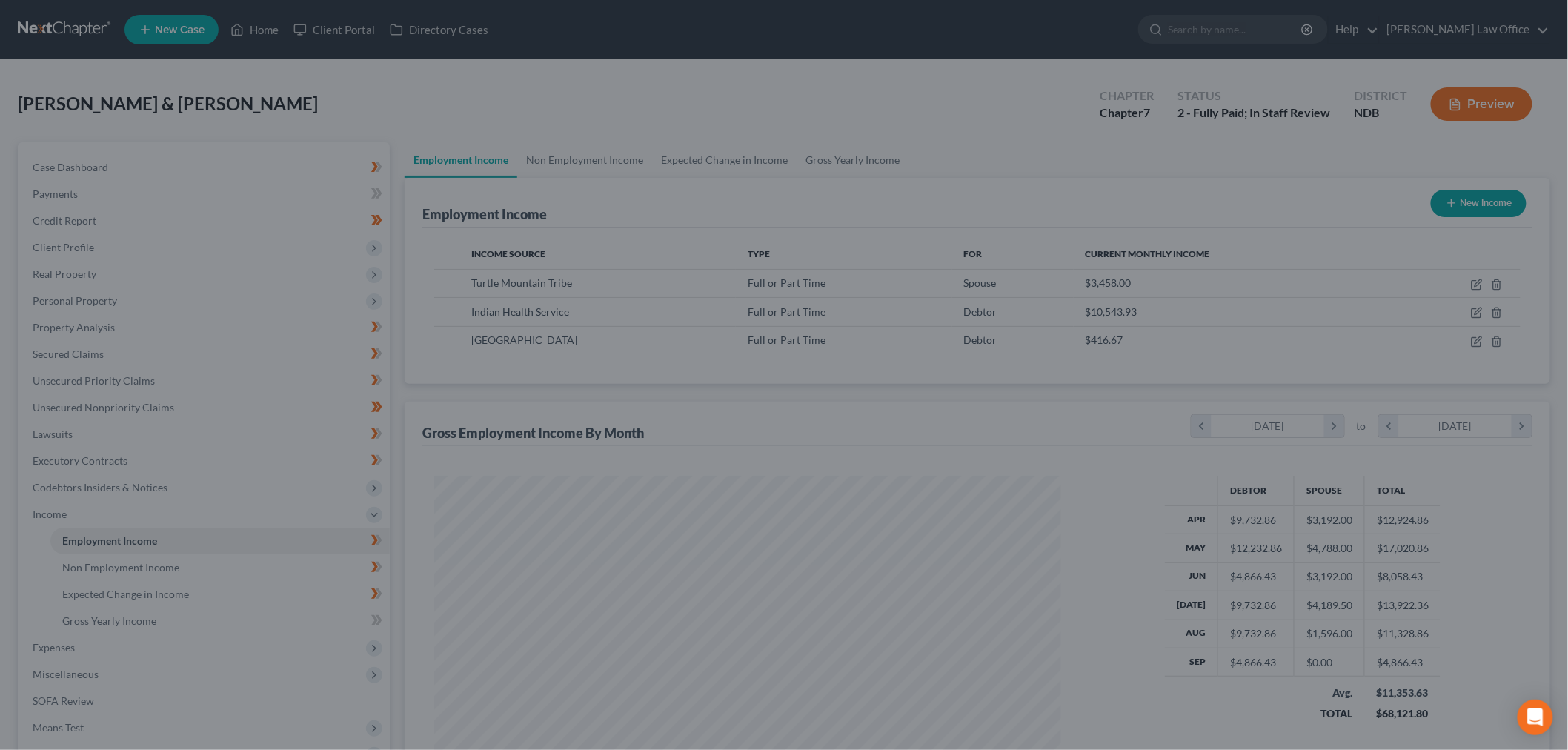
scroll to position [740650, 740455]
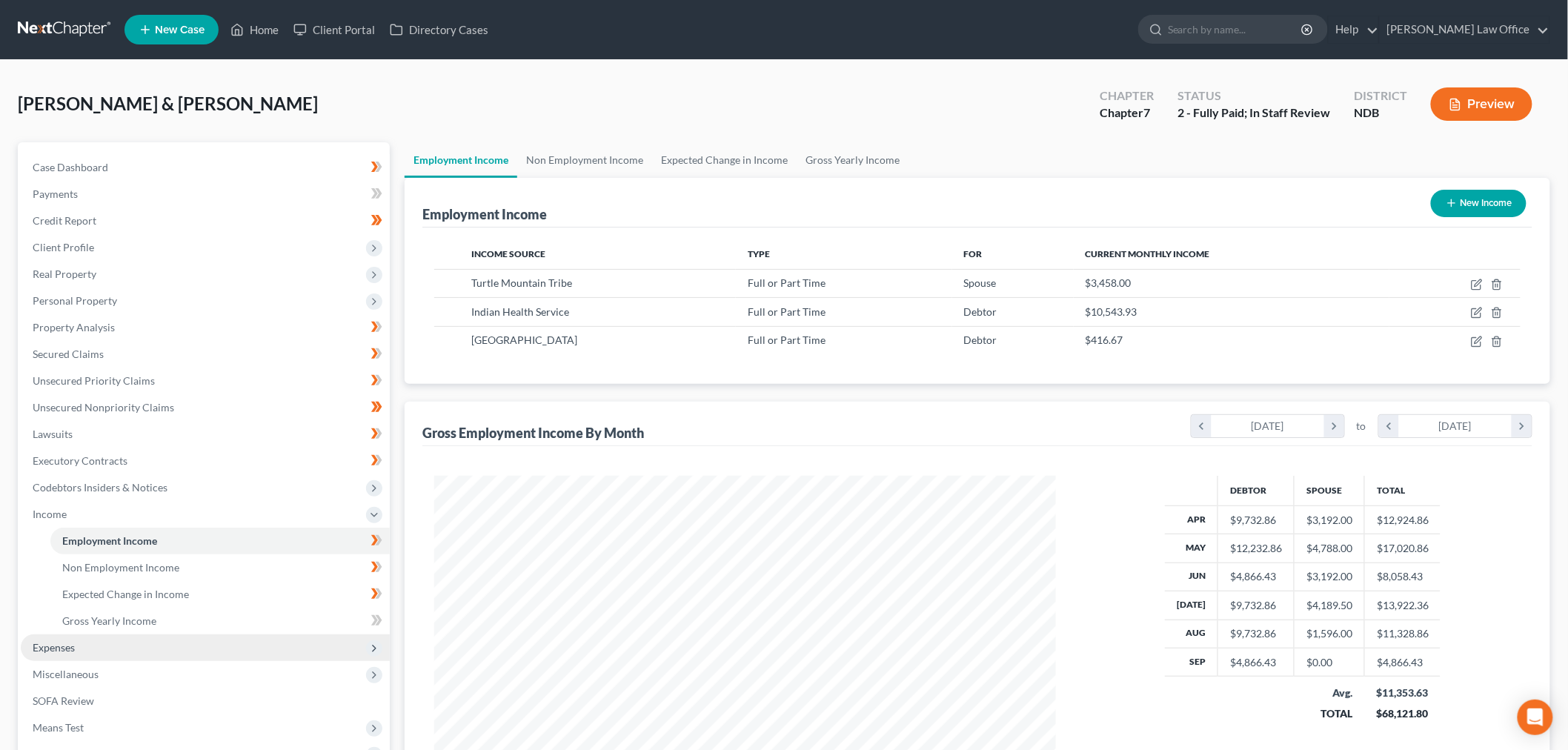
click at [108, 641] on span "Expenses" at bounding box center [205, 648] width 369 height 27
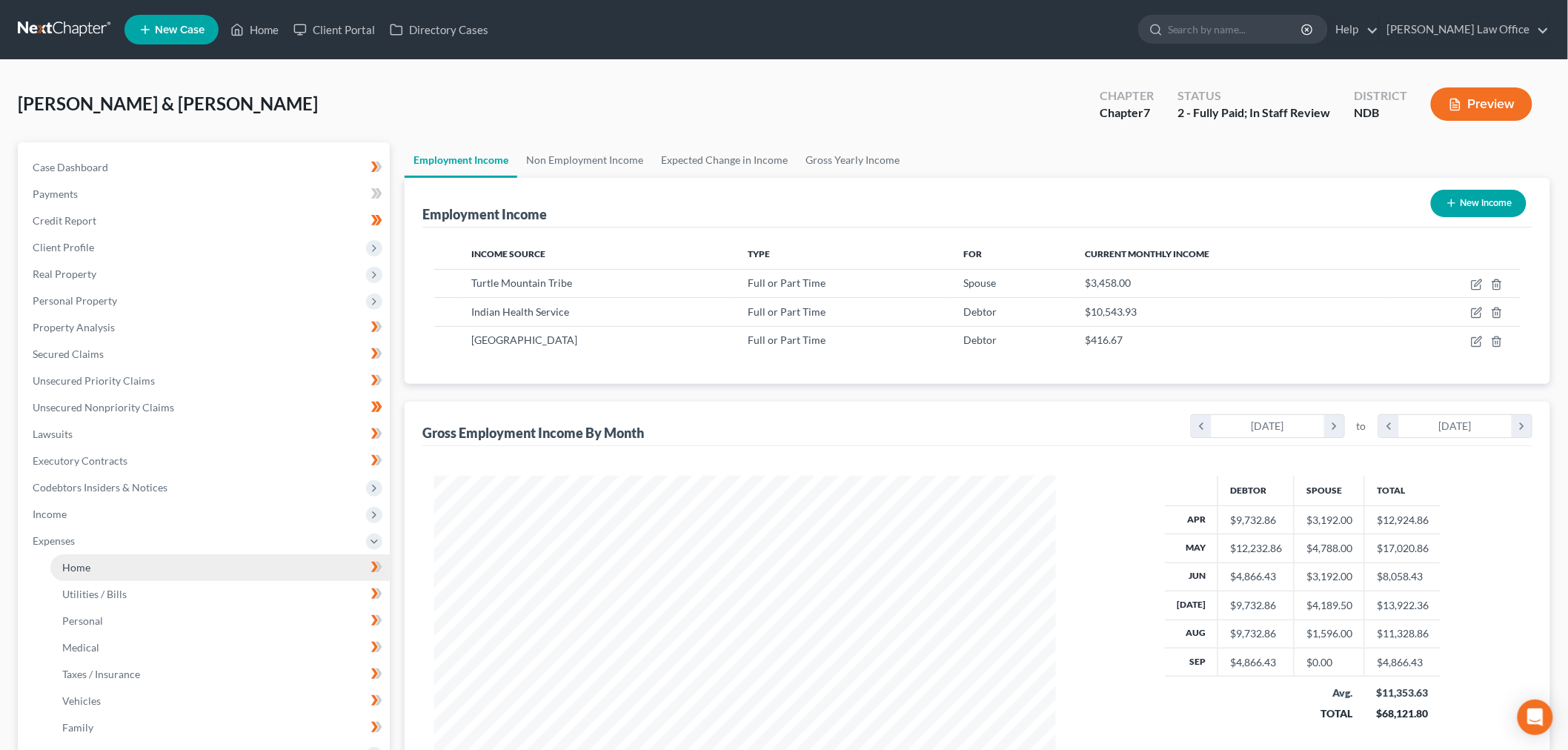
click at [83, 567] on span "Home" at bounding box center [76, 567] width 28 height 12
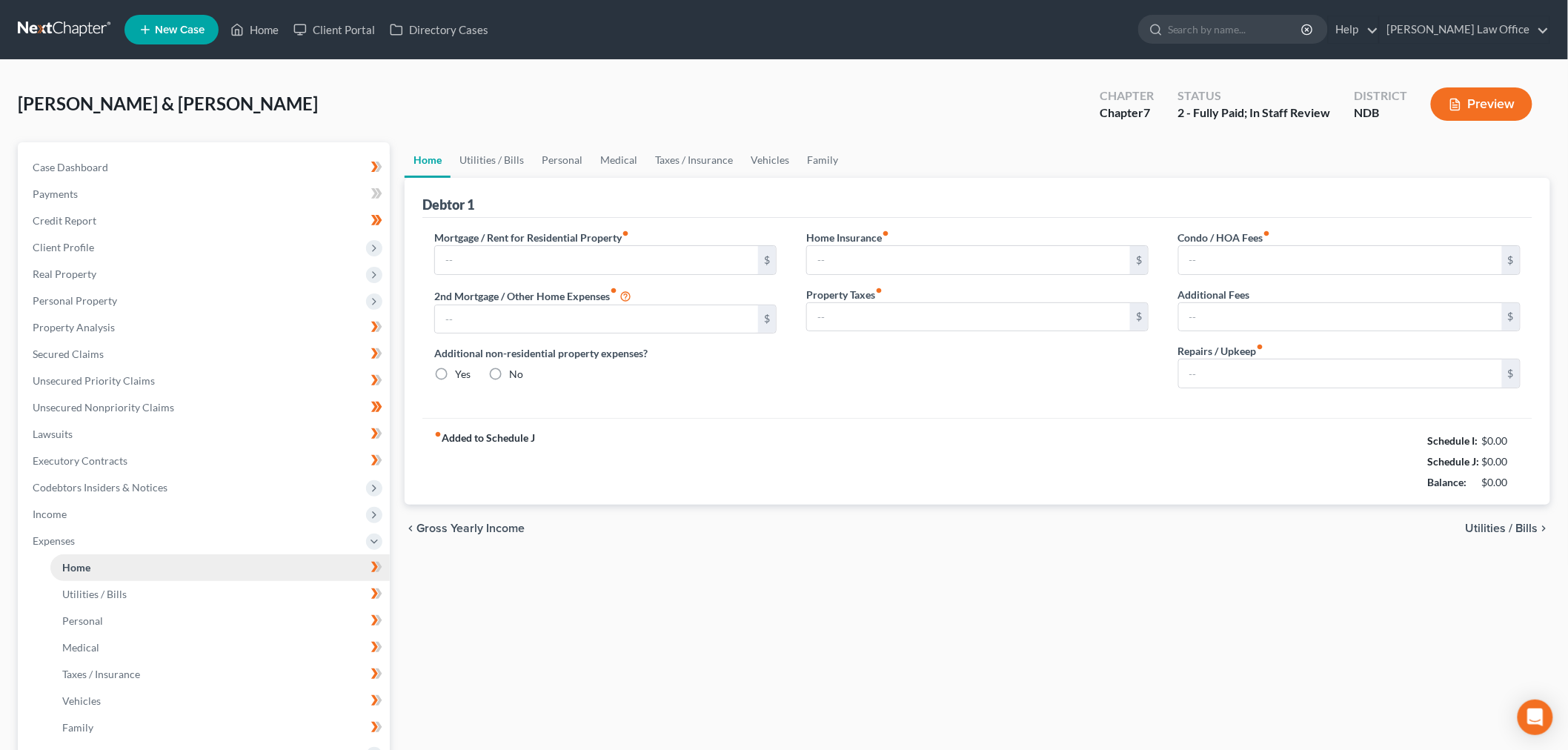
type input "2,095.00"
type input "0.00"
radio input "true"
type input "0.00"
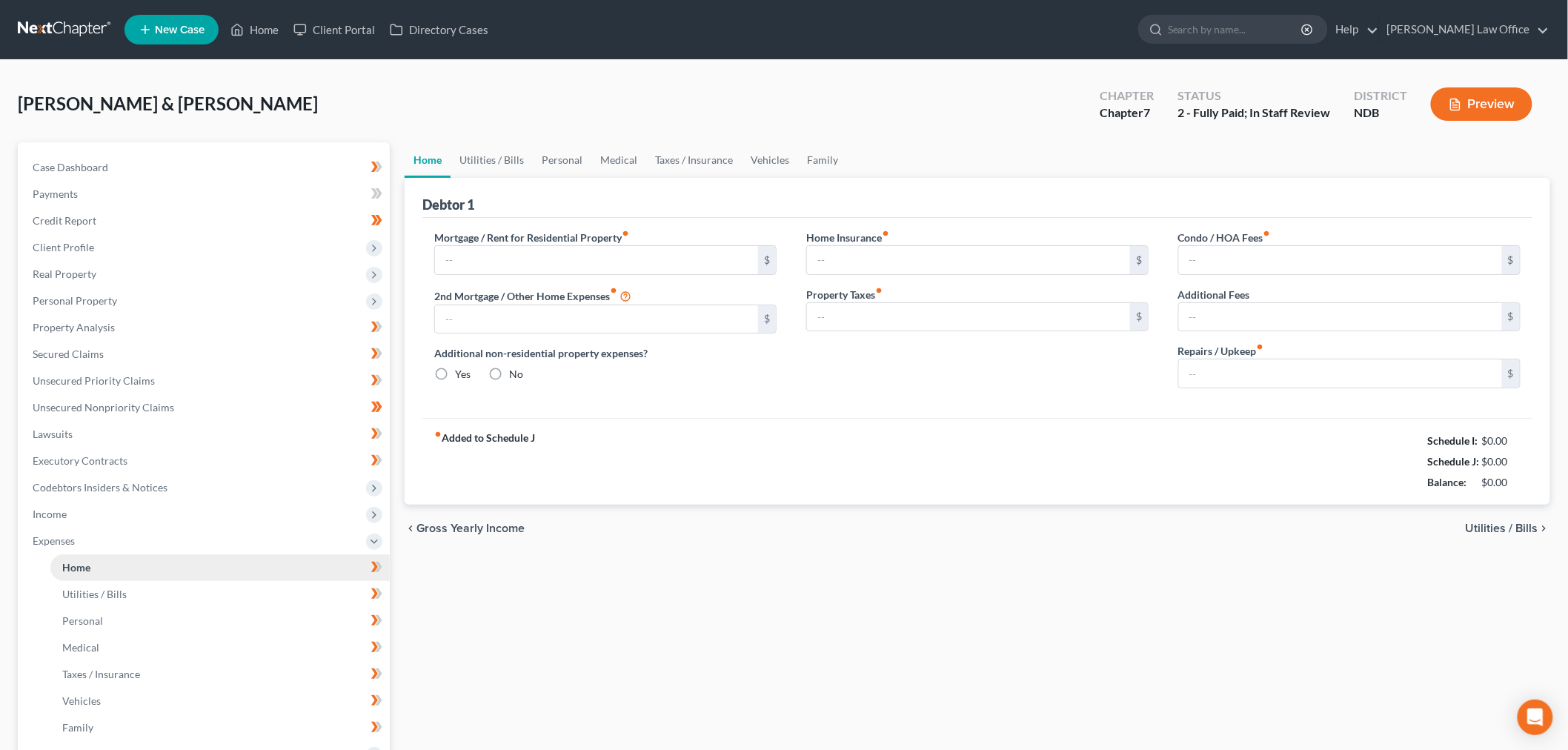
type input "0.00"
type input "100.00"
drag, startPoint x: 114, startPoint y: 501, endPoint x: 120, endPoint y: 514, distance: 14.3
click at [113, 501] on span "Income" at bounding box center [205, 514] width 369 height 27
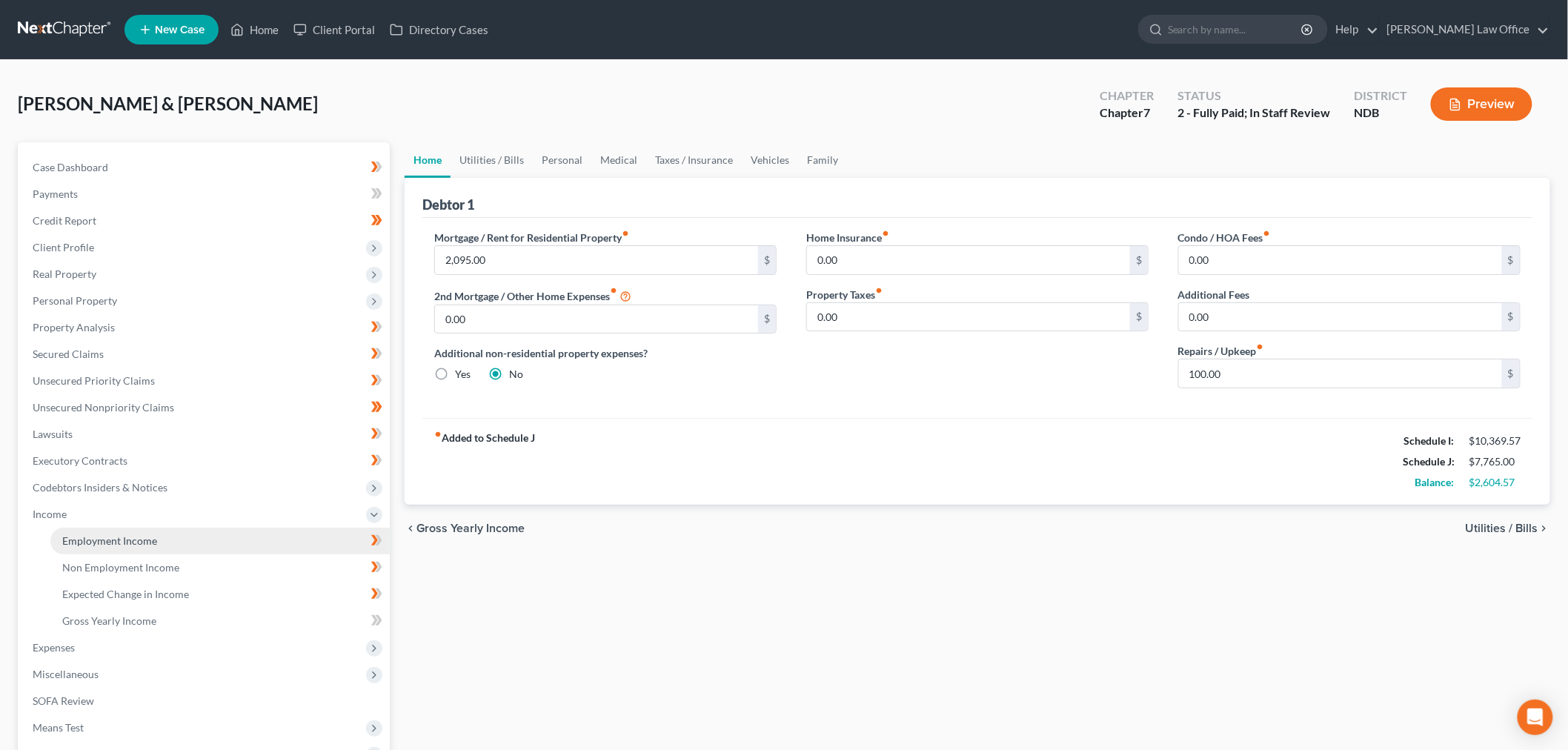
drag, startPoint x: 126, startPoint y: 534, endPoint x: 857, endPoint y: 475, distance: 733.4
click at [127, 535] on span "Employment Income" at bounding box center [109, 541] width 95 height 12
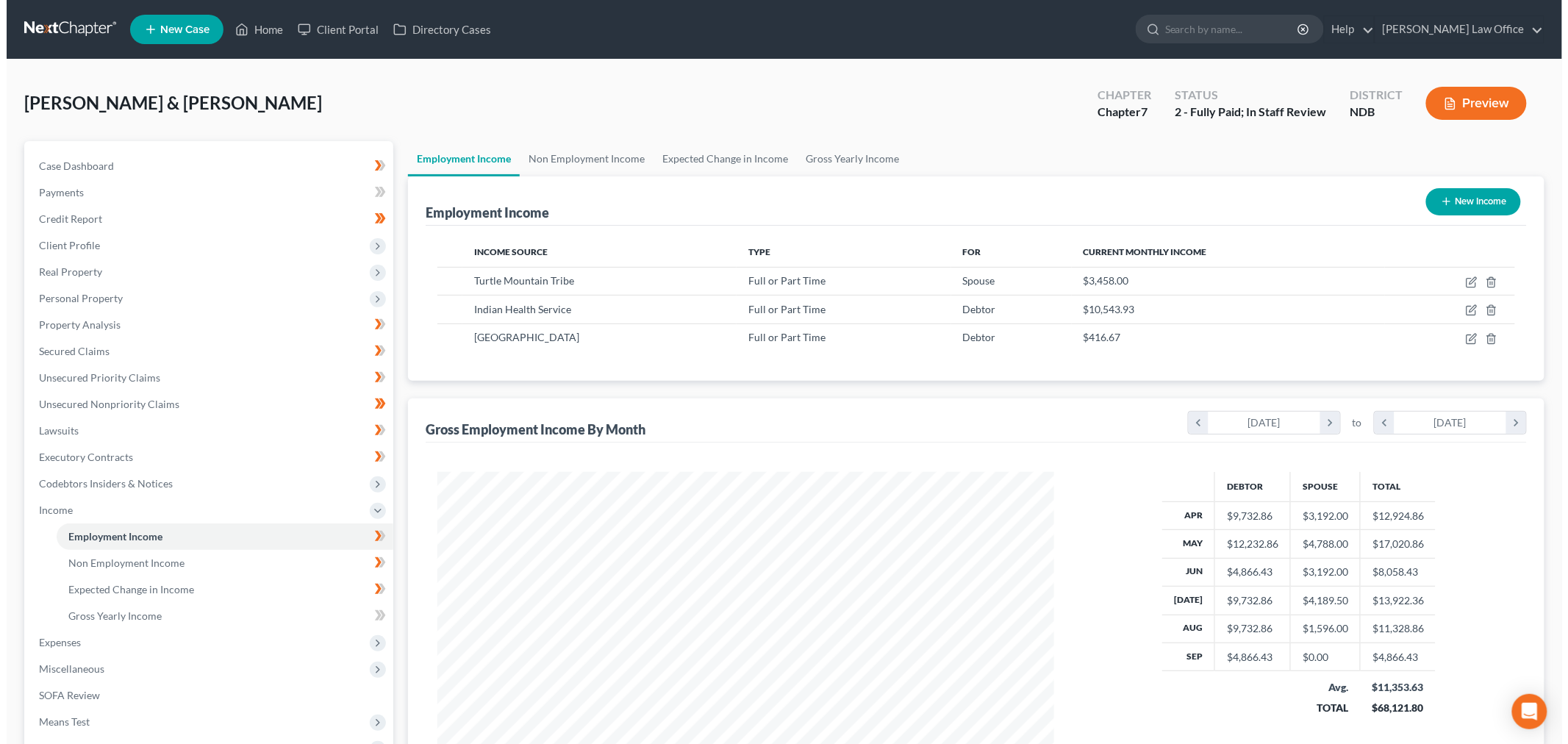
scroll to position [308, 646]
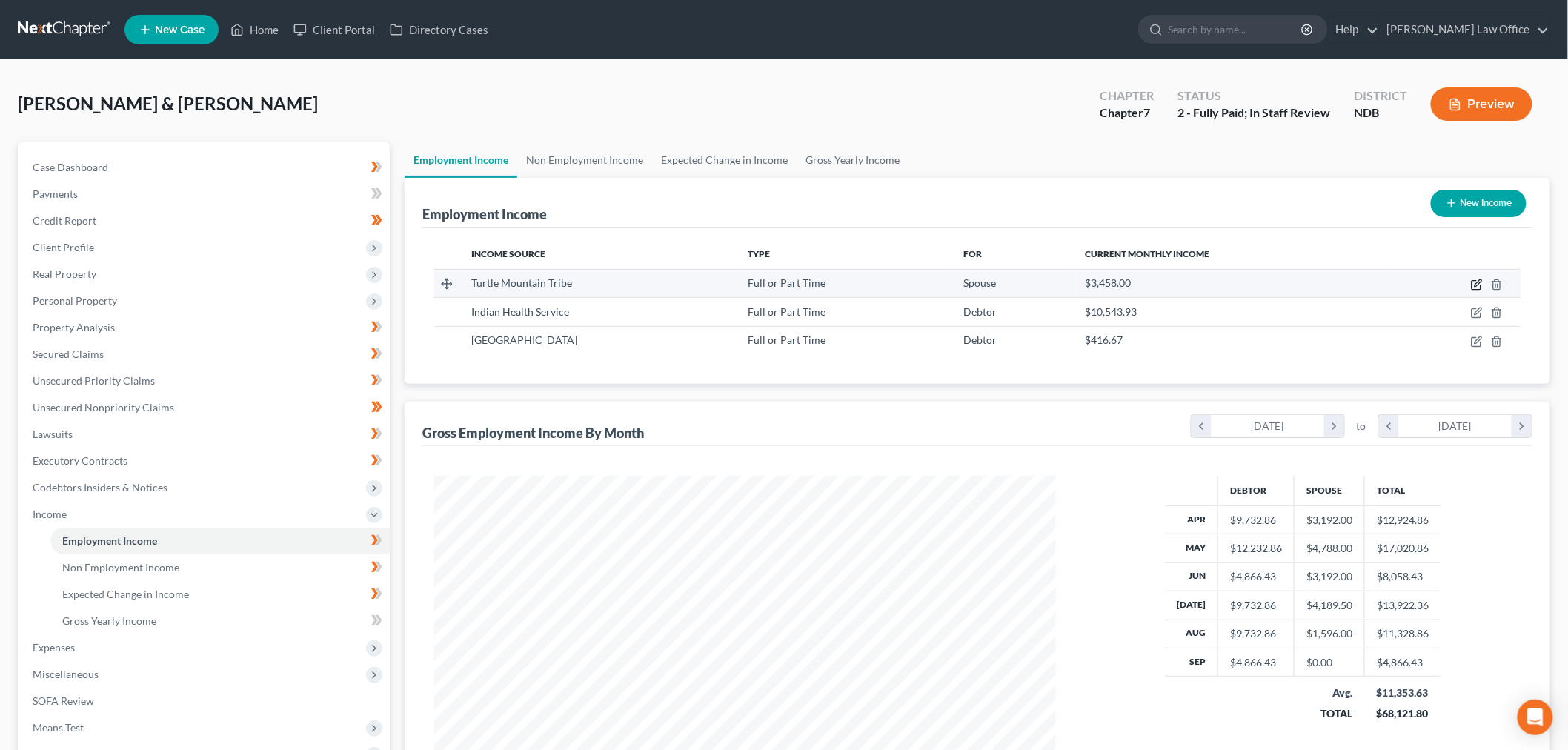
click at [1476, 281] on icon "button" at bounding box center [1476, 285] width 9 height 9
select select "0"
select select "29"
select select "2"
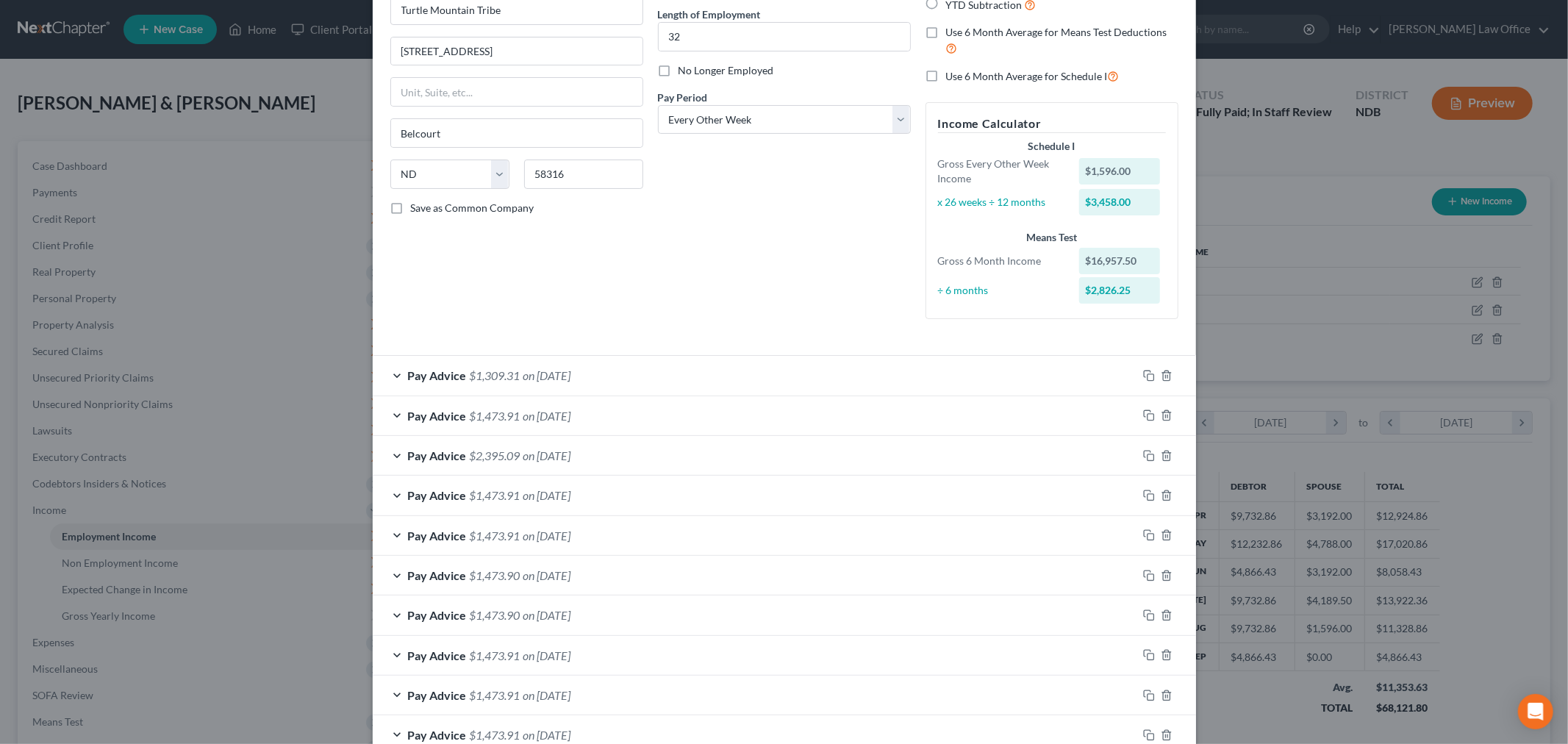
scroll to position [0, 0]
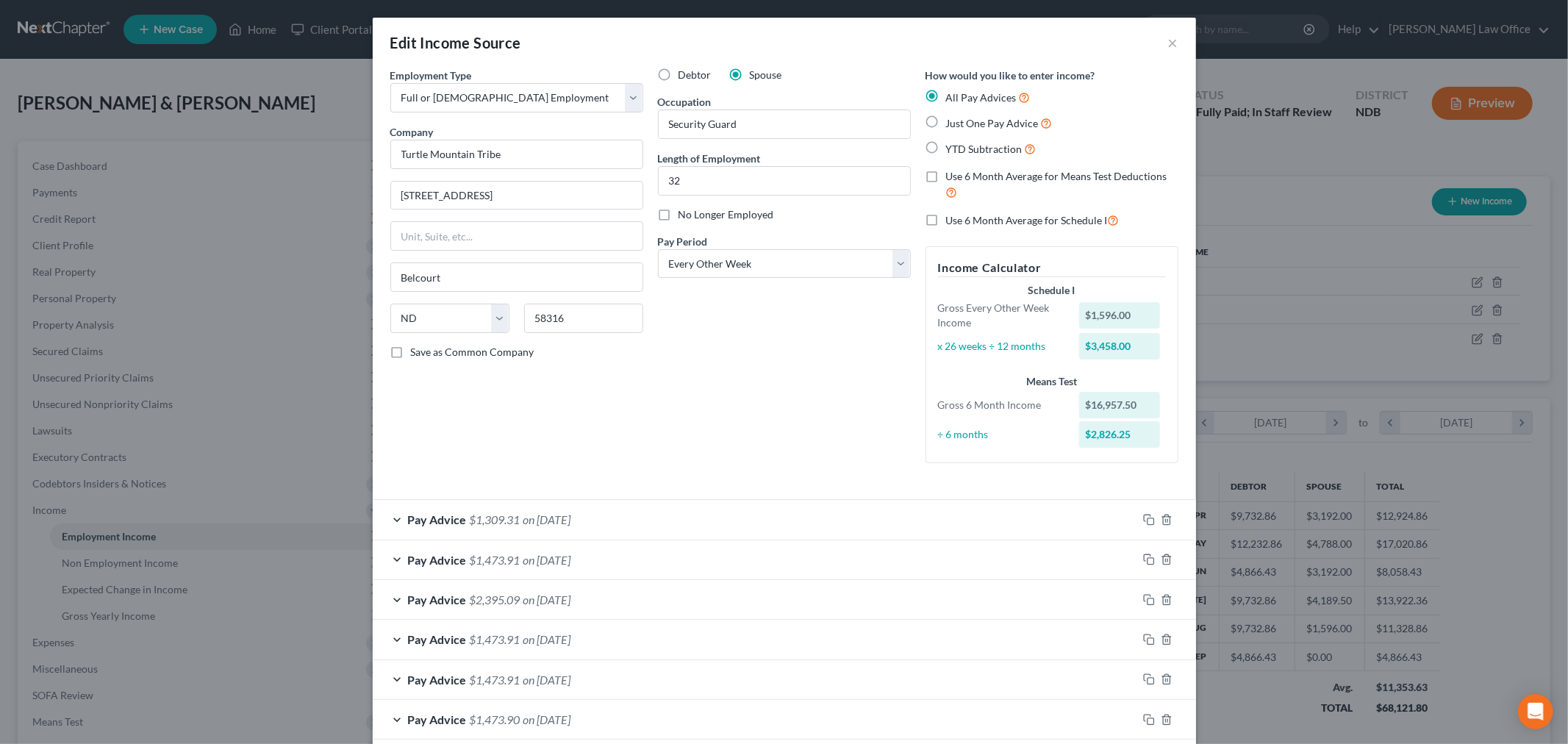
click at [578, 532] on div "Pay Advice $1,309.31 on 08/07/2025" at bounding box center [755, 519] width 765 height 39
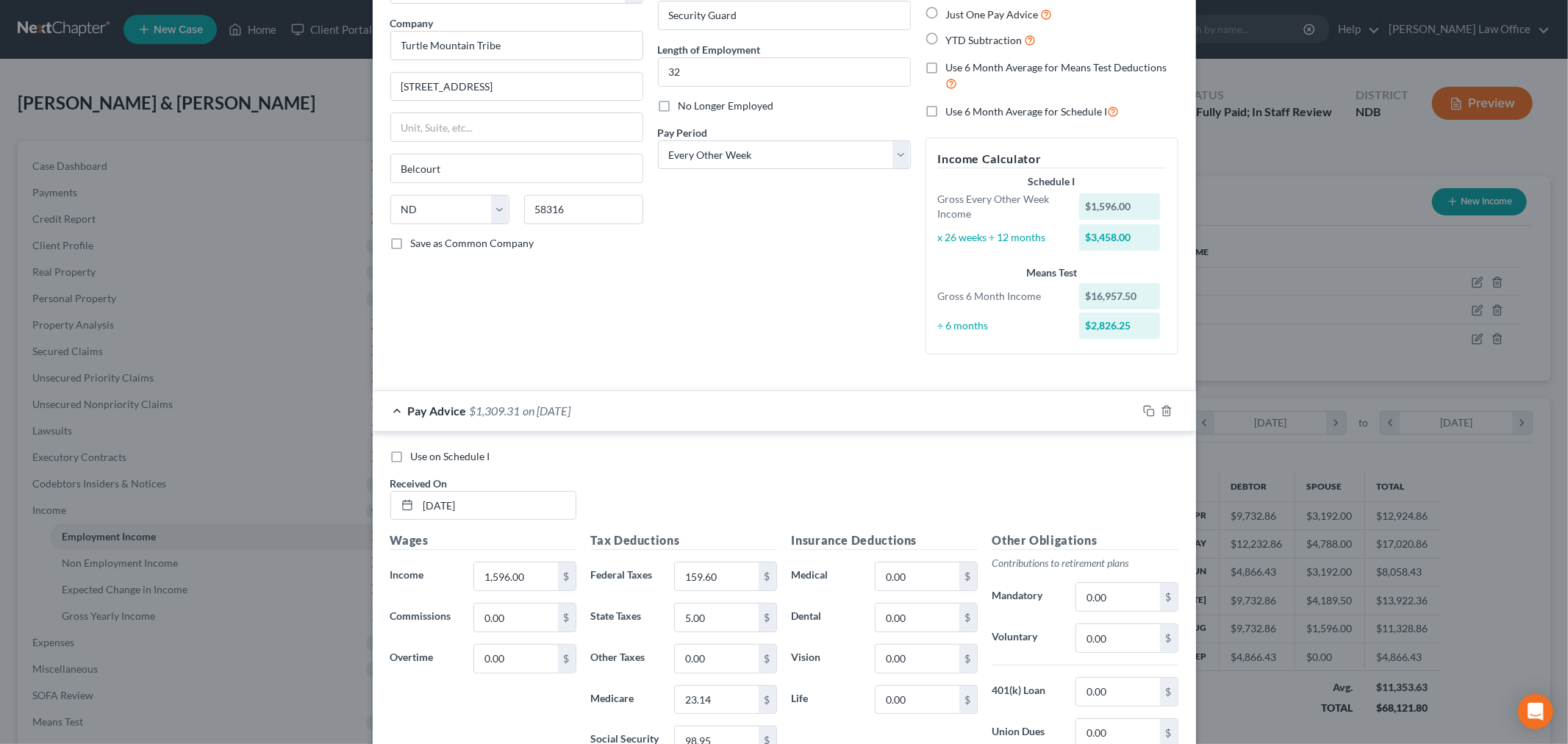
scroll to position [245, 0]
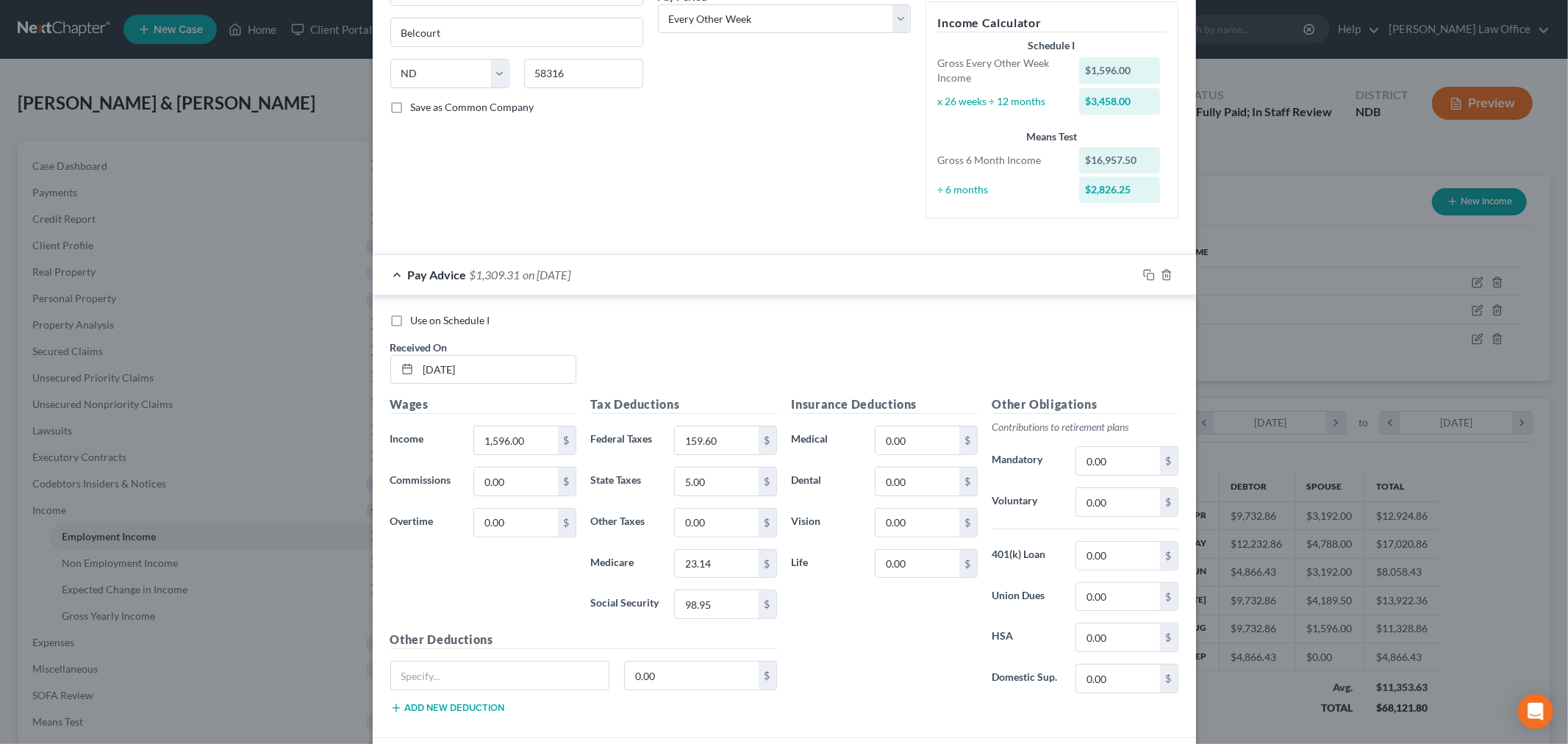
drag, startPoint x: 385, startPoint y: 320, endPoint x: 1117, endPoint y: 718, distance: 833.2
click at [411, 320] on label "Use on Schedule I" at bounding box center [450, 320] width 79 height 14
click at [417, 320] on input "Use on Schedule I" at bounding box center [421, 317] width 10 height 10
checkbox input "true"
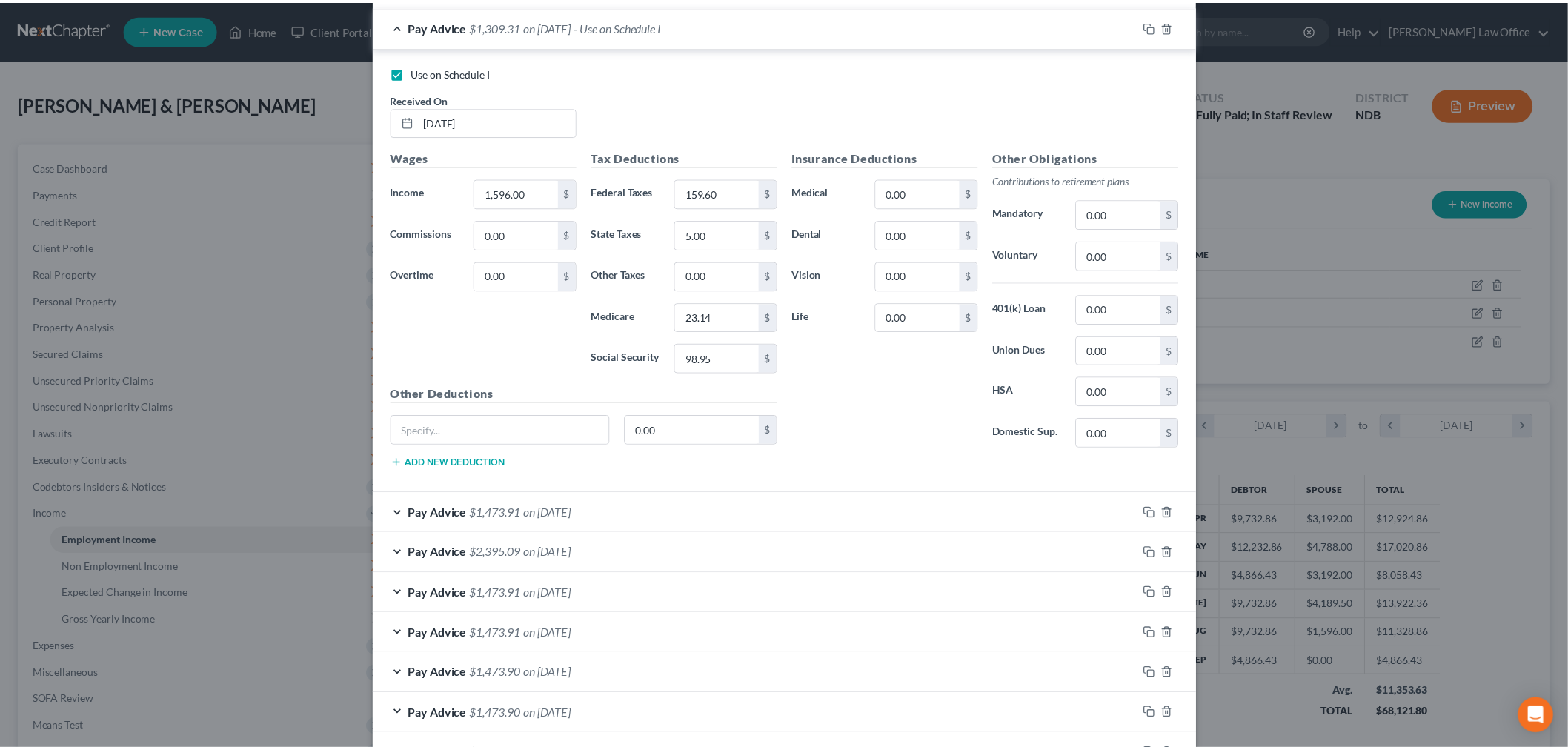
scroll to position [905, 0]
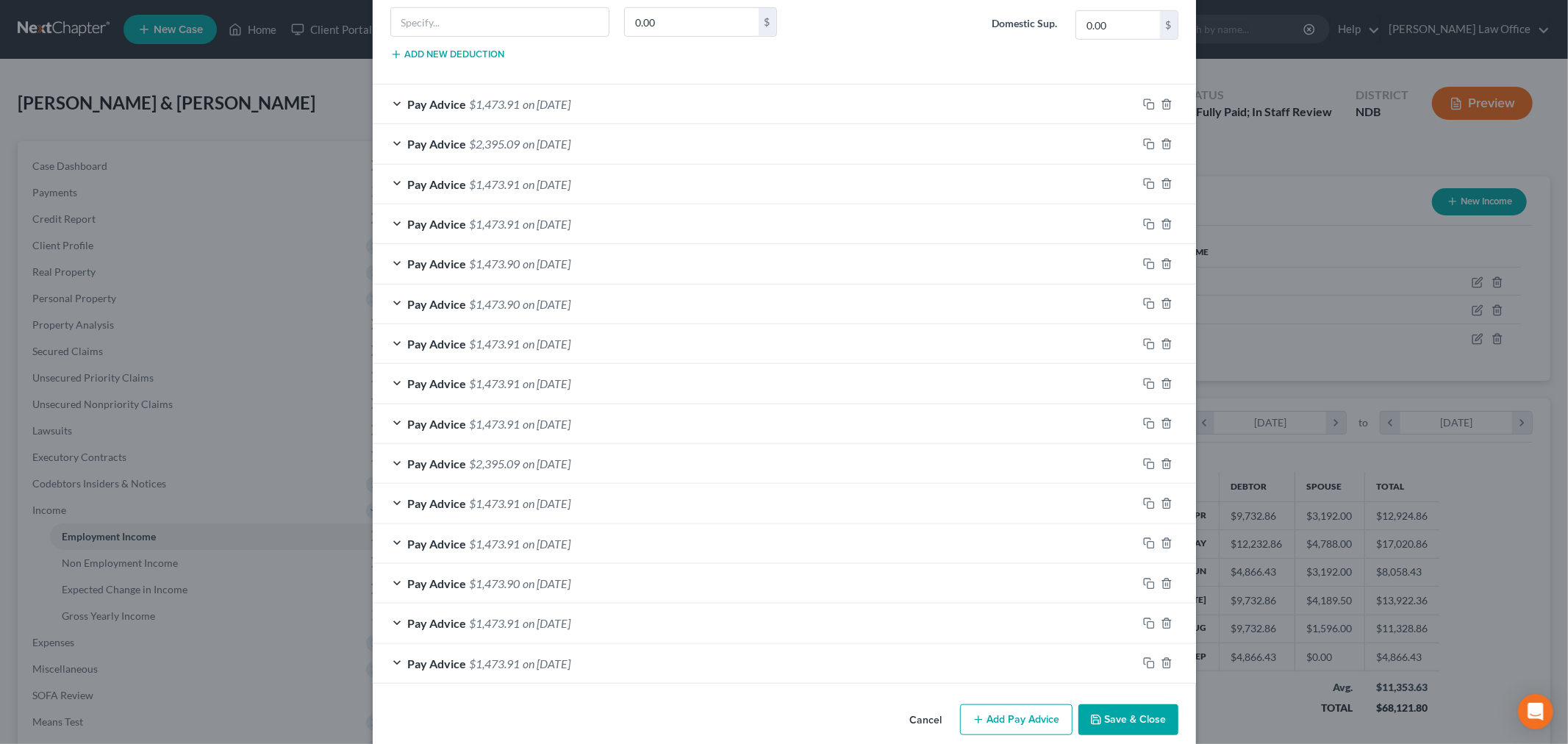
click at [1126, 723] on button "Save & Close" at bounding box center [1128, 720] width 100 height 31
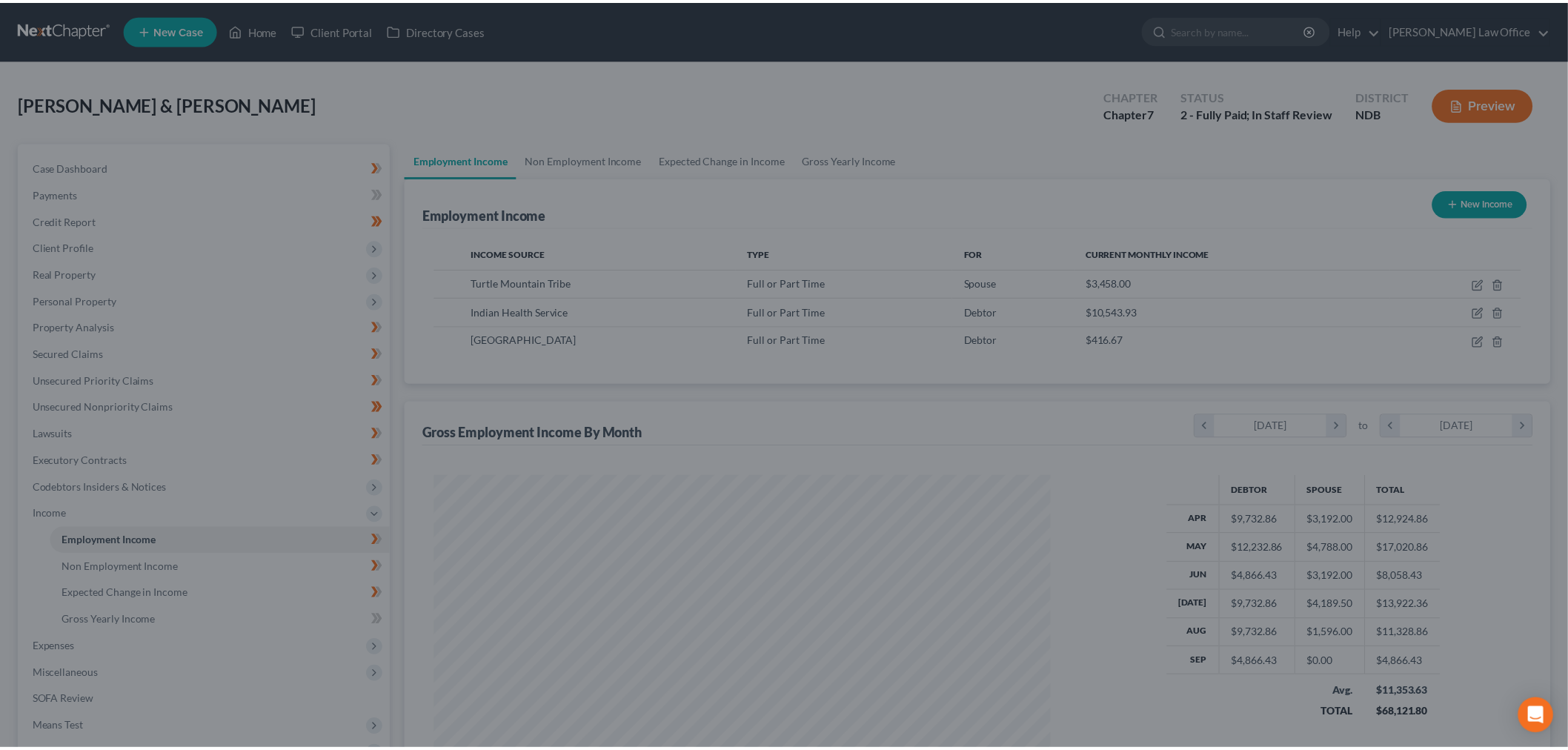
scroll to position [740650, 740455]
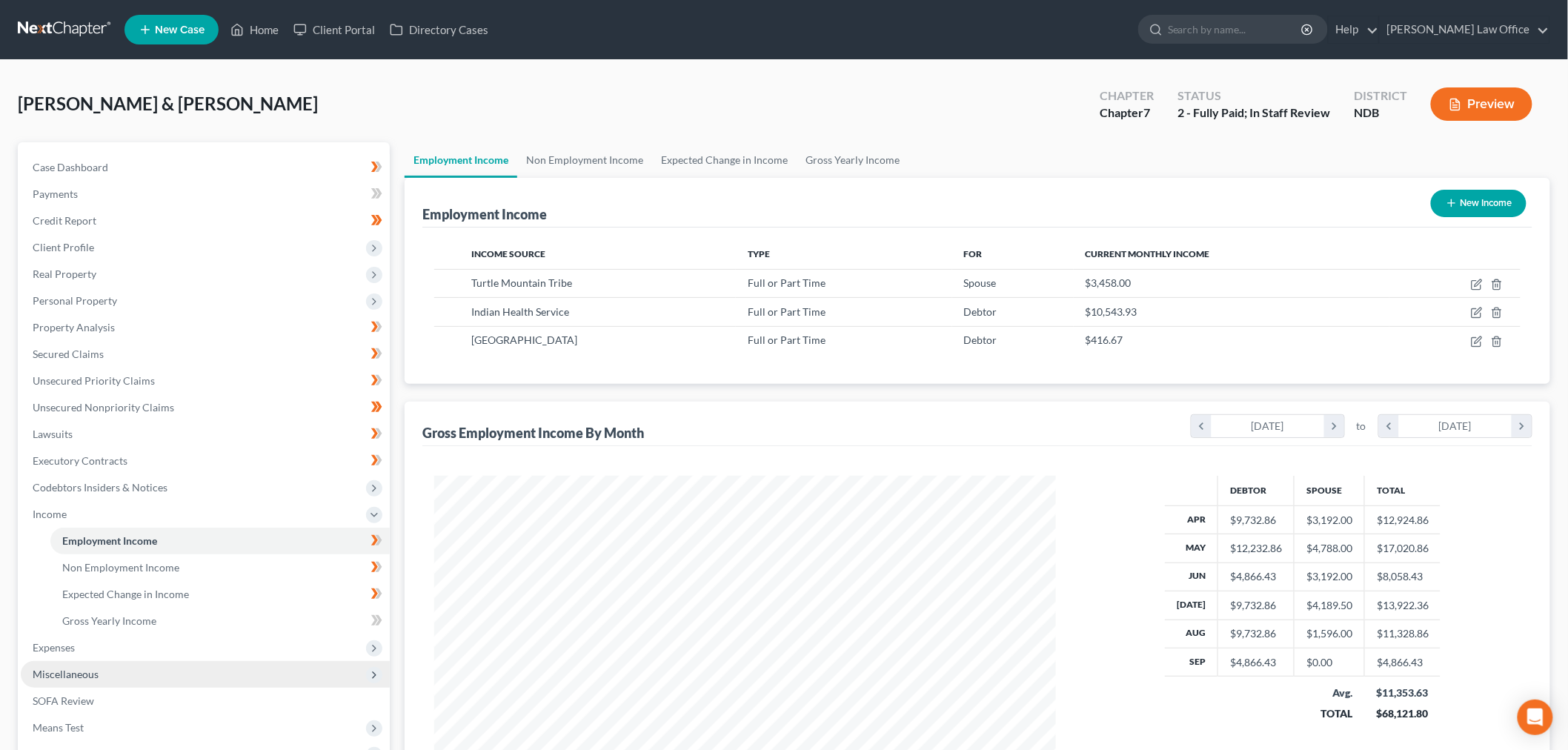
drag, startPoint x: 88, startPoint y: 645, endPoint x: 113, endPoint y: 673, distance: 37.5
click at [88, 645] on span "Expenses" at bounding box center [205, 648] width 369 height 27
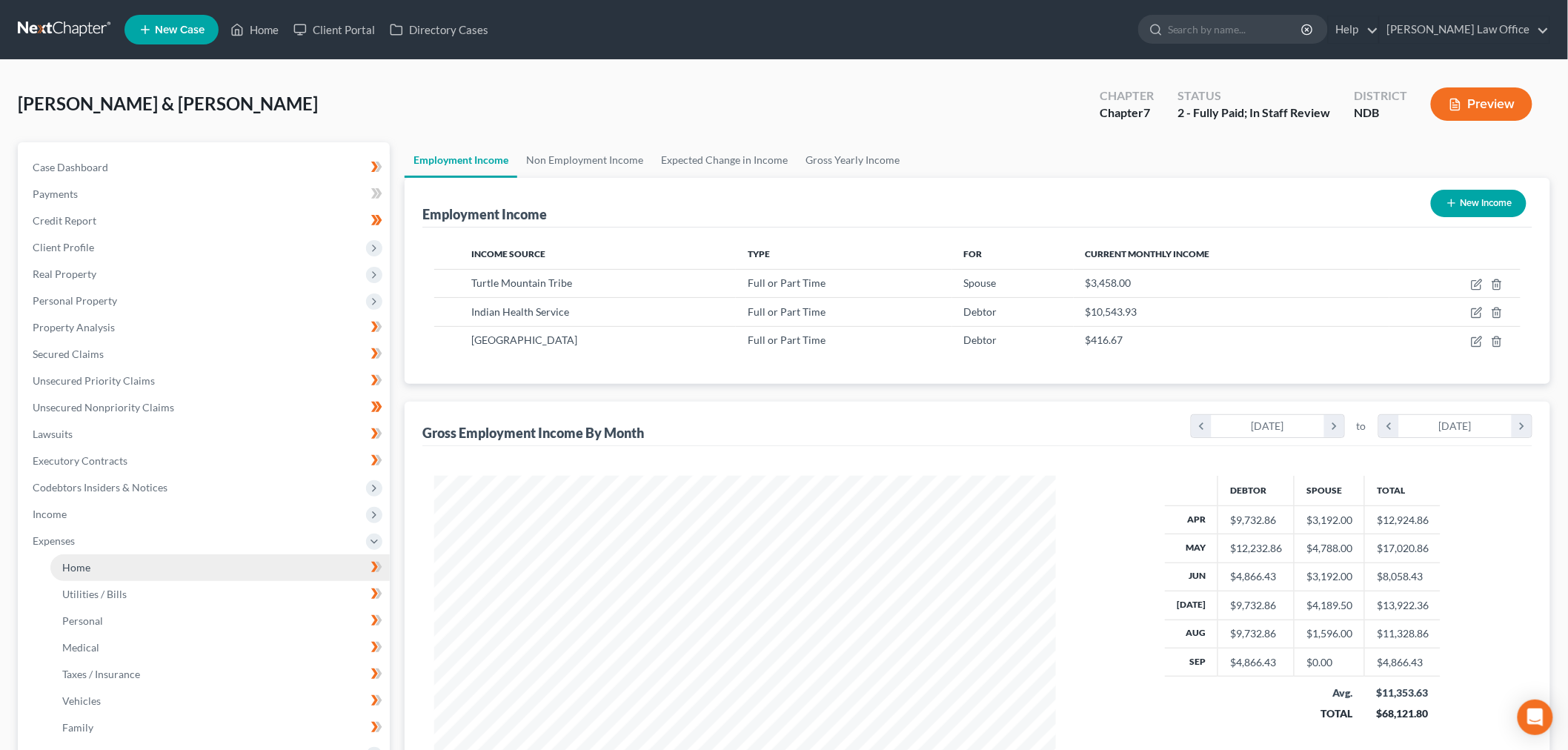
click at [87, 568] on span "Home" at bounding box center [76, 567] width 28 height 12
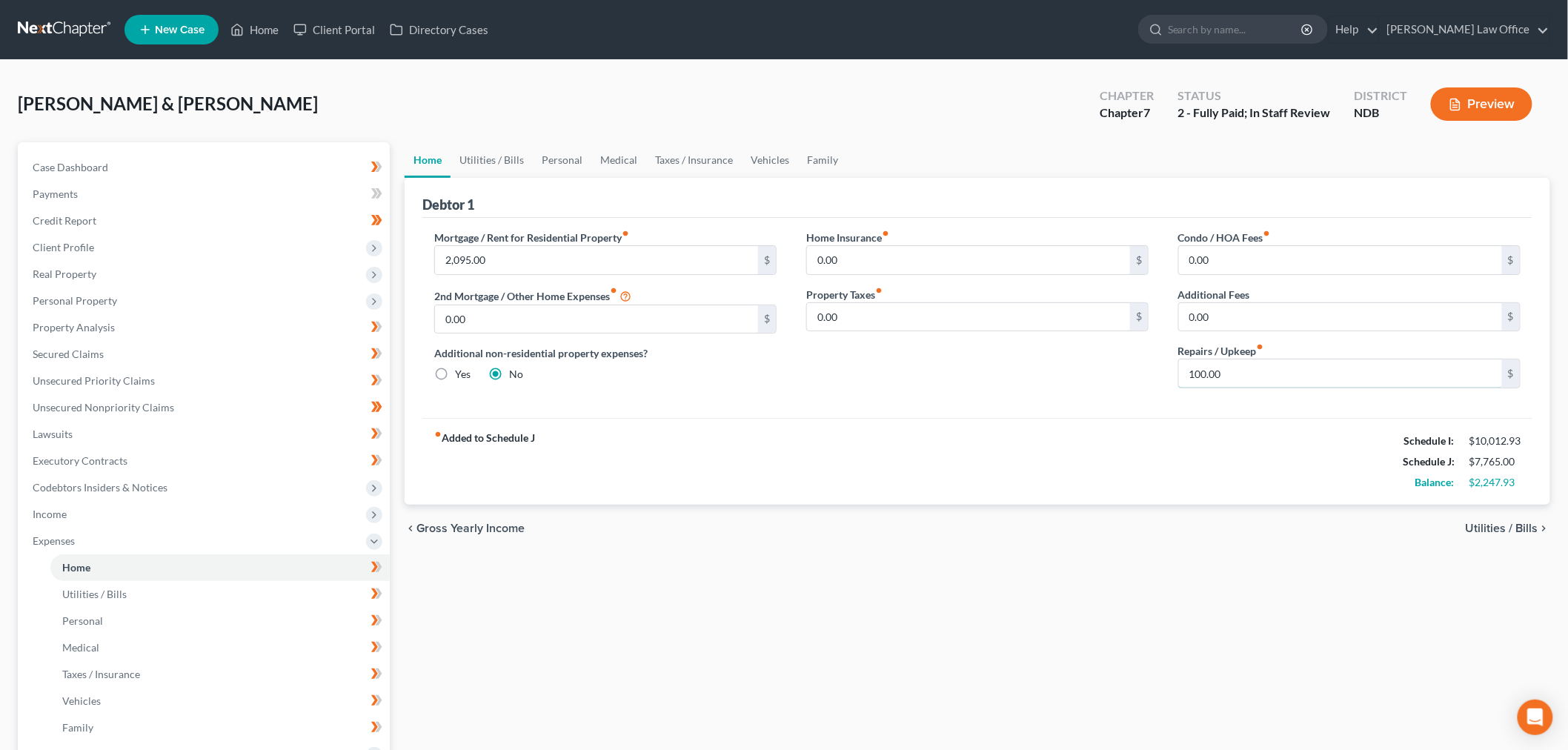
click at [1318, 374] on input "100.00" at bounding box center [1341, 373] width 323 height 28
type input "150"
click at [521, 152] on link "Utilities / Bills" at bounding box center [492, 160] width 82 height 35
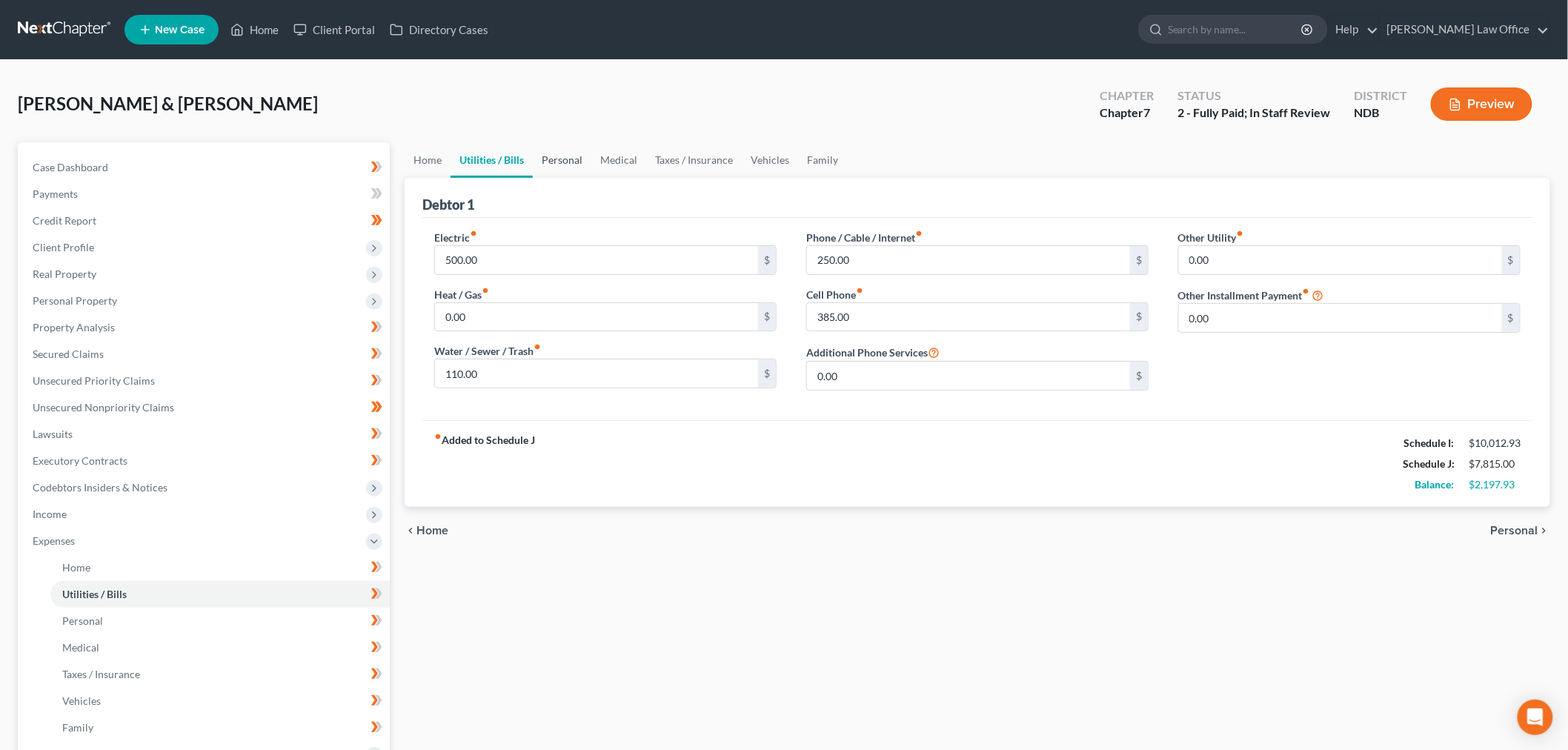
click at [572, 156] on link "Personal" at bounding box center [562, 160] width 58 height 35
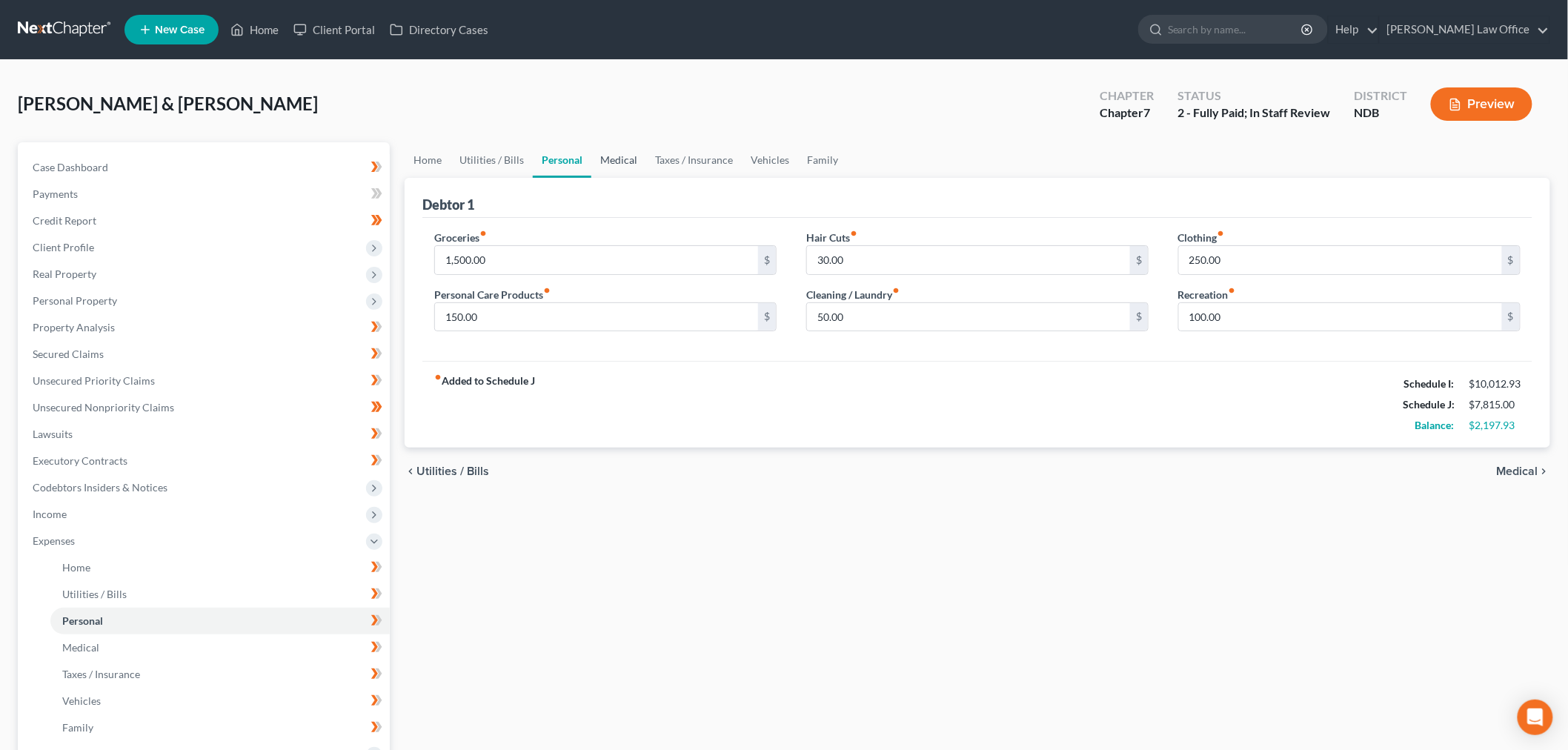
click at [621, 165] on link "Medical" at bounding box center [619, 160] width 55 height 35
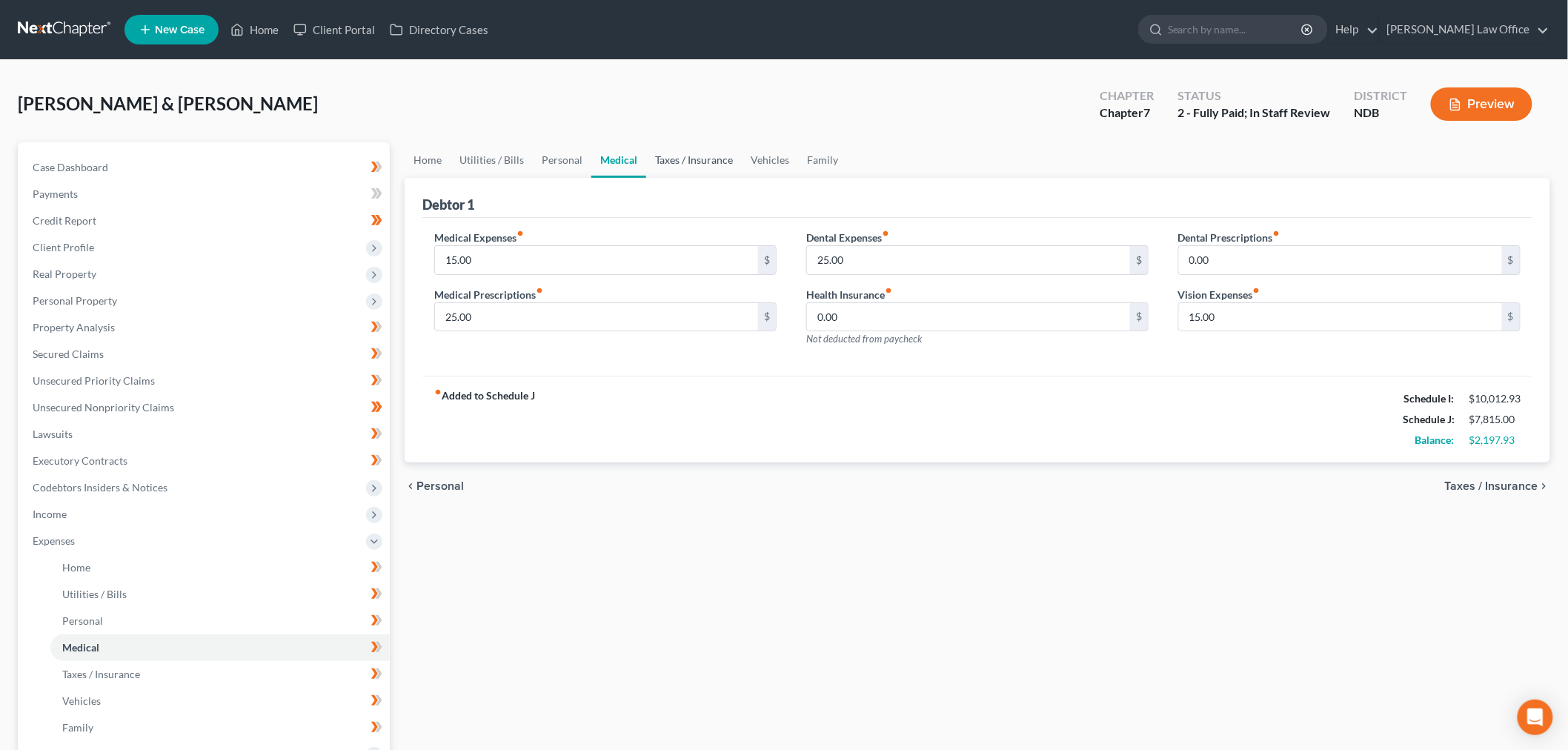
click at [696, 159] on link "Taxes / Insurance" at bounding box center [694, 160] width 95 height 35
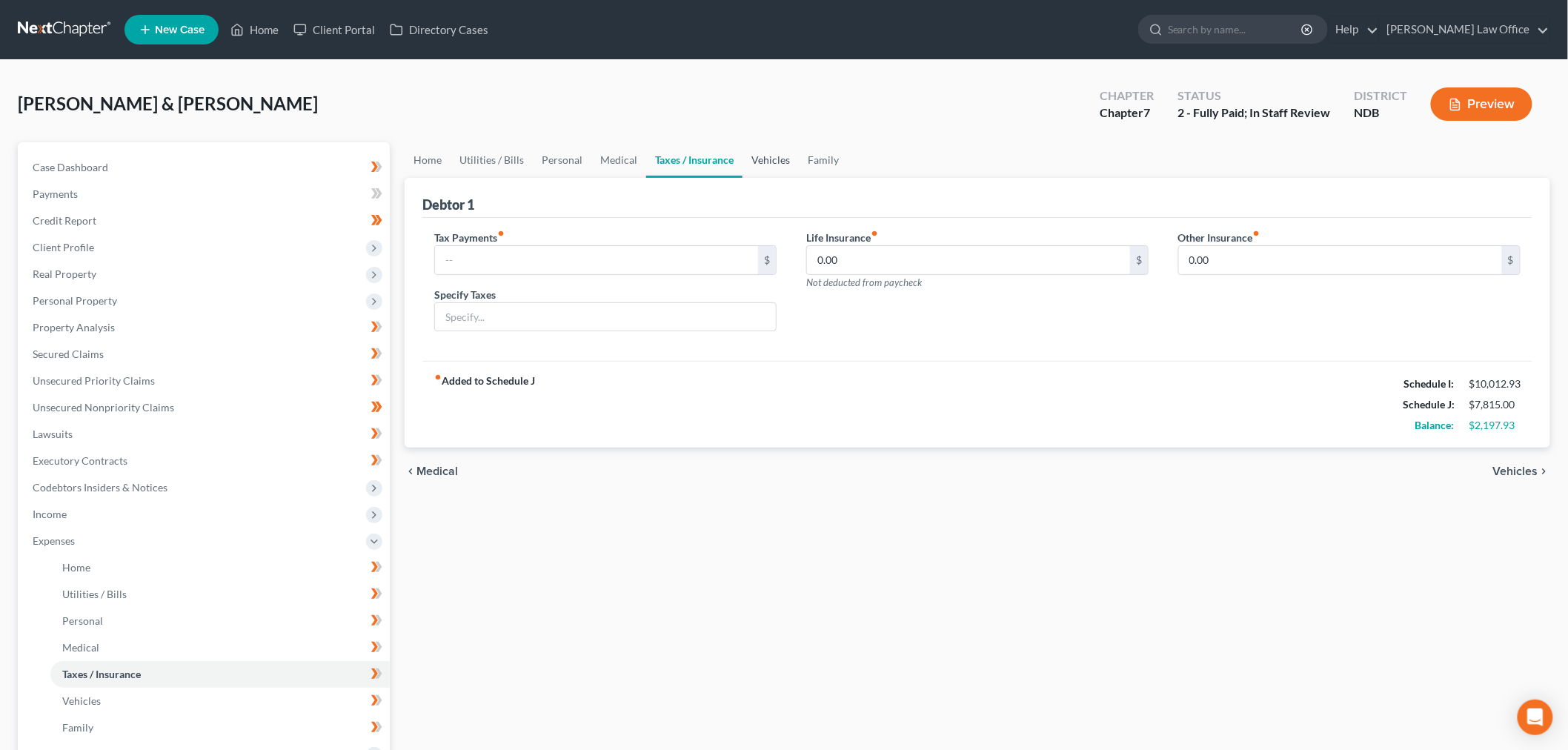
click at [746, 157] on link "Vehicles" at bounding box center [770, 160] width 56 height 35
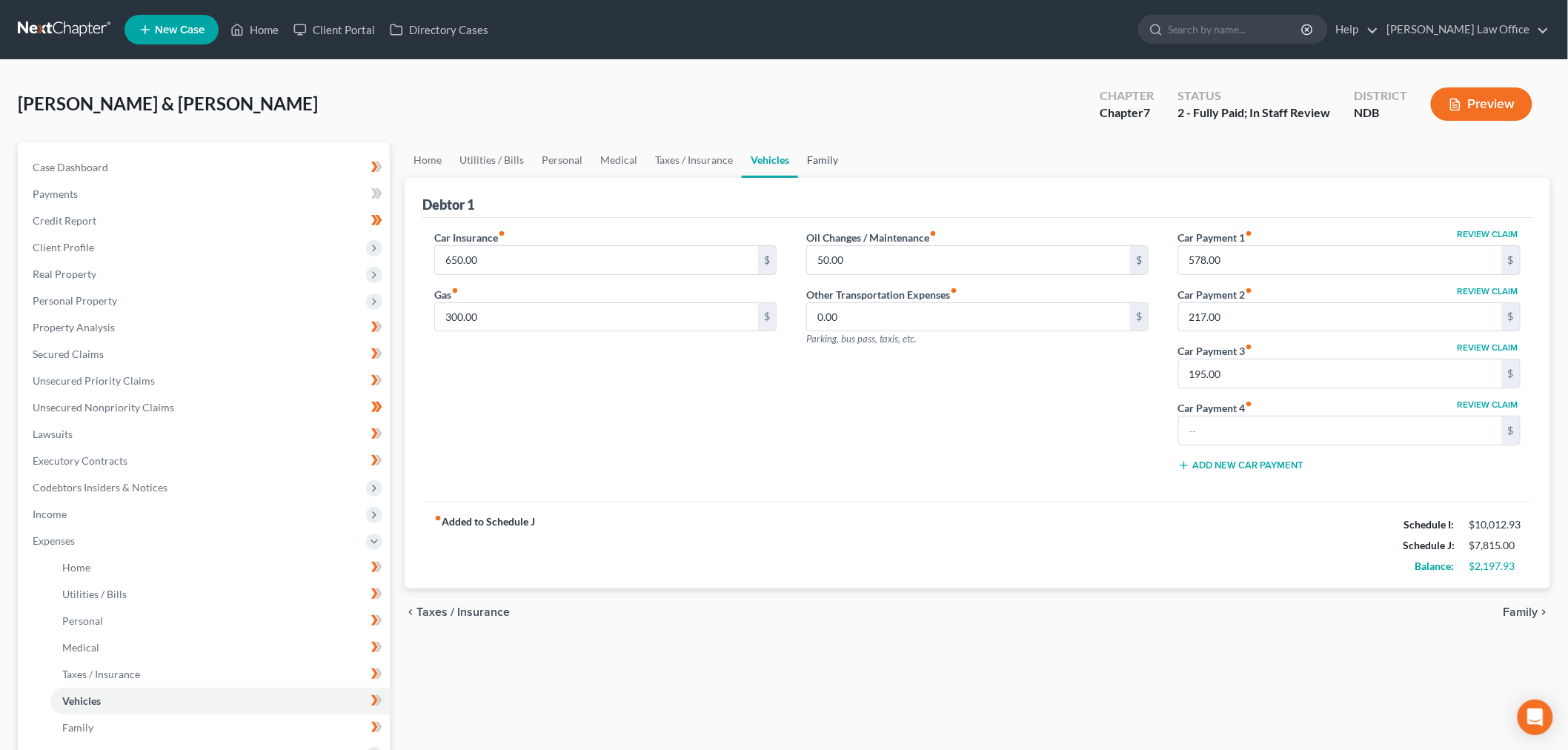
click at [824, 168] on link "Family" at bounding box center [822, 160] width 49 height 35
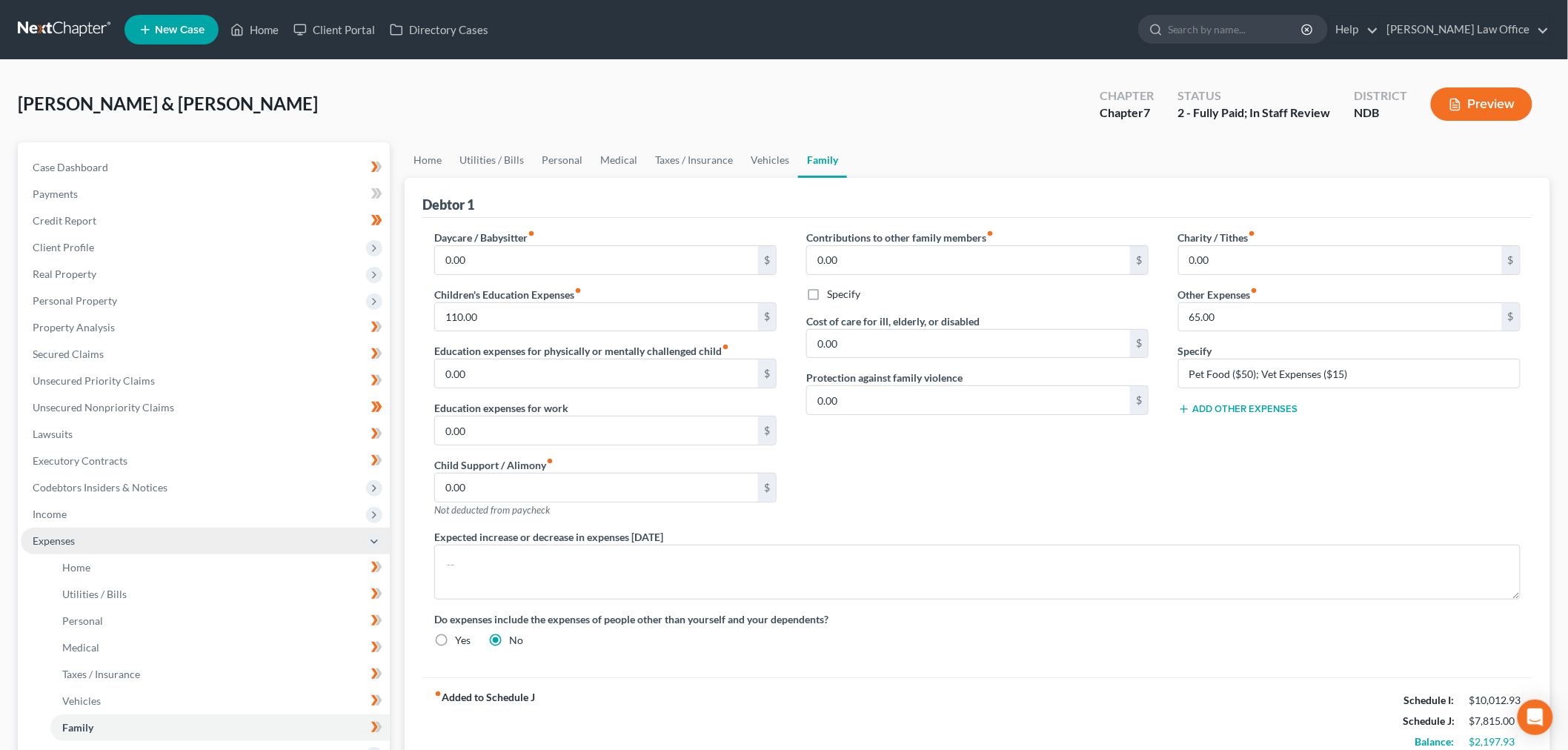
drag, startPoint x: 116, startPoint y: 509, endPoint x: 128, endPoint y: 551, distance: 43.7
click at [116, 509] on span "Income" at bounding box center [205, 514] width 369 height 27
click at [123, 532] on link "Employment Income" at bounding box center [220, 541] width 339 height 27
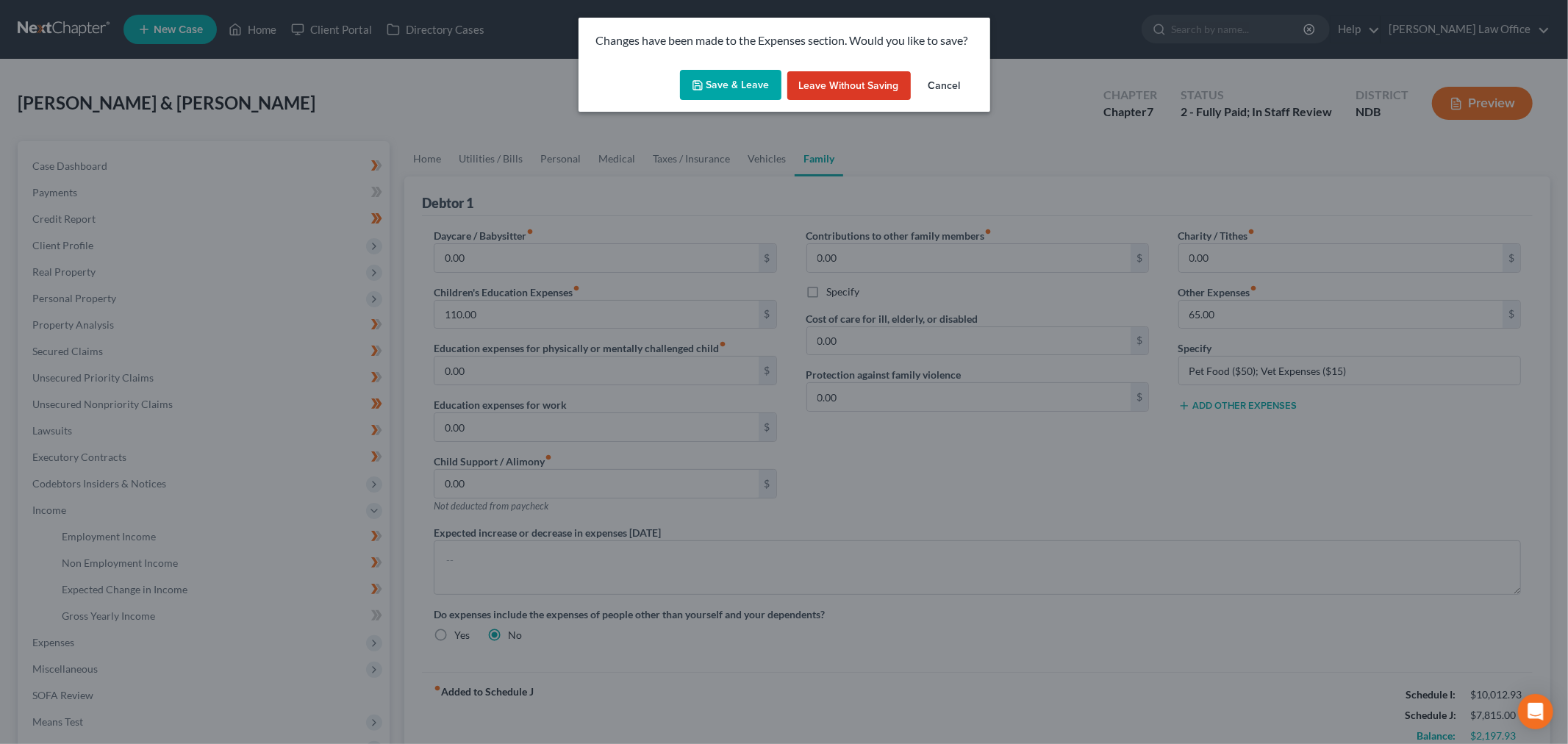
click at [729, 68] on div "Save & Leave Leave without Saving Cancel" at bounding box center [784, 89] width 411 height 49
click at [726, 76] on button "Save & Leave" at bounding box center [730, 85] width 101 height 31
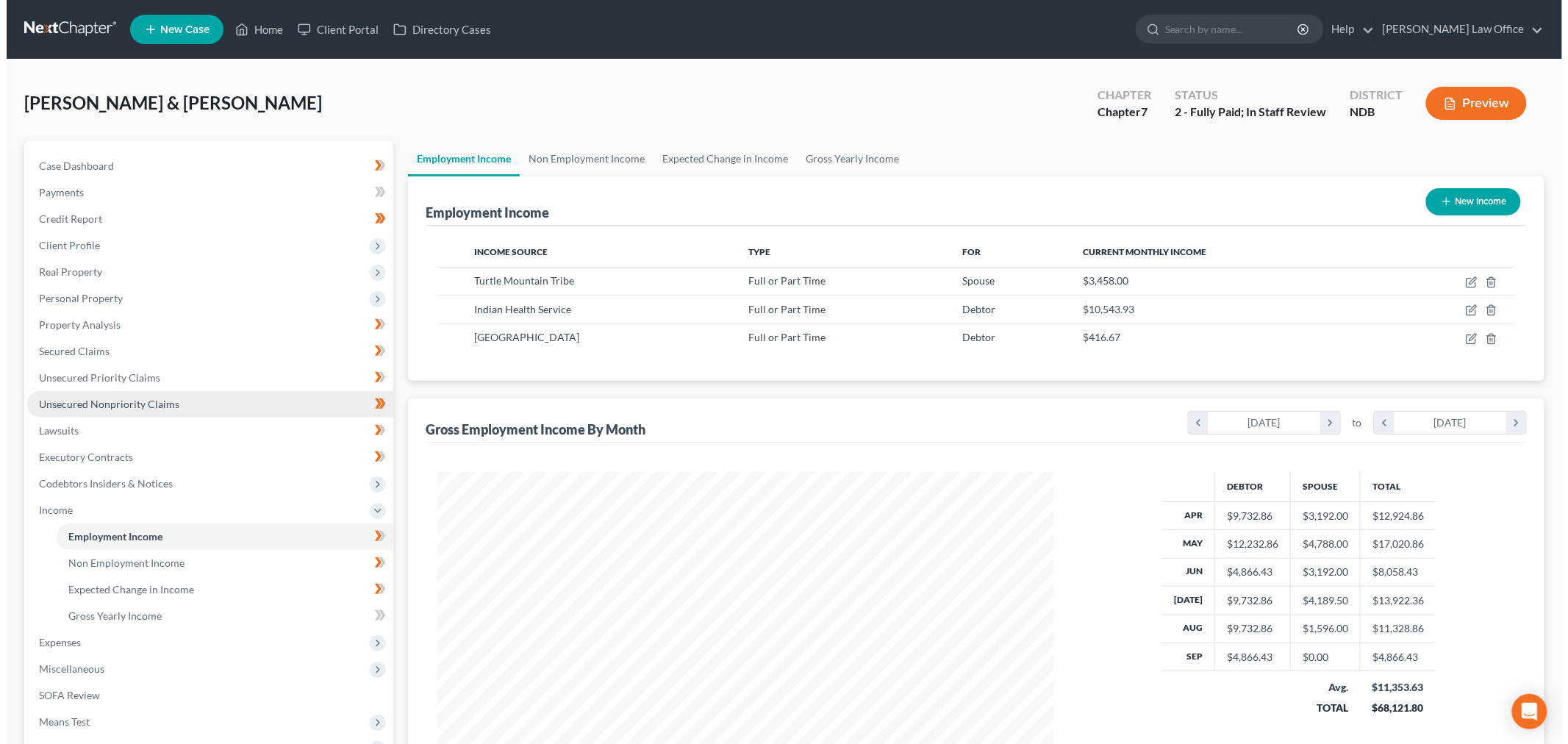
scroll to position [308, 646]
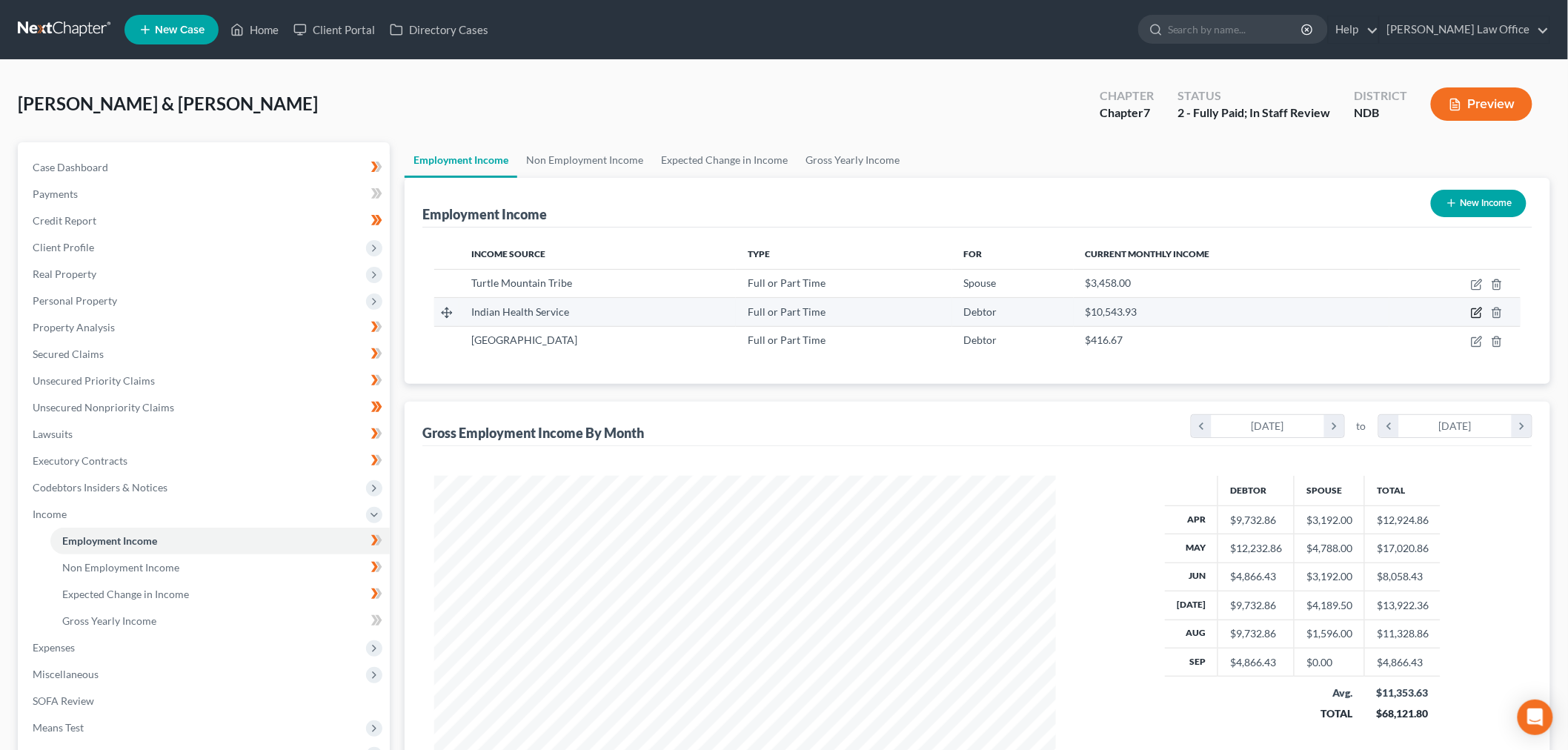
click at [1472, 314] on icon "button" at bounding box center [1476, 312] width 12 height 12
select select "0"
select select "29"
select select "2"
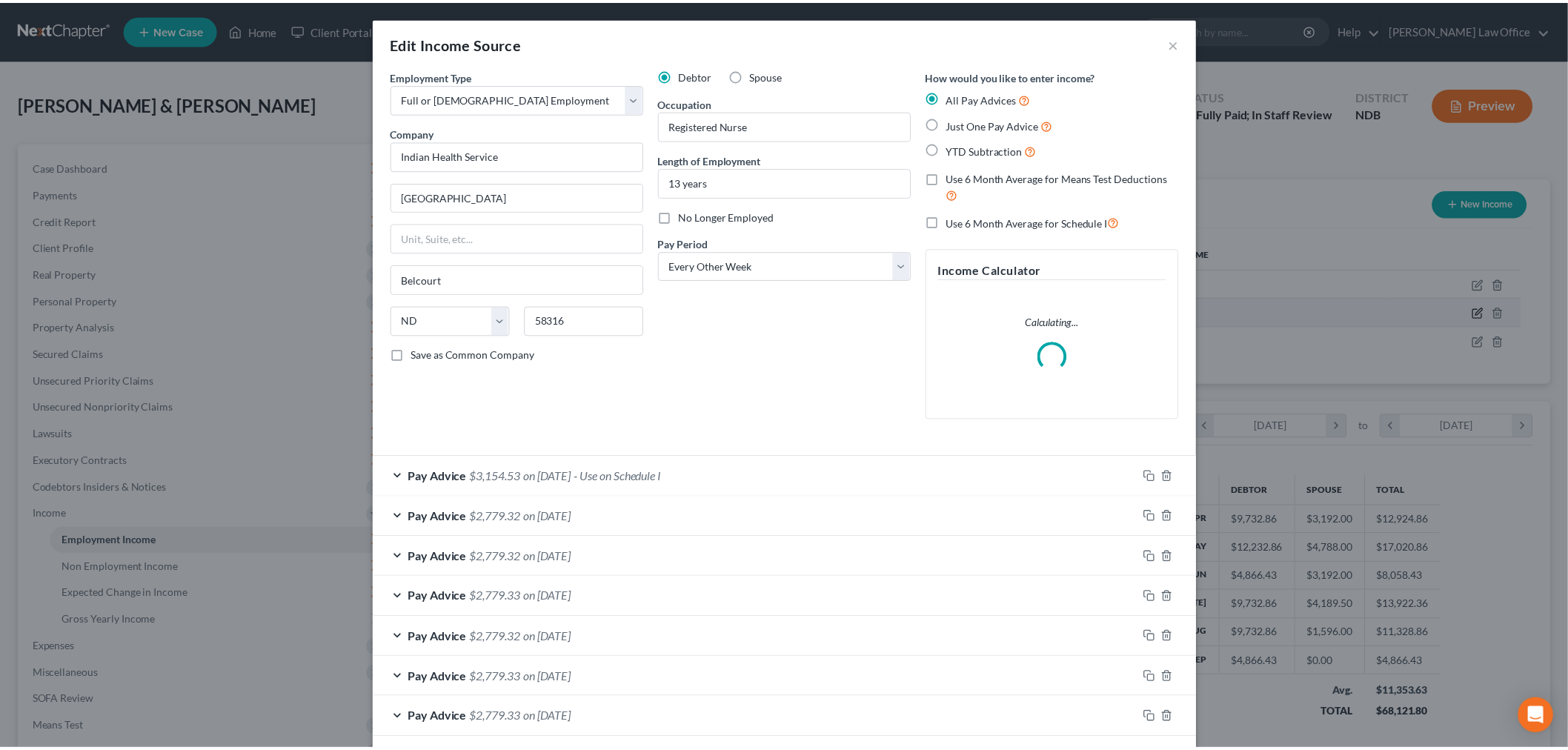
scroll to position [312, 656]
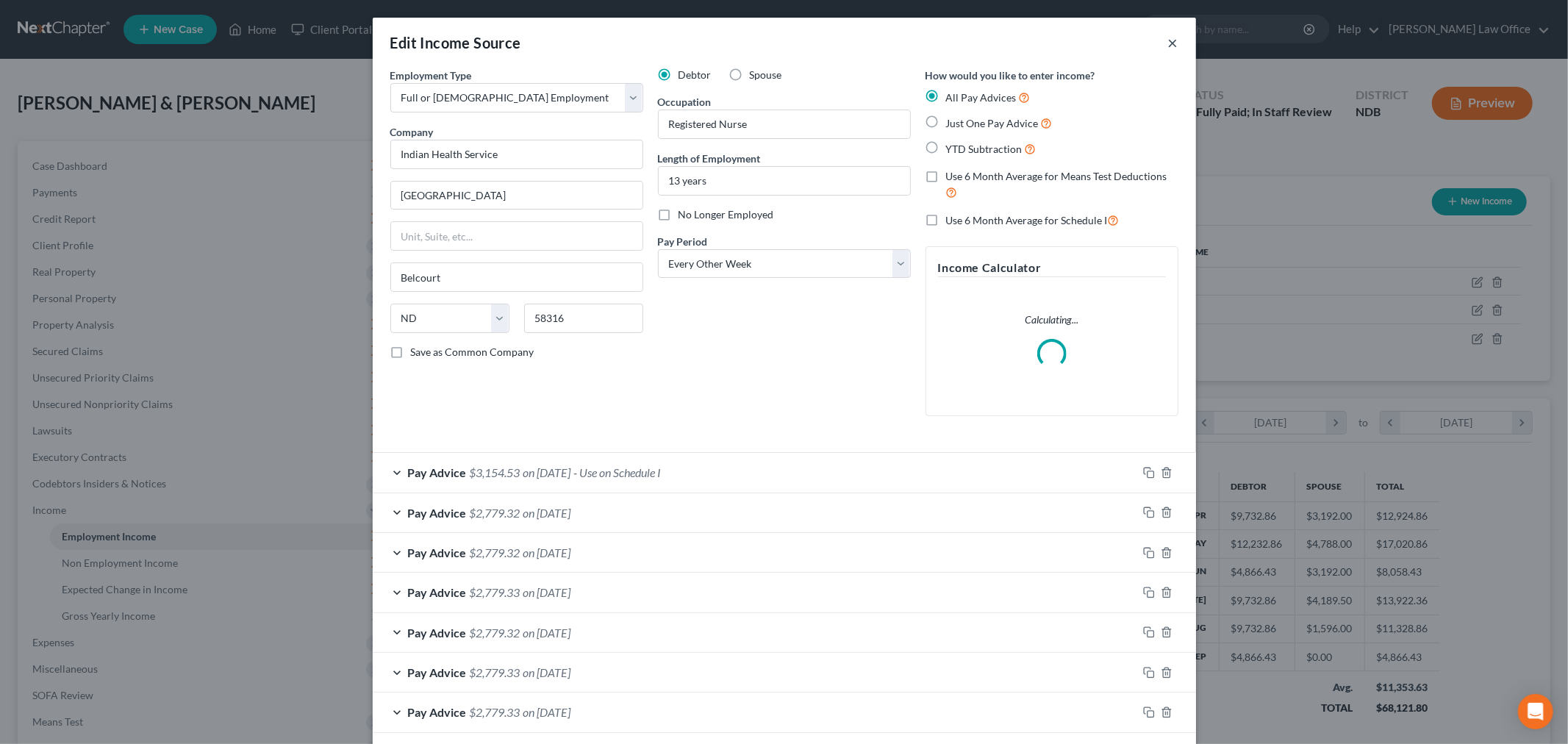
click at [1168, 44] on button "×" at bounding box center [1173, 42] width 10 height 18
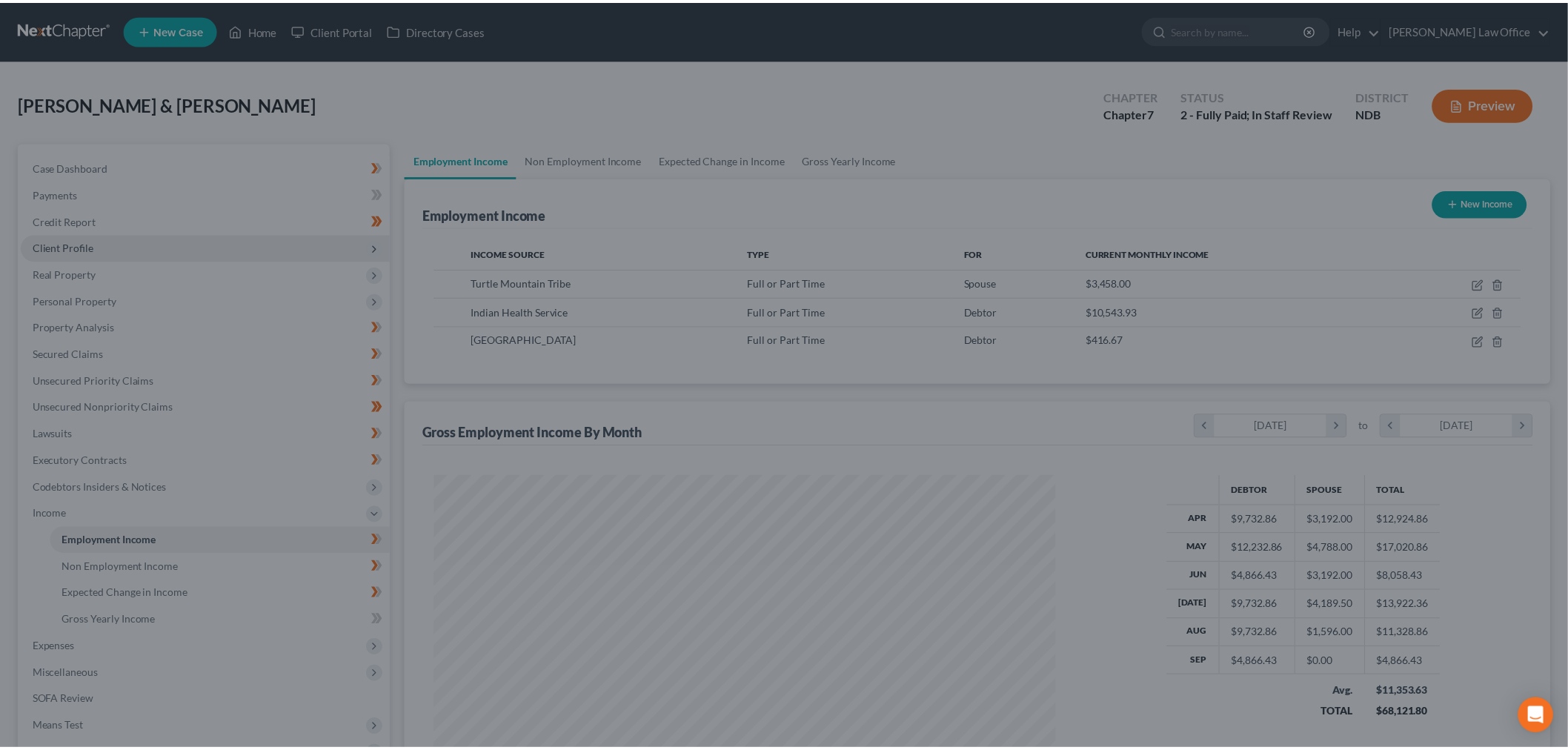
scroll to position [740650, 740455]
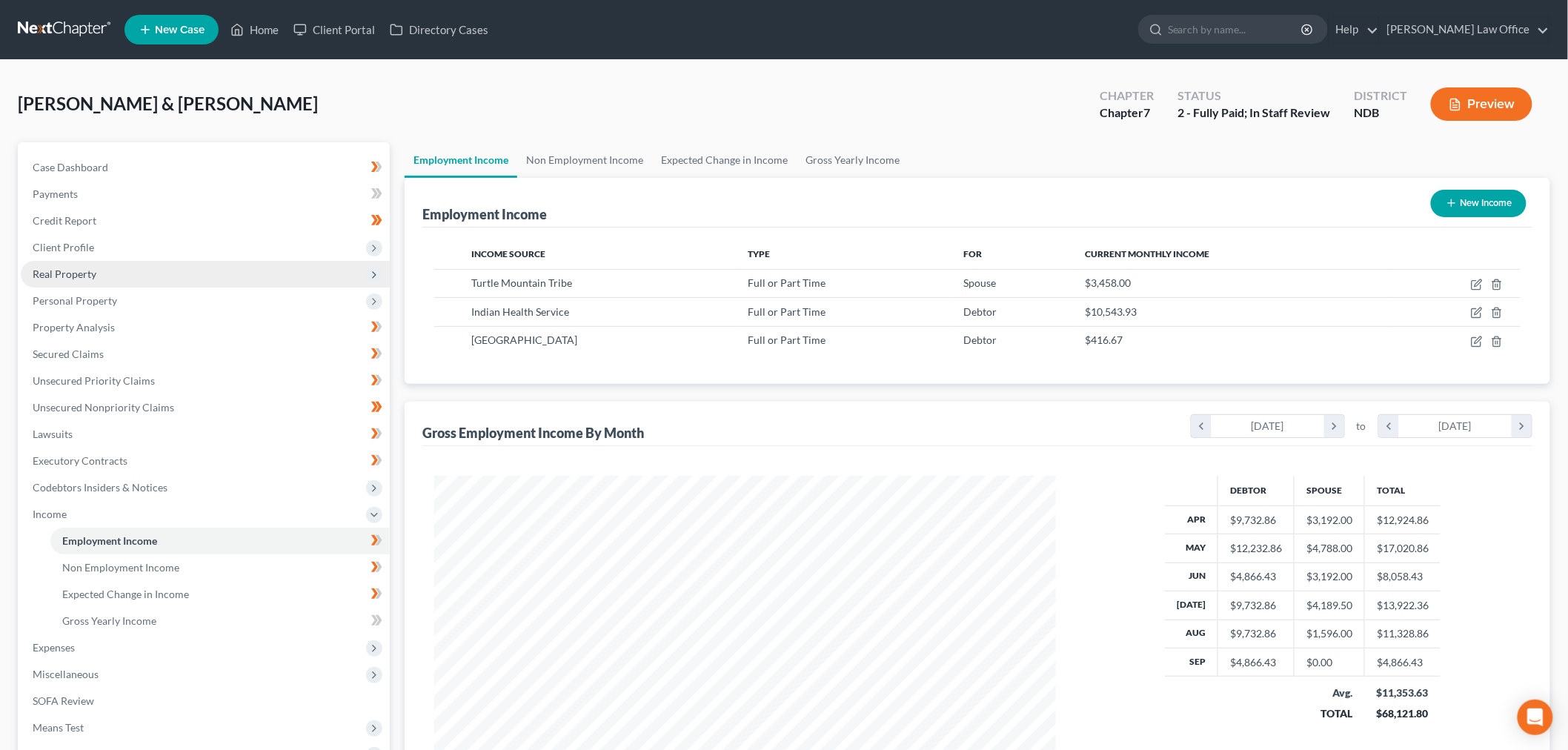
click at [106, 248] on span "Client Profile" at bounding box center [205, 247] width 369 height 27
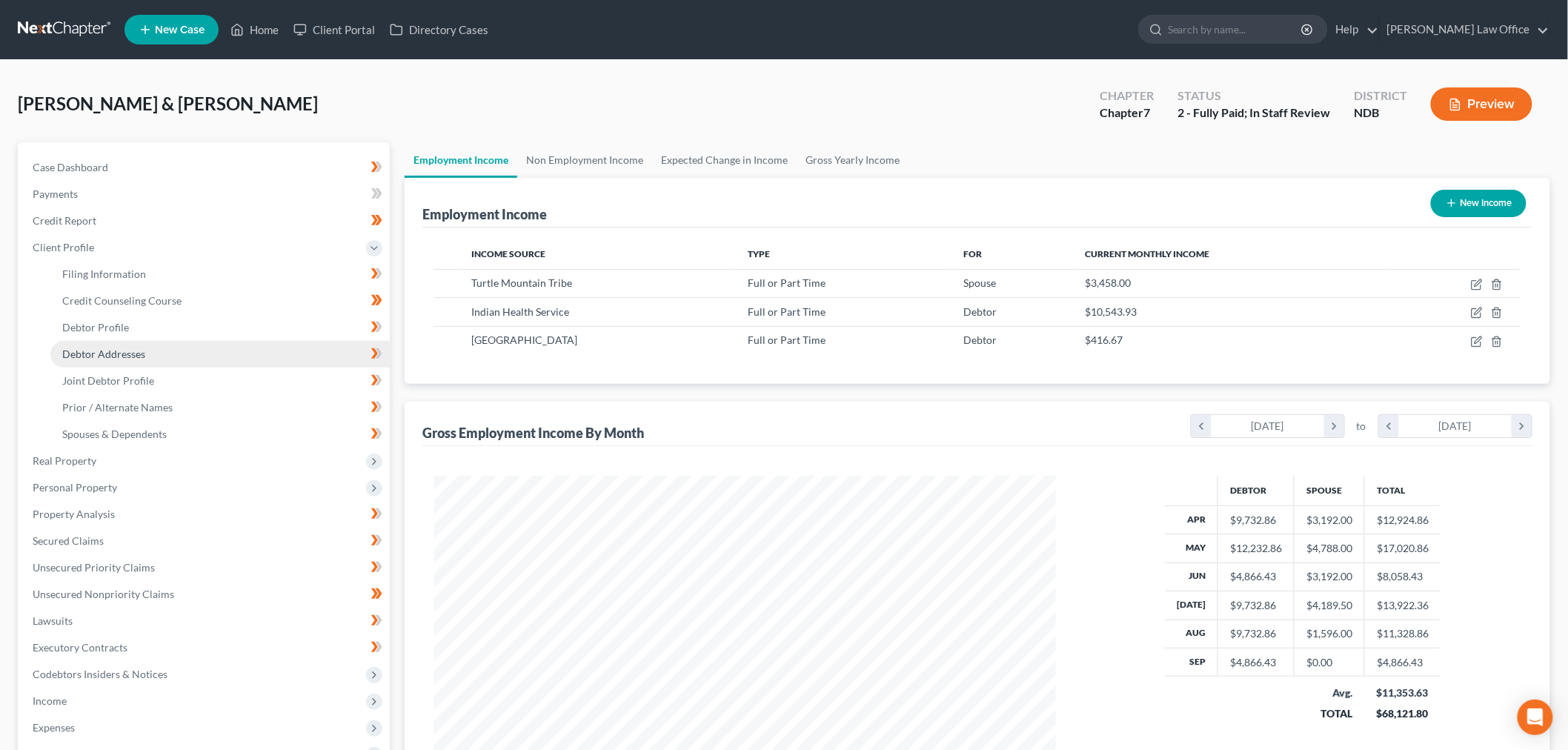
click at [128, 354] on span "Debtor Addresses" at bounding box center [104, 354] width 83 height 12
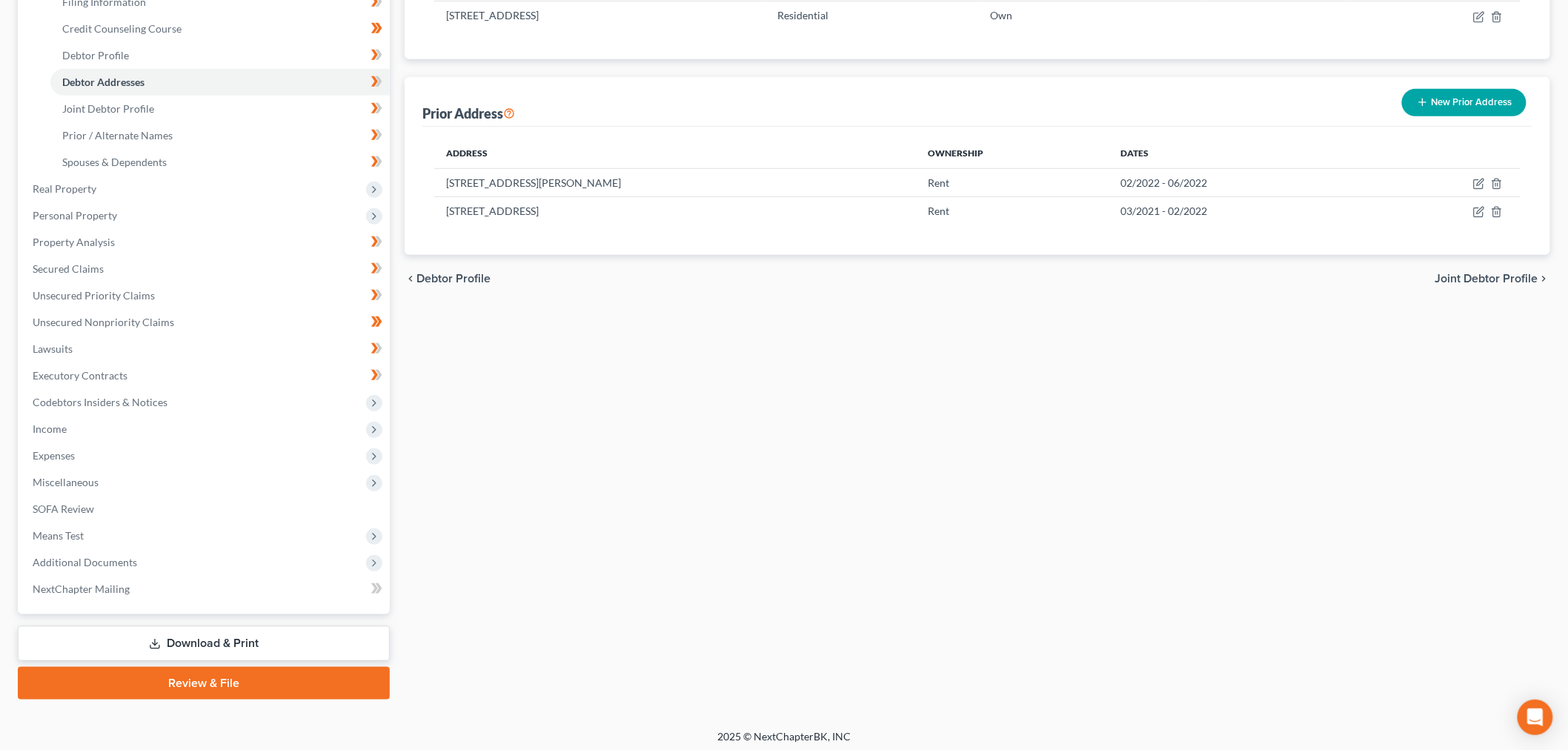
scroll to position [275, 0]
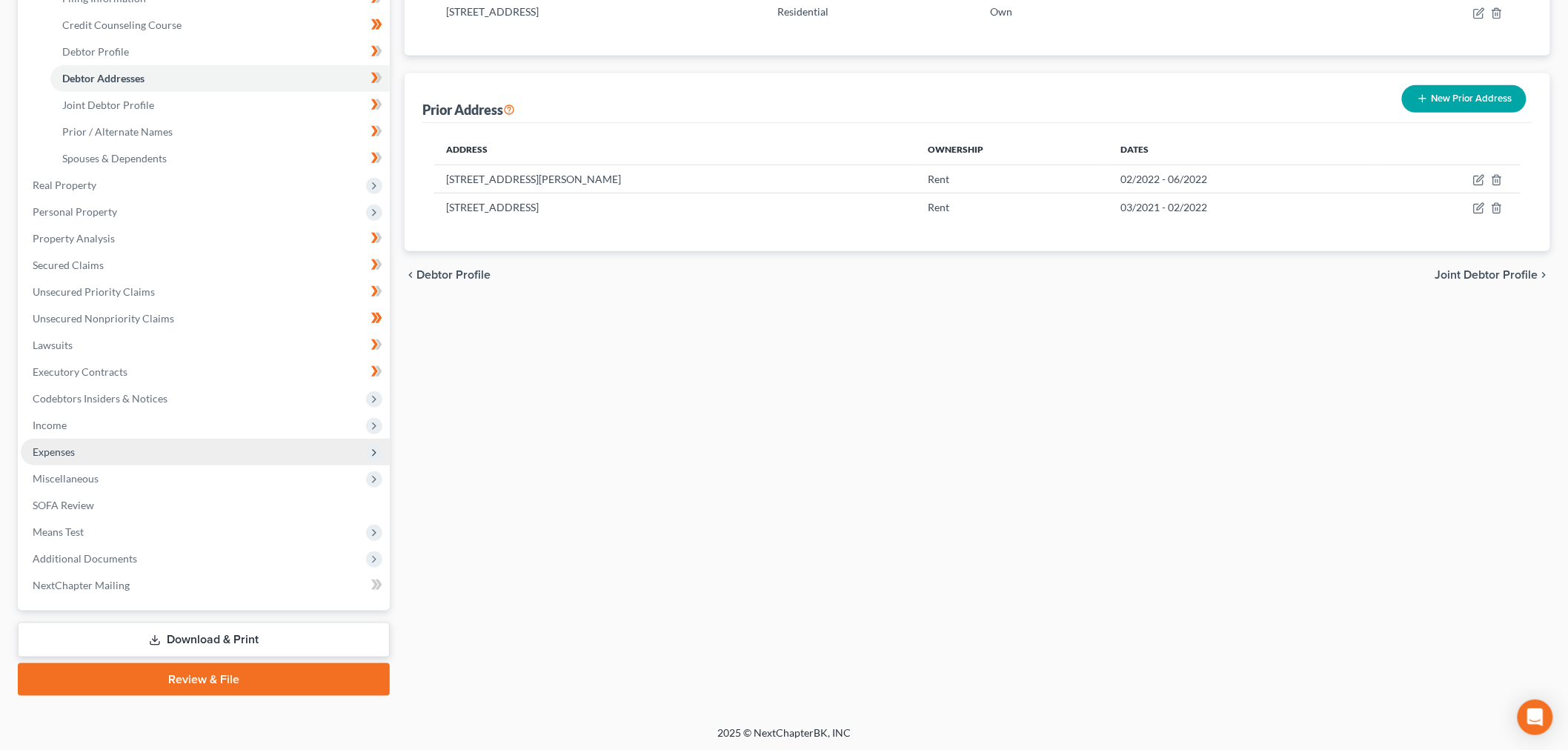
click at [105, 442] on span "Expenses" at bounding box center [205, 452] width 369 height 27
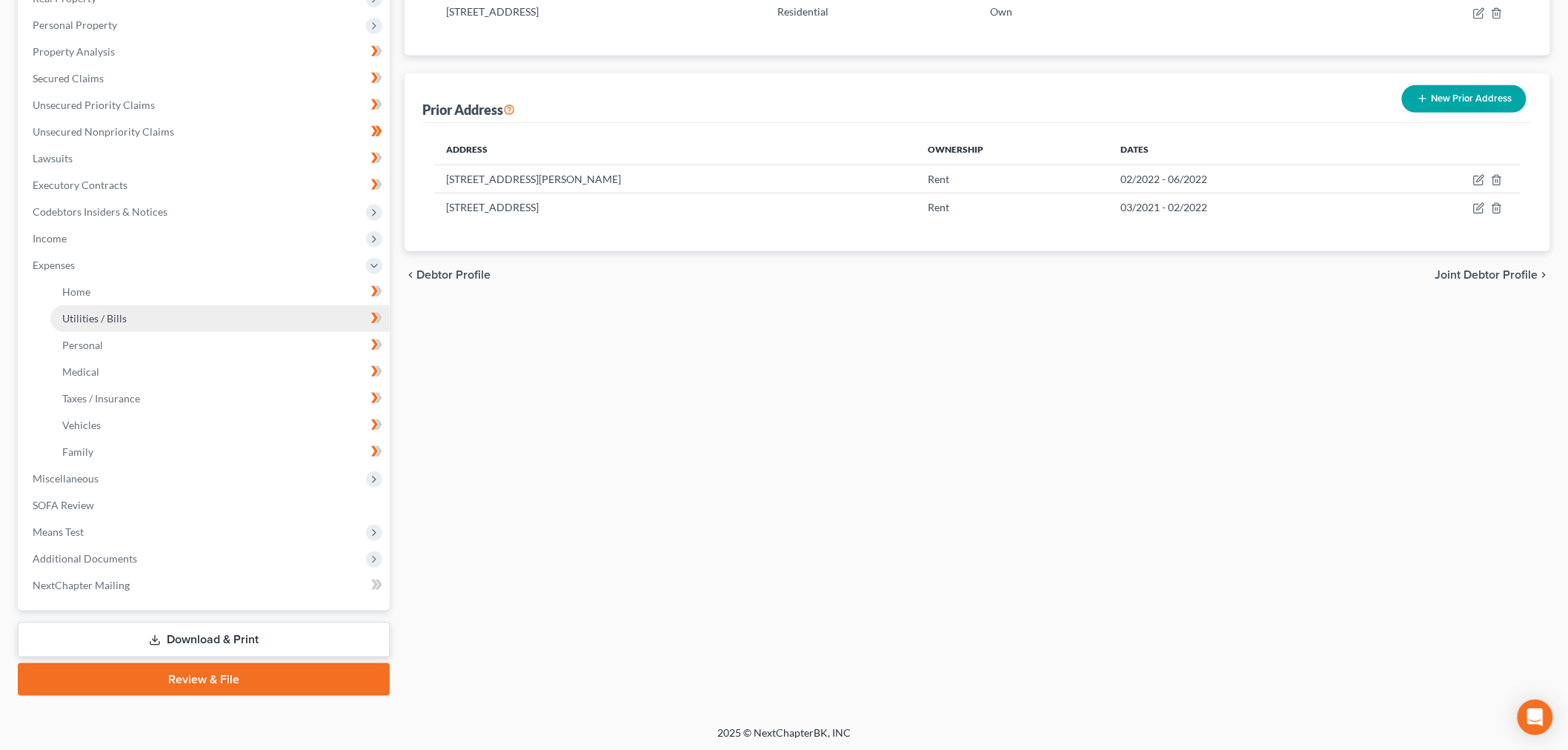
click at [117, 315] on span "Utilities / Bills" at bounding box center [95, 318] width 65 height 12
drag, startPoint x: 137, startPoint y: 317, endPoint x: 231, endPoint y: 358, distance: 102.6
click at [135, 317] on link "Utilities / Bills" at bounding box center [220, 318] width 339 height 27
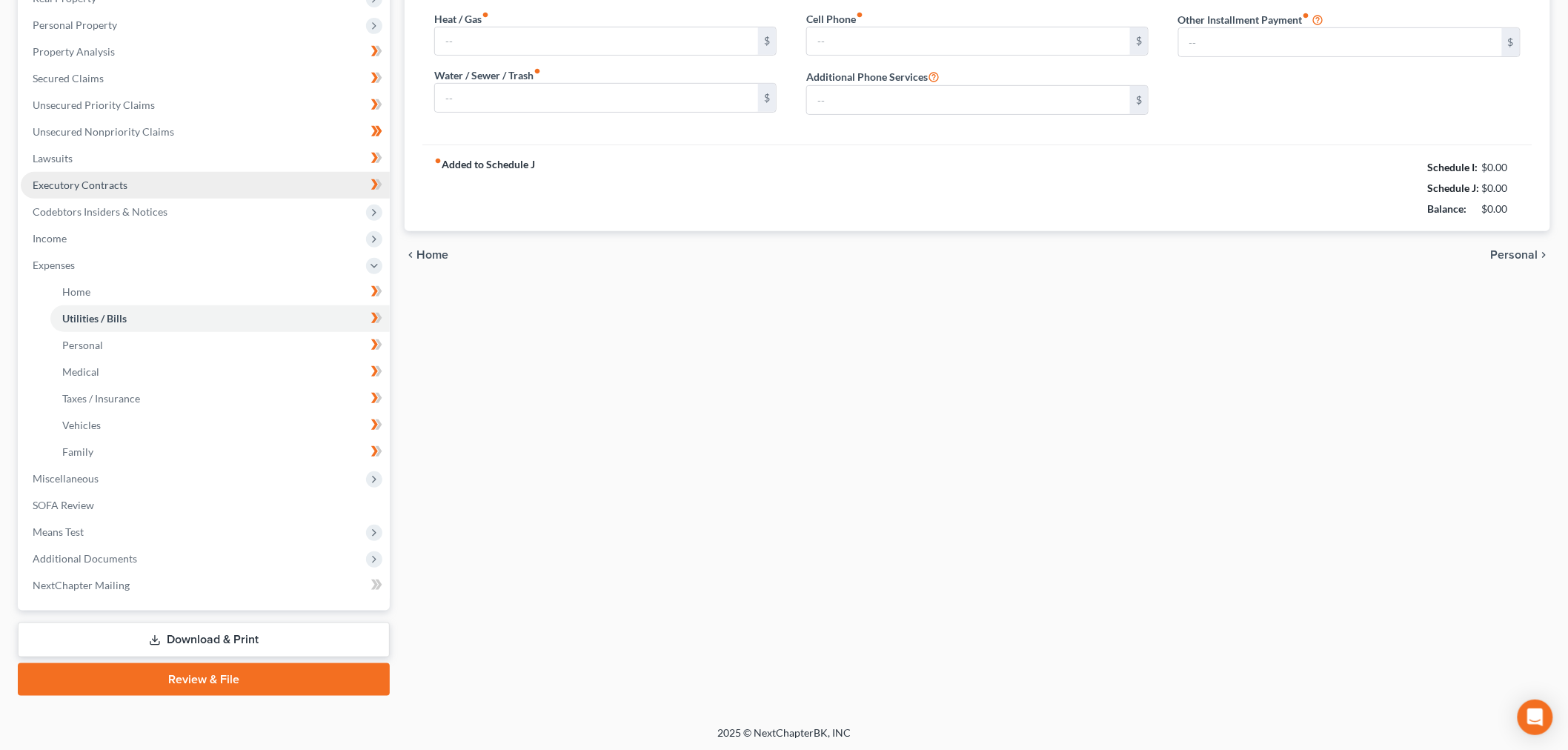
type input "500.00"
type input "0.00"
type input "110.00"
type input "250.00"
type input "385.00"
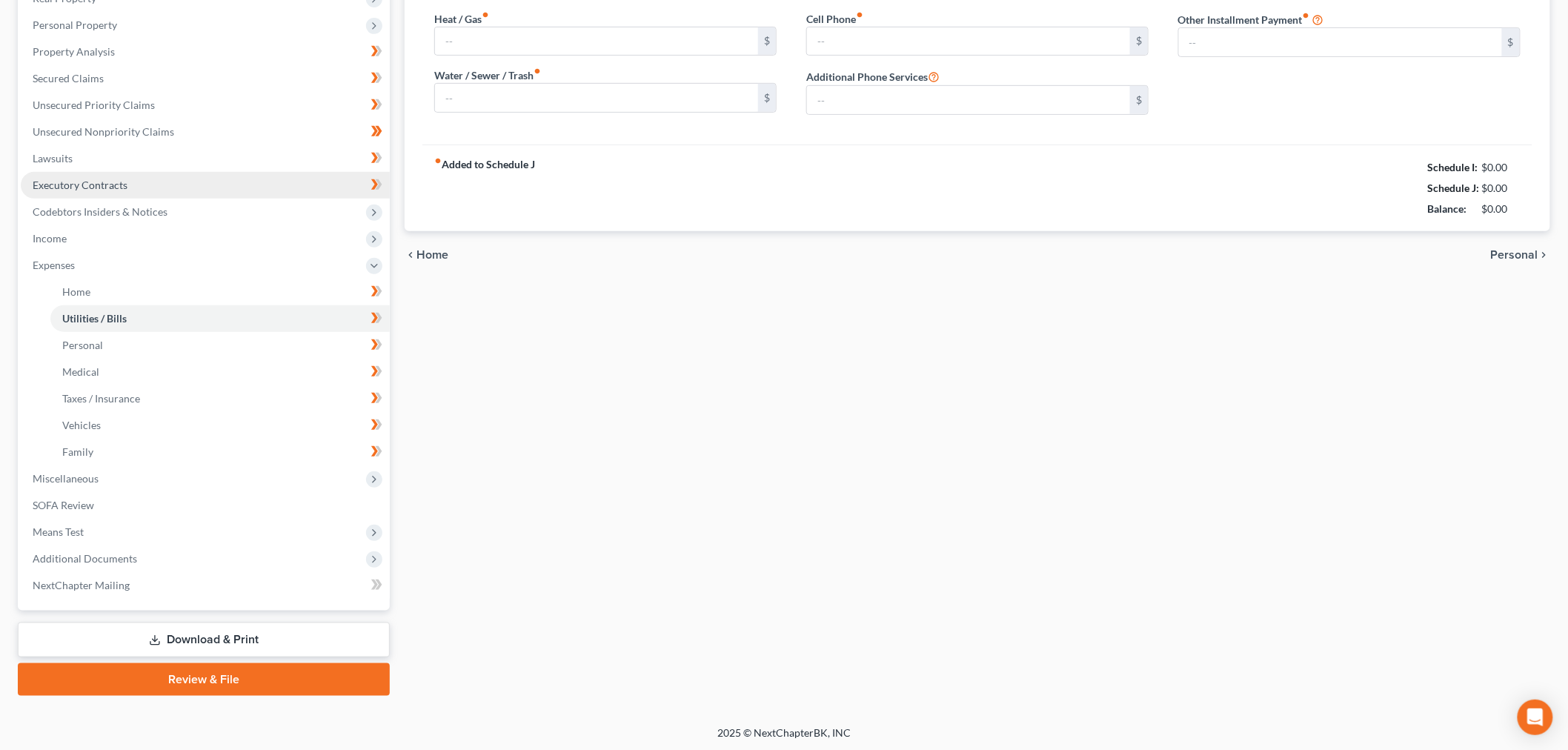
type input "0.00"
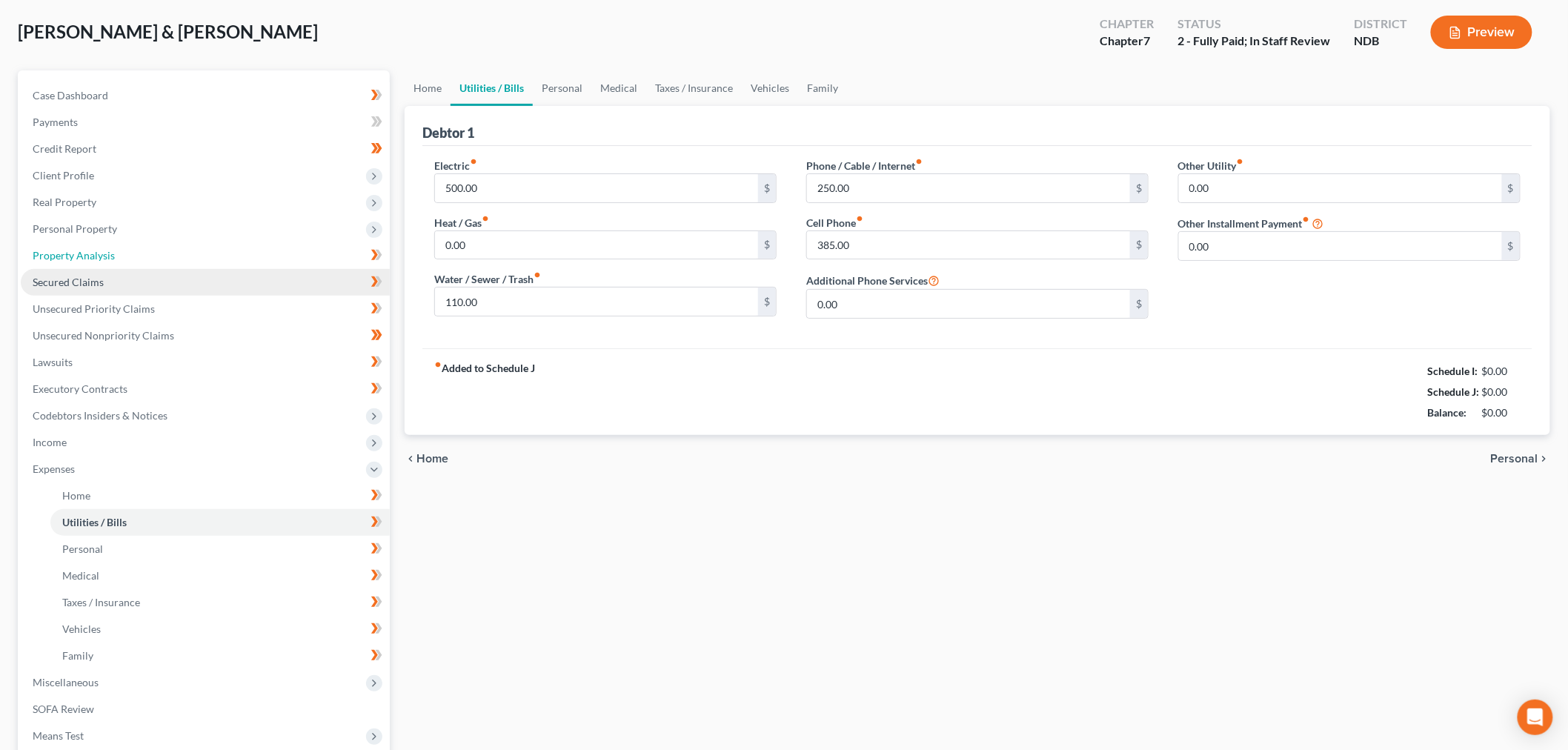
scroll to position [5, 0]
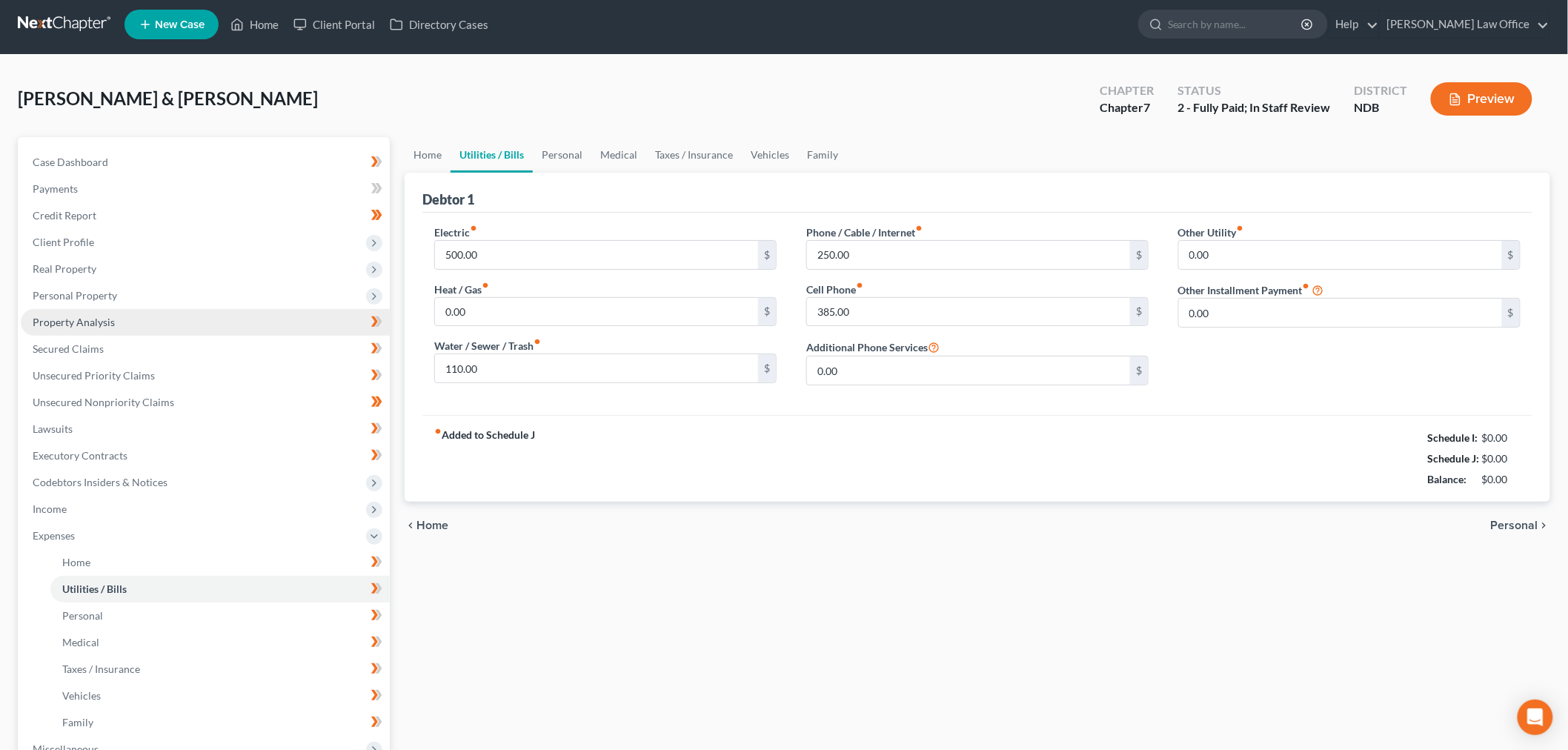
drag, startPoint x: 109, startPoint y: 321, endPoint x: 108, endPoint y: 332, distance: 11.0
click at [108, 321] on link "Property Analysis" at bounding box center [205, 322] width 369 height 27
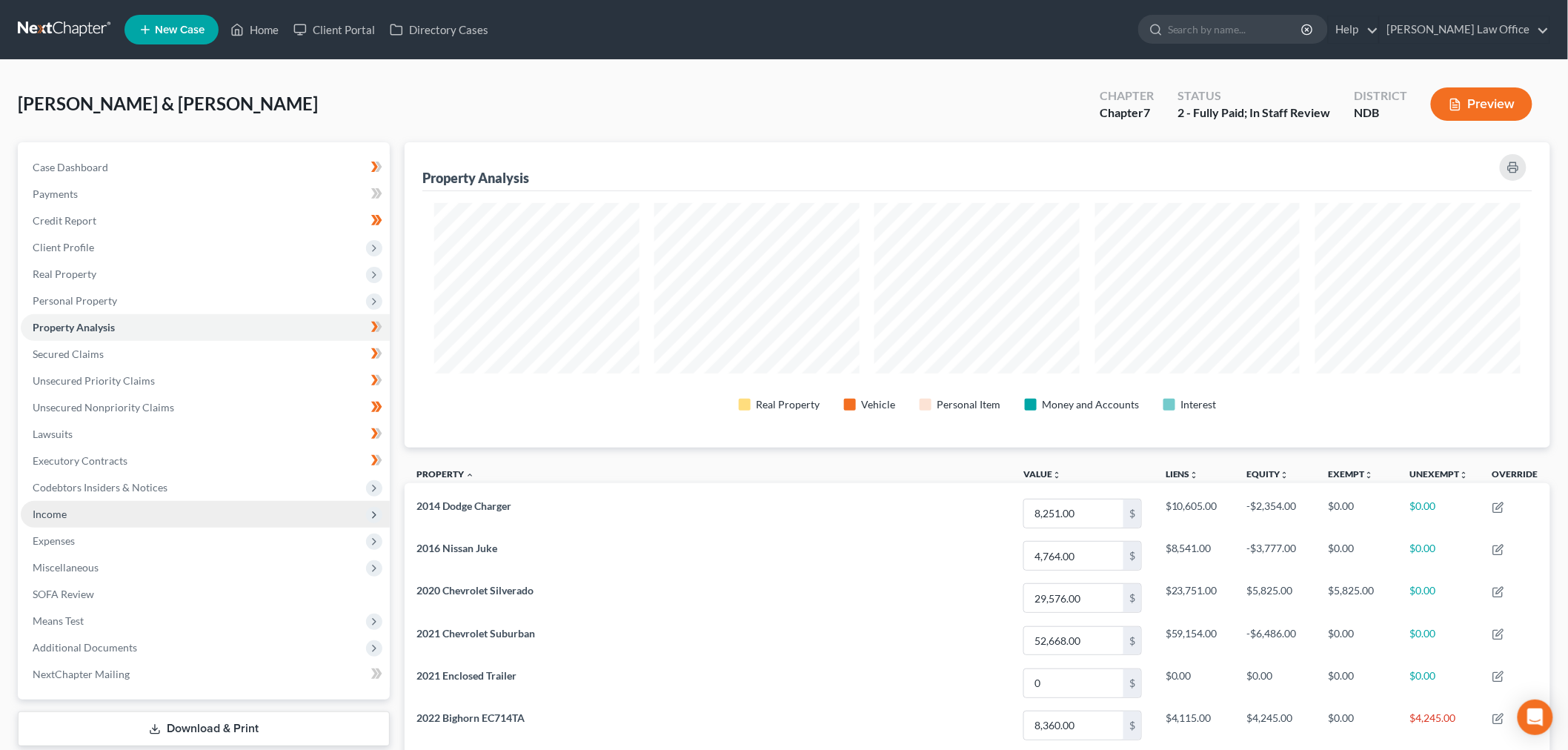
click at [72, 514] on span "Income" at bounding box center [205, 514] width 369 height 27
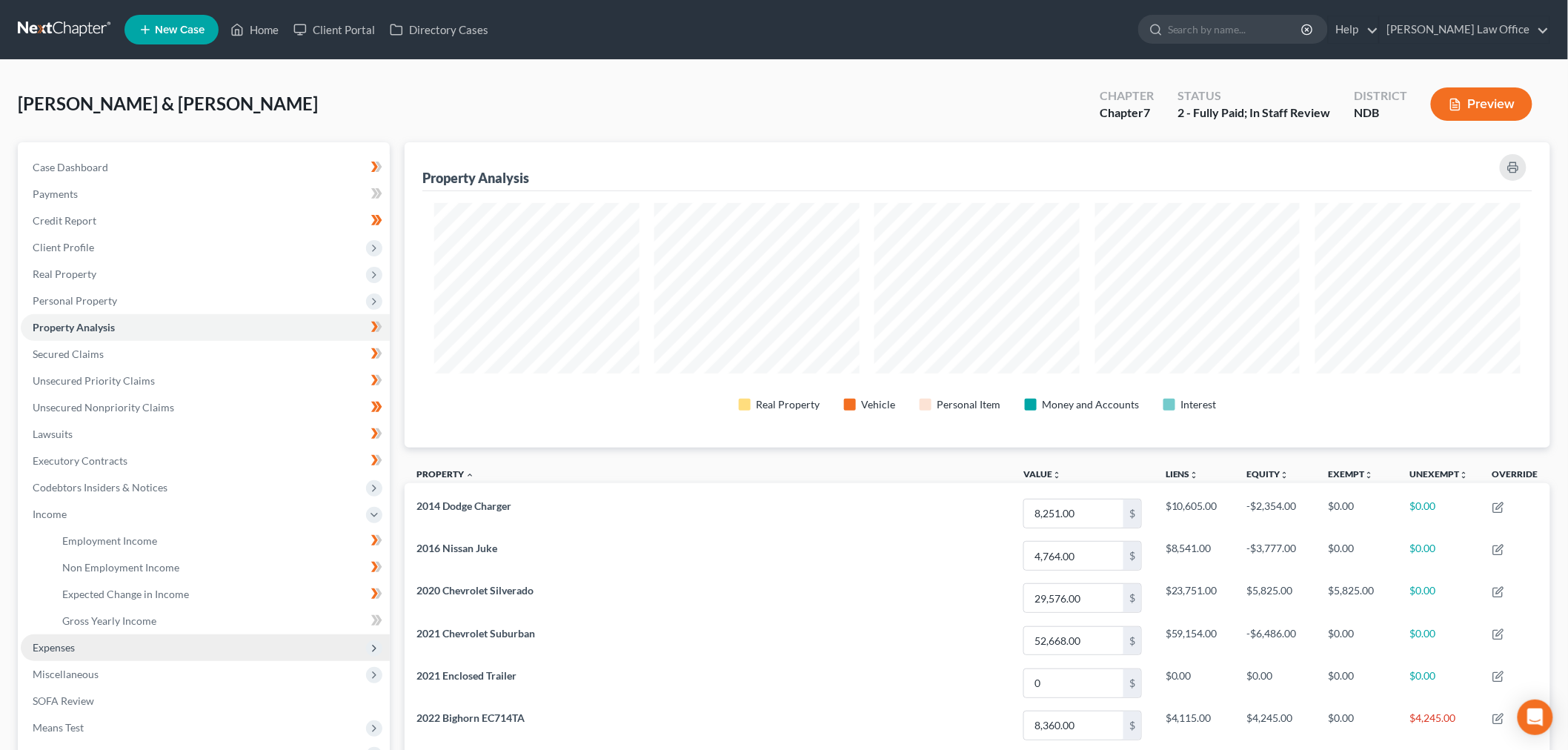
click at [58, 648] on span "Expenses" at bounding box center [53, 647] width 42 height 12
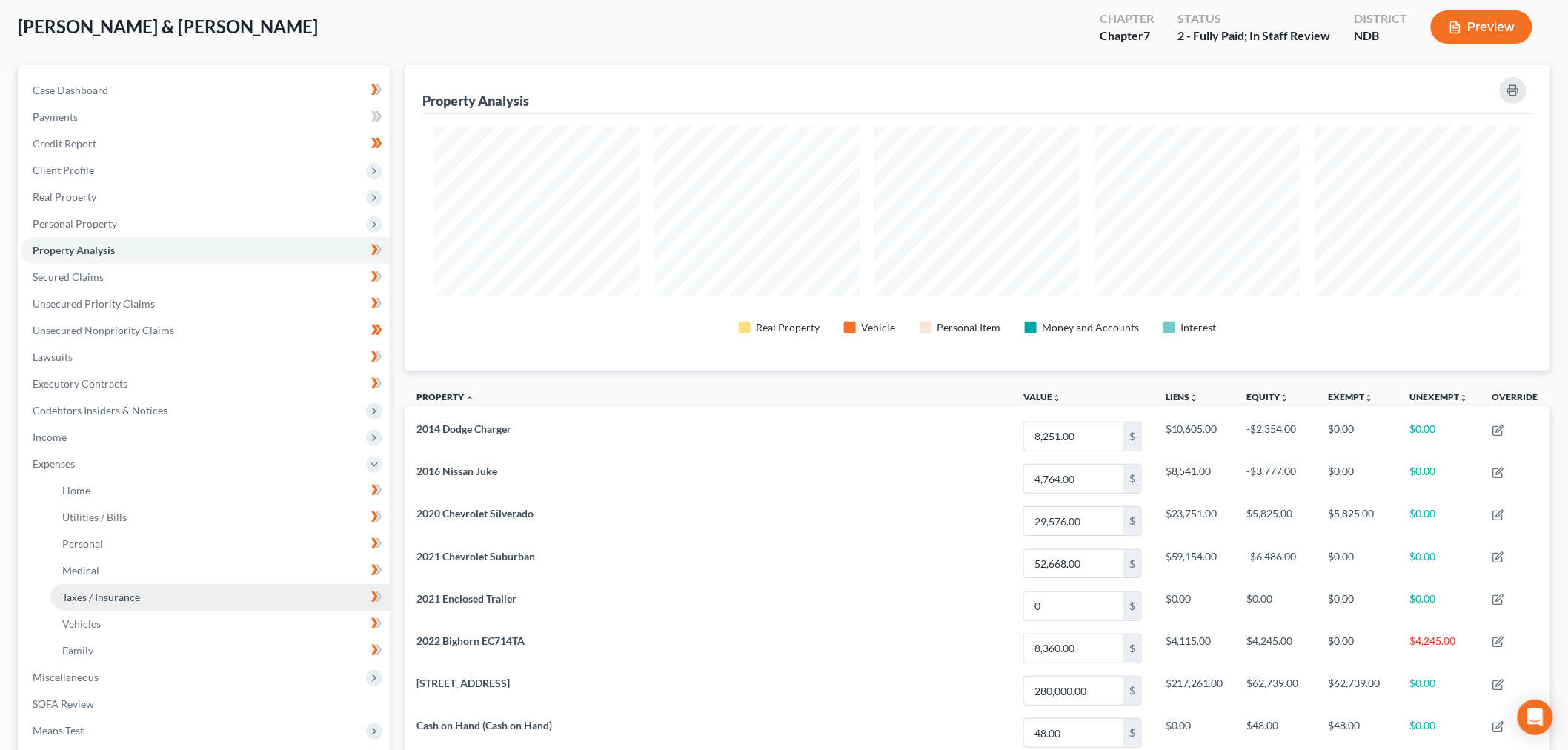
scroll to position [165, 0]
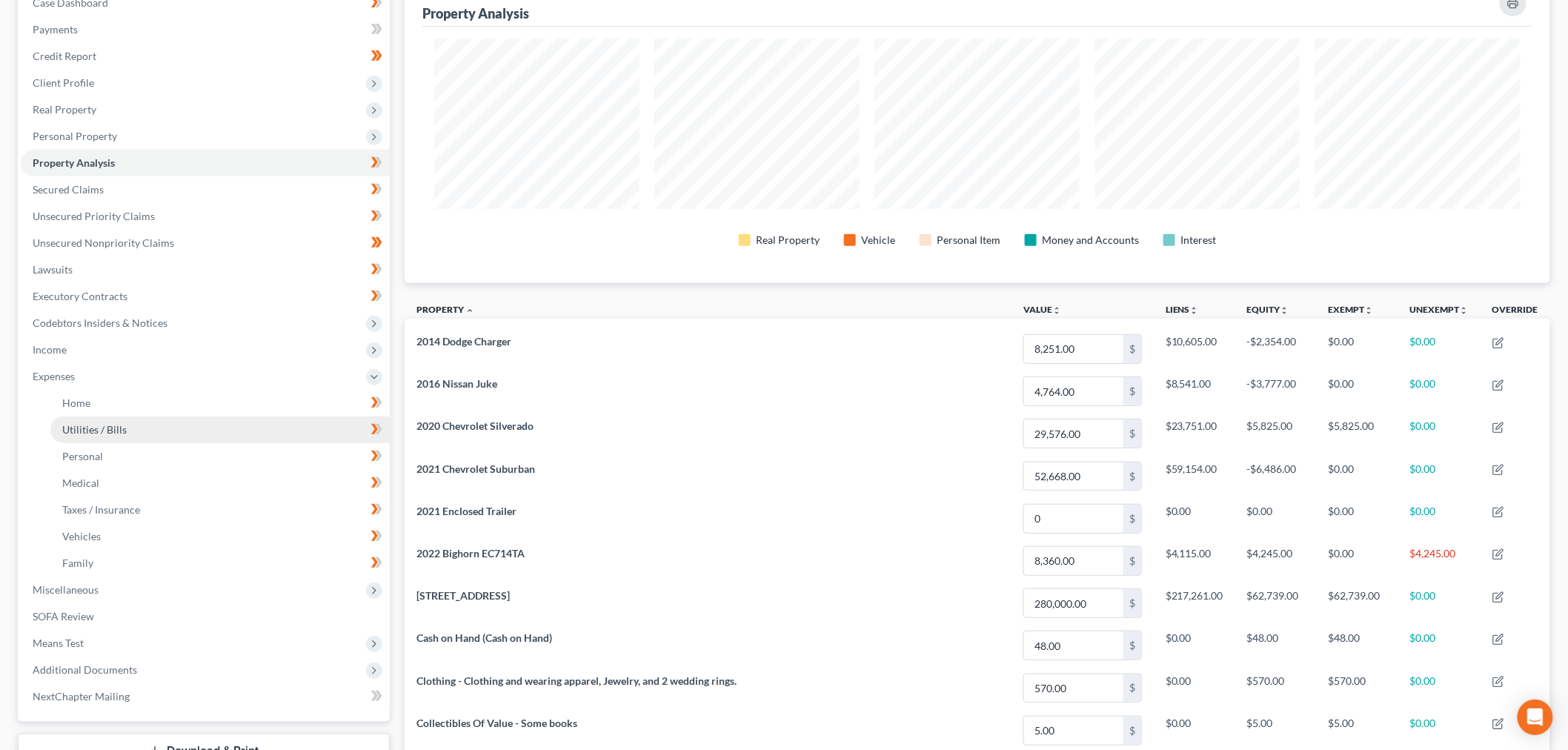
click at [102, 432] on span "Utilities / Bills" at bounding box center [95, 429] width 65 height 12
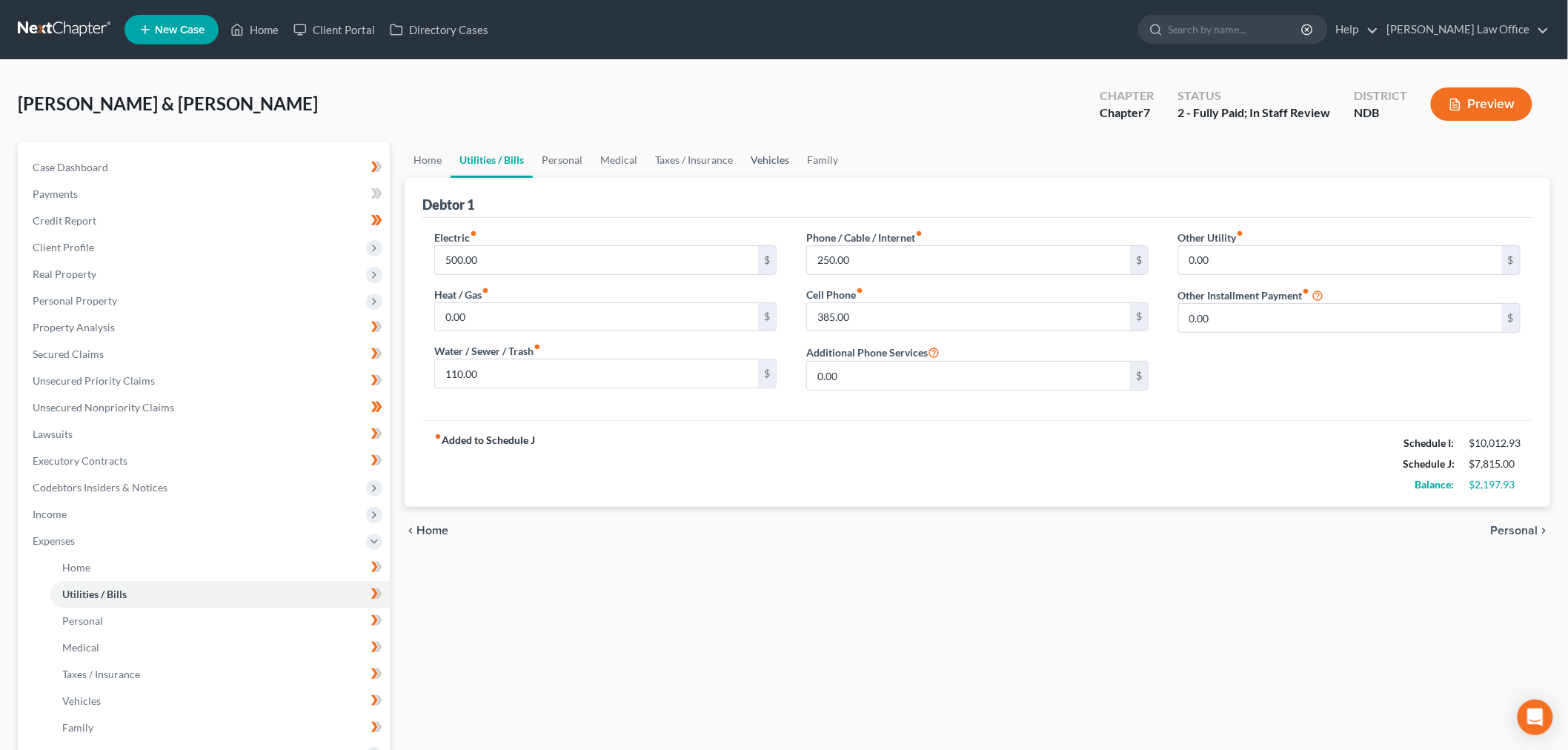
drag, startPoint x: 782, startPoint y: 162, endPoint x: 860, endPoint y: 201, distance: 87.2
click at [782, 162] on link "Vehicles" at bounding box center [769, 160] width 56 height 35
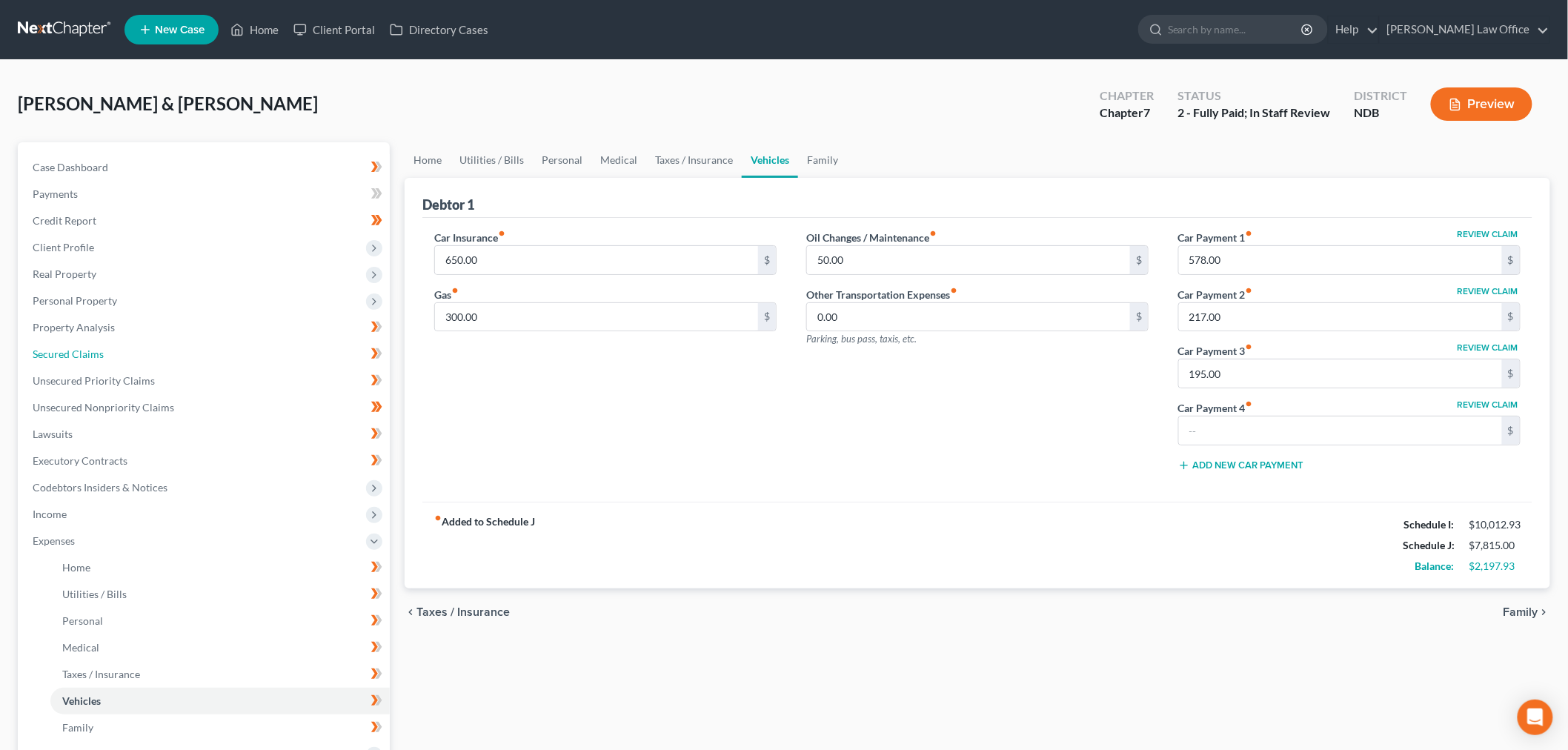
drag, startPoint x: 88, startPoint y: 345, endPoint x: 379, endPoint y: 430, distance: 303.2
click at [88, 345] on link "Secured Claims" at bounding box center [205, 354] width 369 height 27
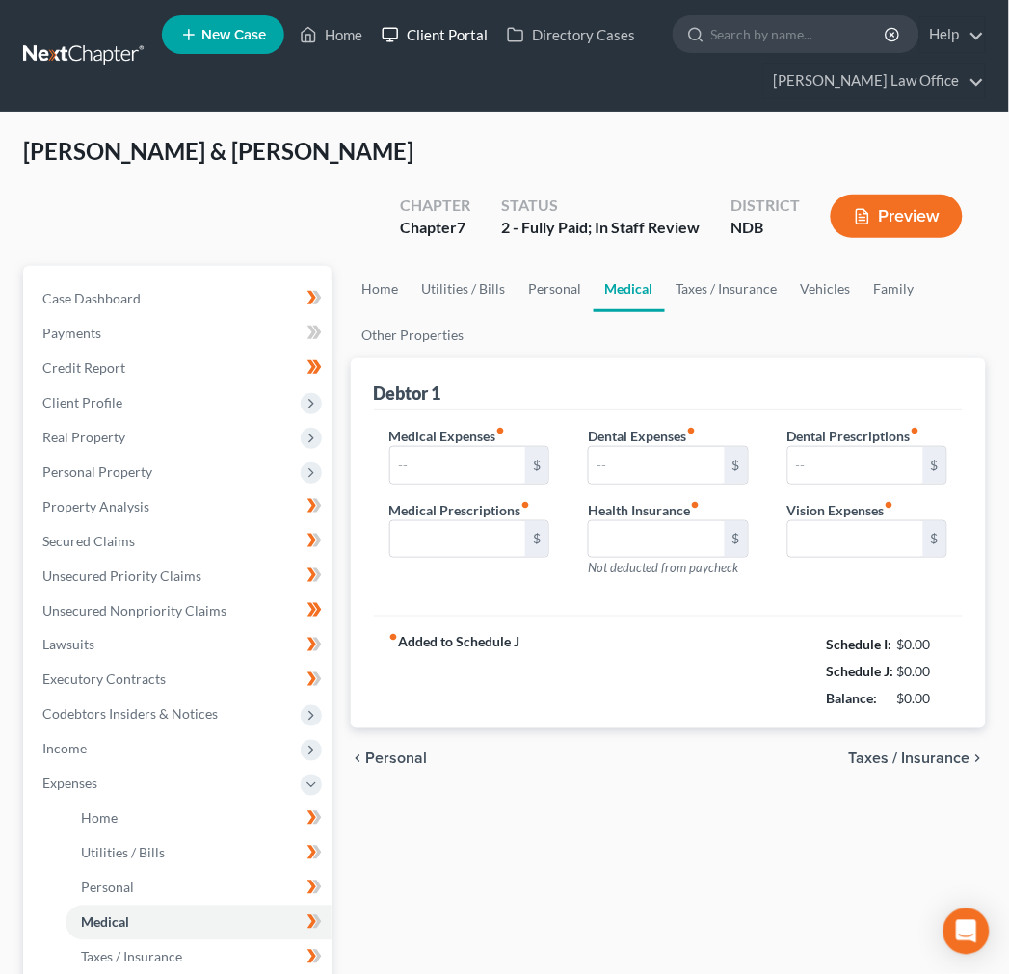
type input "15.00"
type input "25.00"
type input "0.00"
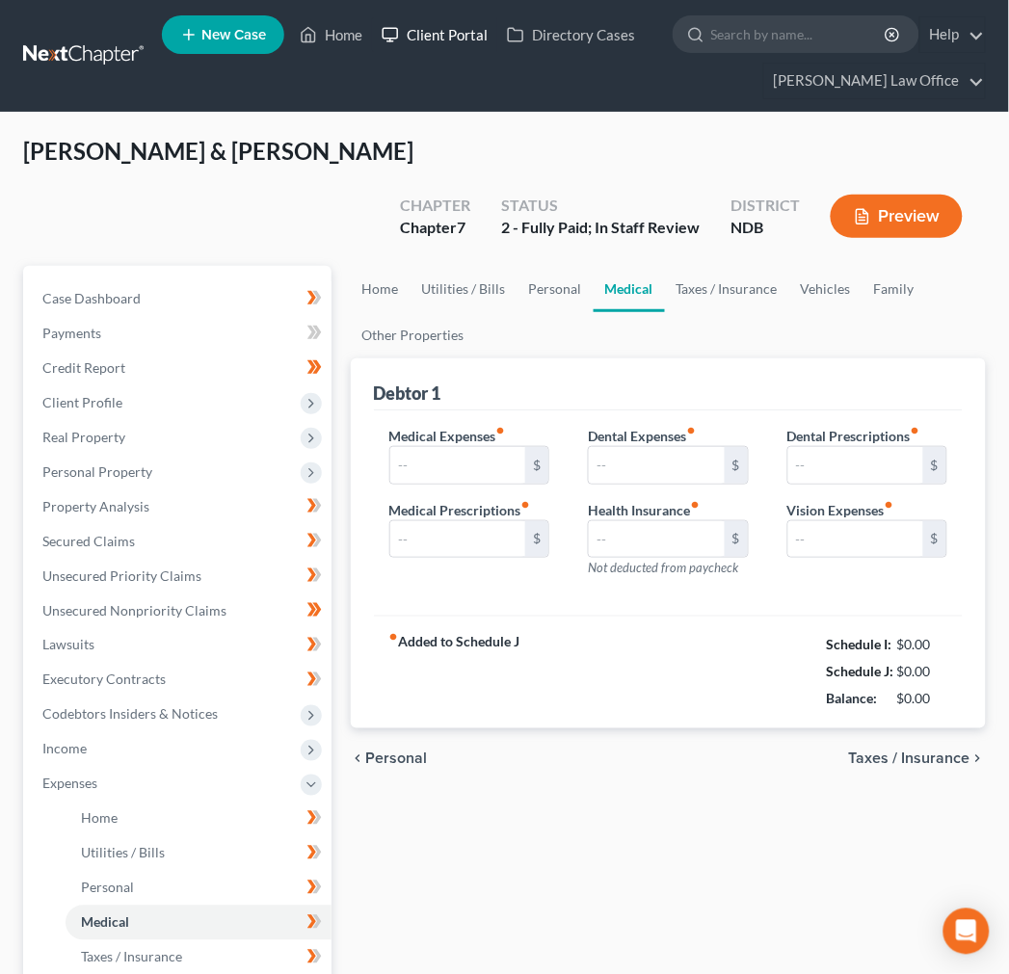
type input "15.00"
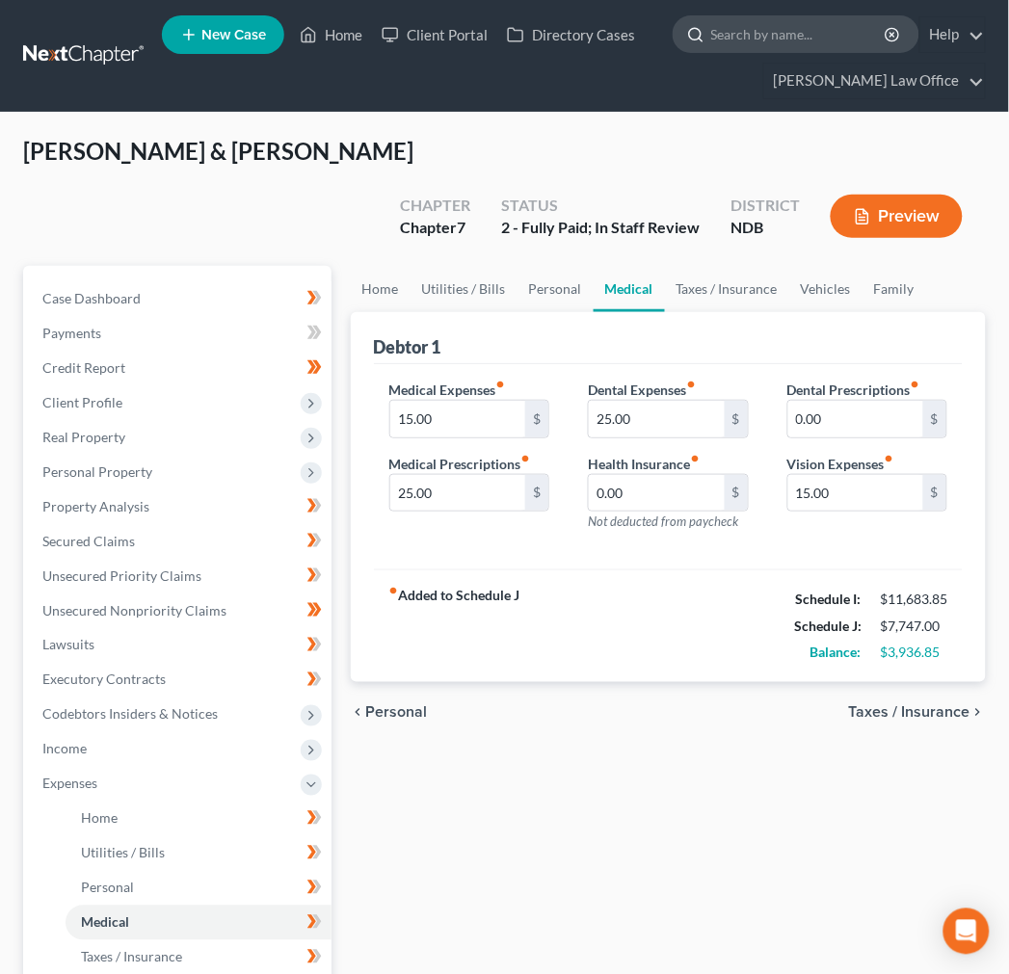
click at [798, 25] on input "search" at bounding box center [799, 34] width 176 height 36
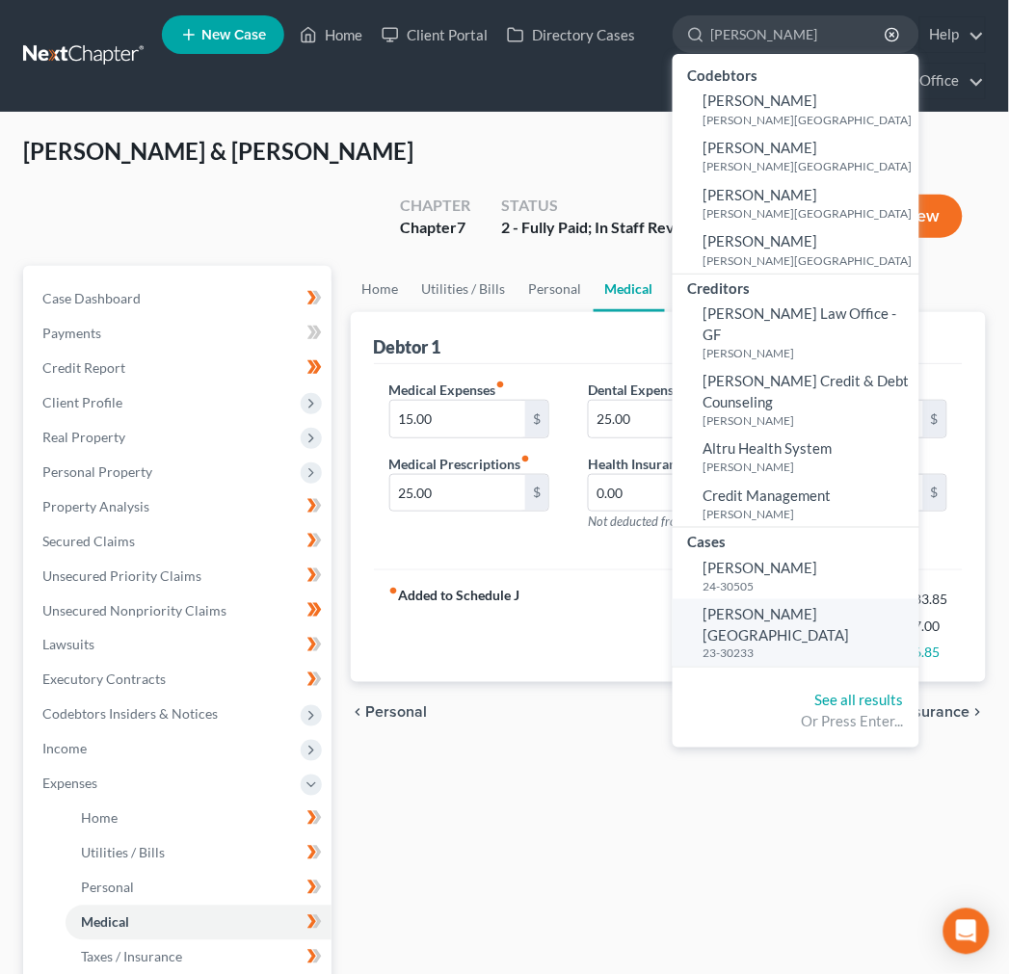
type input "ebertz"
click at [762, 605] on span "[PERSON_NAME][GEOGRAPHIC_DATA]" at bounding box center [776, 624] width 146 height 38
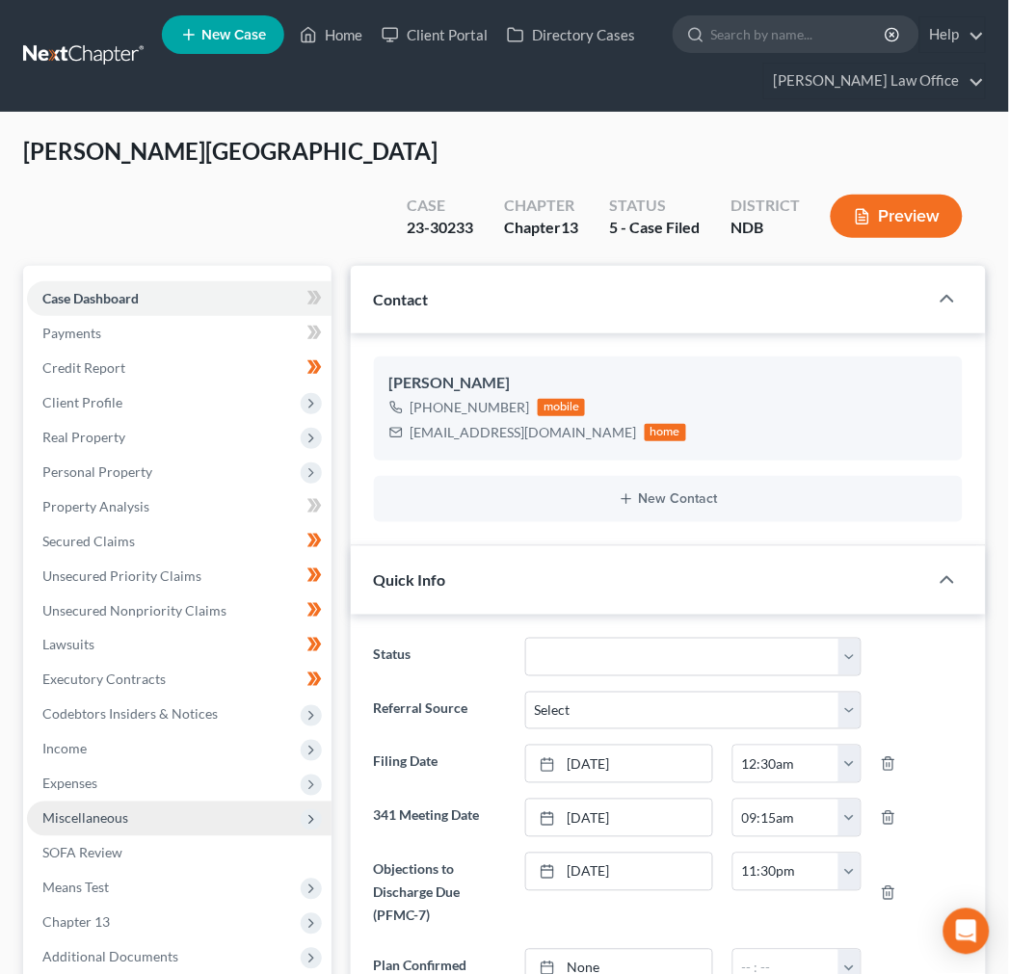
scroll to position [243, 0]
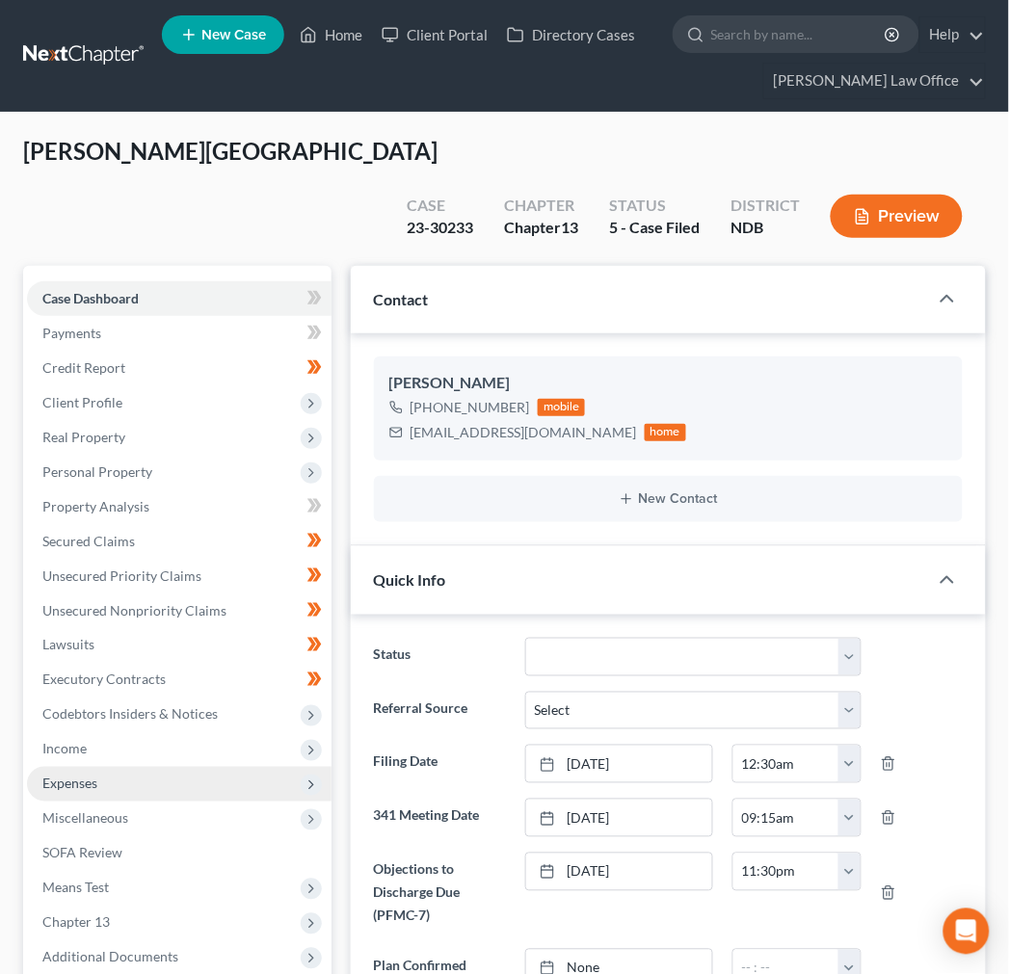
click at [106, 767] on span "Expenses" at bounding box center [179, 784] width 304 height 35
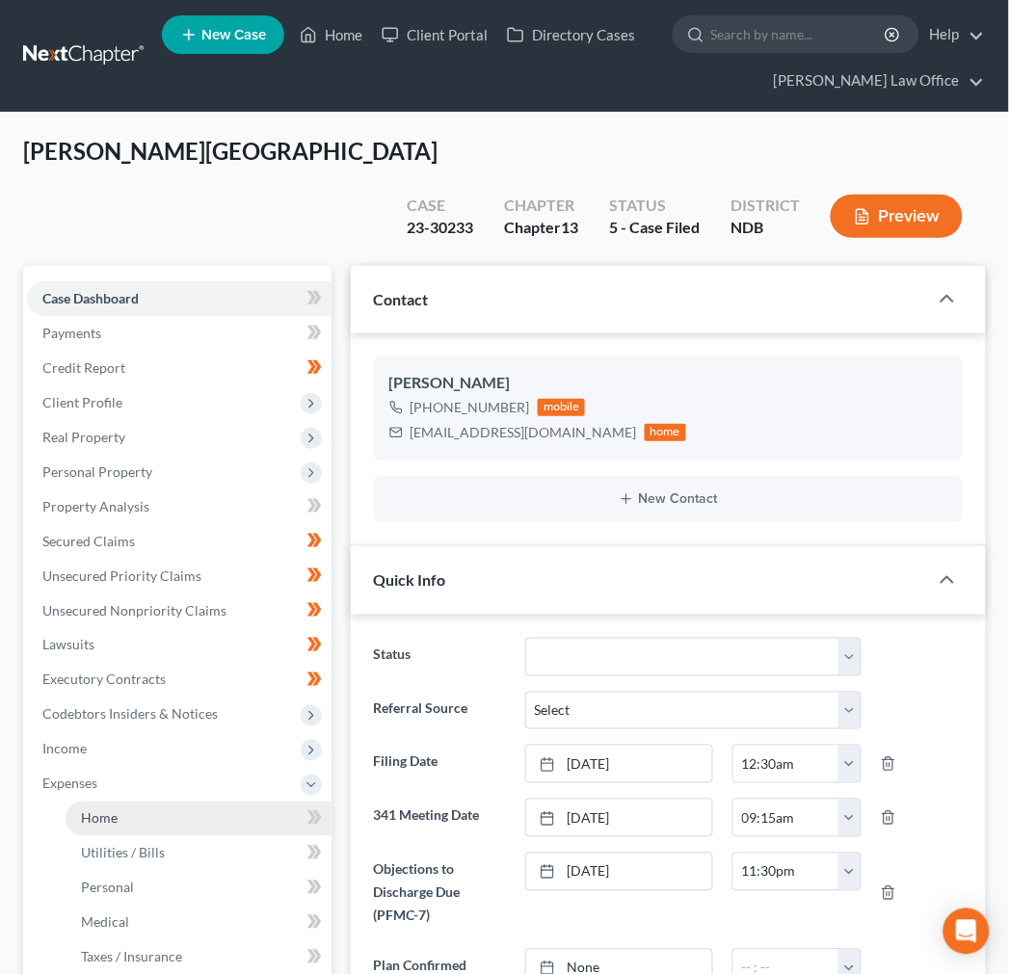
click at [118, 801] on link "Home" at bounding box center [199, 818] width 266 height 35
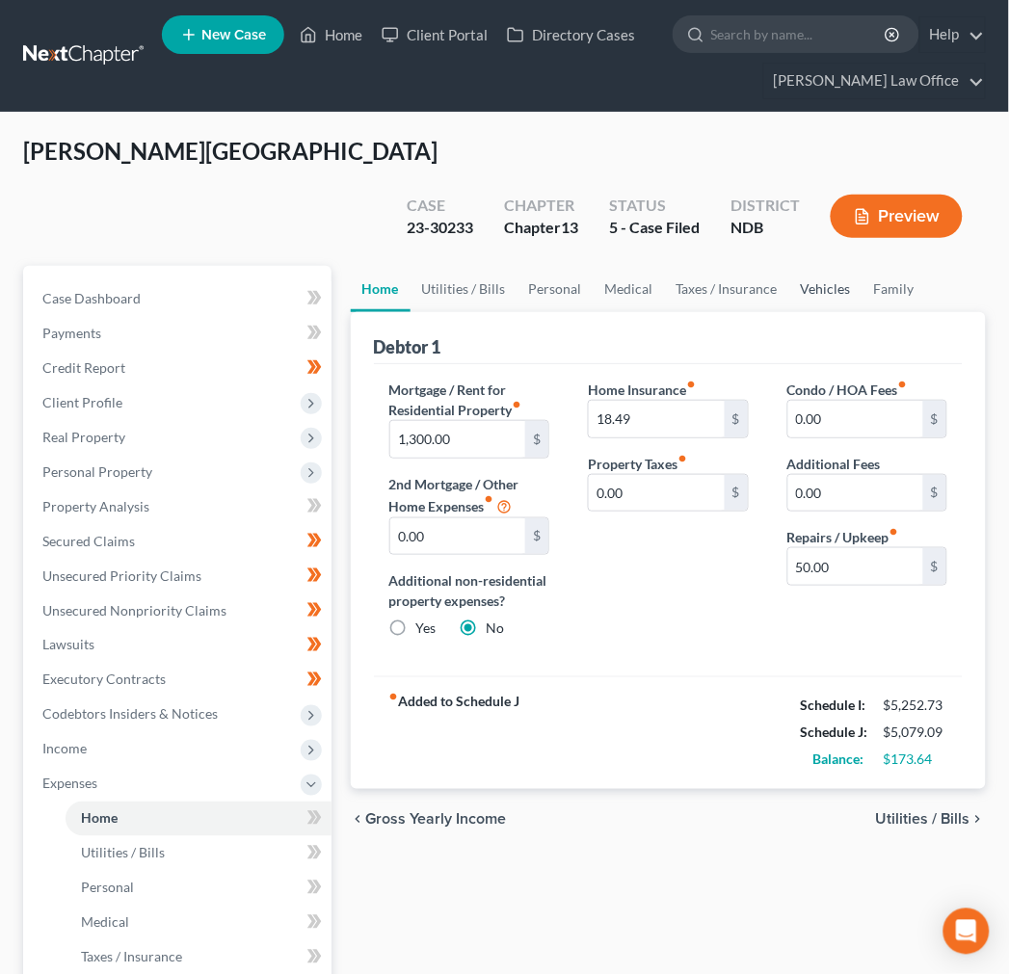
click at [810, 266] on link "Vehicles" at bounding box center [825, 289] width 73 height 46
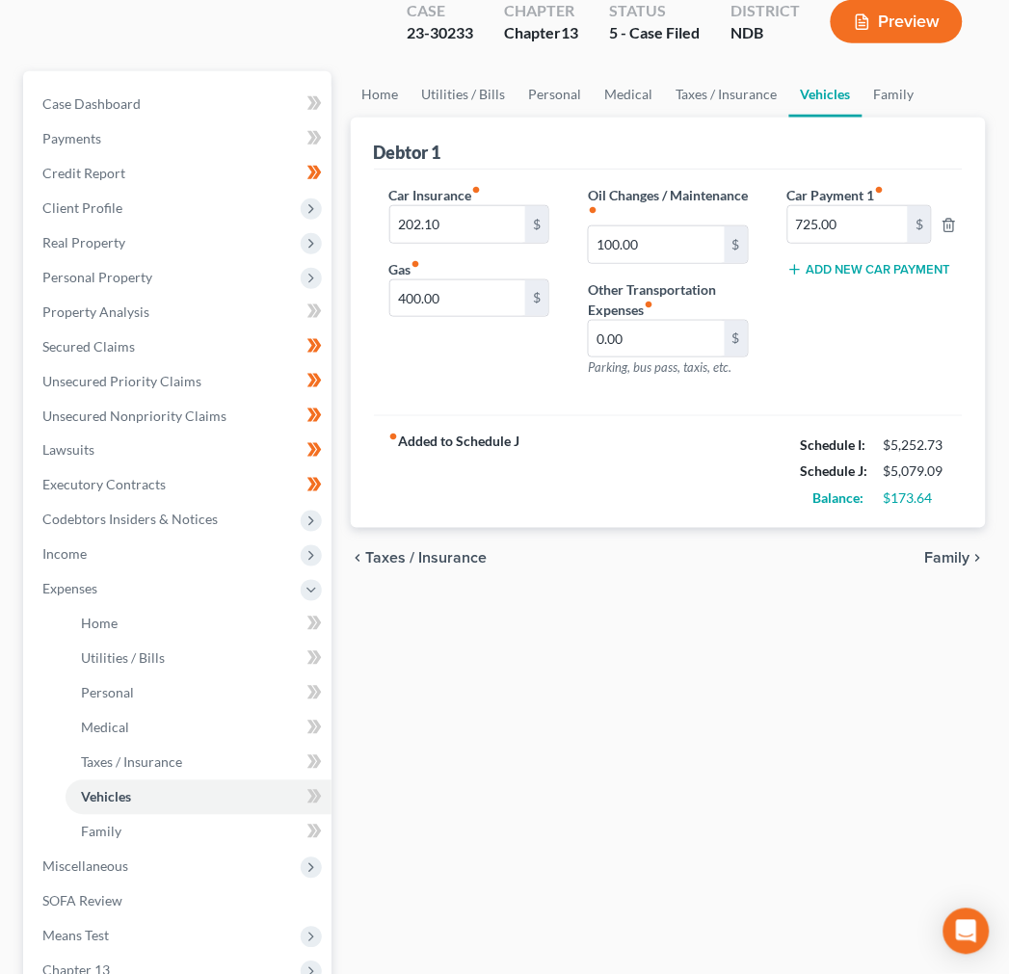
scroll to position [429, 0]
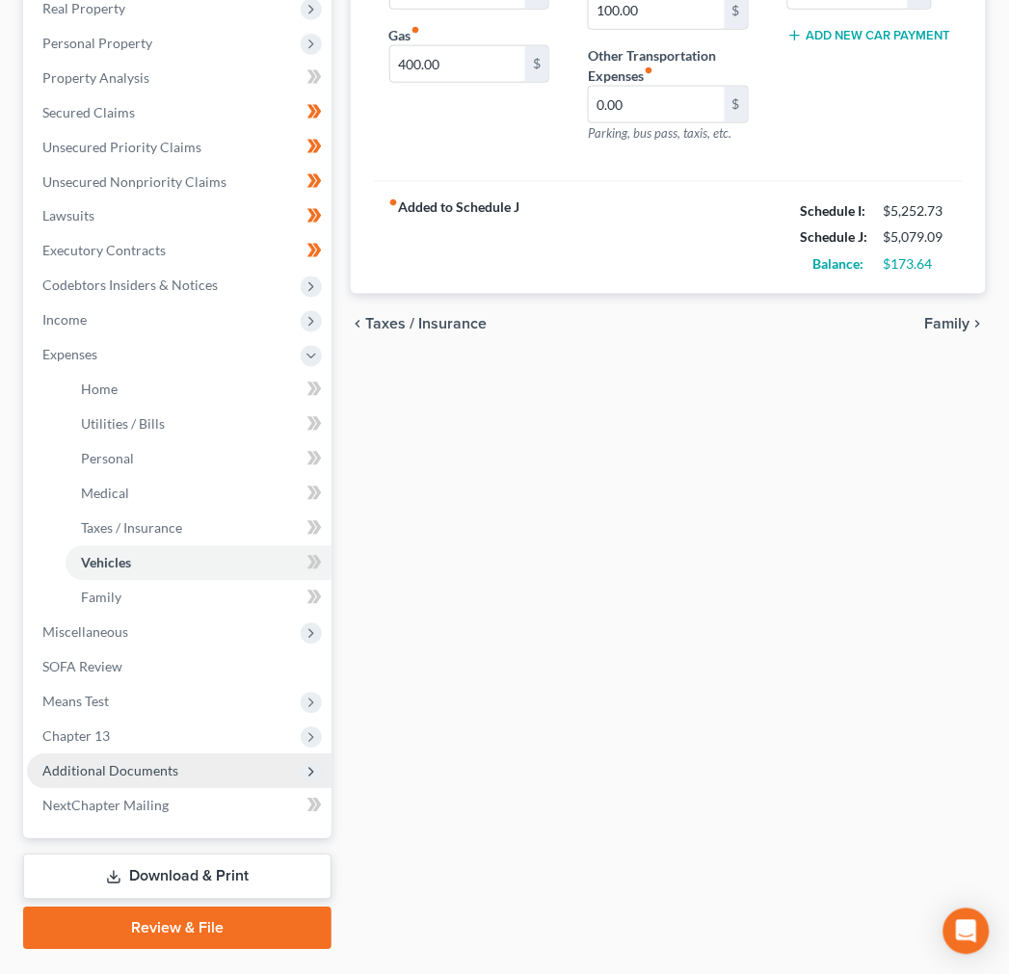
click at [190, 754] on span "Additional Documents" at bounding box center [179, 771] width 304 height 35
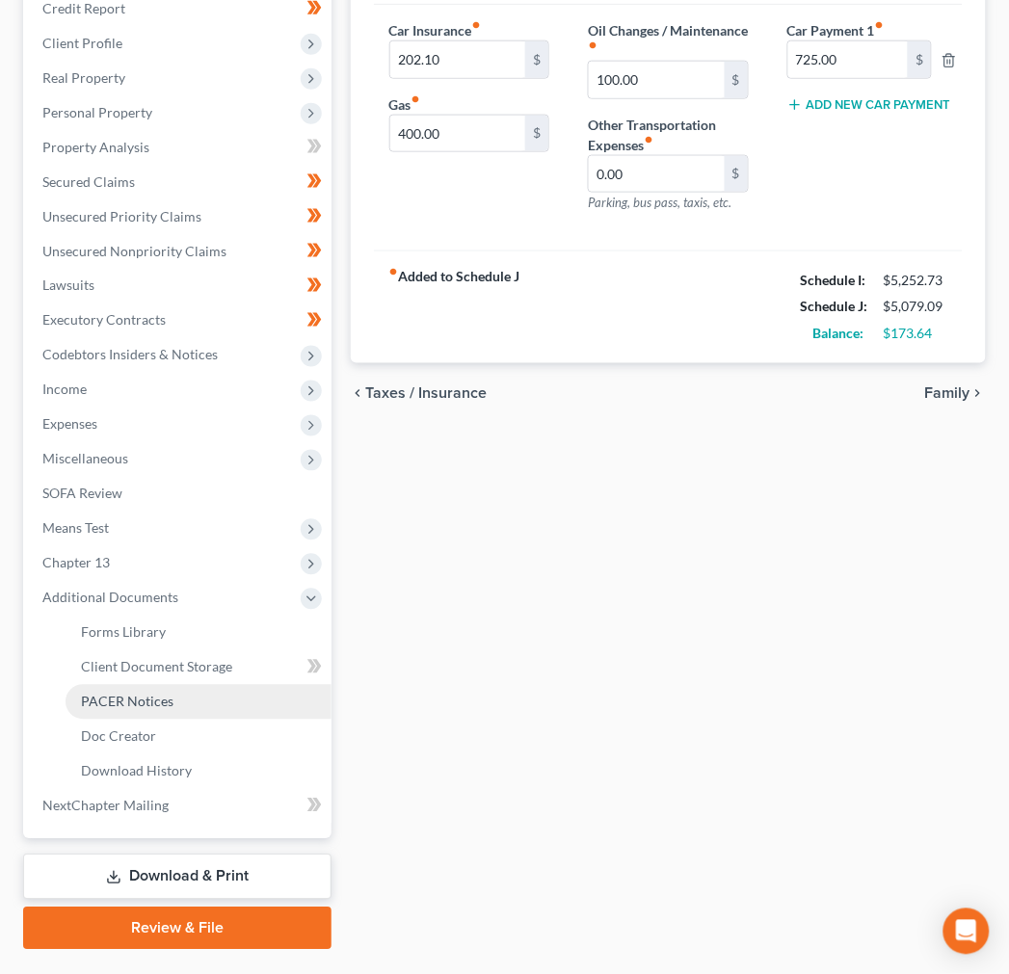
click at [154, 694] on span "PACER Notices" at bounding box center [127, 702] width 92 height 16
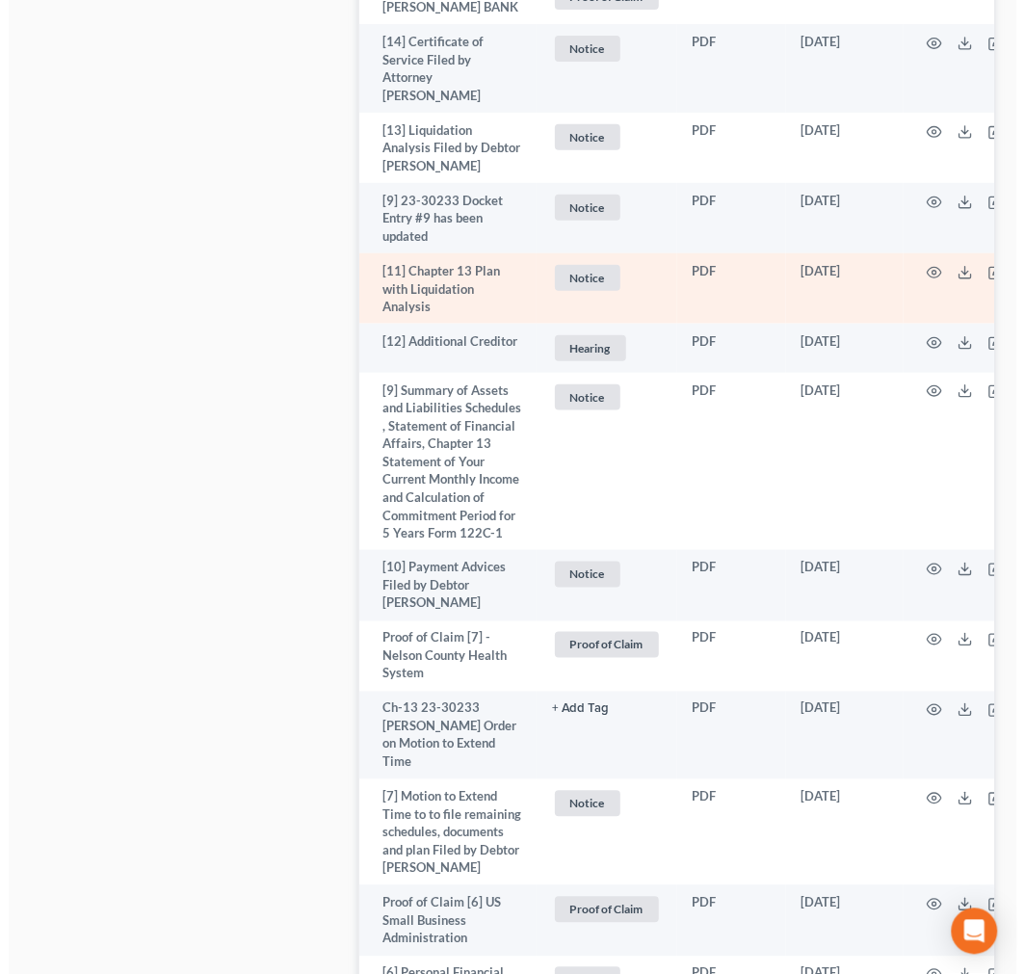
scroll to position [1855, 0]
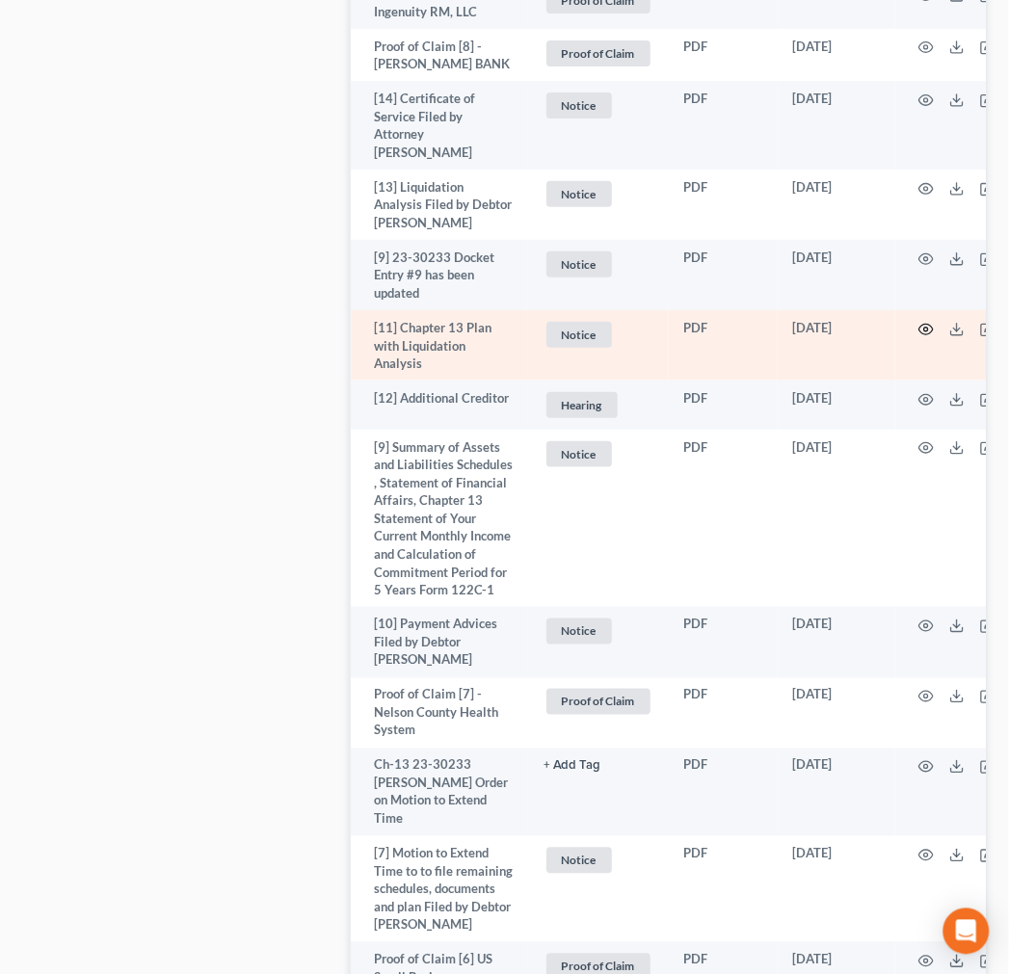
click at [924, 331] on circle "button" at bounding box center [926, 330] width 4 height 4
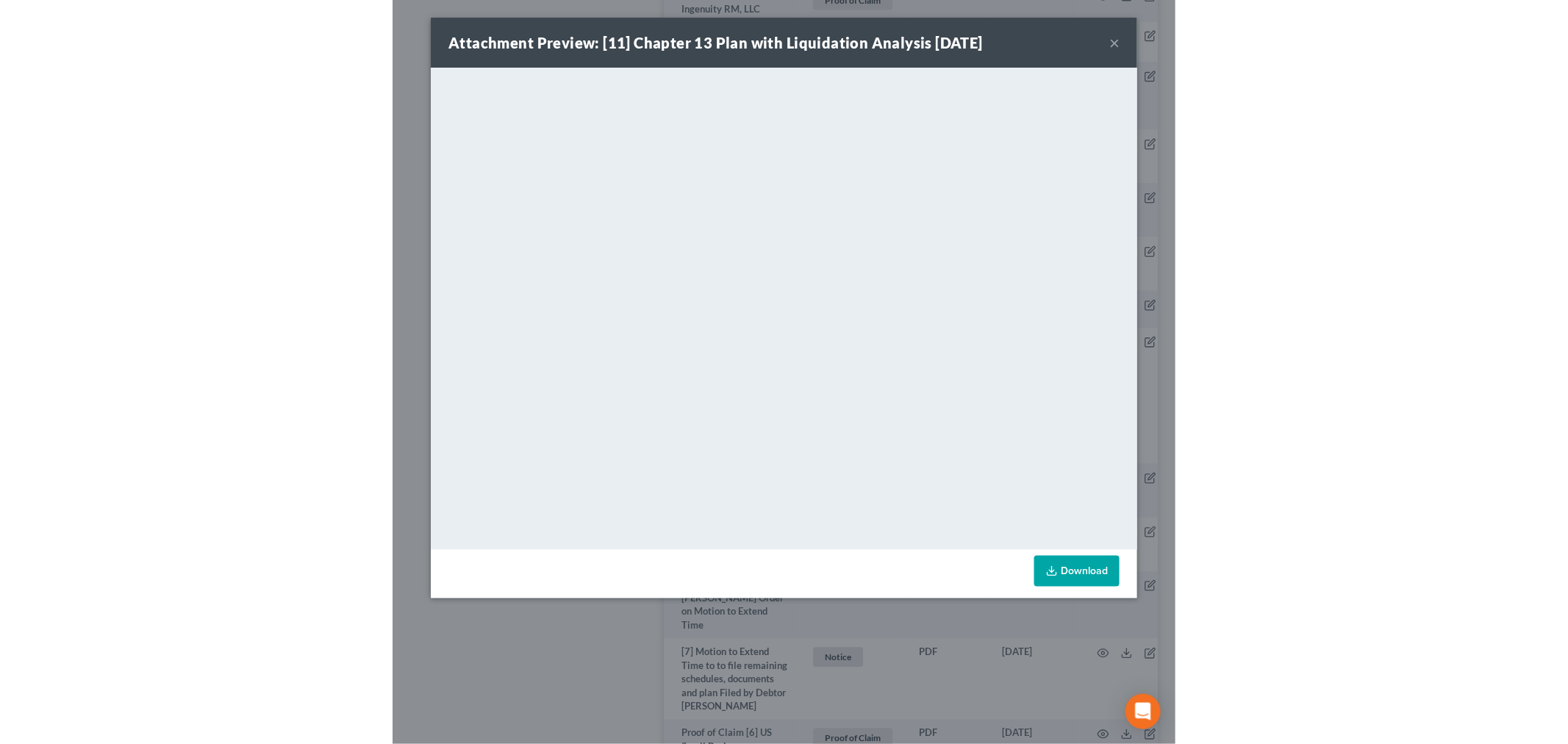
scroll to position [1318, 0]
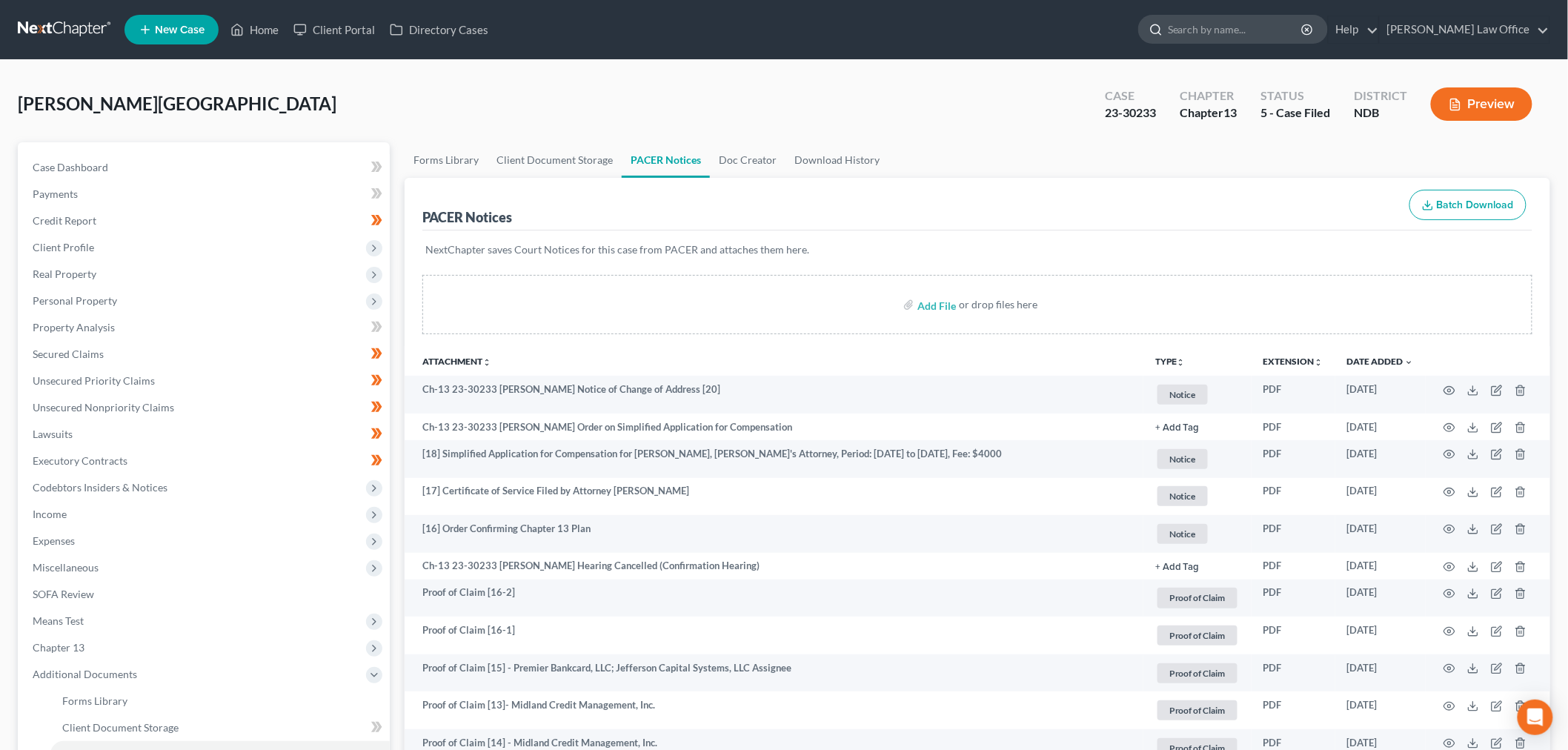
click at [1271, 35] on input "search" at bounding box center [1236, 29] width 135 height 28
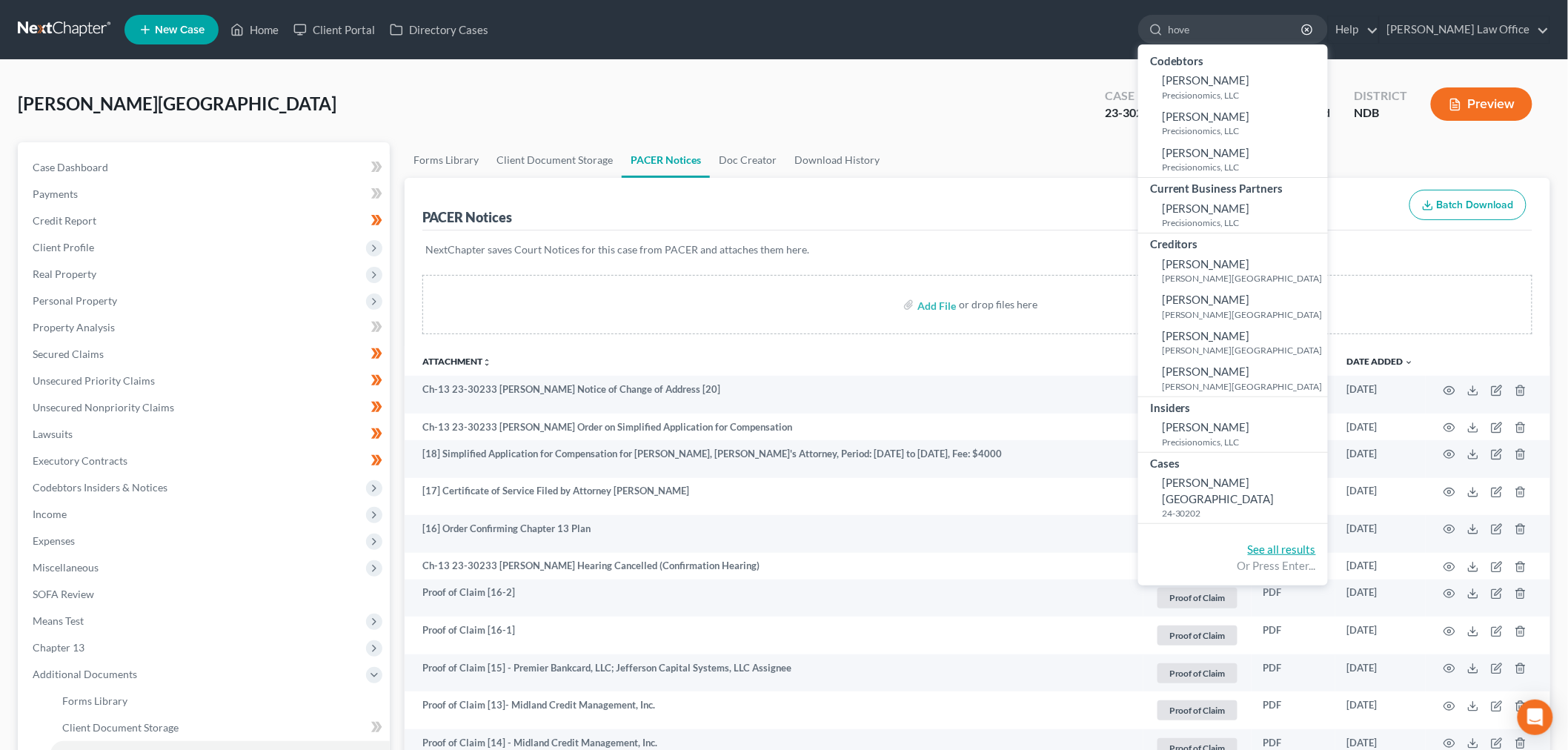
type input "hove"
click at [1309, 542] on link "See all results" at bounding box center [1282, 548] width 68 height 13
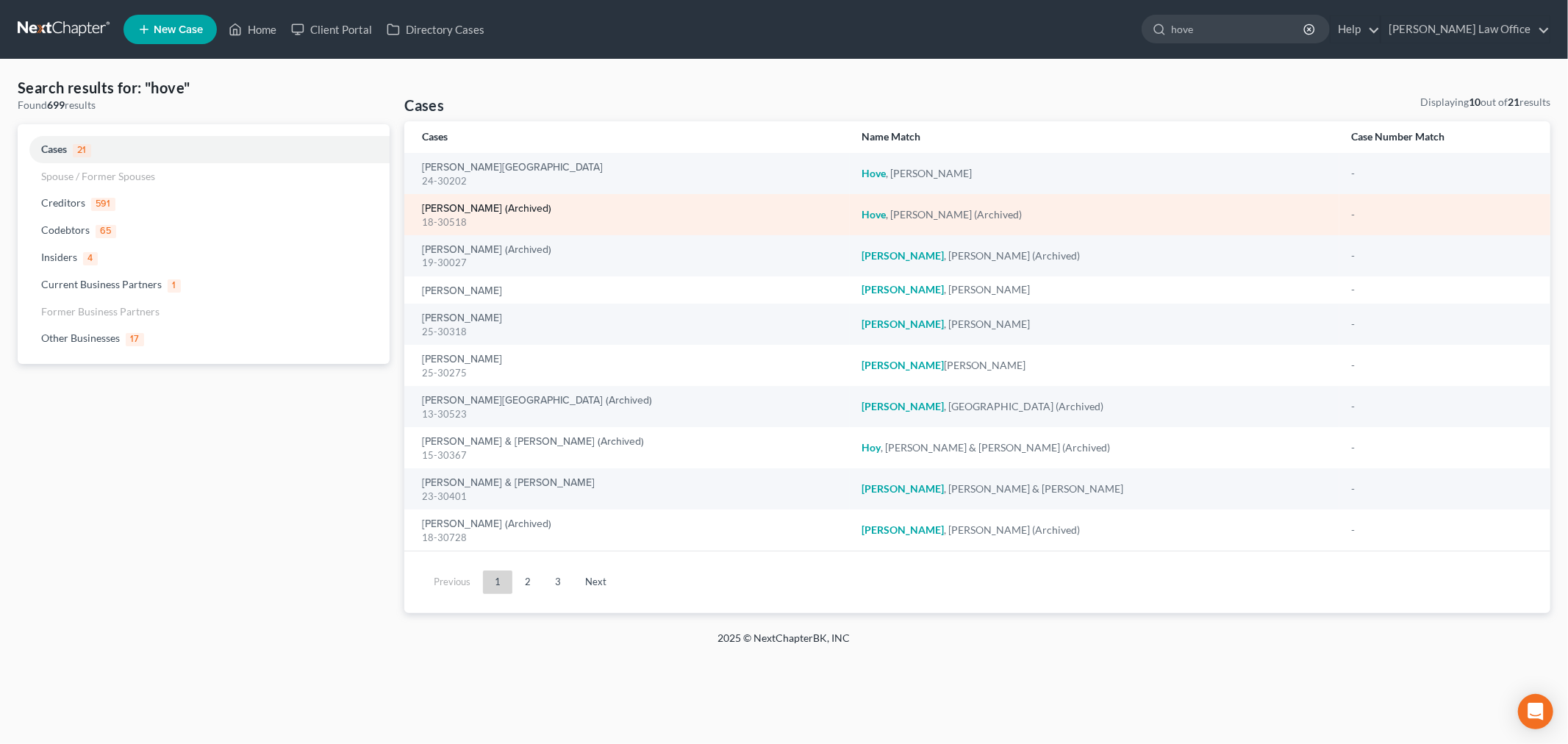
click at [501, 210] on link "[PERSON_NAME] (Archived)" at bounding box center [487, 208] width 130 height 10
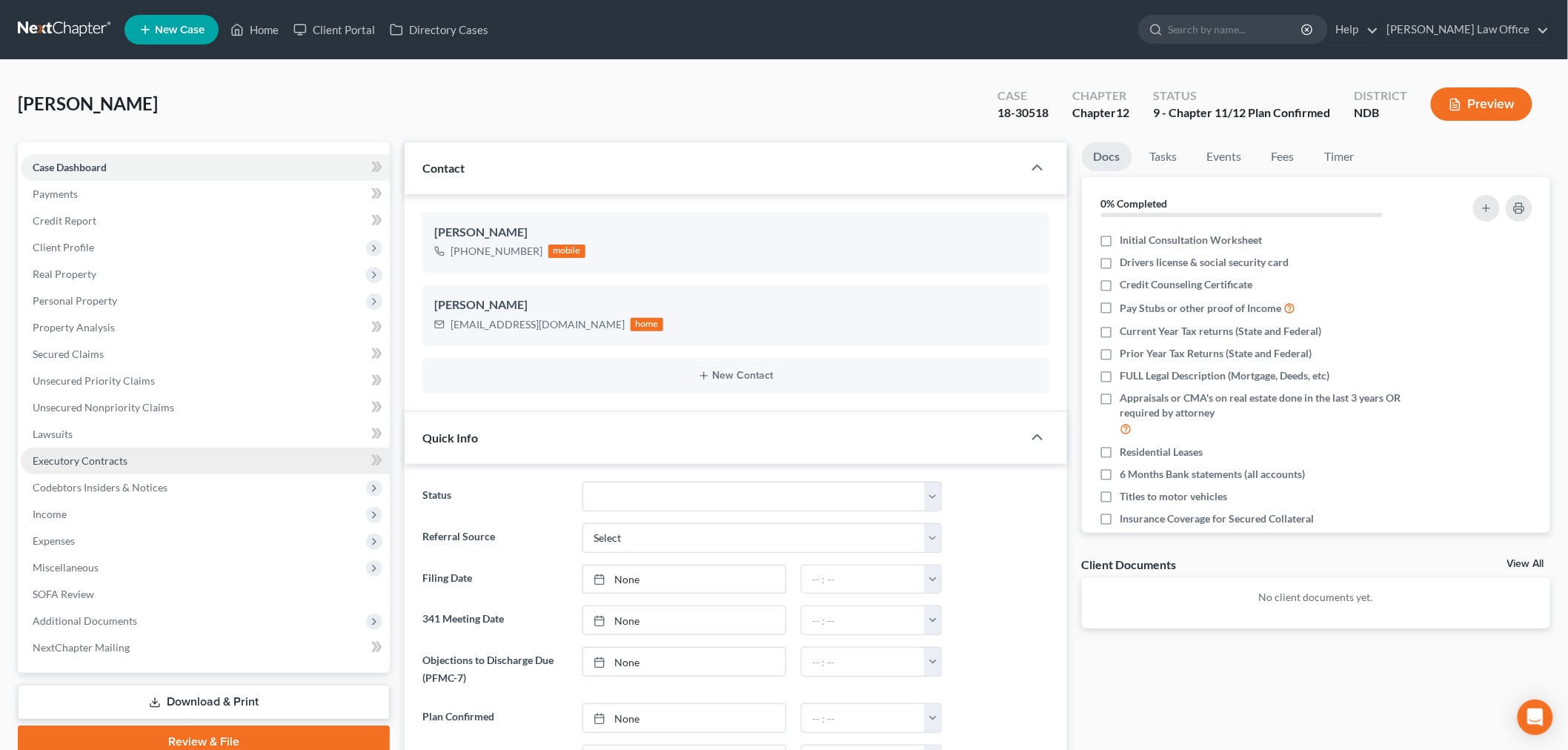
scroll to position [195, 0]
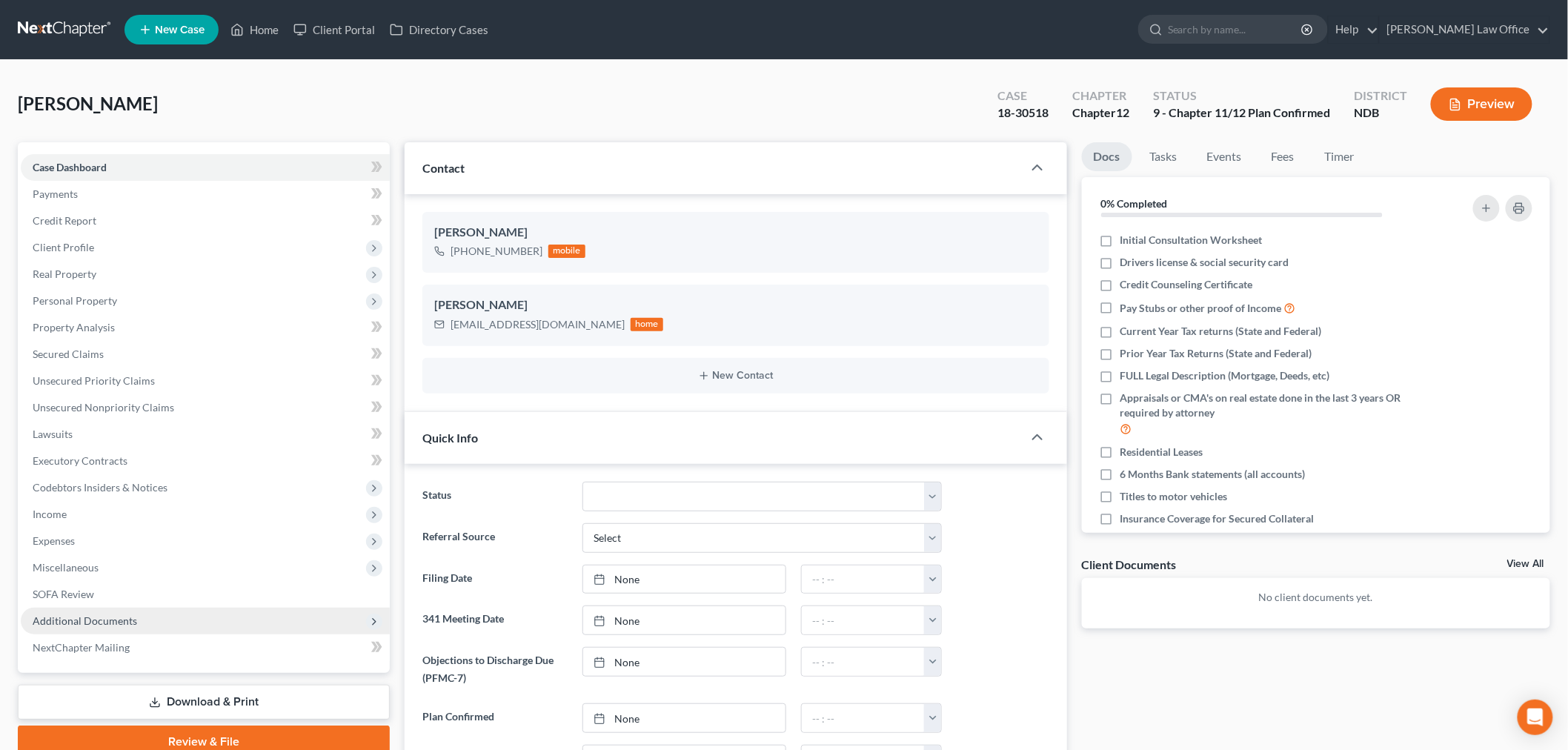
click at [122, 624] on span "Additional Documents" at bounding box center [85, 621] width 105 height 12
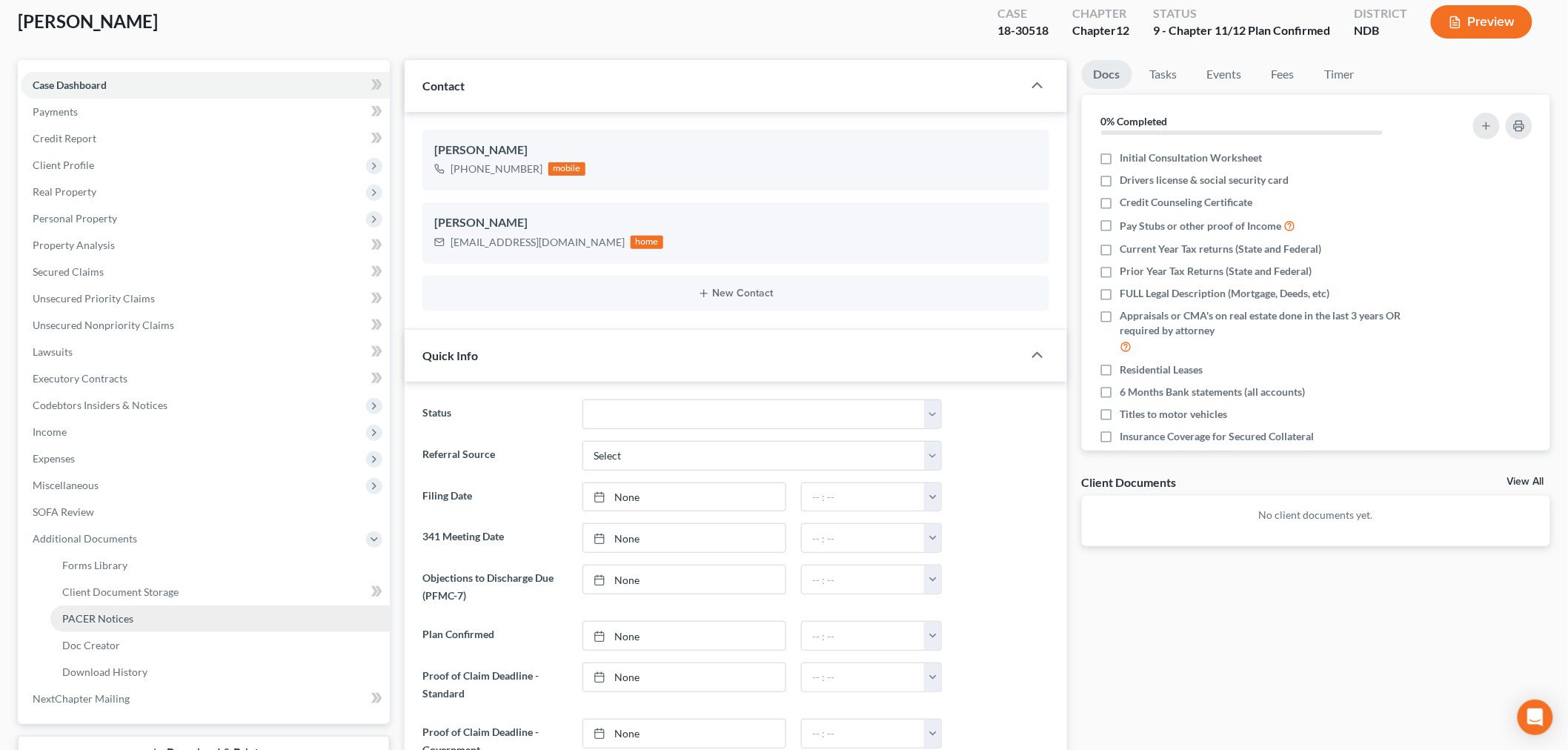
click at [116, 610] on link "PACER Notices" at bounding box center [220, 618] width 339 height 27
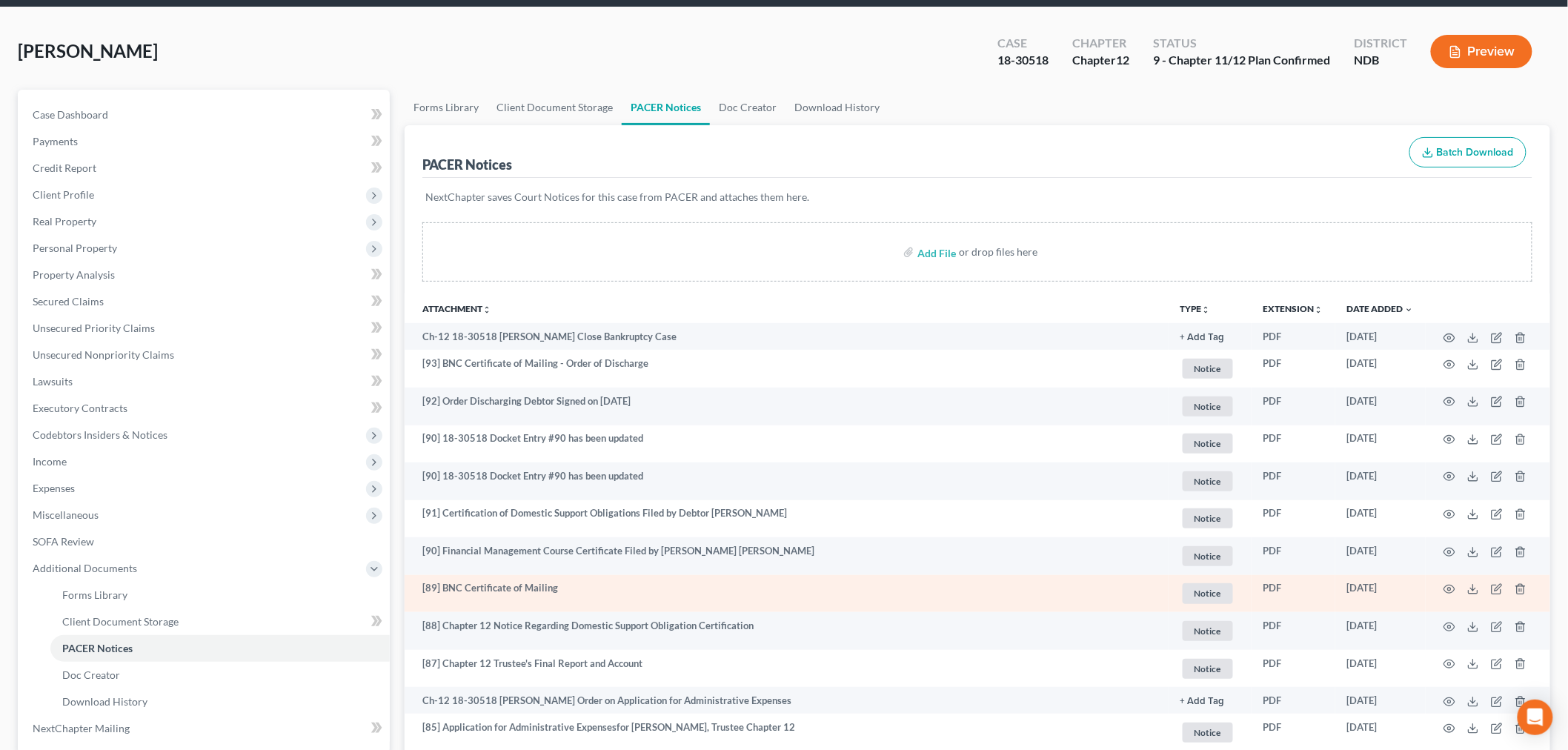
scroll to position [82, 0]
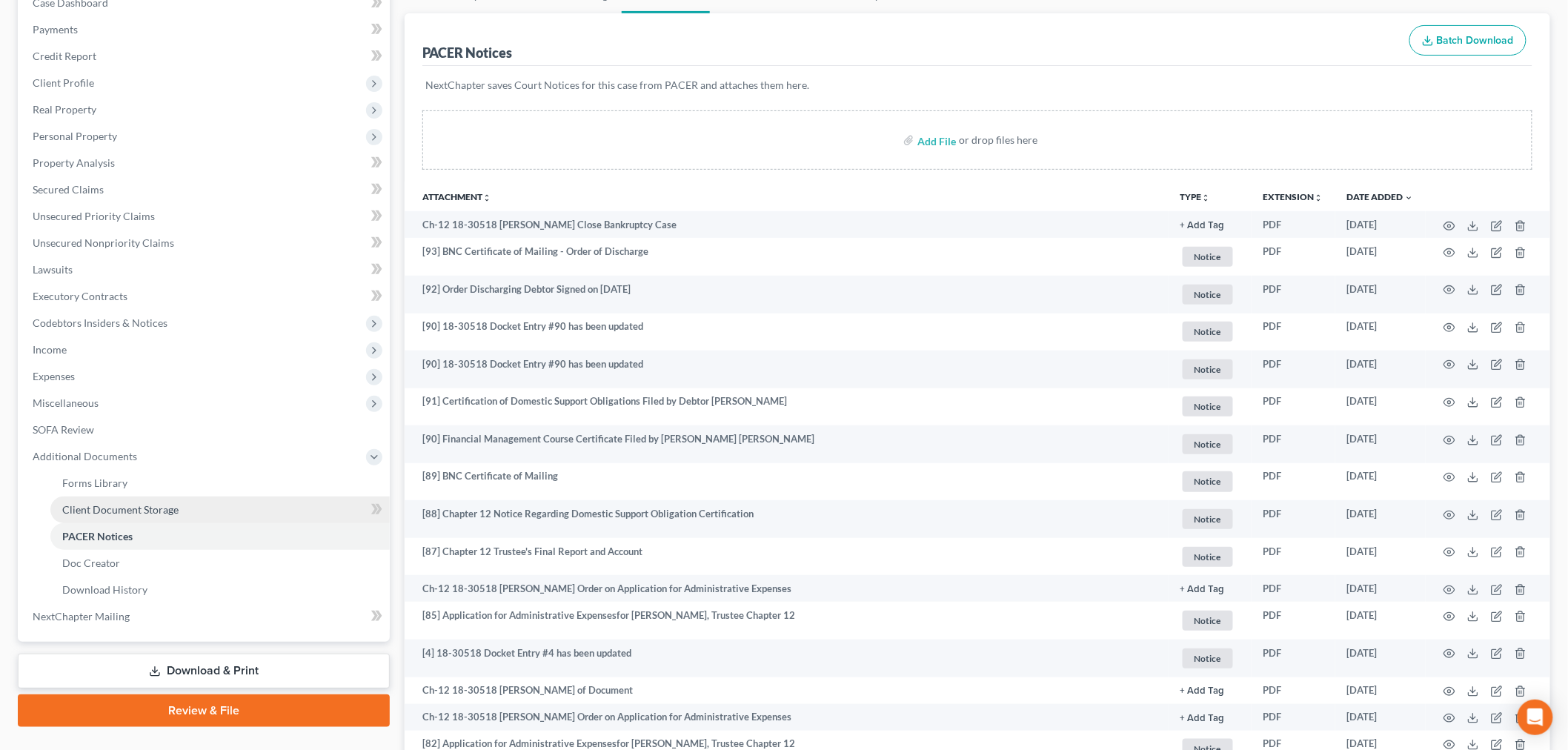
click at [133, 504] on span "Client Document Storage" at bounding box center [120, 509] width 116 height 12
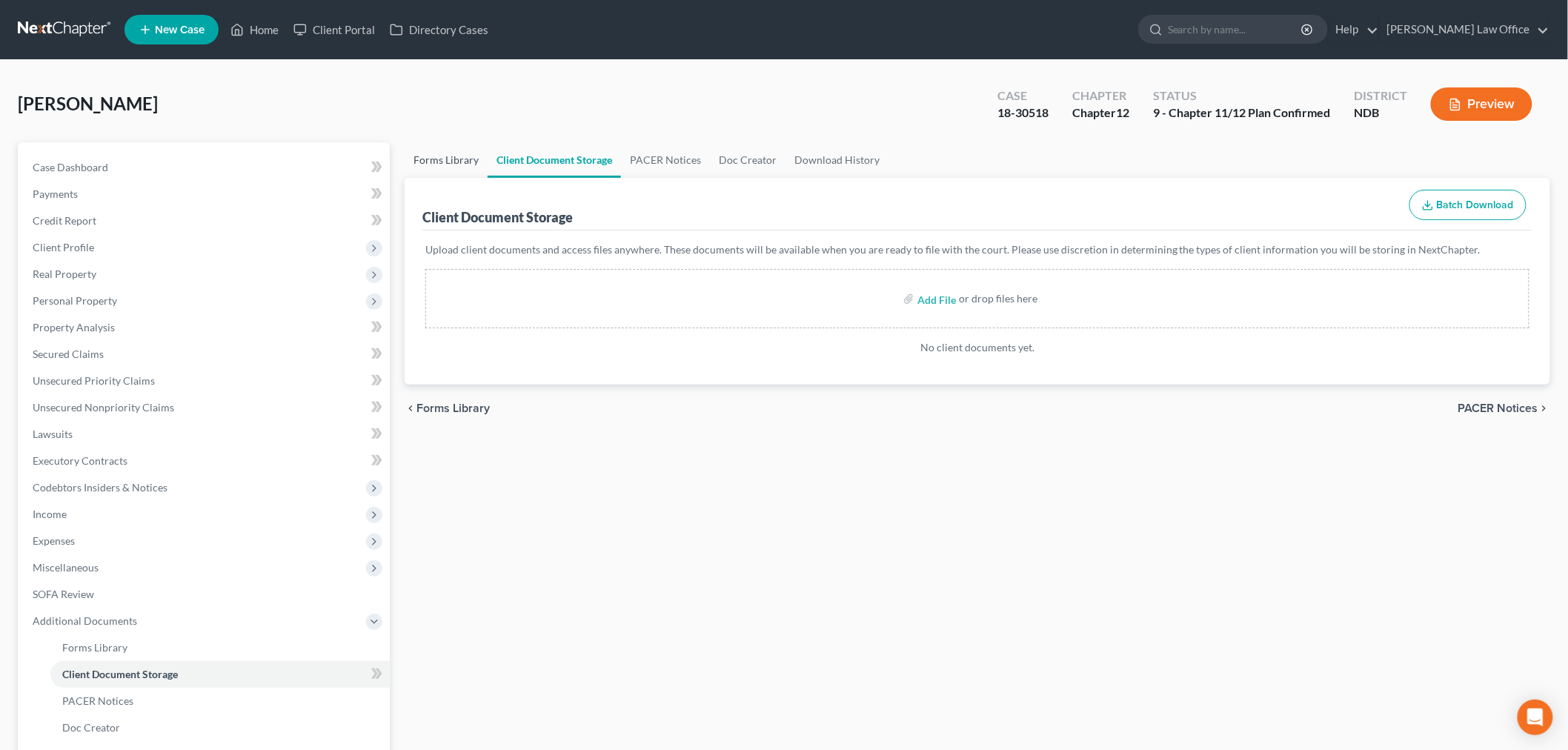
click at [443, 157] on link "Forms Library" at bounding box center [446, 160] width 83 height 35
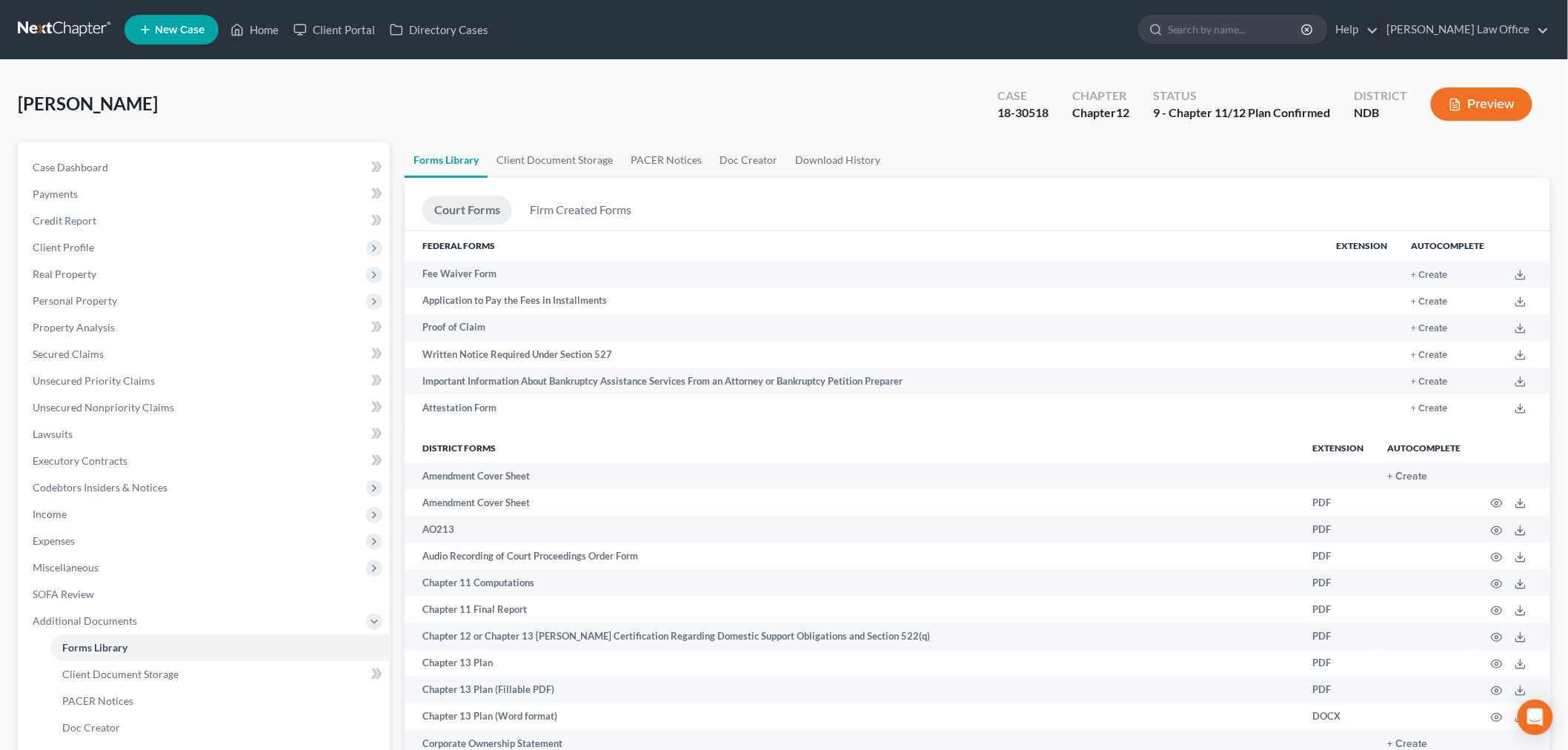
click at [59, 30] on link at bounding box center [65, 29] width 95 height 27
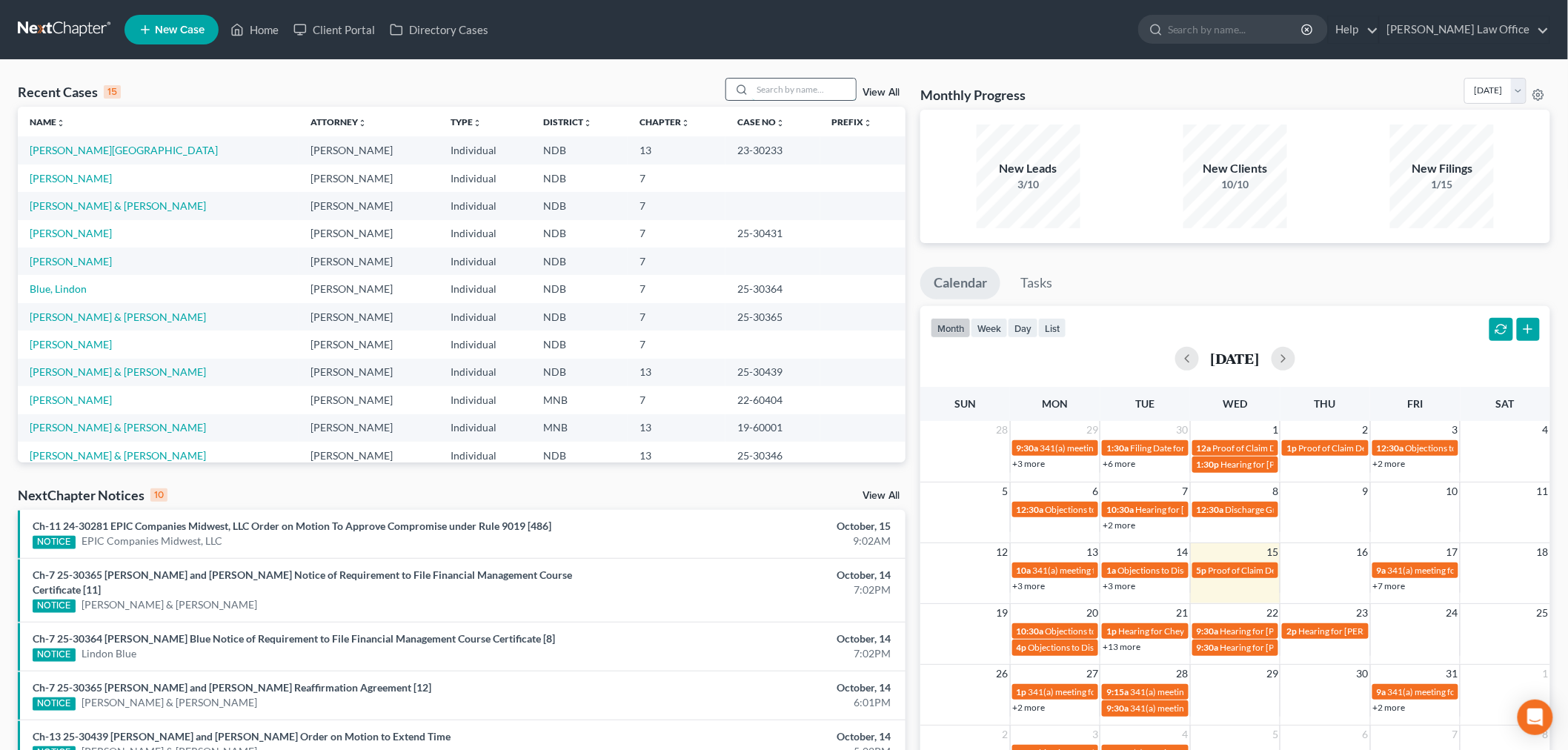
click at [779, 98] on input "search" at bounding box center [804, 89] width 104 height 22
type input "[PERSON_NAME]"
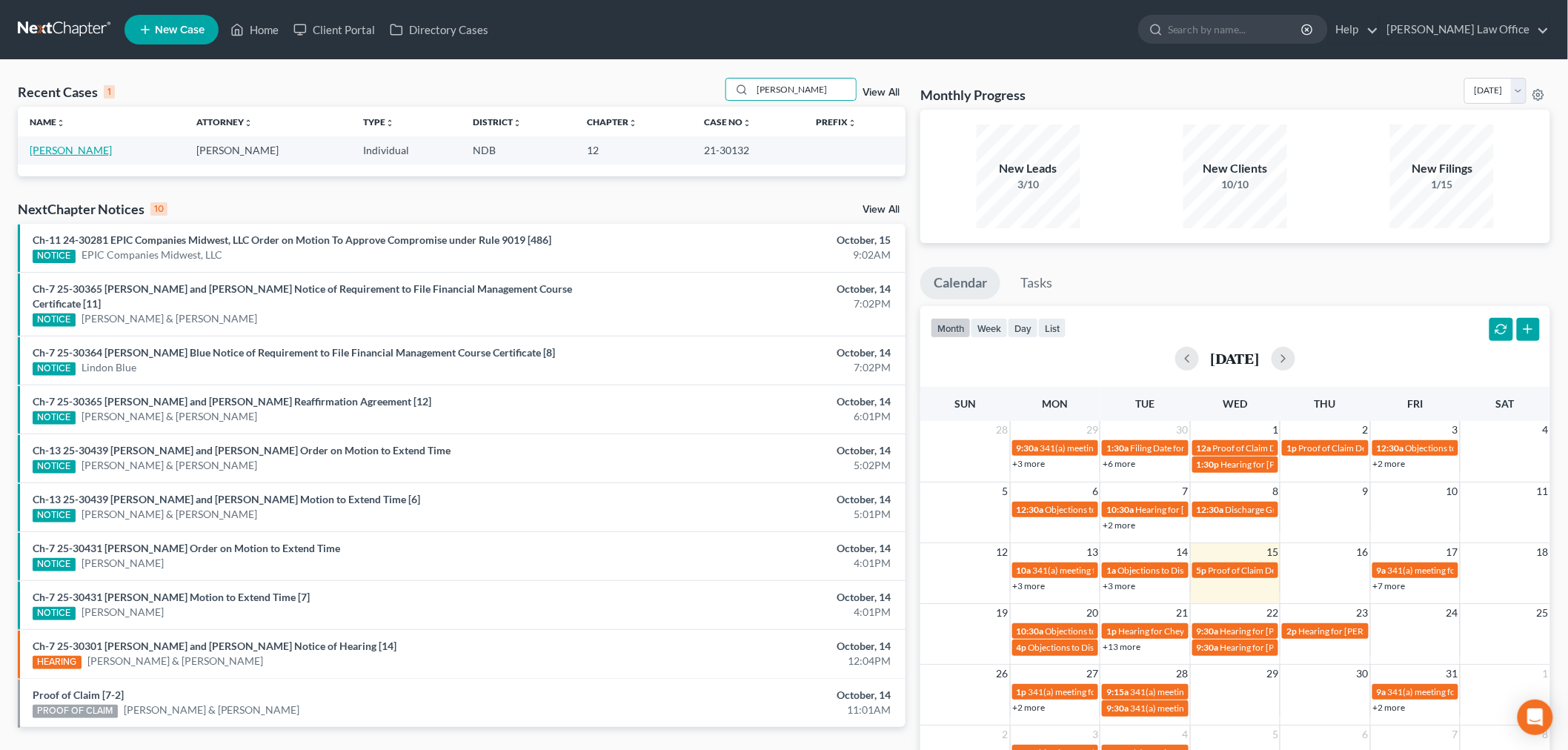
click at [57, 151] on link "[PERSON_NAME]" at bounding box center [71, 150] width 82 height 12
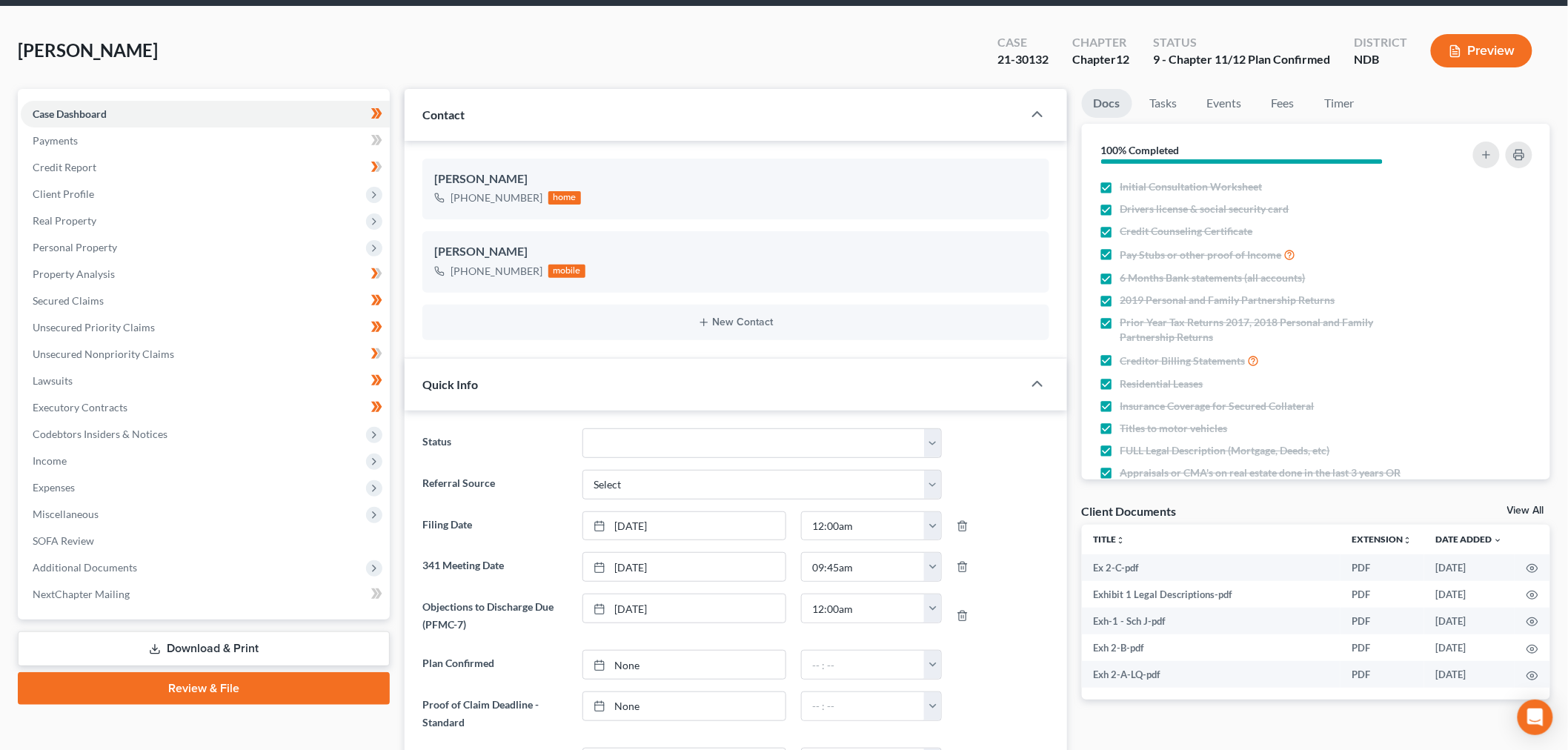
scroll to position [82, 0]
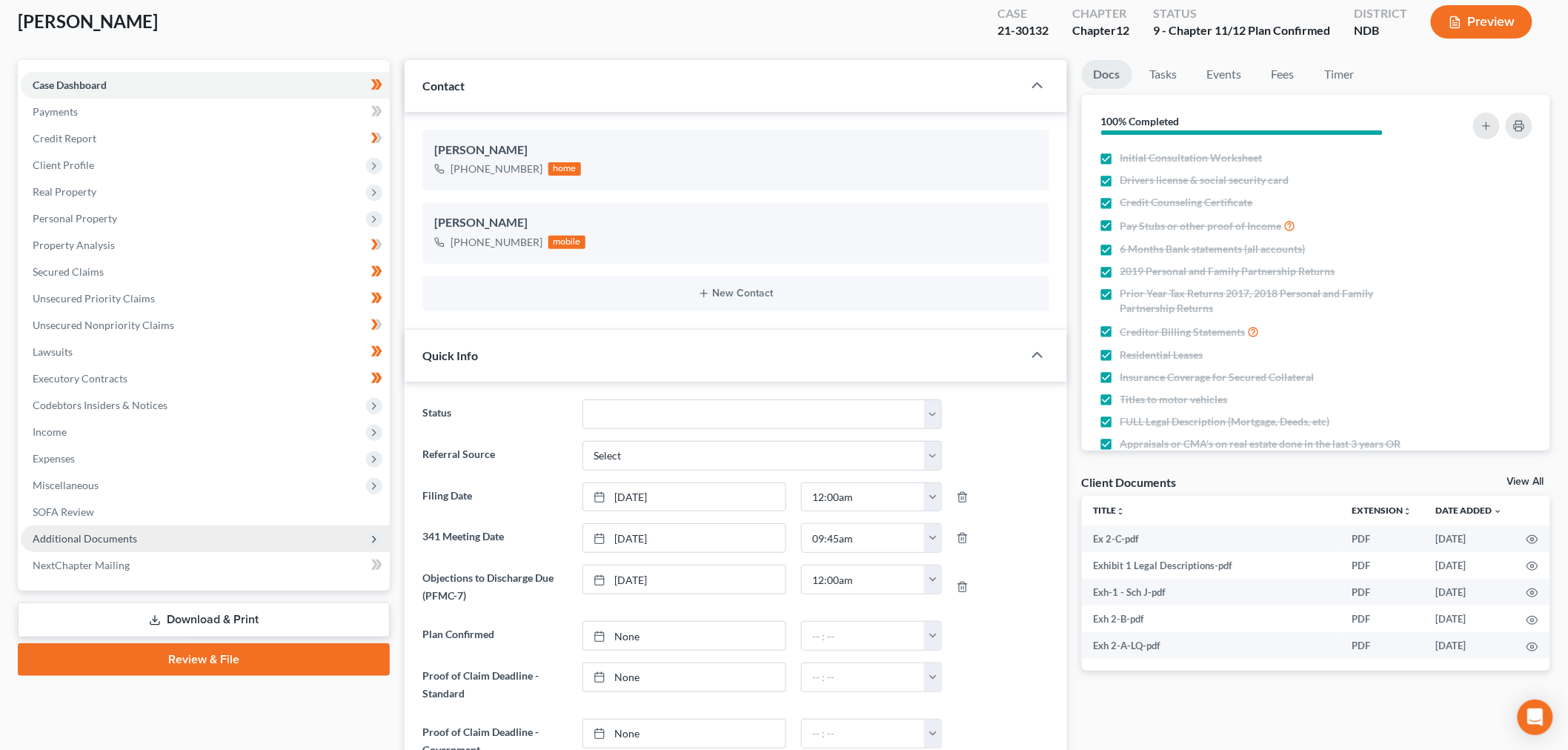
click at [188, 529] on span "Additional Documents" at bounding box center [205, 538] width 369 height 27
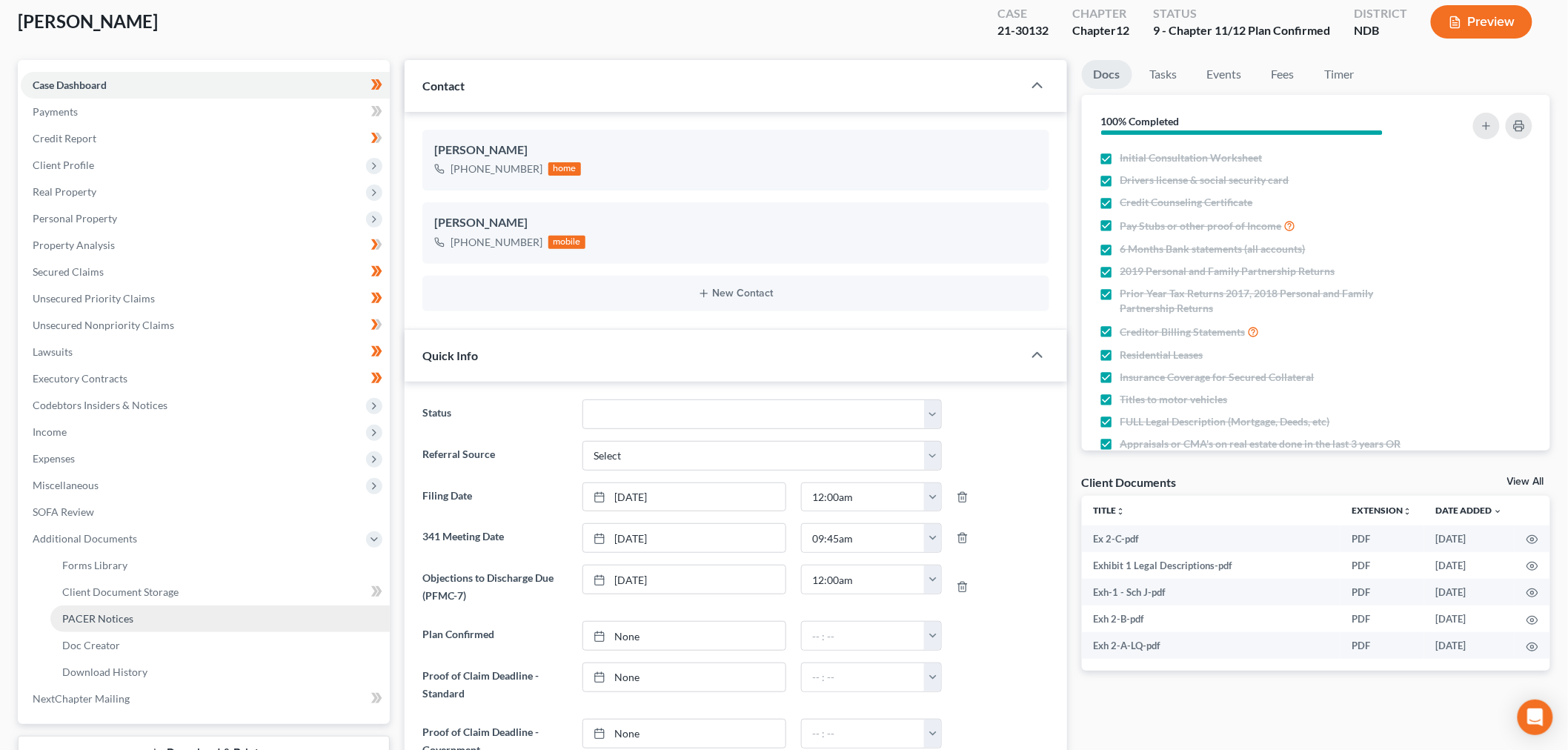
click at [146, 609] on link "PACER Notices" at bounding box center [220, 618] width 339 height 27
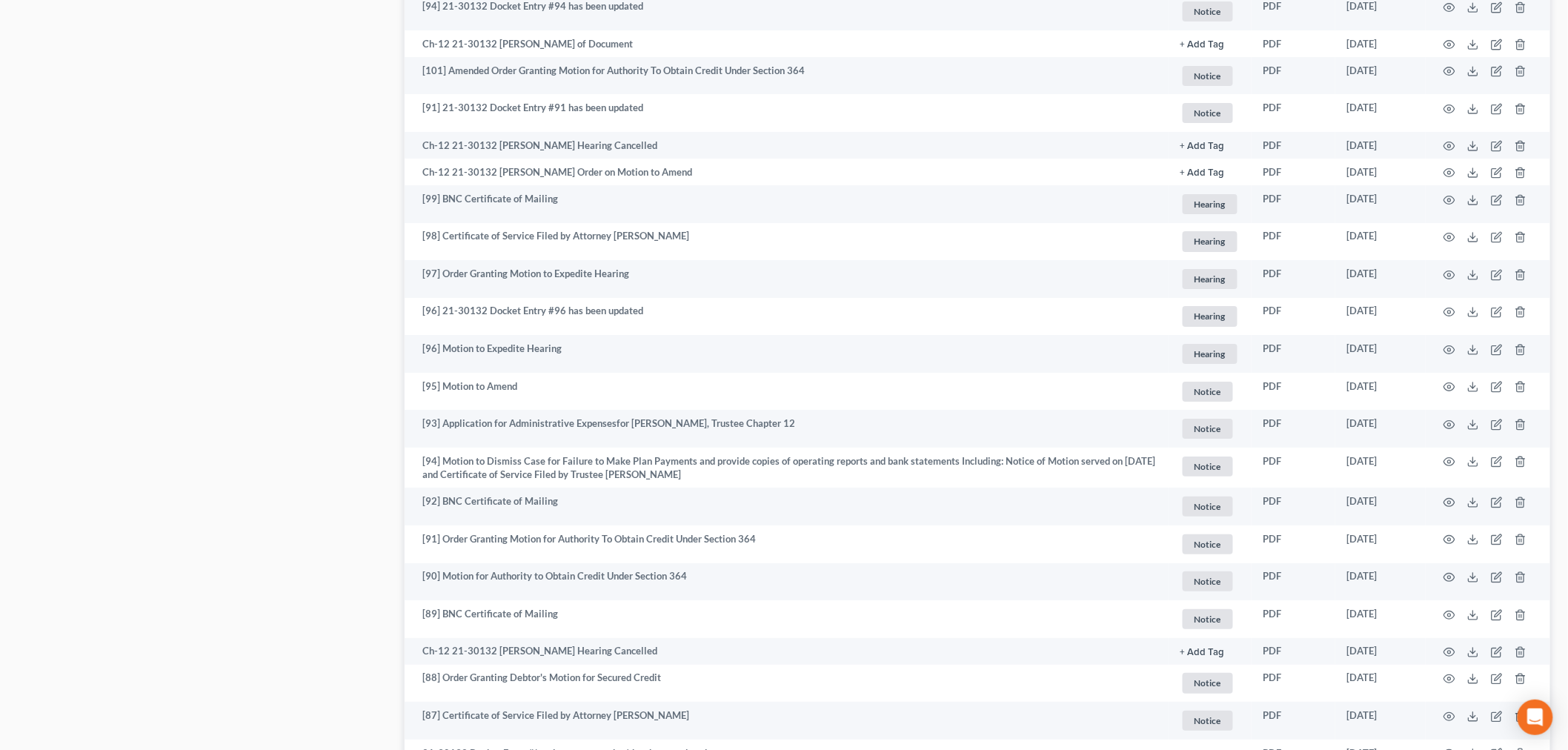
scroll to position [2393, 0]
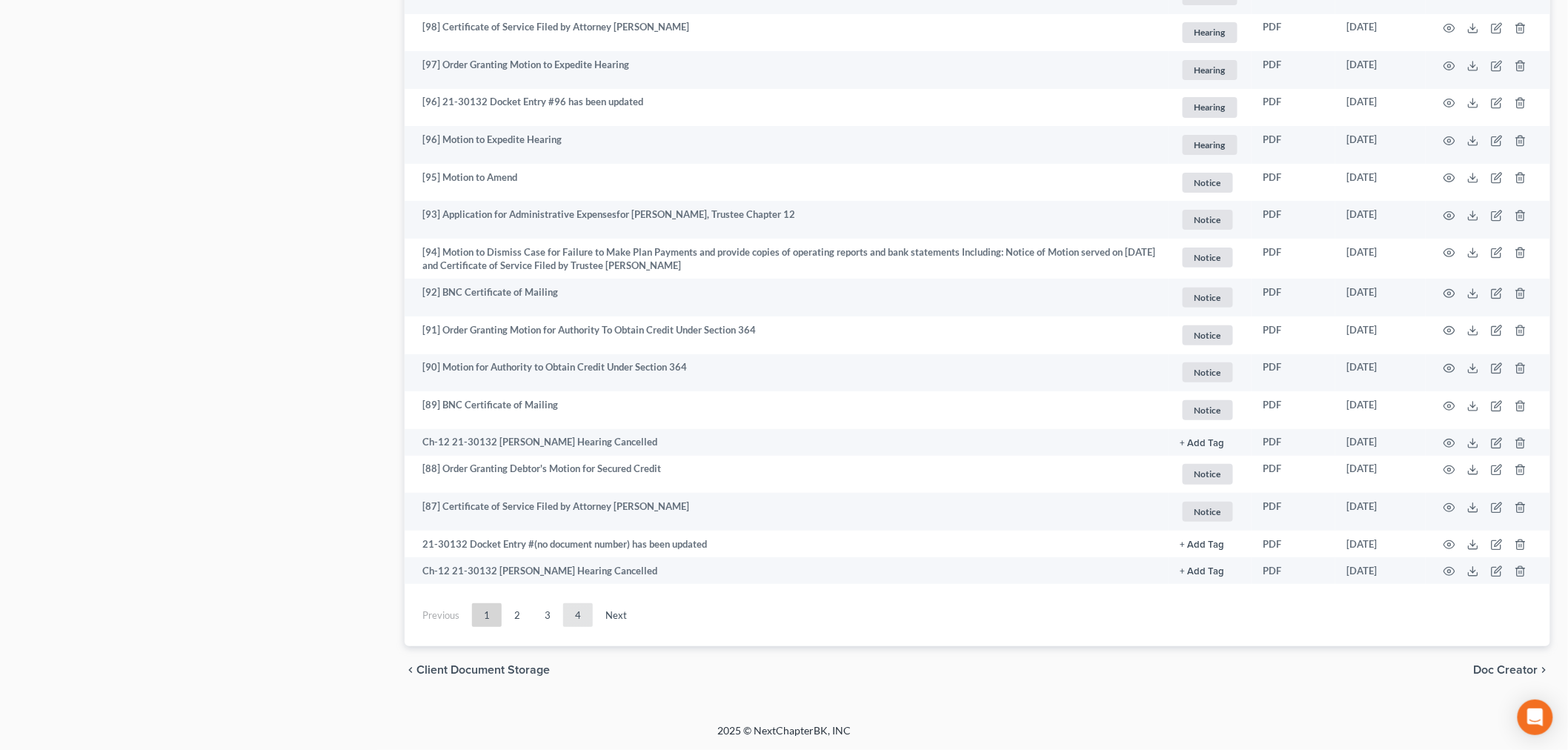
click at [576, 611] on link "4" at bounding box center [578, 615] width 30 height 24
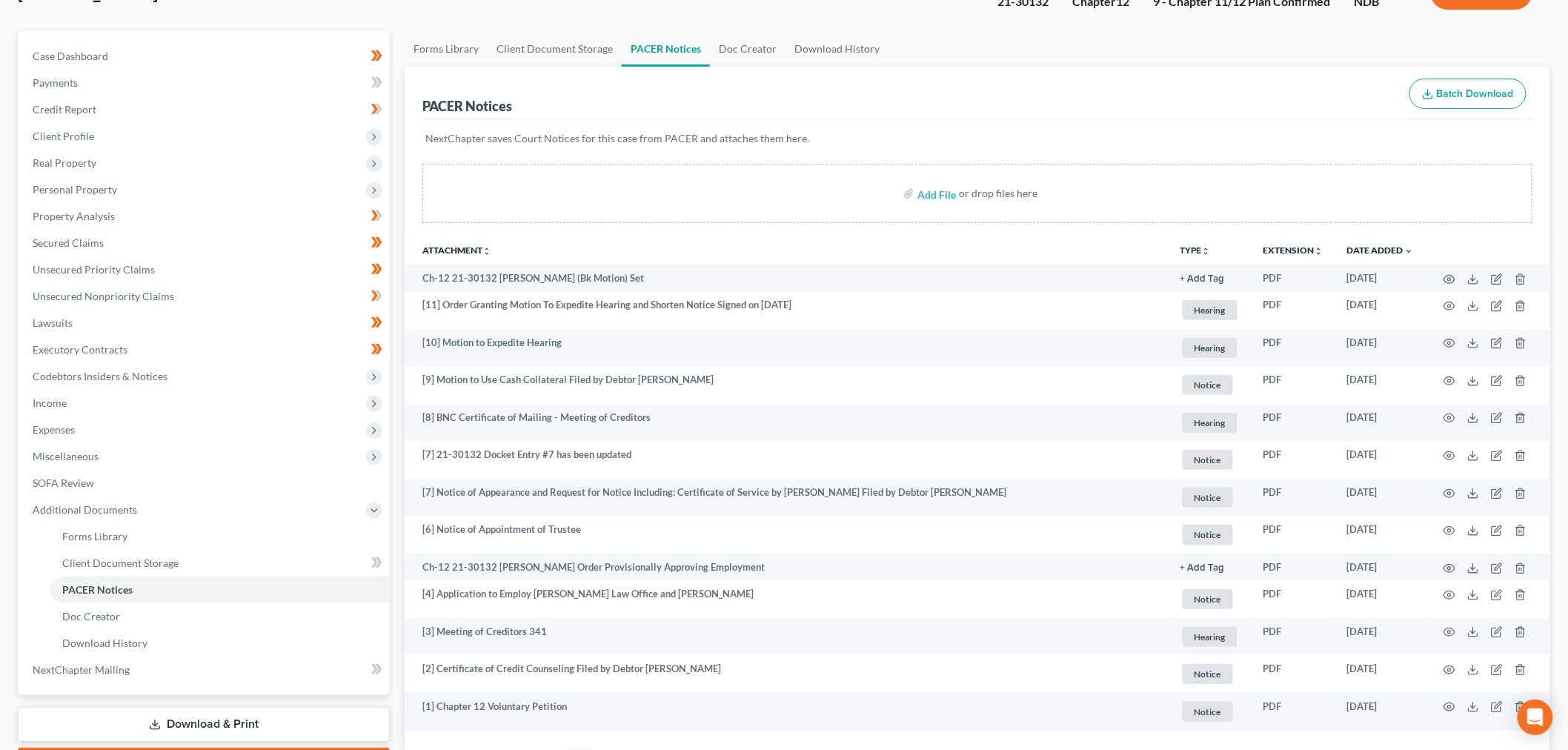
scroll to position [0, 0]
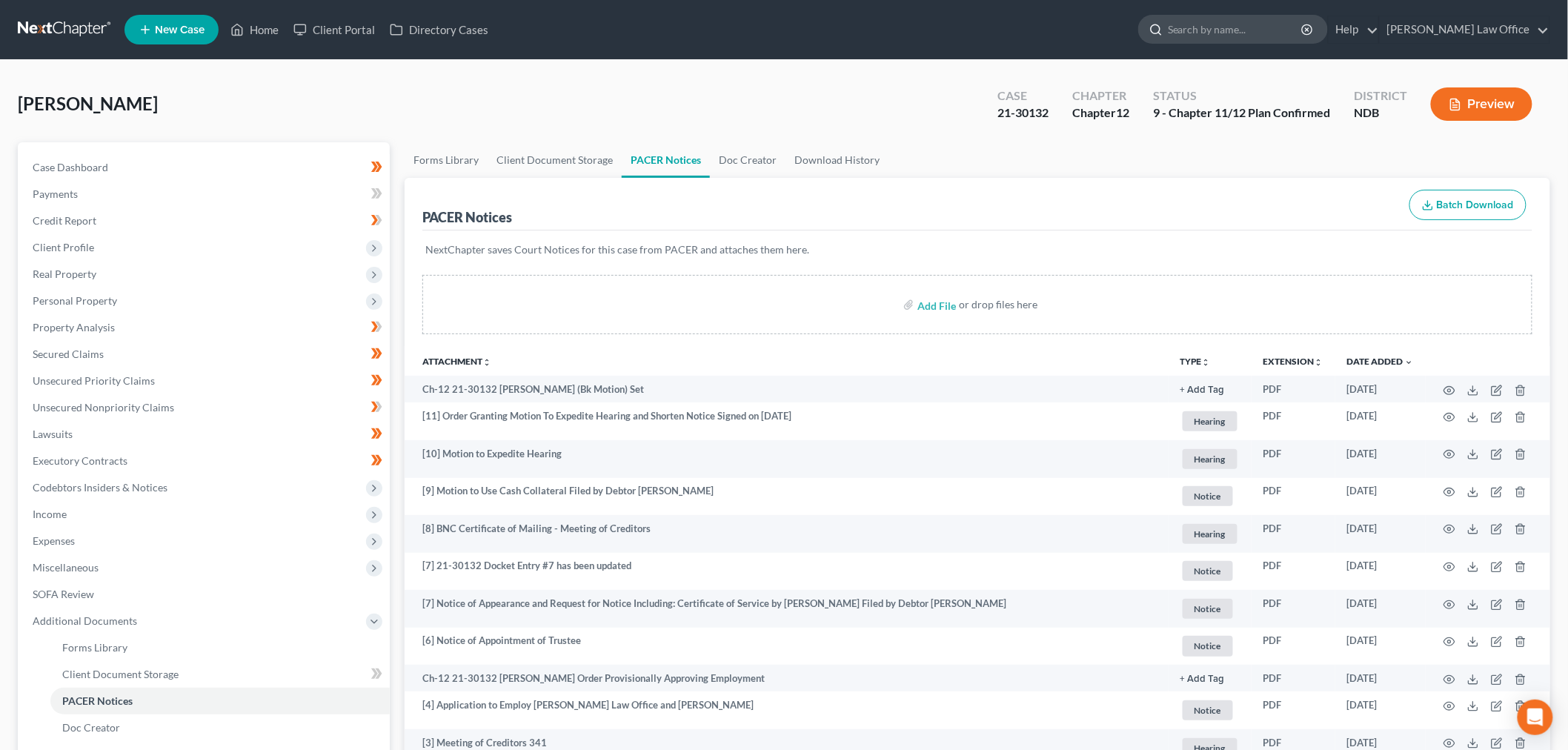
click at [1263, 32] on input "search" at bounding box center [1236, 29] width 135 height 28
type input "[PERSON_NAME]"
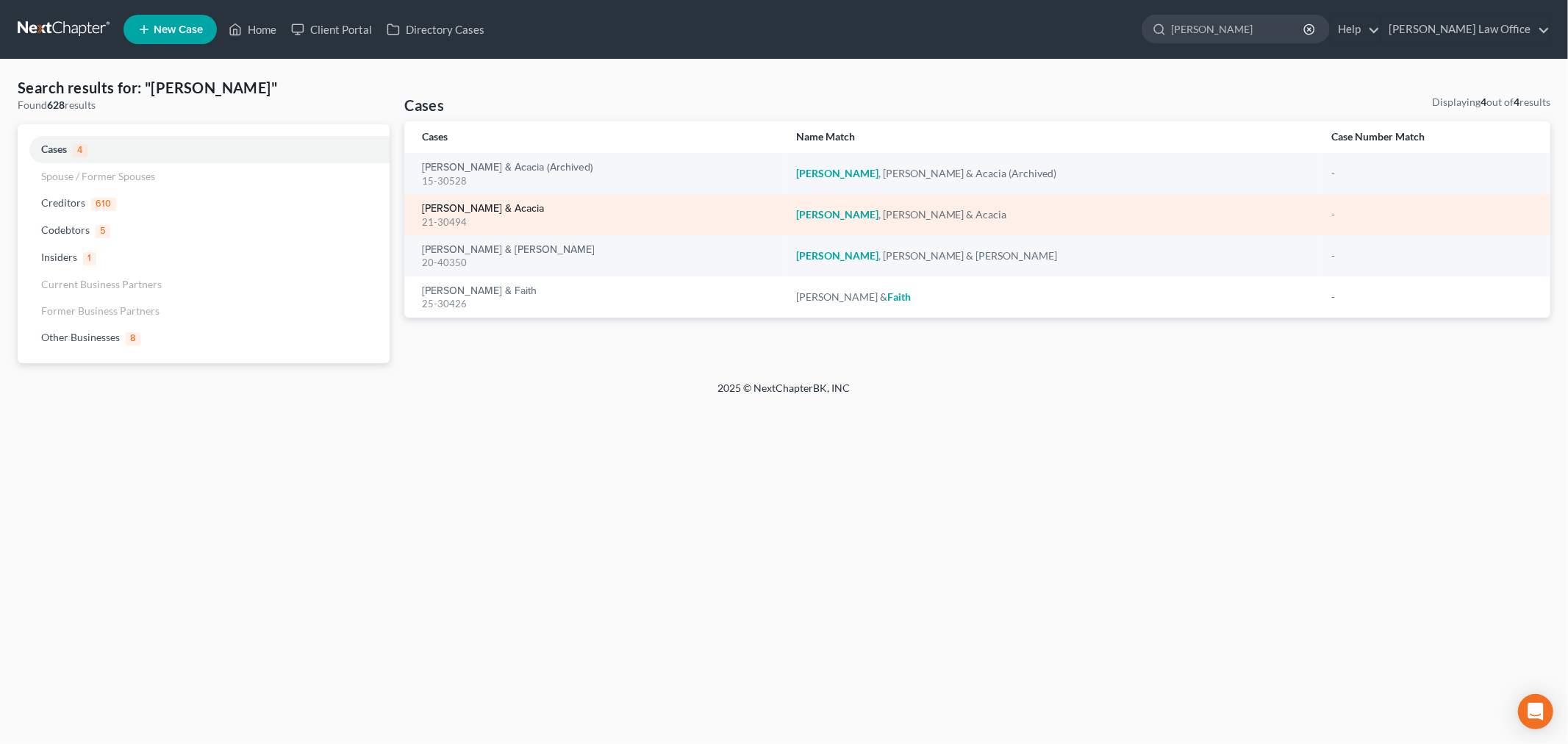
click at [466, 207] on link "[PERSON_NAME] & Acacia" at bounding box center [483, 208] width 122 height 10
select select "1"
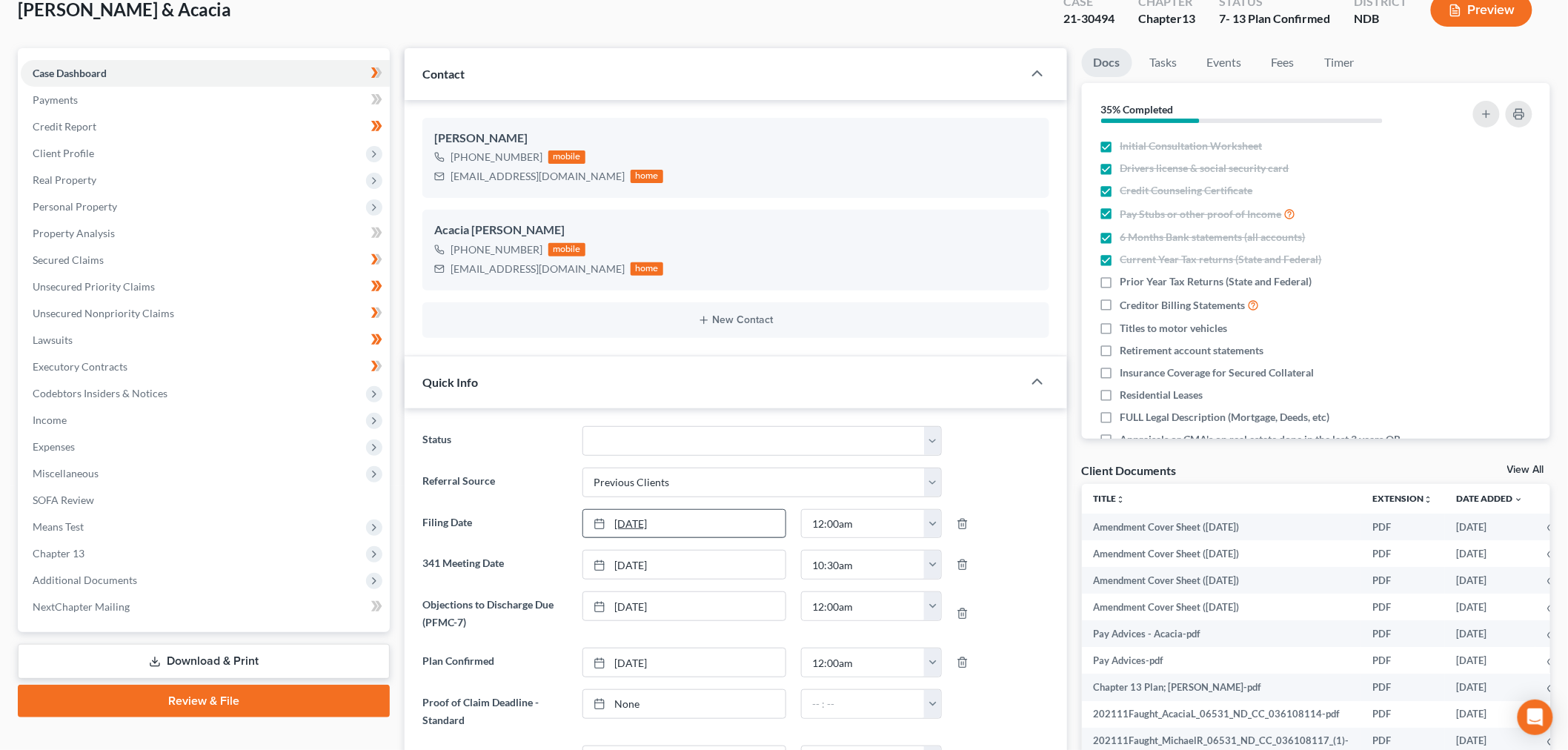
scroll to position [82, 0]
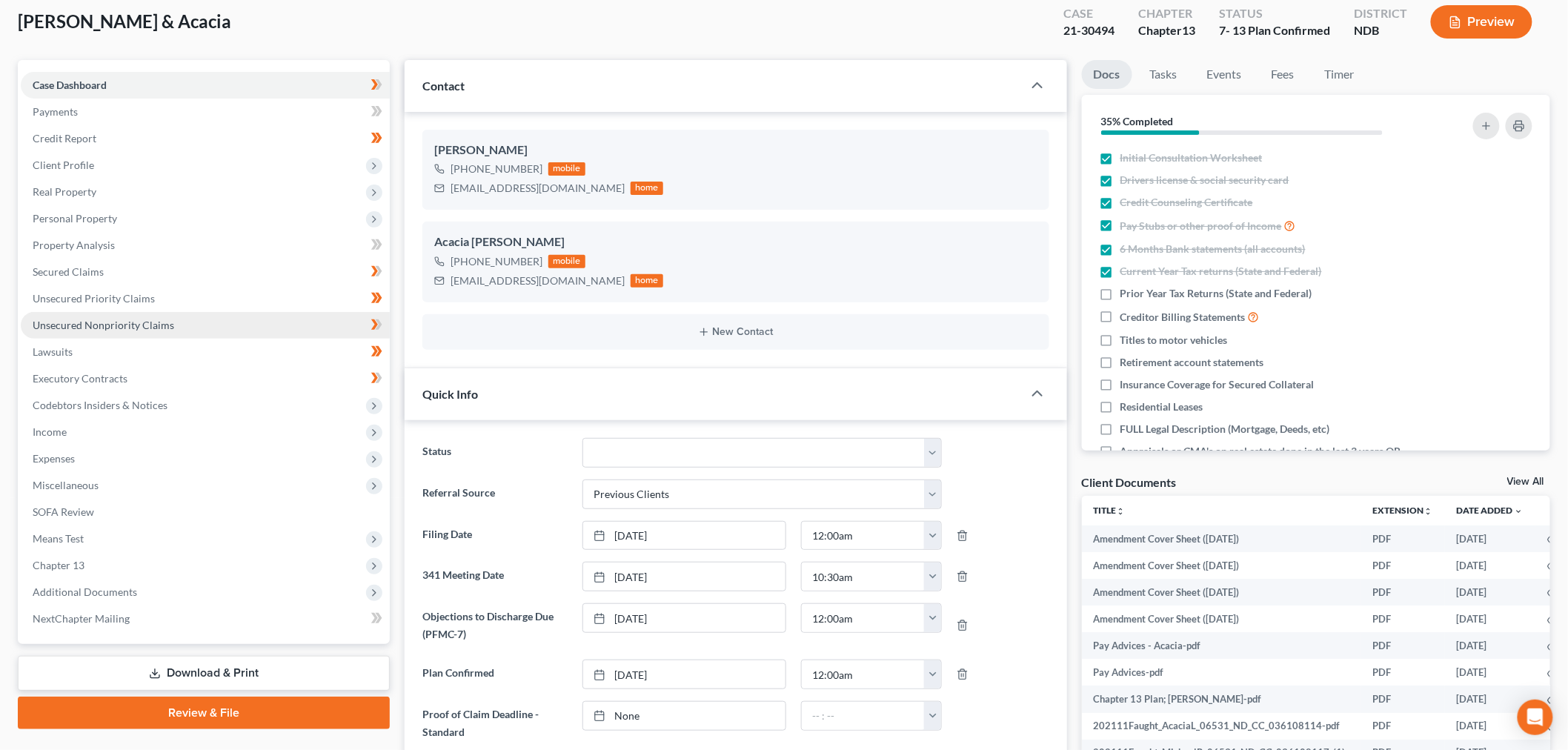
click at [122, 320] on span "Unsecured Nonpriority Claims" at bounding box center [103, 325] width 142 height 12
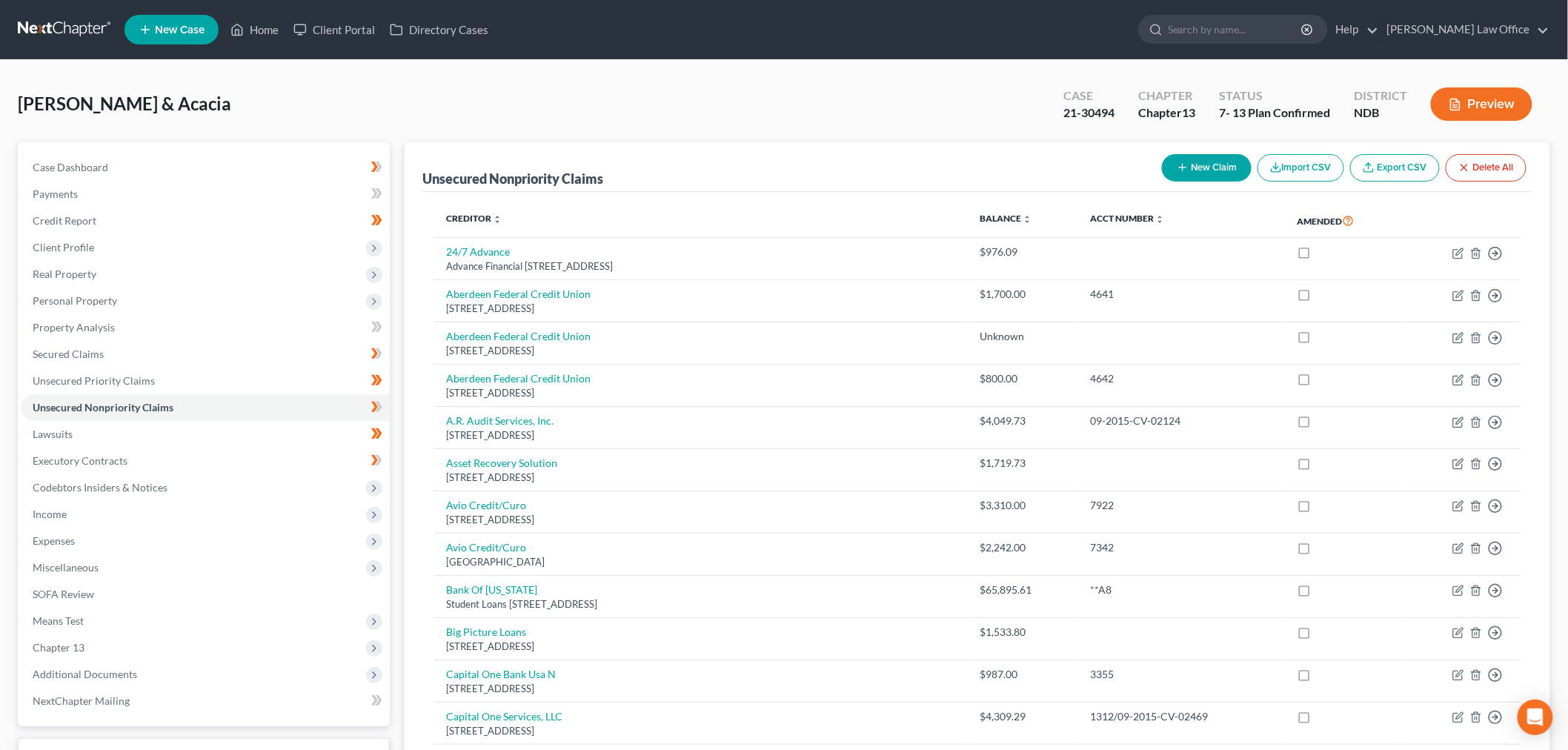
click at [1392, 167] on link "Export CSV" at bounding box center [1395, 168] width 90 height 28
